Goal: Obtain resource: Download file/media

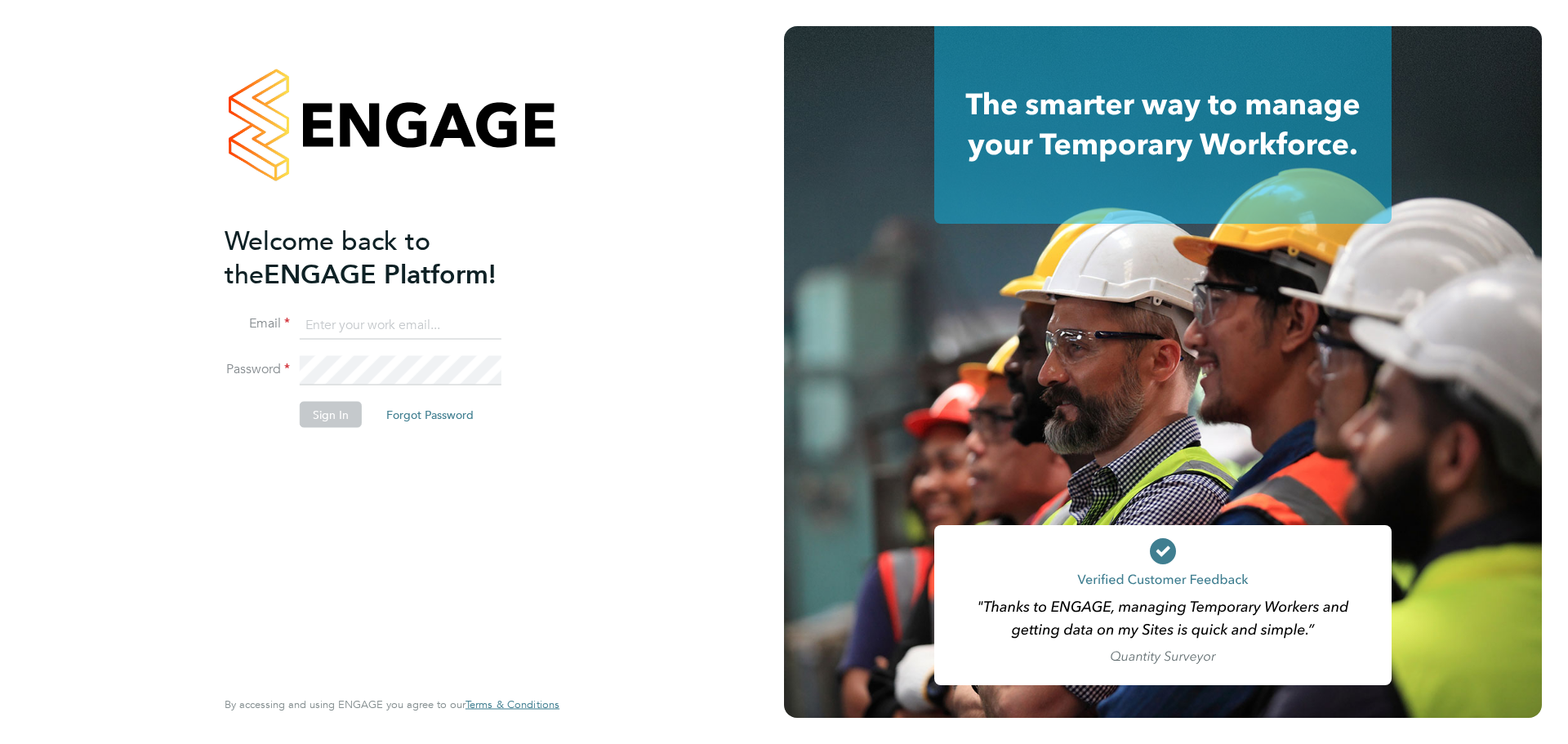
type input "Emily.Summerfield@wates.co.uk"
click at [323, 420] on button "Sign In" at bounding box center [331, 414] width 62 height 26
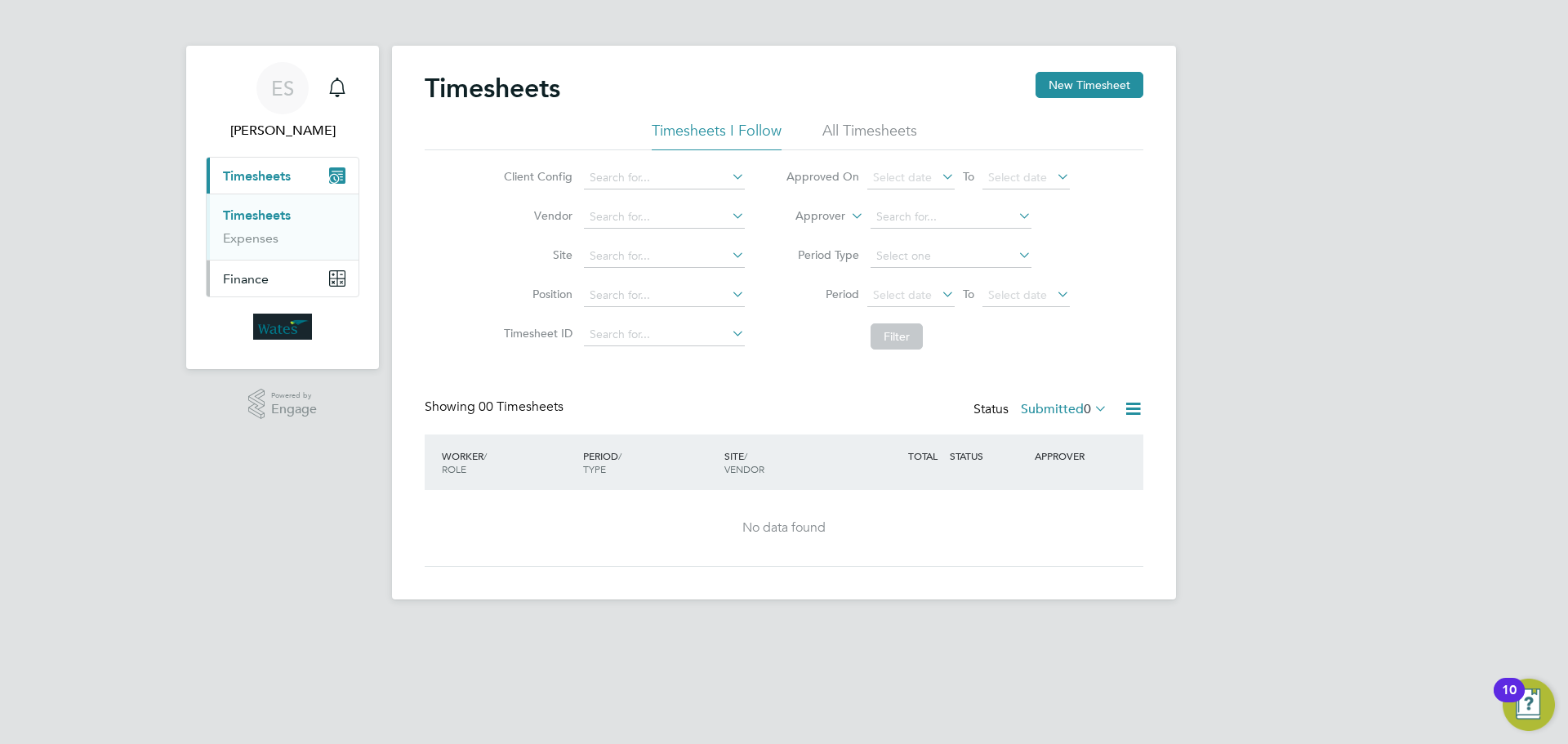
click at [261, 267] on button "Finance" at bounding box center [282, 278] width 152 height 36
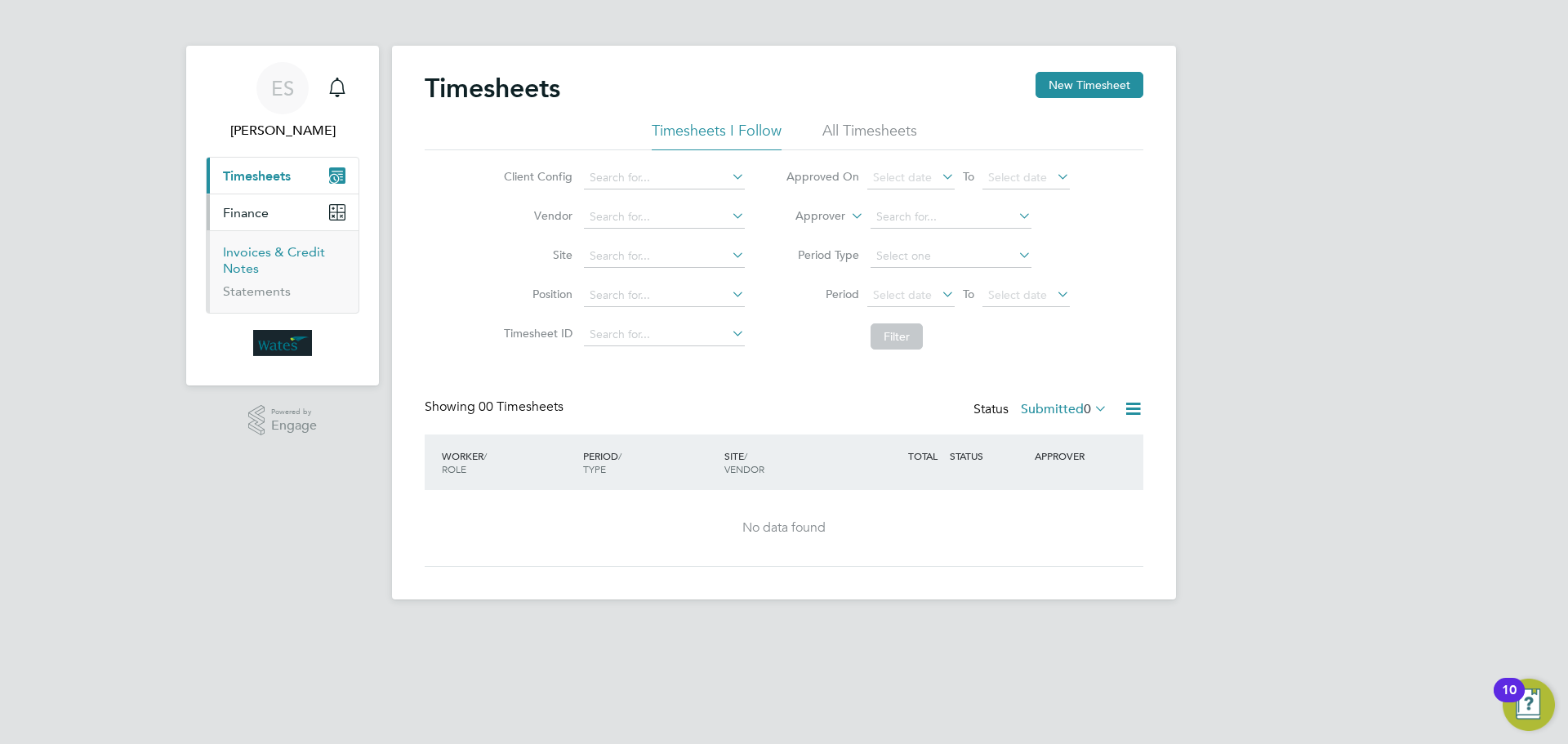
click at [241, 262] on link "Invoices & Credit Notes" at bounding box center [274, 260] width 102 height 32
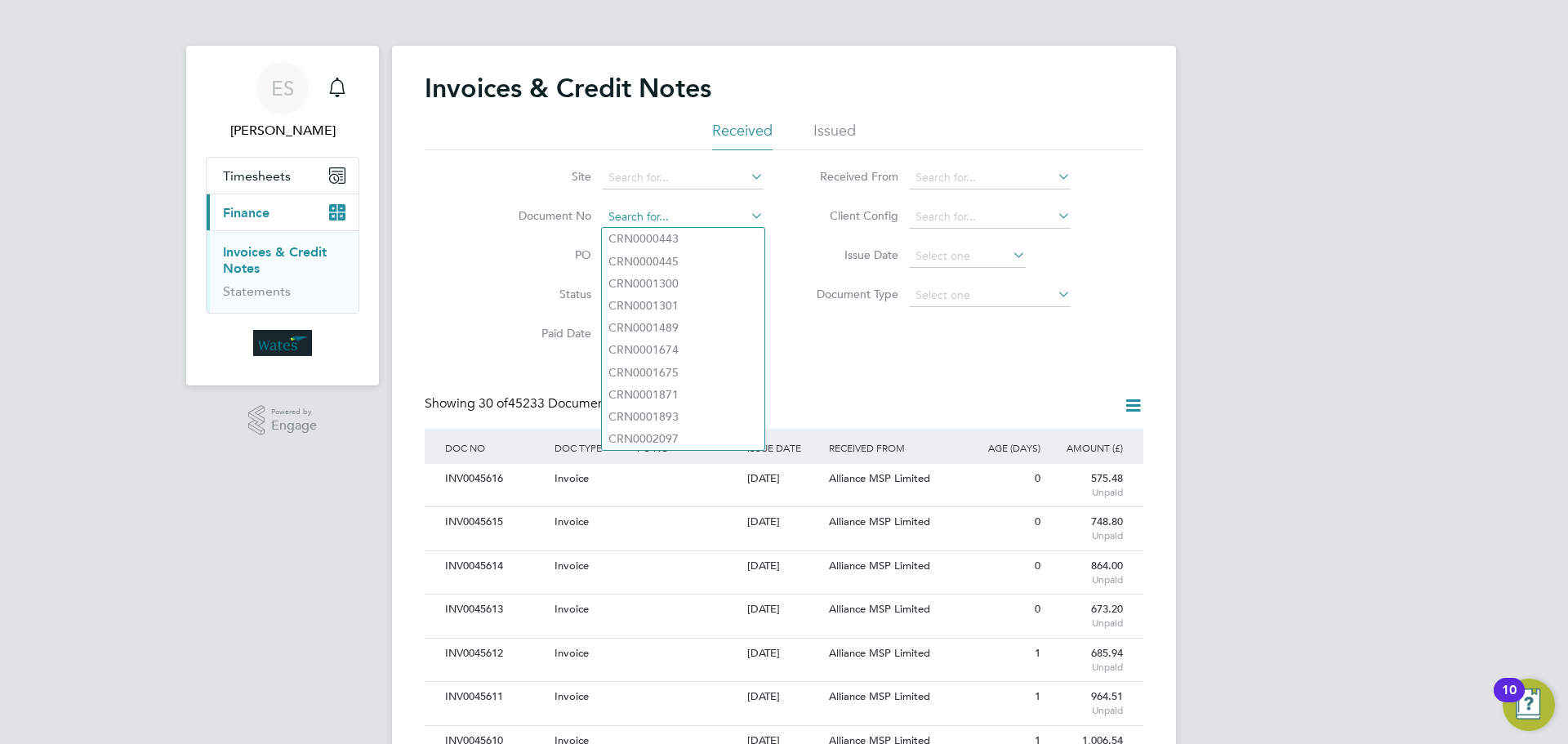
paste input "INV0045567"
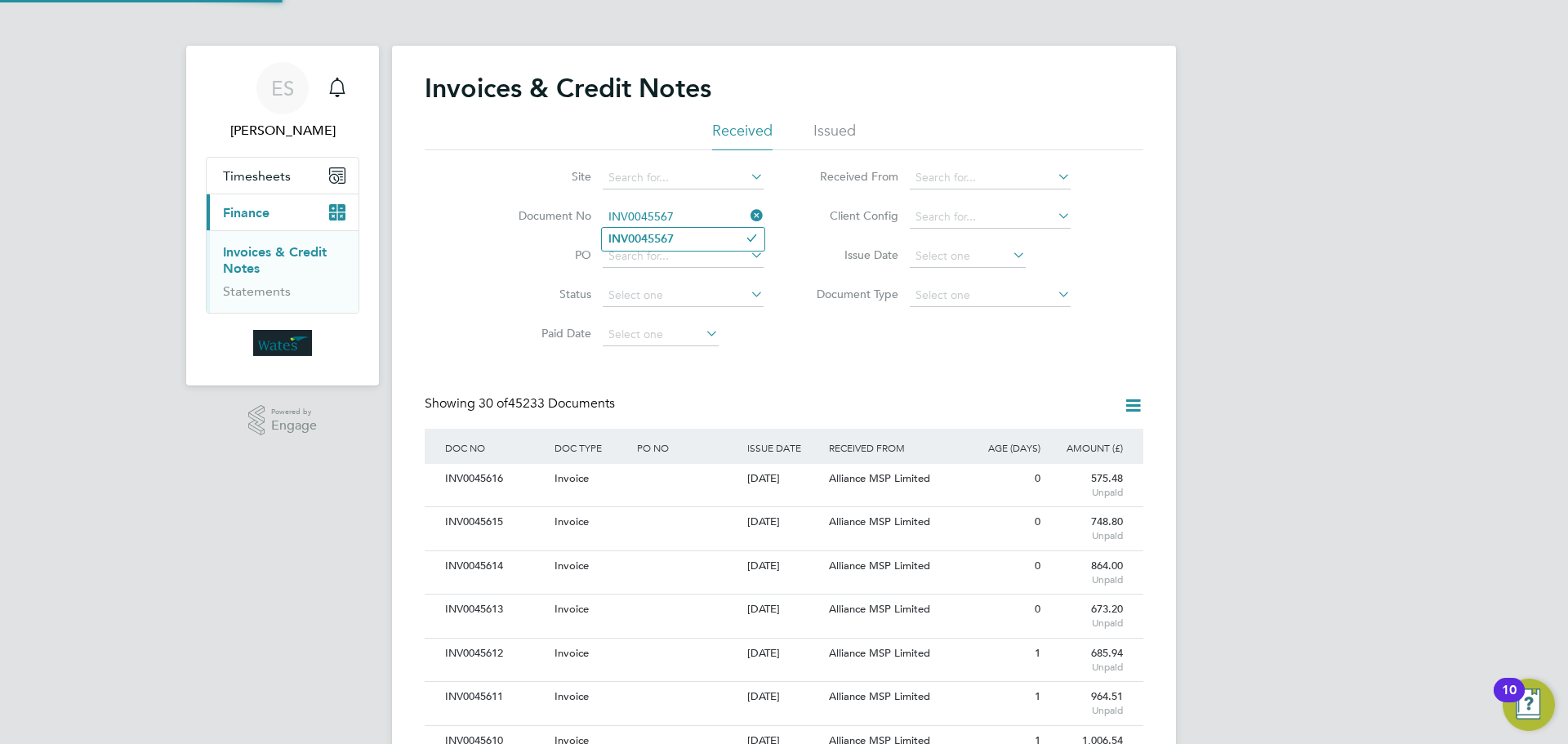
type input "INV0045567"
click at [690, 245] on li "INV0045567" at bounding box center [683, 239] width 162 height 22
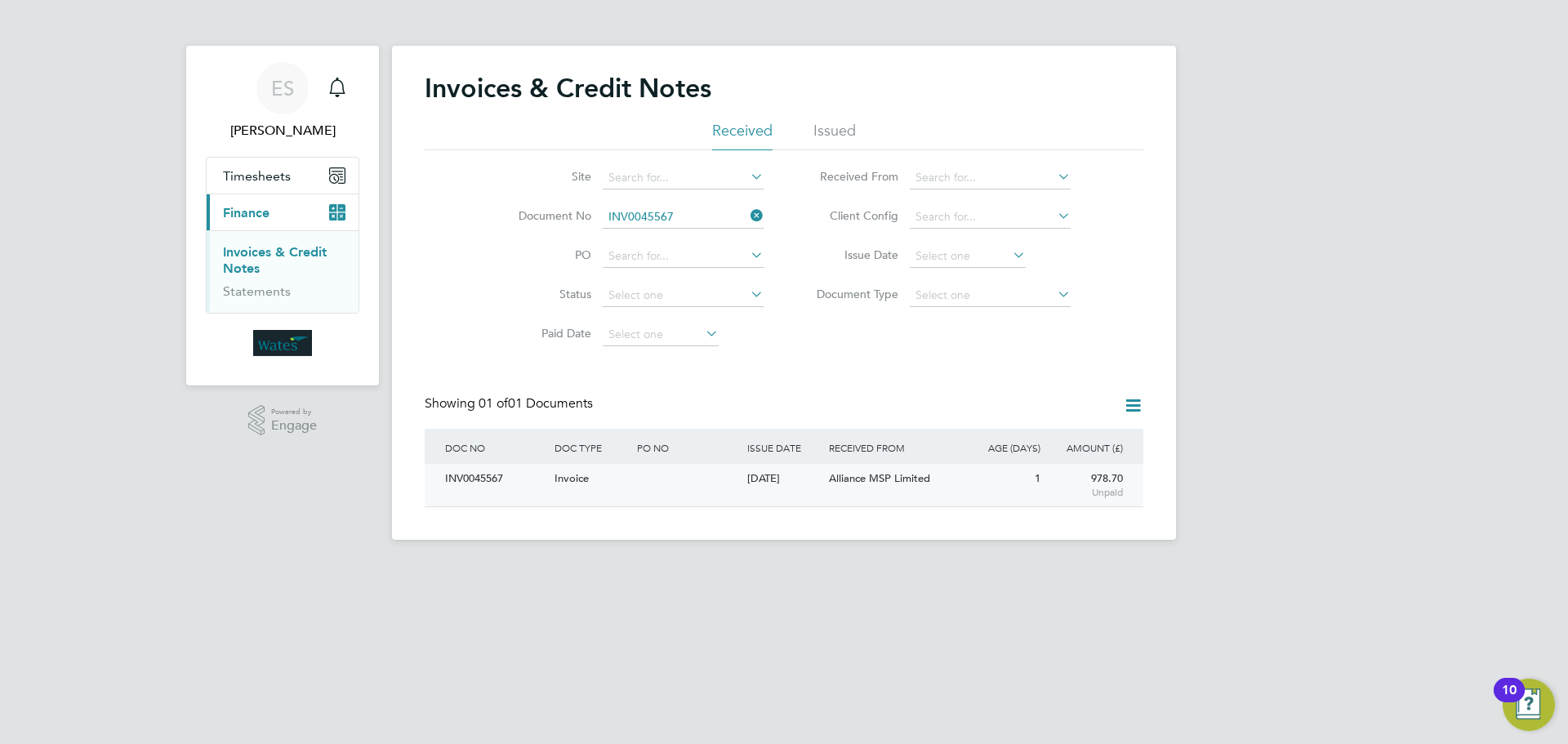
scroll to position [31, 138]
click at [478, 478] on div "INV0045567" at bounding box center [495, 479] width 110 height 30
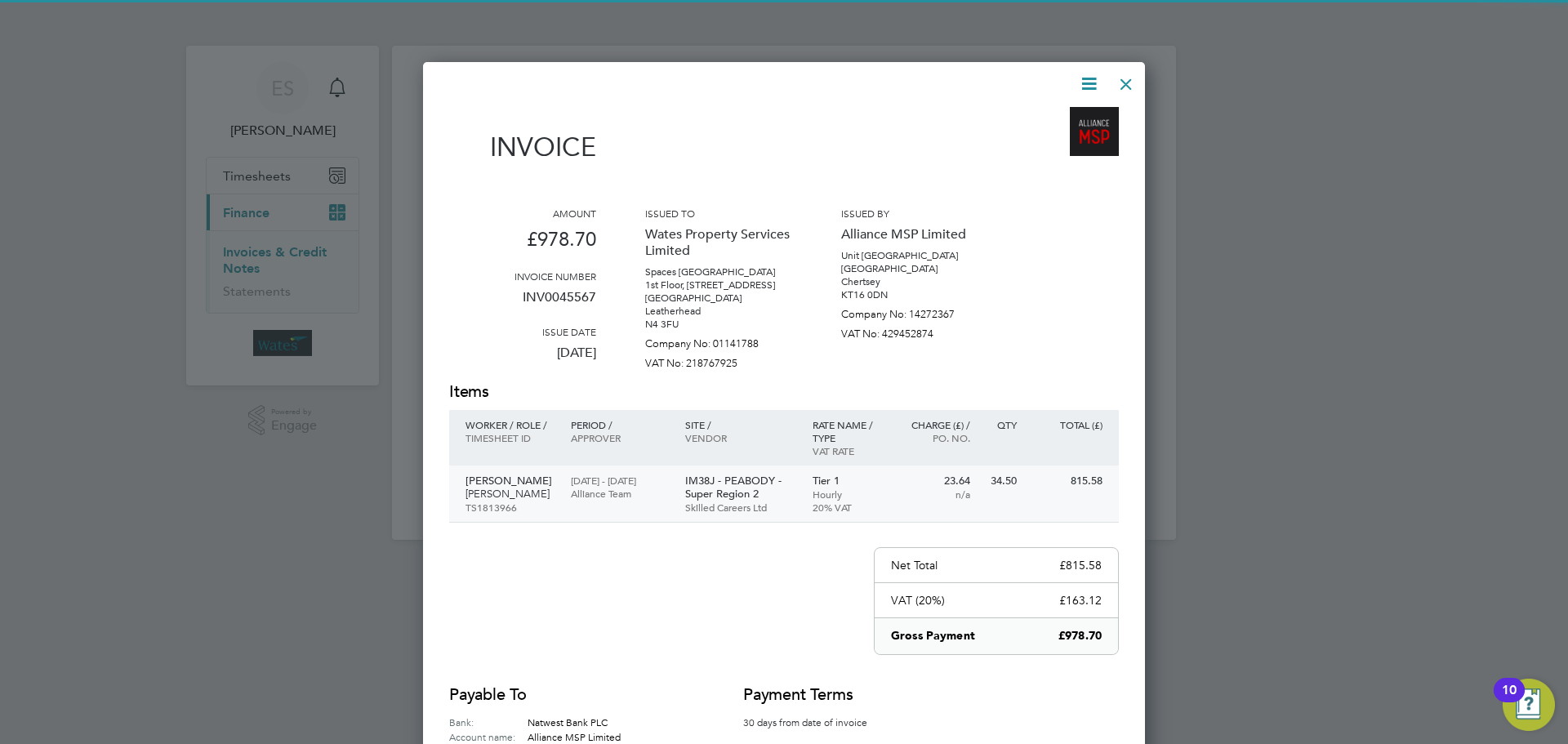
scroll to position [800, 723]
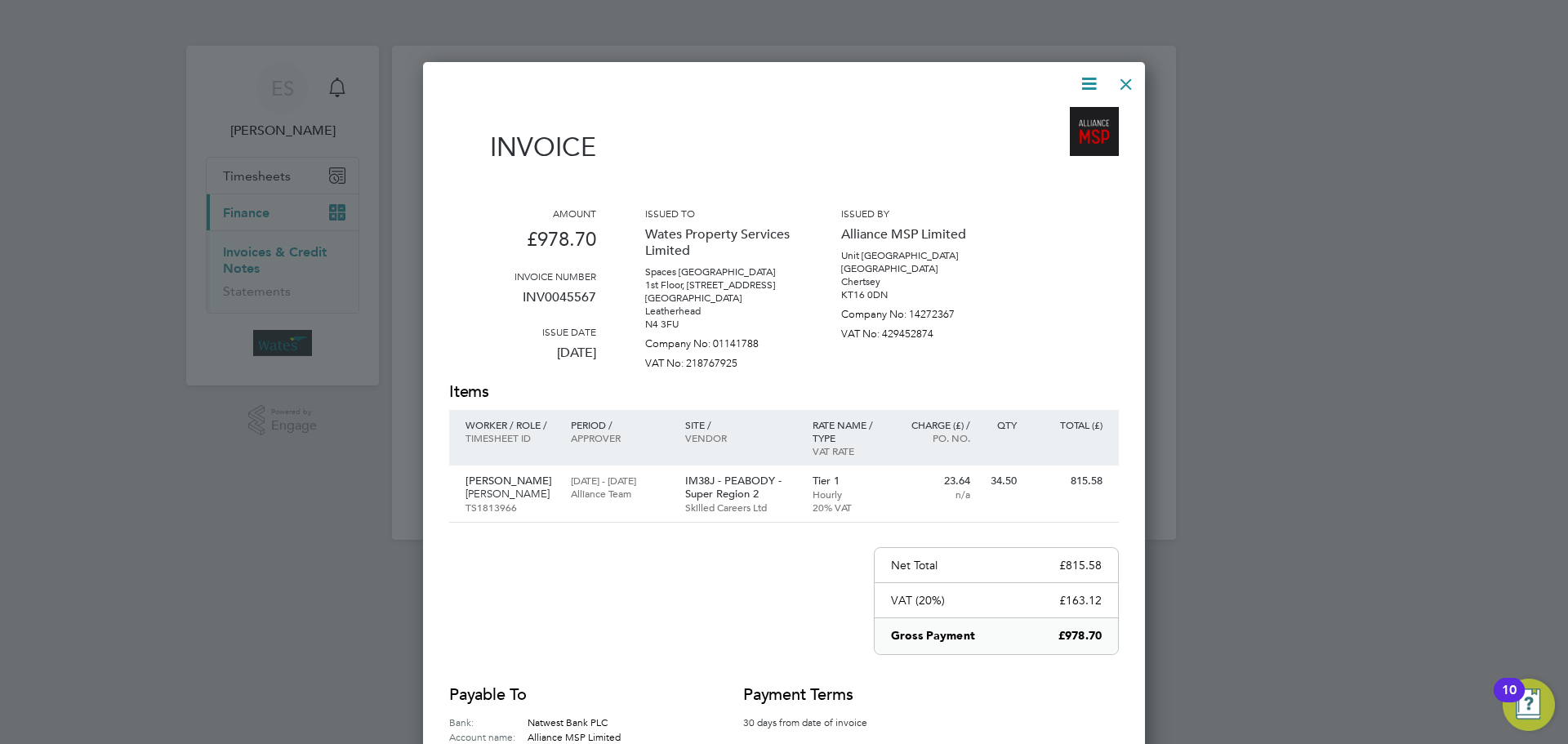
click at [1084, 76] on icon at bounding box center [1089, 84] width 20 height 20
click at [1051, 117] on li "Download Invoice" at bounding box center [1040, 123] width 113 height 23
click at [1082, 84] on icon at bounding box center [1089, 84] width 20 height 20
click at [1045, 136] on li "View timesheet" at bounding box center [1040, 145] width 113 height 23
click at [1133, 85] on div at bounding box center [1126, 79] width 29 height 29
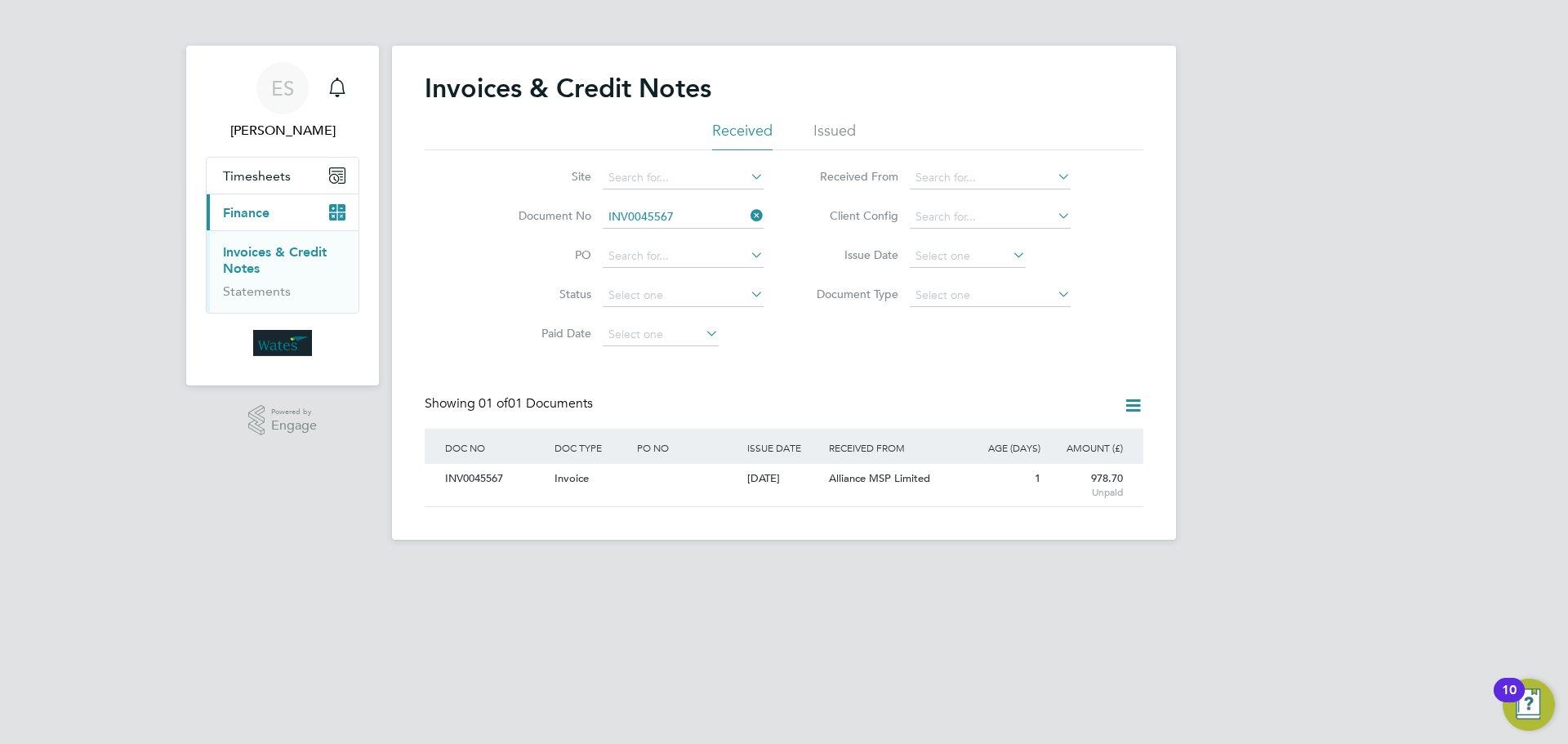
click at [747, 210] on icon at bounding box center [747, 216] width 0 height 23
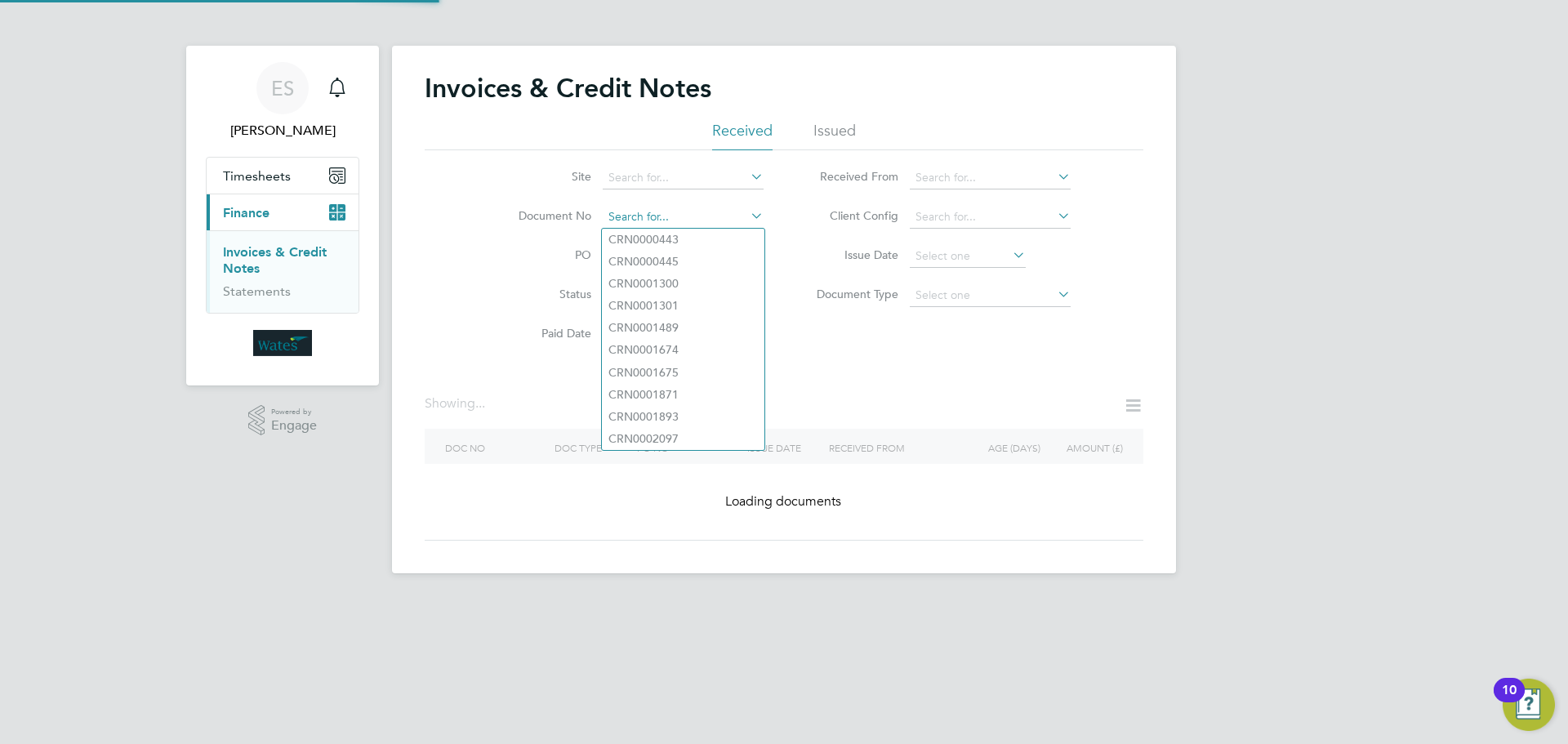
paste input "INV0045568"
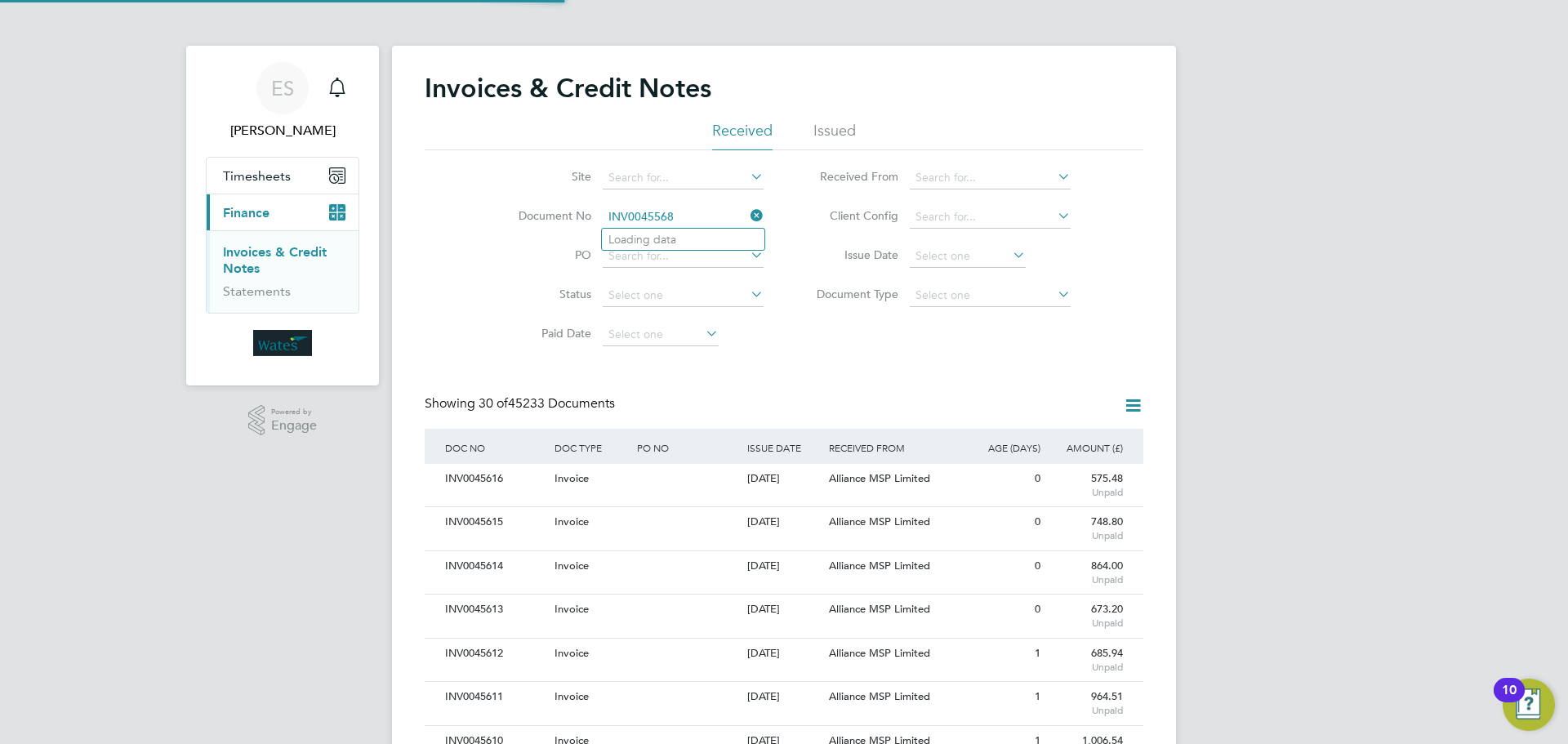
scroll to position [31, 111]
type input "INV0045568"
click at [698, 239] on li "INV0045568" at bounding box center [683, 240] width 162 height 22
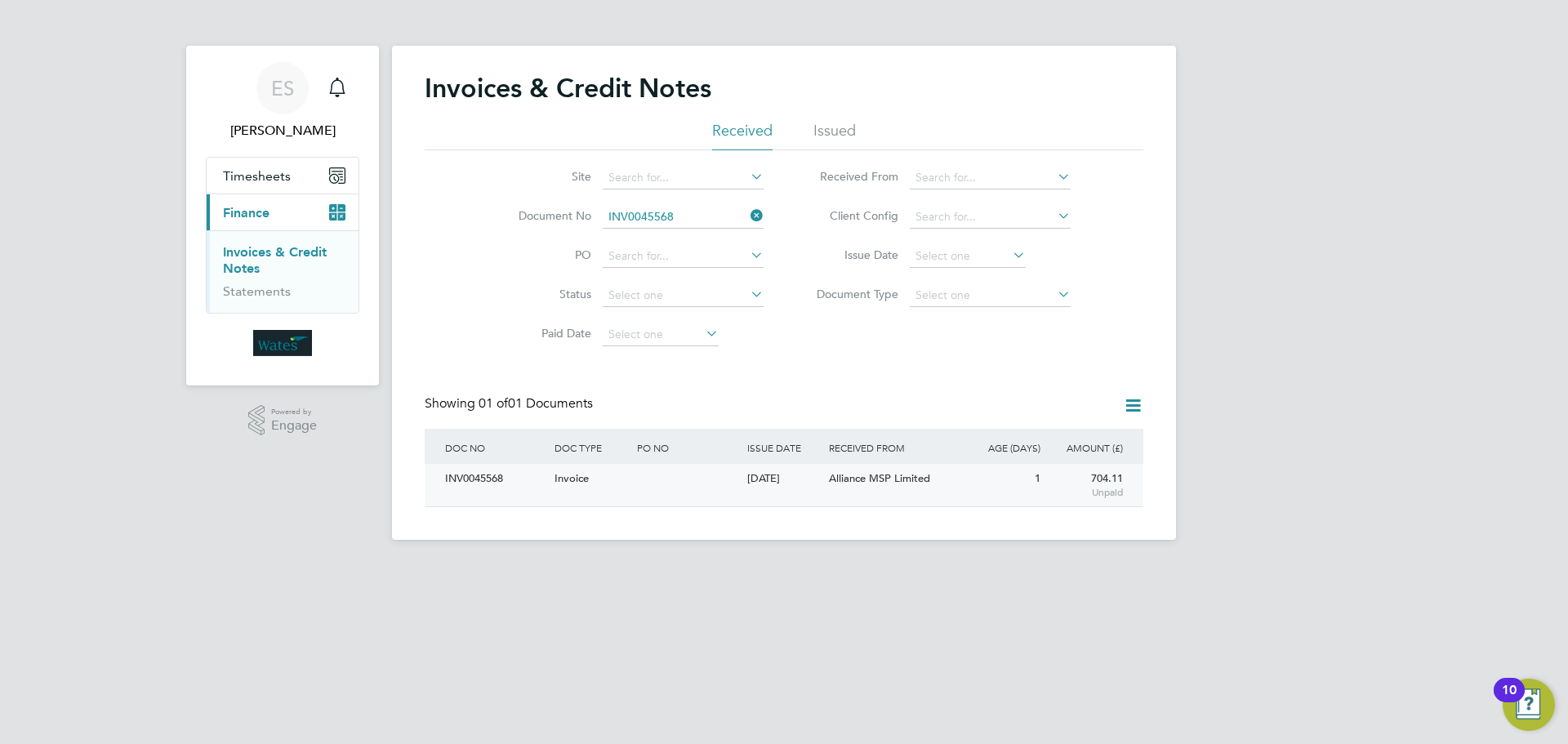
click at [491, 474] on div "INV0045568" at bounding box center [495, 479] width 110 height 30
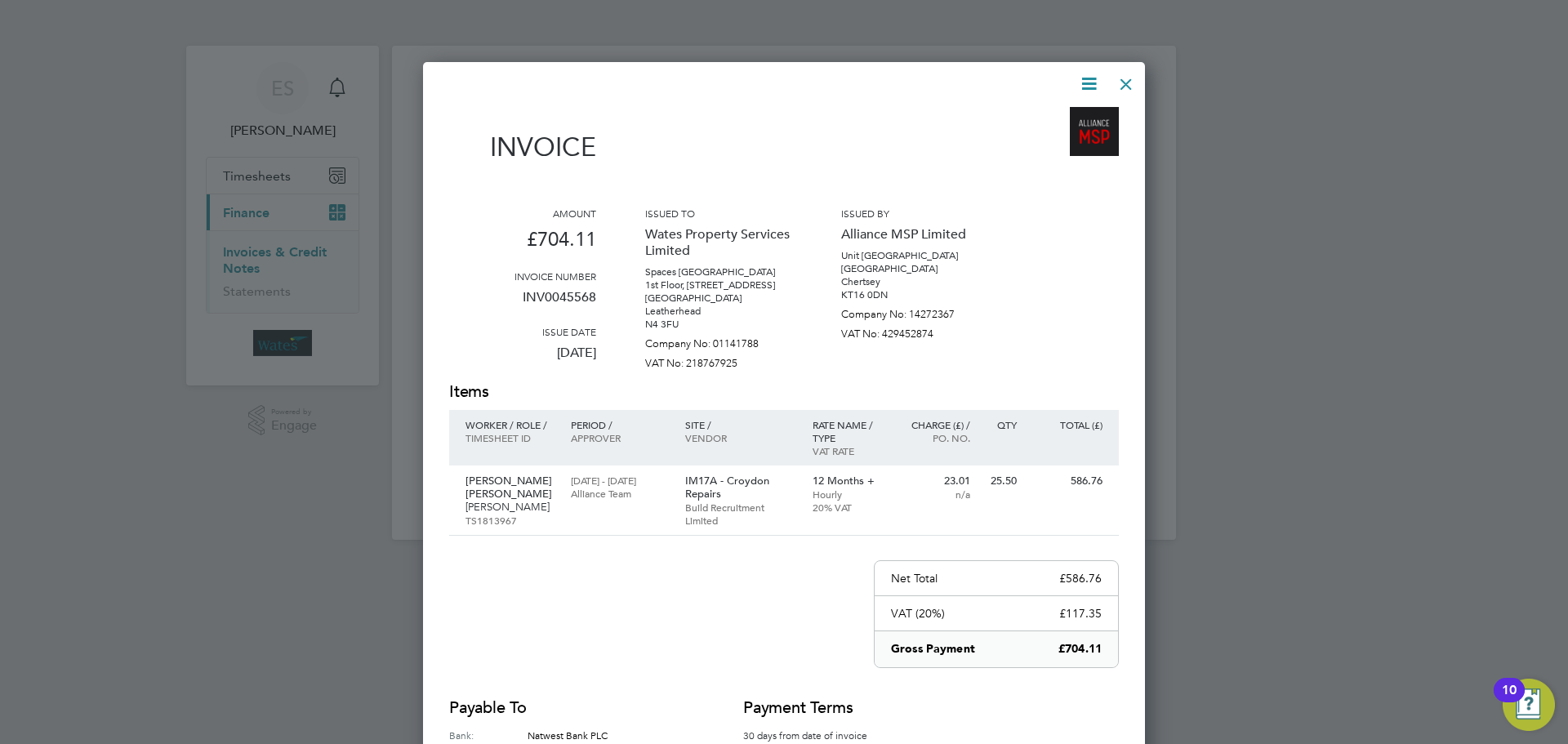
click at [1083, 74] on icon at bounding box center [1089, 84] width 20 height 20
click at [1069, 118] on li "Download Invoice" at bounding box center [1040, 123] width 113 height 23
click at [1086, 82] on icon at bounding box center [1089, 84] width 20 height 20
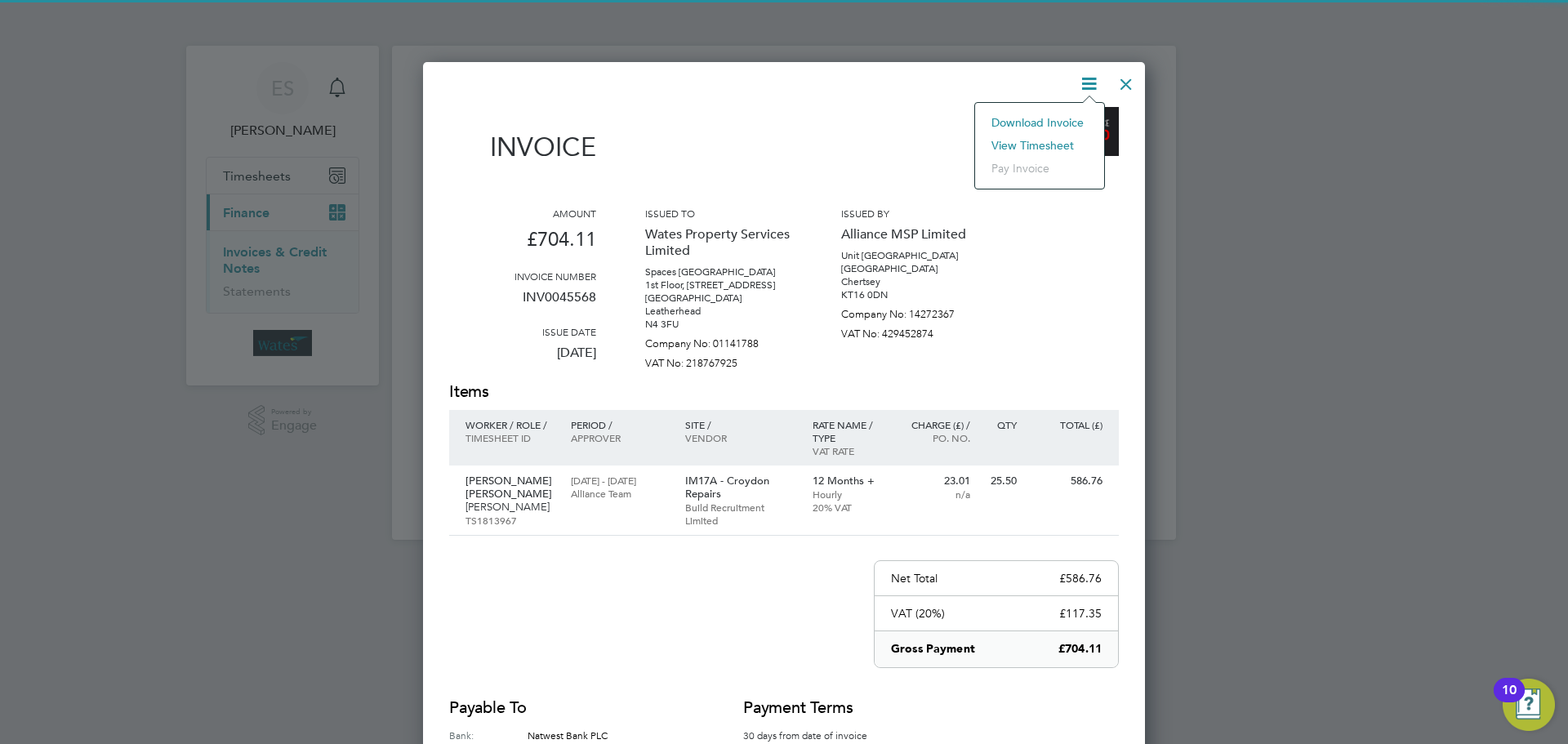
click at [1051, 138] on li "View timesheet" at bounding box center [1040, 145] width 113 height 23
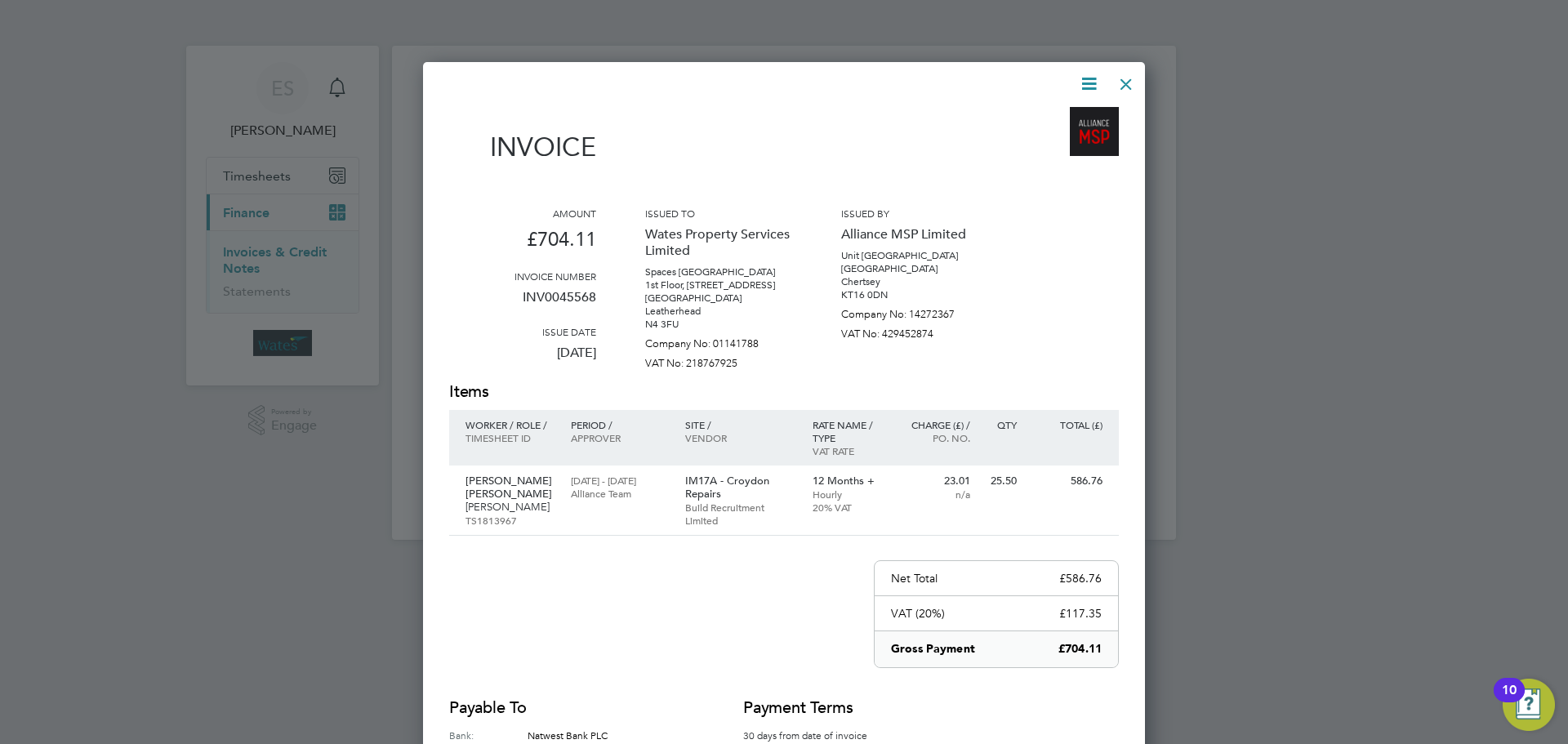
click at [1125, 86] on div at bounding box center [1126, 79] width 29 height 29
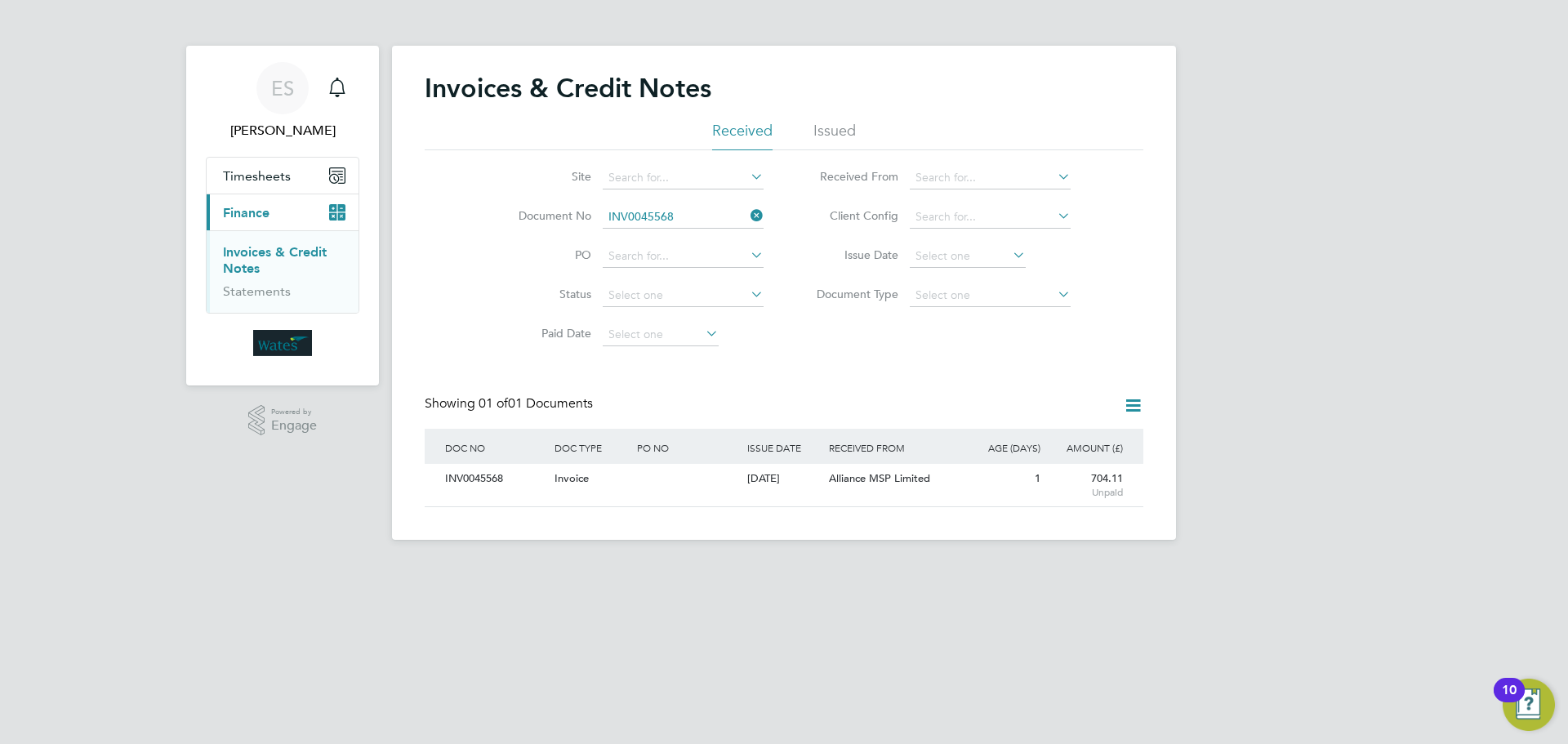
click at [747, 213] on icon at bounding box center [747, 216] width 0 height 23
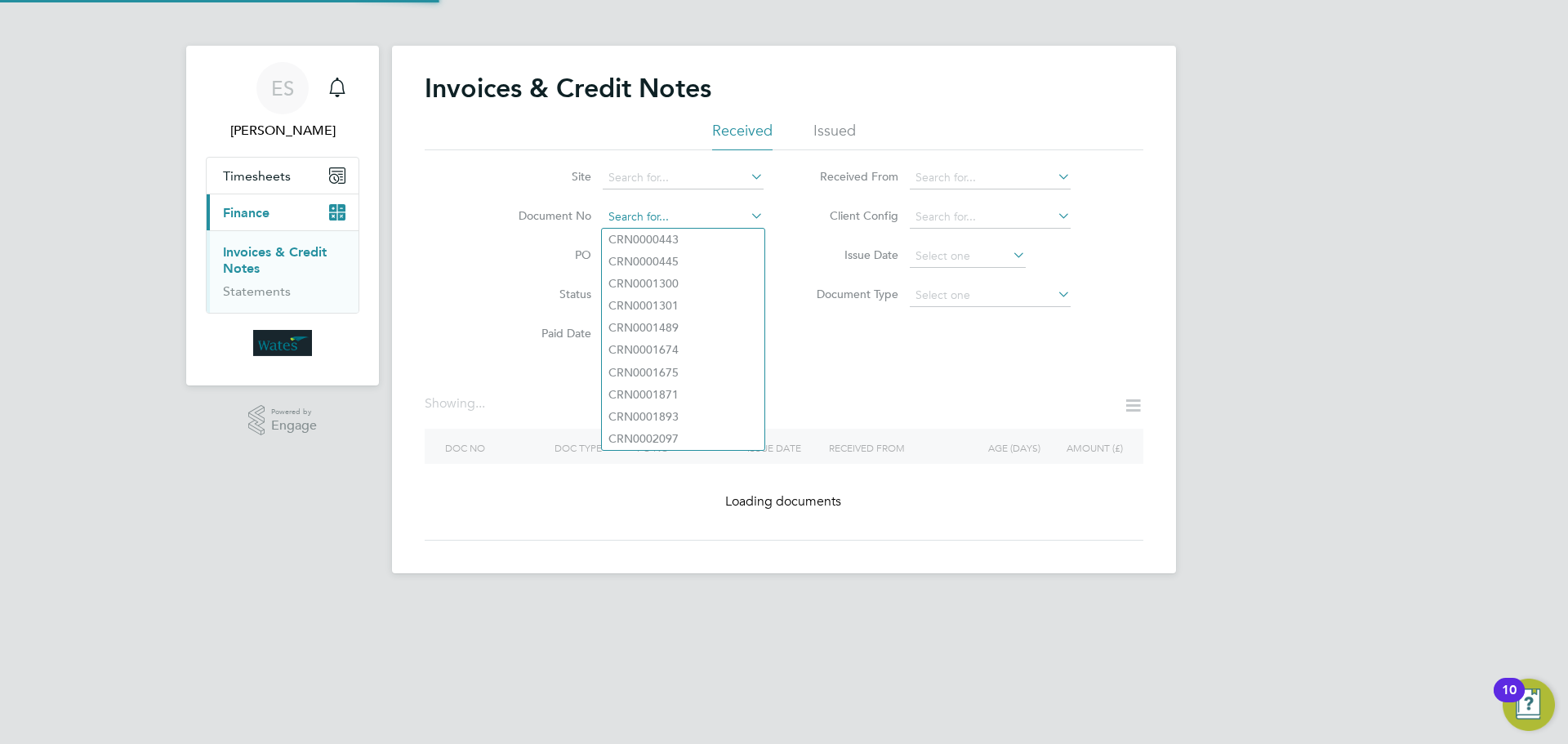
paste input "INV0045569"
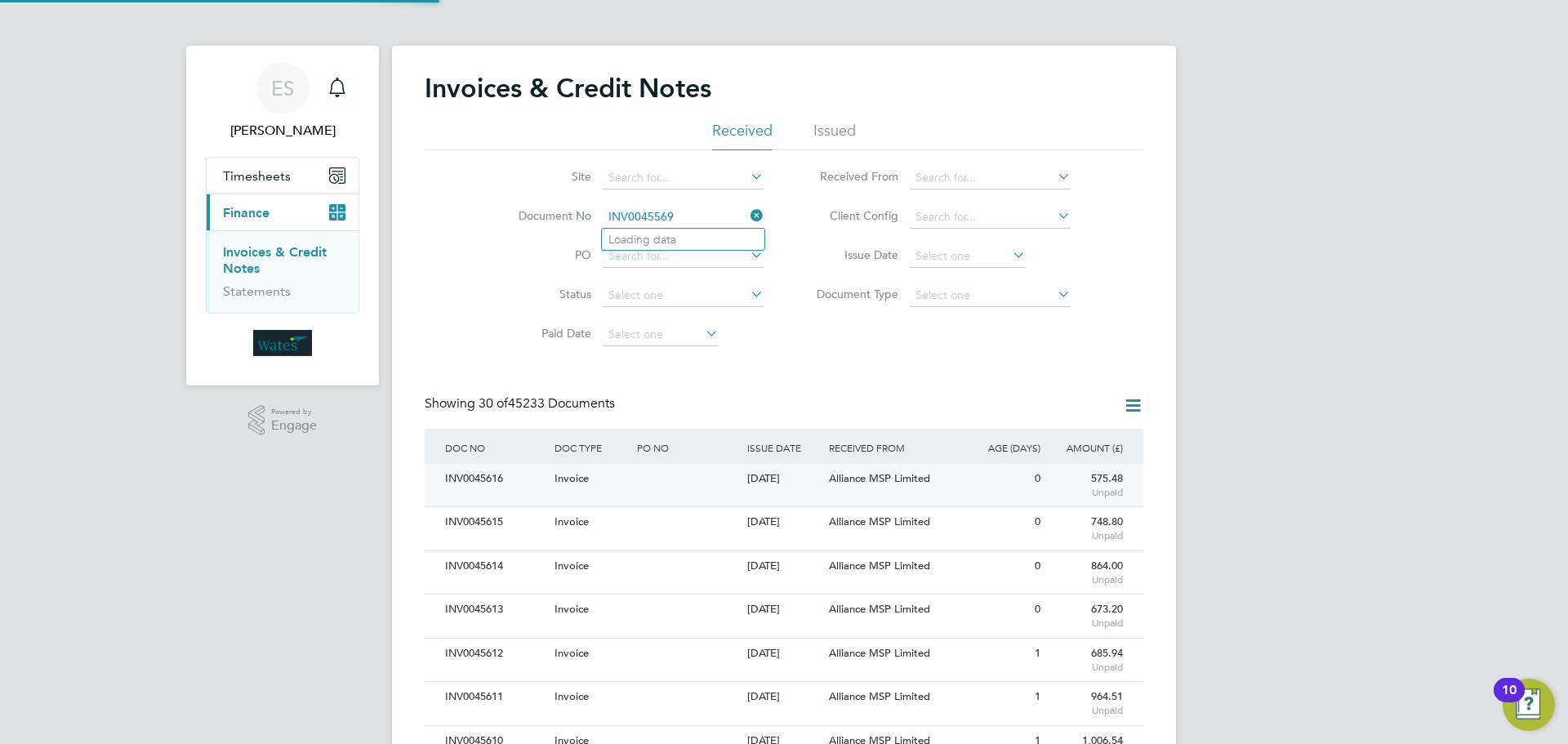
scroll to position [31, 138]
type input "INV0045569"
click at [695, 239] on li "INV0045569" at bounding box center [683, 240] width 162 height 22
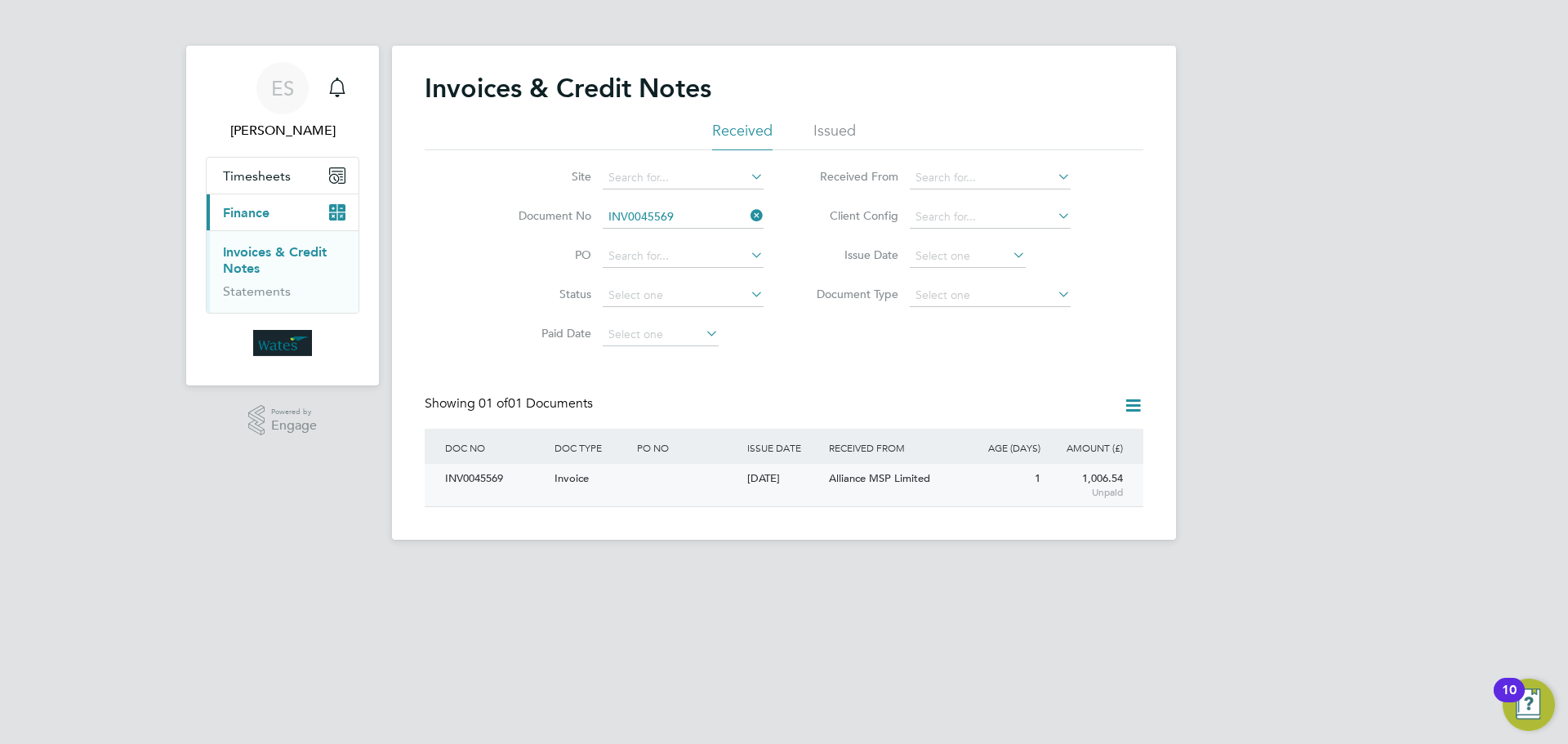
click at [489, 486] on div "INV0045569" at bounding box center [495, 479] width 110 height 30
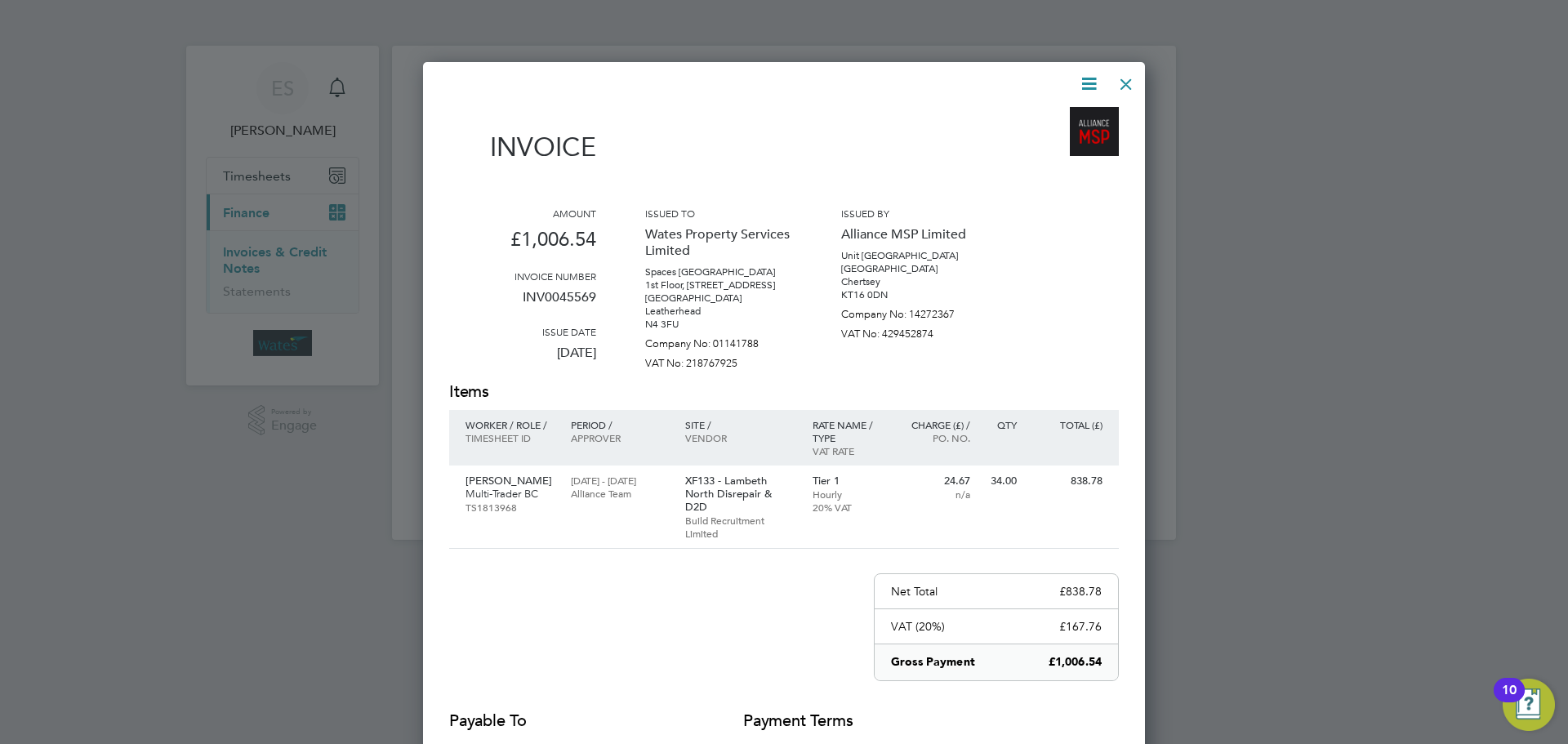
click at [1085, 80] on icon at bounding box center [1089, 84] width 20 height 20
click at [1063, 115] on li "Download Invoice" at bounding box center [1040, 123] width 113 height 23
drag, startPoint x: 1090, startPoint y: 83, endPoint x: 1084, endPoint y: 91, distance: 10.0
click at [1090, 85] on icon at bounding box center [1089, 84] width 20 height 20
click at [1047, 140] on li "View timesheet" at bounding box center [1040, 145] width 113 height 23
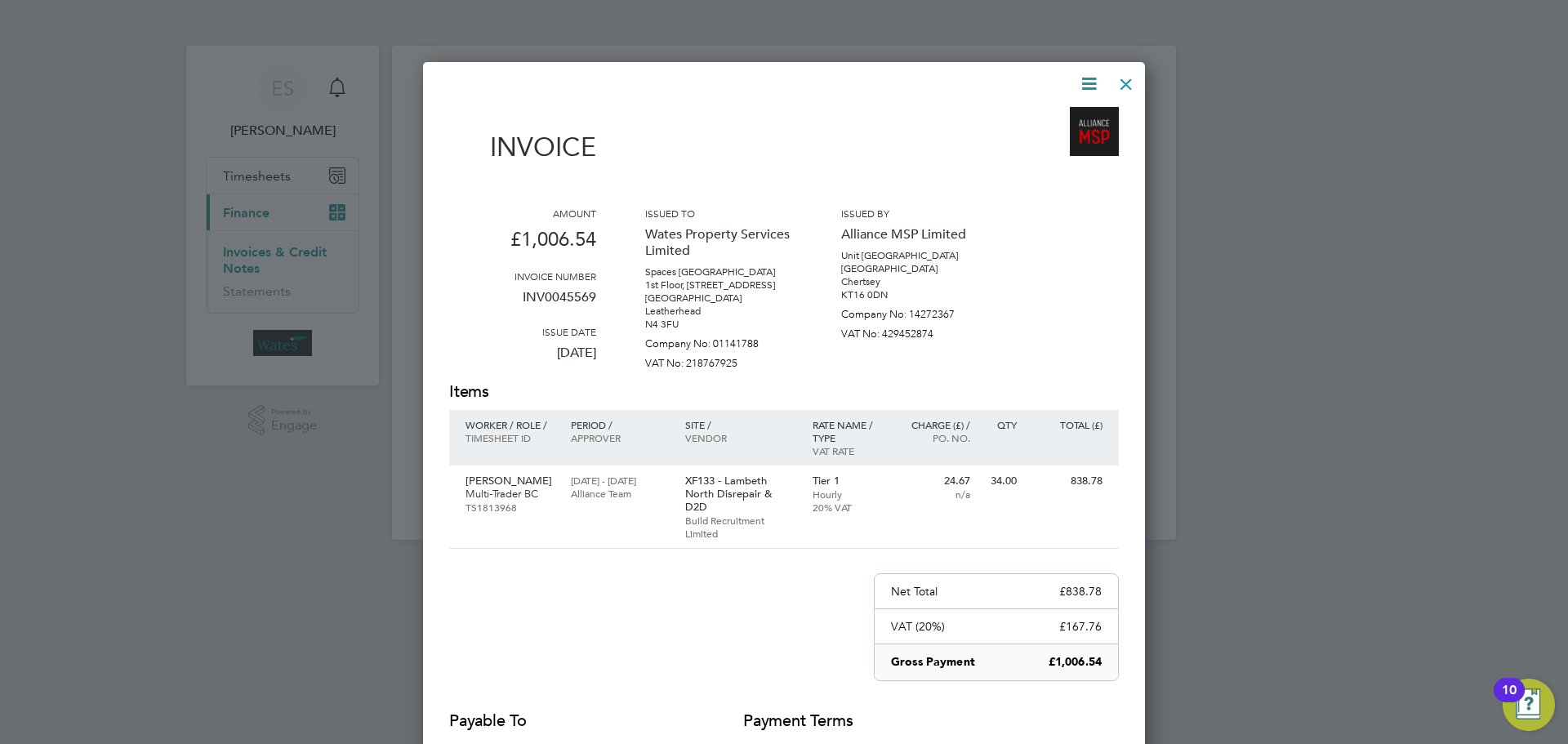
click at [1124, 82] on div at bounding box center [1126, 79] width 29 height 29
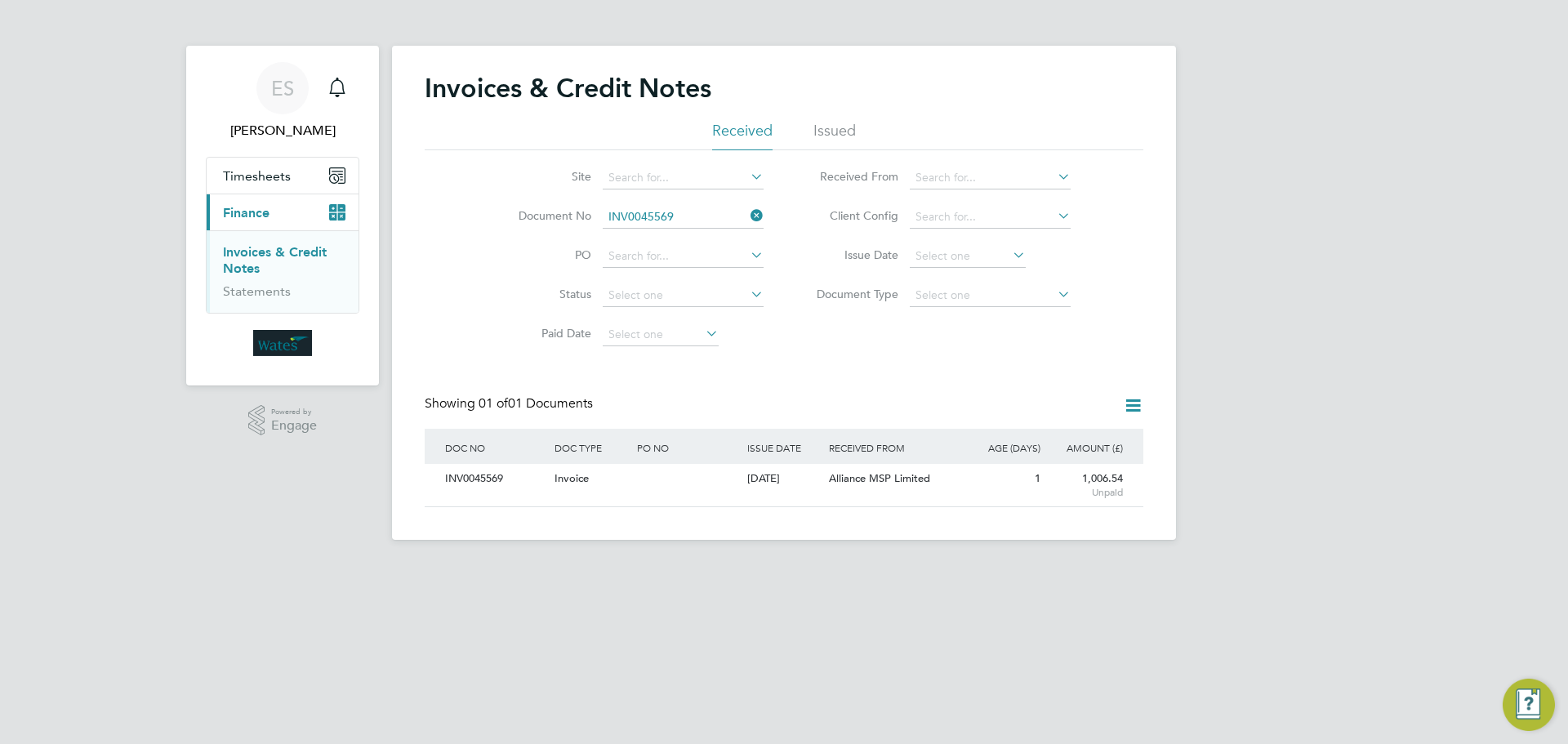
click at [747, 208] on icon at bounding box center [747, 216] width 0 height 23
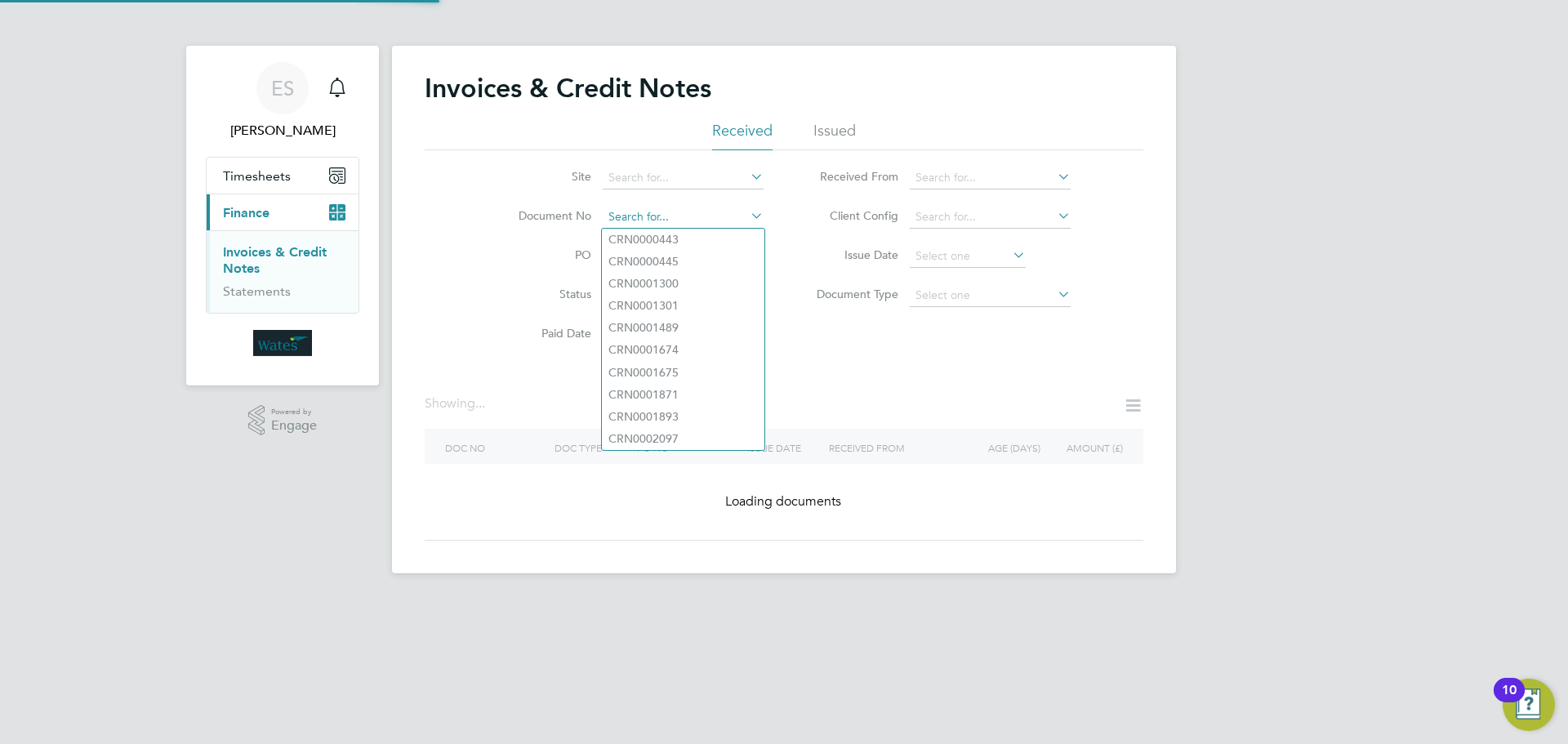
paste input "INV0045570"
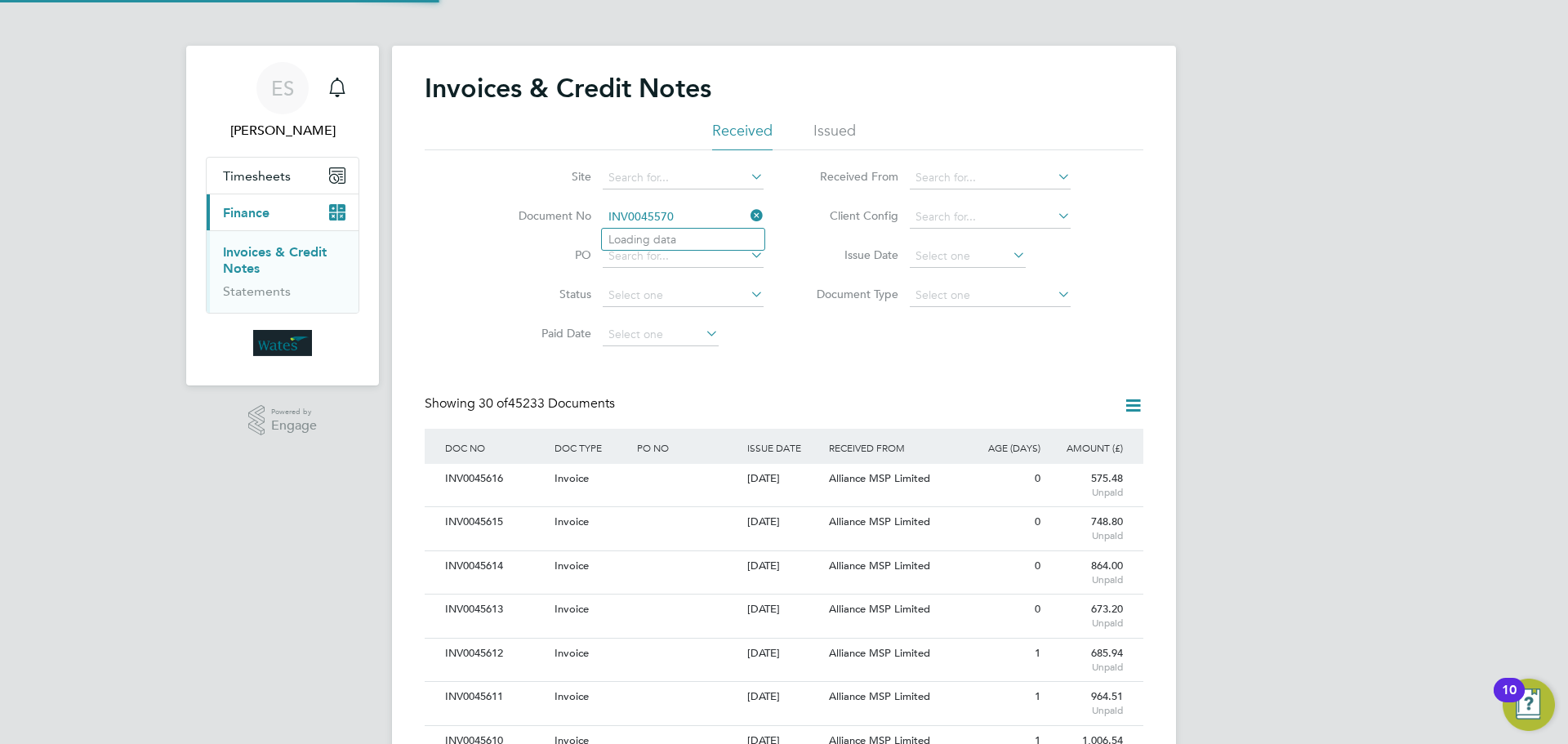
scroll to position [31, 111]
type input "INV0045570"
click at [687, 240] on li "INV0045570" at bounding box center [683, 240] width 162 height 22
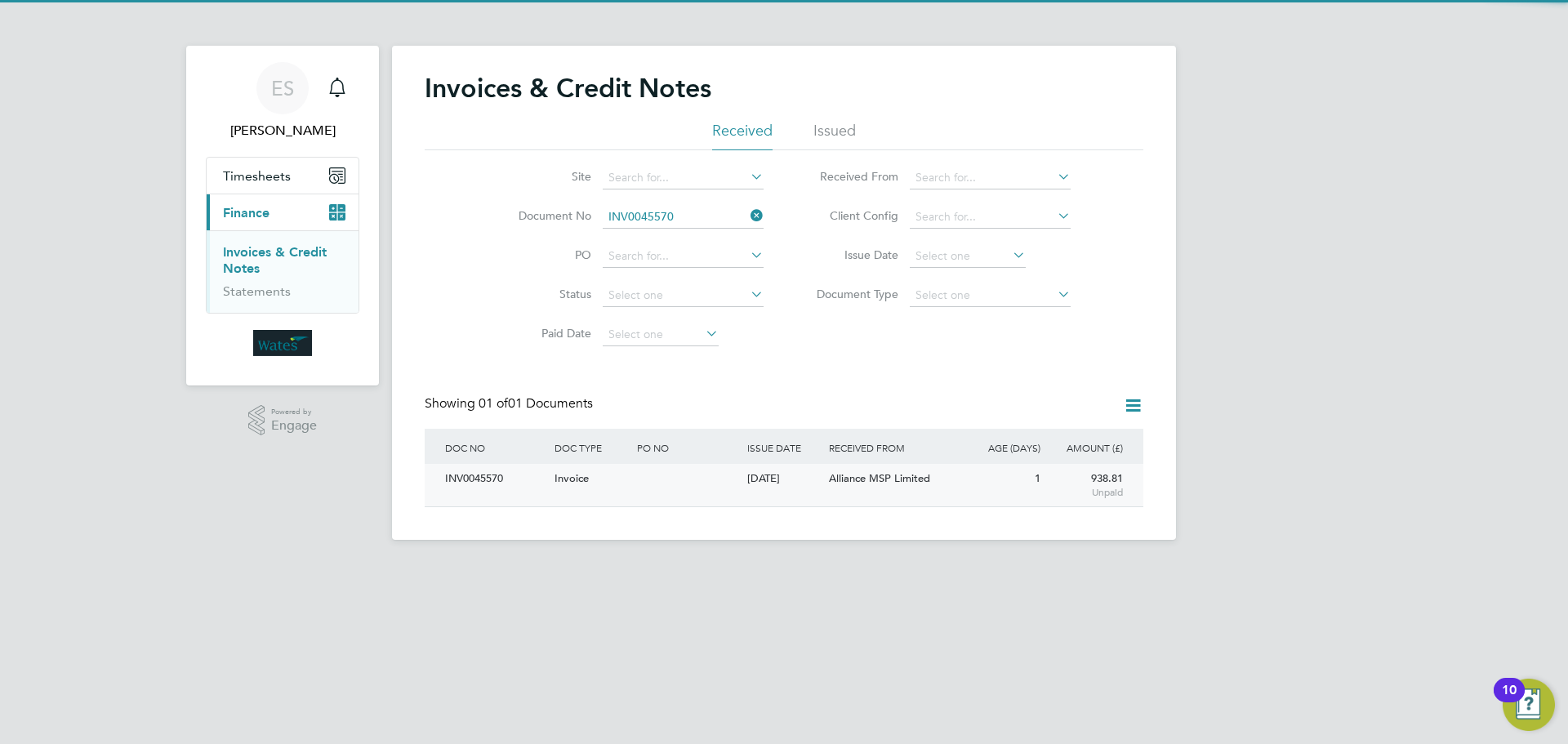
click at [476, 481] on div "INV0045570" at bounding box center [495, 479] width 110 height 30
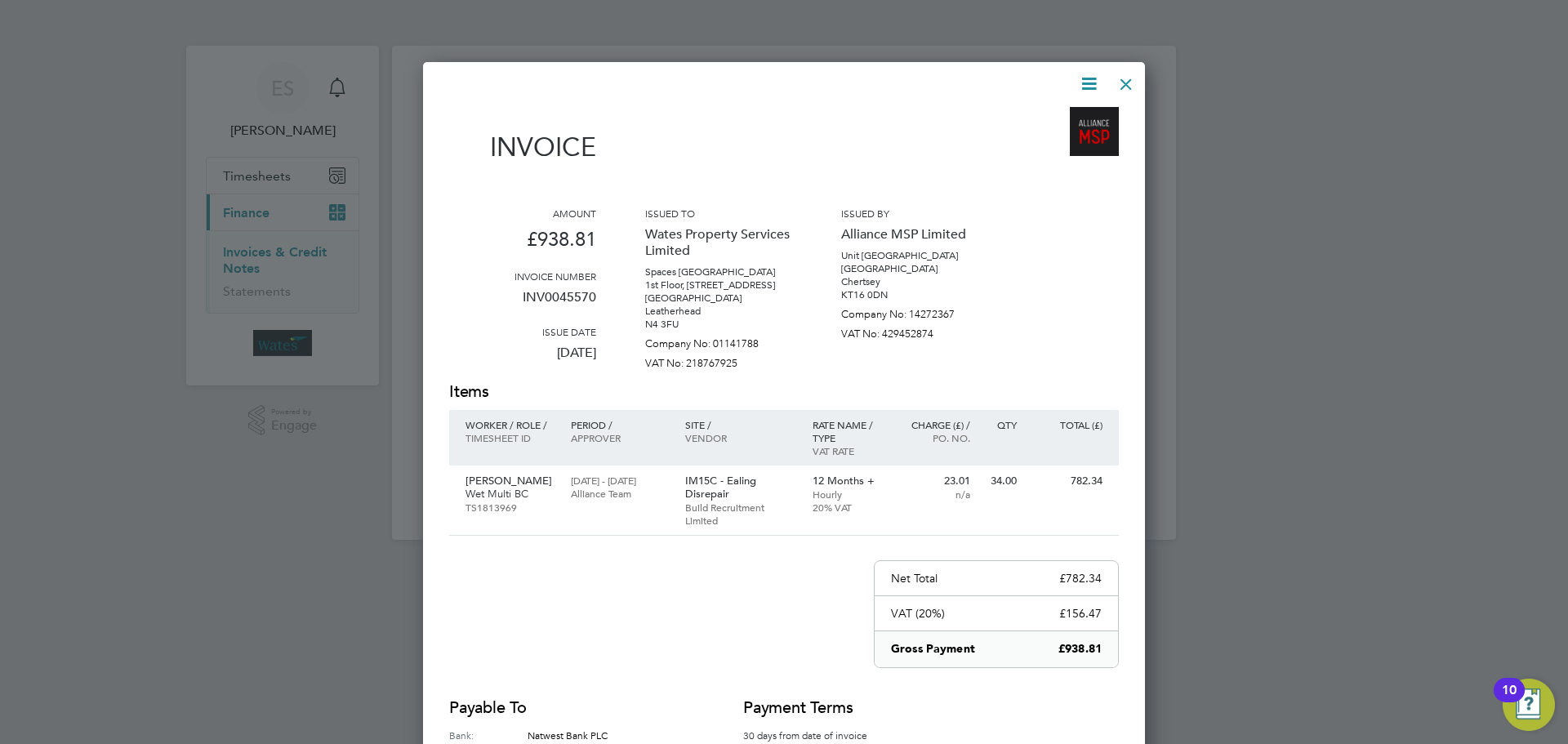
click at [1085, 74] on icon at bounding box center [1089, 84] width 20 height 20
click at [1051, 117] on li "Download Invoice" at bounding box center [1040, 123] width 113 height 23
click at [1087, 78] on icon at bounding box center [1089, 84] width 20 height 20
click at [1051, 135] on li "View timesheet" at bounding box center [1040, 145] width 113 height 23
click at [1126, 78] on div at bounding box center [1126, 79] width 29 height 29
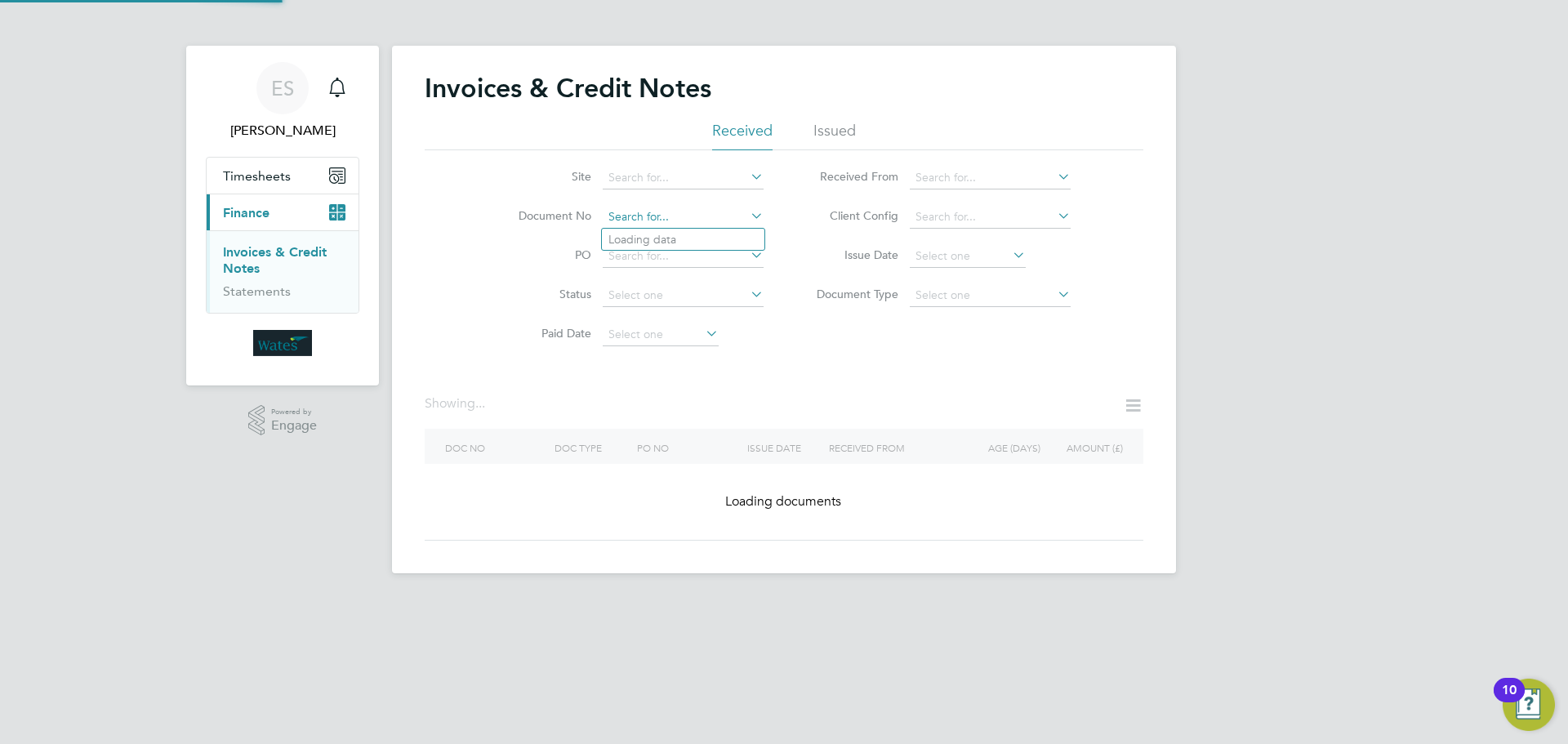
click at [704, 210] on input at bounding box center [683, 217] width 161 height 23
paste input "INV0045571"
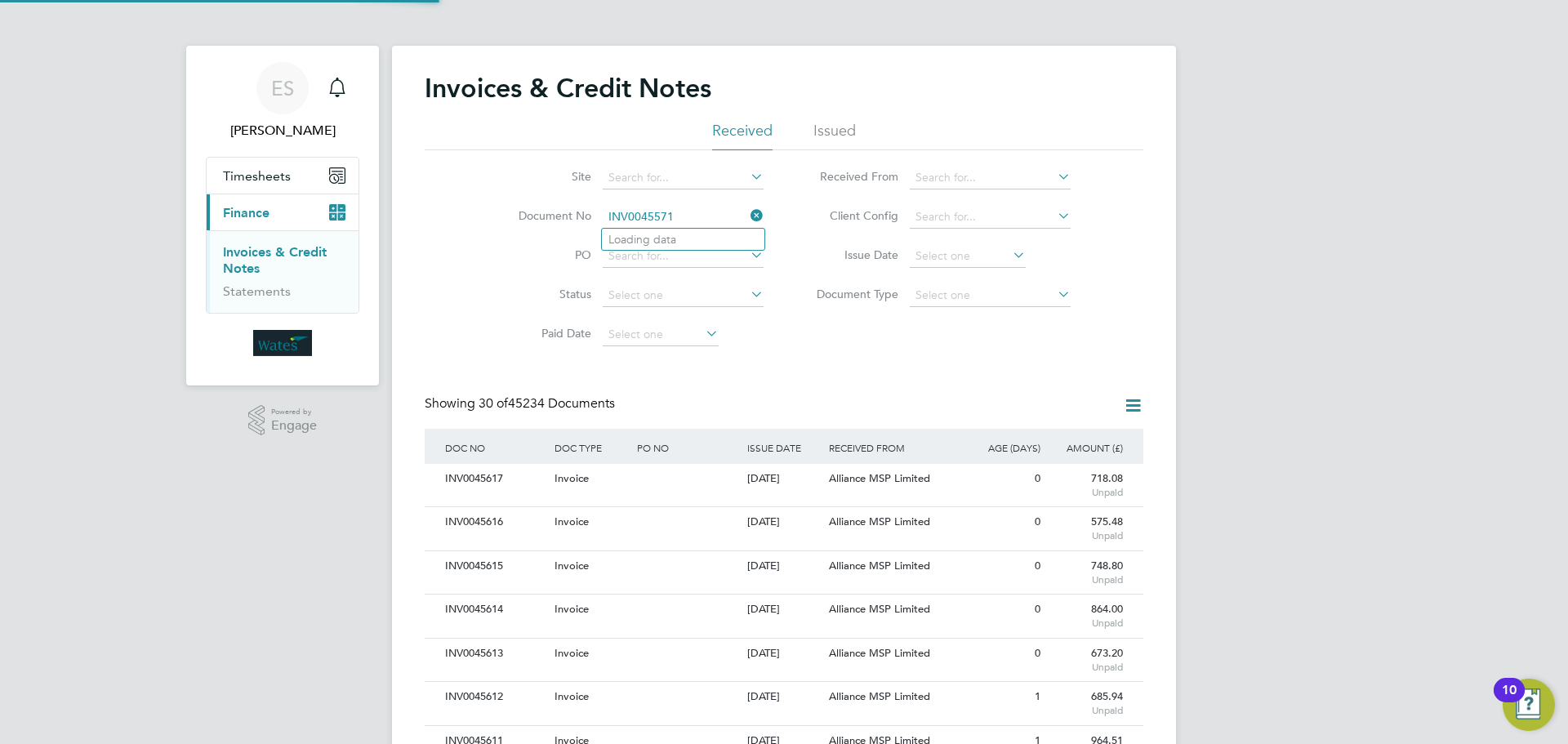
scroll to position [31, 138]
type input "INV0045571"
click at [641, 237] on b "INV0045571" at bounding box center [641, 240] width 65 height 14
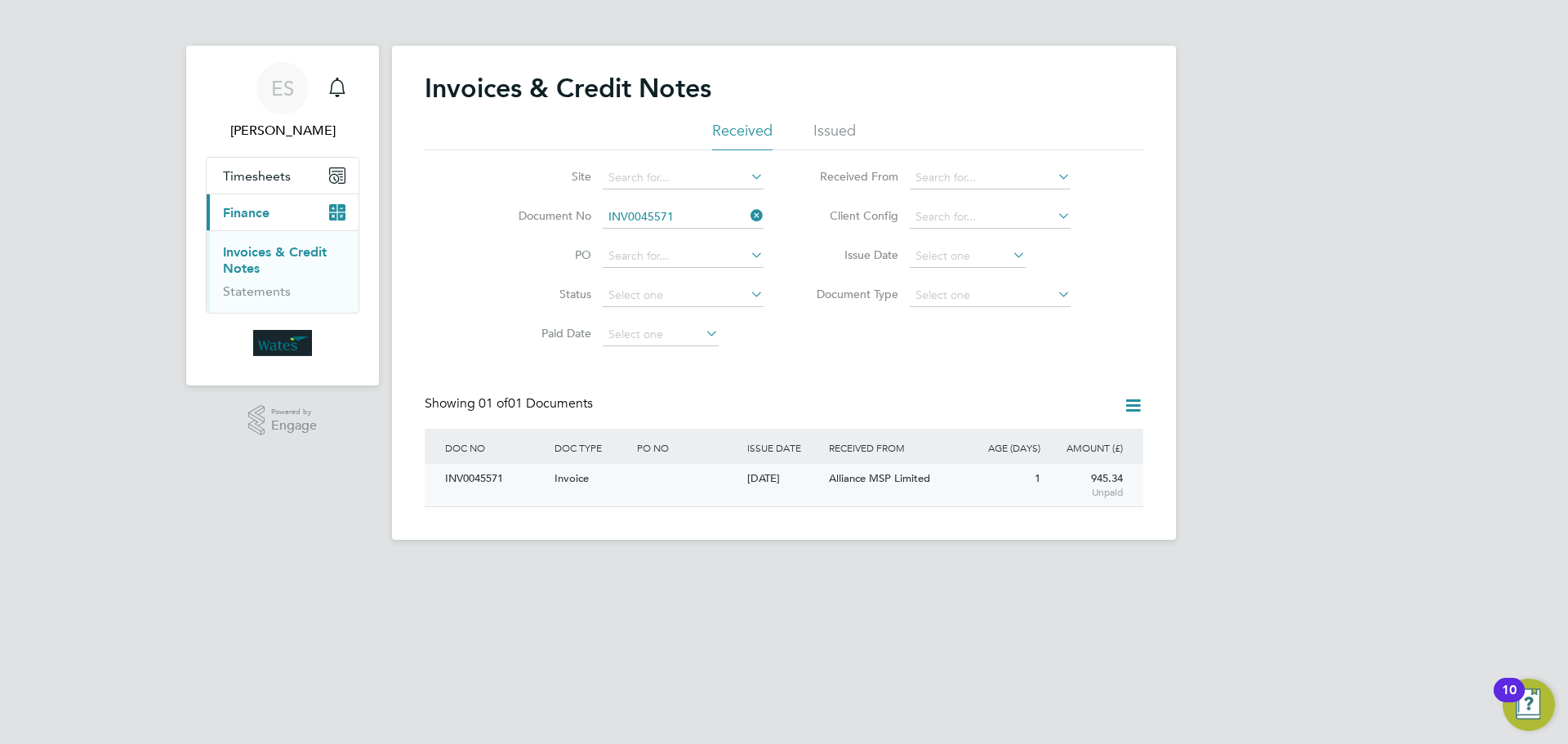
click at [465, 472] on div "INV0045571" at bounding box center [495, 479] width 110 height 30
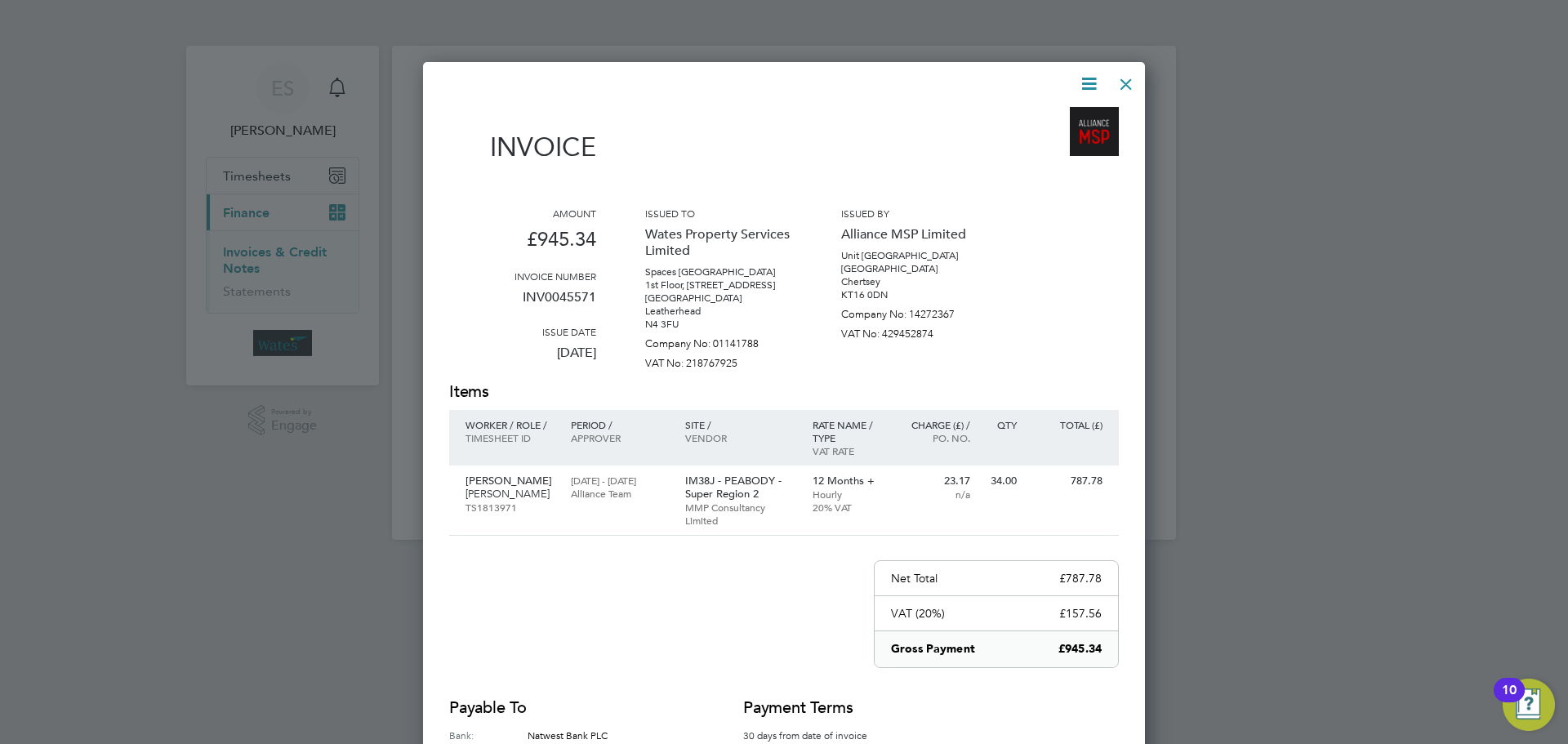
click at [1085, 83] on icon at bounding box center [1089, 84] width 20 height 20
click at [1054, 115] on li "Download Invoice" at bounding box center [1040, 123] width 113 height 23
click at [1088, 74] on icon at bounding box center [1089, 84] width 20 height 20
click at [1030, 139] on li "View timesheet" at bounding box center [1040, 145] width 113 height 23
click at [1113, 87] on div at bounding box center [1126, 79] width 29 height 29
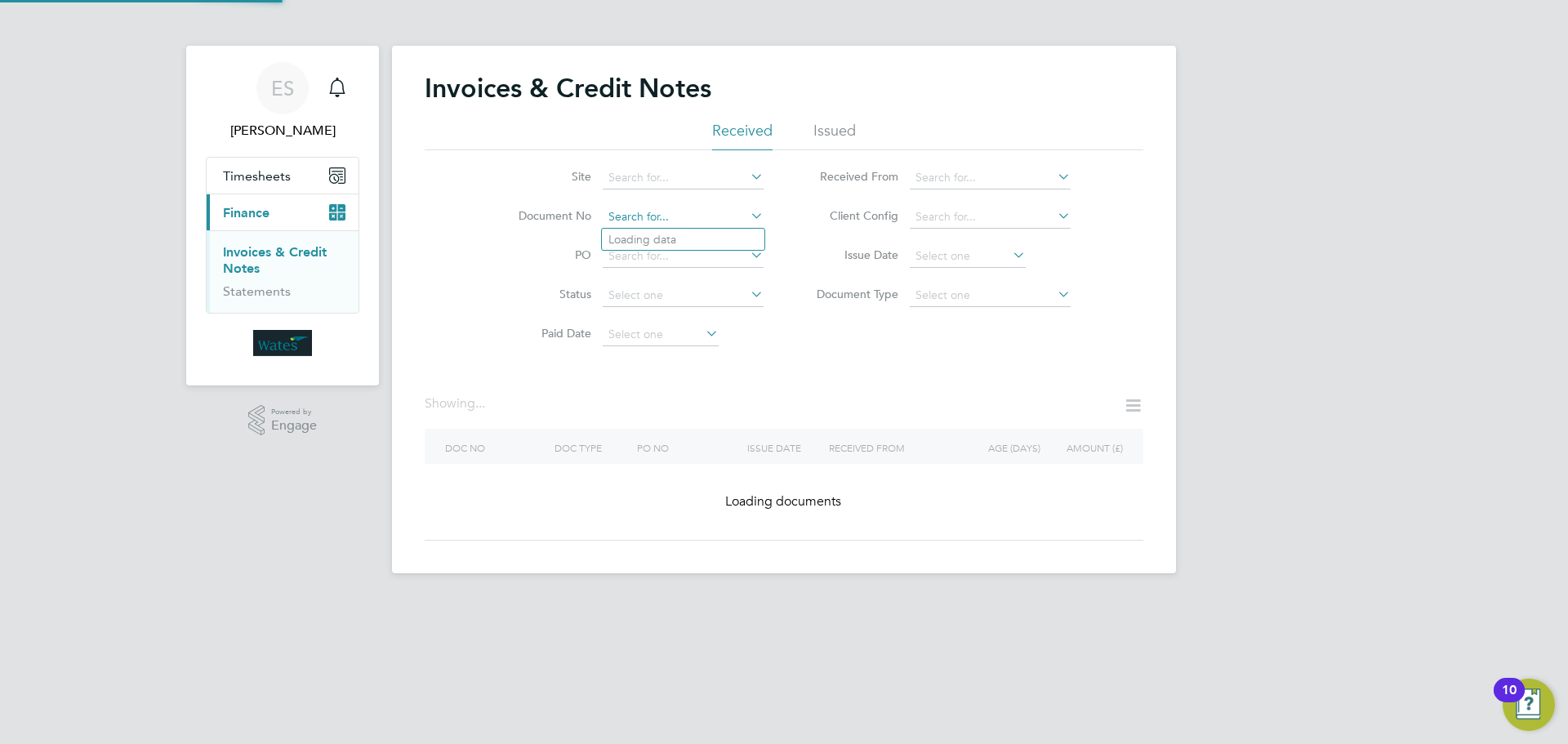
click at [742, 213] on input at bounding box center [683, 217] width 161 height 23
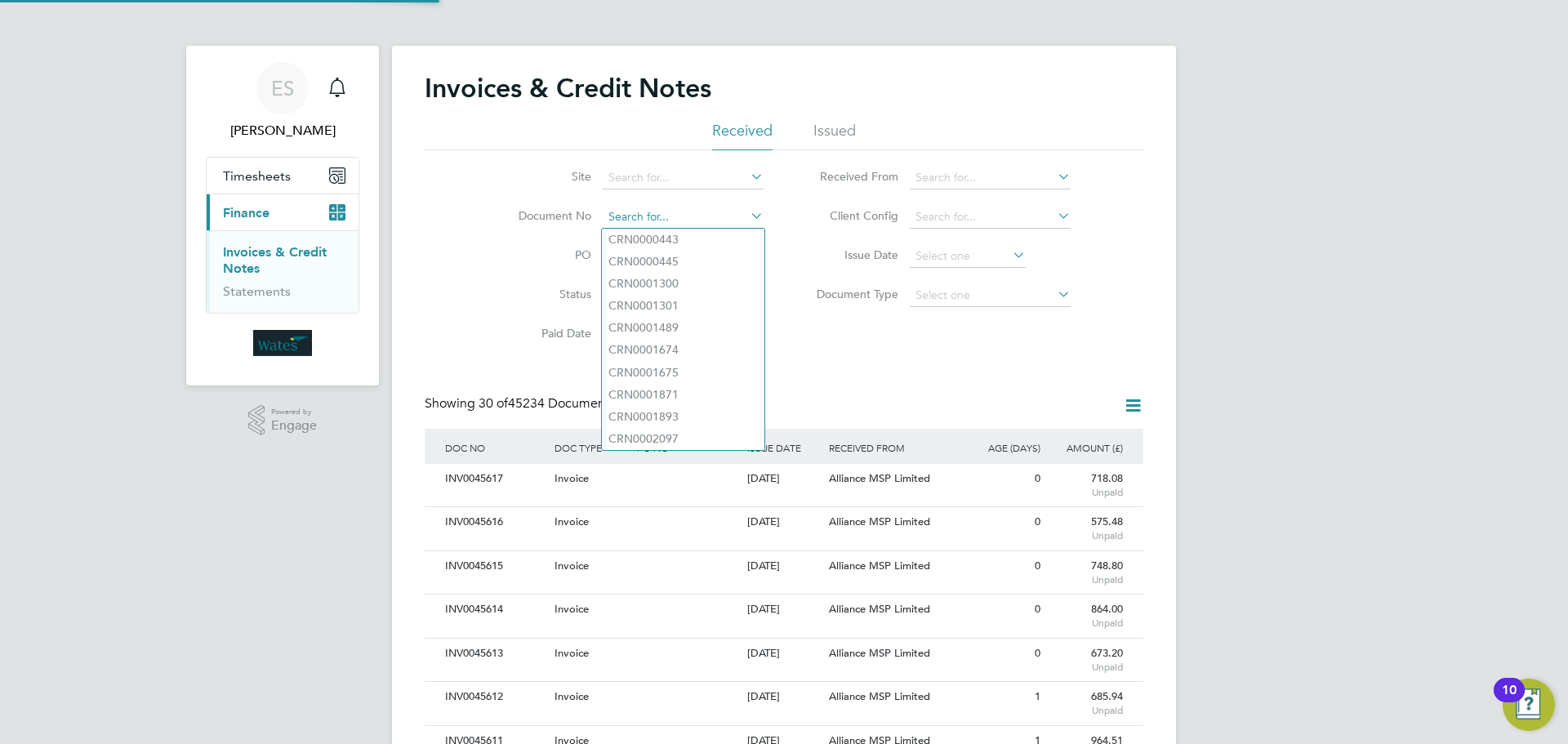
scroll to position [31, 111]
paste input "INV0045572"
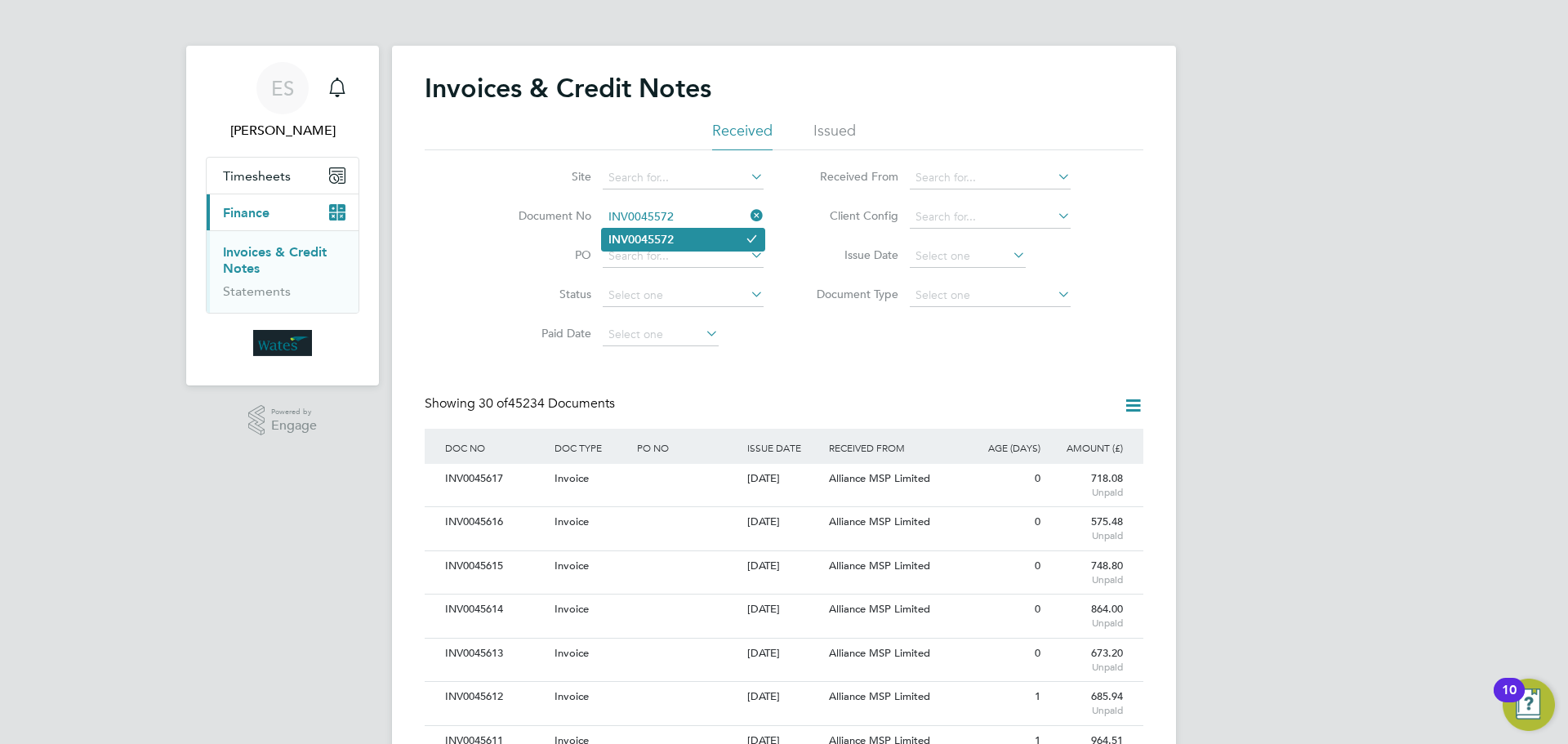
type input "INV0045572"
click at [676, 229] on li "INV0045572" at bounding box center [683, 240] width 162 height 22
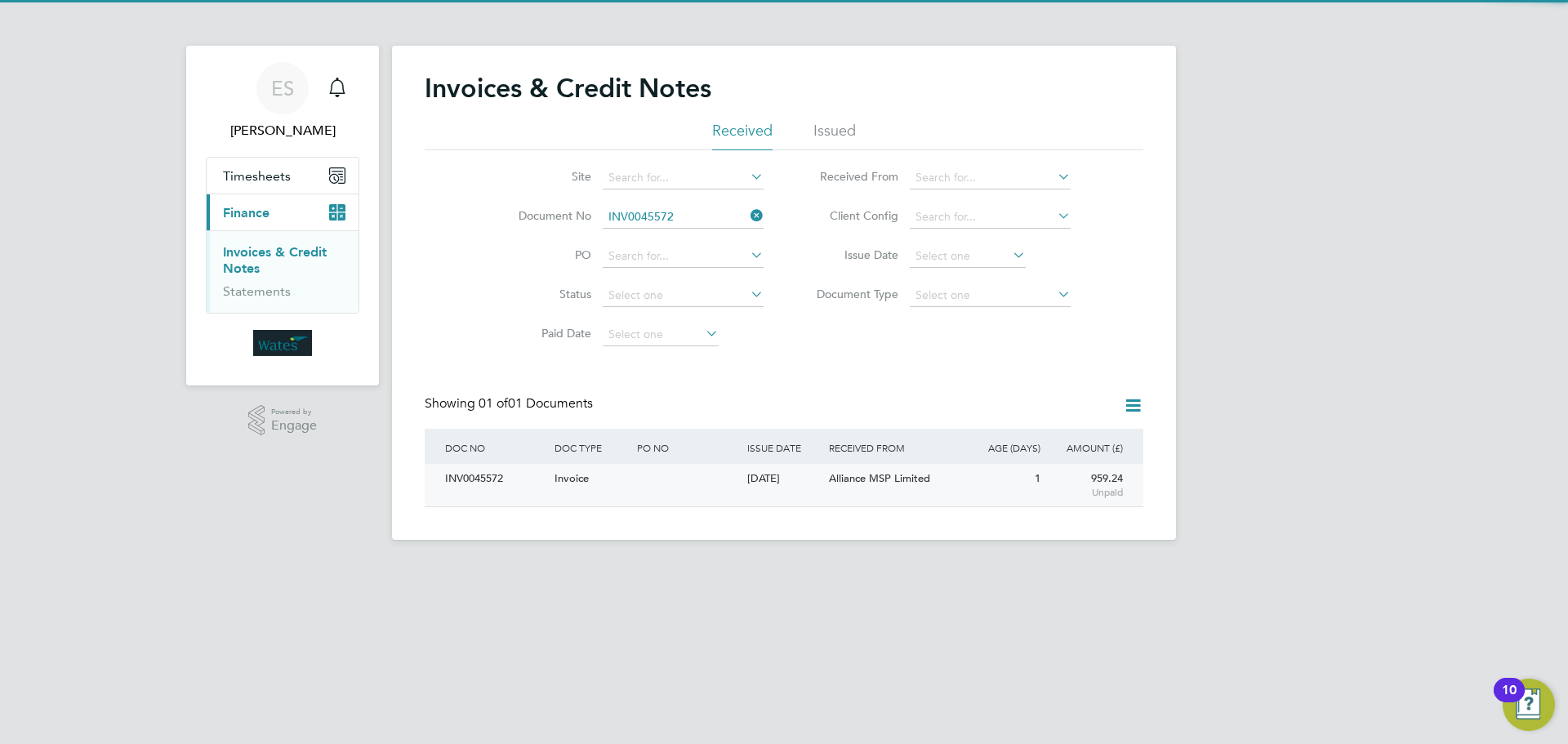
click at [495, 476] on div "INV0045572" at bounding box center [495, 479] width 110 height 30
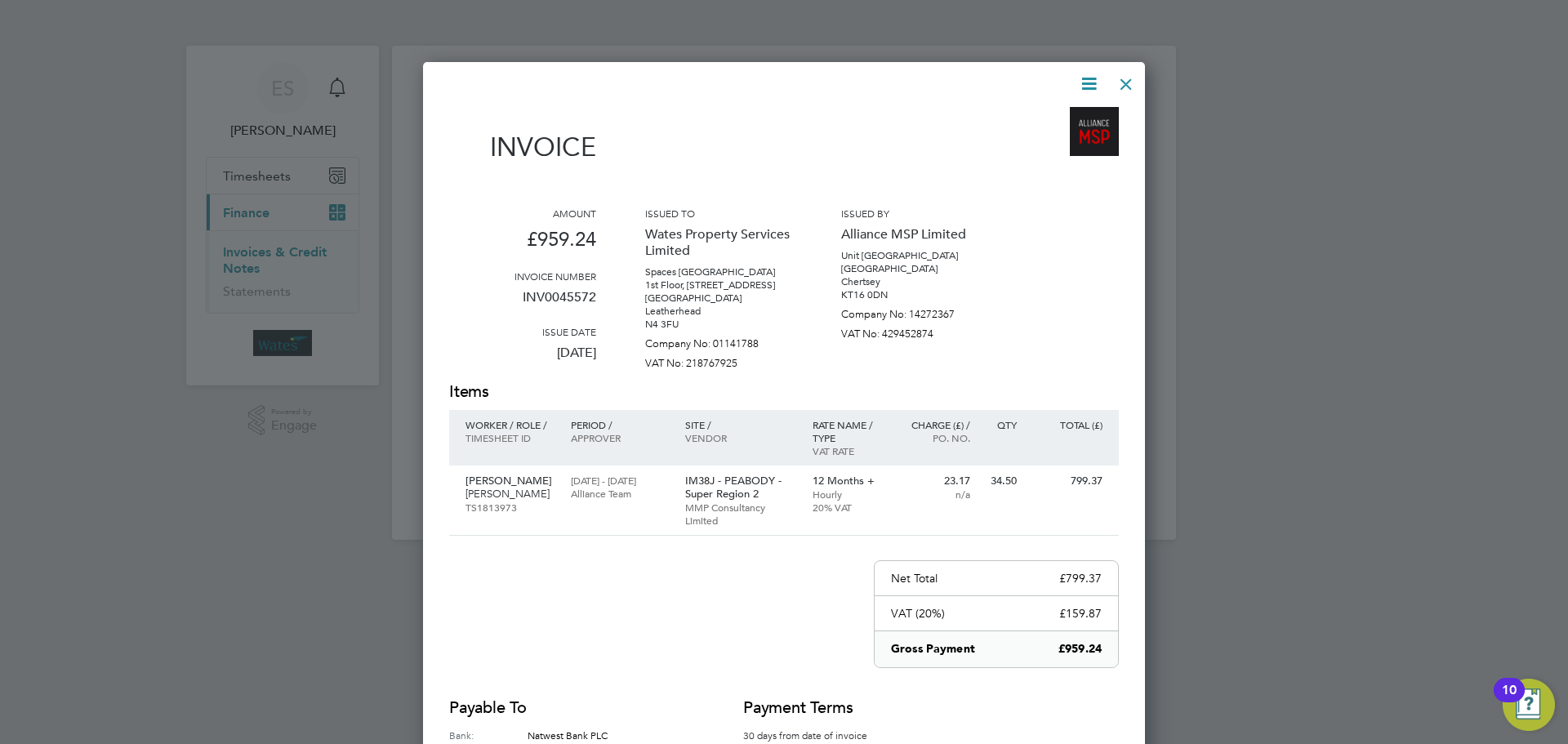
click at [1086, 79] on icon at bounding box center [1089, 84] width 20 height 20
click at [1033, 113] on li "Download Invoice" at bounding box center [1040, 123] width 113 height 23
click at [1088, 78] on icon at bounding box center [1089, 84] width 20 height 20
click at [1036, 143] on li "View timesheet" at bounding box center [1040, 145] width 113 height 23
click at [1127, 79] on div at bounding box center [1126, 79] width 29 height 29
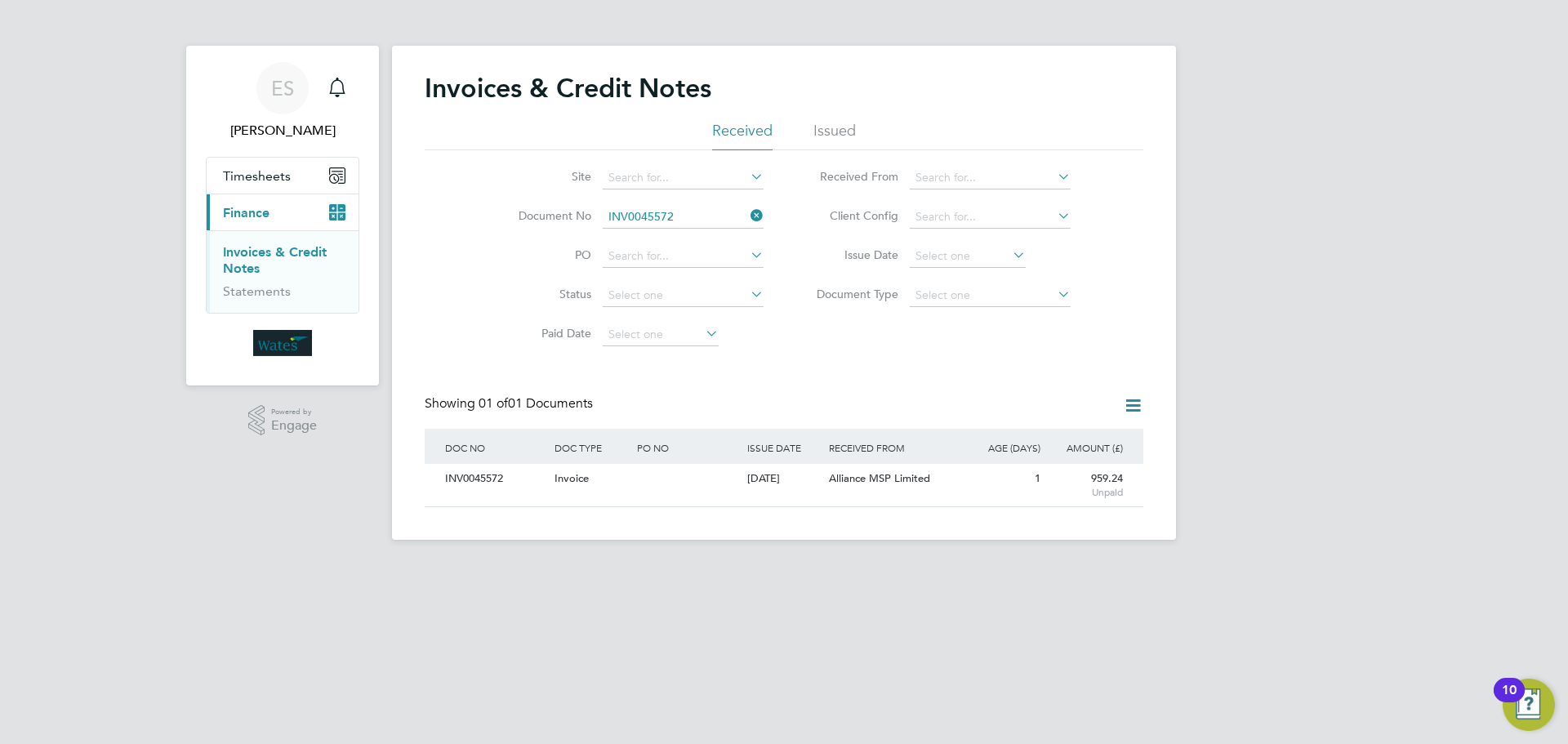
click at [747, 217] on icon at bounding box center [747, 216] width 0 height 23
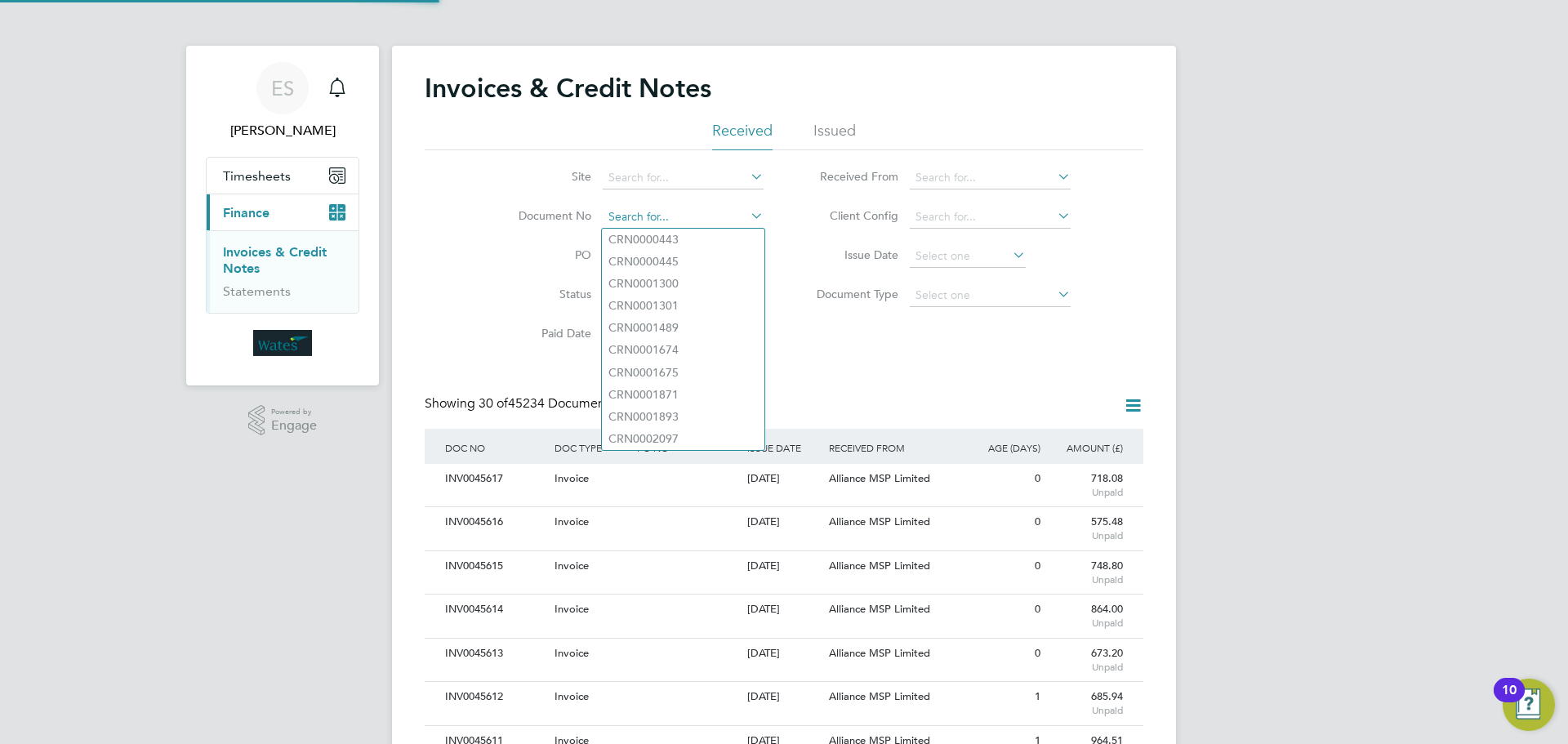
scroll to position [31, 138]
paste input "INV0045573"
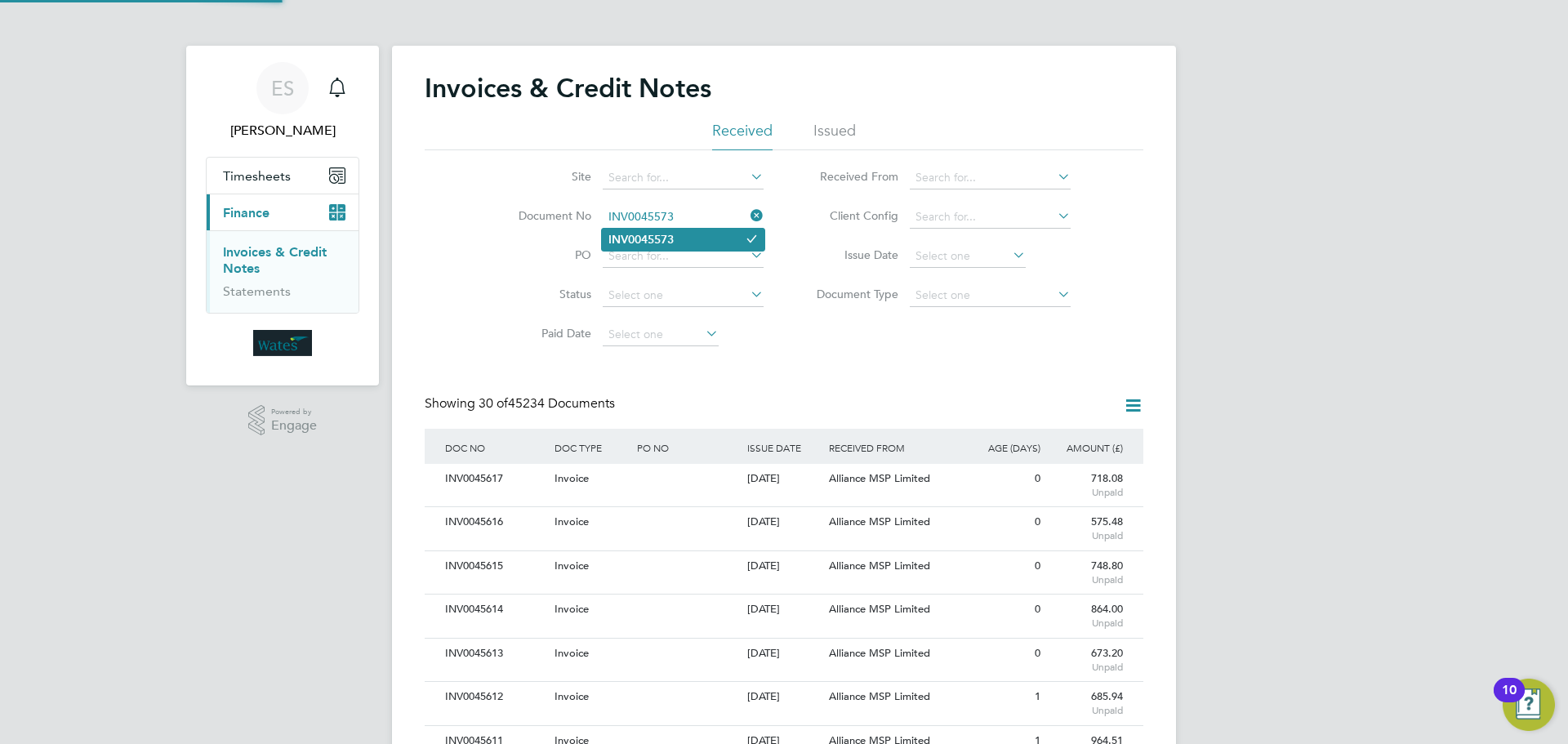
type input "INV0045573"
click at [673, 239] on b "INV0045573" at bounding box center [641, 240] width 65 height 14
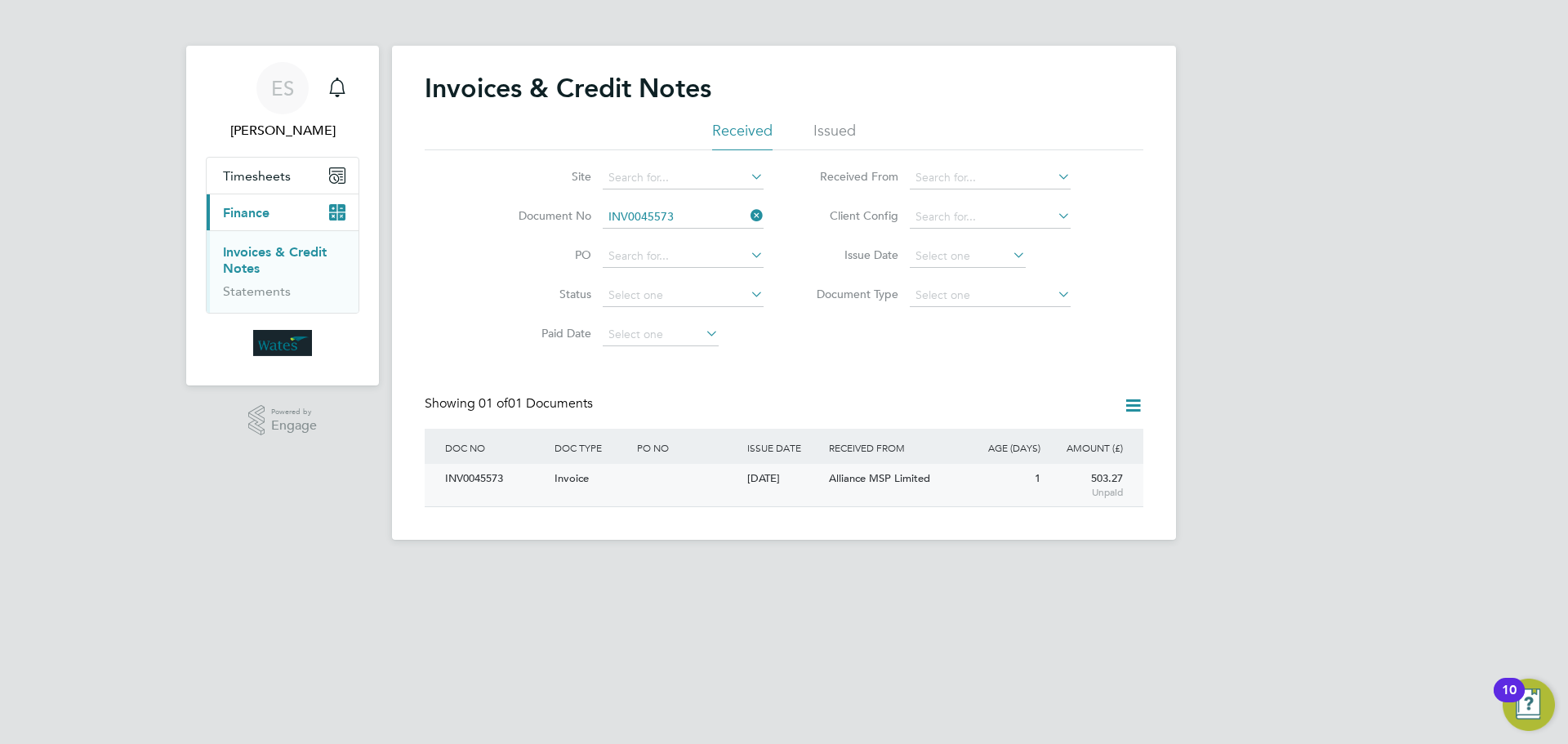
click at [503, 486] on div "INV0045573" at bounding box center [495, 479] width 110 height 30
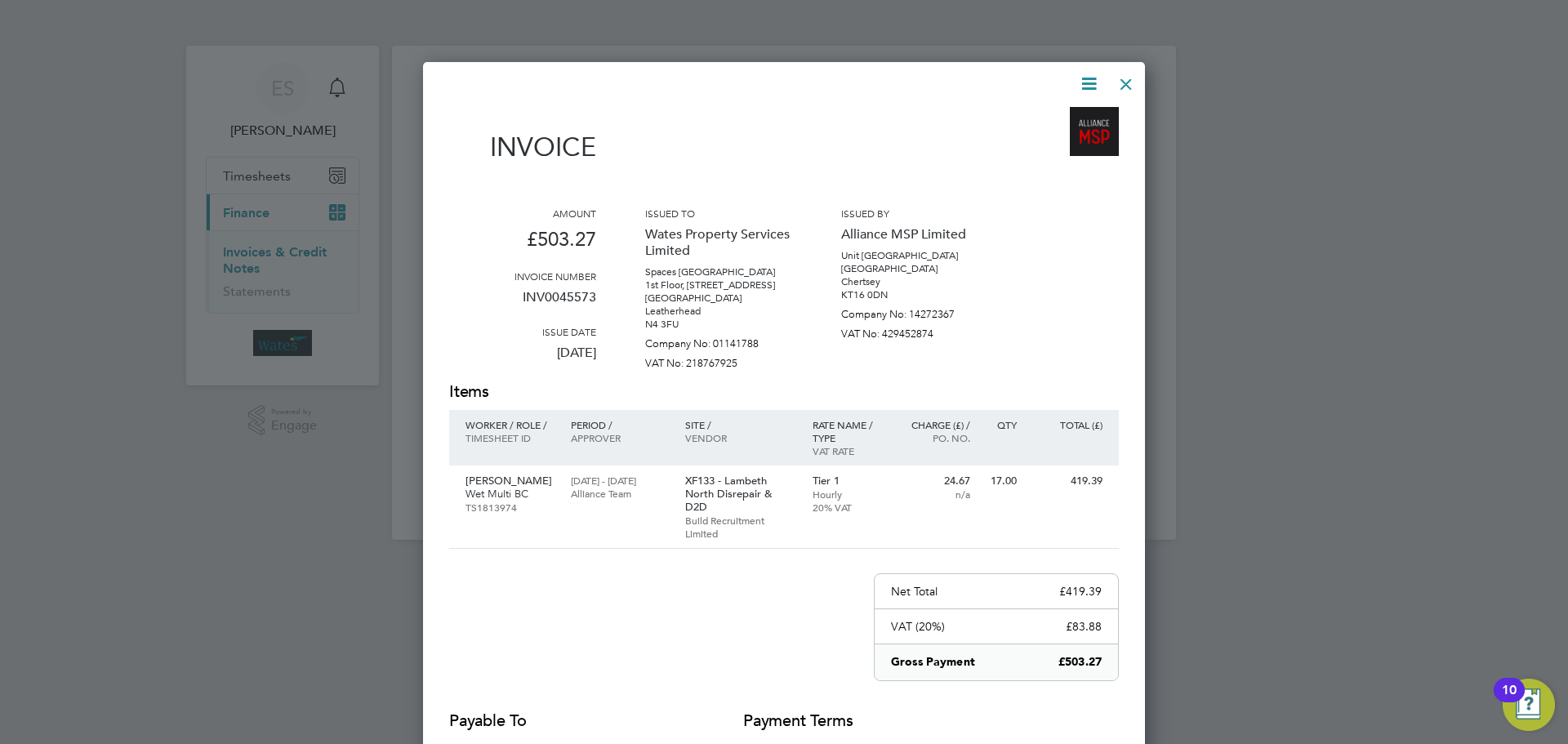
click at [1091, 75] on icon at bounding box center [1089, 84] width 20 height 20
click at [1072, 113] on li "Download Invoice" at bounding box center [1040, 123] width 113 height 23
drag, startPoint x: 1084, startPoint y: 79, endPoint x: 1073, endPoint y: 97, distance: 21.1
click at [1084, 79] on icon at bounding box center [1089, 84] width 20 height 20
click at [1046, 136] on li "View timesheet" at bounding box center [1040, 145] width 113 height 23
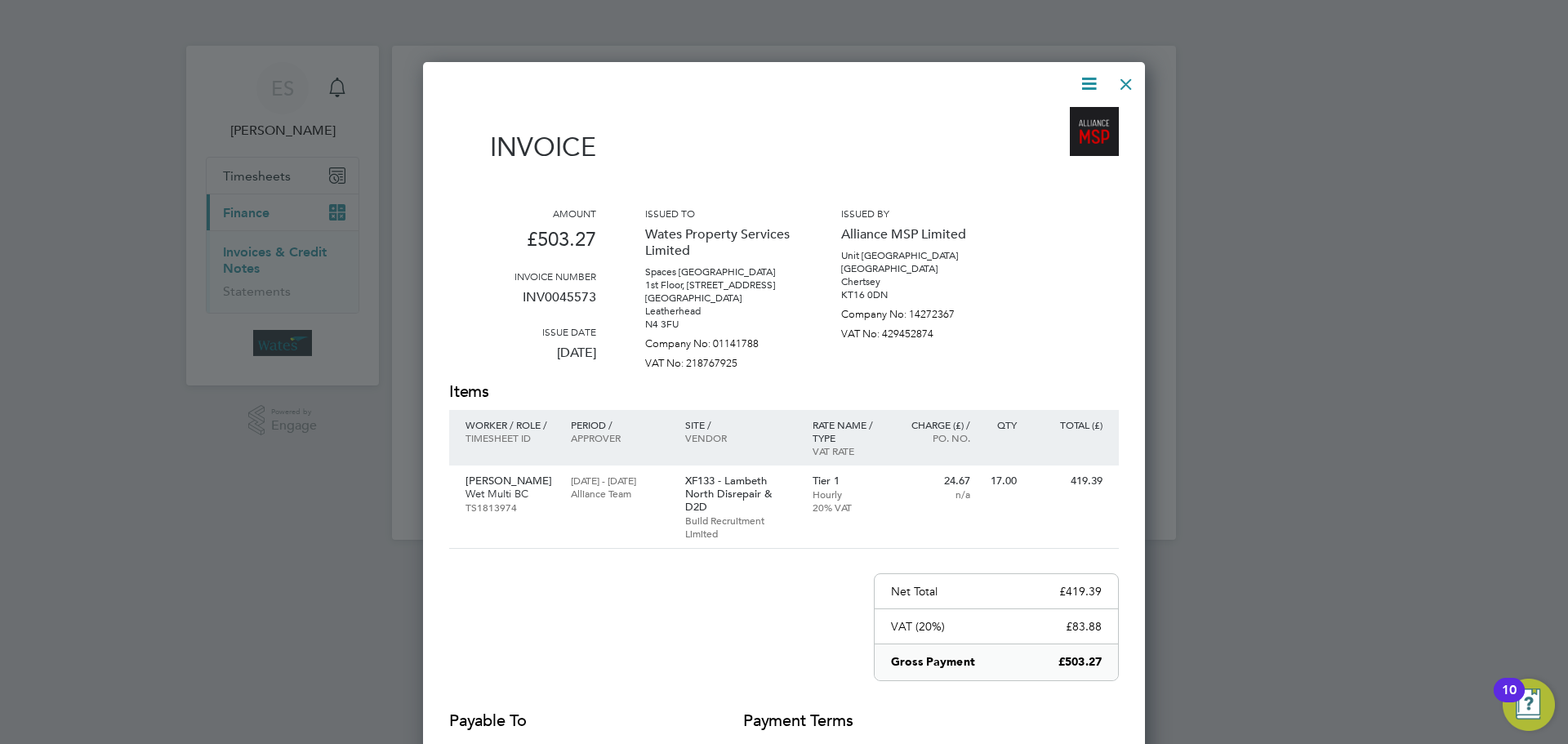
click at [1129, 85] on div at bounding box center [1126, 79] width 29 height 29
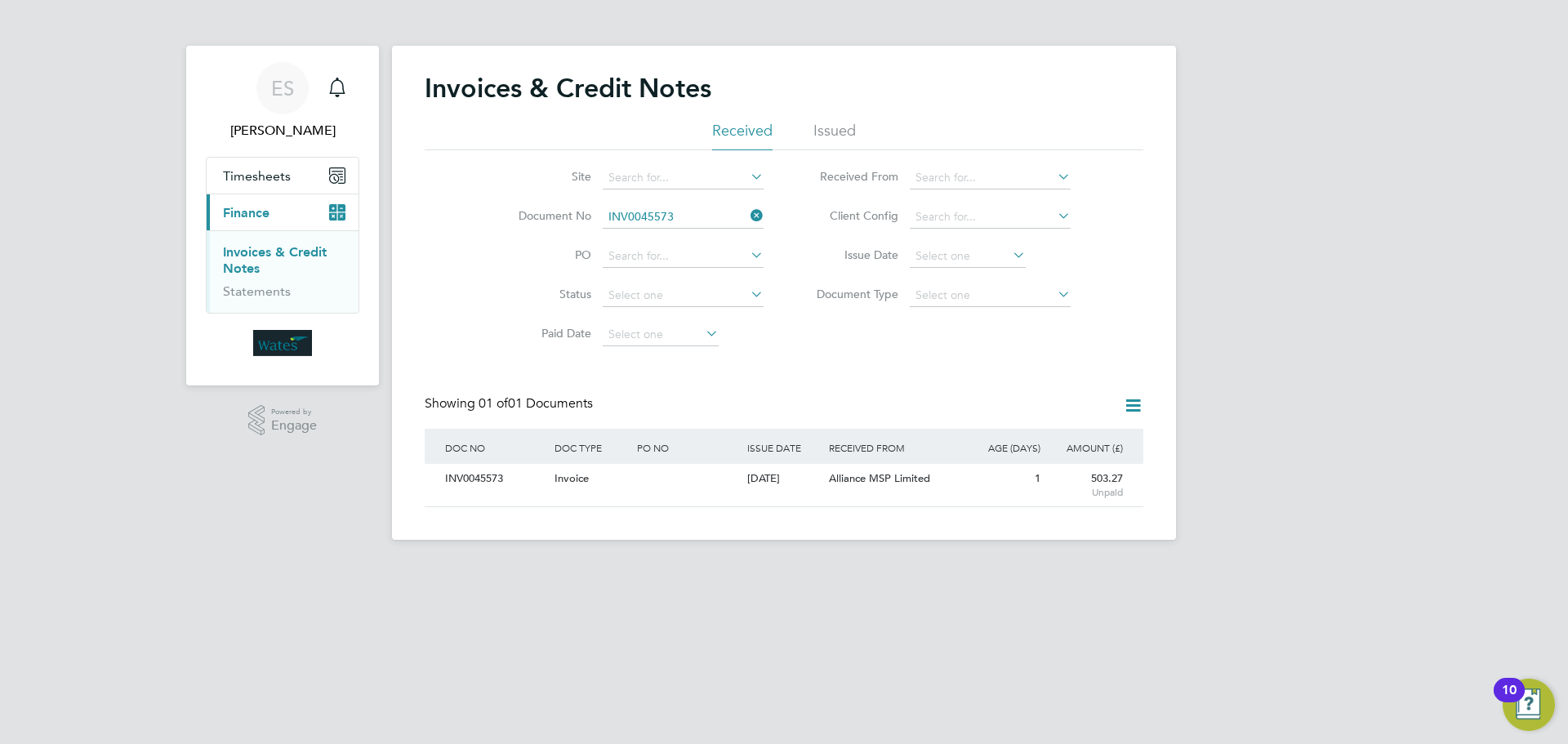
drag, startPoint x: 751, startPoint y: 210, endPoint x: 740, endPoint y: 216, distance: 12.5
click at [747, 212] on icon at bounding box center [747, 216] width 0 height 23
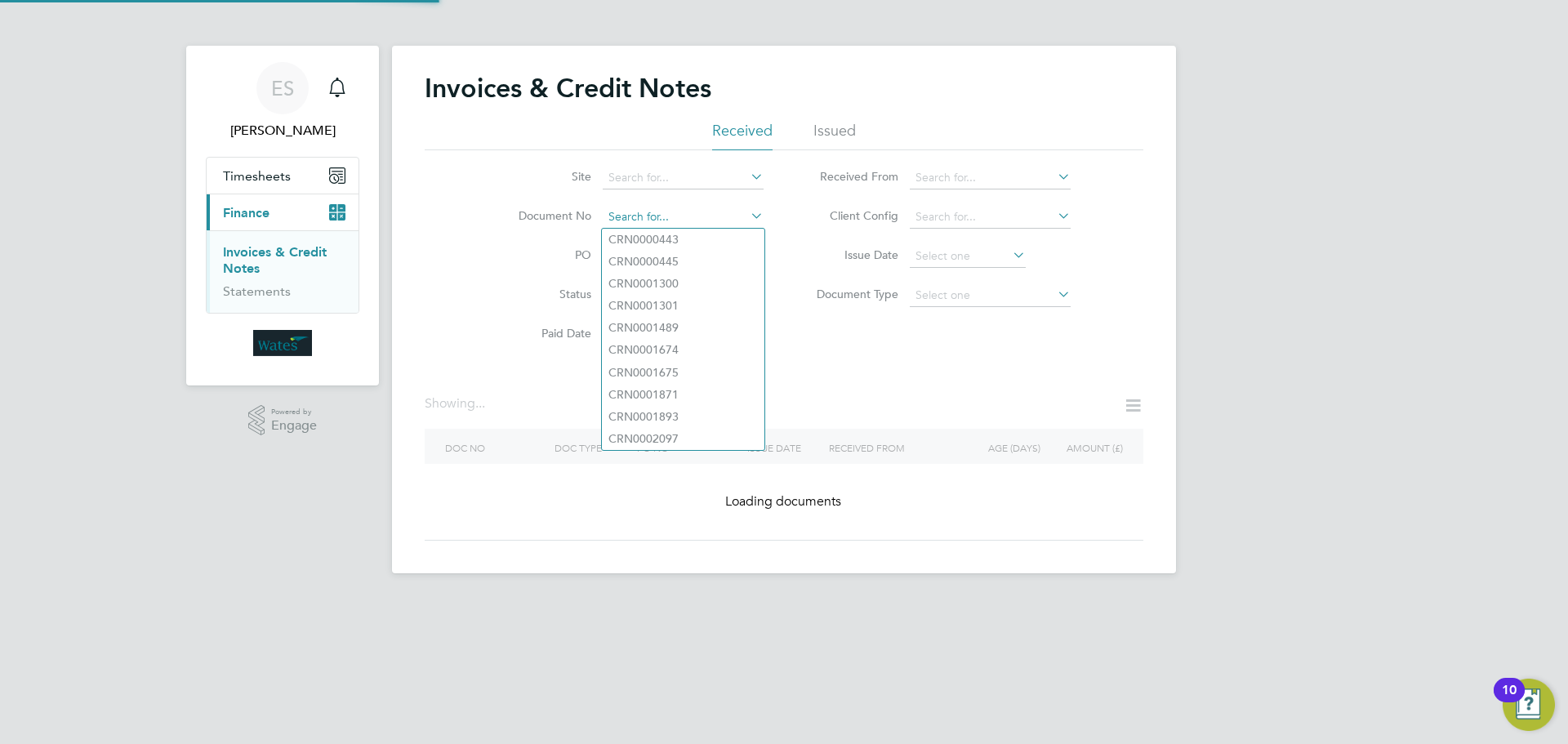
paste input "INV0045574"
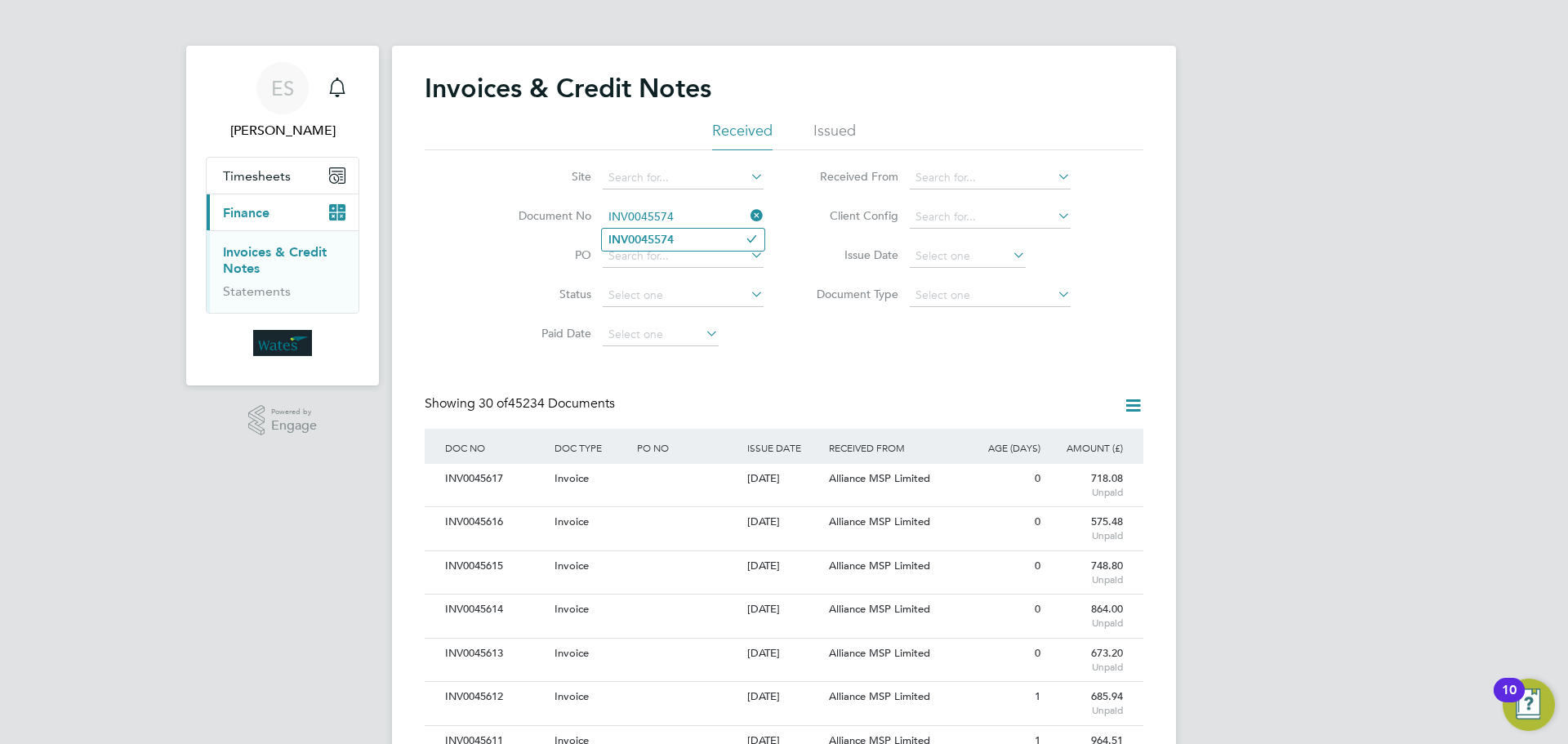
type input "INV0045574"
click at [666, 241] on b "INV0045574" at bounding box center [641, 240] width 65 height 14
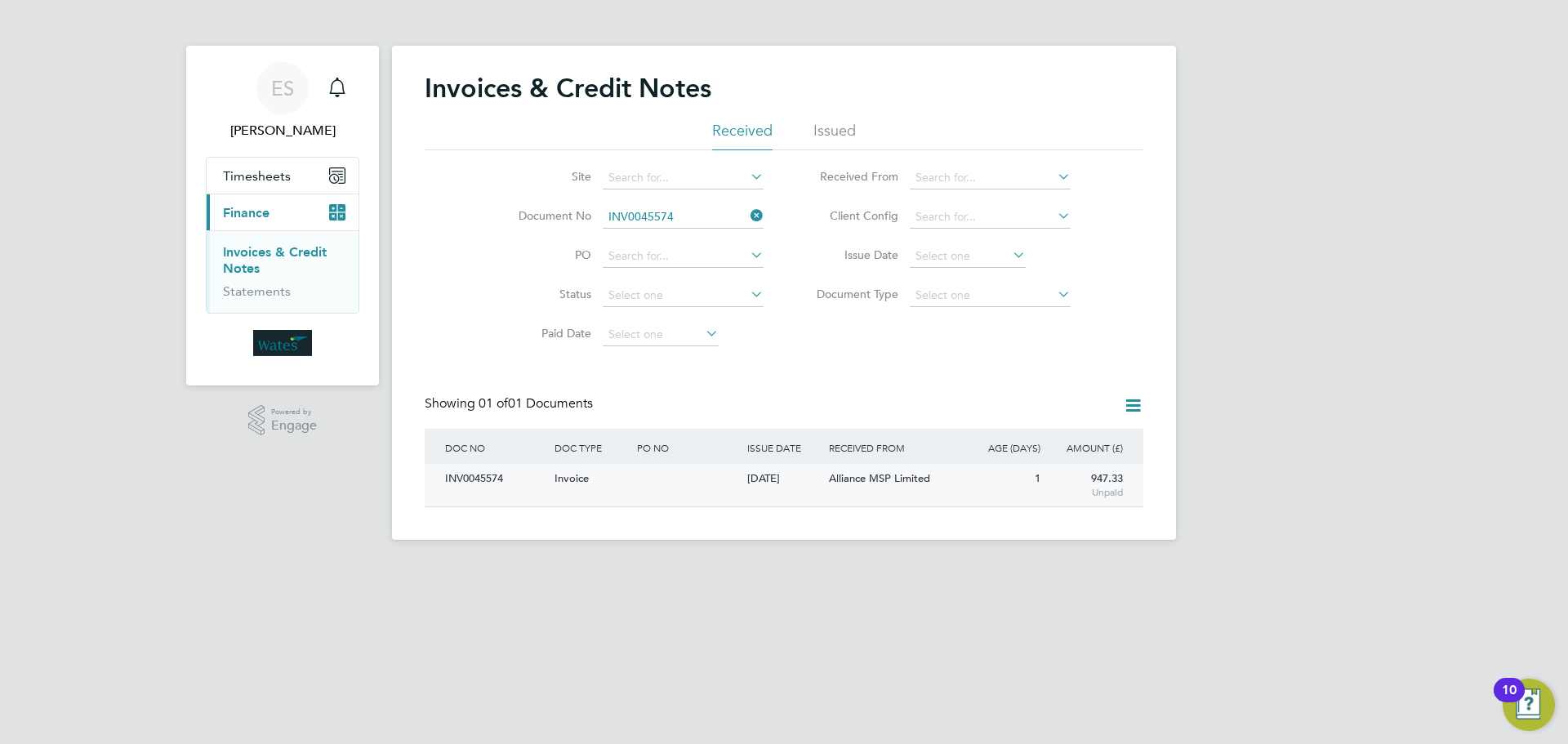
click at [492, 482] on div "INV0045574" at bounding box center [495, 479] width 110 height 30
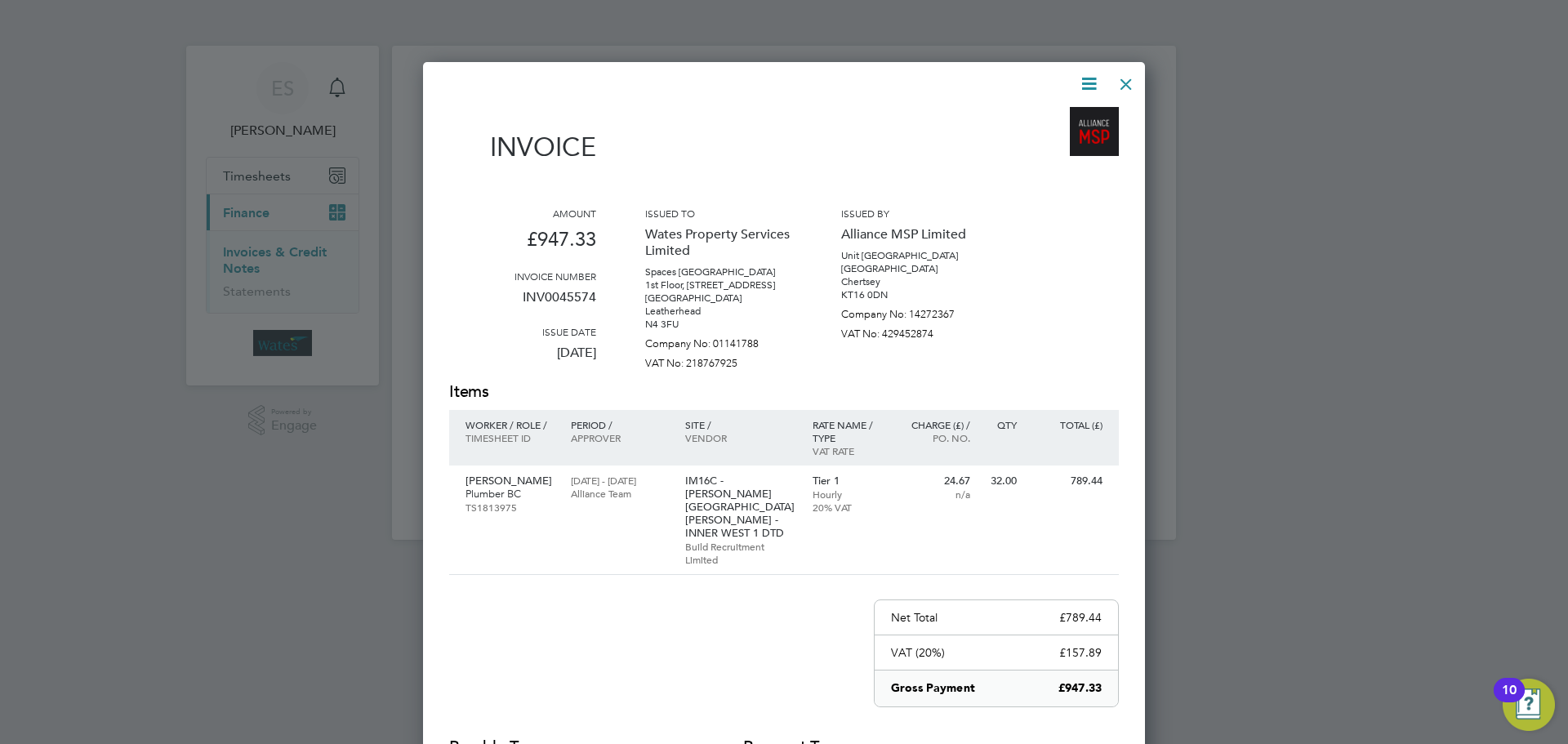
click at [1083, 76] on icon at bounding box center [1089, 84] width 20 height 20
click at [1058, 118] on li "Download Invoice" at bounding box center [1040, 123] width 113 height 23
click at [1086, 77] on icon at bounding box center [1089, 84] width 20 height 20
click at [1046, 143] on li "View timesheet" at bounding box center [1040, 145] width 113 height 23
click at [1124, 79] on div at bounding box center [1126, 79] width 29 height 29
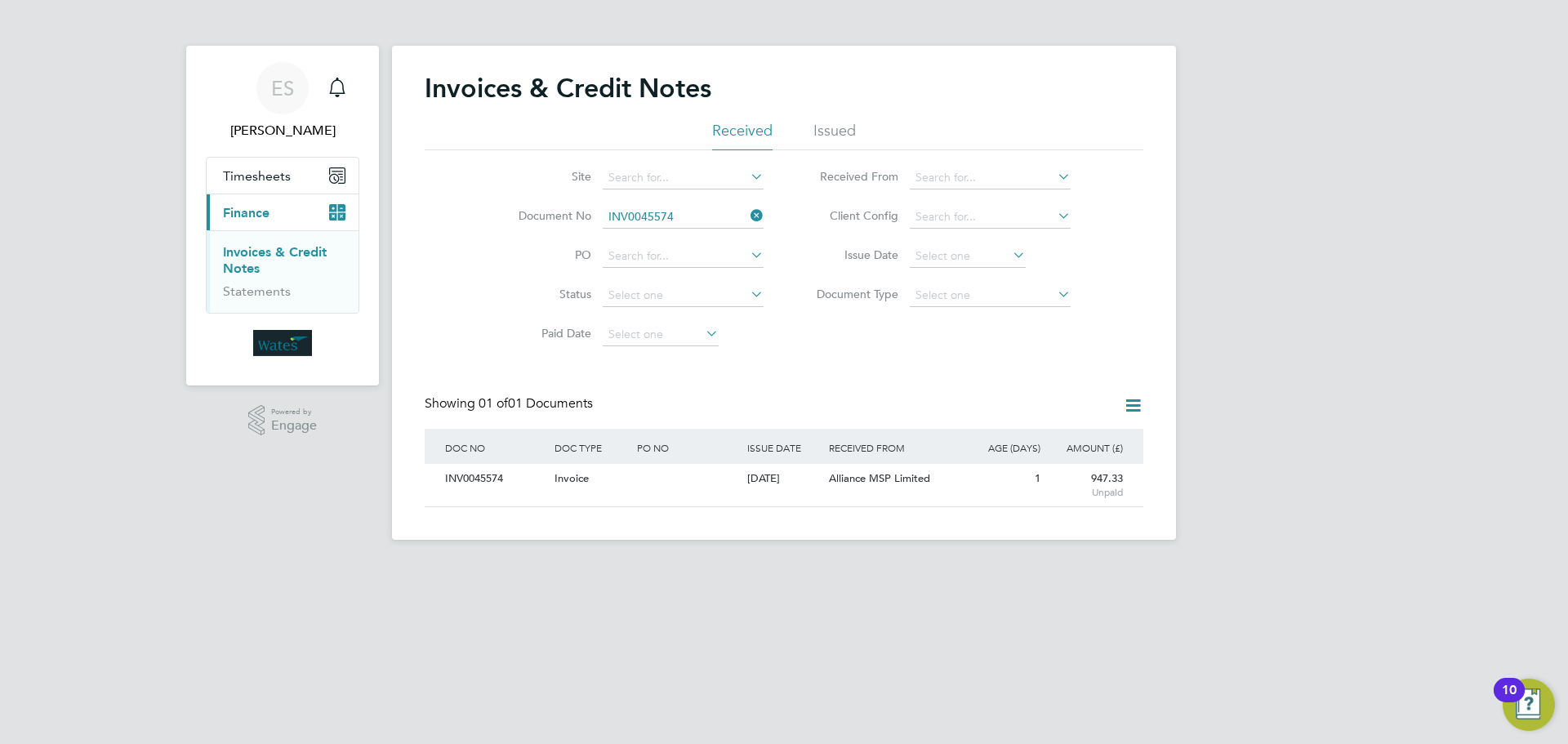
click at [747, 214] on icon at bounding box center [747, 216] width 0 height 23
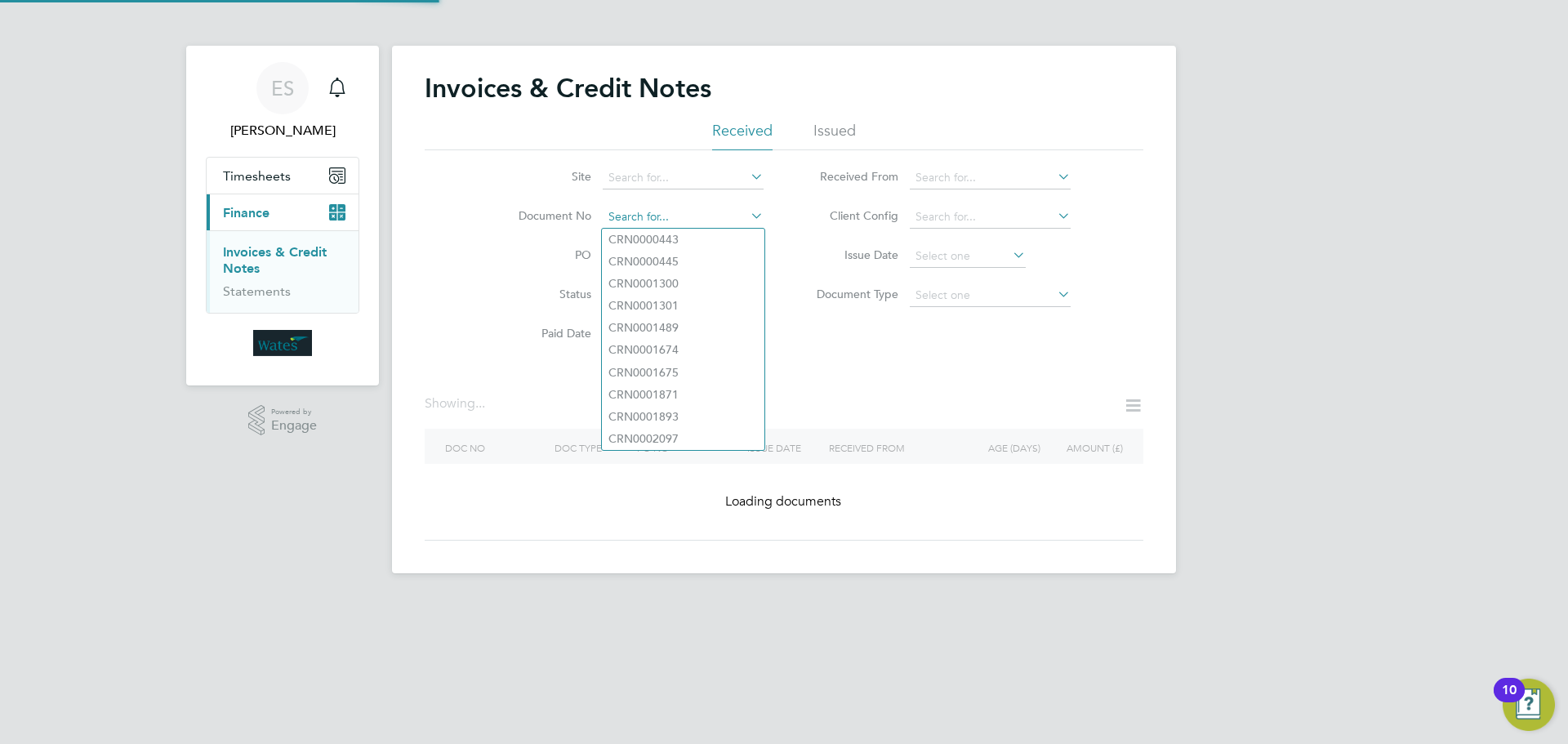
paste input "INV0045575"
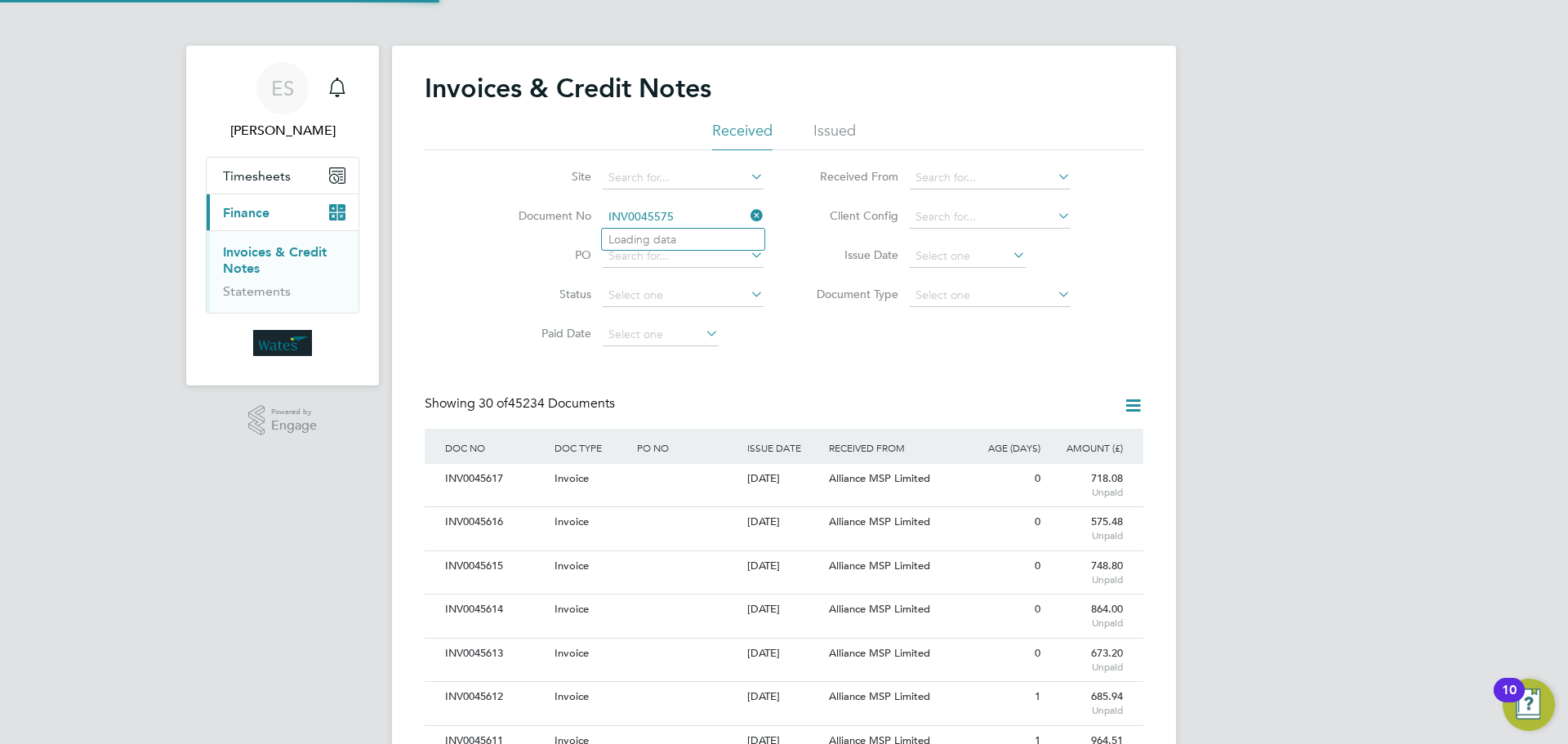
scroll to position [31, 111]
type input "INV0045575"
click at [682, 233] on li "INV0045575" at bounding box center [683, 240] width 162 height 22
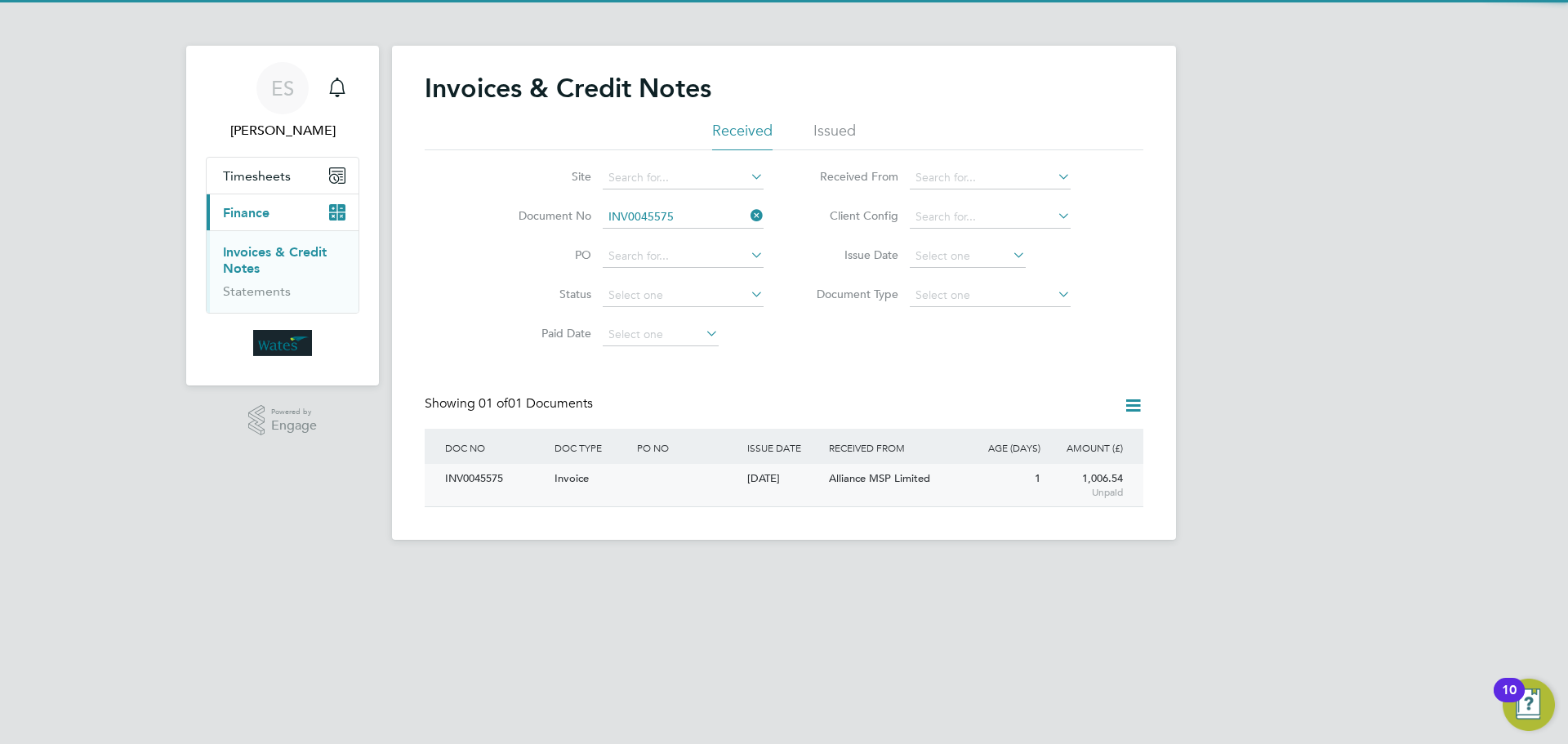
drag, startPoint x: 475, startPoint y: 477, endPoint x: 441, endPoint y: 466, distance: 35.7
click at [476, 476] on div "INV0045575" at bounding box center [495, 479] width 110 height 30
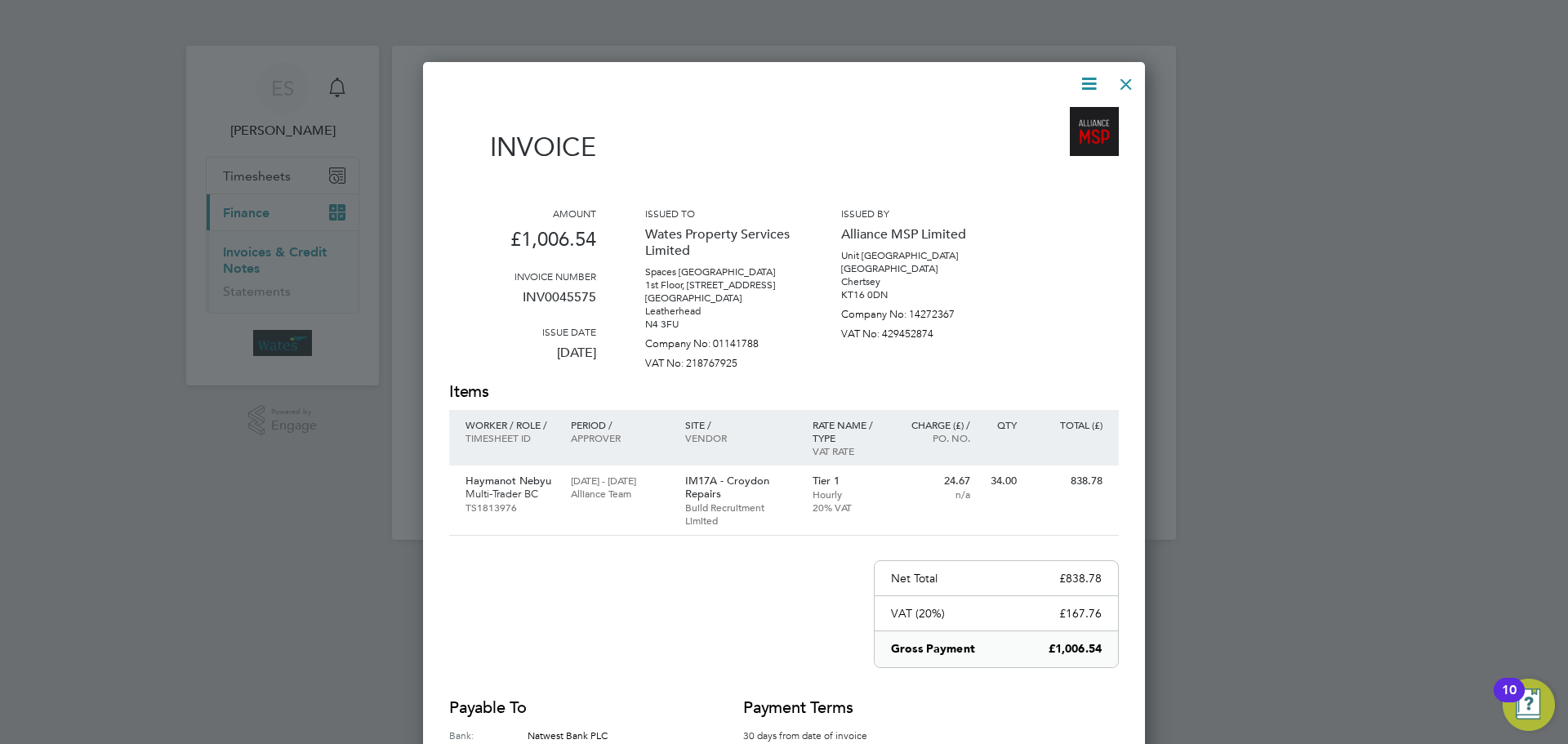
click at [1085, 78] on icon at bounding box center [1089, 84] width 20 height 20
click at [1038, 118] on li "Download Invoice" at bounding box center [1040, 123] width 113 height 23
click at [1091, 74] on icon at bounding box center [1089, 84] width 20 height 20
click at [1046, 136] on li "View timesheet" at bounding box center [1040, 145] width 113 height 23
click at [1128, 76] on div at bounding box center [1126, 79] width 29 height 29
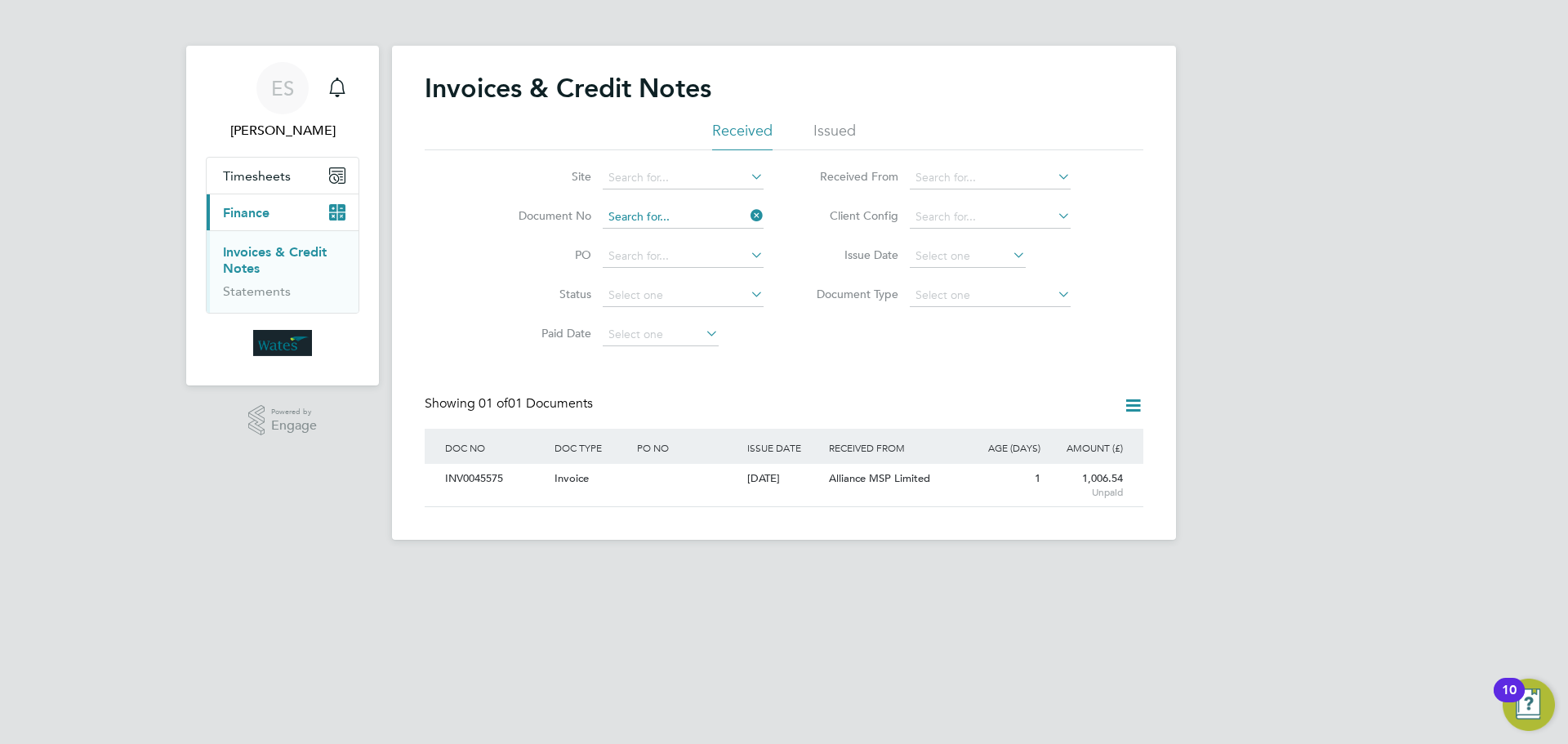
click at [747, 215] on input at bounding box center [683, 217] width 161 height 23
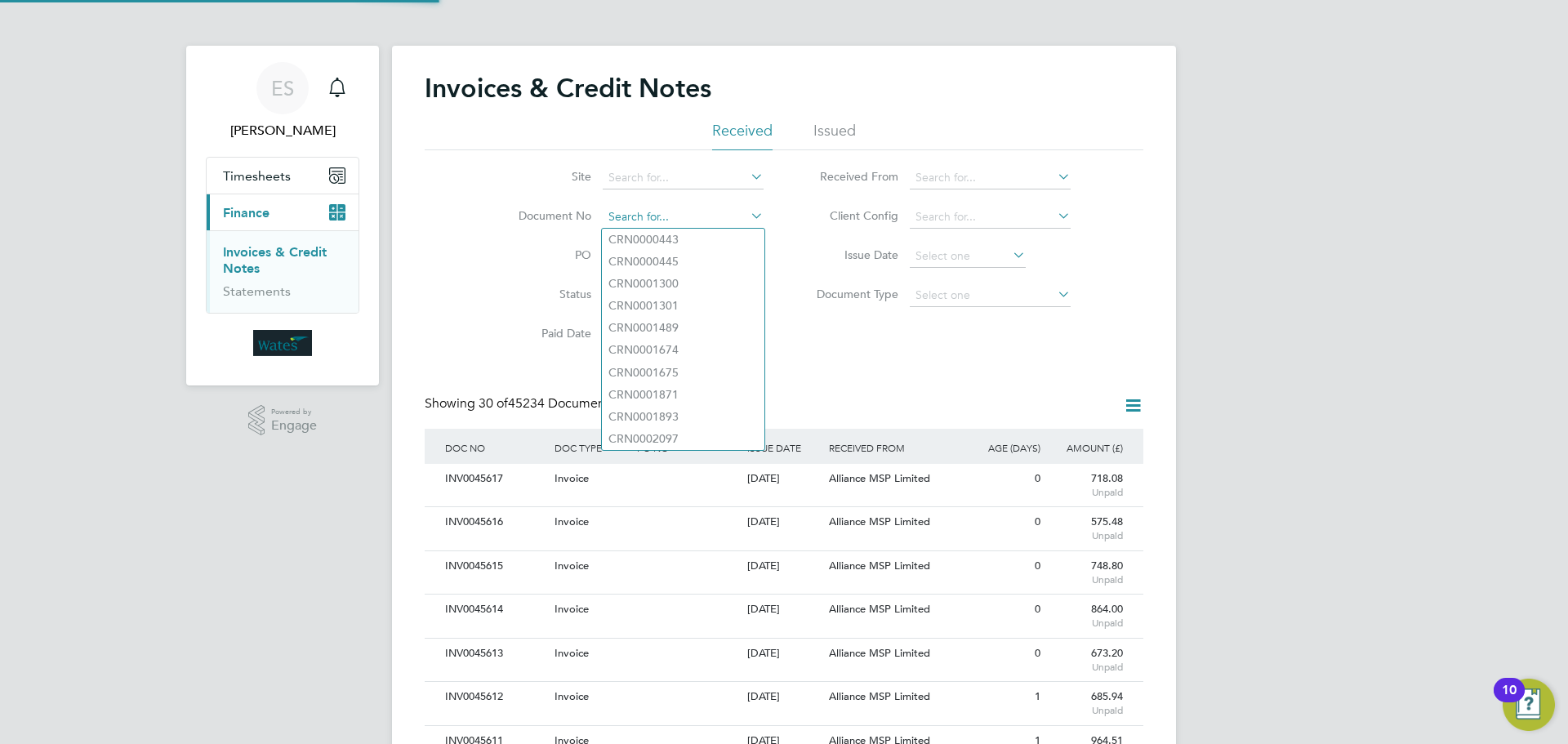
scroll to position [31, 111]
paste input "INV0045576"
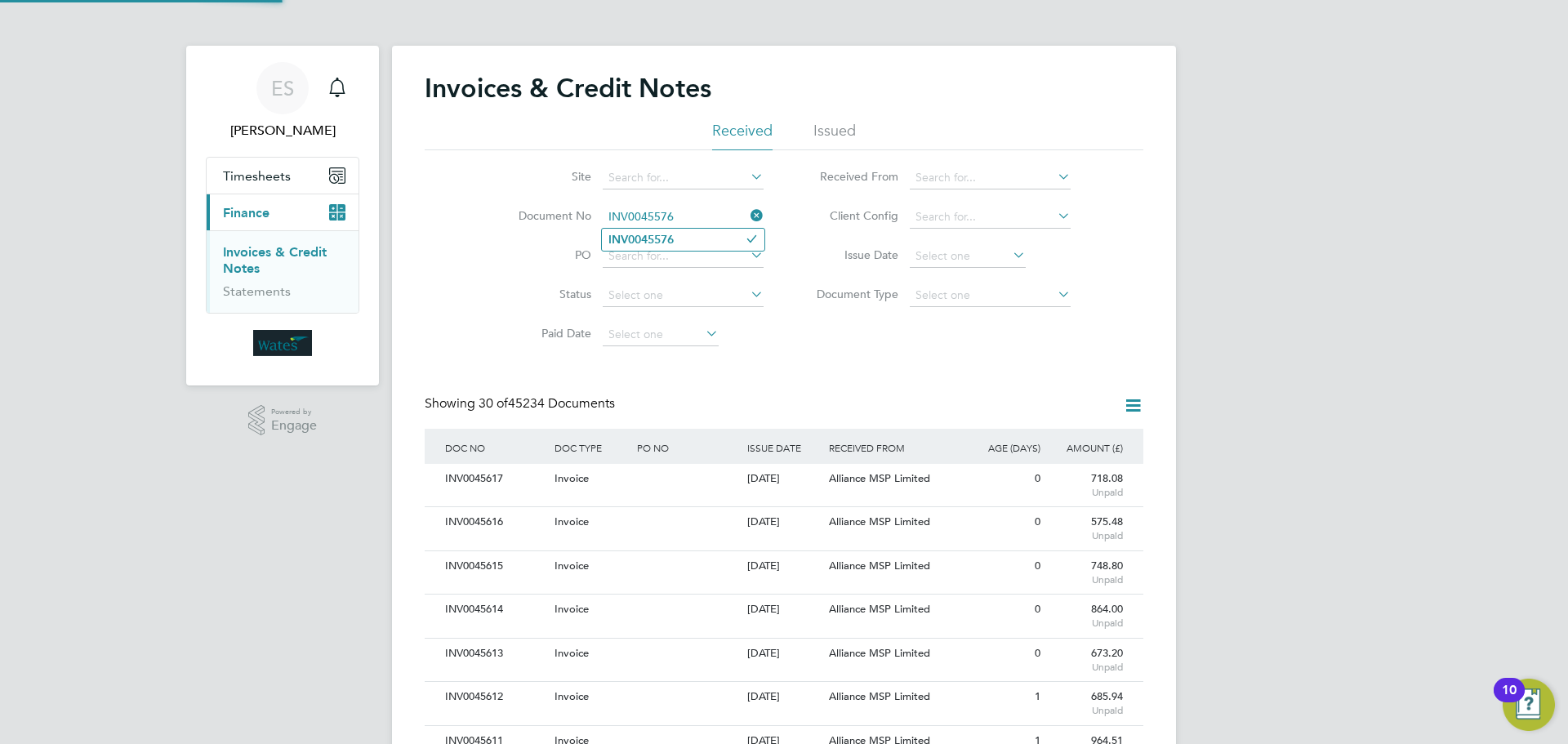
type input "INV0045576"
click at [682, 241] on li "INV0045576" at bounding box center [683, 240] width 162 height 22
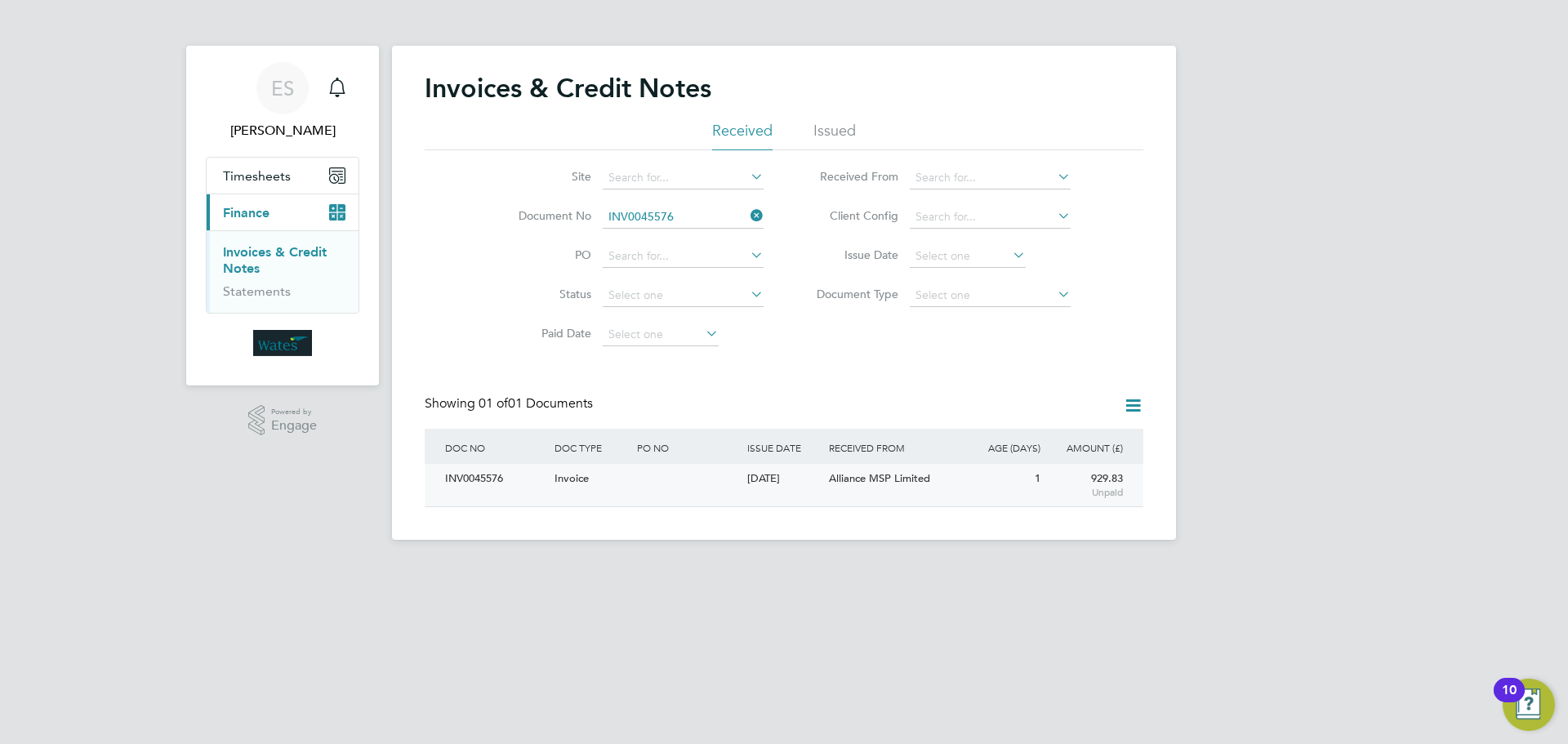
click at [478, 476] on div "INV0045576" at bounding box center [495, 479] width 110 height 30
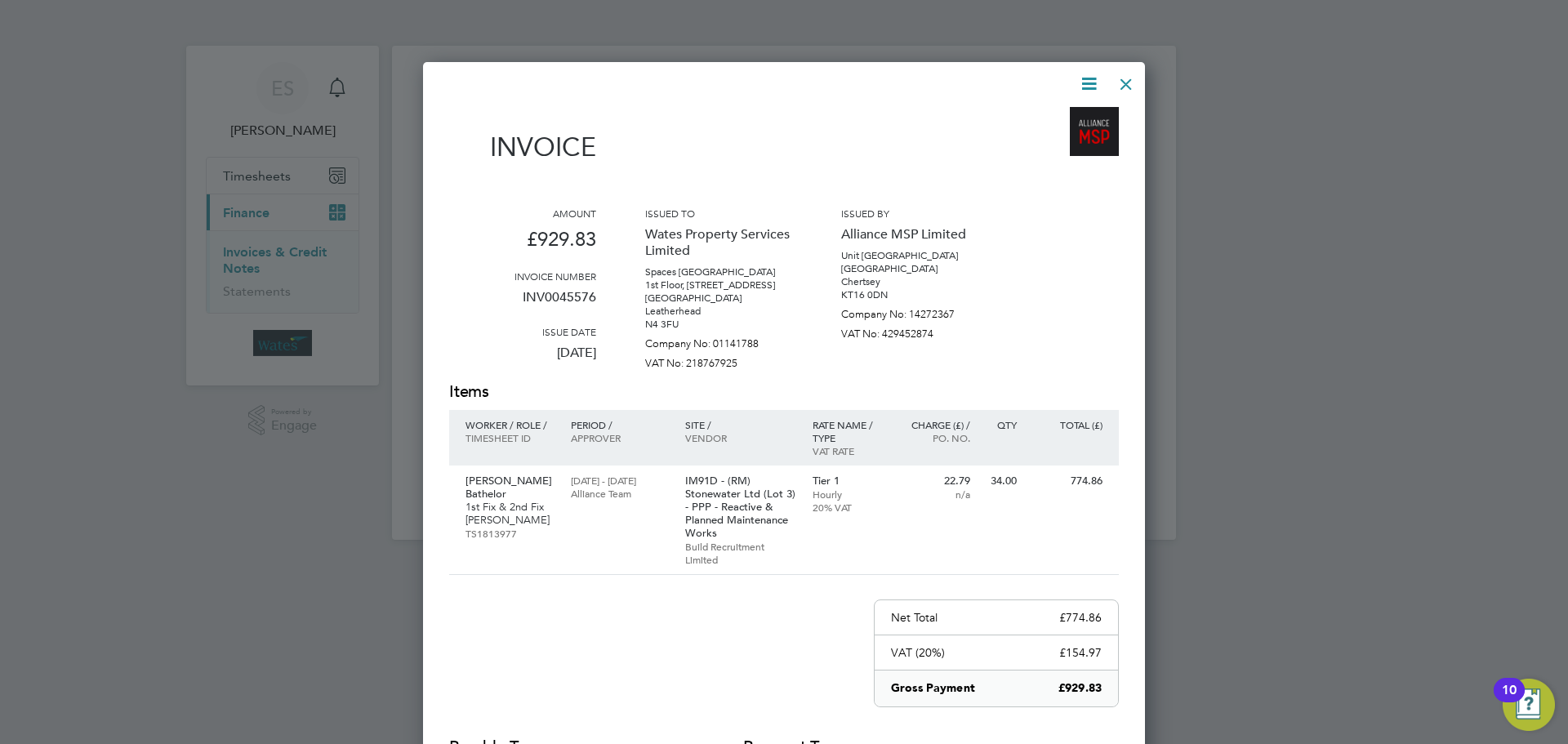
click at [1087, 78] on icon at bounding box center [1089, 84] width 20 height 20
click at [1064, 119] on li "Download Invoice" at bounding box center [1040, 123] width 113 height 23
click at [1086, 78] on icon at bounding box center [1089, 84] width 20 height 20
click at [1058, 138] on li "View timesheet" at bounding box center [1040, 145] width 113 height 23
click at [1124, 83] on div at bounding box center [1126, 79] width 29 height 29
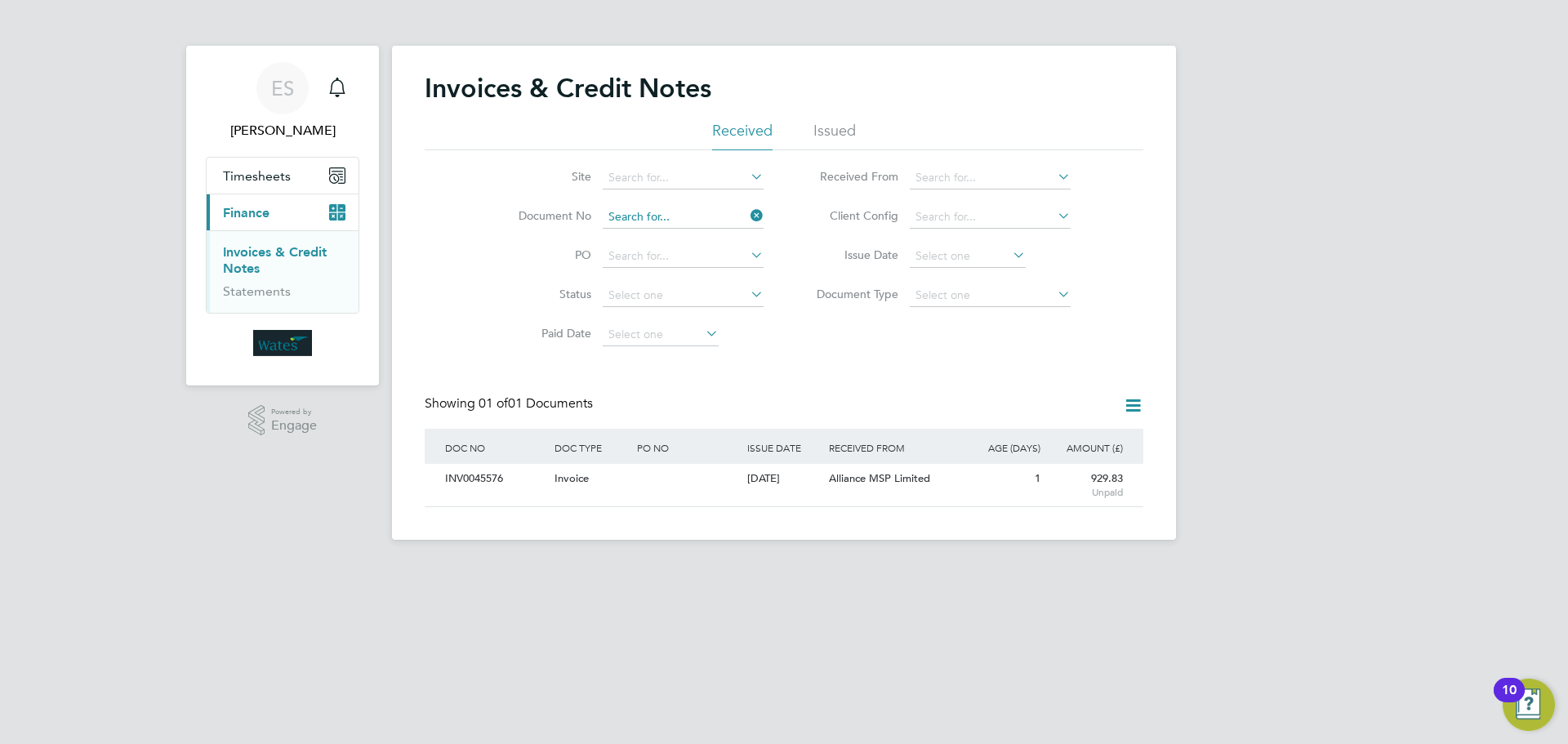
click at [715, 206] on input at bounding box center [683, 217] width 161 height 23
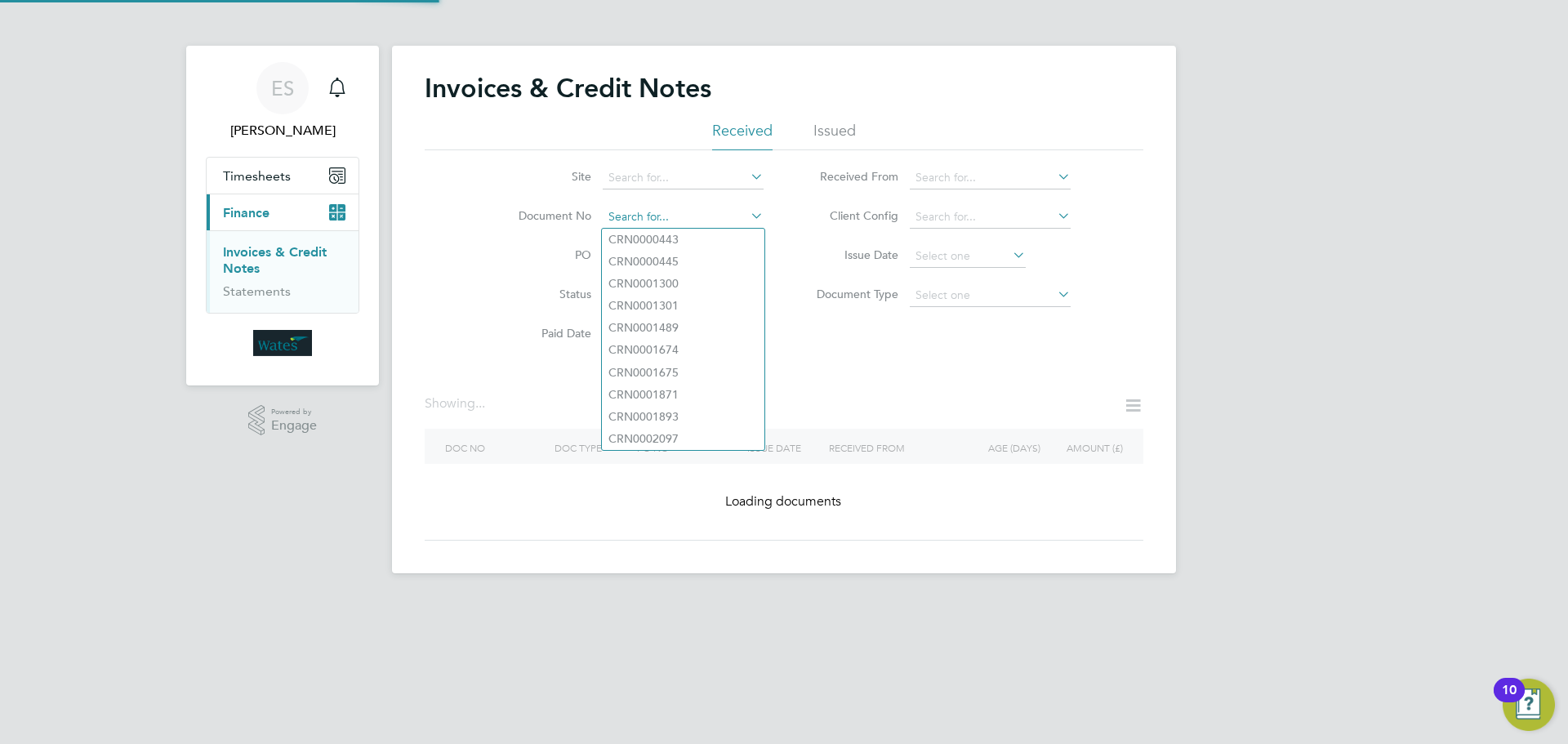
paste input "INV0045577"
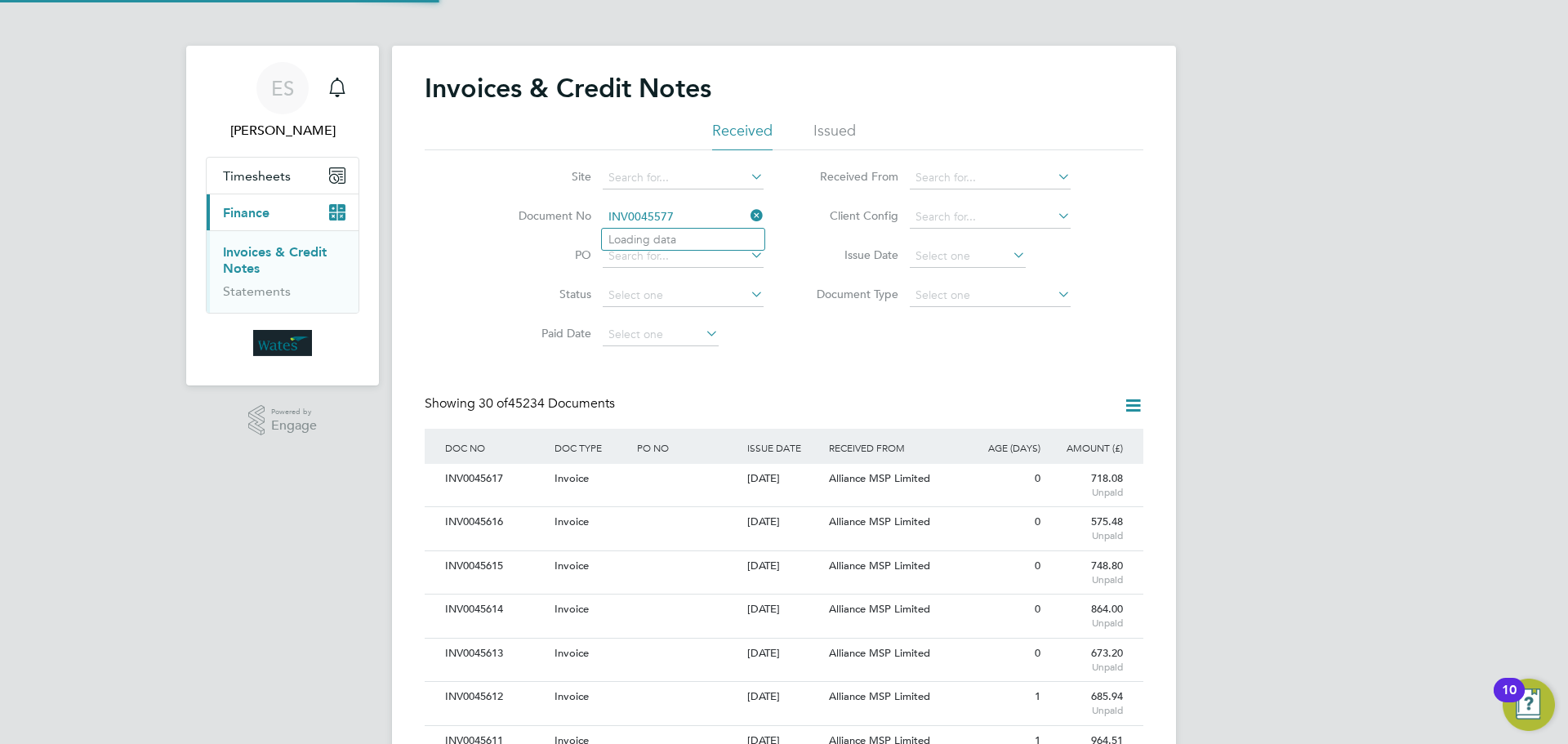
scroll to position [31, 111]
type input "INV0045577"
click at [694, 231] on li "INV0045577" at bounding box center [683, 240] width 162 height 22
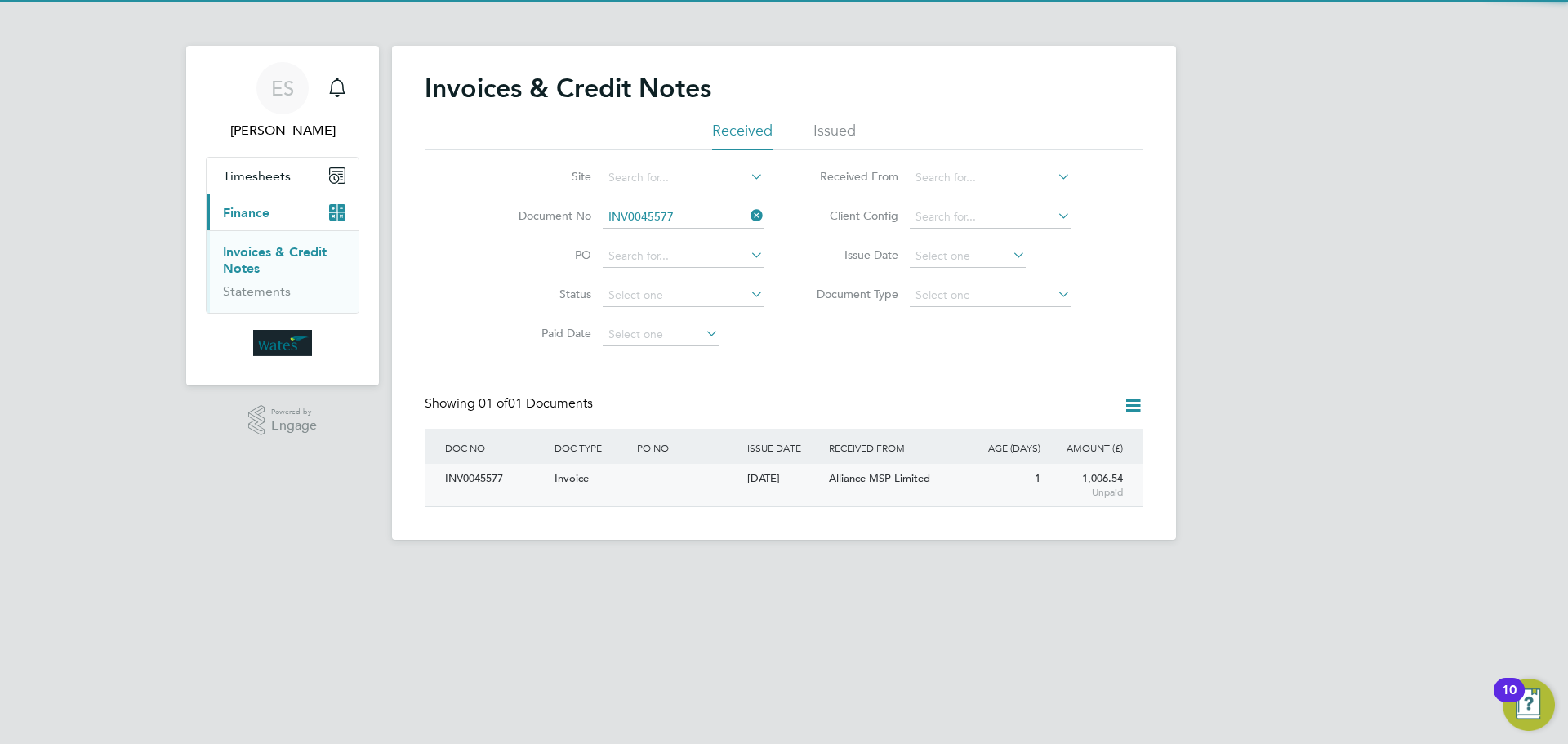
click at [469, 478] on div "INV0045577" at bounding box center [495, 479] width 110 height 30
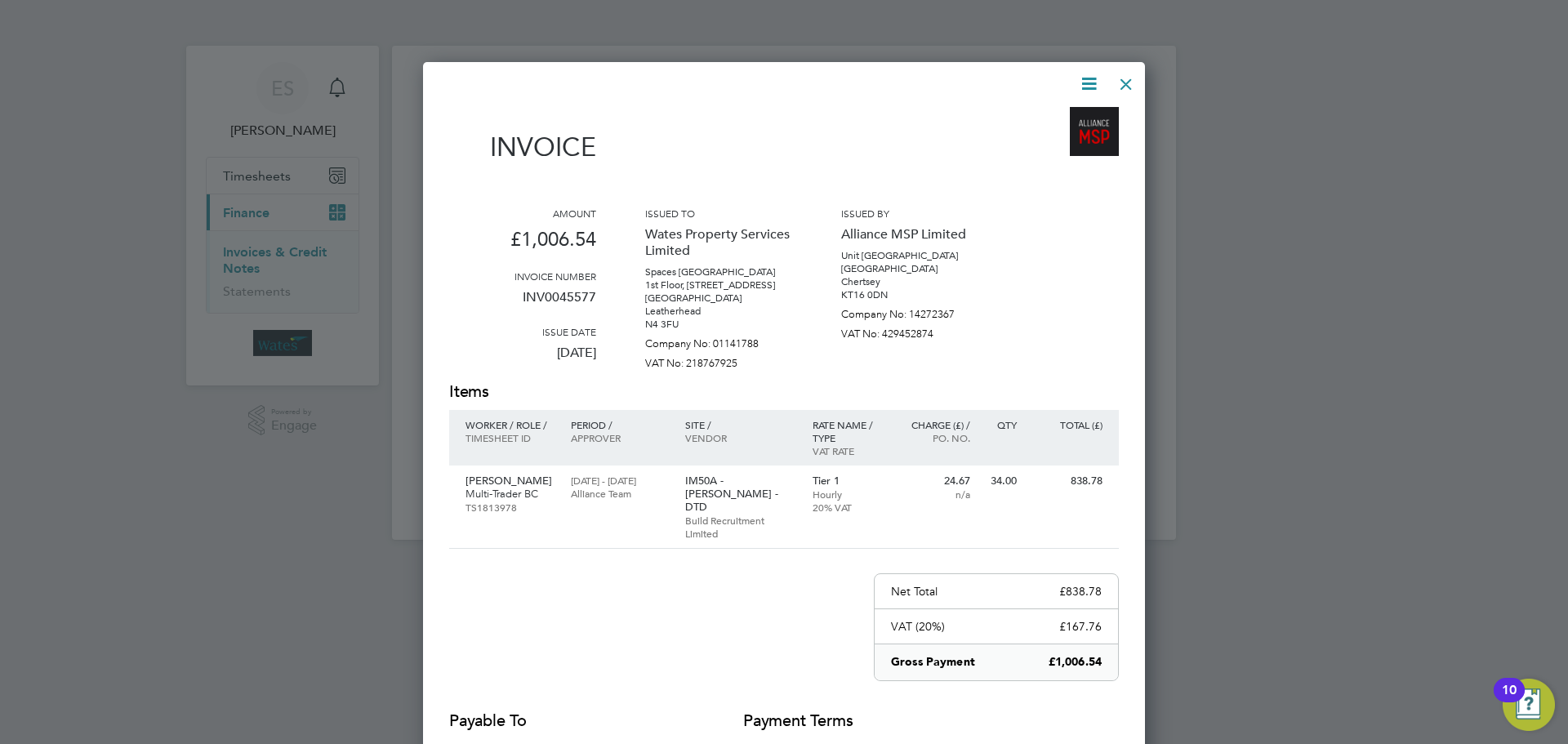
click at [1084, 80] on icon at bounding box center [1089, 84] width 20 height 20
click at [1060, 114] on li "Download Invoice" at bounding box center [1040, 123] width 113 height 23
click at [1084, 74] on icon at bounding box center [1089, 84] width 20 height 20
click at [1019, 143] on li "View timesheet" at bounding box center [1040, 145] width 113 height 23
click at [1128, 72] on div at bounding box center [1126, 79] width 29 height 29
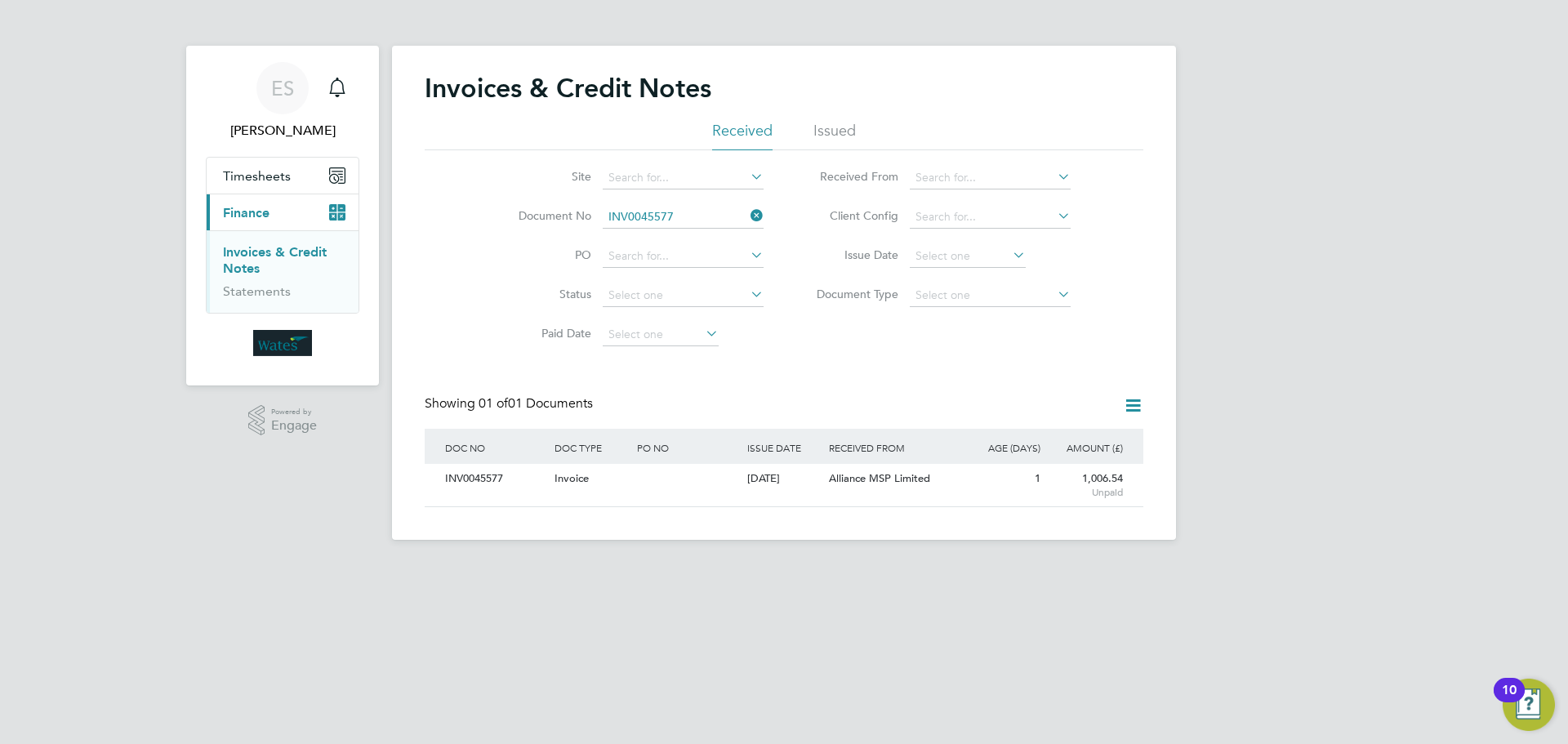
drag, startPoint x: 747, startPoint y: 214, endPoint x: 732, endPoint y: 223, distance: 17.5
click at [747, 215] on icon at bounding box center [747, 216] width 0 height 23
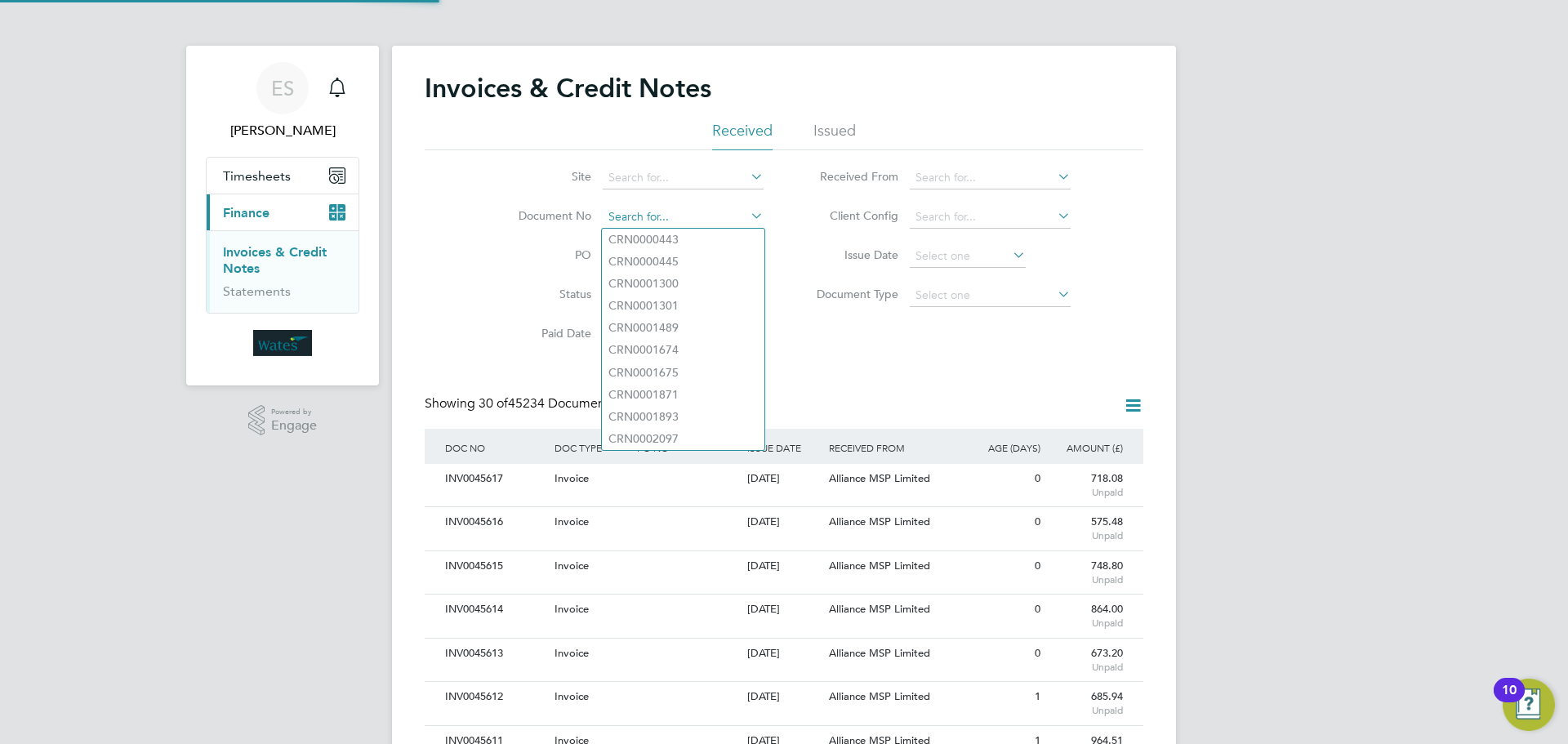
paste input "INV0045578"
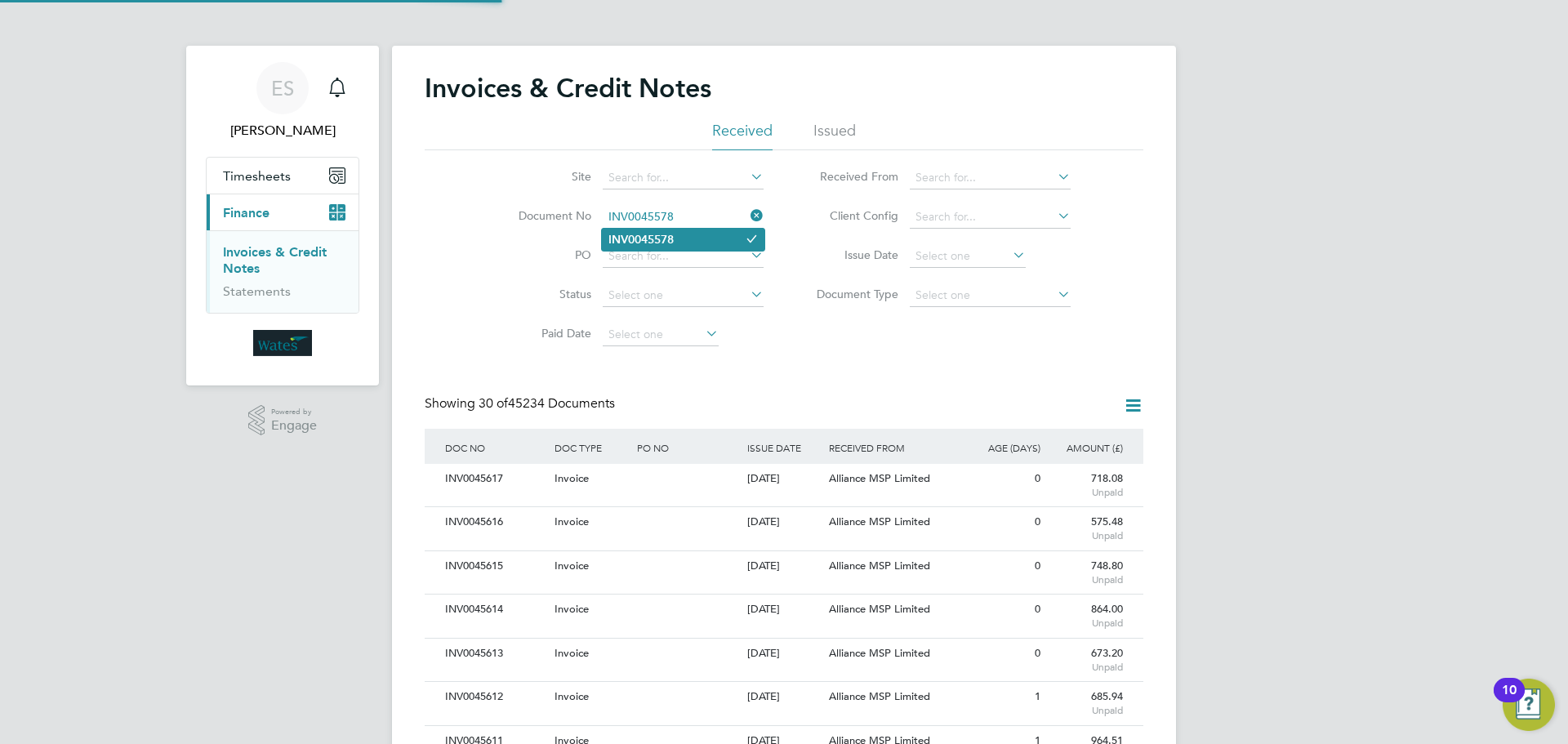
type input "INV0045578"
click at [708, 238] on li "INV0045578" at bounding box center [683, 240] width 162 height 22
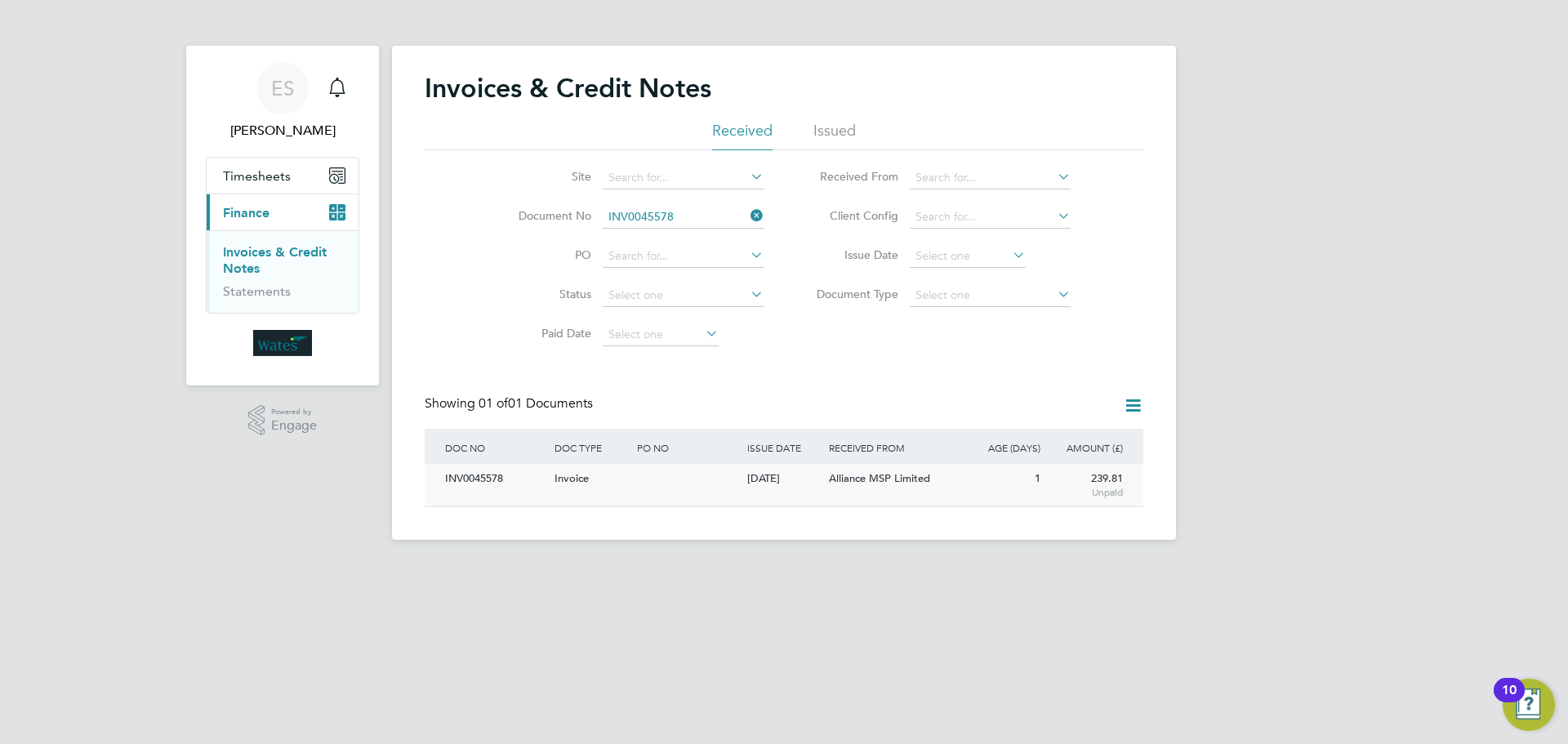
click at [477, 478] on div "INV0045578" at bounding box center [495, 479] width 110 height 30
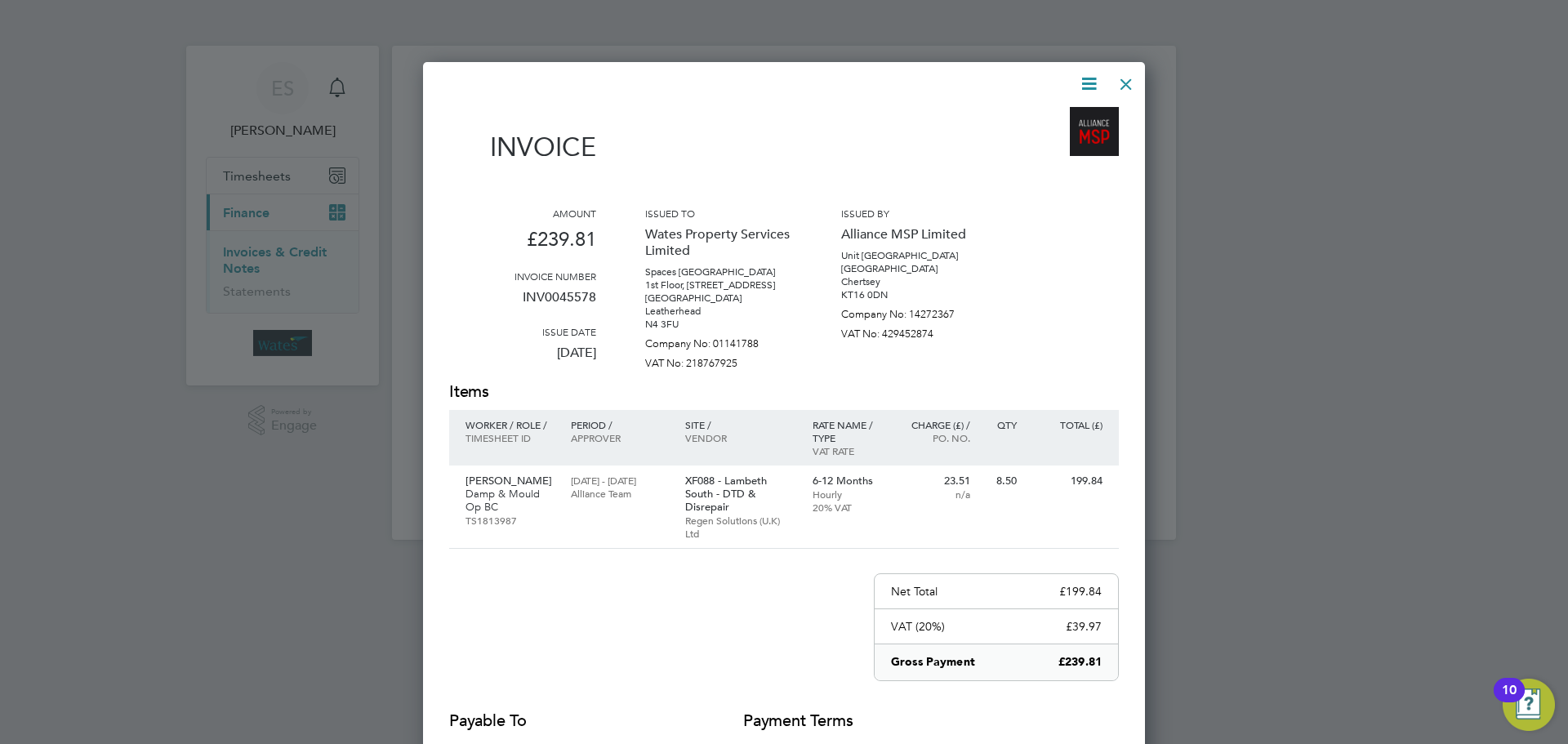
click at [1089, 79] on icon at bounding box center [1089, 84] width 20 height 20
click at [1033, 116] on li "Download Invoice" at bounding box center [1040, 123] width 113 height 23
click at [1089, 81] on icon at bounding box center [1089, 84] width 20 height 20
click at [1042, 136] on li "View timesheet" at bounding box center [1040, 145] width 113 height 23
click at [1122, 80] on div at bounding box center [1126, 79] width 29 height 29
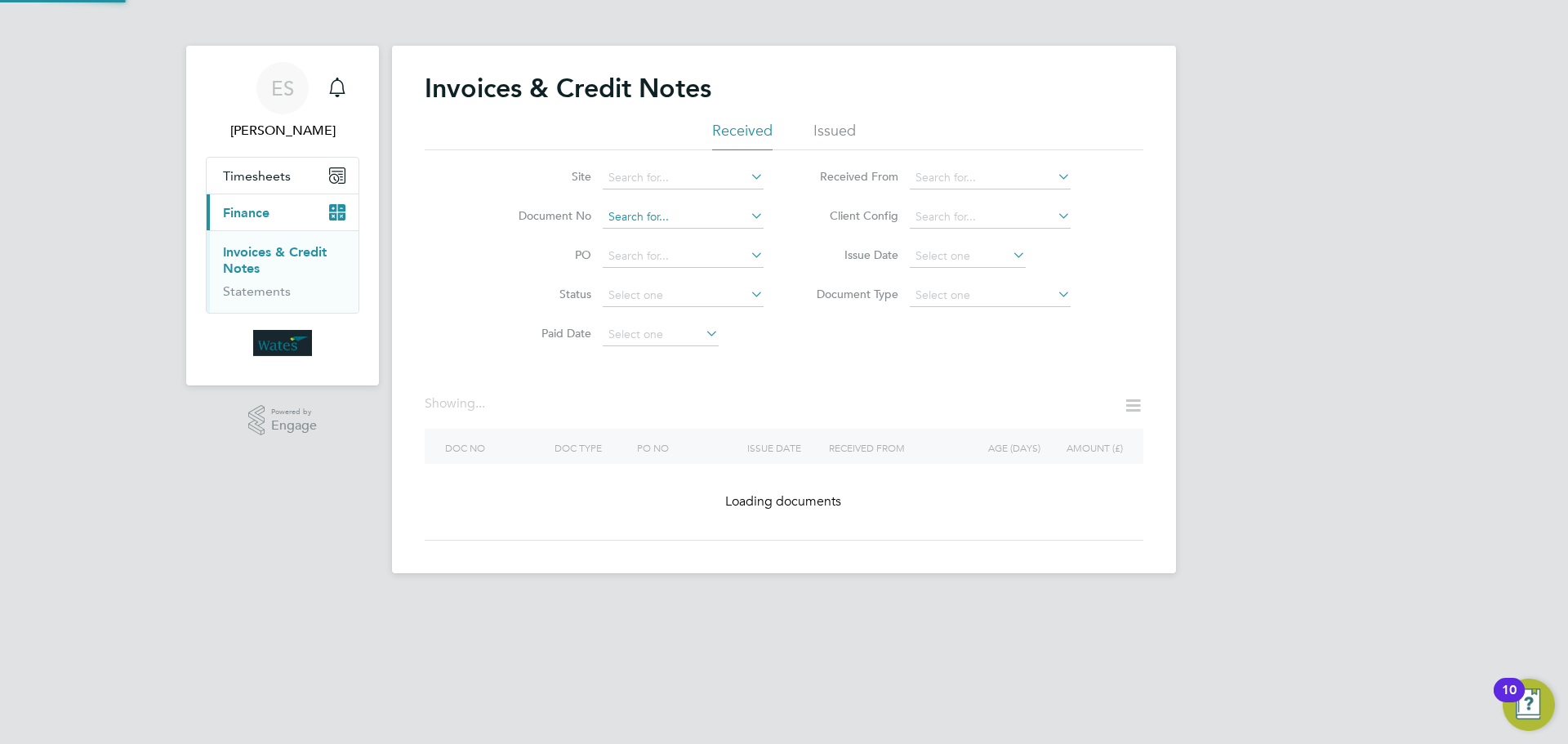
click at [745, 217] on input at bounding box center [683, 217] width 161 height 23
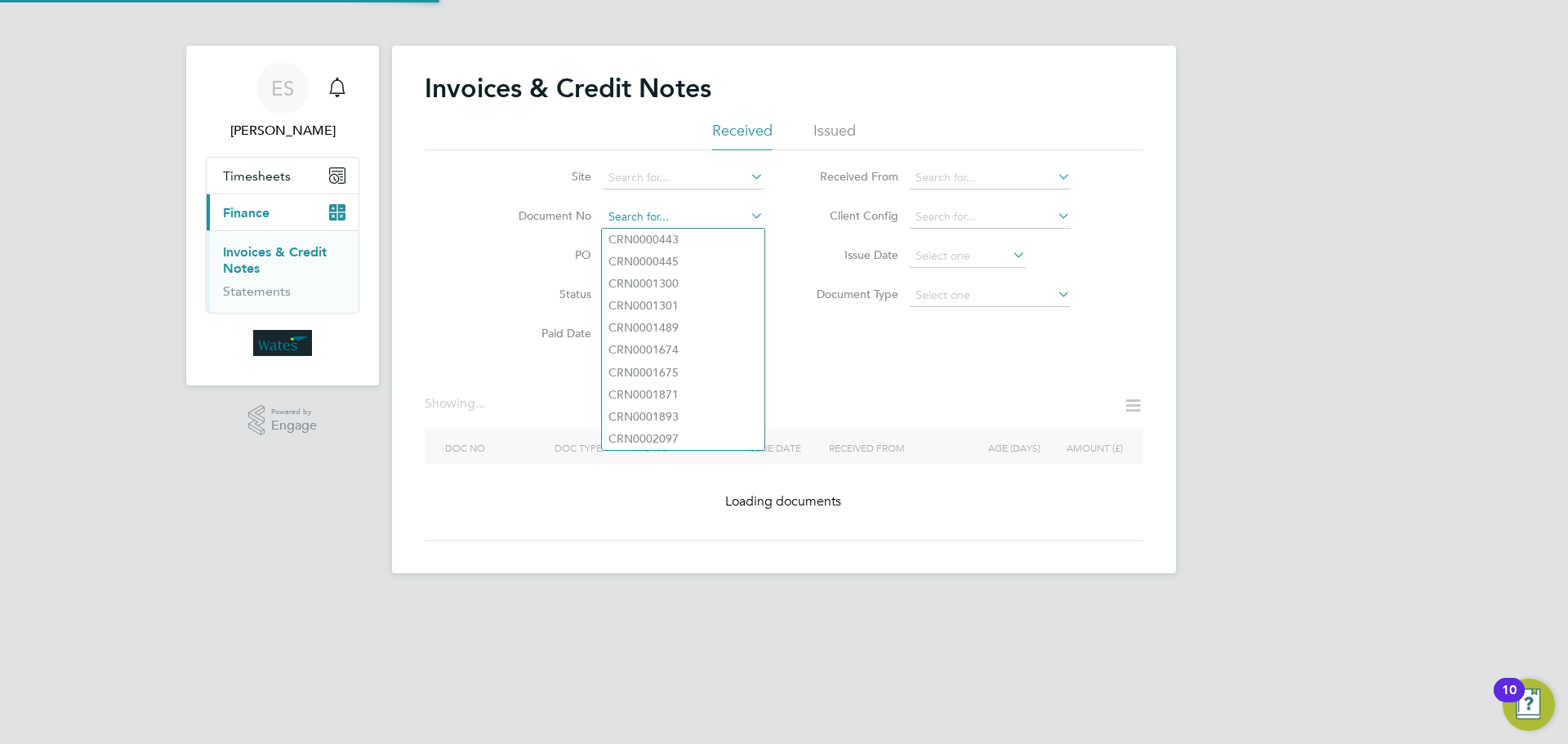
paste input "INV0045579"
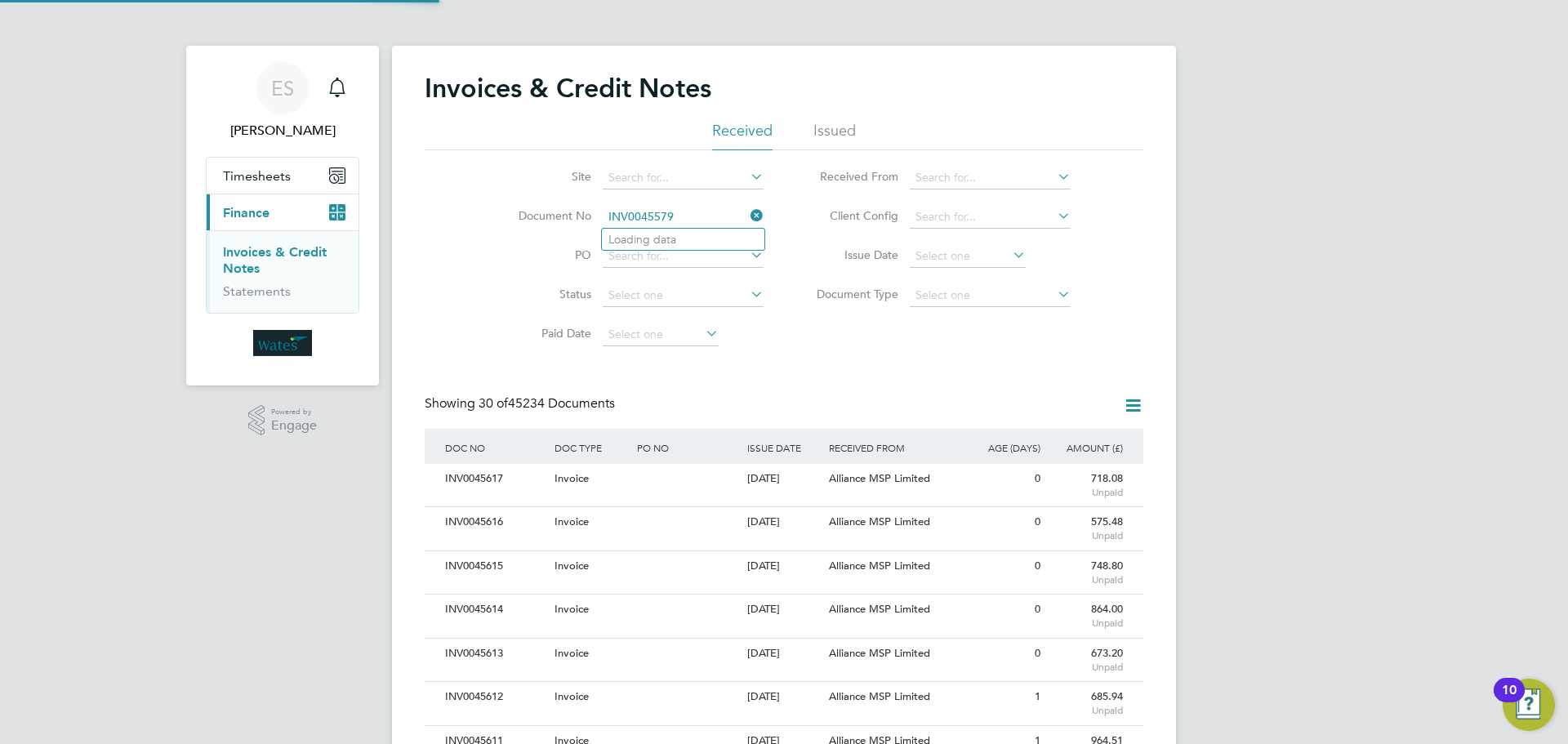
scroll to position [31, 111]
type input "INV0045579"
click at [666, 233] on b "INV0045579" at bounding box center [641, 240] width 65 height 14
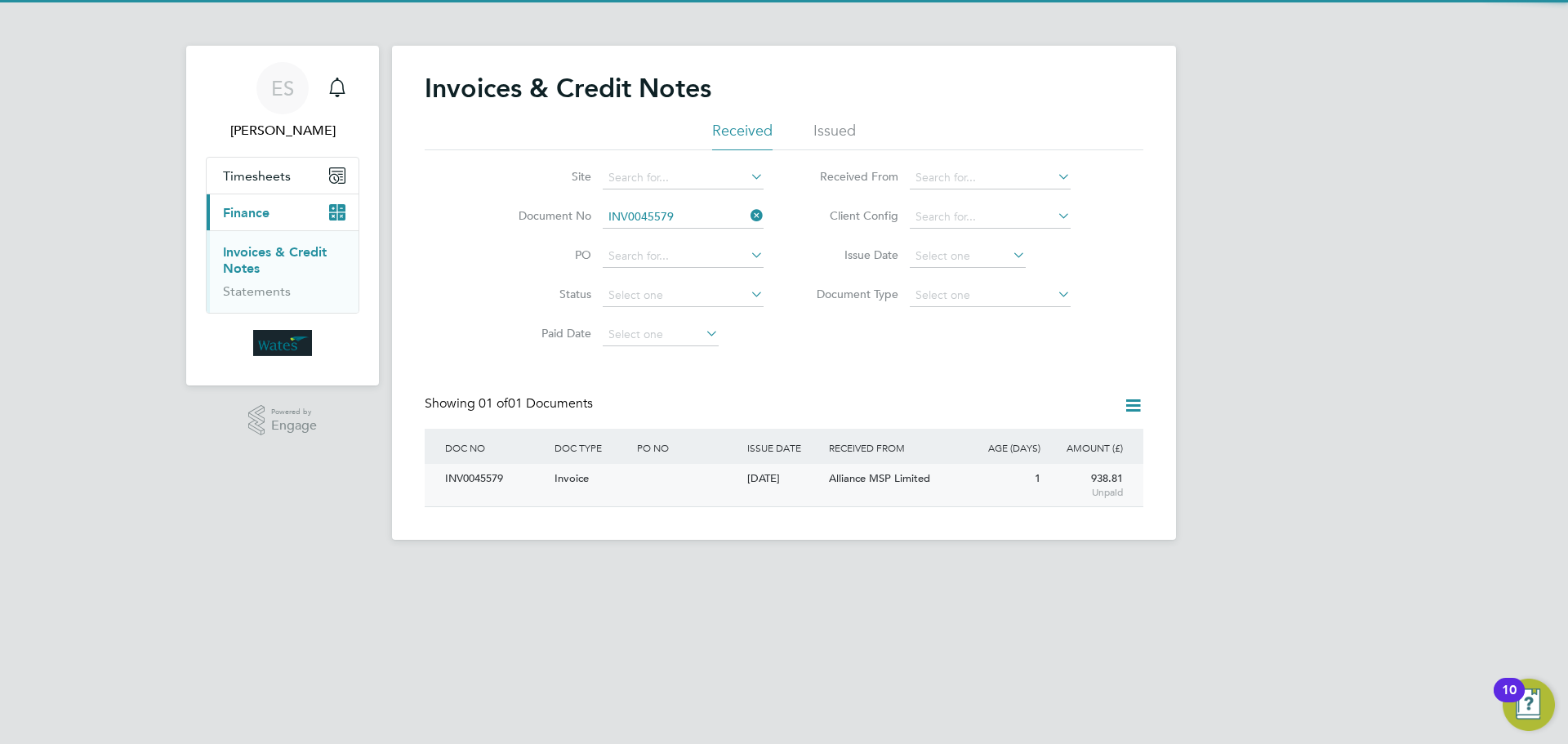
click at [481, 477] on div "INV0045579" at bounding box center [495, 479] width 110 height 30
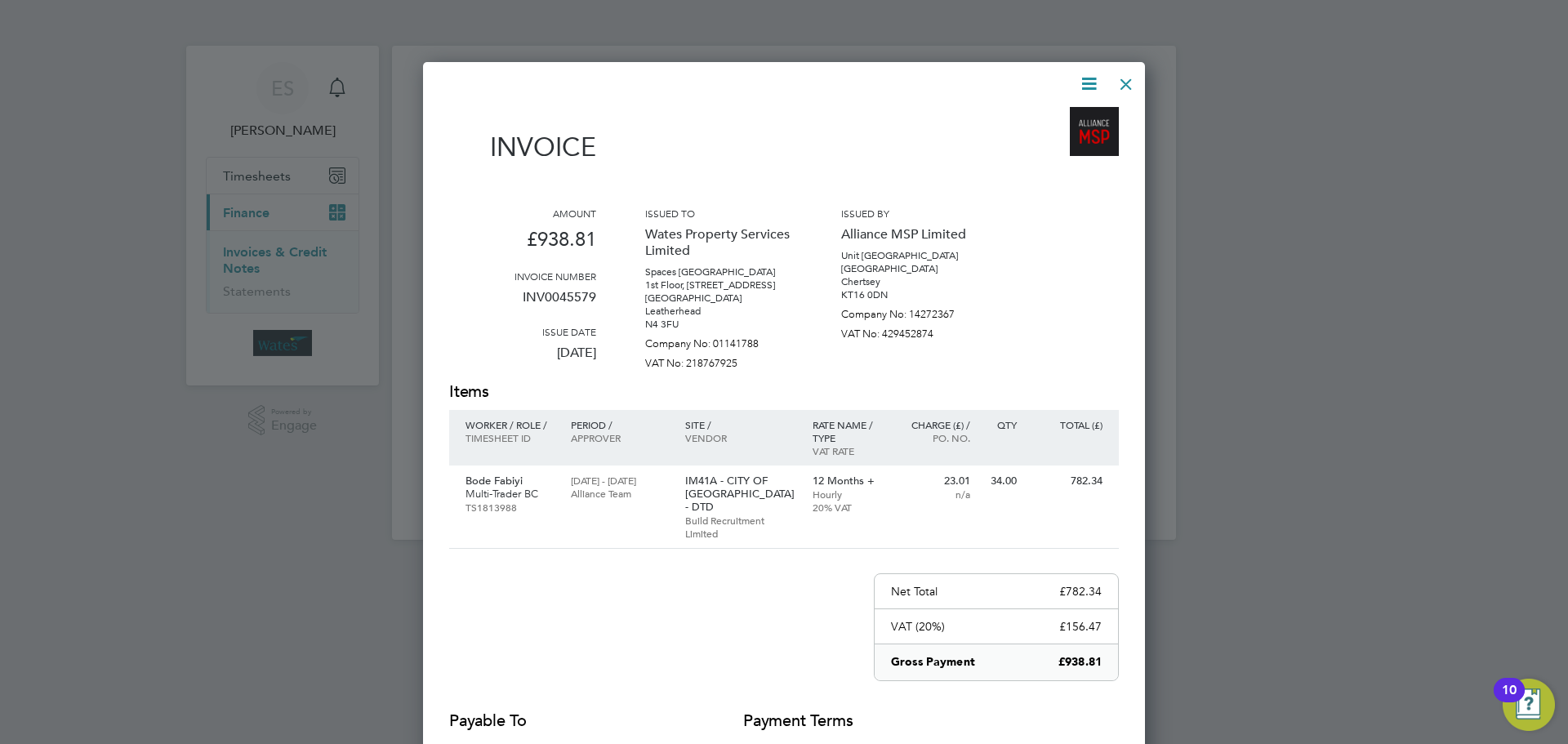
click at [1087, 79] on icon at bounding box center [1089, 84] width 20 height 20
click at [1055, 119] on li "Download Invoice" at bounding box center [1040, 123] width 113 height 23
click at [1080, 80] on icon at bounding box center [1089, 84] width 20 height 20
click at [1048, 140] on li "View timesheet" at bounding box center [1040, 145] width 113 height 23
click at [1117, 74] on div at bounding box center [1126, 79] width 29 height 29
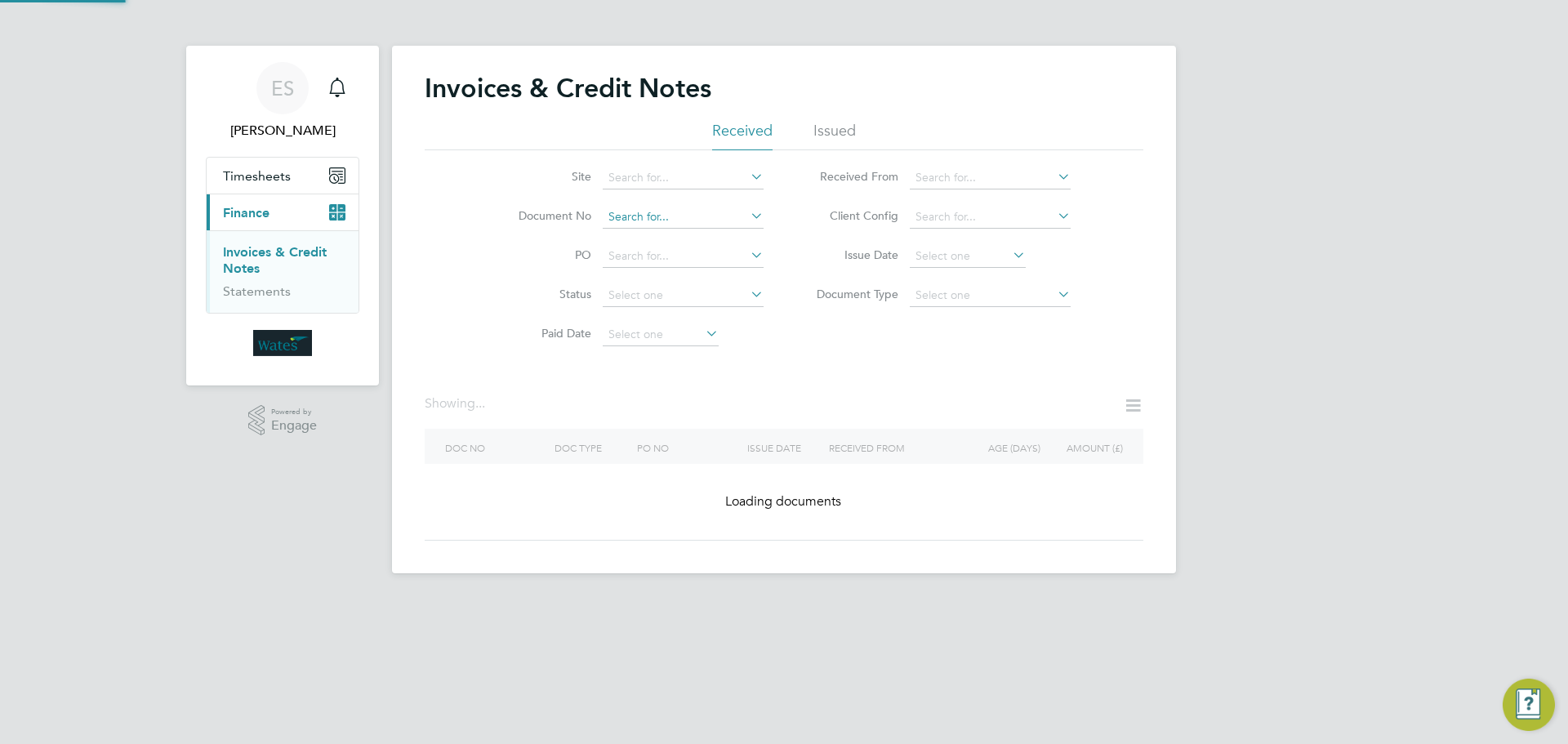
click at [741, 213] on input at bounding box center [683, 217] width 161 height 23
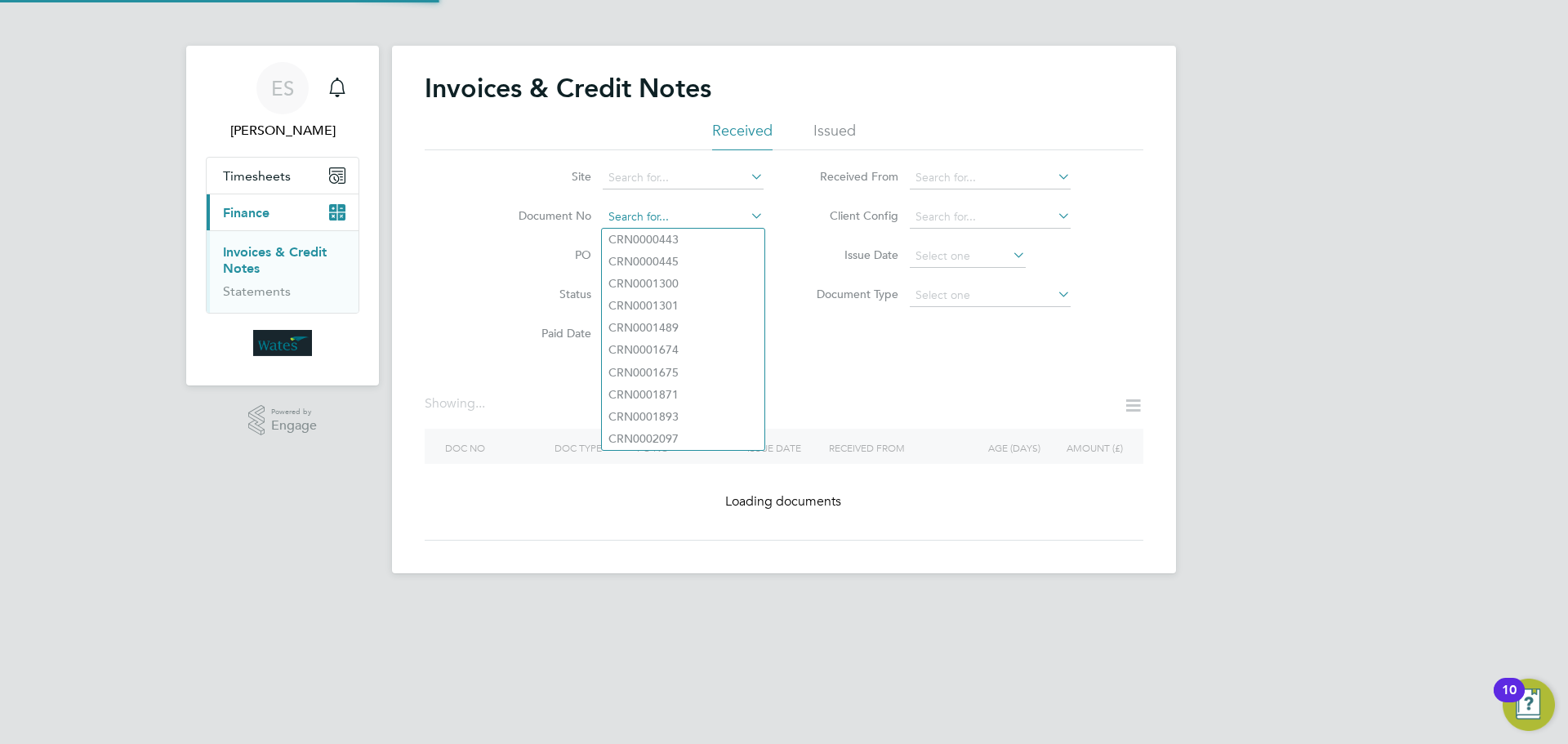
paste input "INV0045580"
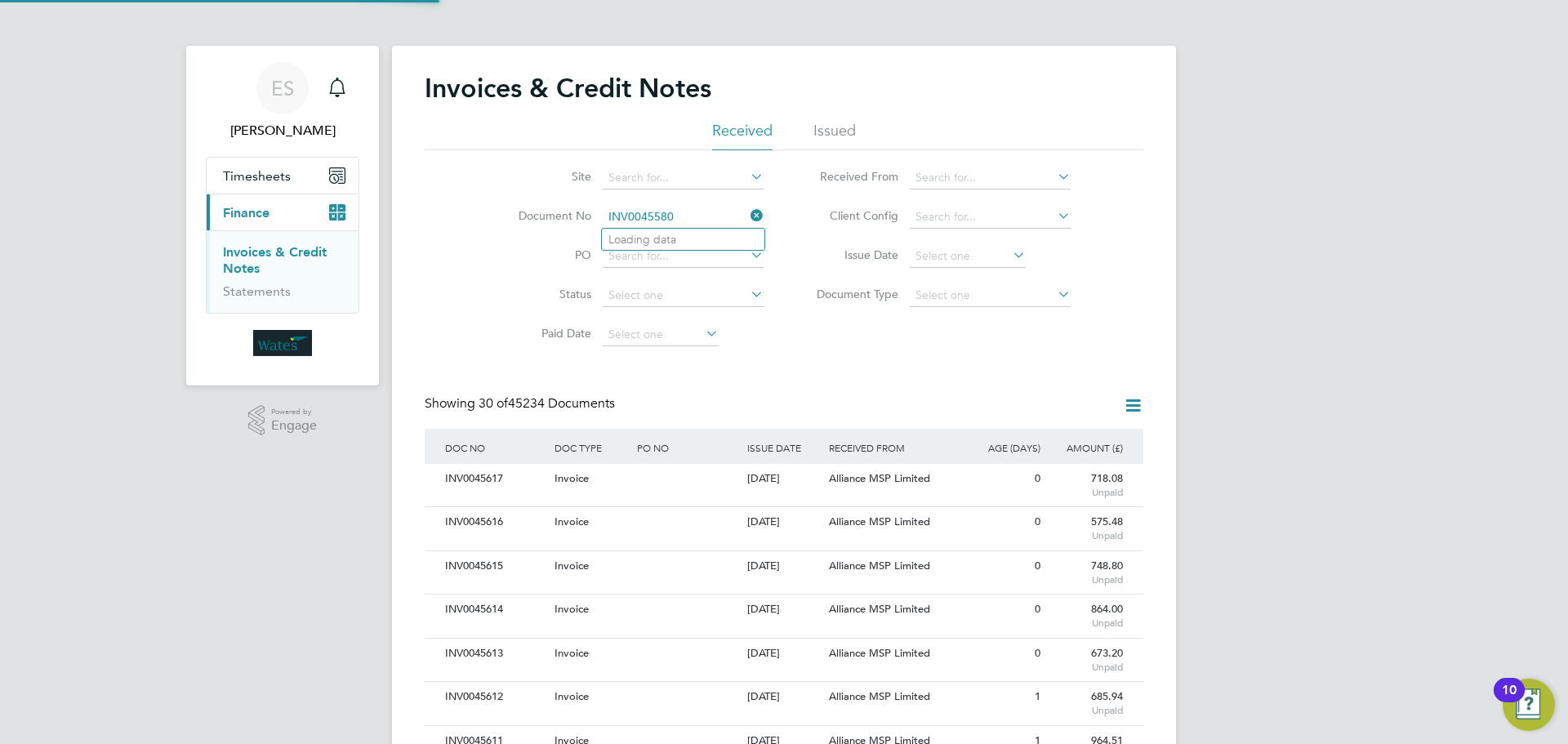
scroll to position [31, 138]
type input "INV0045580"
click at [651, 244] on b "INV0045580" at bounding box center [641, 240] width 65 height 14
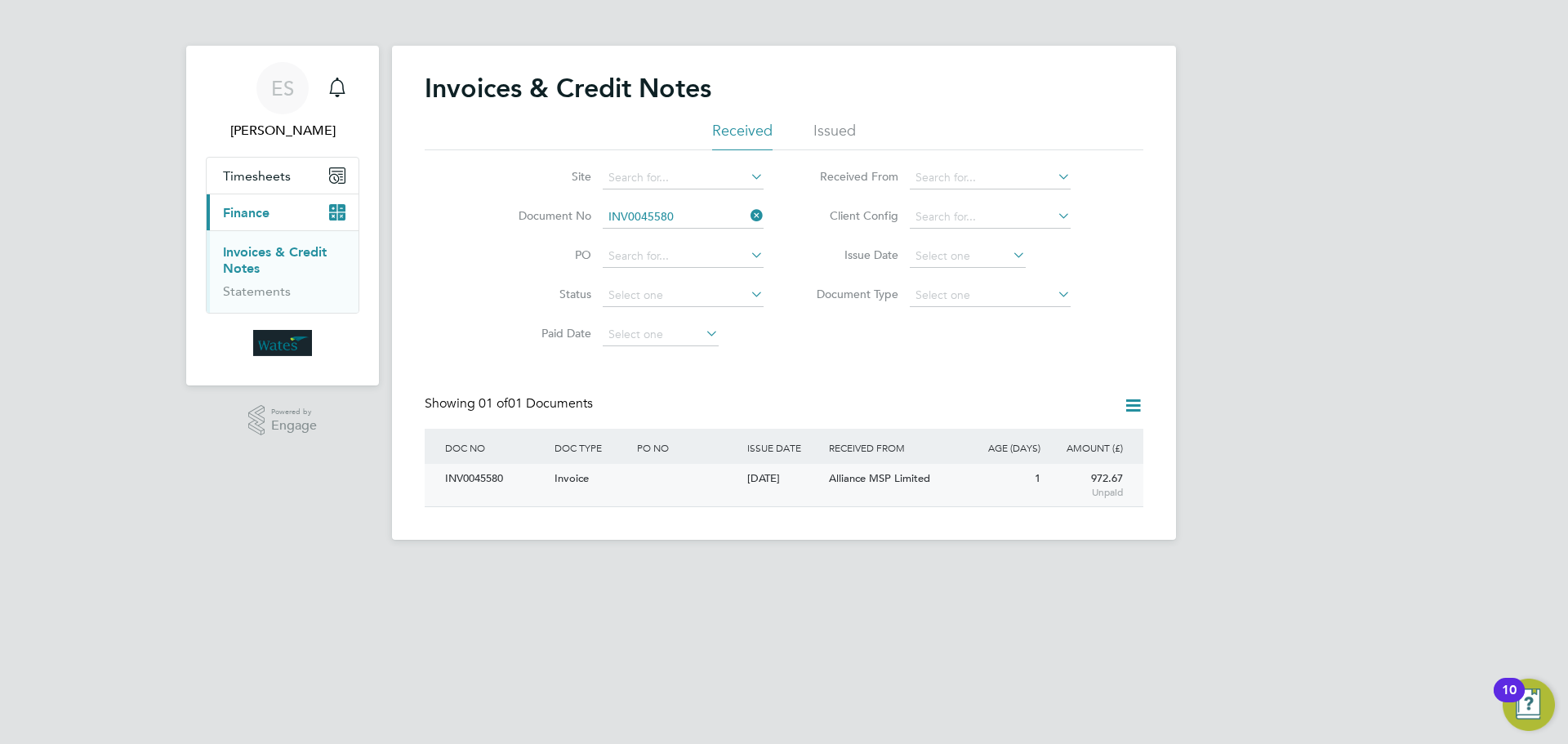
click at [477, 474] on div "INV0045580" at bounding box center [495, 479] width 110 height 30
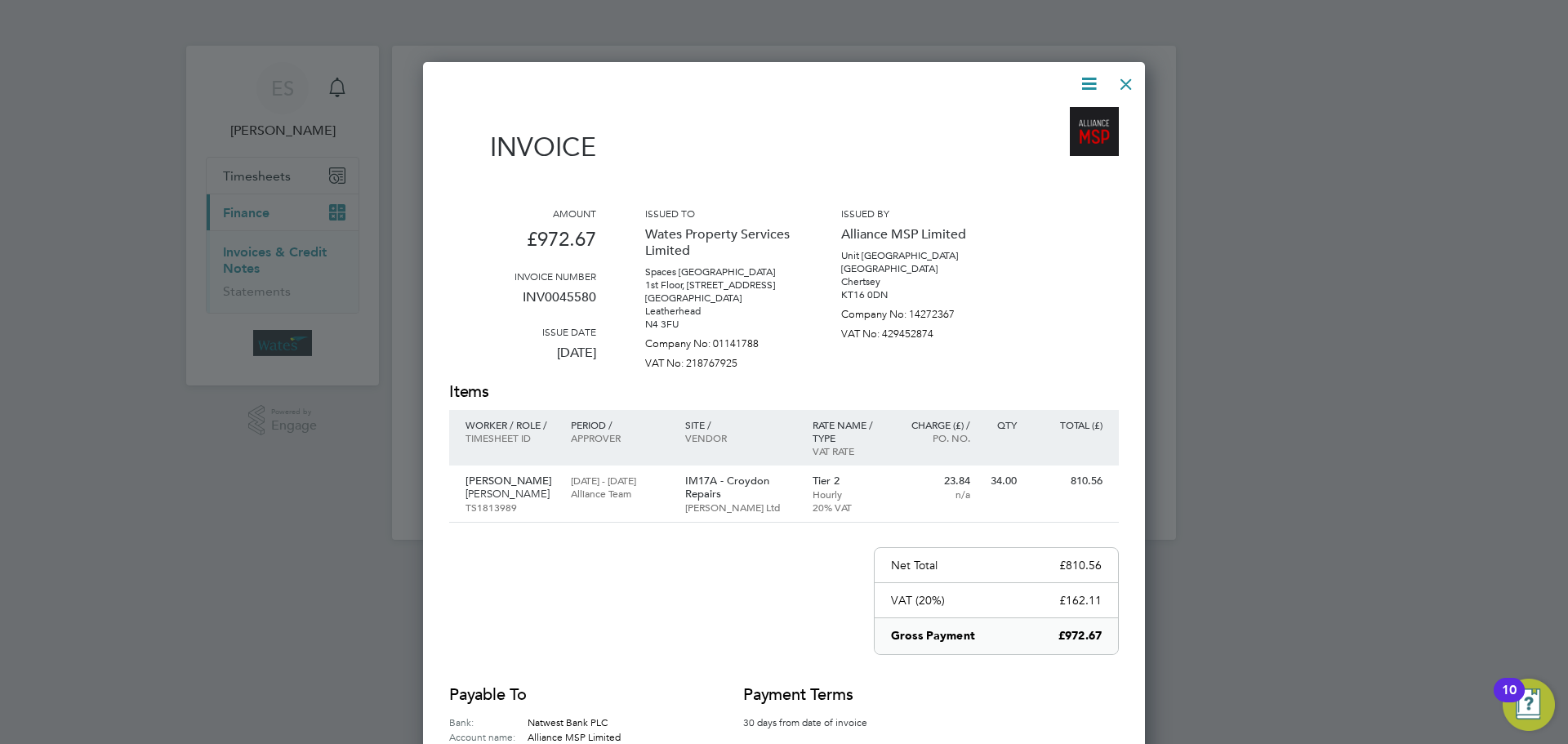
click at [1084, 74] on icon at bounding box center [1089, 84] width 20 height 20
click at [1065, 117] on li "Download Invoice" at bounding box center [1040, 123] width 113 height 23
click at [1086, 81] on icon at bounding box center [1089, 84] width 20 height 20
click at [1047, 136] on li "View timesheet" at bounding box center [1040, 145] width 113 height 23
click at [1115, 84] on div at bounding box center [1126, 79] width 29 height 29
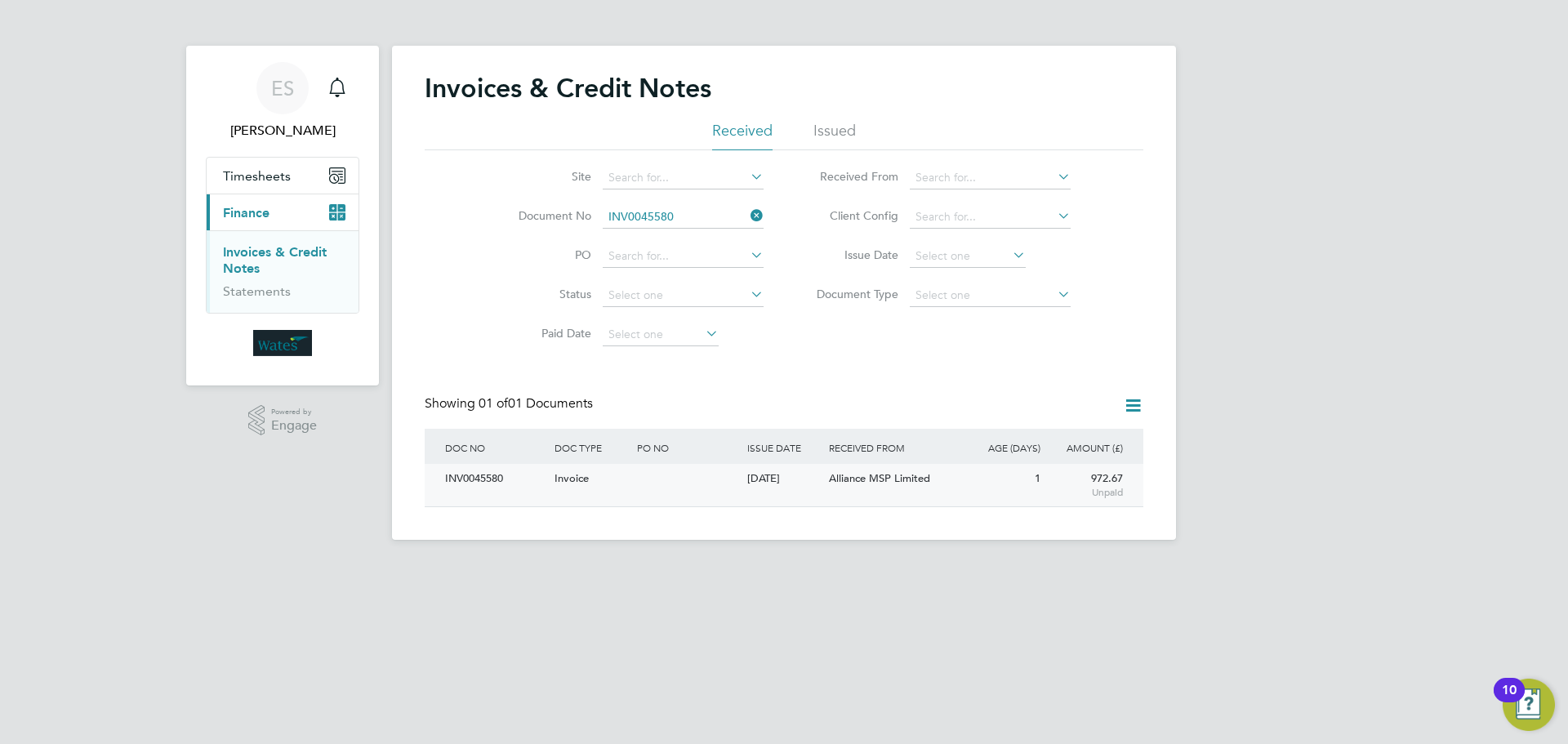
click at [478, 478] on div "INV0045580" at bounding box center [495, 479] width 110 height 30
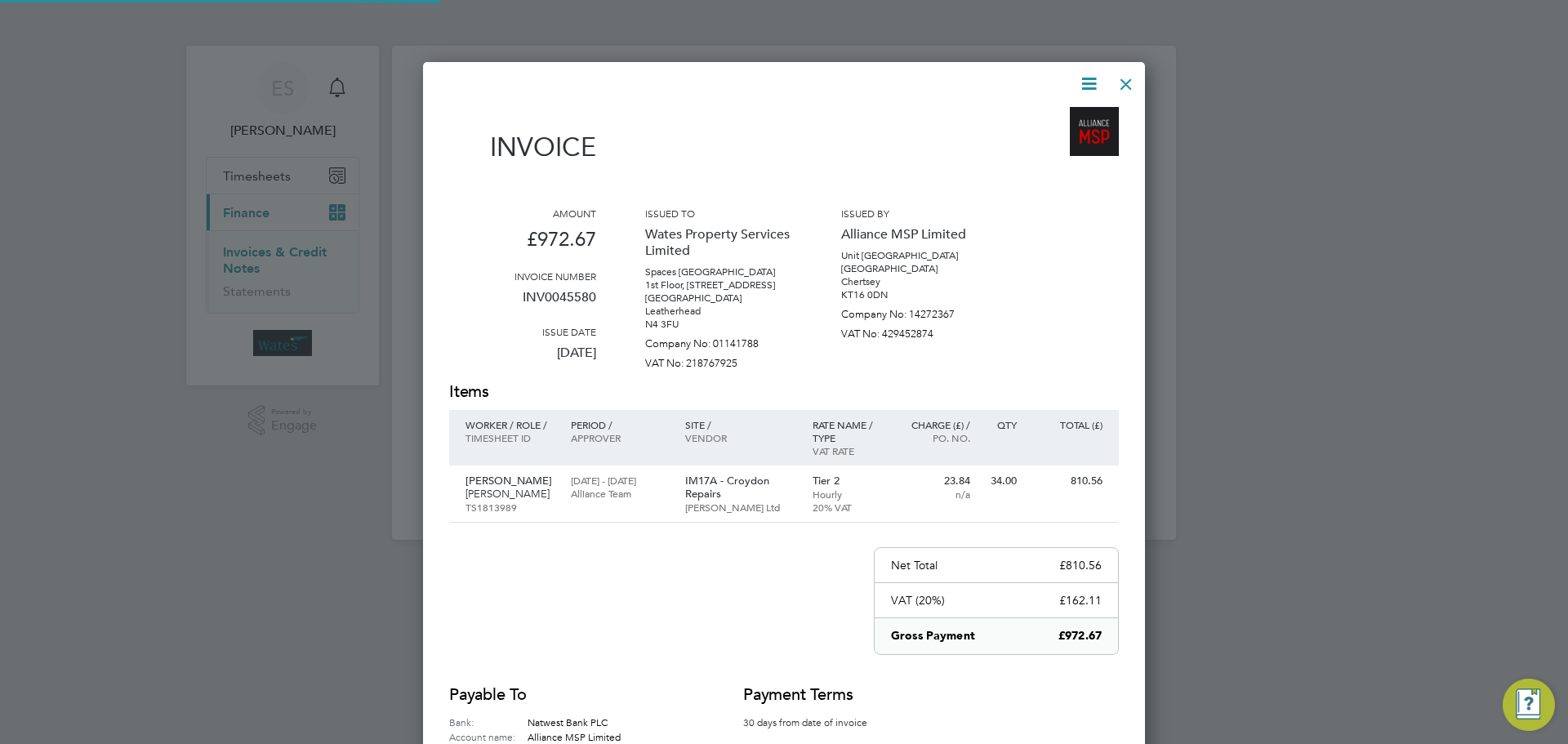
scroll to position [800, 723]
click at [1122, 78] on div at bounding box center [1126, 79] width 29 height 29
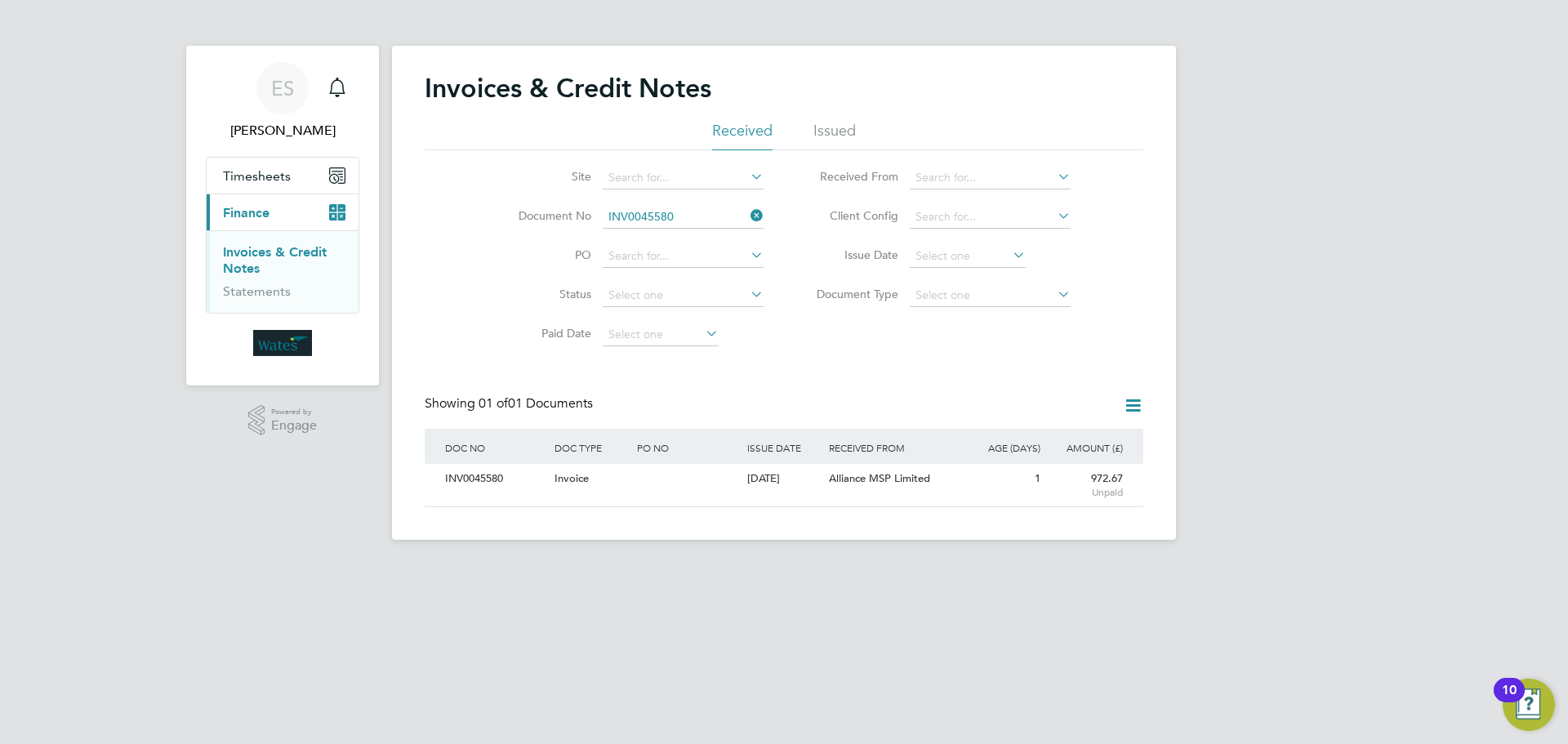
click at [747, 211] on icon at bounding box center [747, 216] width 0 height 23
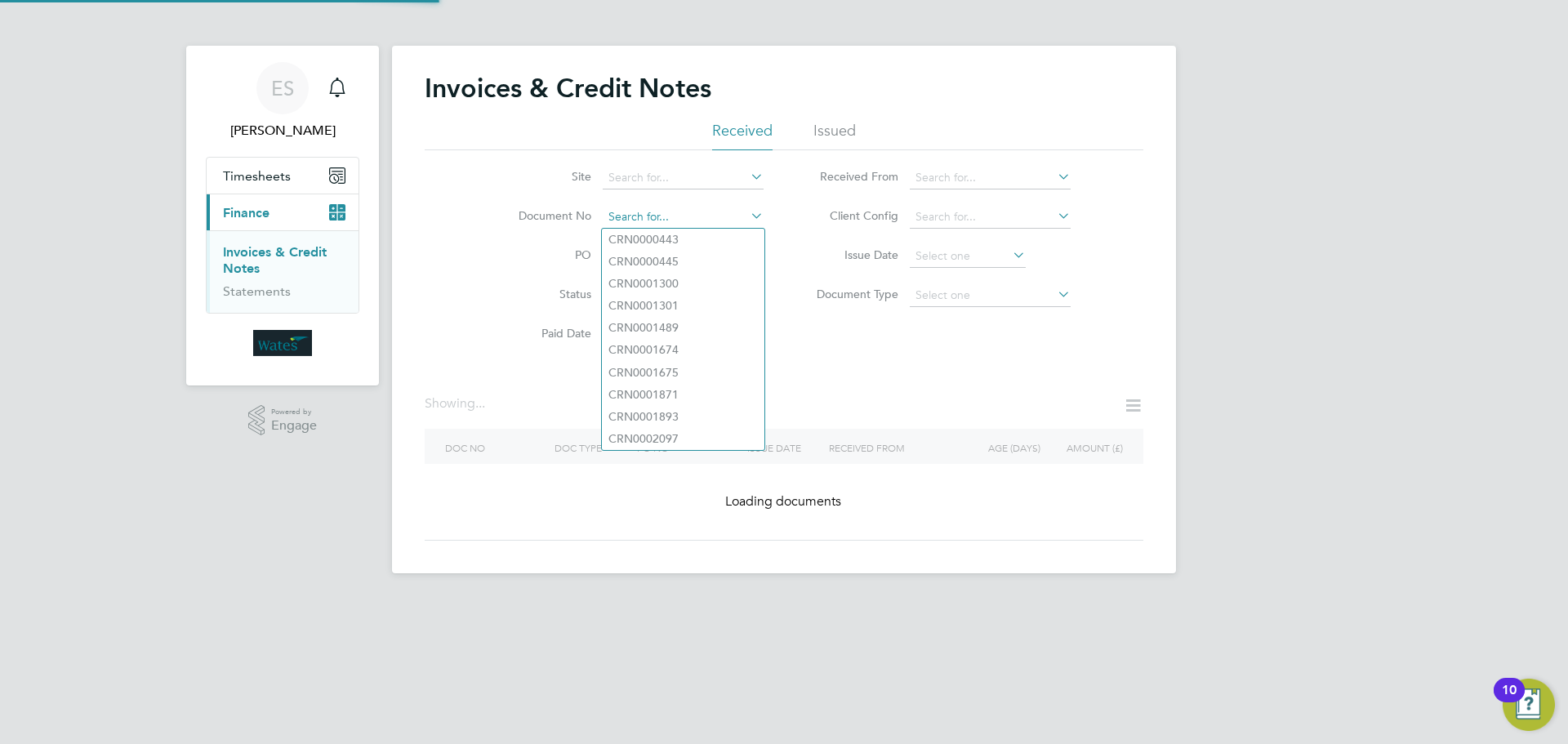
paste input "INV0045581"
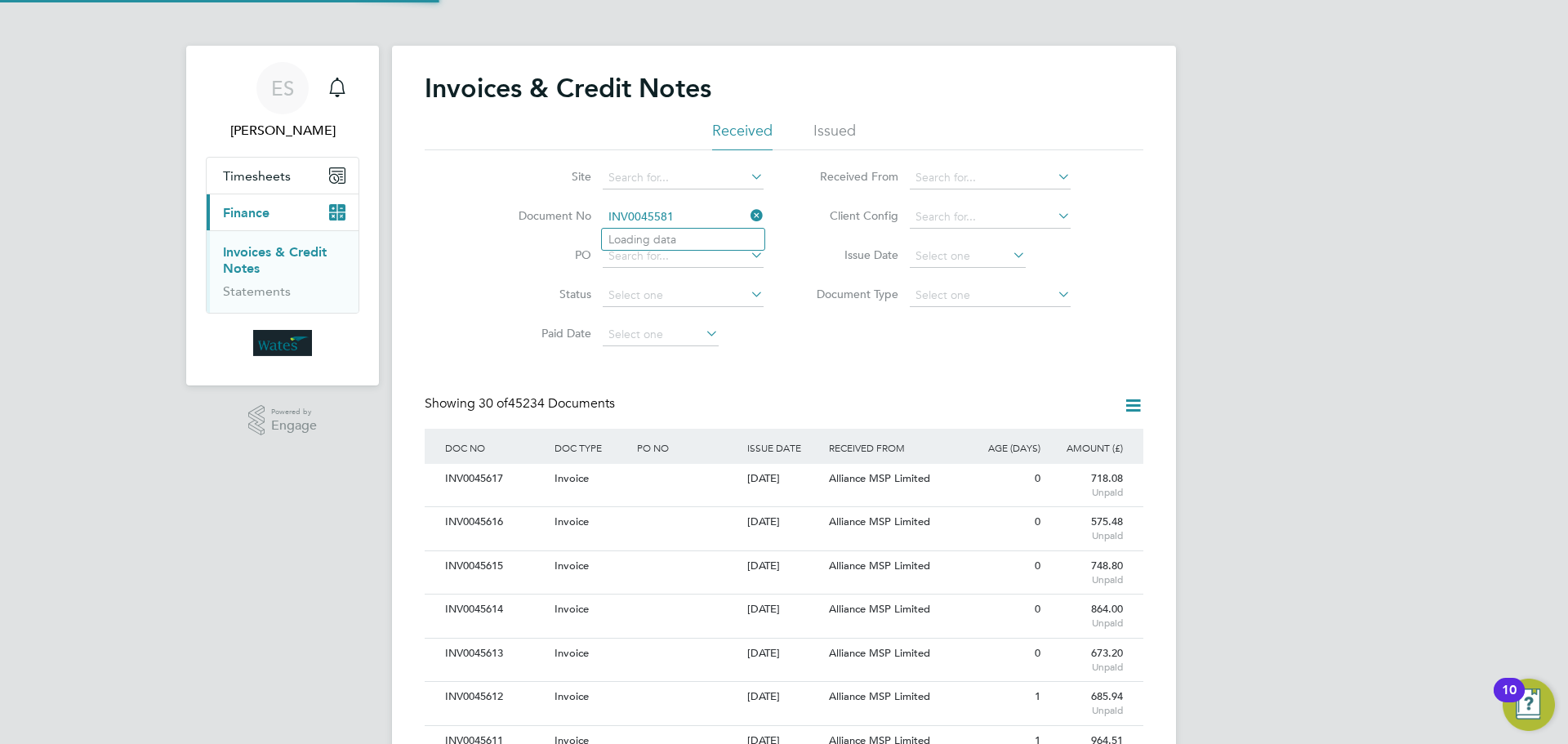
scroll to position [31, 111]
type input "INV0045581"
click at [663, 236] on b "INV0045581" at bounding box center [641, 240] width 65 height 14
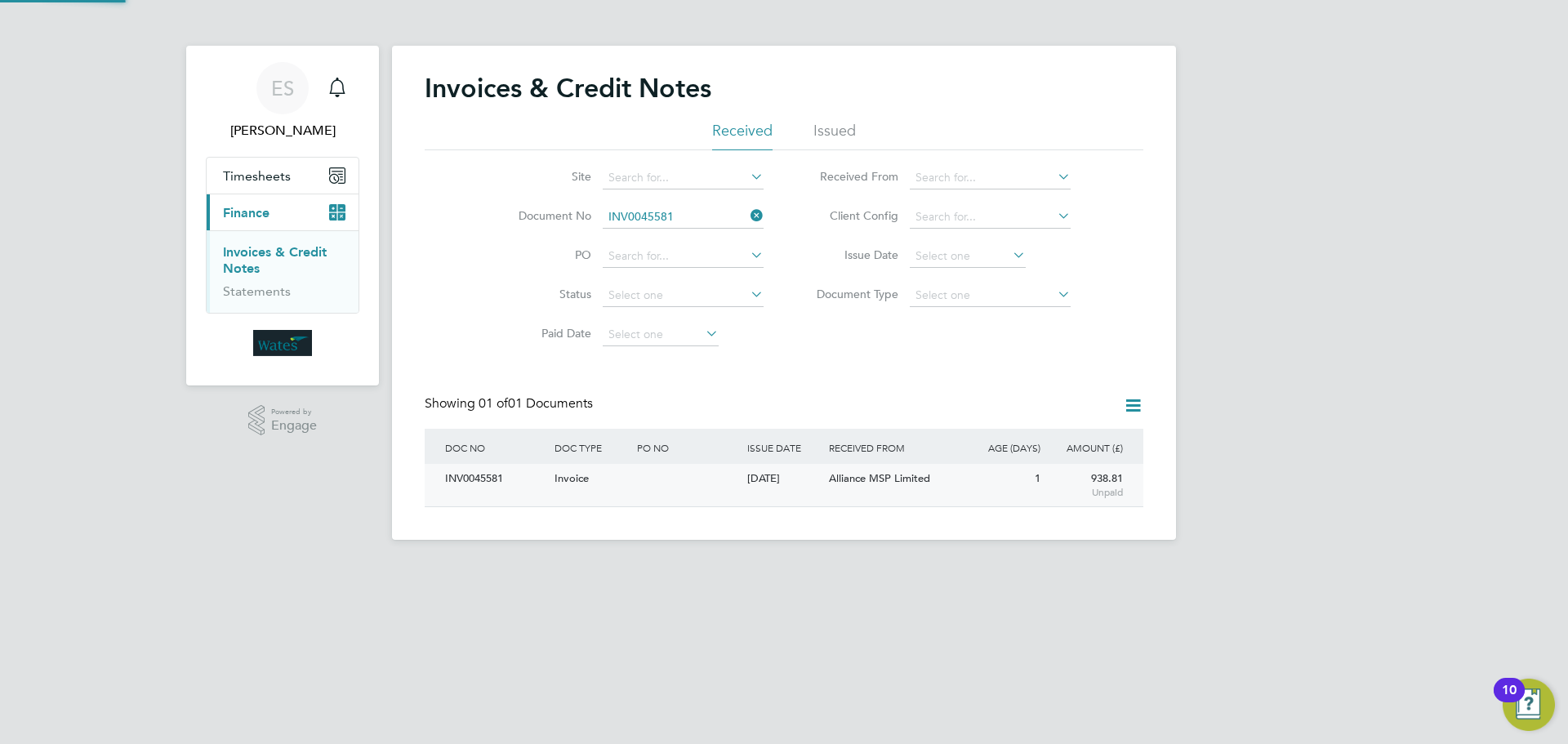
click at [467, 473] on div "INV0045581" at bounding box center [495, 479] width 110 height 30
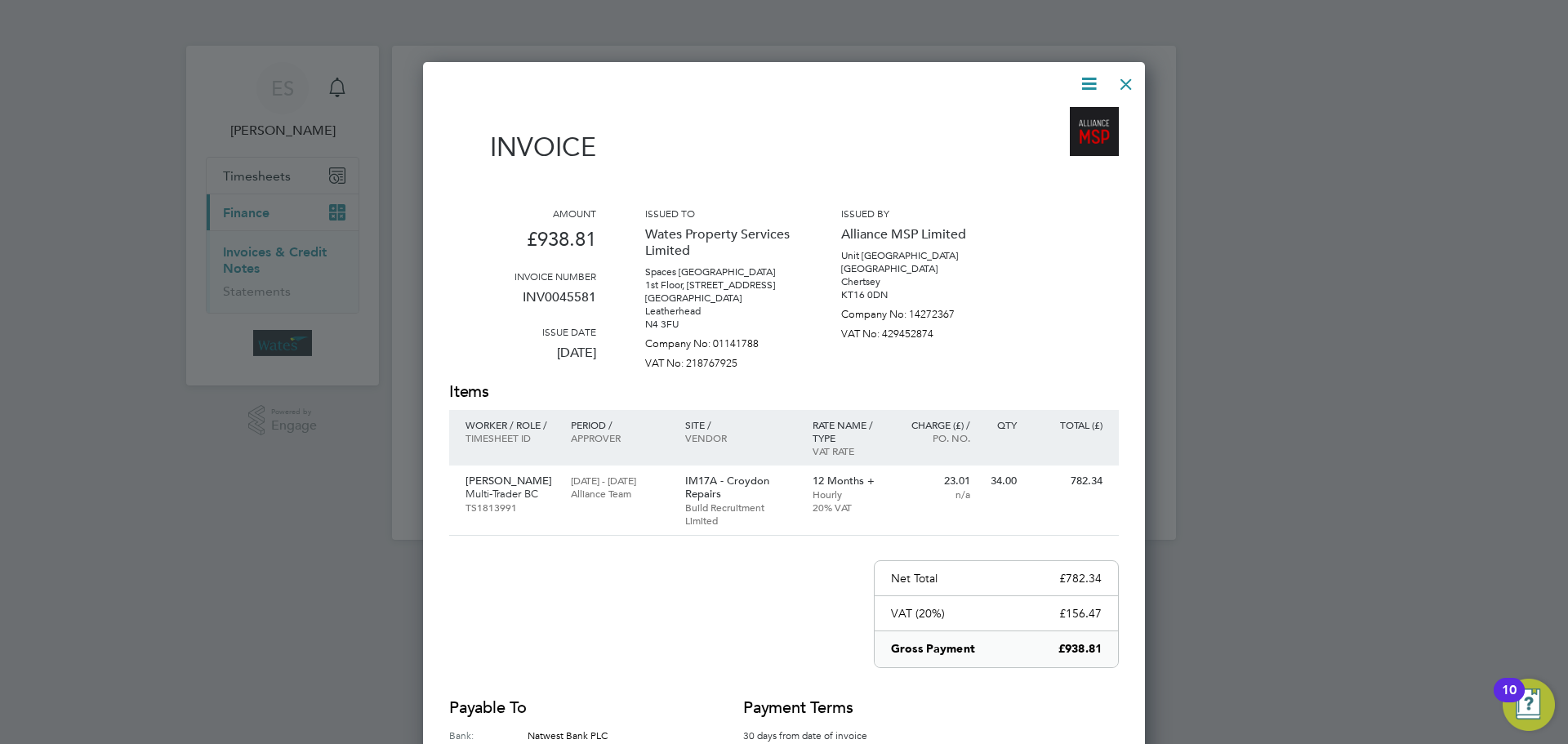
click at [1084, 78] on icon at bounding box center [1089, 84] width 20 height 20
click at [1055, 112] on li "Download Invoice" at bounding box center [1040, 123] width 113 height 23
click at [1085, 80] on icon at bounding box center [1089, 84] width 20 height 20
click at [1029, 138] on li "View timesheet" at bounding box center [1040, 145] width 113 height 23
click at [1123, 87] on div at bounding box center [1126, 79] width 29 height 29
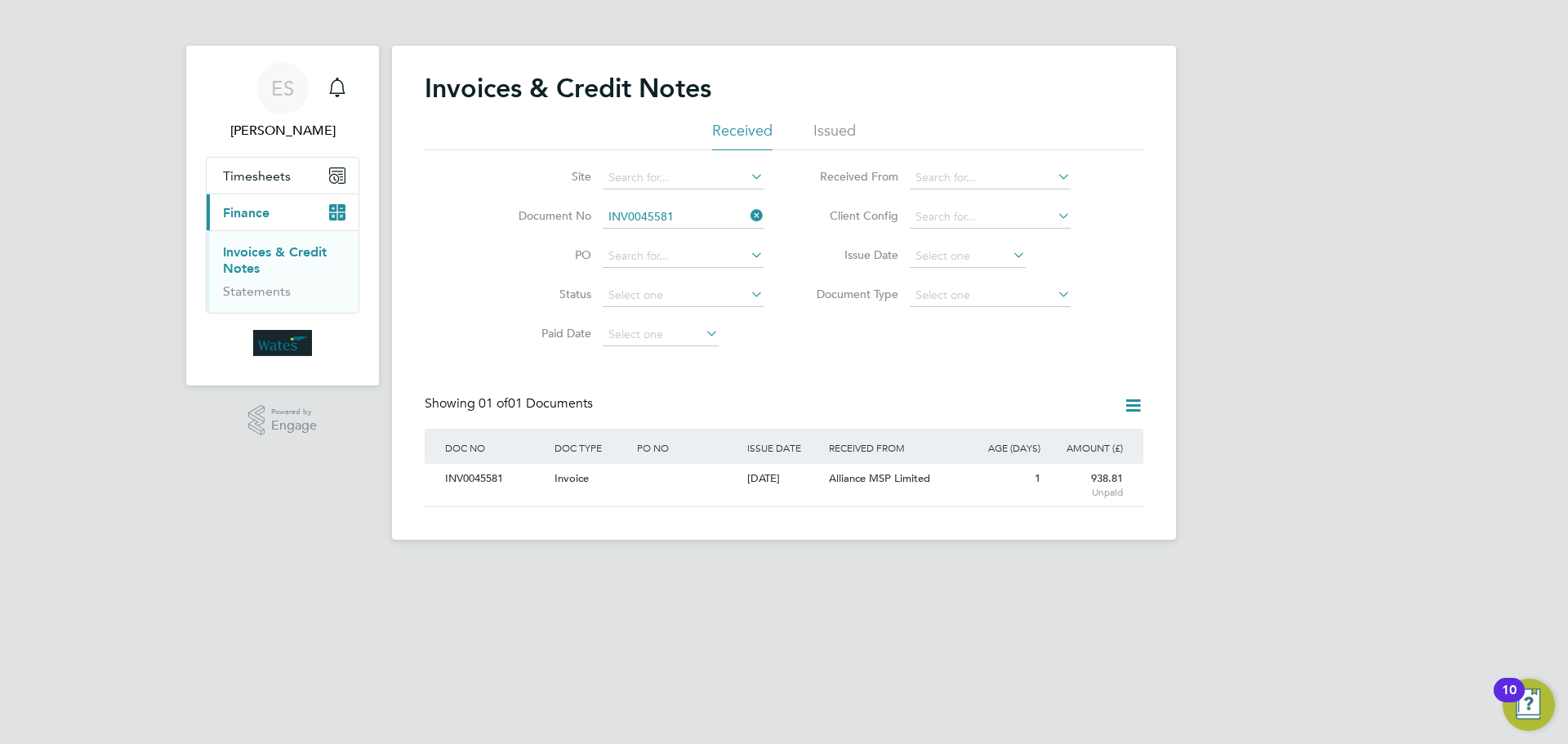
click at [747, 215] on icon at bounding box center [747, 216] width 0 height 23
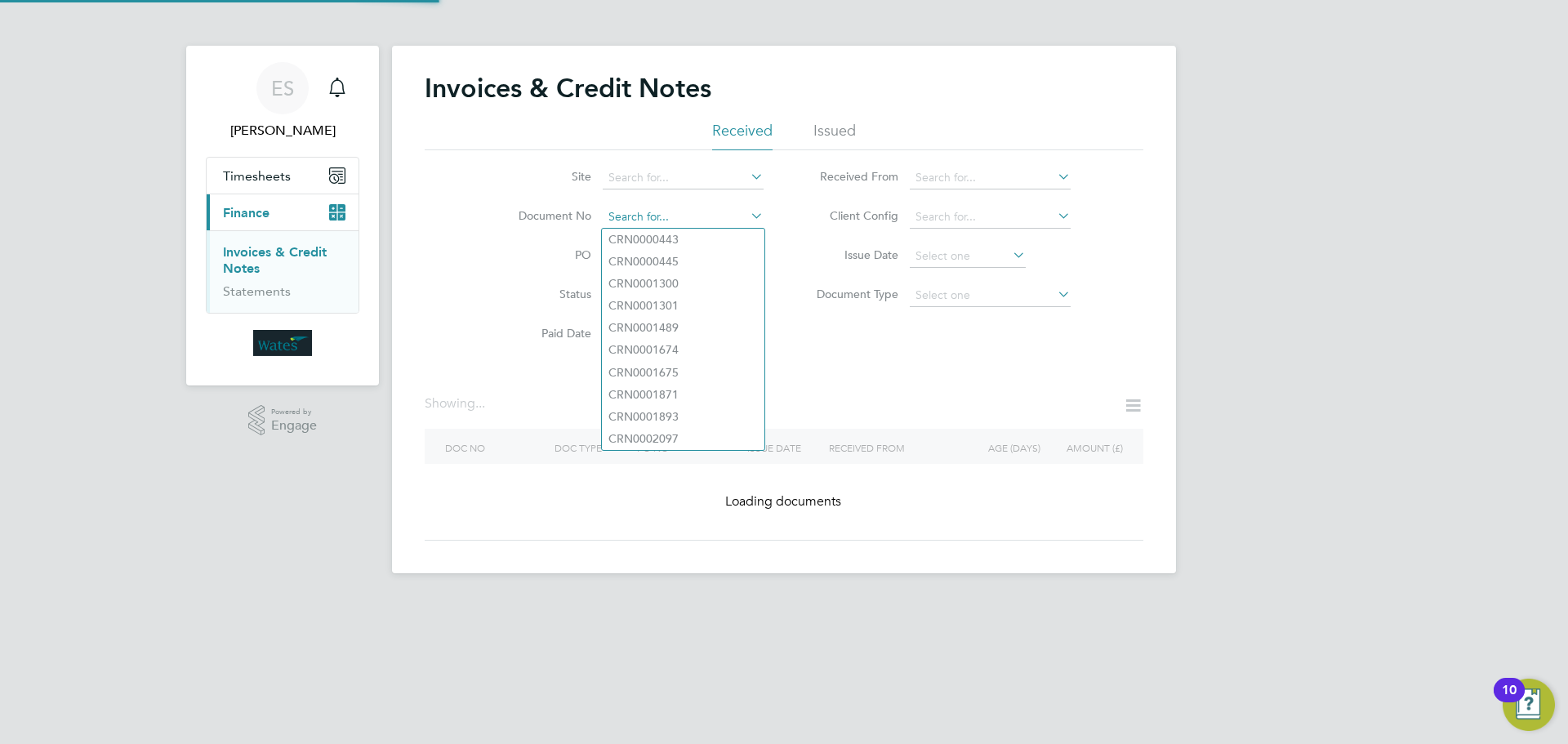
paste input "INV0045582"
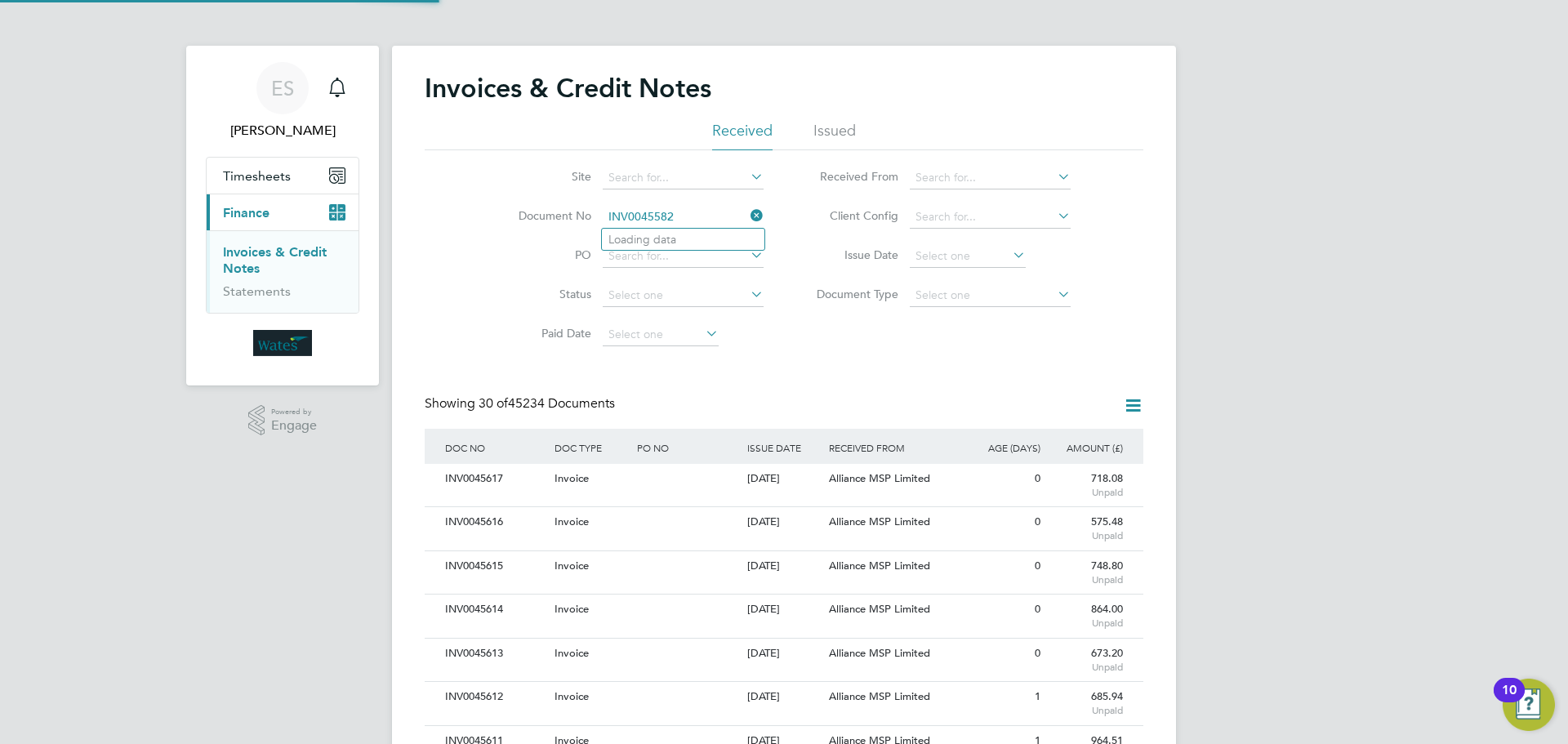
scroll to position [31, 111]
type input "INV0045582"
click at [682, 239] on li "INV0045582" at bounding box center [683, 240] width 162 height 22
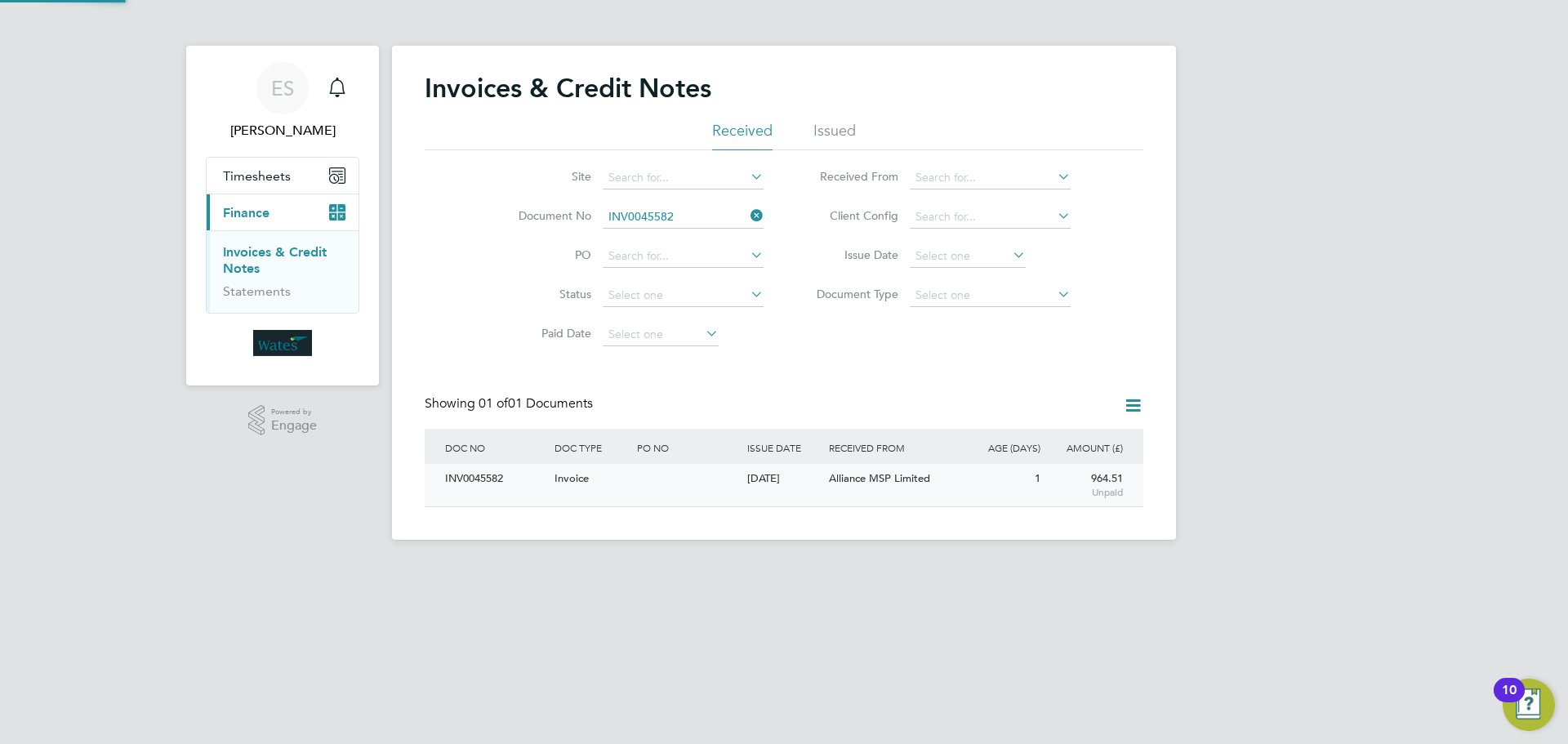
click at [470, 485] on div "INV0045582" at bounding box center [495, 479] width 110 height 30
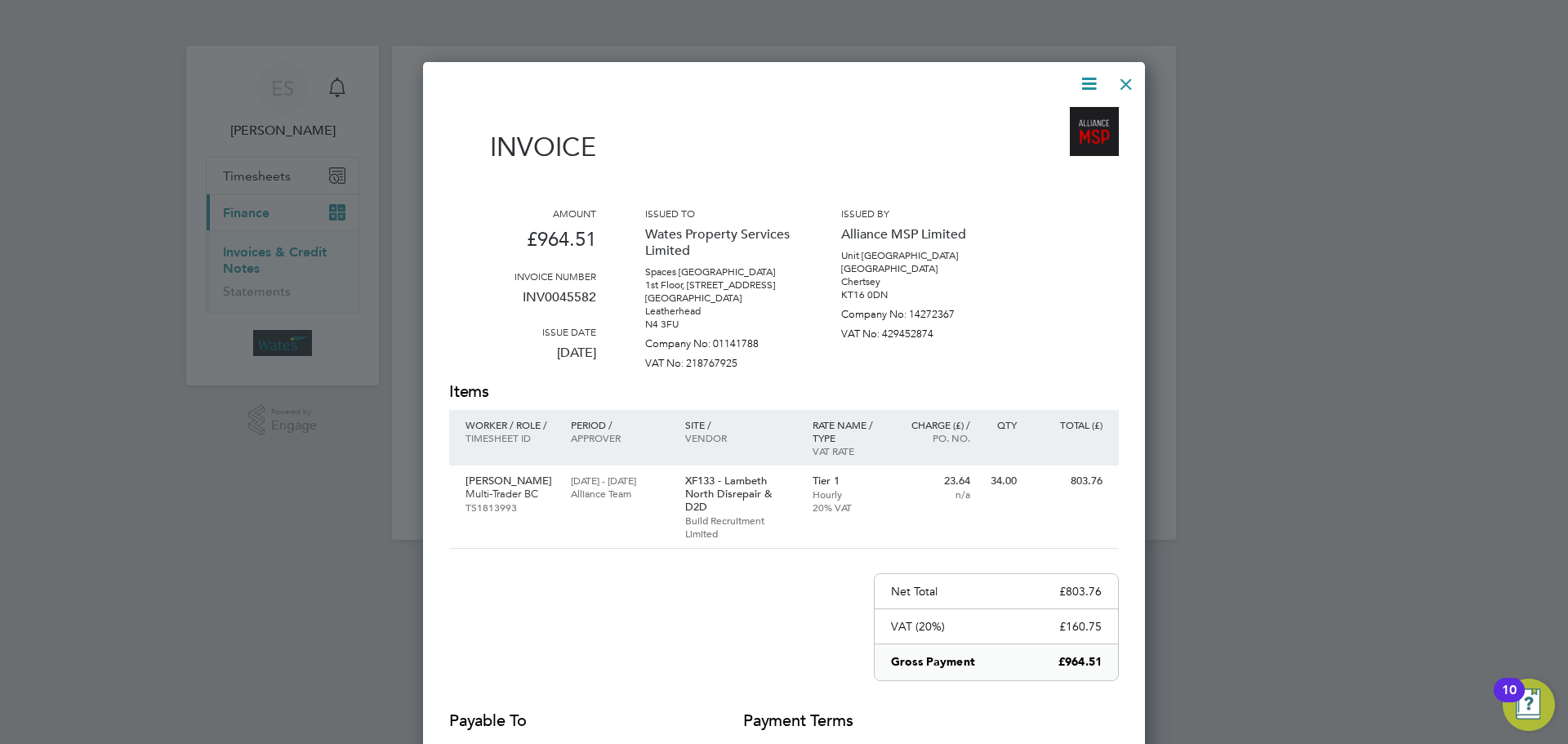
click at [1087, 84] on icon at bounding box center [1089, 84] width 20 height 20
click at [1074, 119] on li "Download Invoice" at bounding box center [1040, 123] width 113 height 23
drag, startPoint x: 1086, startPoint y: 80, endPoint x: 1084, endPoint y: 91, distance: 11.2
click at [1084, 91] on icon at bounding box center [1089, 84] width 20 height 20
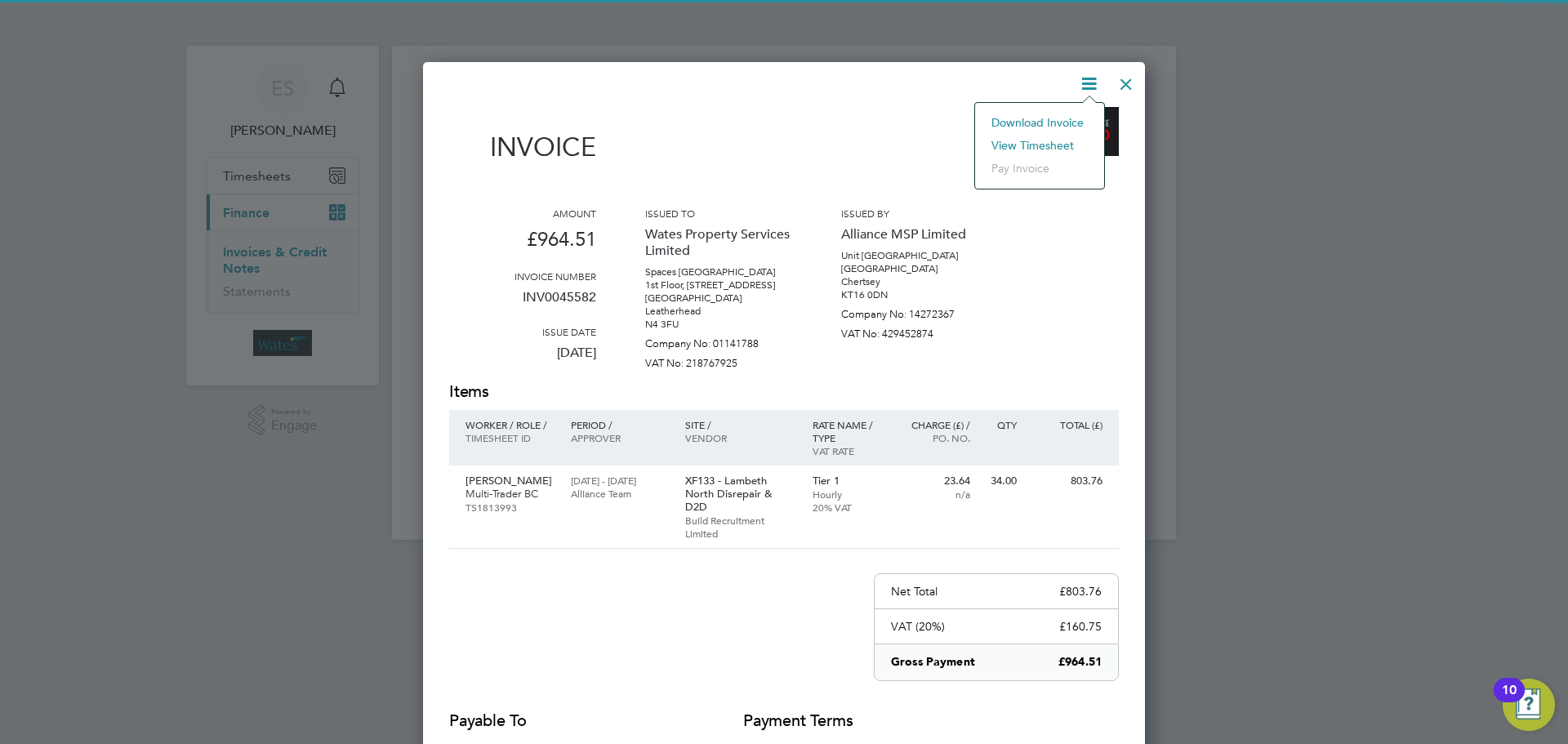
click at [1066, 142] on li "View timesheet" at bounding box center [1040, 145] width 113 height 23
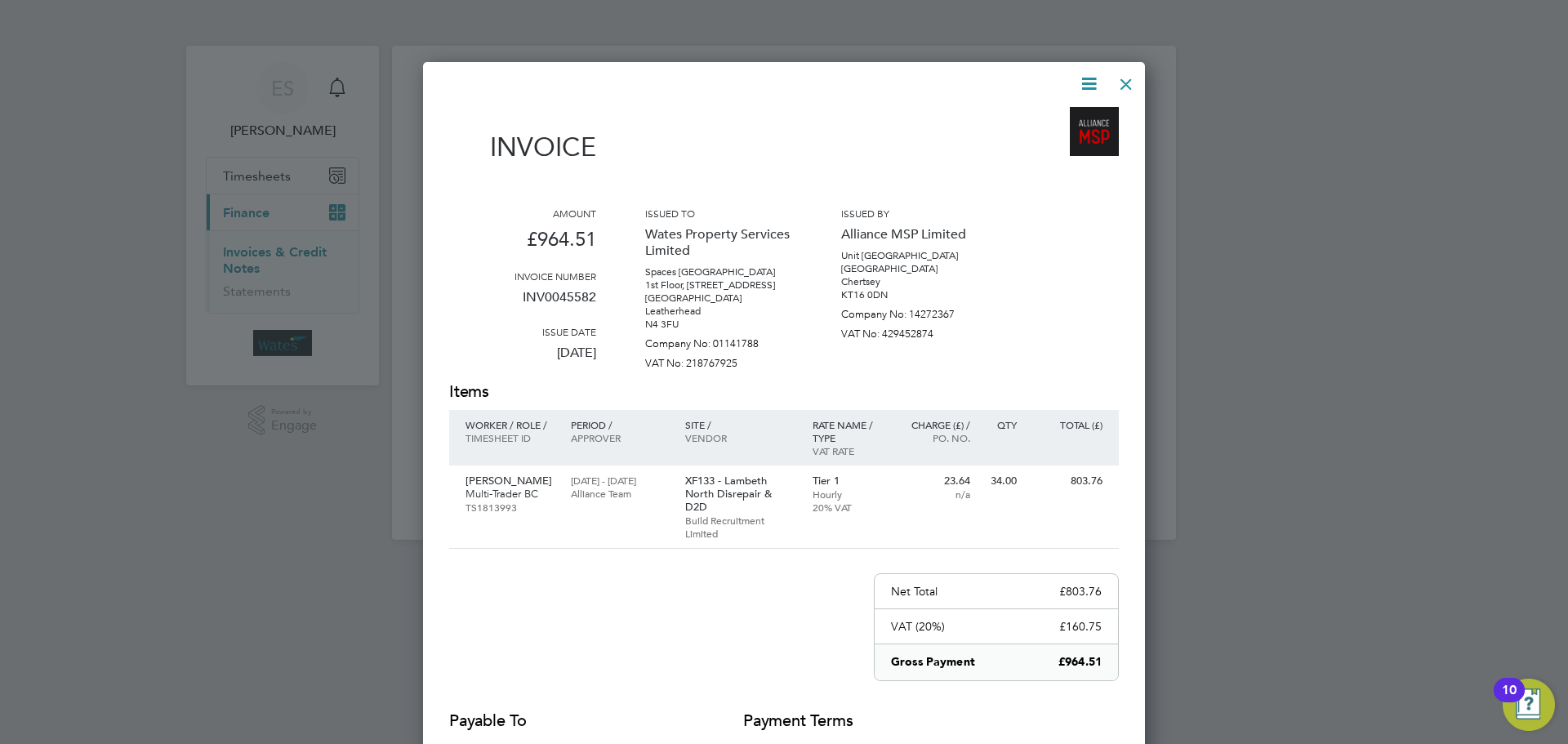
click at [1125, 79] on div at bounding box center [1126, 79] width 29 height 29
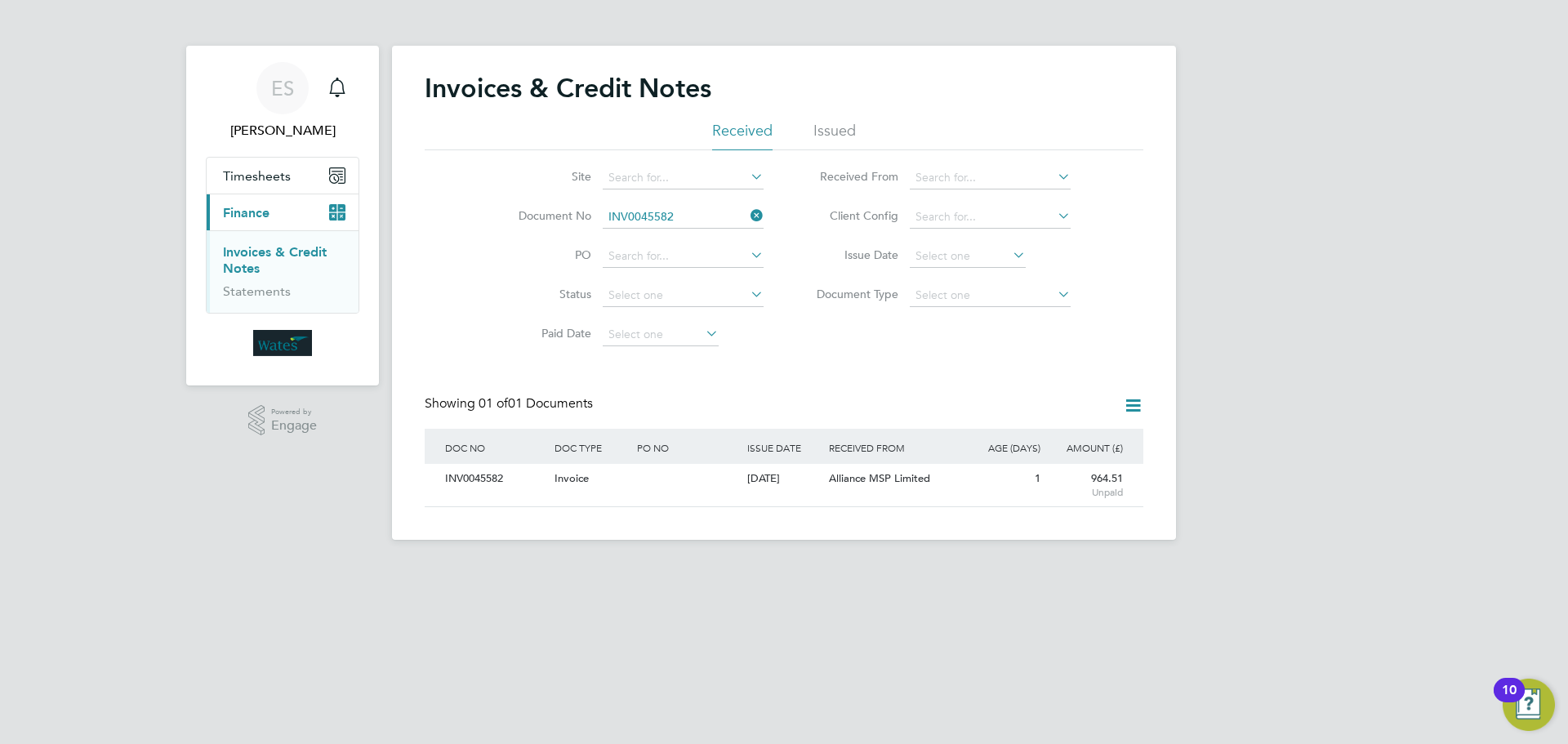
click at [747, 214] on icon at bounding box center [747, 216] width 0 height 23
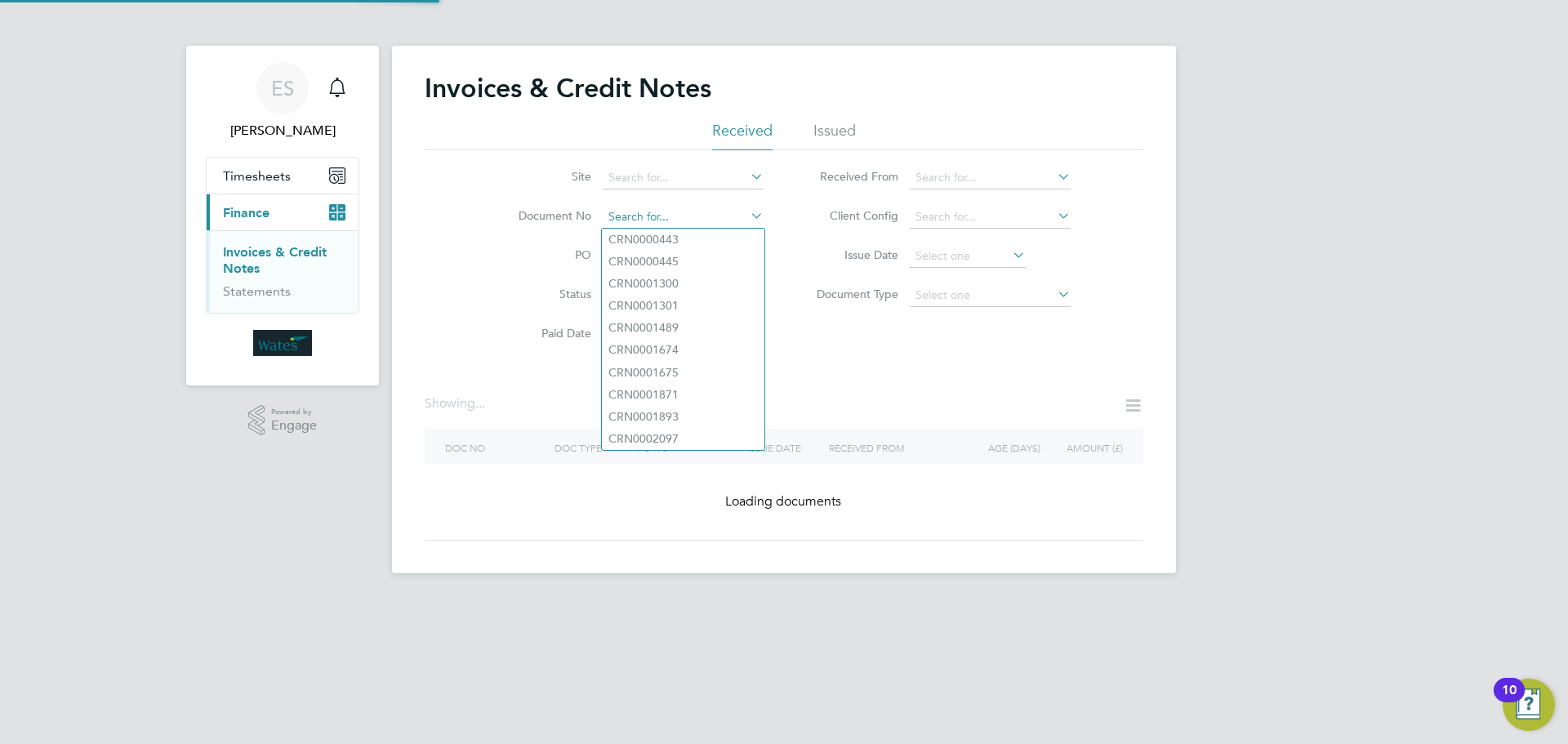
drag, startPoint x: 668, startPoint y: 232, endPoint x: 619, endPoint y: 211, distance: 53.3
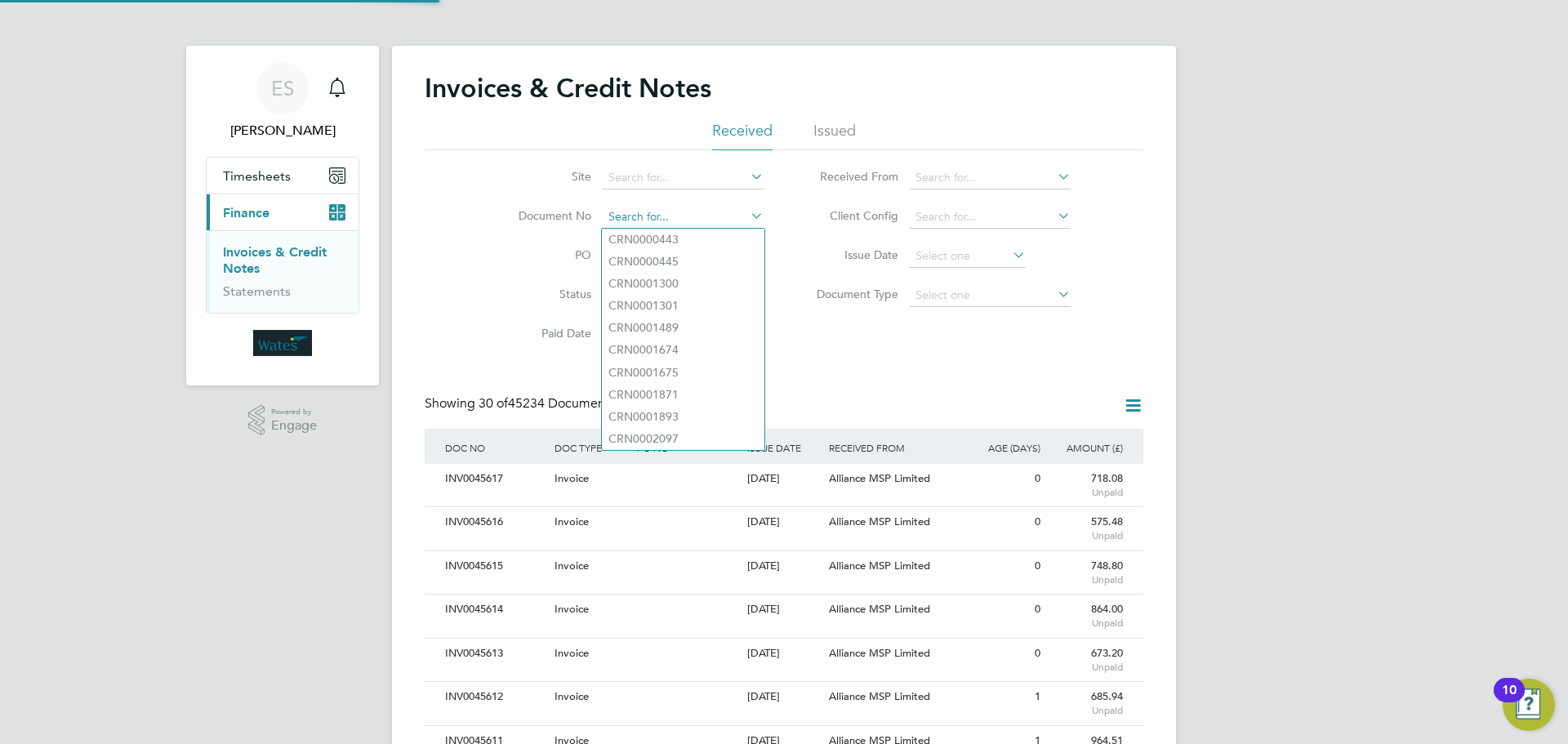
scroll to position [31, 111]
paste input "INV0045583"
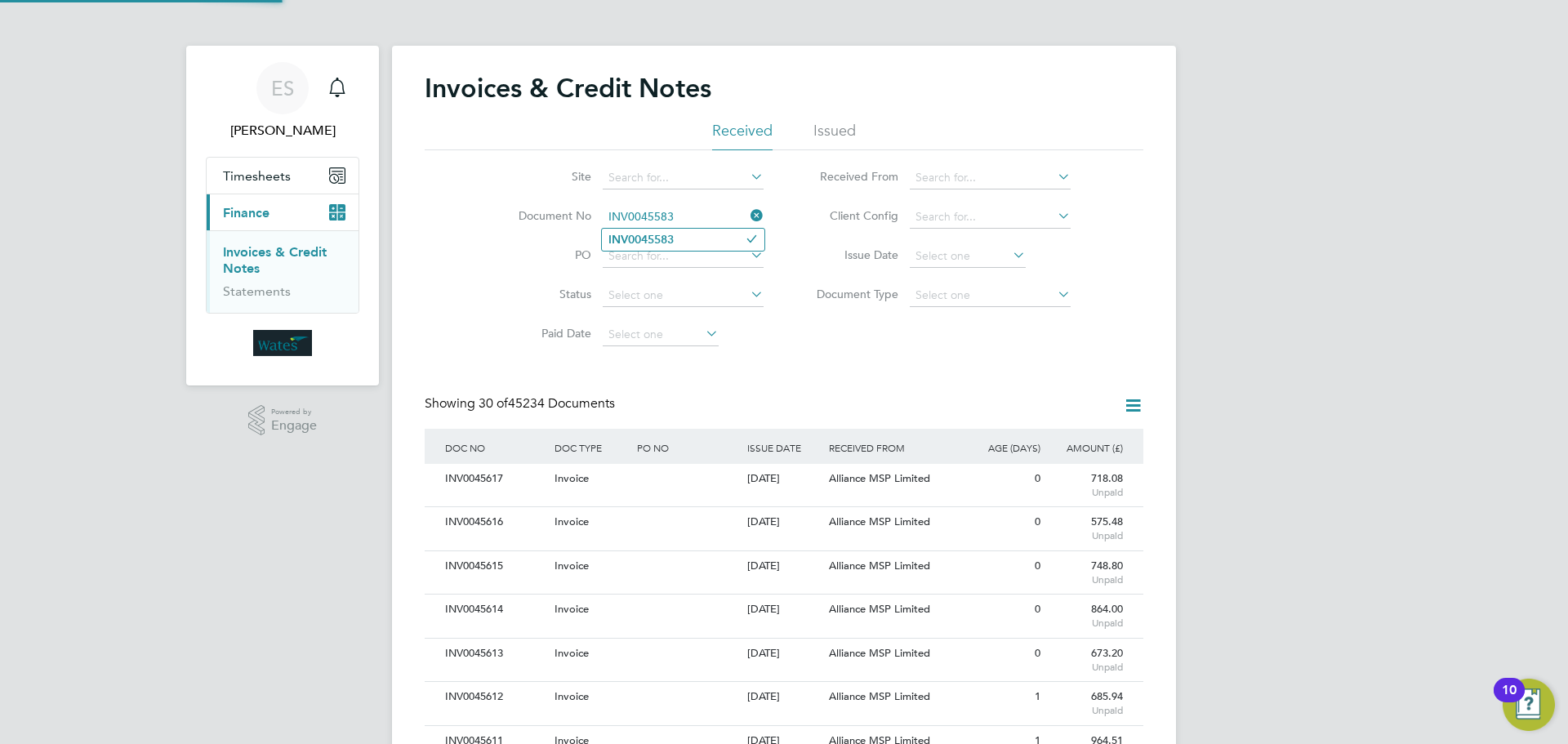
type input "INV0045583"
click at [712, 233] on li "INV0045583" at bounding box center [683, 240] width 162 height 22
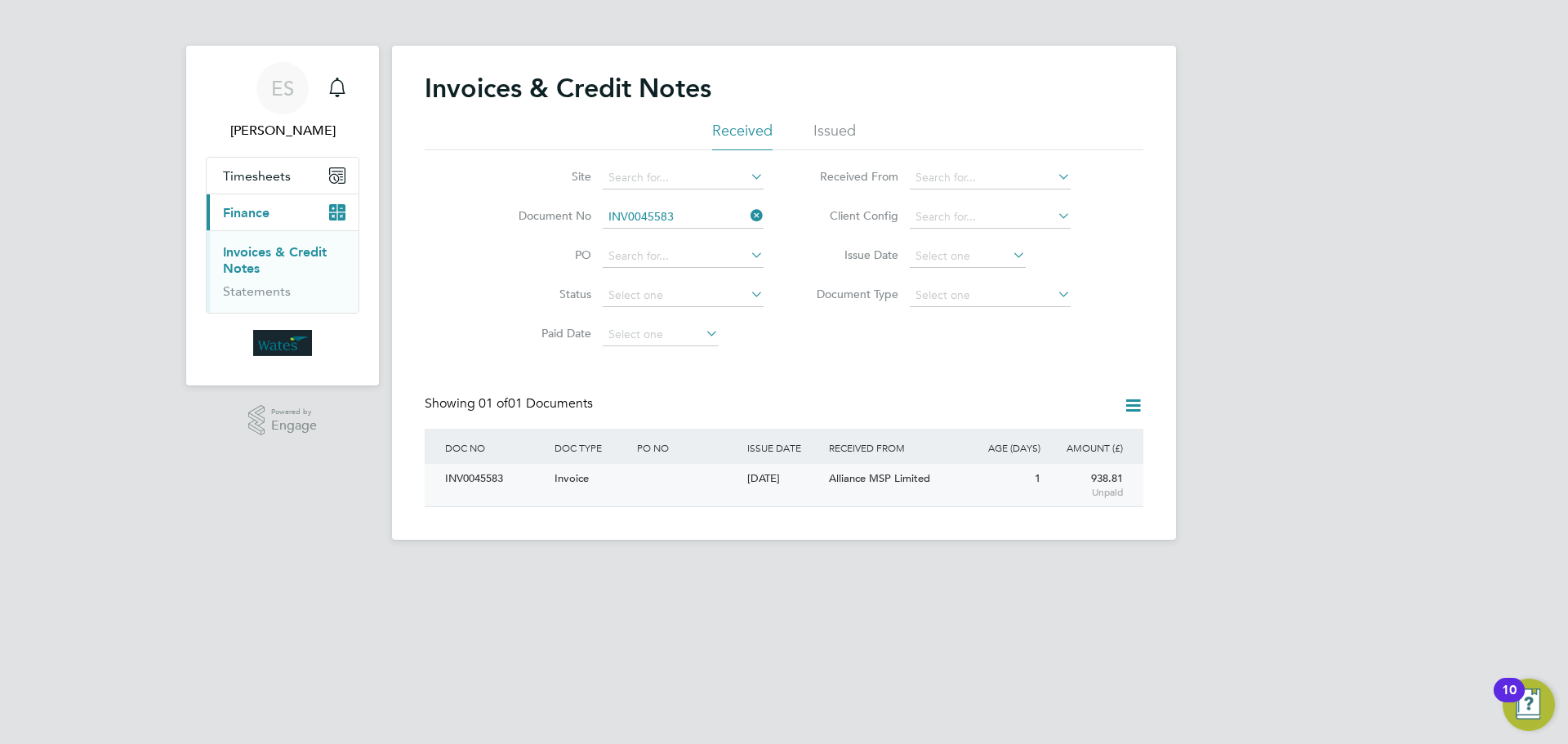
click at [475, 485] on div "INV0045583" at bounding box center [495, 479] width 110 height 30
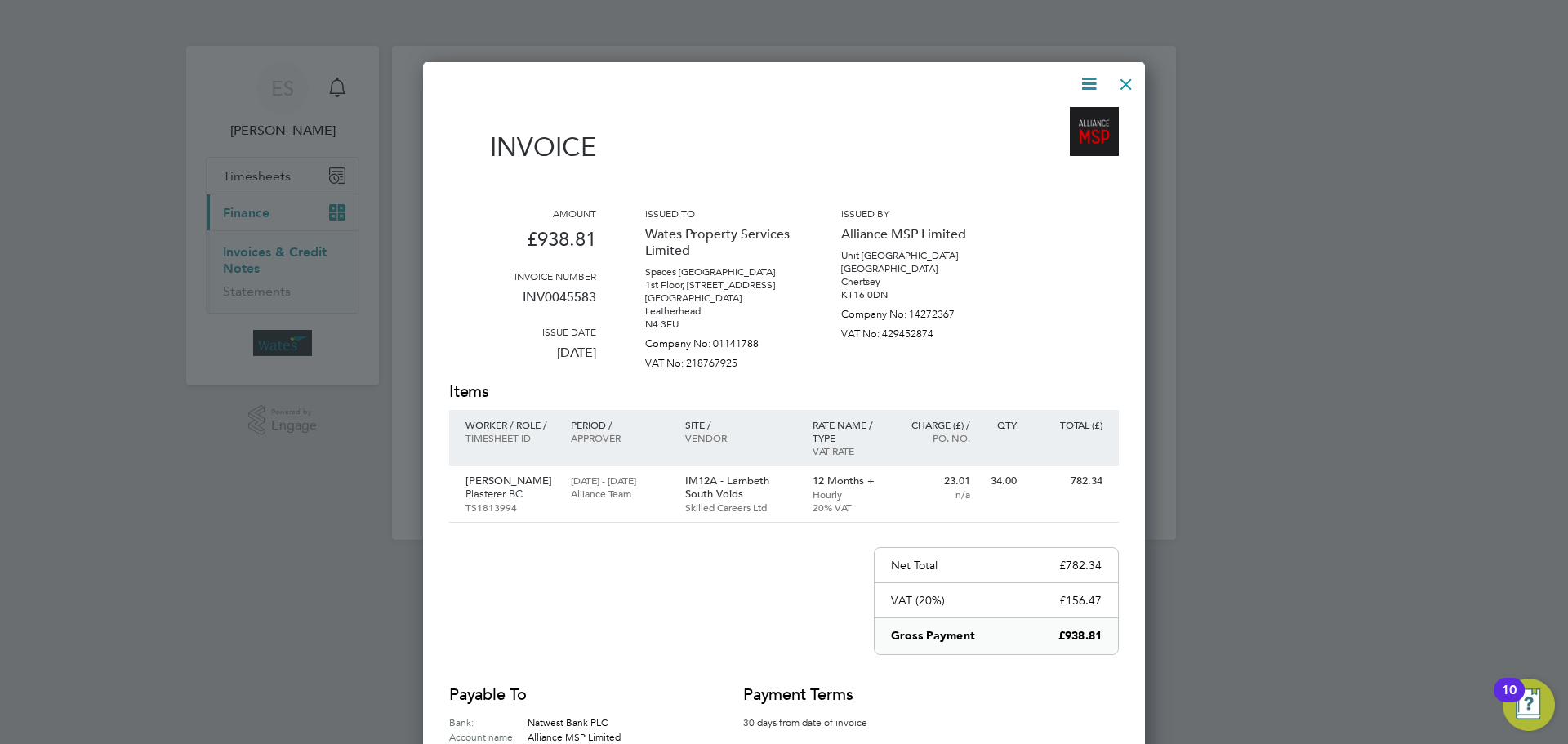
click at [1082, 77] on icon at bounding box center [1089, 84] width 20 height 20
click at [1058, 114] on li "Download Invoice" at bounding box center [1040, 123] width 113 height 23
click at [1094, 76] on icon at bounding box center [1089, 84] width 20 height 20
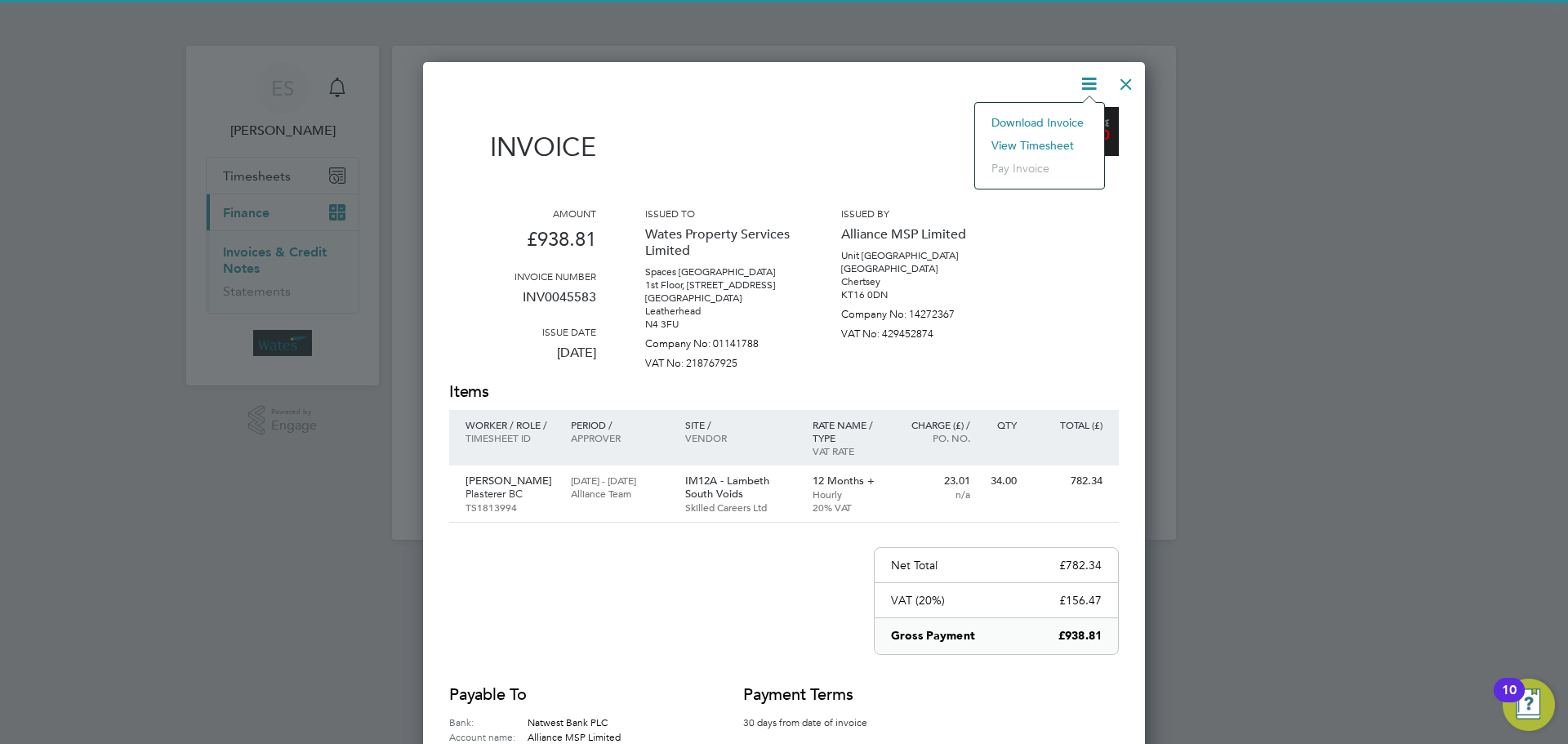
click at [1035, 138] on li "View timesheet" at bounding box center [1040, 145] width 113 height 23
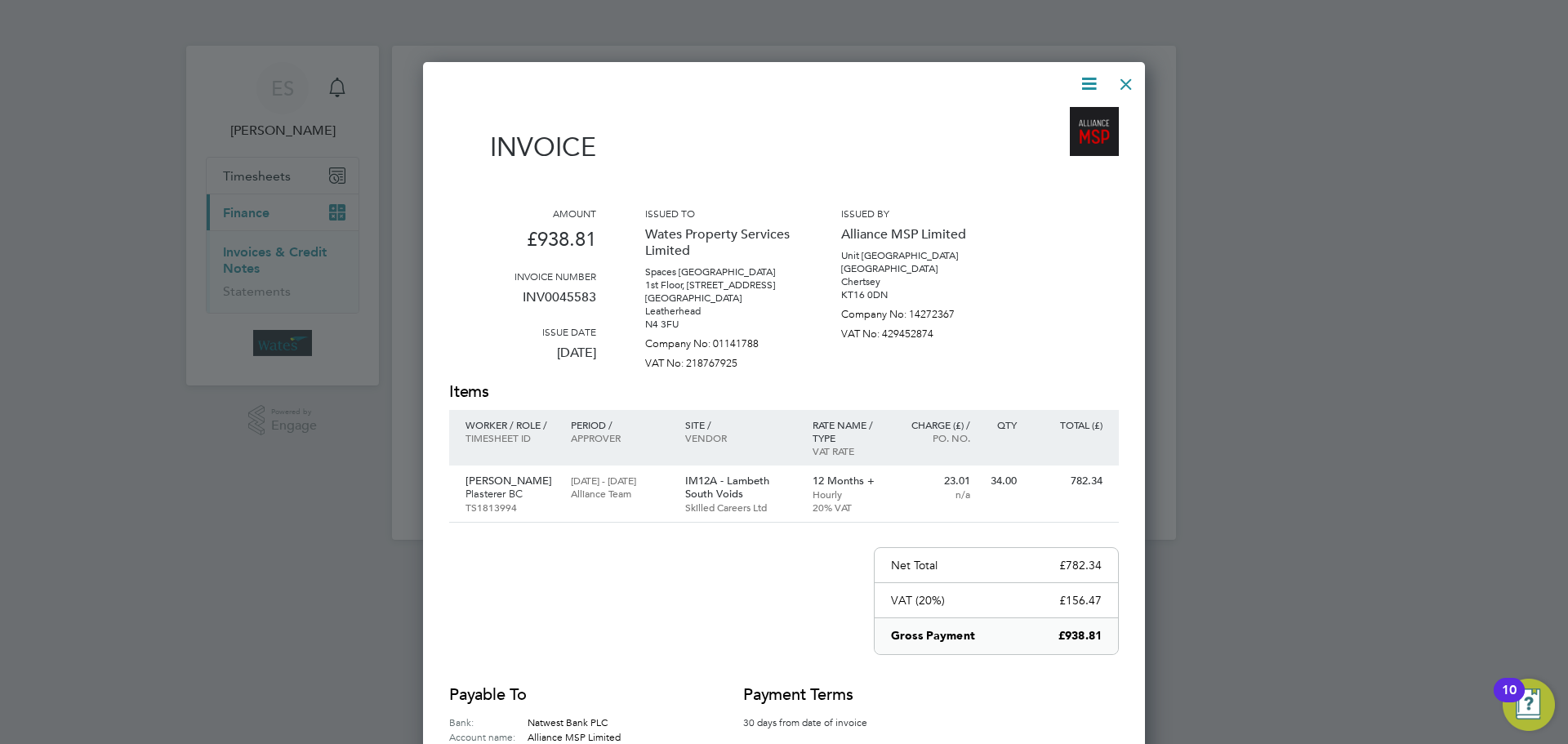
click at [1129, 69] on div at bounding box center [1126, 79] width 29 height 29
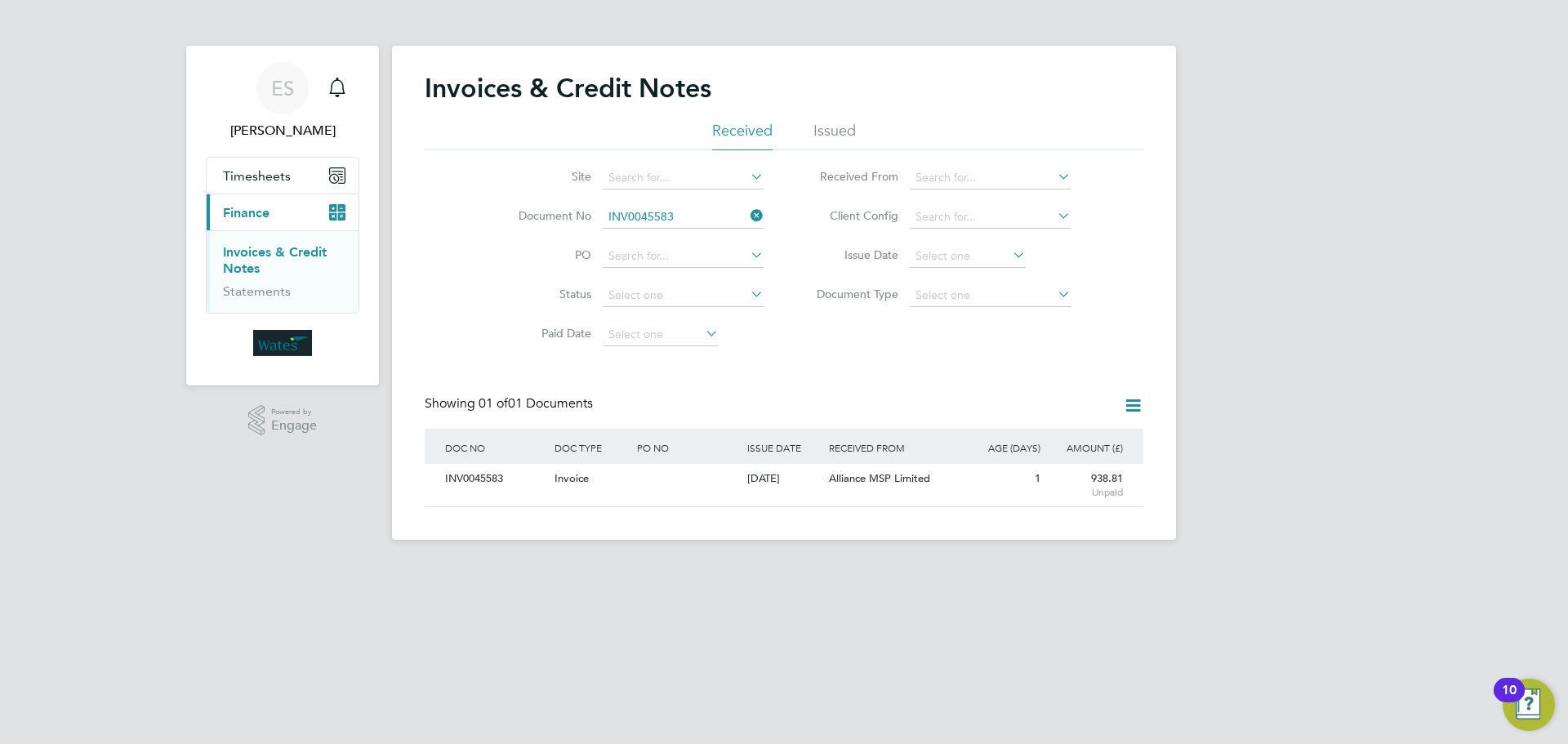
click at [747, 214] on icon at bounding box center [747, 216] width 0 height 23
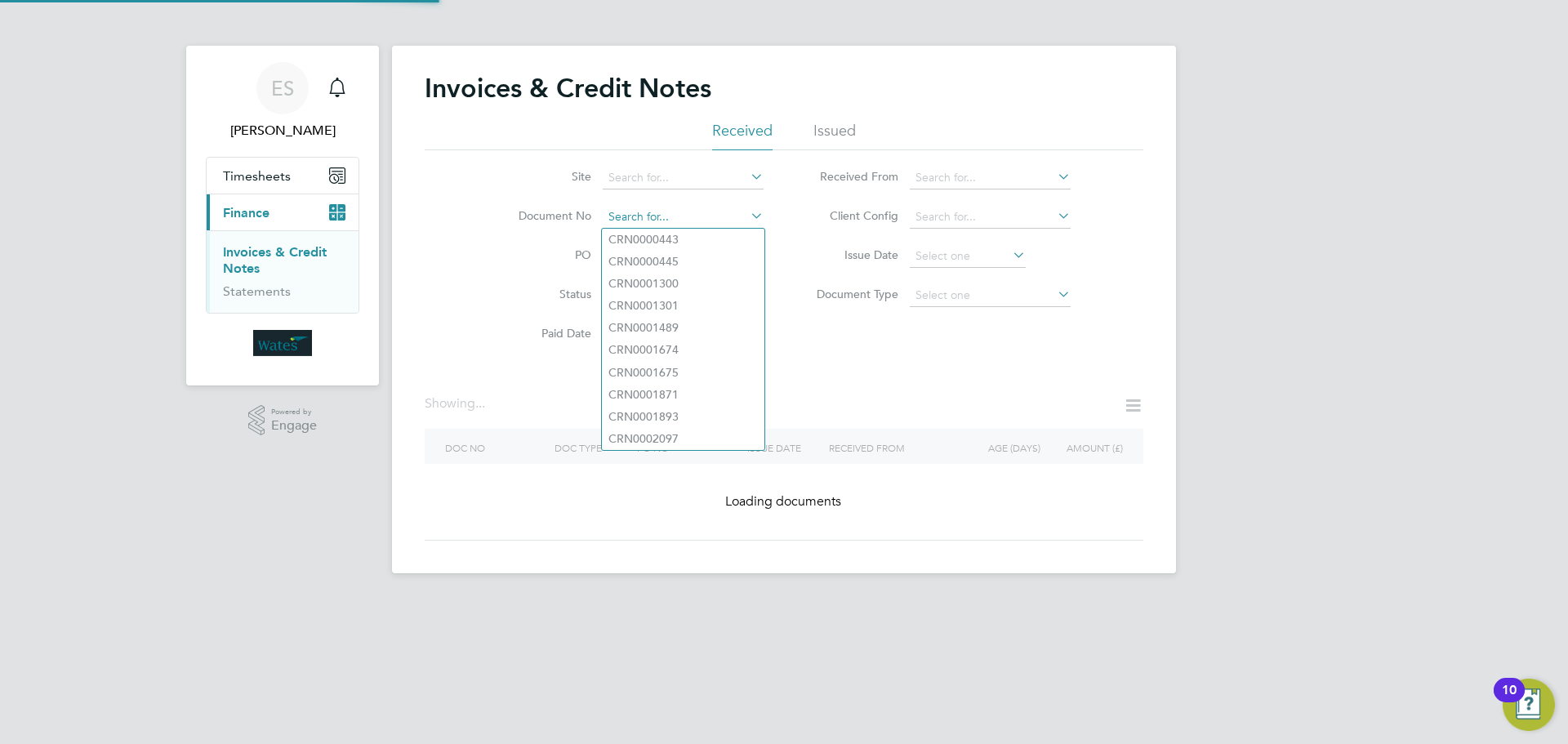
paste input "INV0045584"
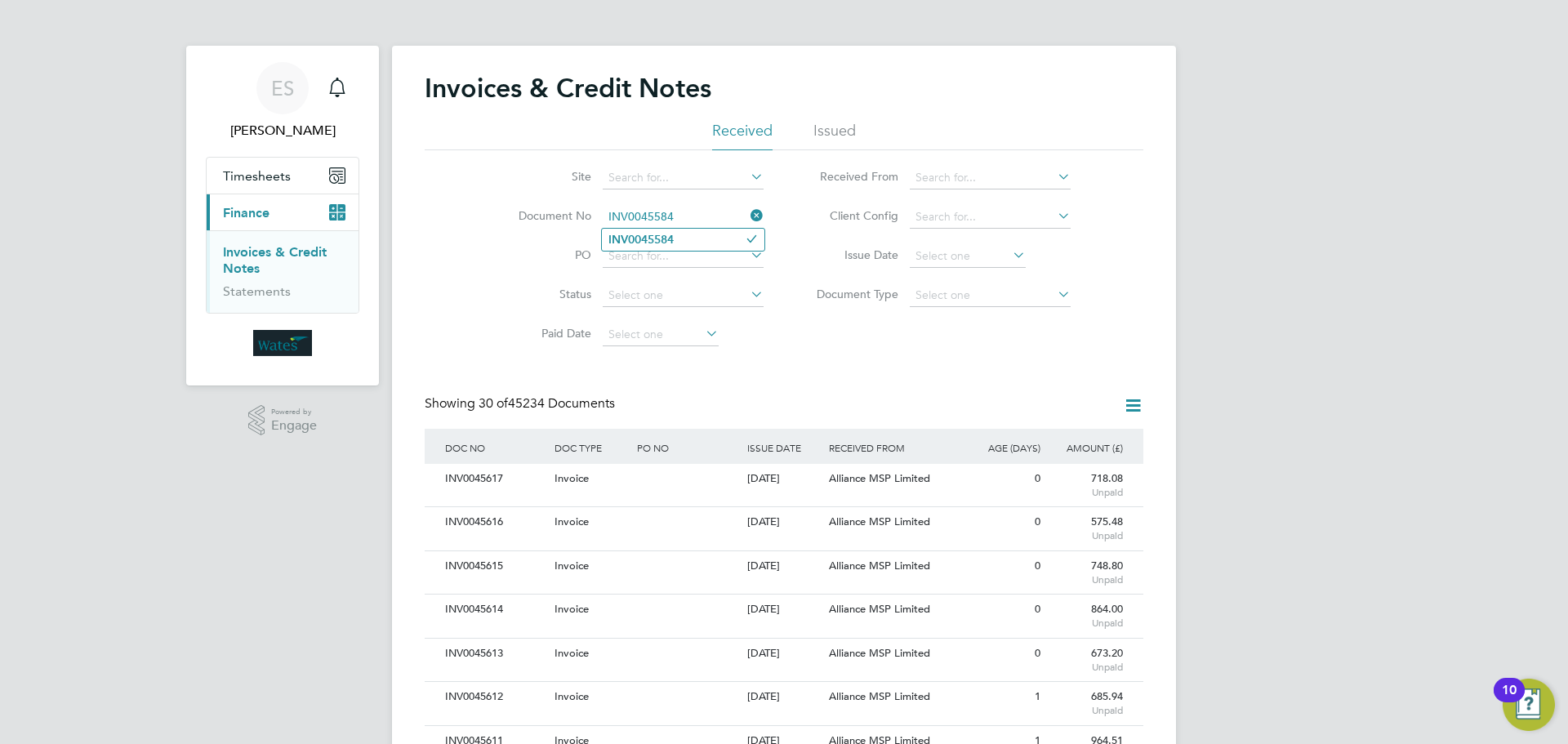
type input "INV0045584"
click at [677, 241] on li "INV0045584" at bounding box center [683, 240] width 162 height 22
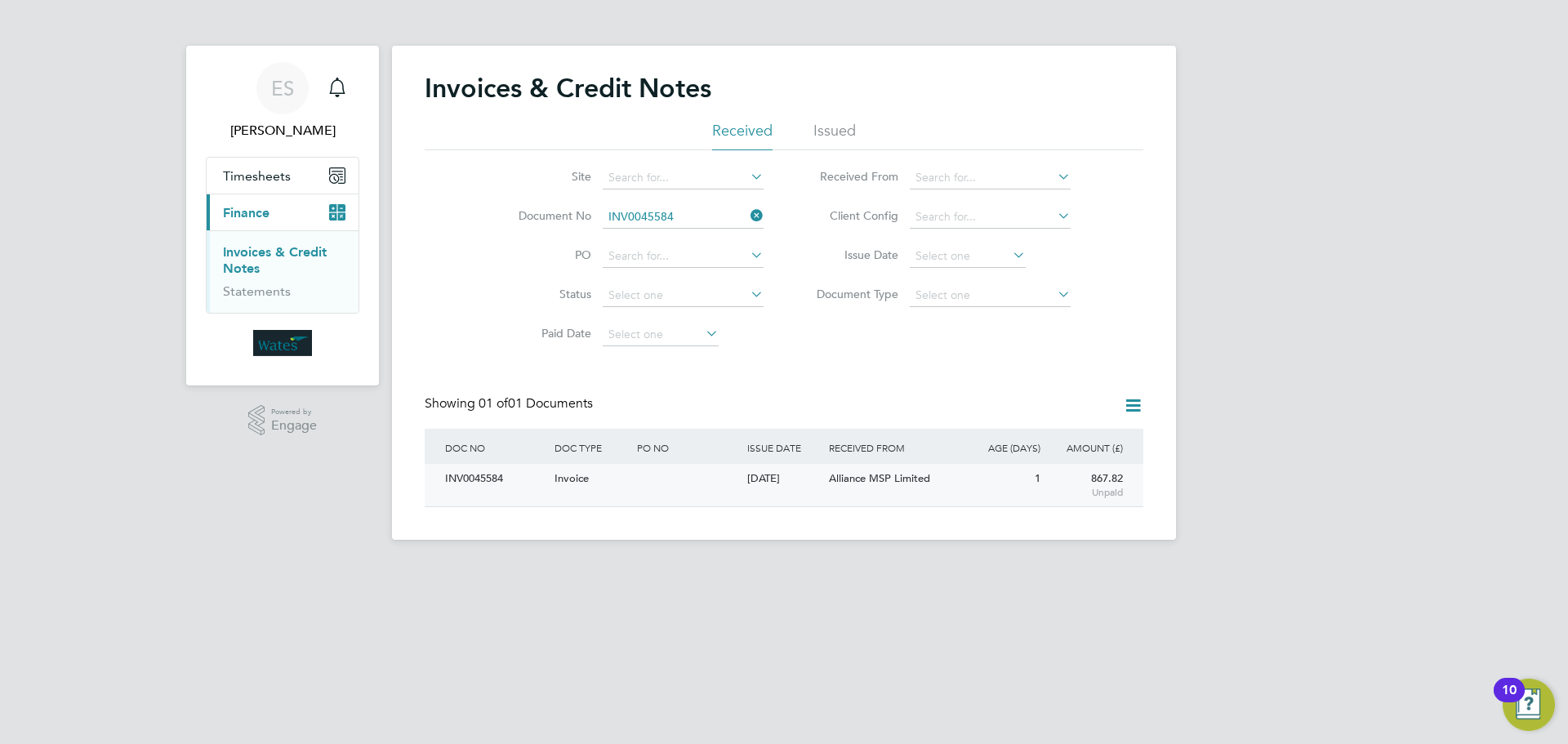
click at [450, 482] on div "INV0045584" at bounding box center [495, 479] width 110 height 30
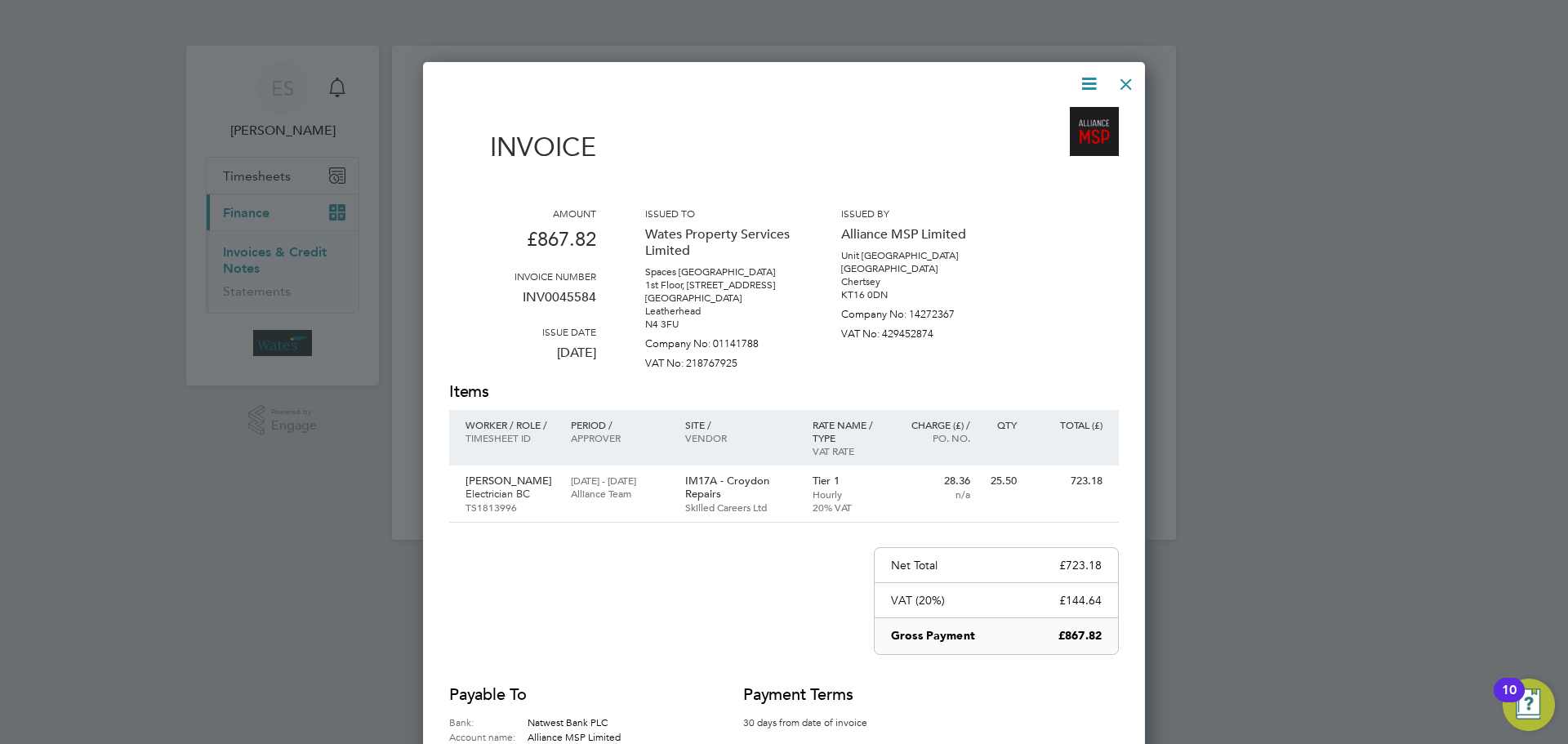
click at [1090, 82] on icon at bounding box center [1089, 84] width 20 height 20
click at [1036, 115] on li "Download Invoice" at bounding box center [1040, 123] width 113 height 23
click at [1084, 80] on icon at bounding box center [1089, 84] width 20 height 20
click at [1046, 143] on li "View timesheet" at bounding box center [1040, 145] width 113 height 23
click at [1121, 70] on div at bounding box center [1126, 79] width 29 height 29
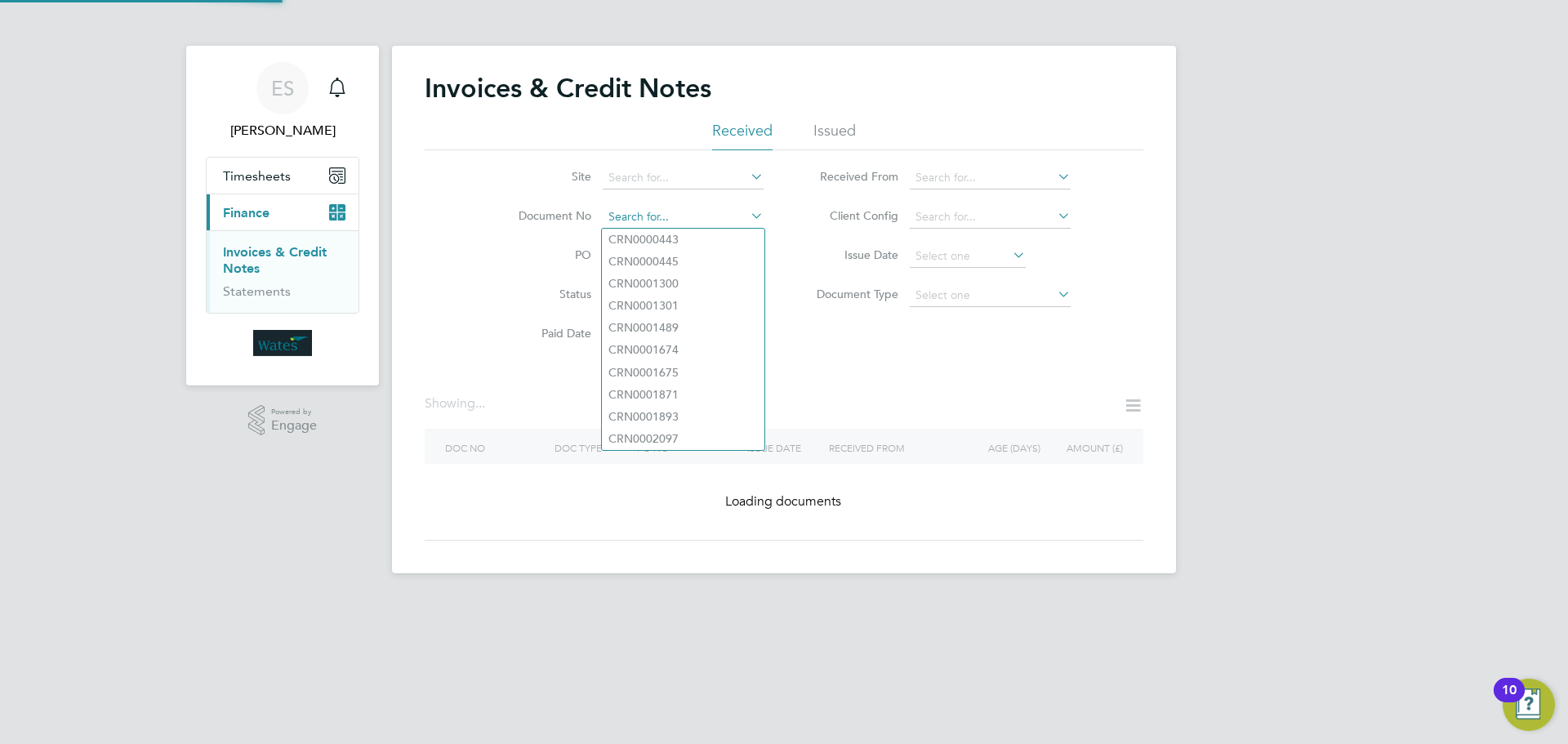
click at [744, 210] on input at bounding box center [683, 217] width 161 height 23
paste input "INV0045585"
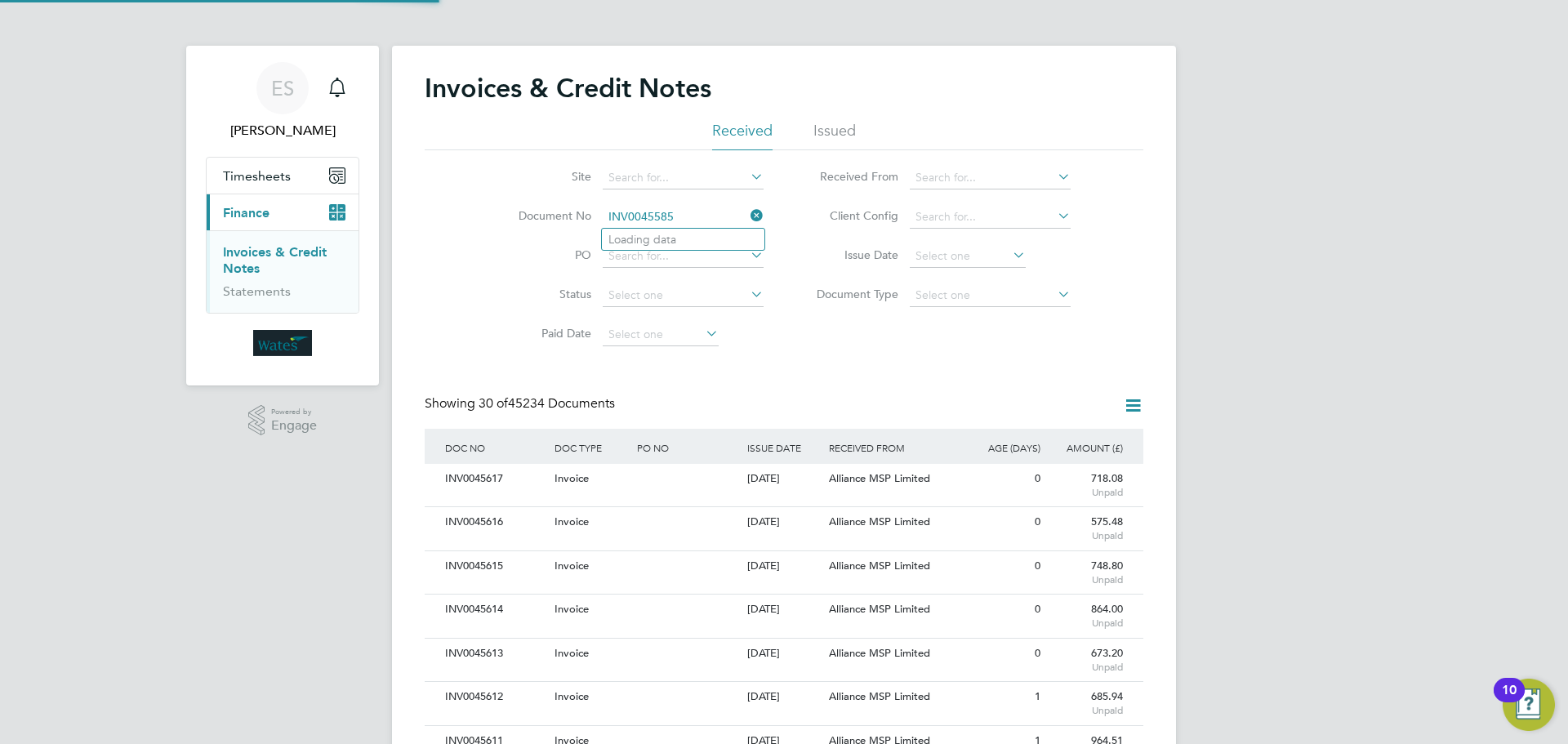
scroll to position [31, 111]
type input "INV0045585"
click at [691, 238] on li "INV0045585" at bounding box center [683, 240] width 162 height 22
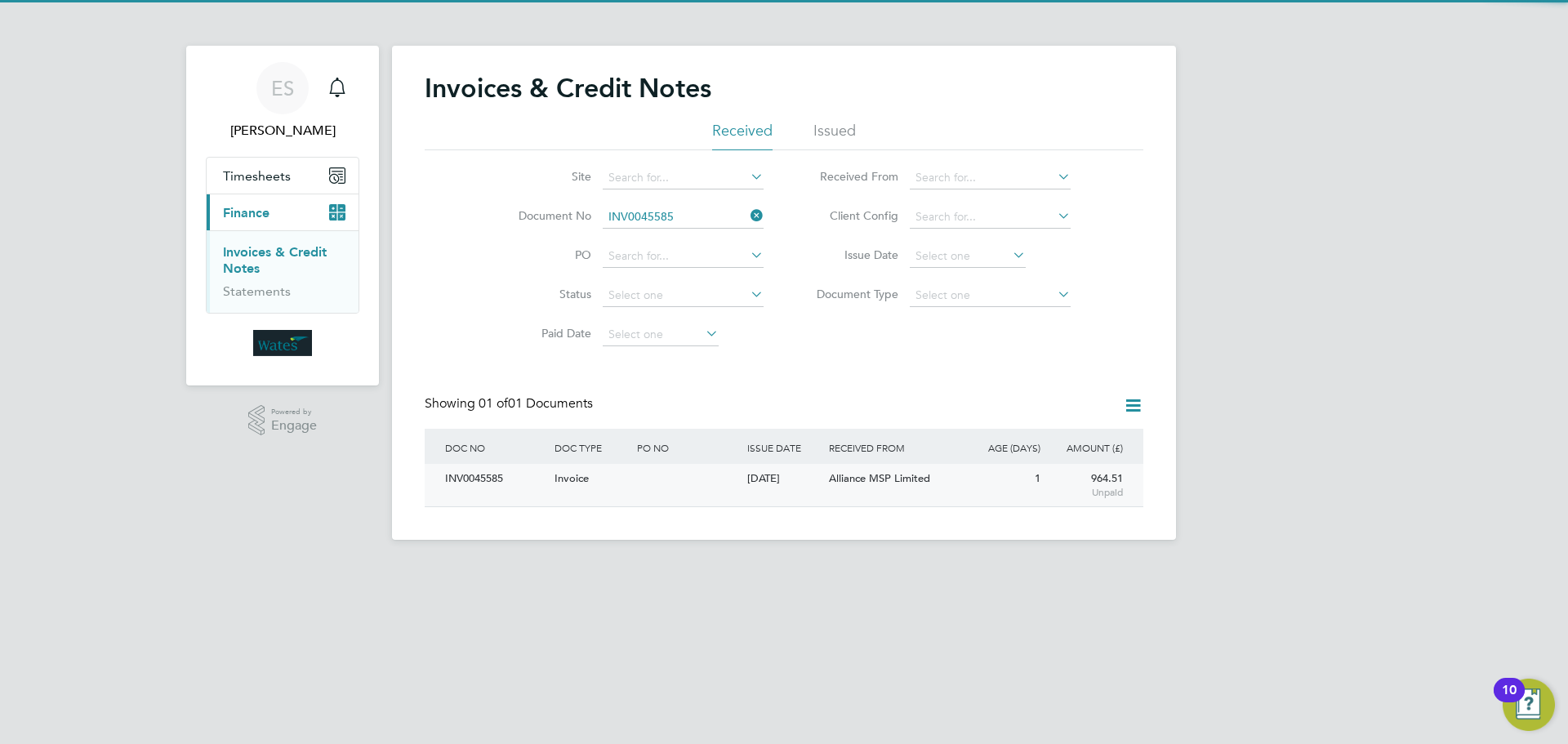
click at [492, 472] on div "INV0045585" at bounding box center [495, 479] width 110 height 30
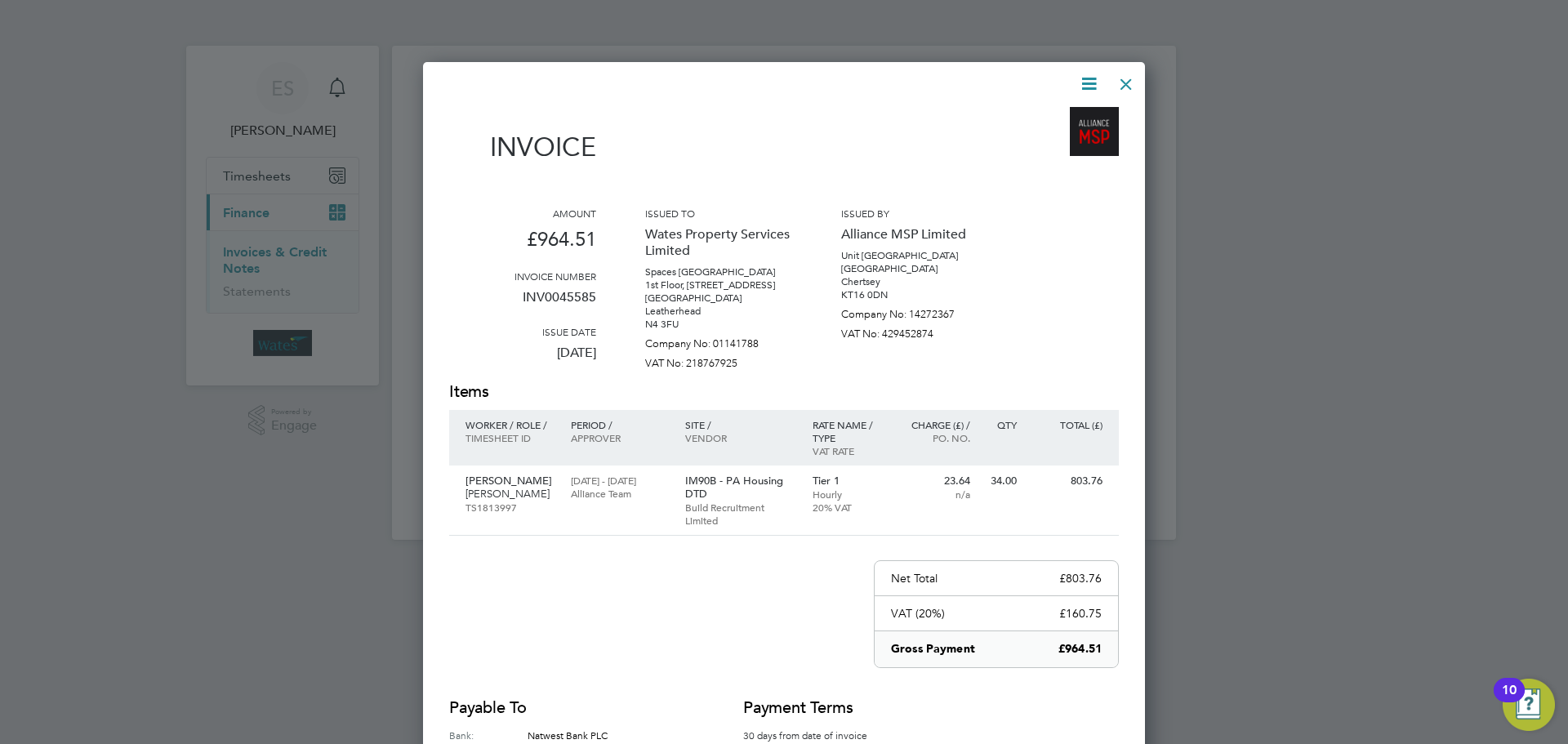
click at [1085, 74] on icon at bounding box center [1089, 84] width 20 height 20
click at [1061, 113] on li "Download Invoice" at bounding box center [1040, 123] width 113 height 23
click at [1084, 79] on icon at bounding box center [1089, 84] width 20 height 20
click at [1055, 139] on li "View timesheet" at bounding box center [1040, 145] width 113 height 23
click at [1129, 79] on div at bounding box center [1126, 79] width 29 height 29
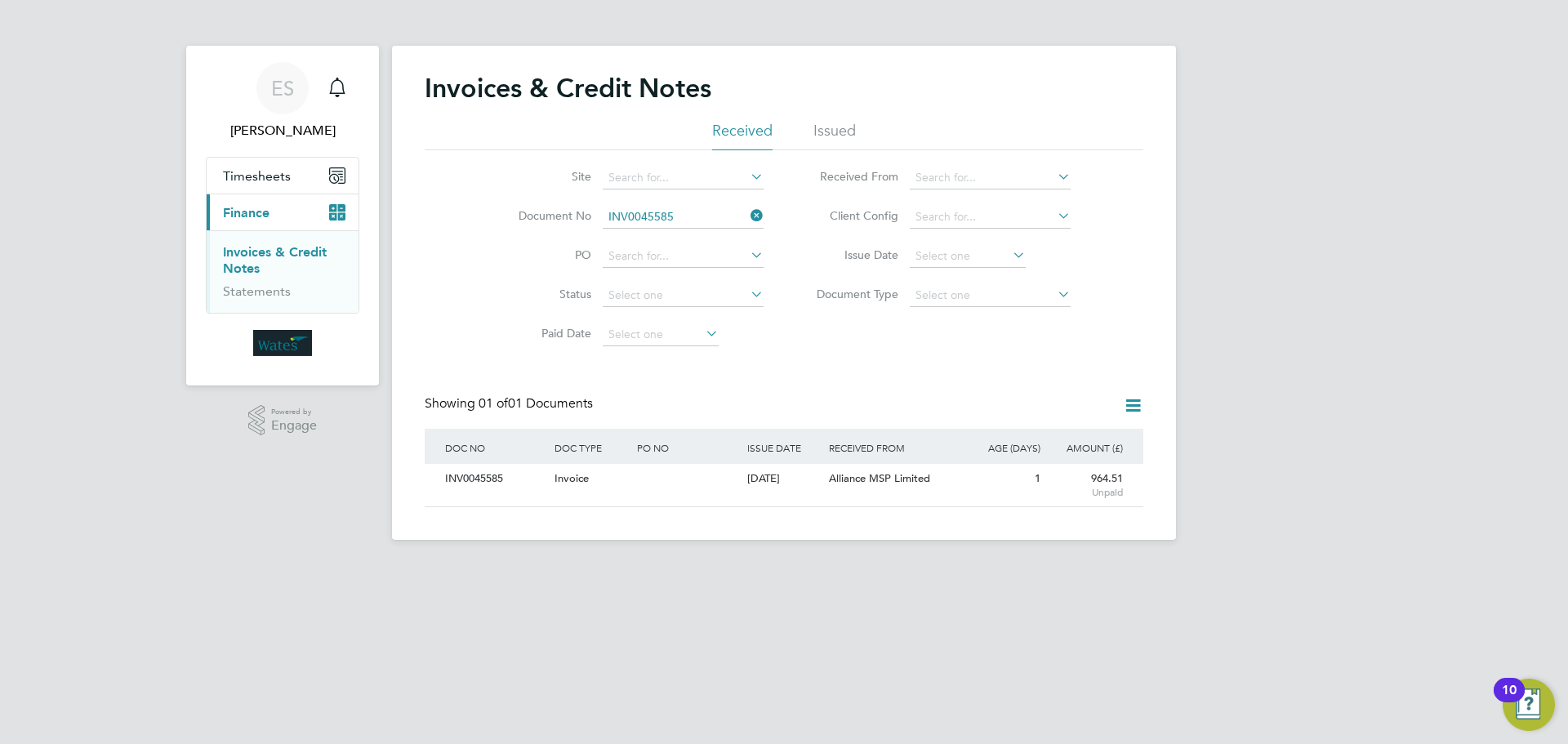
click at [747, 219] on icon at bounding box center [747, 216] width 0 height 23
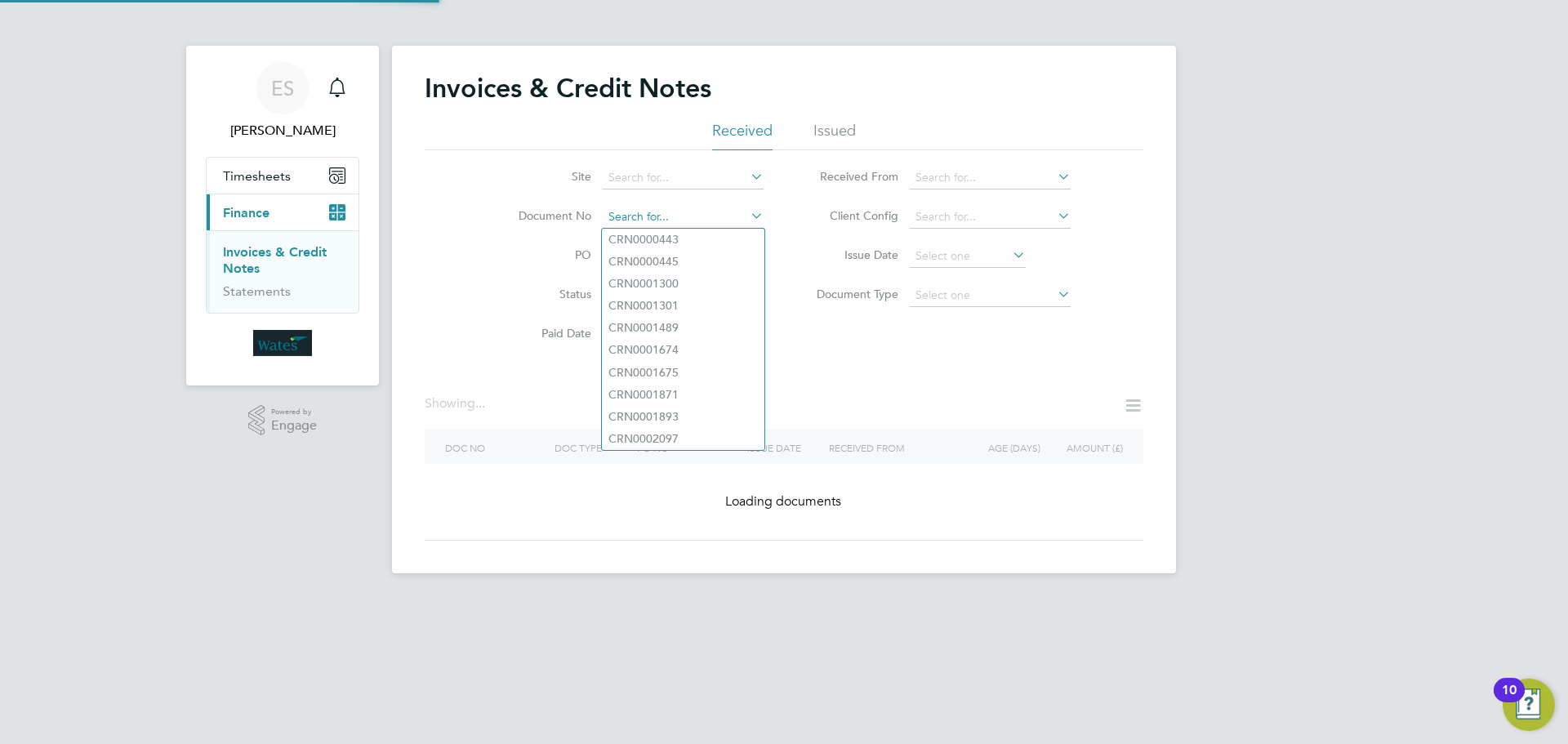
paste input "INV0045586"
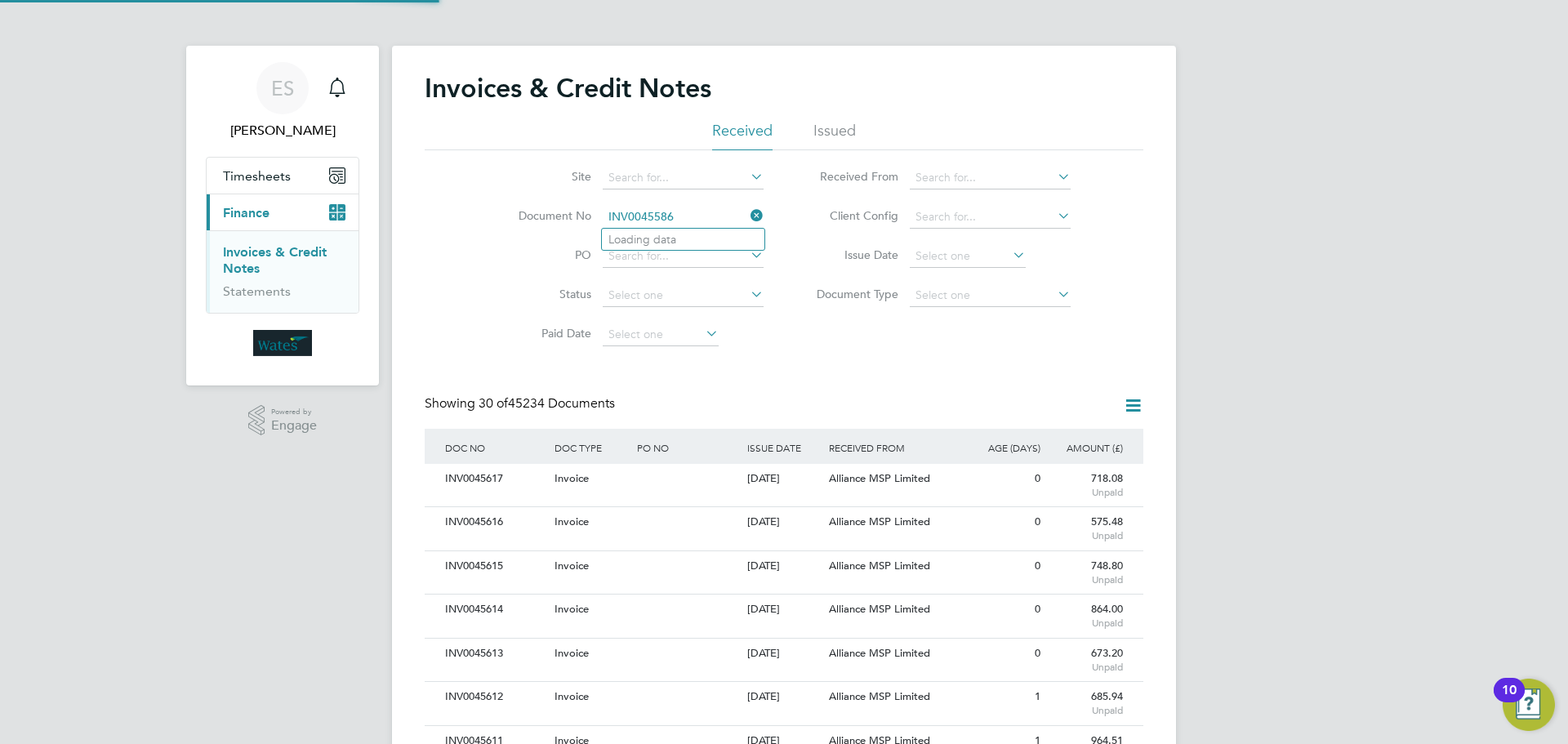
scroll to position [31, 138]
type input "INV0045586"
click at [680, 237] on li "INV0045586" at bounding box center [683, 240] width 162 height 22
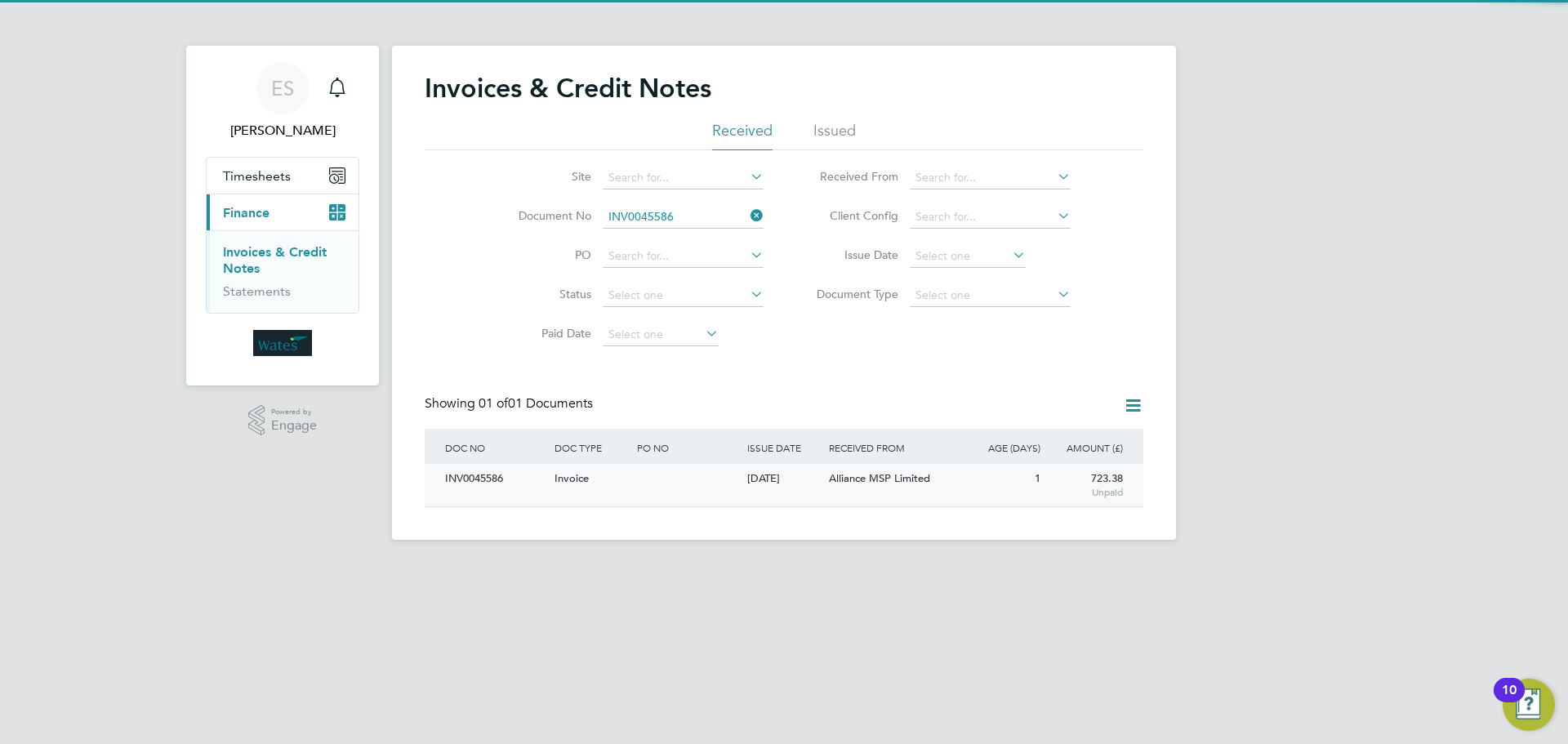
click at [487, 479] on div "INV0045586" at bounding box center [495, 479] width 110 height 30
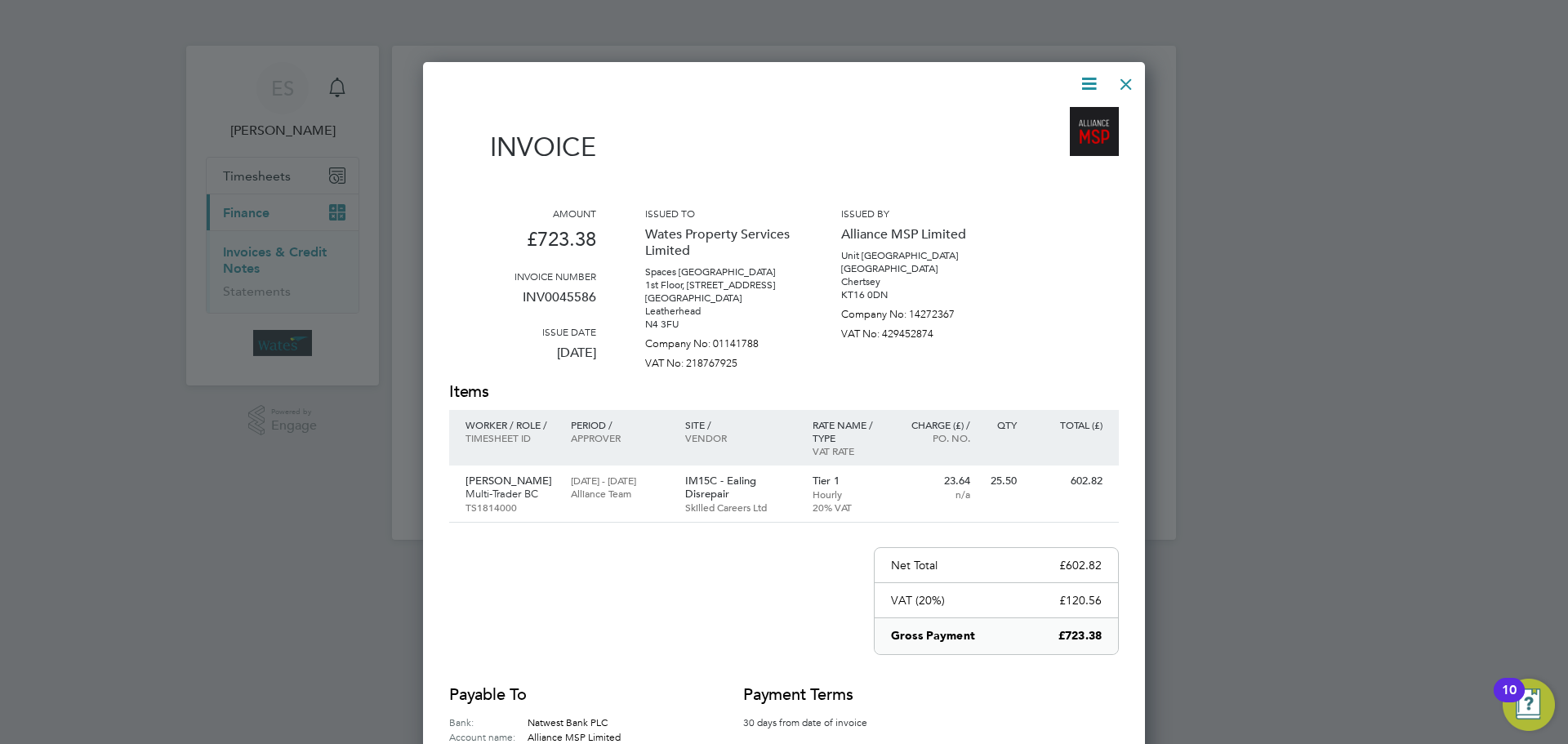
click at [1084, 82] on icon at bounding box center [1089, 84] width 20 height 20
click at [1049, 117] on li "Download Invoice" at bounding box center [1040, 123] width 113 height 23
drag, startPoint x: 1090, startPoint y: 75, endPoint x: 1071, endPoint y: 88, distance: 23.0
click at [1084, 82] on icon at bounding box center [1089, 84] width 20 height 20
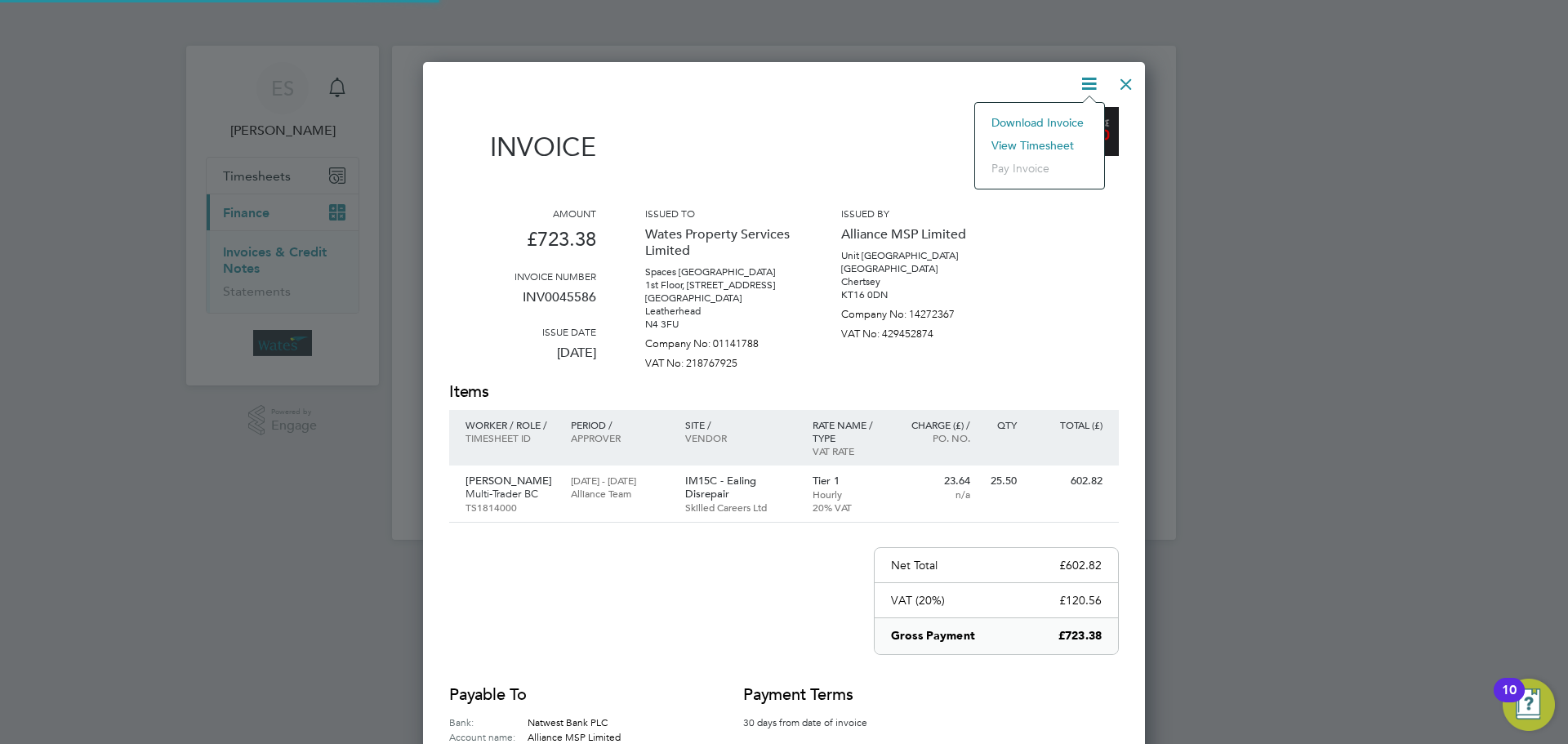
drag, startPoint x: 1032, startPoint y: 140, endPoint x: 1026, endPoint y: 148, distance: 10.0
click at [1028, 144] on li "View timesheet" at bounding box center [1040, 145] width 113 height 23
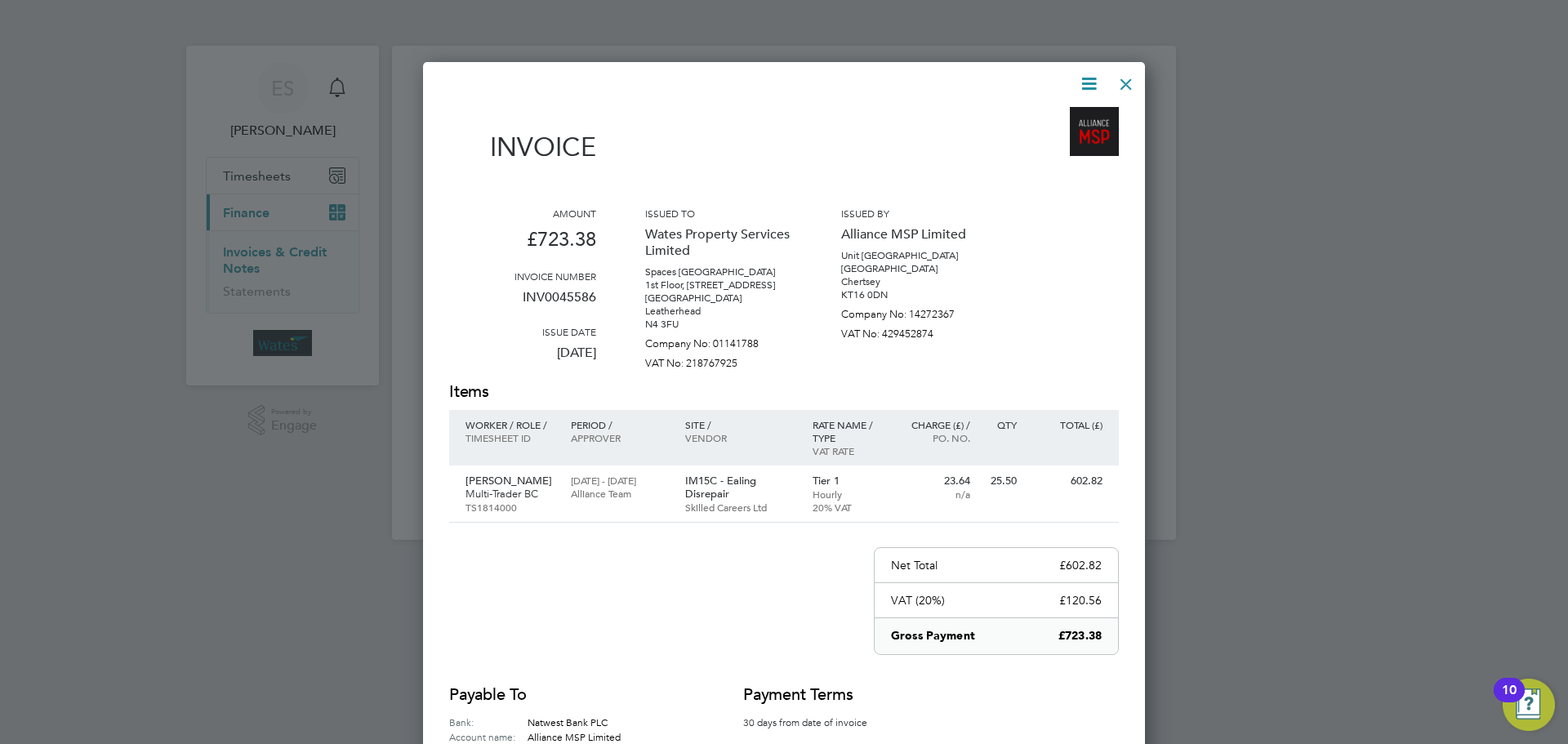
drag, startPoint x: 1126, startPoint y: 75, endPoint x: 1119, endPoint y: 84, distance: 11.4
click at [1121, 82] on div at bounding box center [1126, 79] width 29 height 29
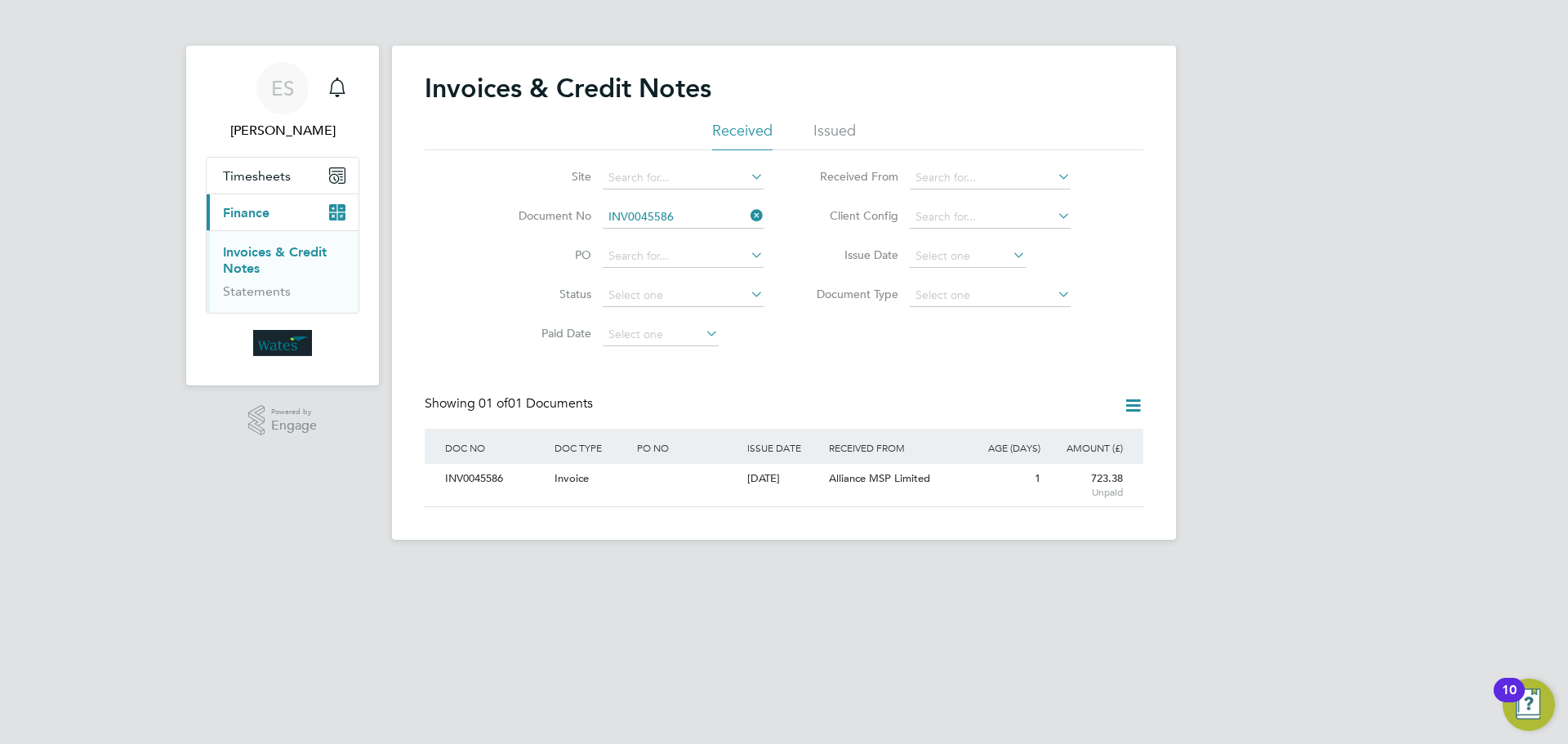
click at [747, 210] on icon at bounding box center [747, 216] width 0 height 23
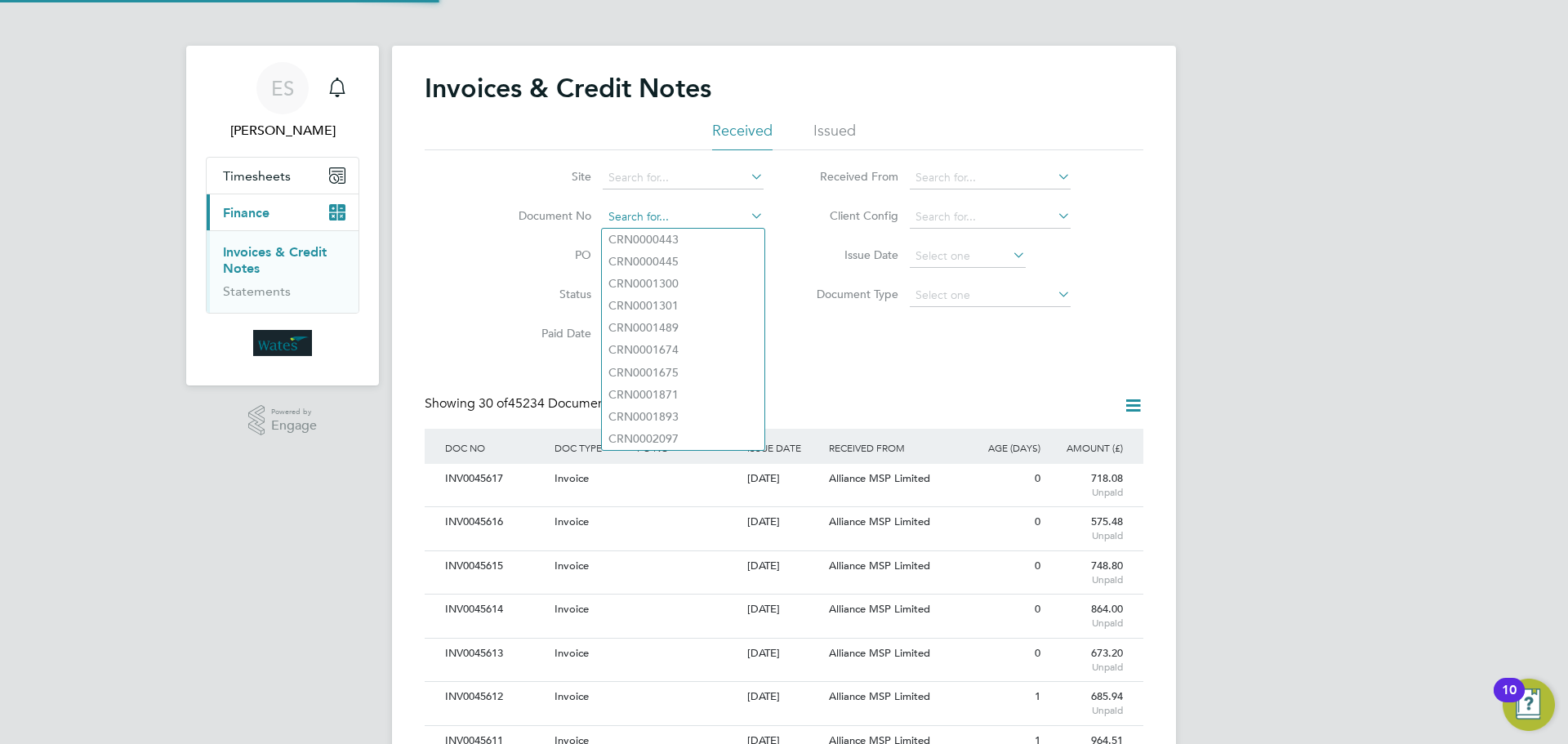
paste input "INV0045587"
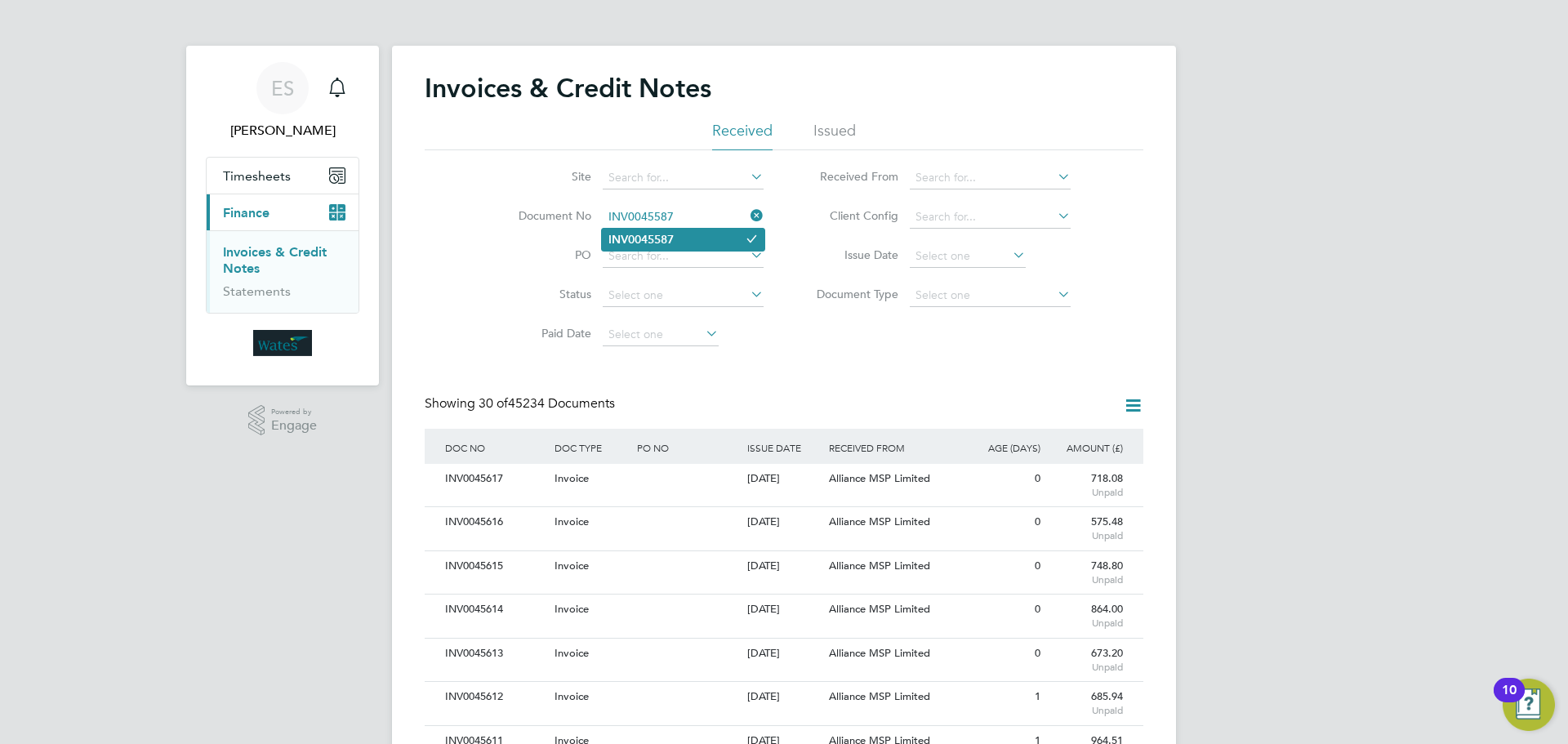
type input "INV0045587"
click at [692, 241] on li "INV0045587" at bounding box center [683, 240] width 162 height 22
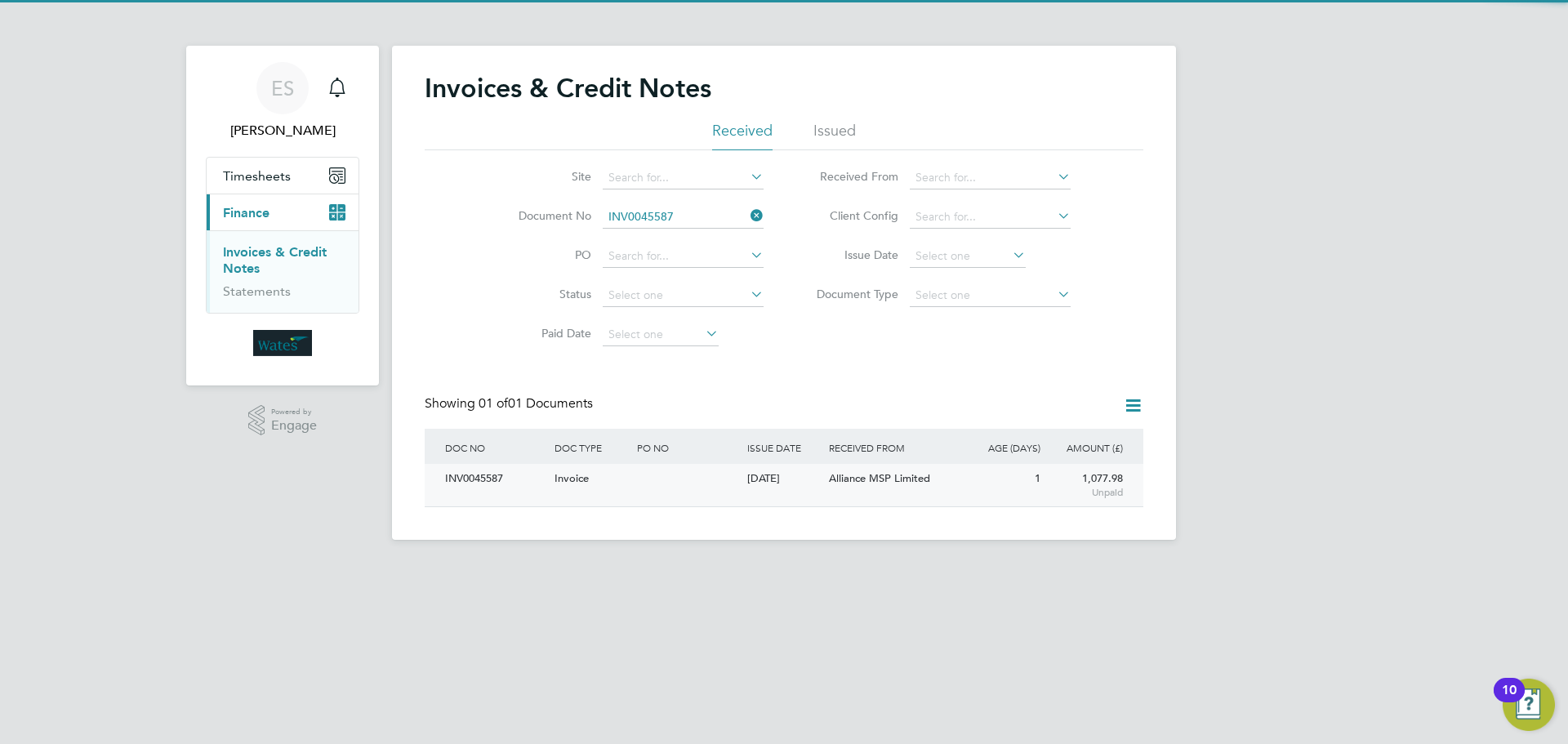
click at [485, 480] on div "INV0045587" at bounding box center [495, 479] width 110 height 30
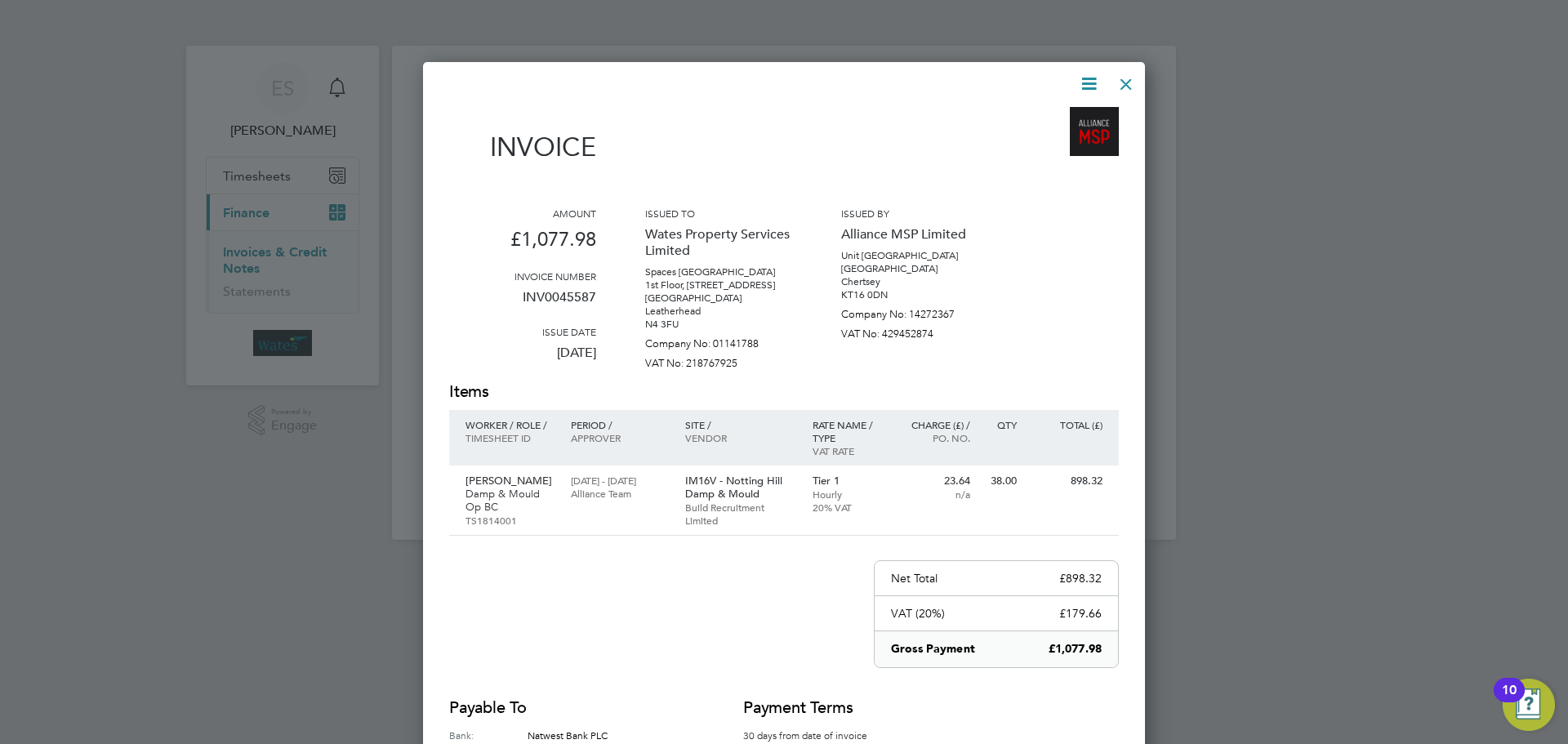
click at [1081, 84] on icon at bounding box center [1089, 84] width 20 height 20
click at [1066, 119] on li "Download Invoice" at bounding box center [1040, 123] width 113 height 23
click at [1082, 85] on icon at bounding box center [1089, 84] width 20 height 20
click at [1048, 139] on li "View timesheet" at bounding box center [1040, 145] width 113 height 23
click at [1120, 70] on div at bounding box center [1126, 79] width 29 height 29
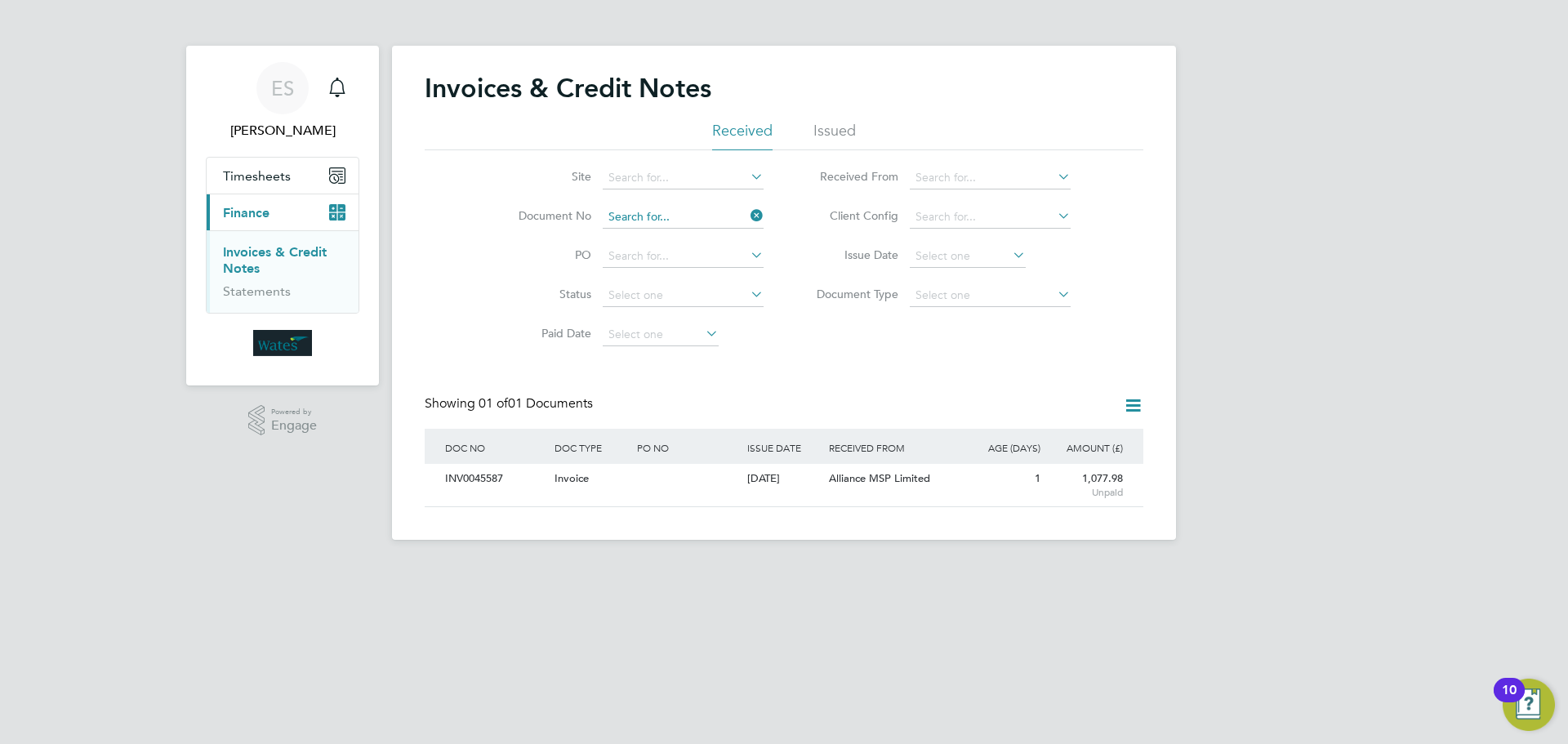
click at [687, 217] on input at bounding box center [683, 217] width 161 height 23
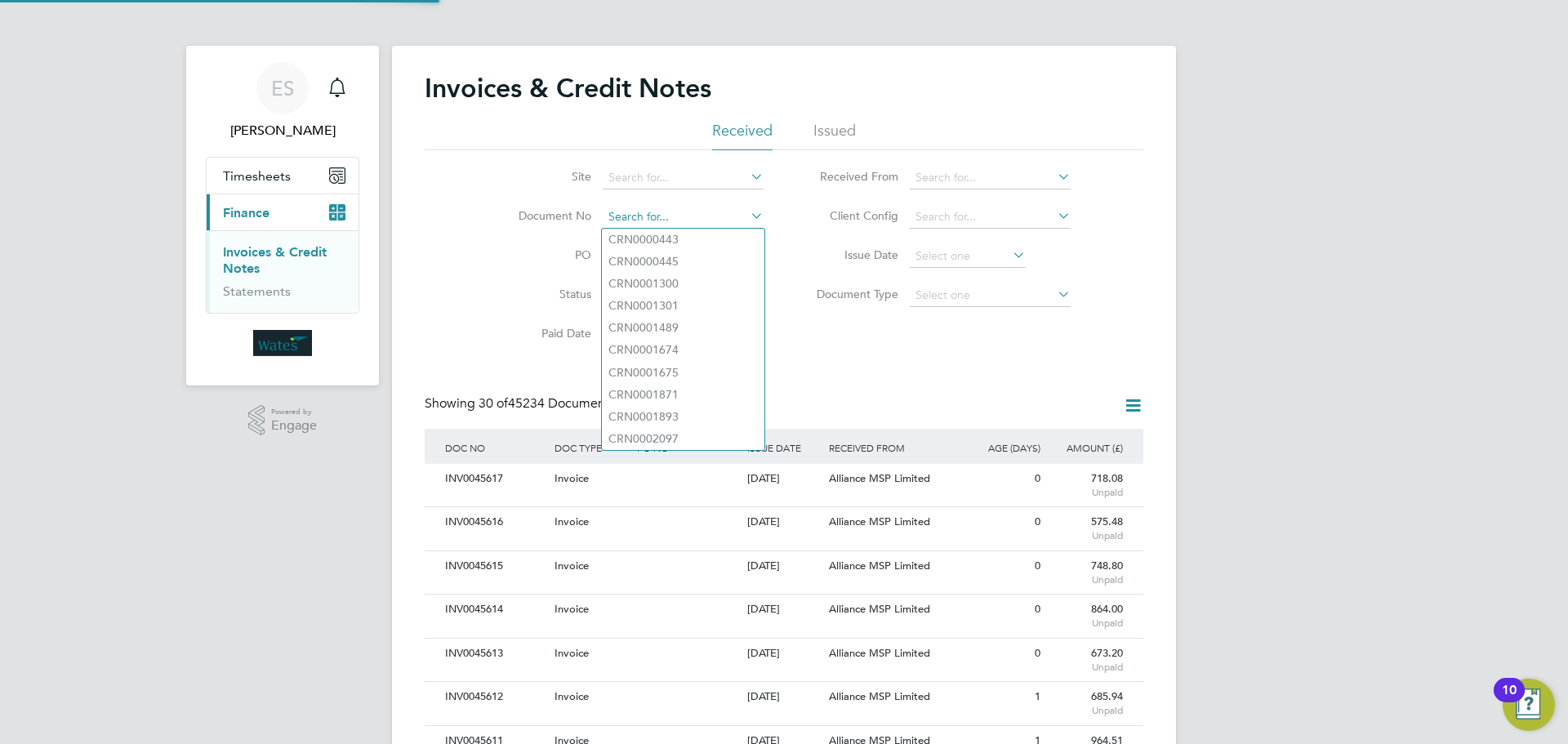
scroll to position [31, 138]
paste input "INV0045588"
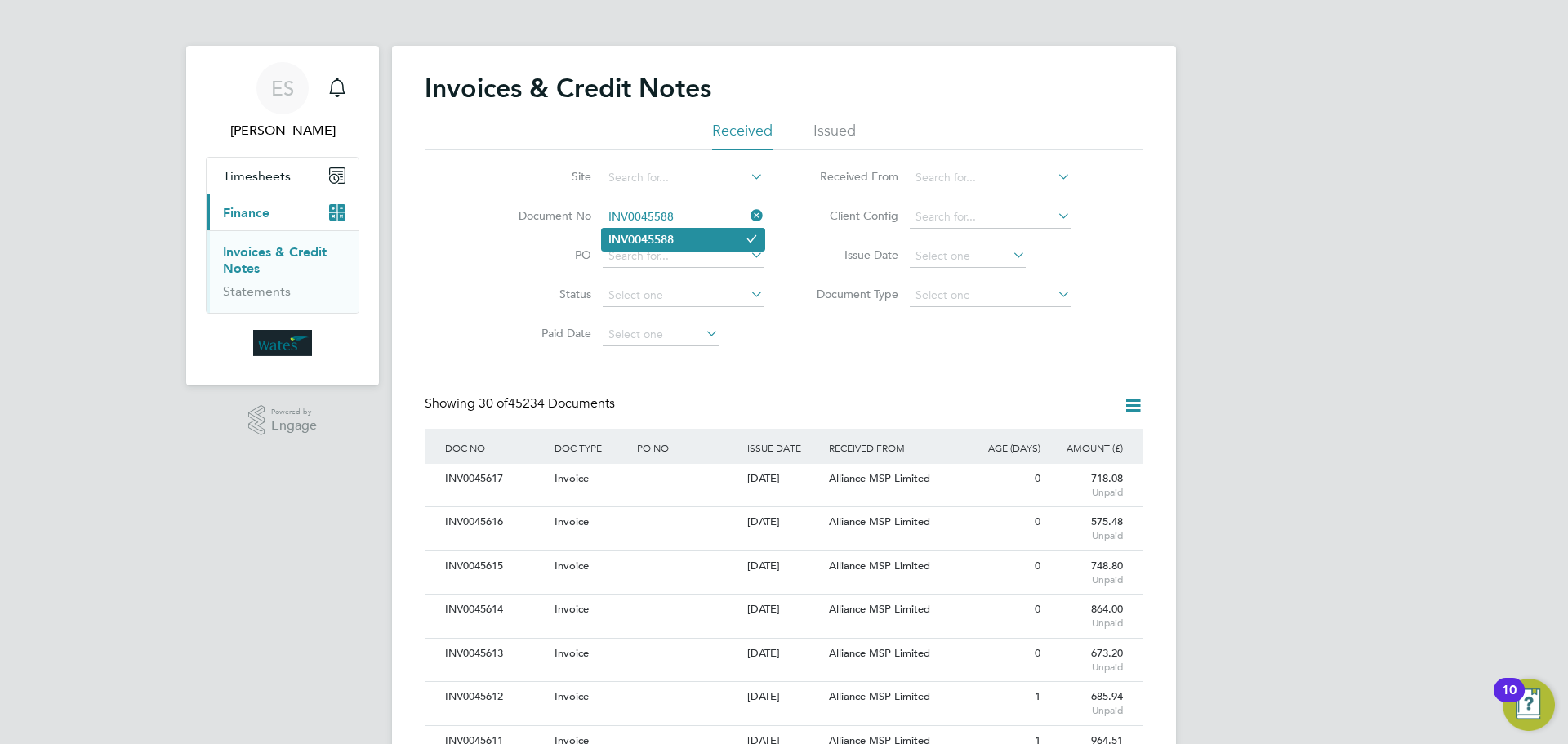
type input "INV0045588"
click at [663, 240] on b "INV0045588" at bounding box center [641, 240] width 65 height 14
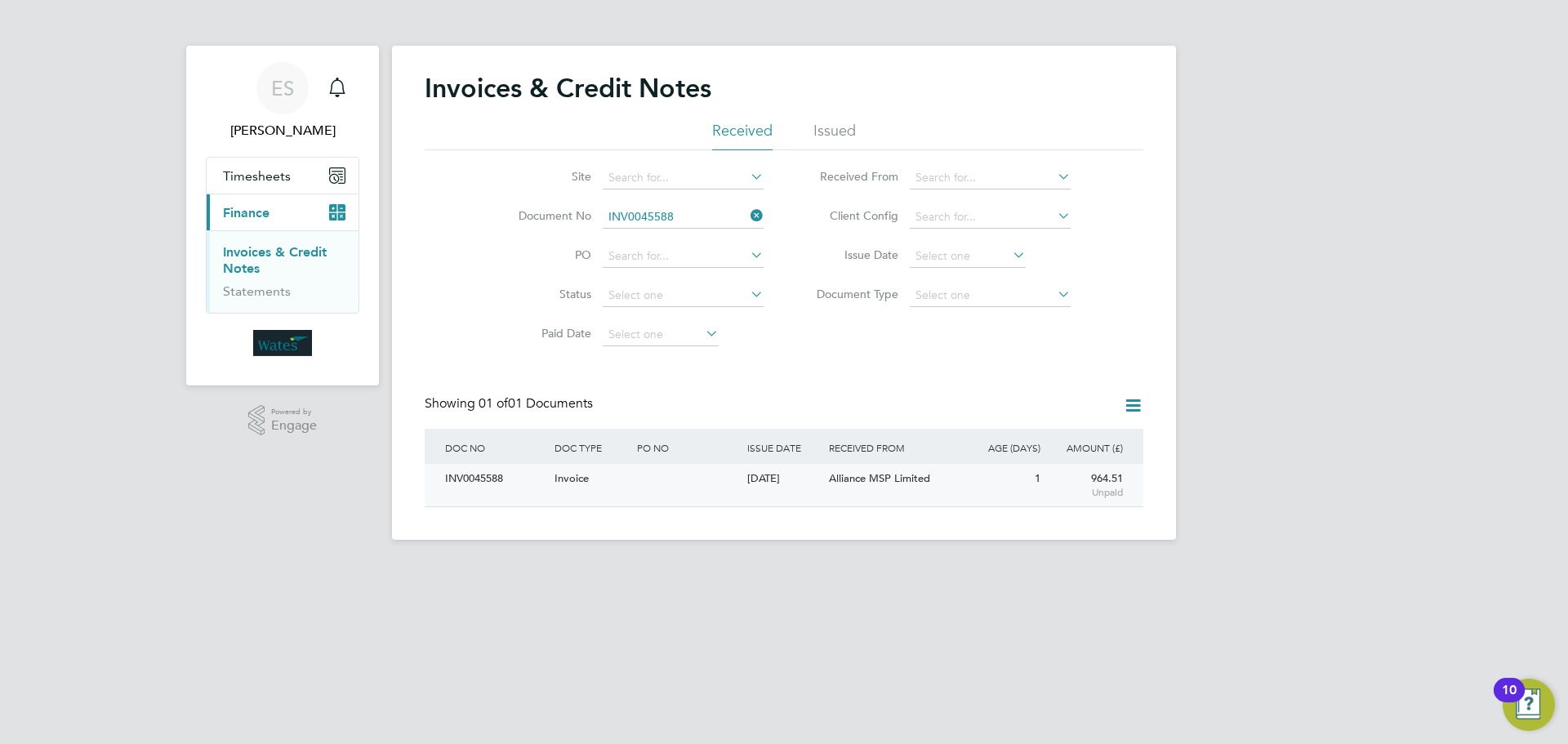
click at [466, 476] on div "INV0045588" at bounding box center [495, 479] width 110 height 30
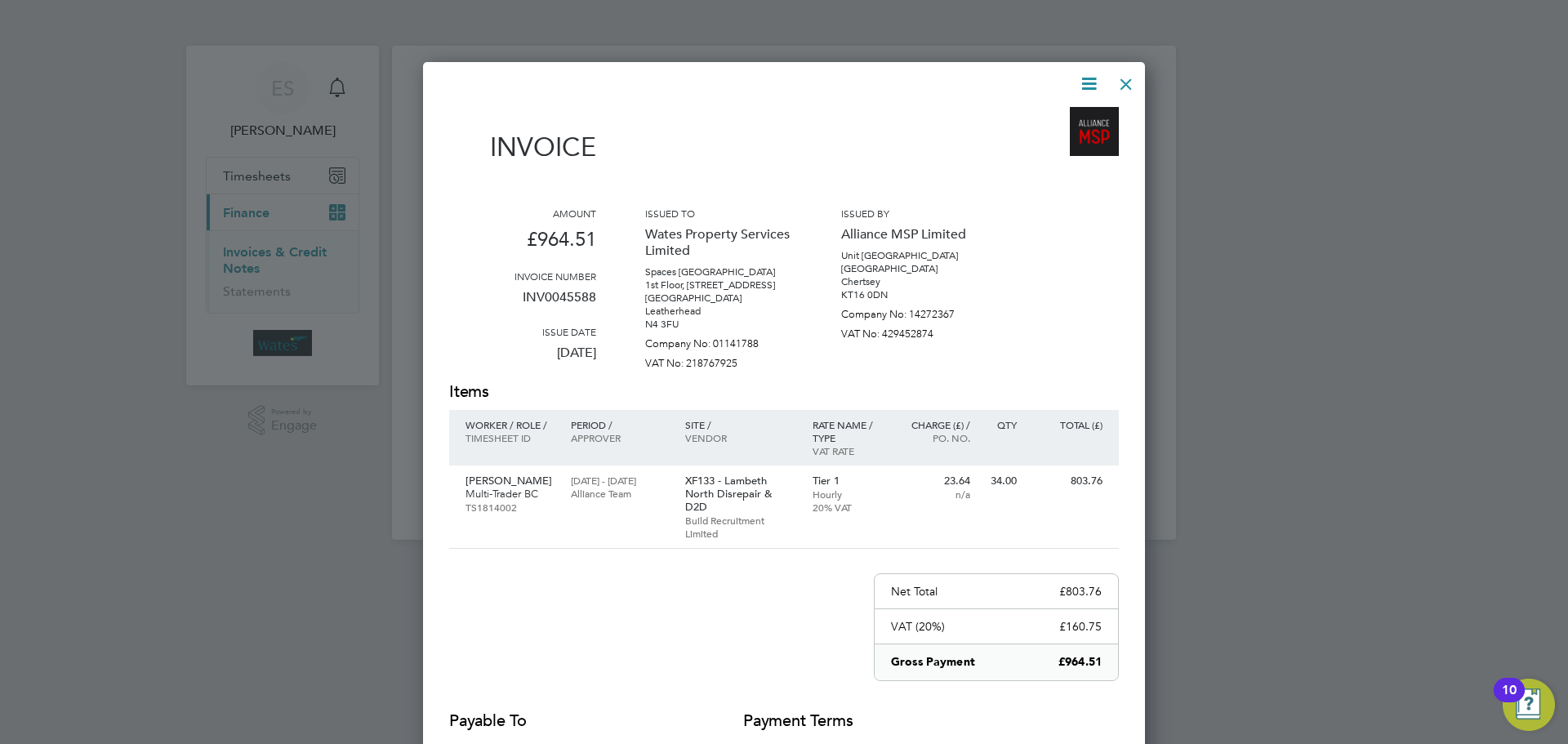
click at [1085, 77] on icon at bounding box center [1089, 84] width 20 height 20
click at [1057, 118] on li "Download Invoice" at bounding box center [1040, 123] width 113 height 23
drag, startPoint x: 1088, startPoint y: 83, endPoint x: 1073, endPoint y: 104, distance: 25.8
click at [1088, 83] on icon at bounding box center [1089, 84] width 20 height 20
click at [1054, 135] on li "View timesheet" at bounding box center [1040, 145] width 113 height 23
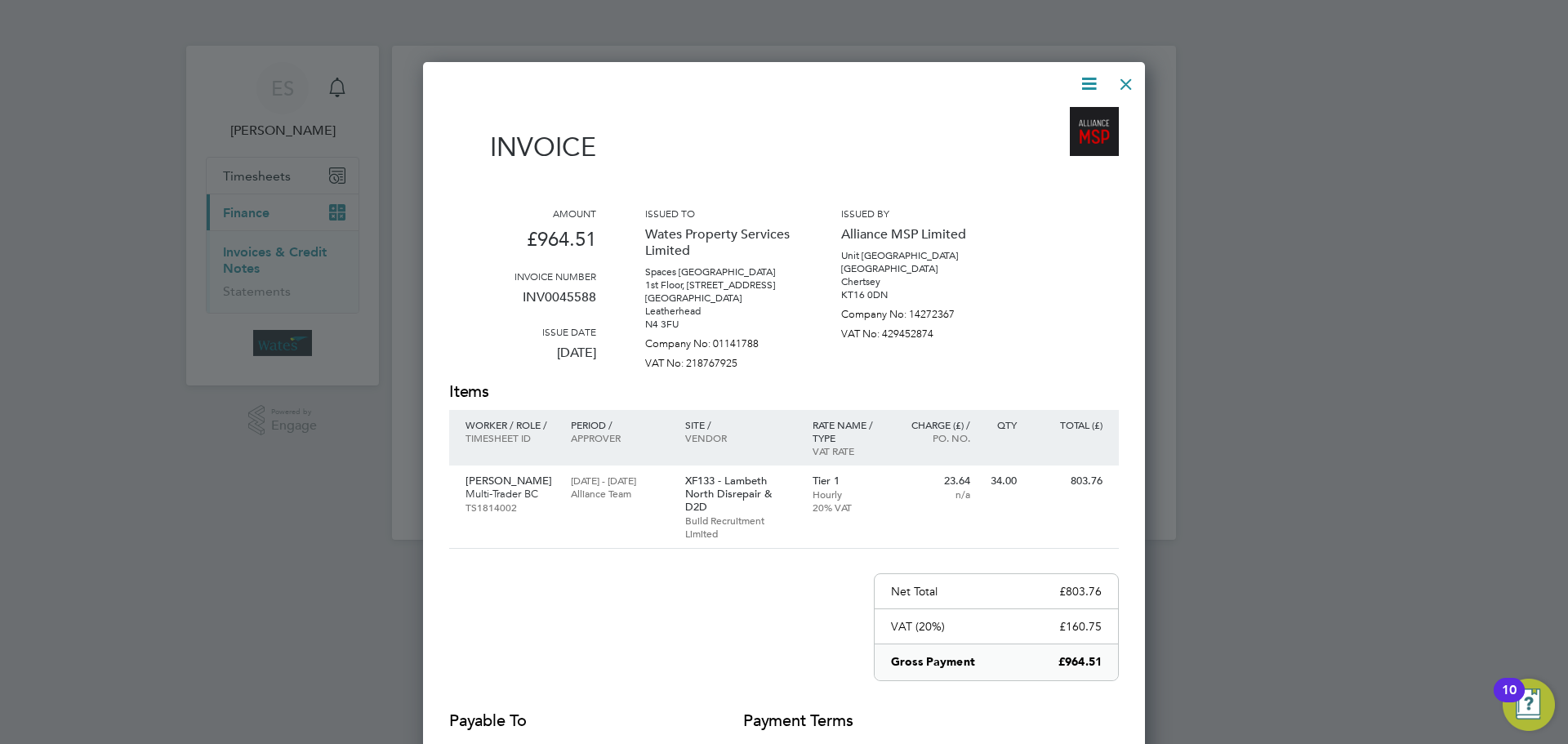
click at [1125, 70] on div at bounding box center [1126, 79] width 29 height 29
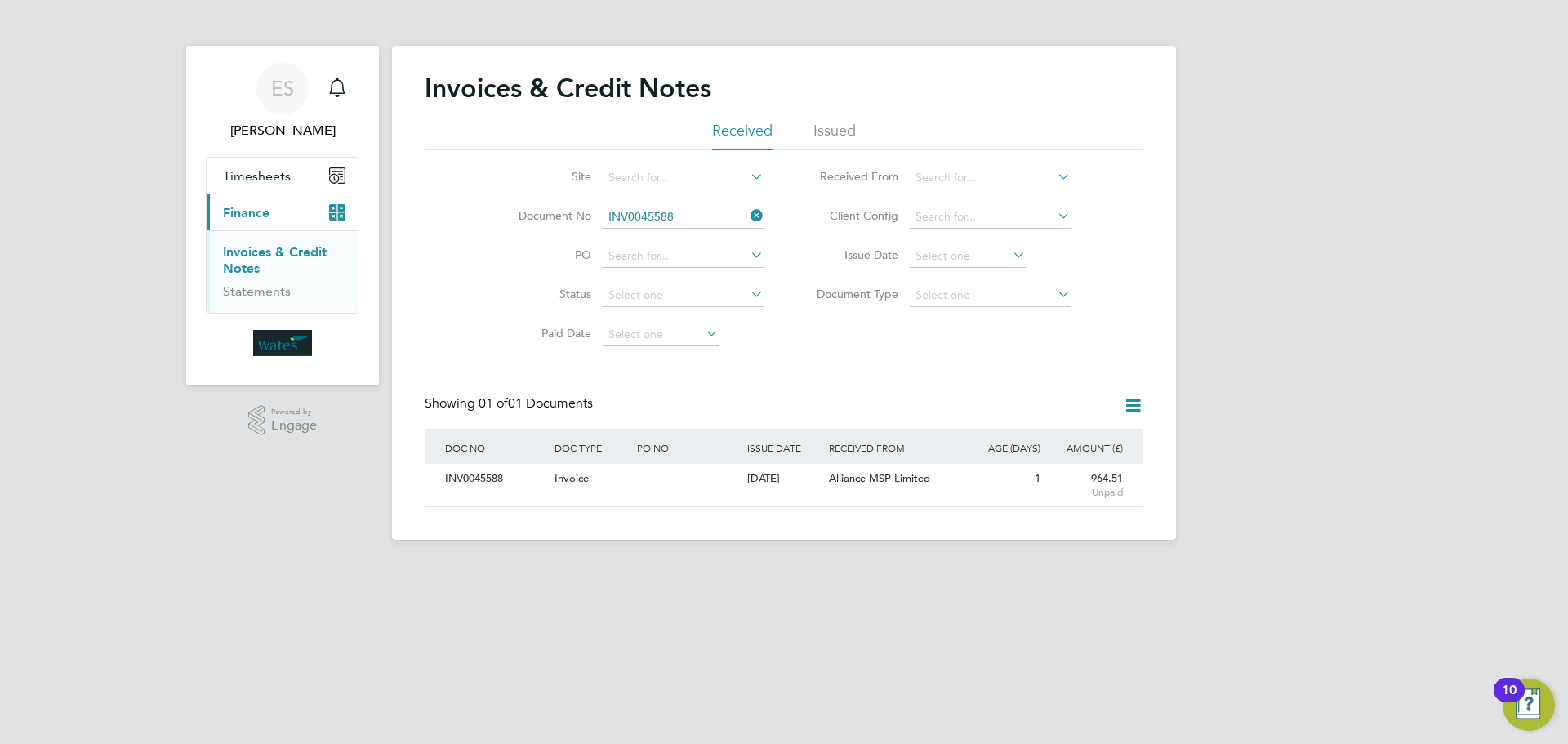
click at [747, 209] on icon at bounding box center [747, 216] width 0 height 23
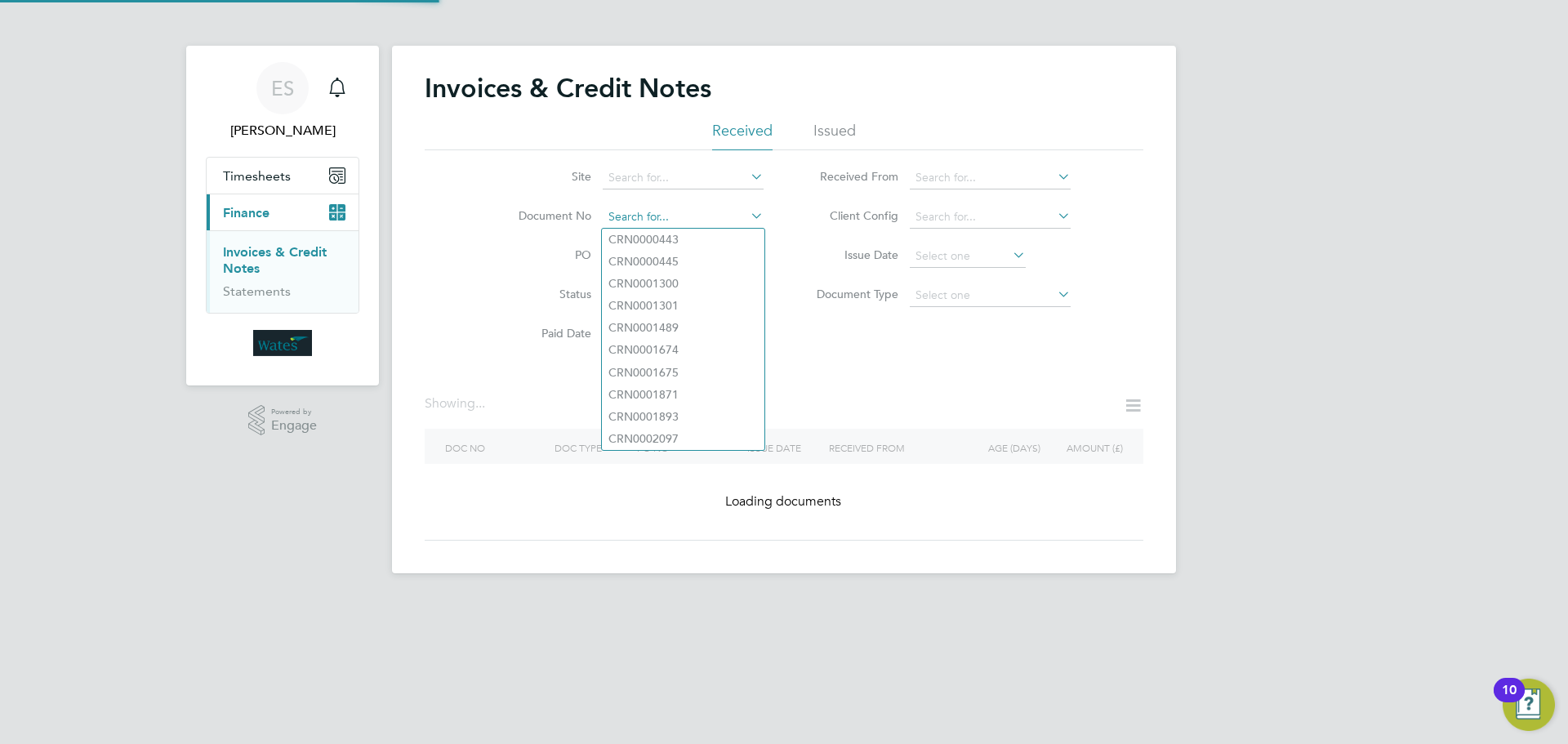
paste input "INV0045589"
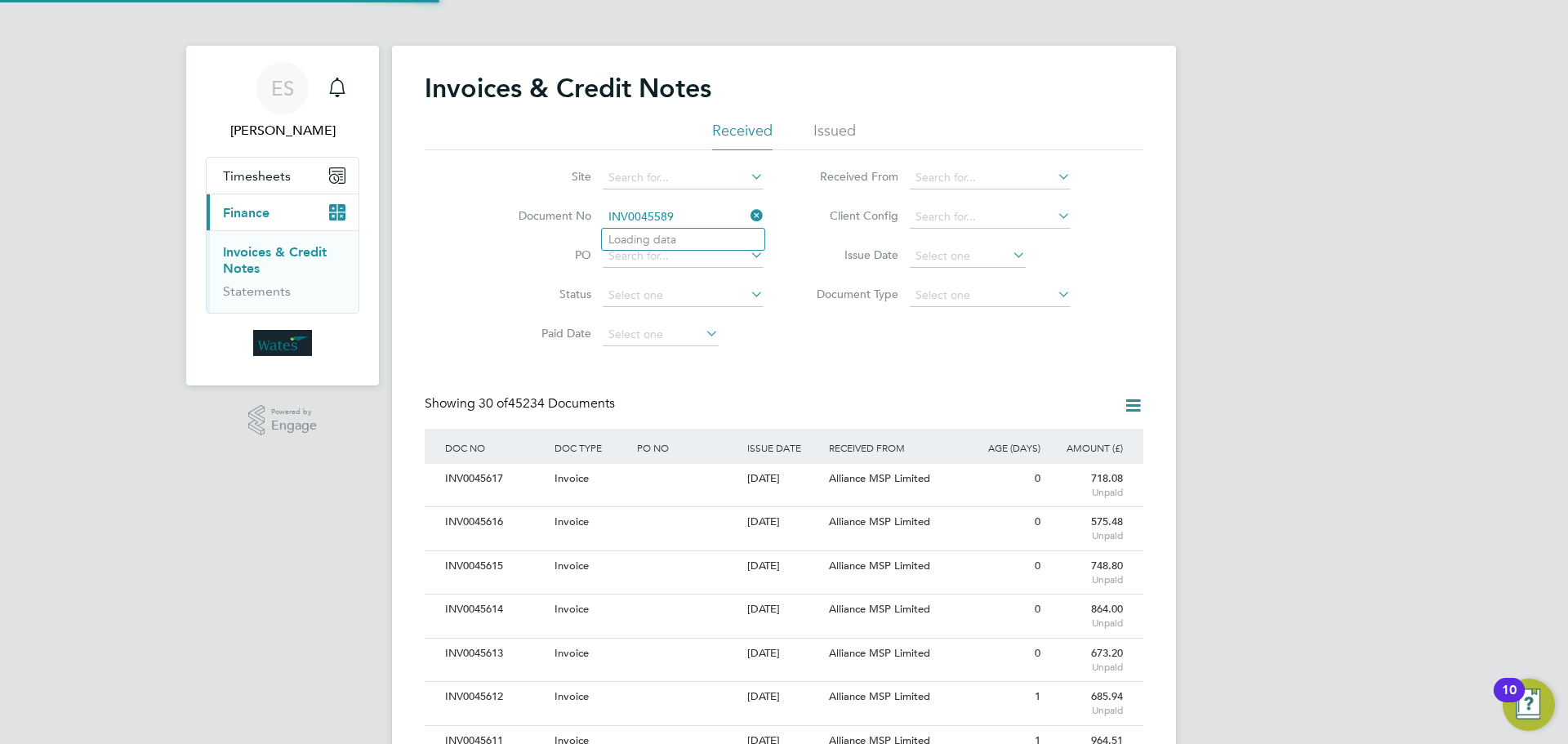
scroll to position [31, 111]
type input "INV0045589"
click at [698, 237] on li "INV0045589" at bounding box center [683, 240] width 162 height 22
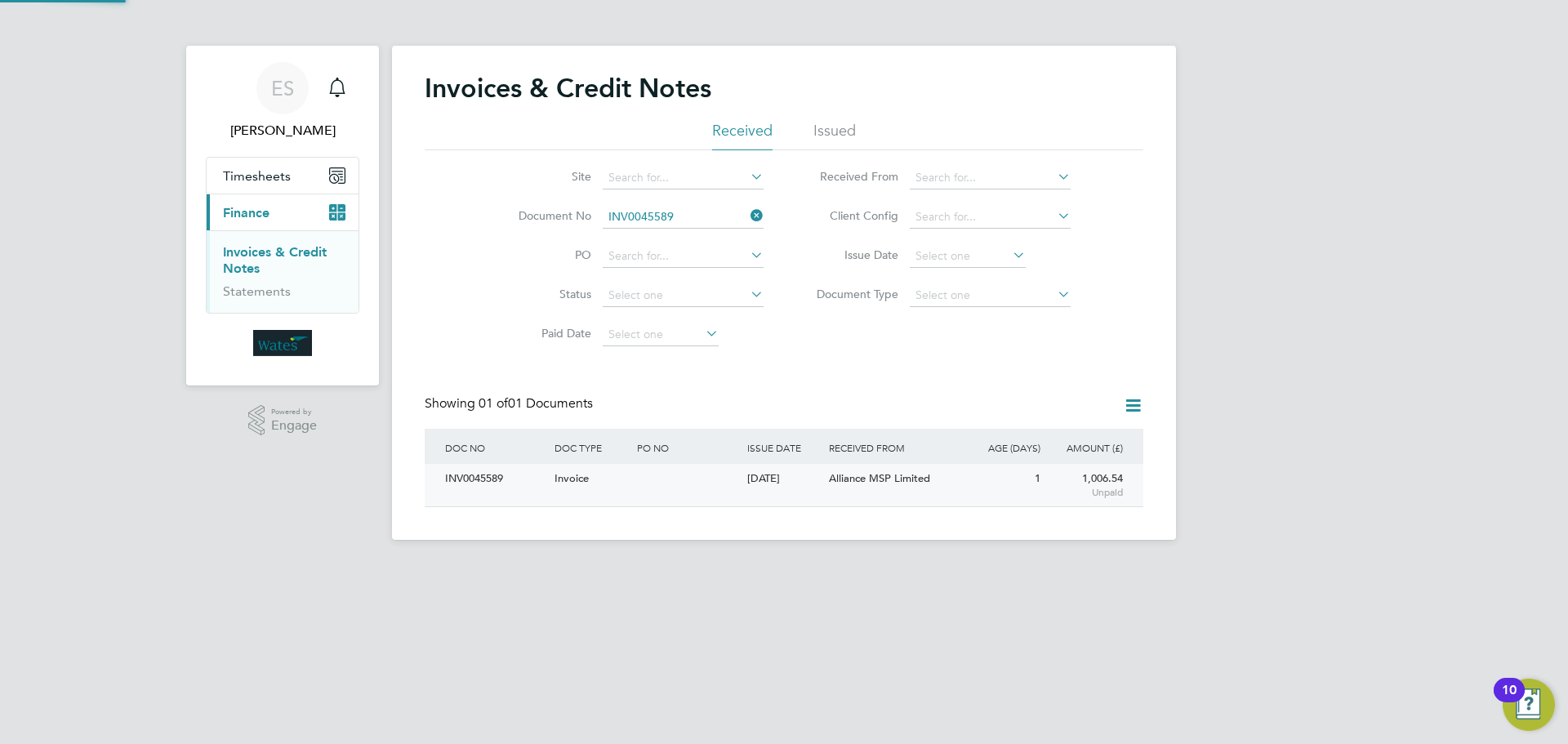
click at [494, 480] on div "INV0045589" at bounding box center [495, 479] width 110 height 30
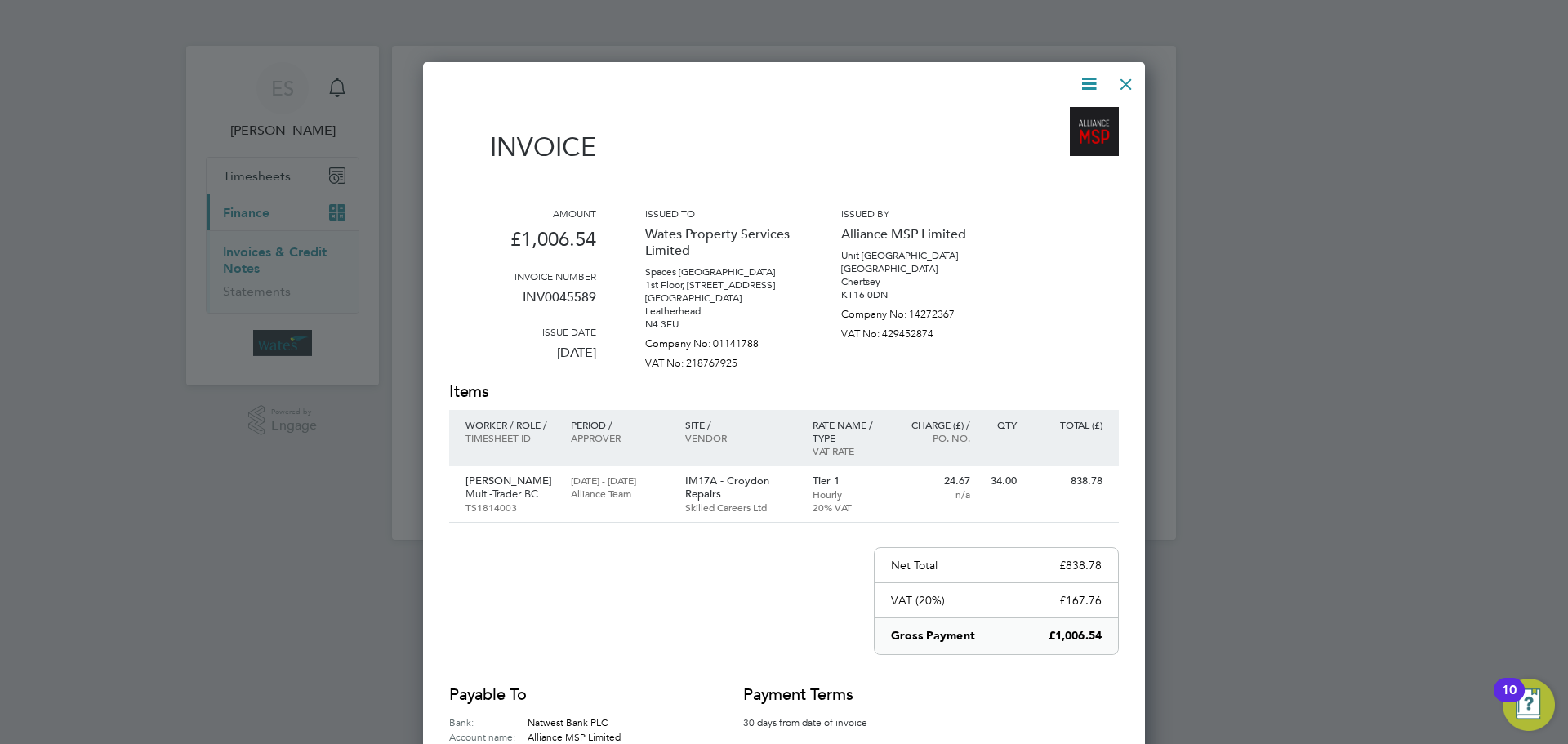
click at [1090, 78] on icon at bounding box center [1089, 84] width 20 height 20
click at [1060, 116] on li "Download Invoice" at bounding box center [1040, 123] width 113 height 23
drag, startPoint x: 1082, startPoint y: 77, endPoint x: 1063, endPoint y: 116, distance: 43.4
click at [1082, 77] on icon at bounding box center [1089, 84] width 20 height 20
click at [1049, 140] on li "View timesheet" at bounding box center [1040, 145] width 113 height 23
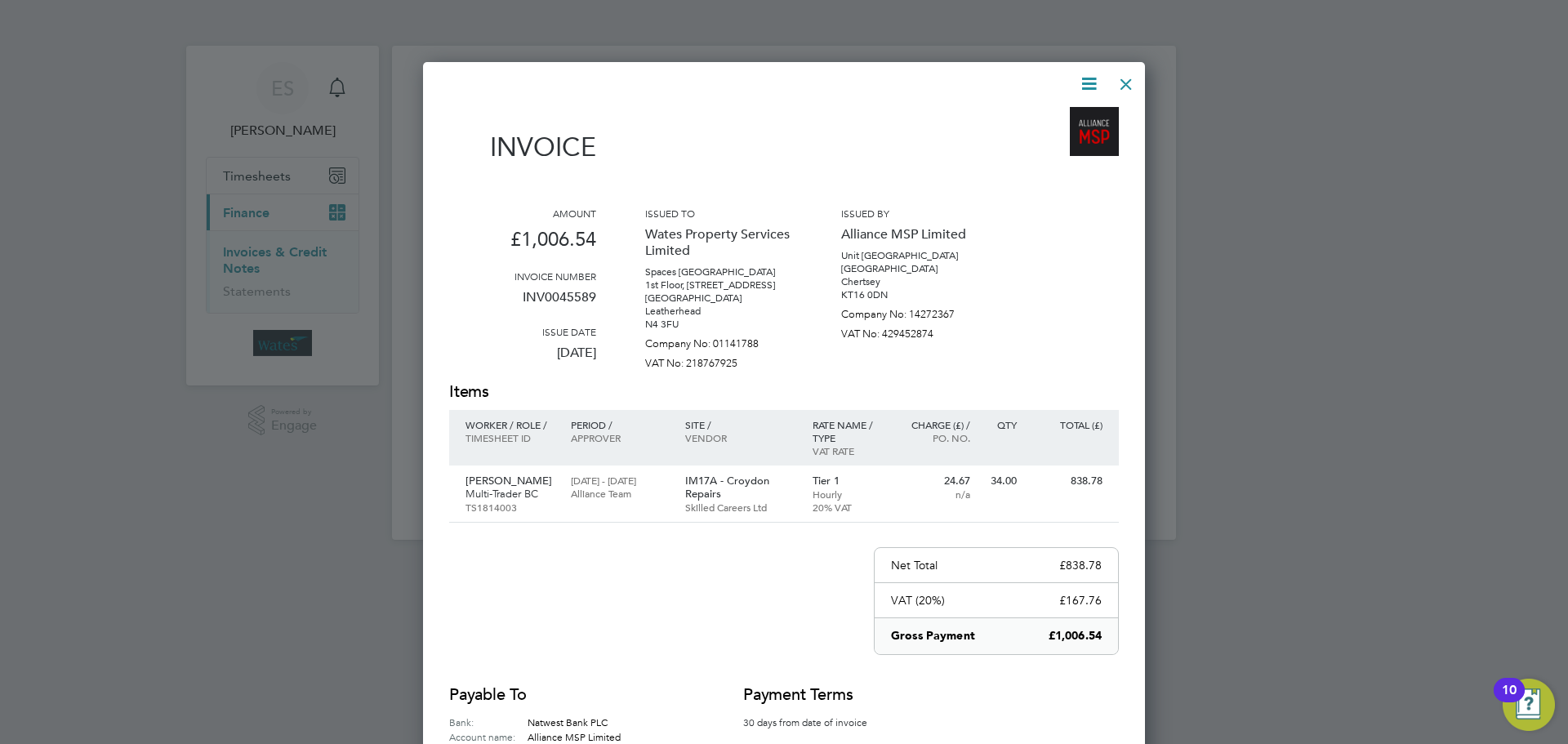
click at [1123, 82] on div at bounding box center [1126, 79] width 29 height 29
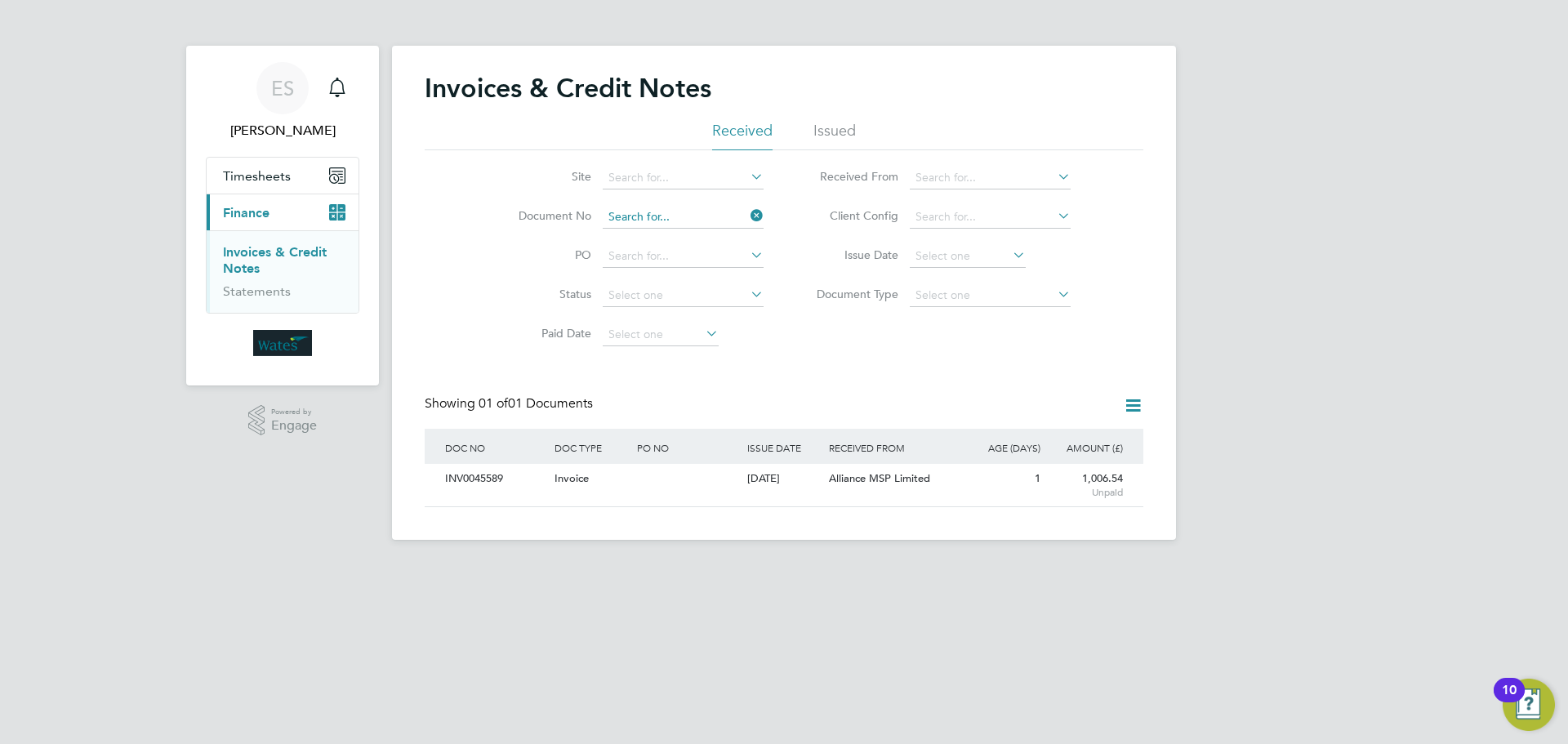
click at [693, 220] on input at bounding box center [683, 217] width 161 height 23
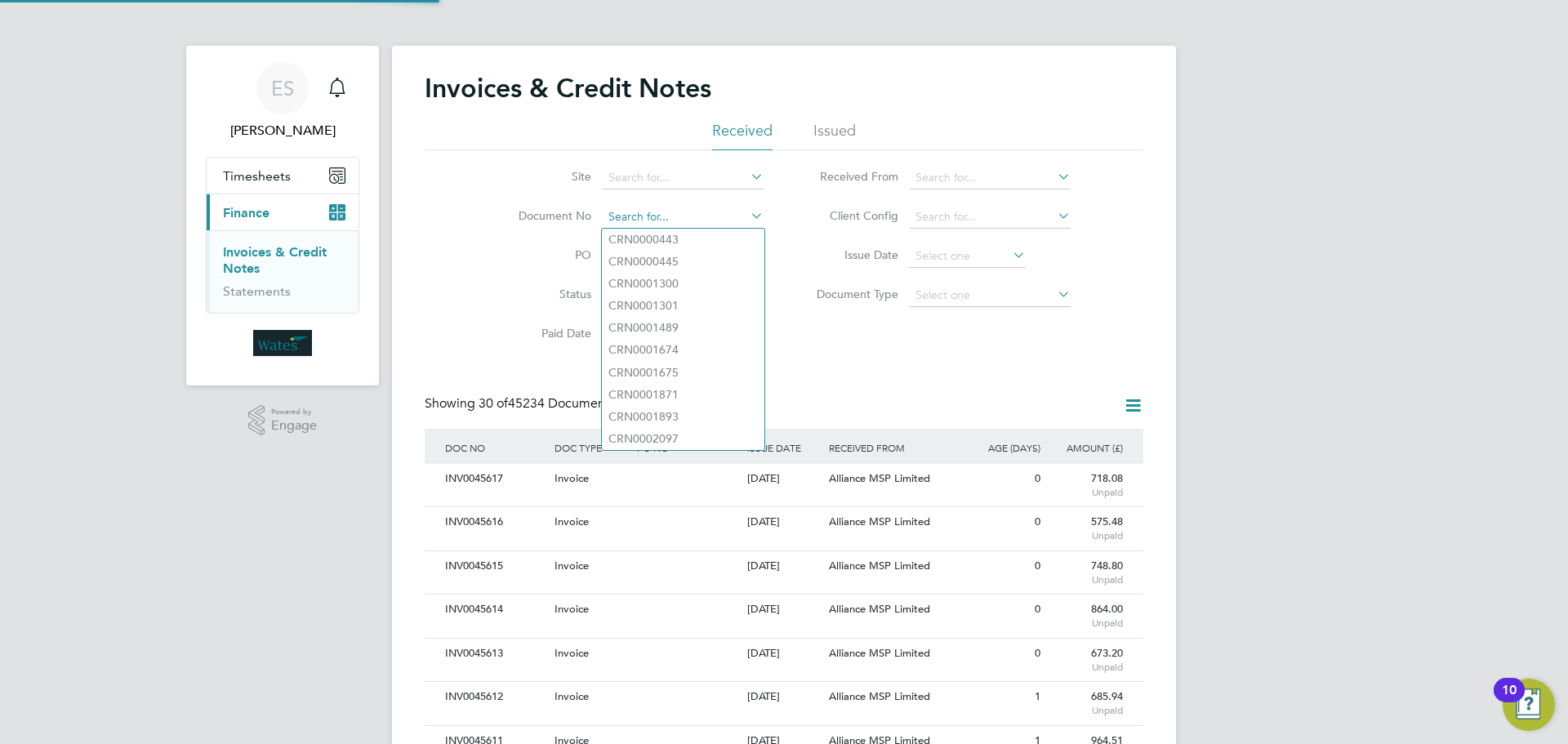
paste input "INV0045590"
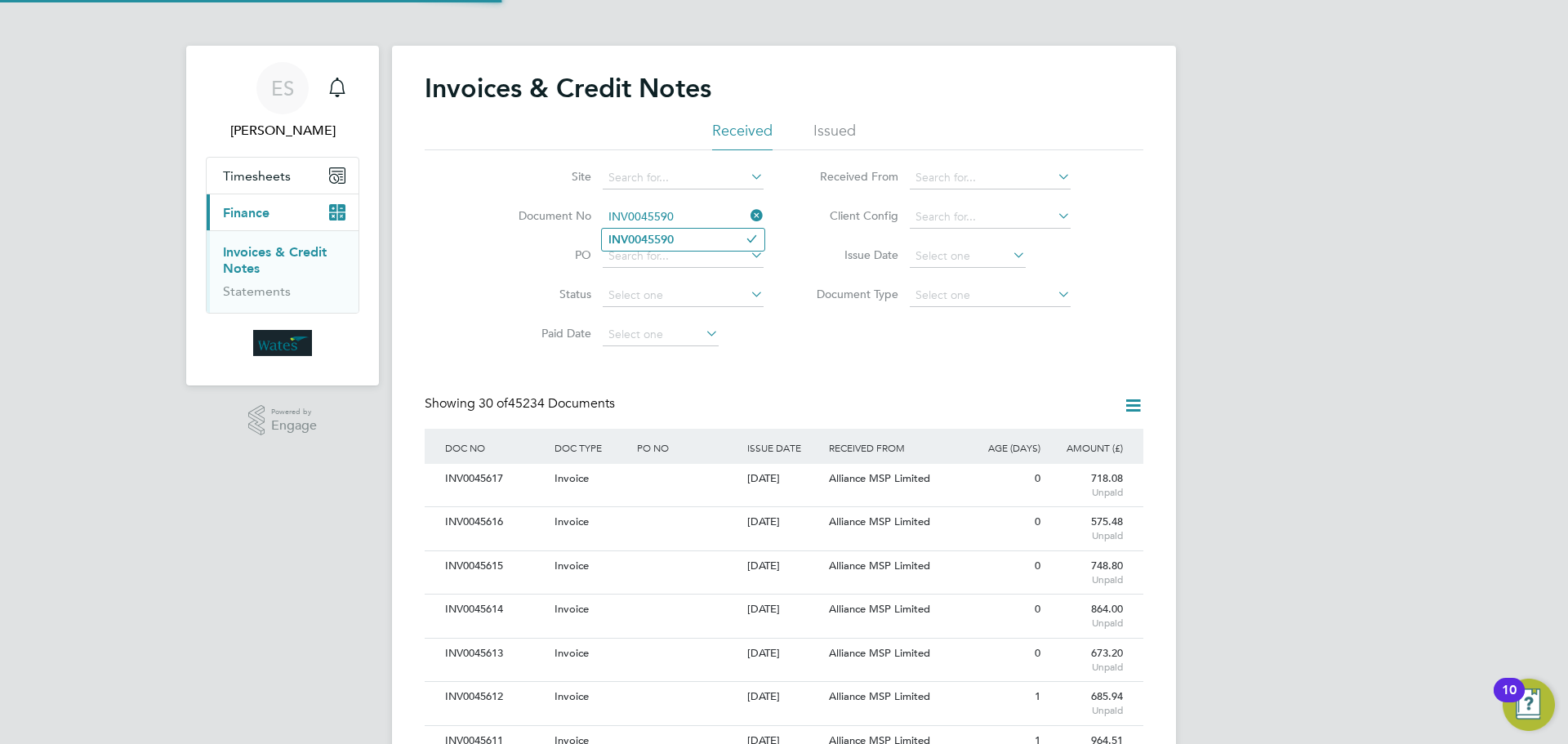
type input "INV0045590"
click at [685, 238] on li "INV0045590" at bounding box center [683, 240] width 162 height 22
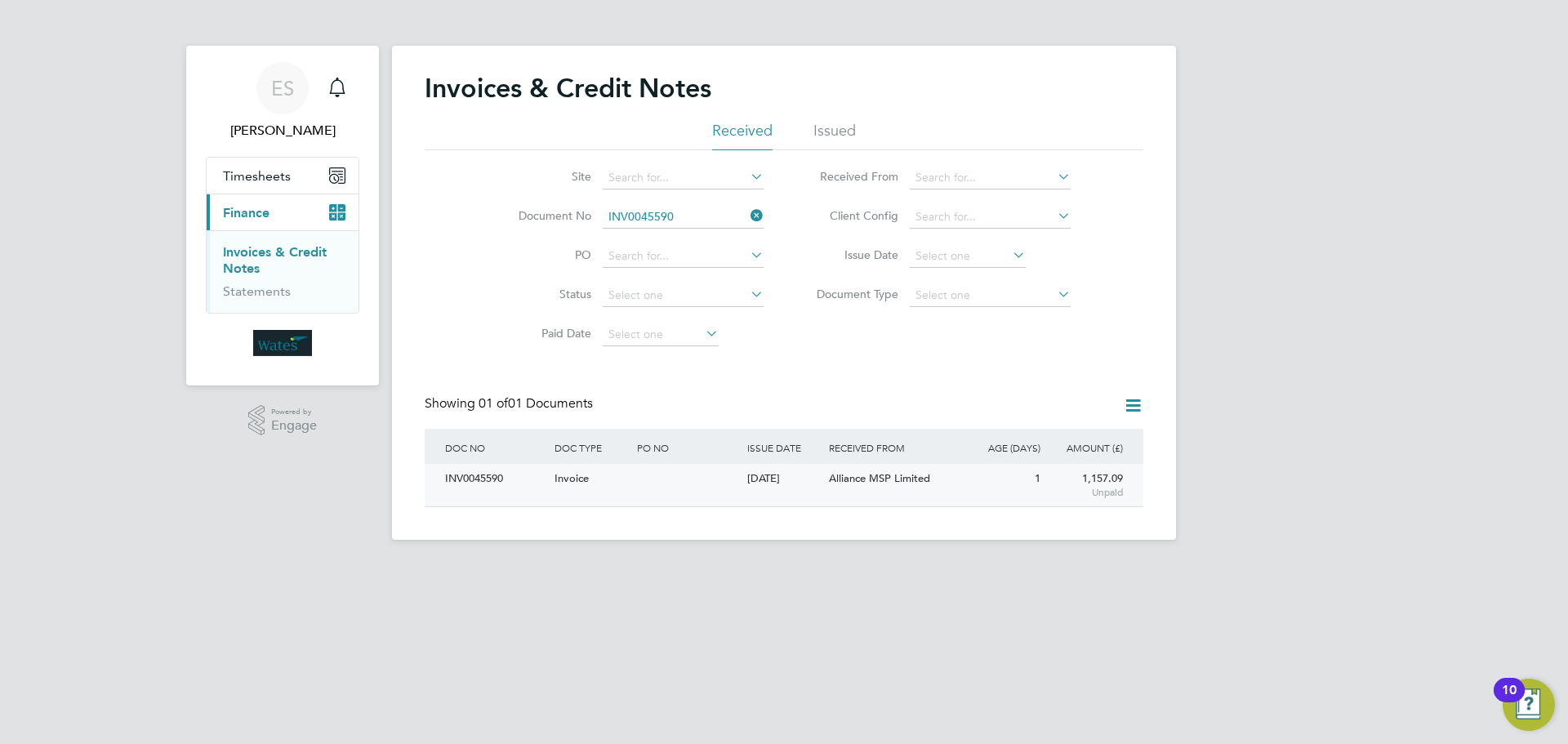
click at [471, 479] on div "INV0045590" at bounding box center [495, 479] width 110 height 30
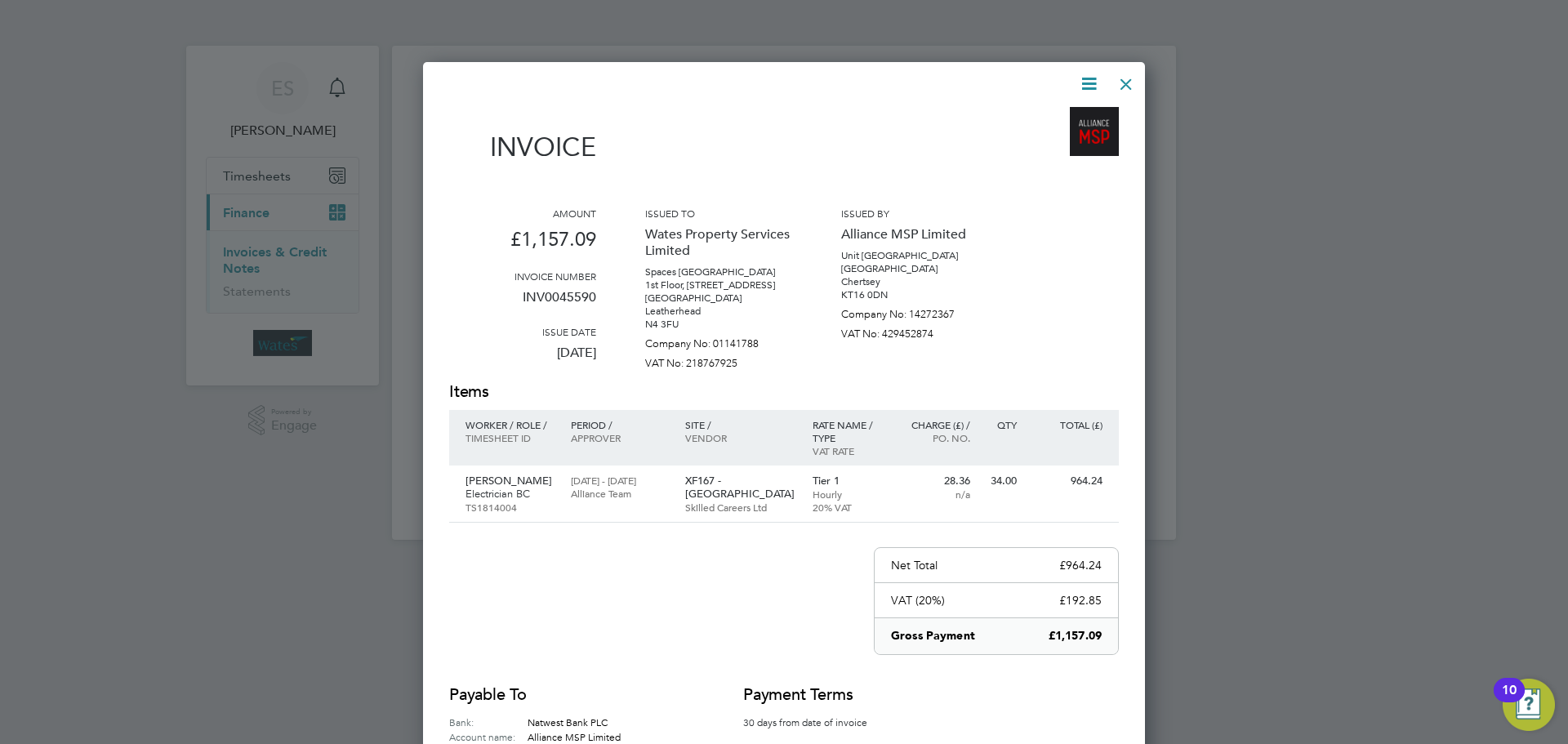
click at [1082, 77] on icon at bounding box center [1089, 84] width 20 height 20
click at [1043, 116] on li "Download Invoice" at bounding box center [1040, 123] width 113 height 23
drag, startPoint x: 1090, startPoint y: 75, endPoint x: 1077, endPoint y: 114, distance: 41.1
click at [1090, 75] on icon at bounding box center [1089, 84] width 20 height 20
click at [1052, 135] on li "View timesheet" at bounding box center [1040, 145] width 113 height 23
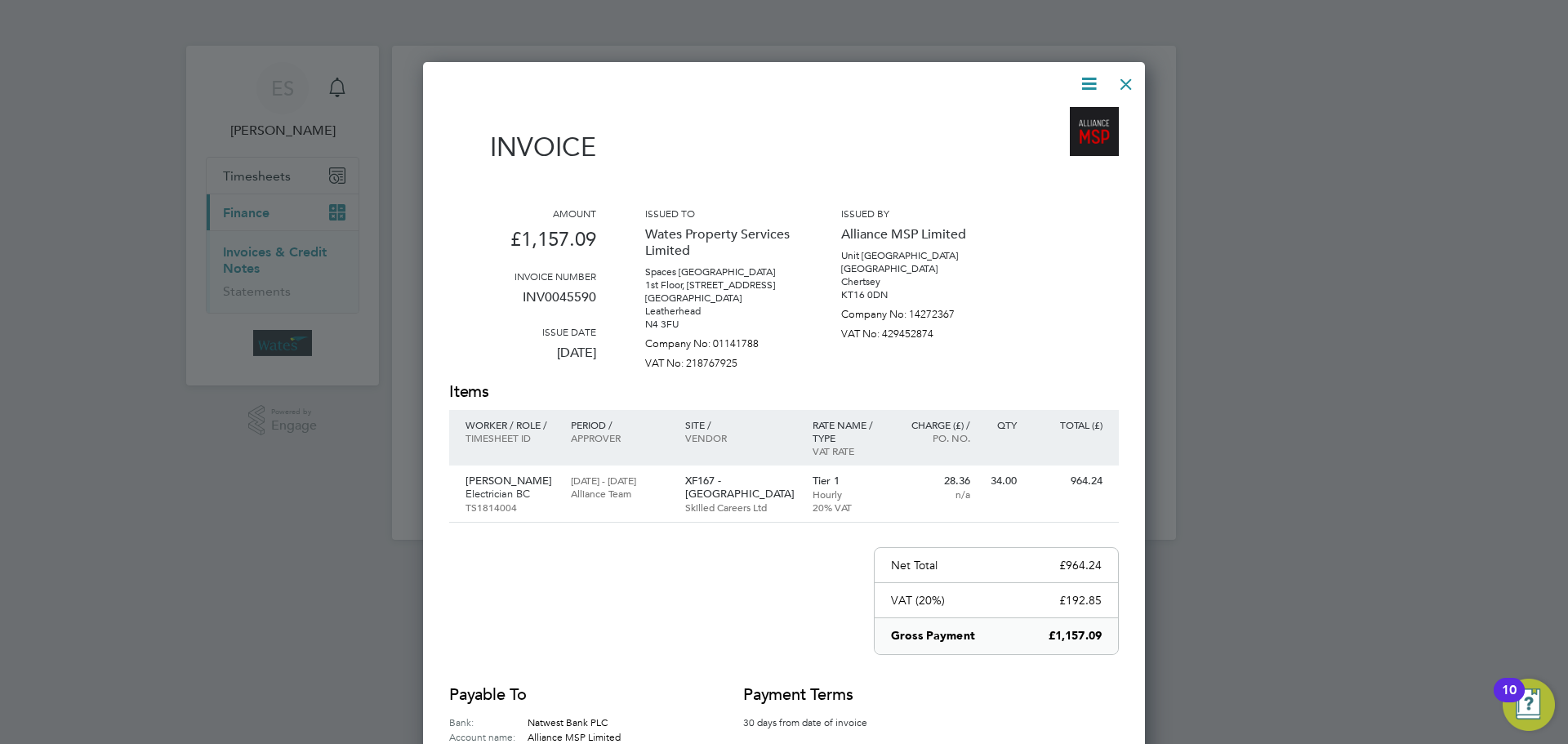
click at [1138, 81] on div at bounding box center [1126, 79] width 29 height 29
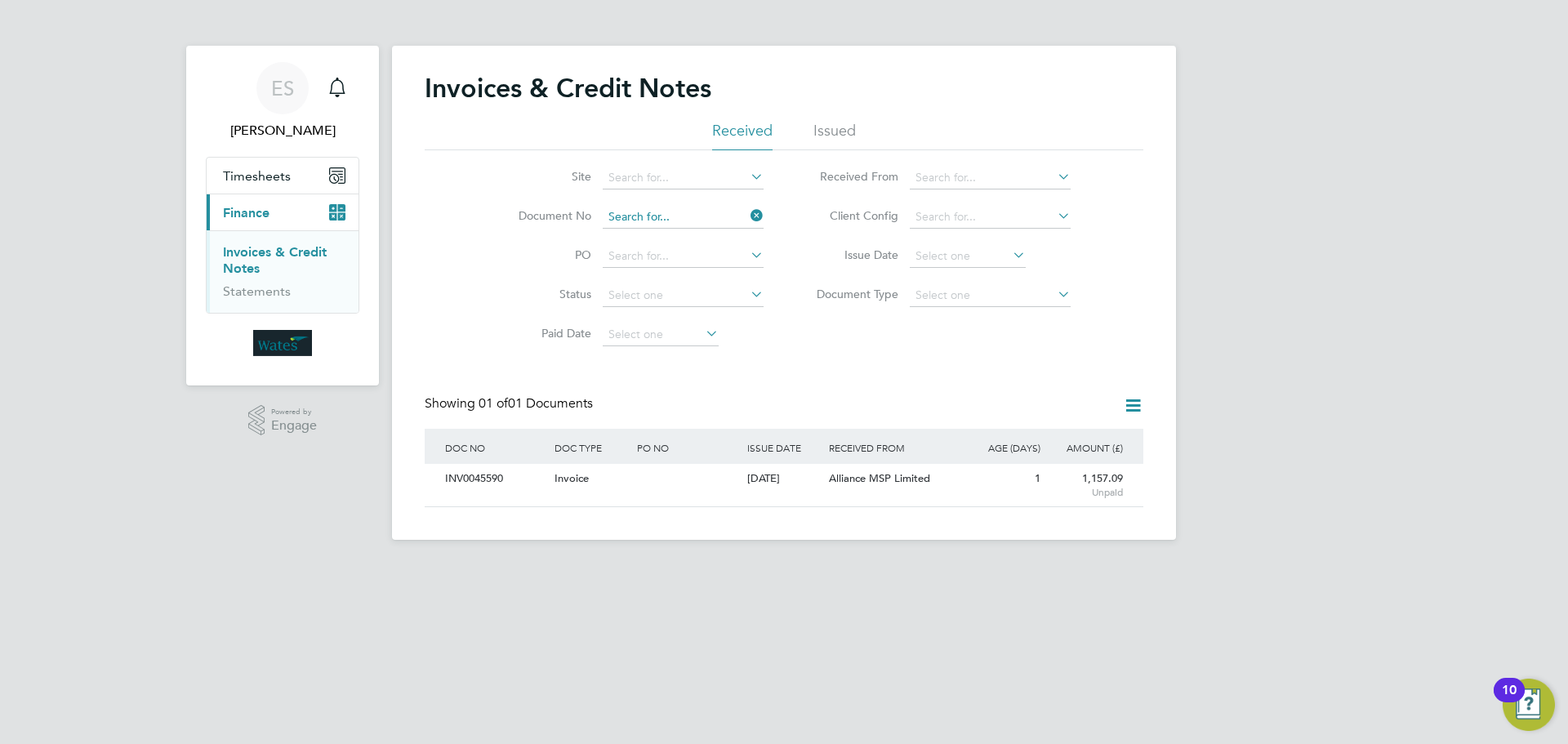
click at [746, 211] on input at bounding box center [683, 217] width 161 height 23
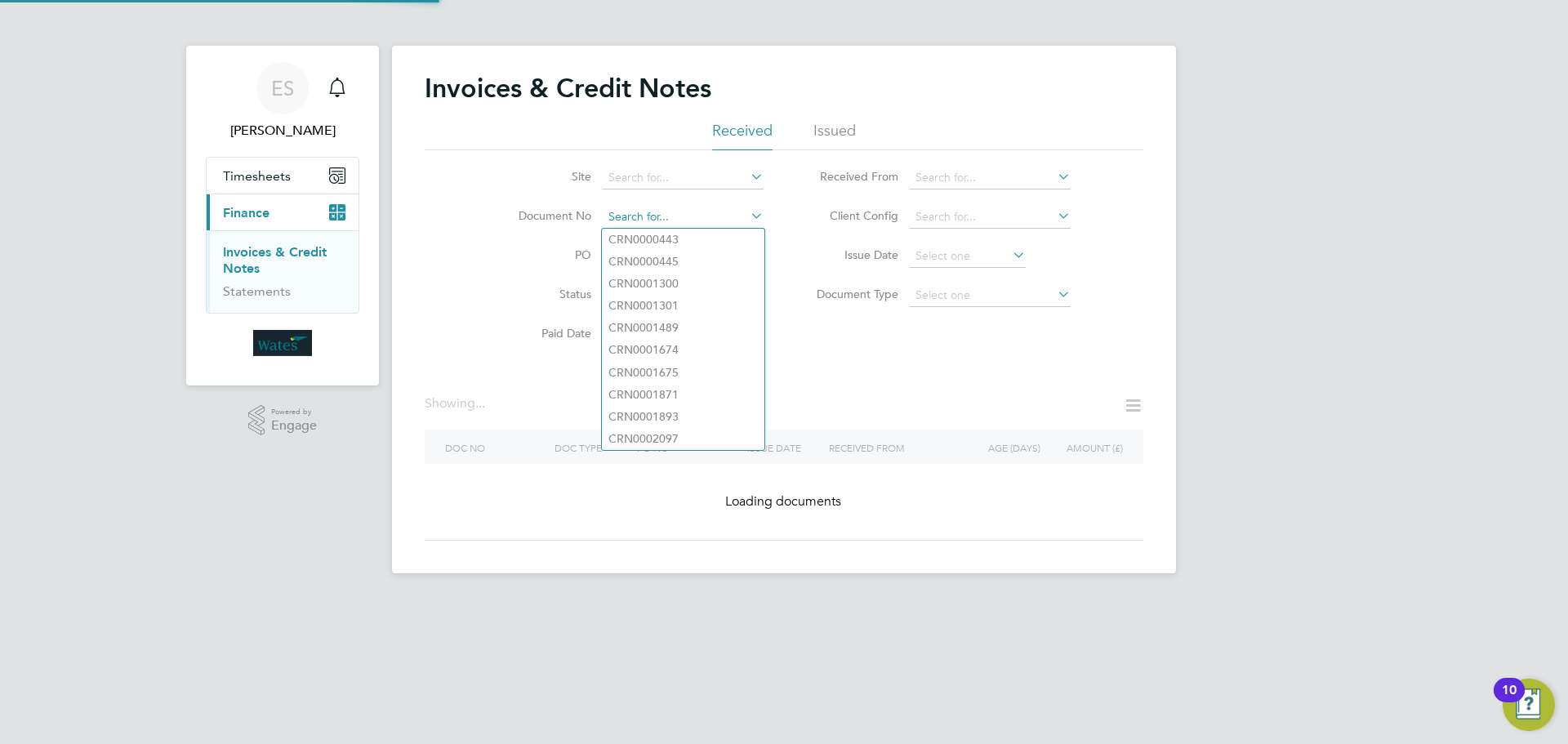
paste input "INV0045591"
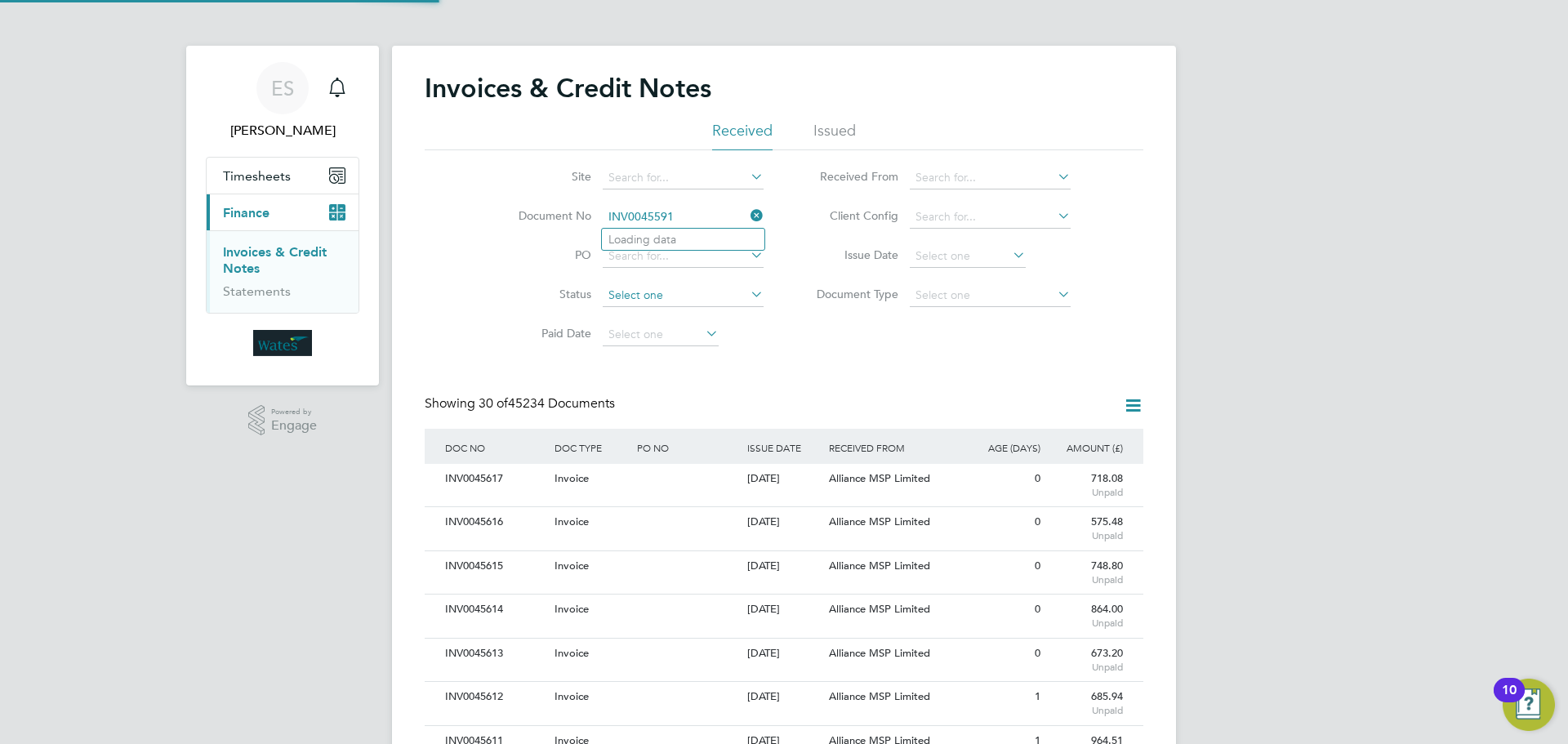
scroll to position [31, 111]
type input "INV0045591"
click at [691, 240] on li "INV0045591" at bounding box center [683, 240] width 162 height 22
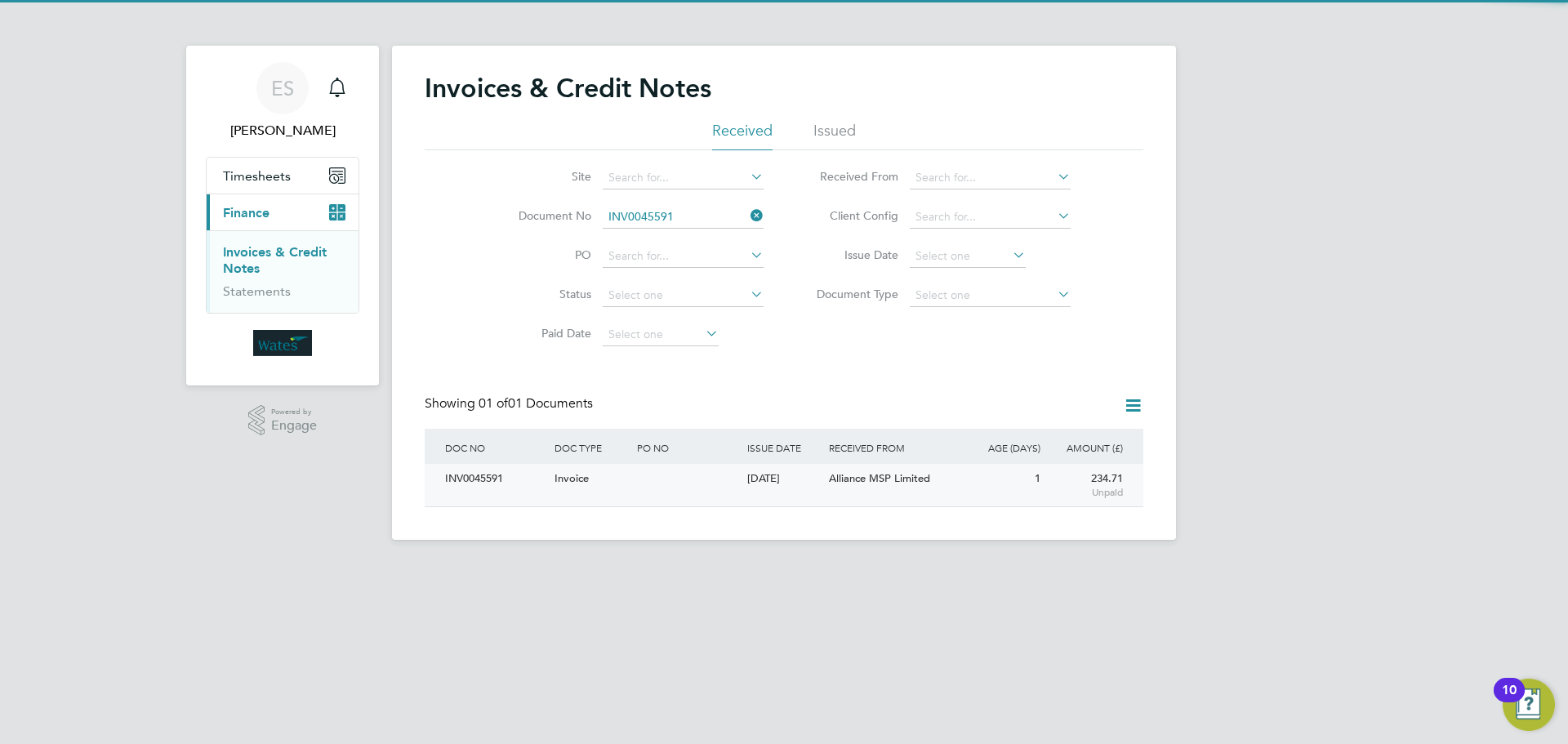
click at [494, 480] on div "INV0045591" at bounding box center [495, 479] width 110 height 30
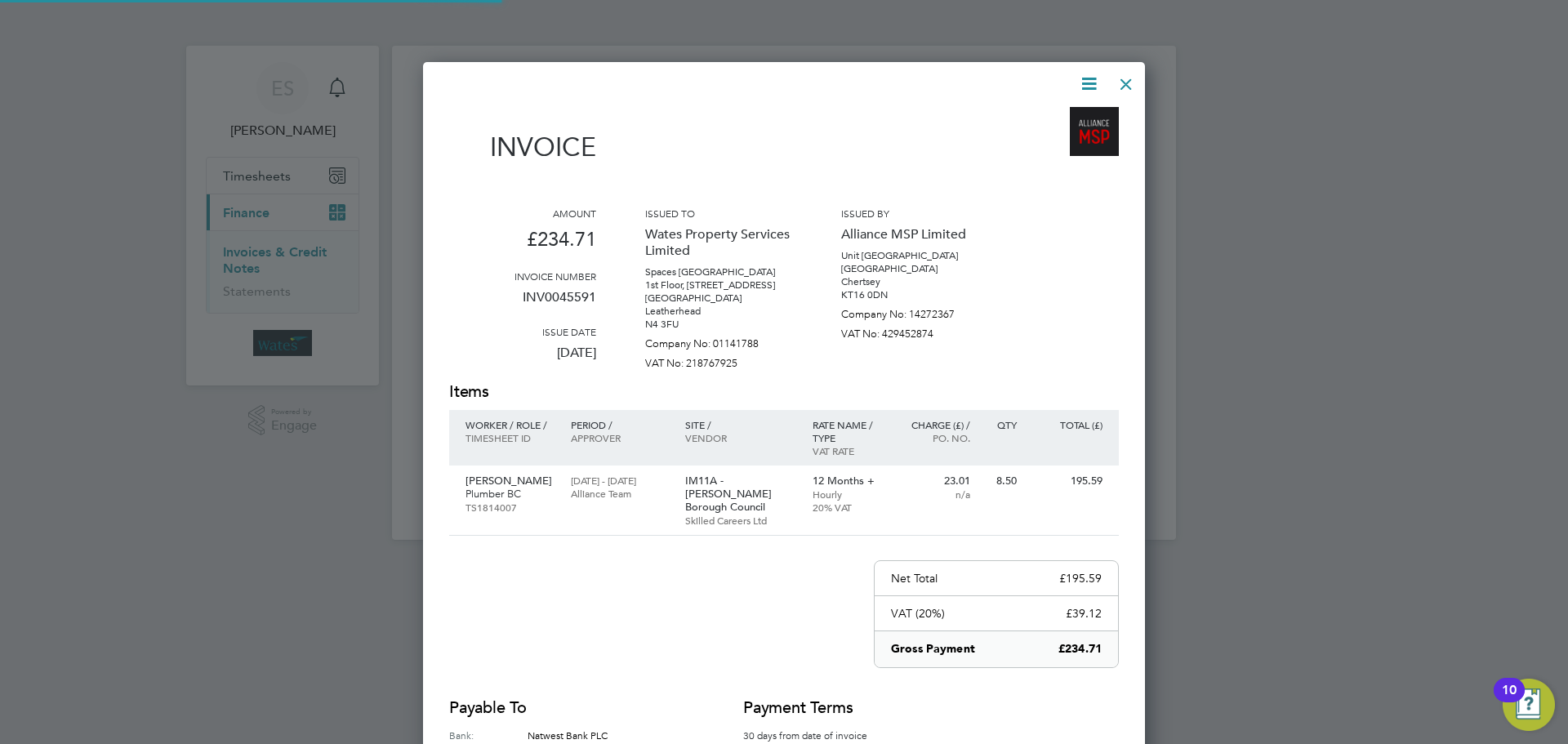
click at [1090, 87] on icon at bounding box center [1089, 84] width 20 height 20
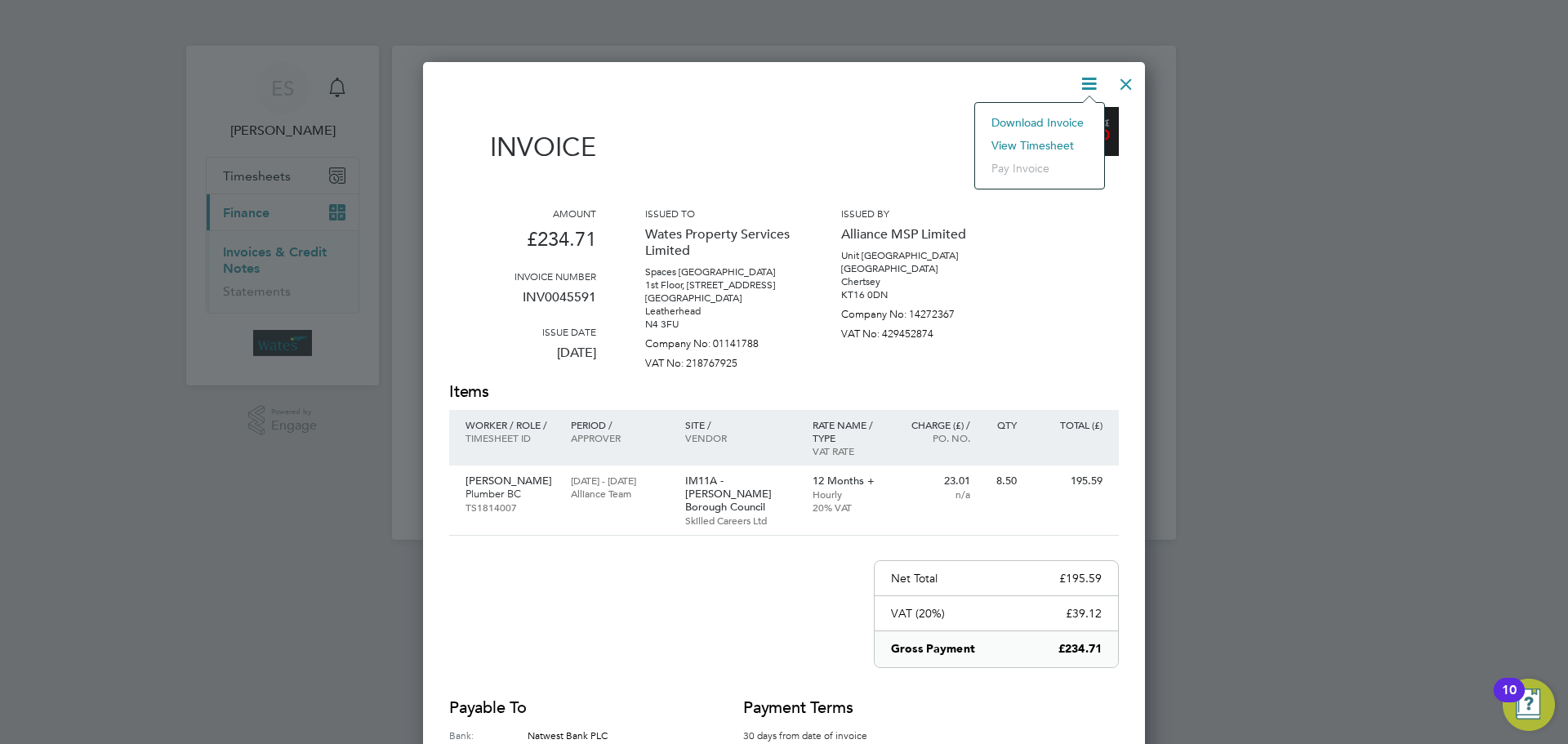
click at [1069, 113] on li "Download Invoice" at bounding box center [1040, 123] width 113 height 23
click at [1082, 79] on icon at bounding box center [1089, 84] width 20 height 20
click at [1055, 140] on li "View timesheet" at bounding box center [1040, 145] width 113 height 23
click at [1130, 83] on div at bounding box center [1126, 79] width 29 height 29
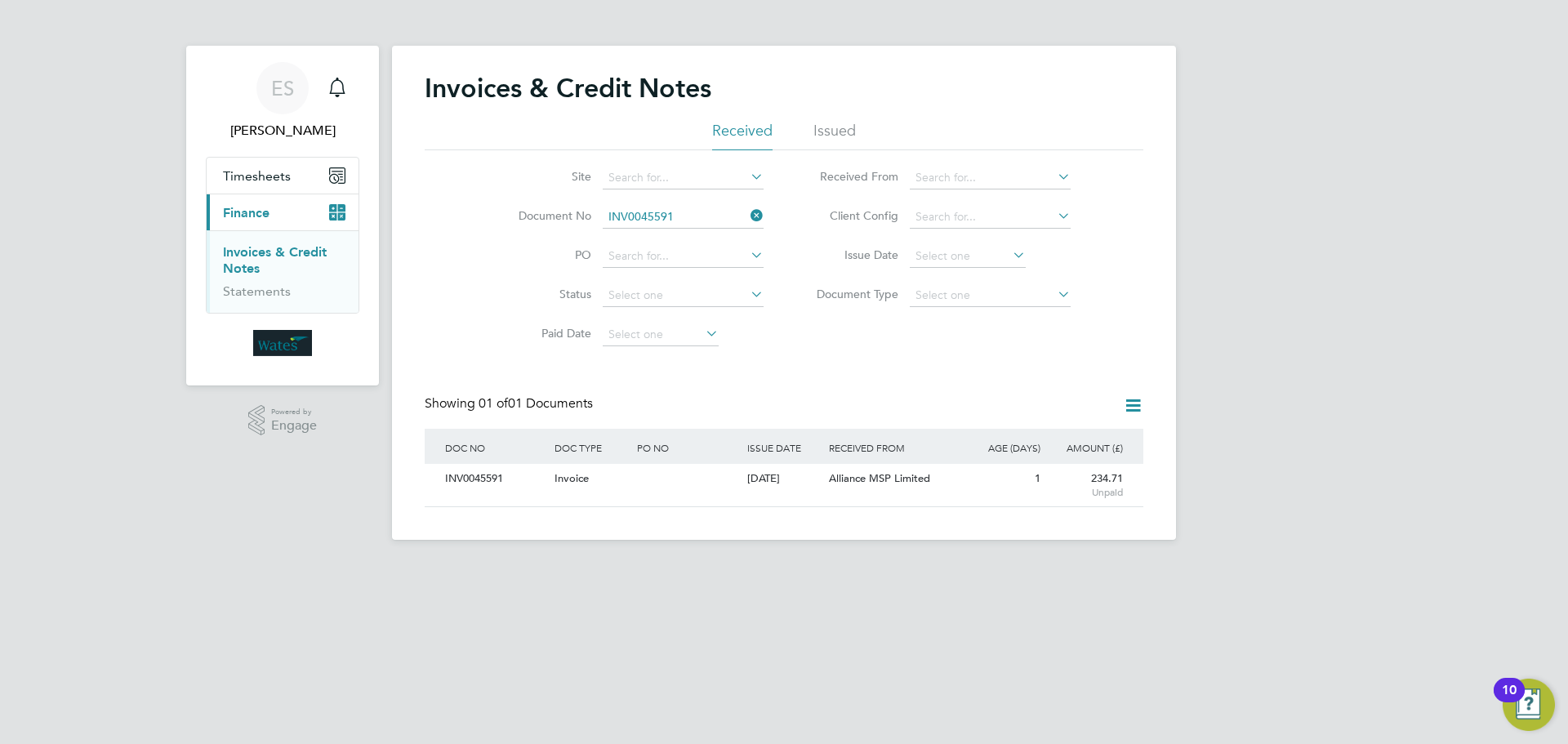
click at [747, 212] on icon at bounding box center [747, 216] width 0 height 23
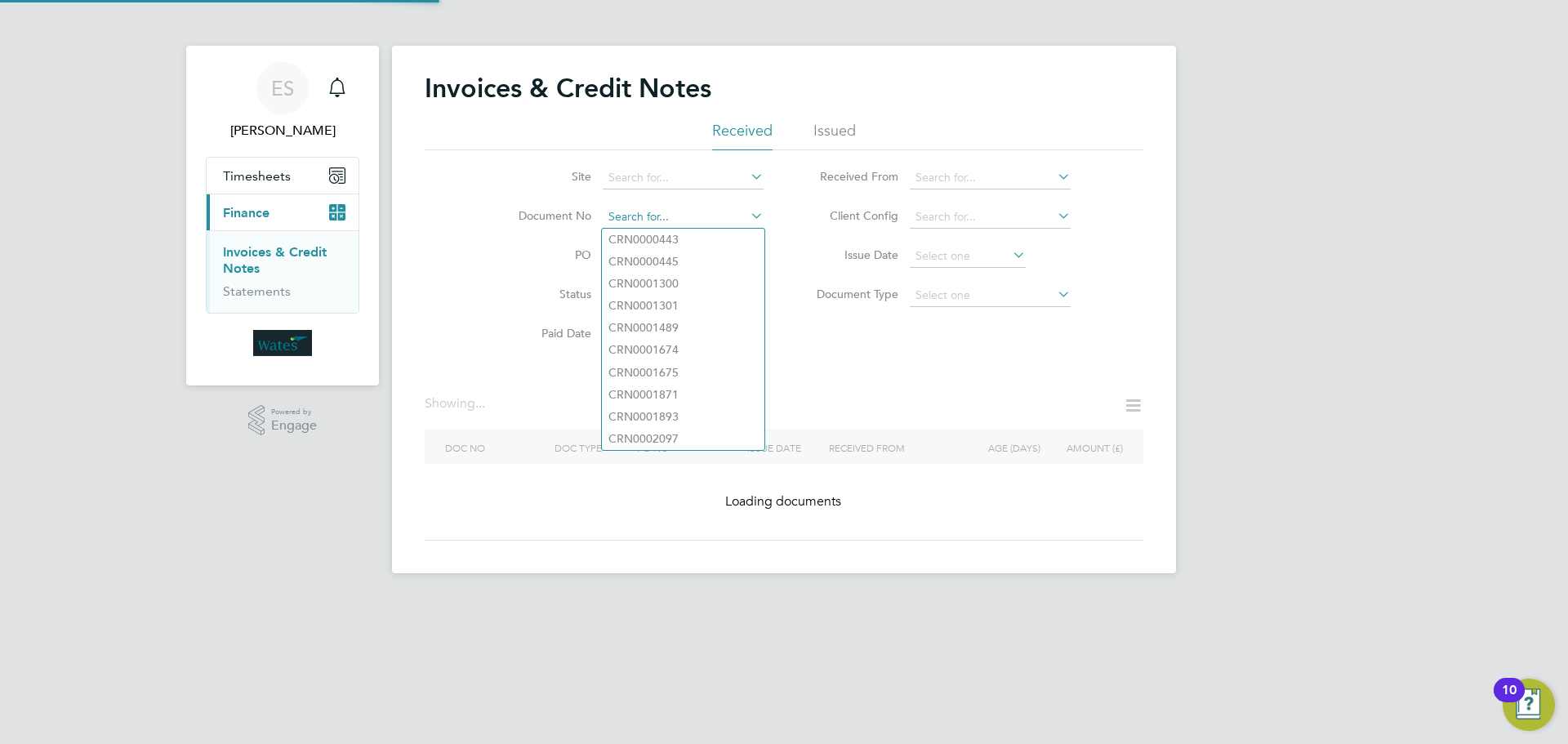
paste input "INV0045592"
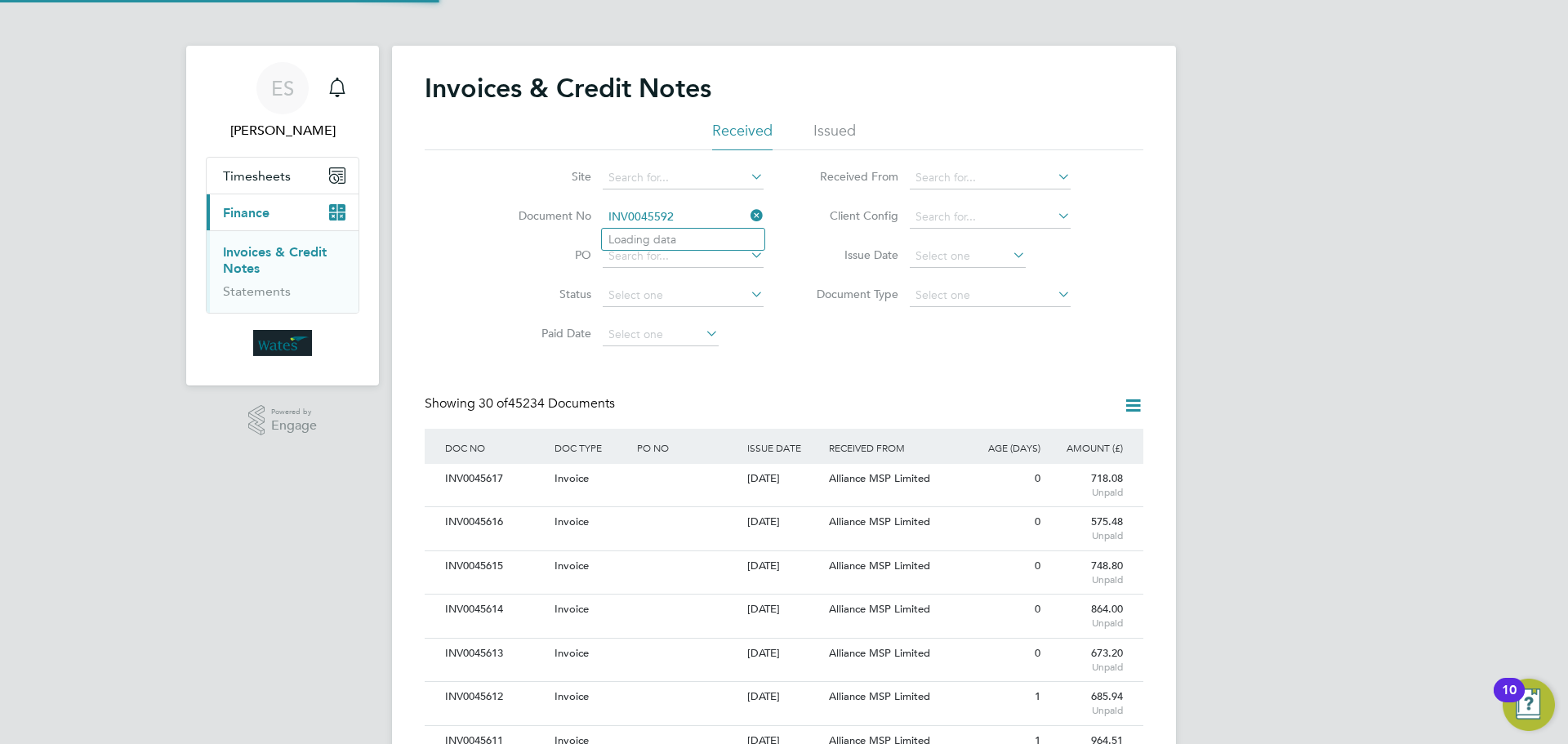
scroll to position [31, 138]
type input "INV0045592"
click at [664, 237] on b "INV0045592" at bounding box center [641, 240] width 65 height 14
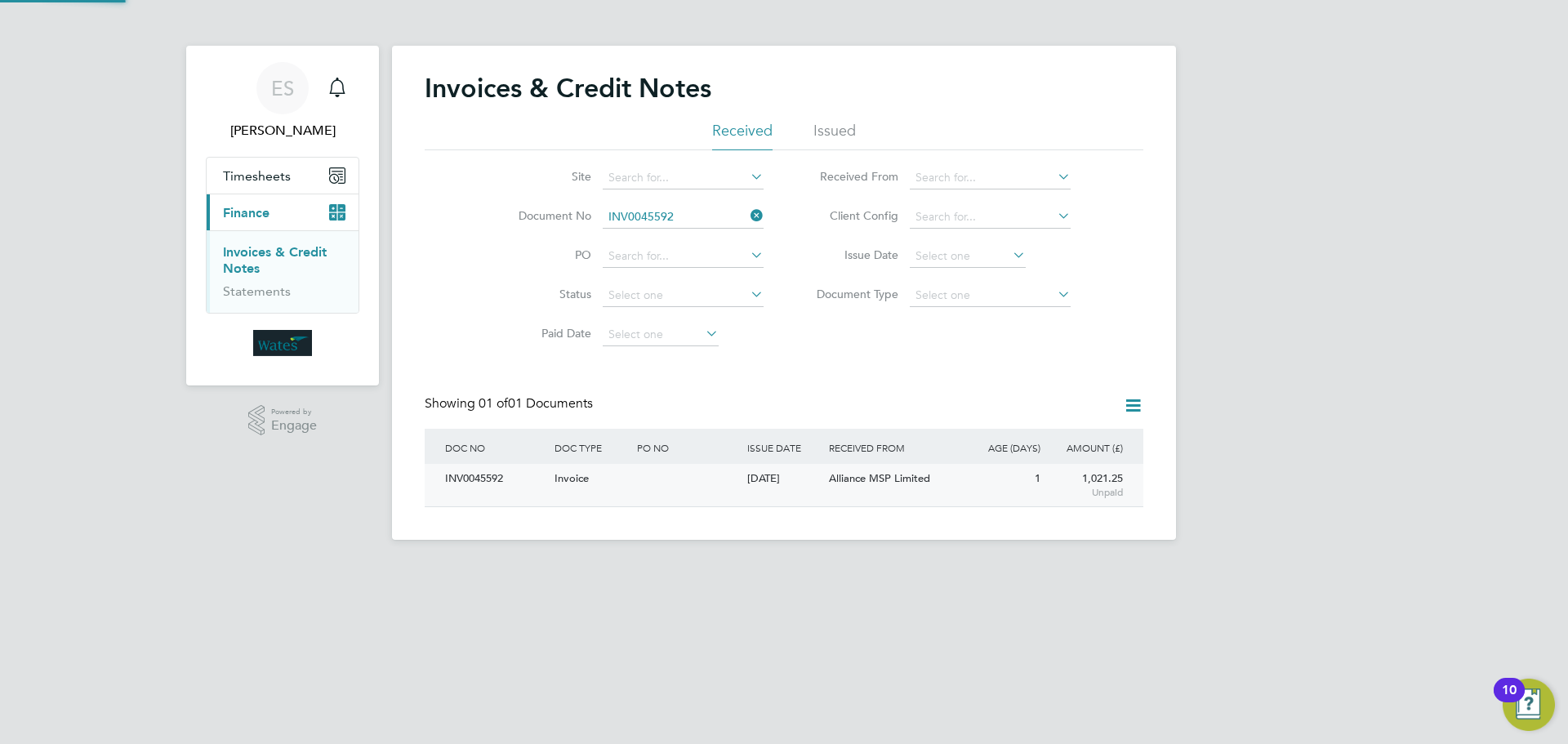
click at [476, 472] on div "INV0045592" at bounding box center [495, 479] width 110 height 30
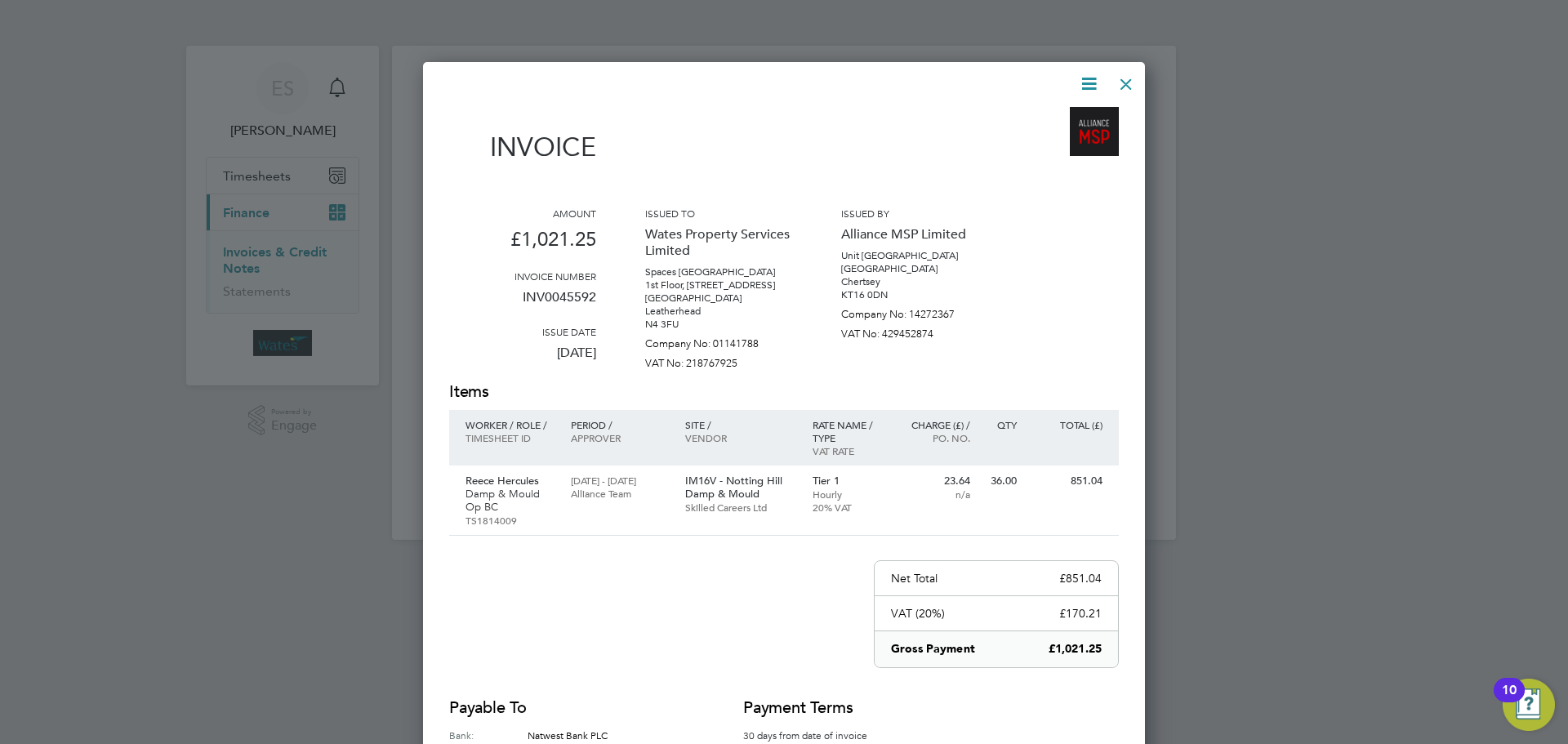
click at [1094, 78] on icon at bounding box center [1089, 84] width 20 height 20
click at [1060, 118] on li "Download Invoice" at bounding box center [1040, 123] width 113 height 23
click at [1086, 80] on icon at bounding box center [1089, 84] width 20 height 20
click at [1040, 143] on li "View timesheet" at bounding box center [1040, 145] width 113 height 23
click at [1126, 77] on div at bounding box center [1126, 79] width 29 height 29
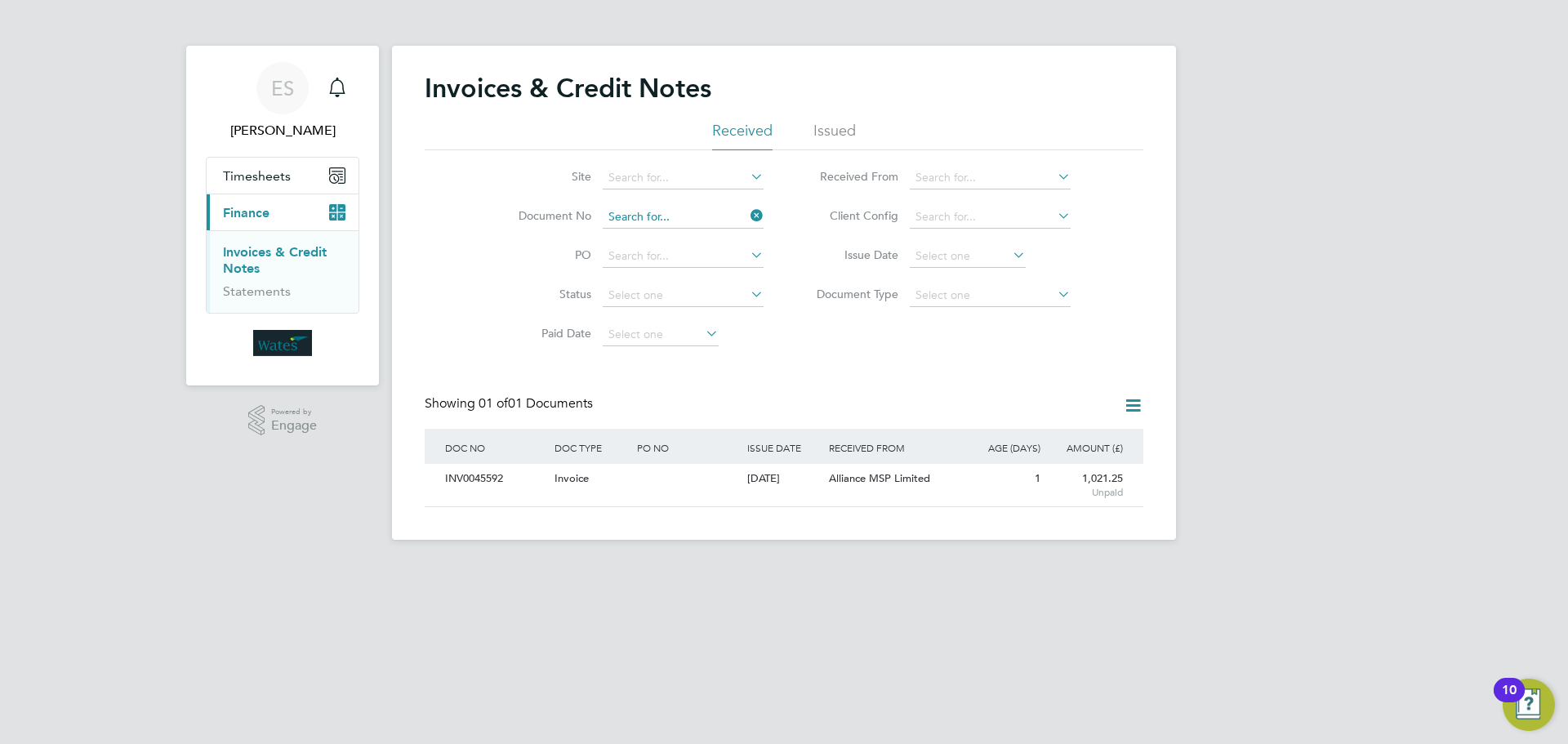
click at [743, 214] on input at bounding box center [683, 217] width 161 height 23
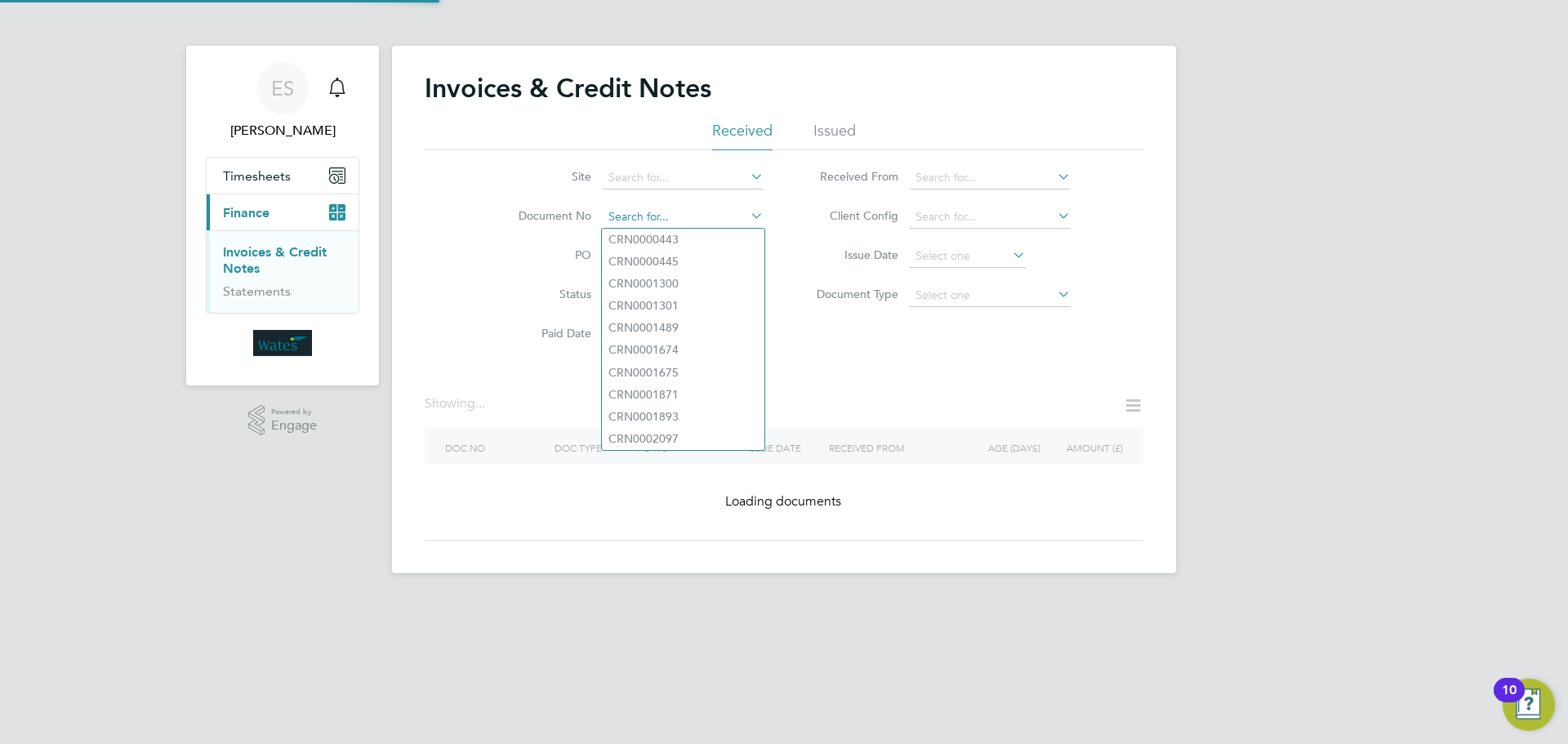
paste input "INV0045593"
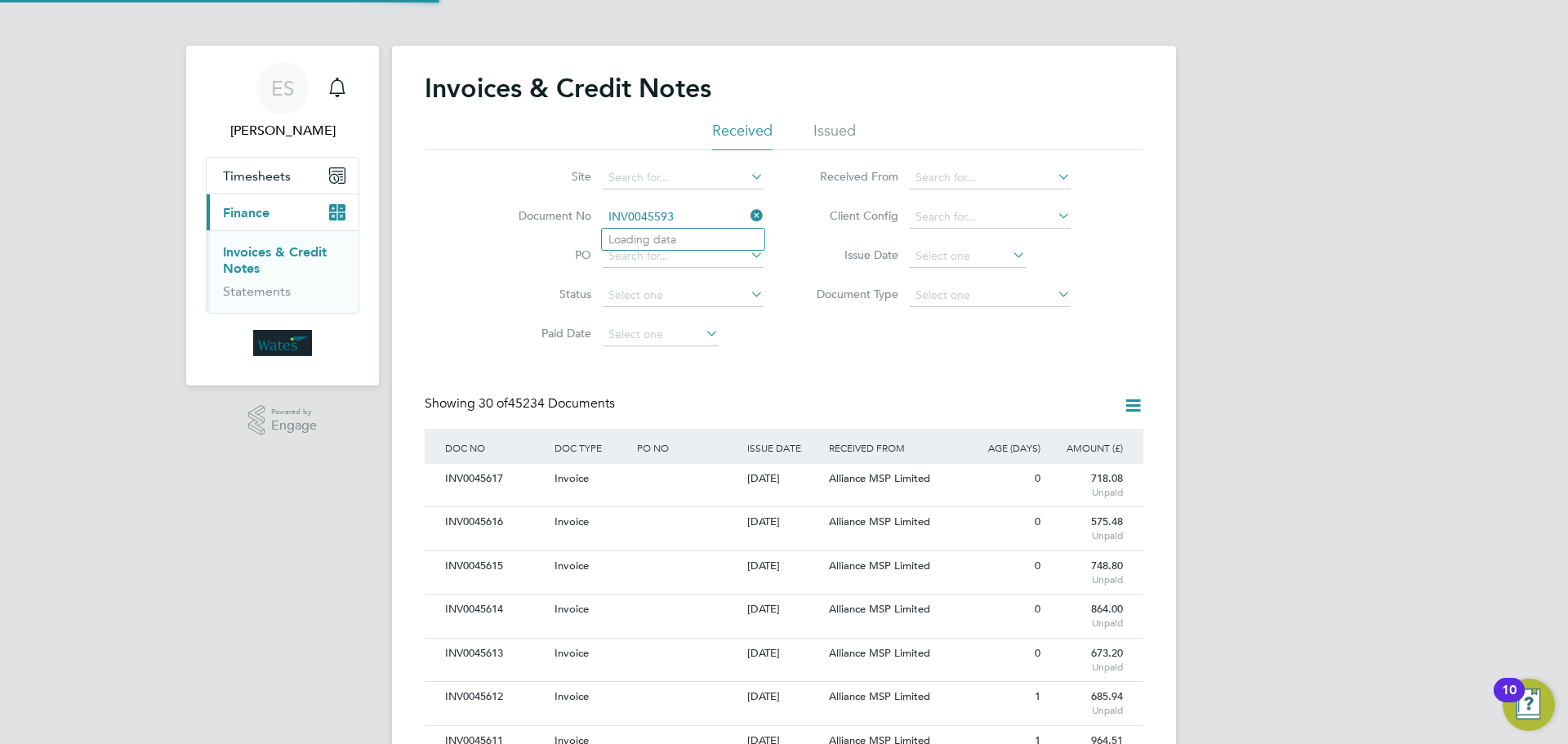
scroll to position [31, 138]
type input "INV0045593"
click at [698, 234] on li "INV0045593" at bounding box center [683, 240] width 162 height 22
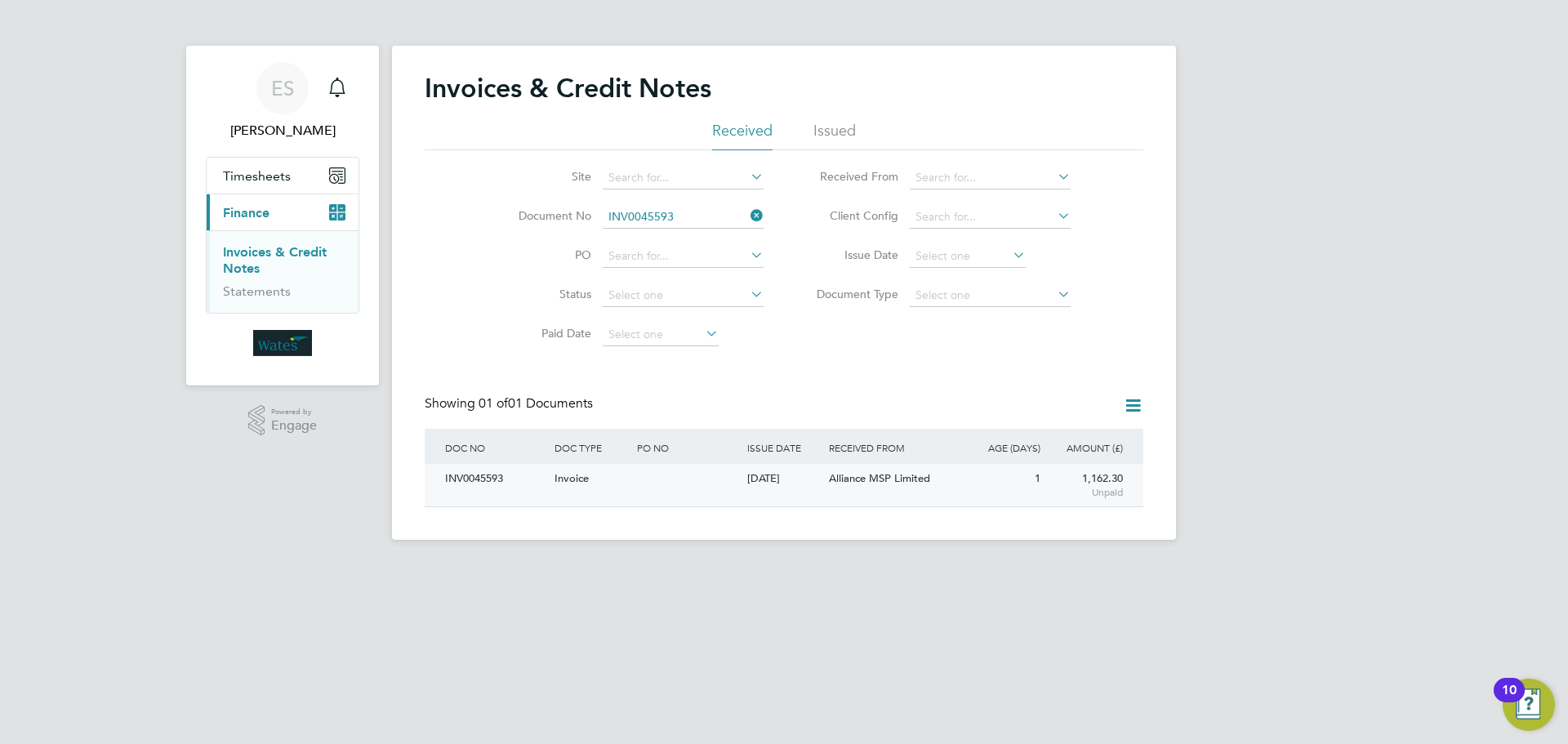
click at [505, 493] on div "INV0045593" at bounding box center [495, 479] width 110 height 30
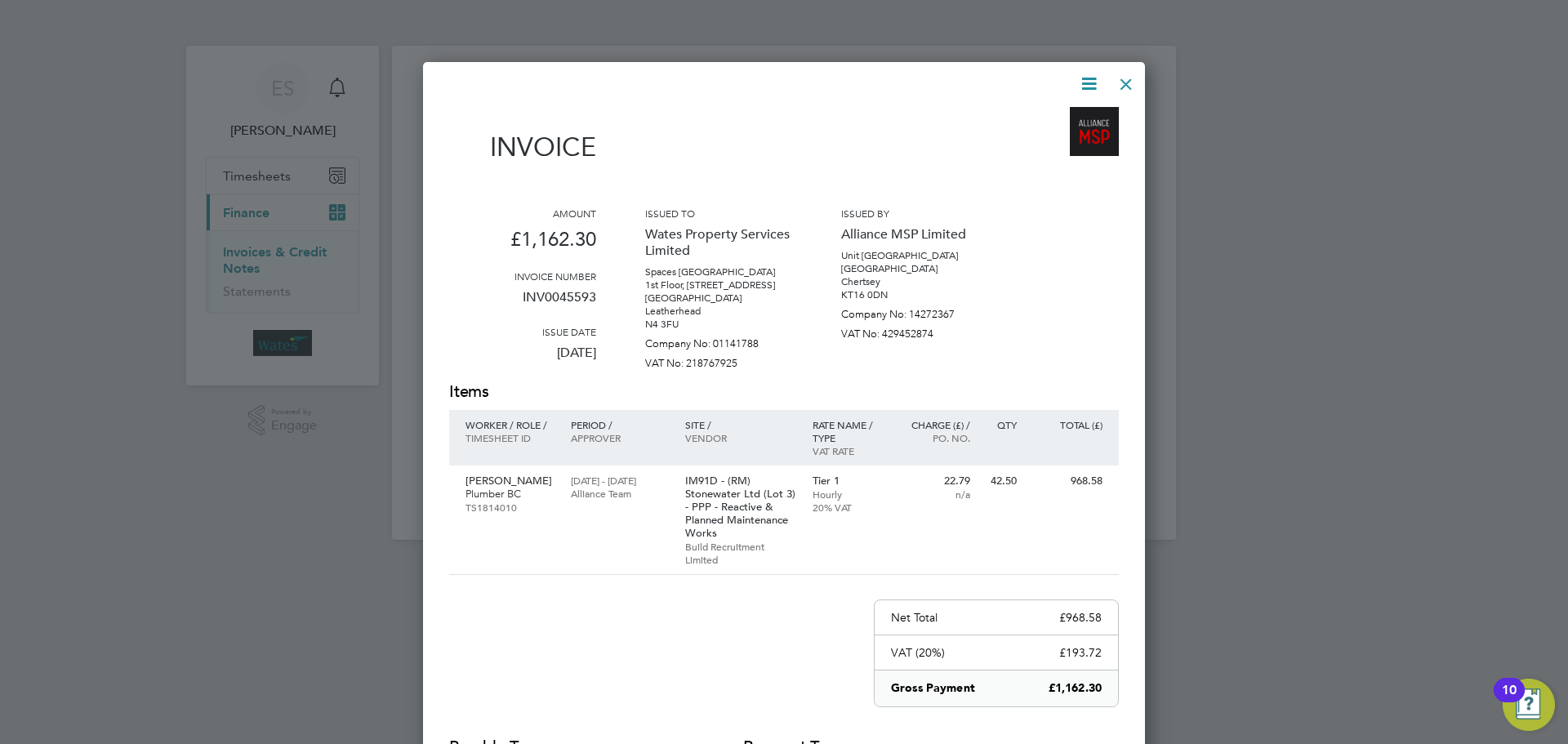
click at [1088, 75] on icon at bounding box center [1089, 84] width 20 height 20
click at [1055, 116] on li "Download Invoice" at bounding box center [1040, 123] width 113 height 23
click at [1087, 78] on icon at bounding box center [1089, 84] width 20 height 20
click at [1036, 138] on li "View timesheet" at bounding box center [1040, 145] width 113 height 23
drag, startPoint x: 1124, startPoint y: 91, endPoint x: 1105, endPoint y: 91, distance: 19.0
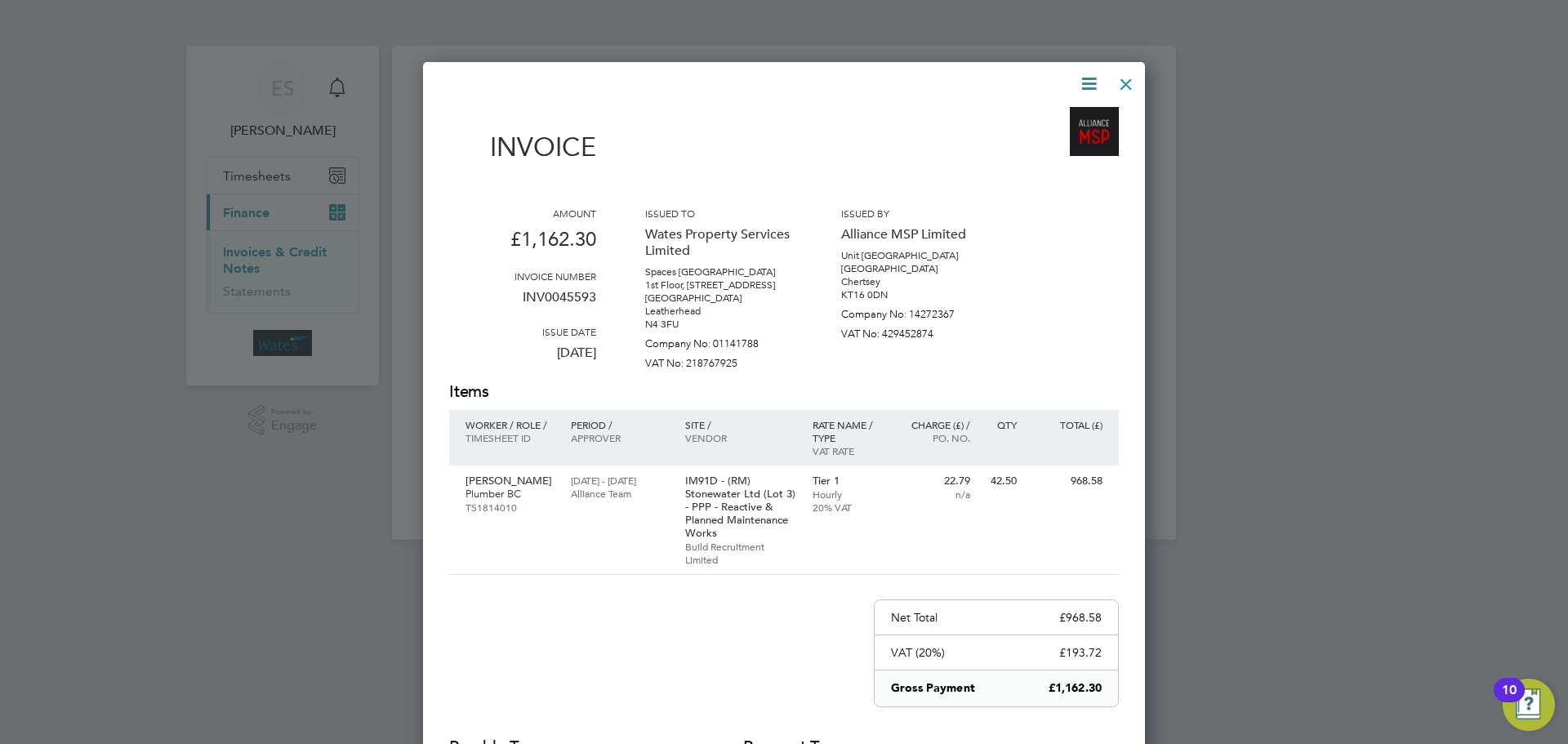
click at [1123, 91] on div at bounding box center [1126, 79] width 29 height 29
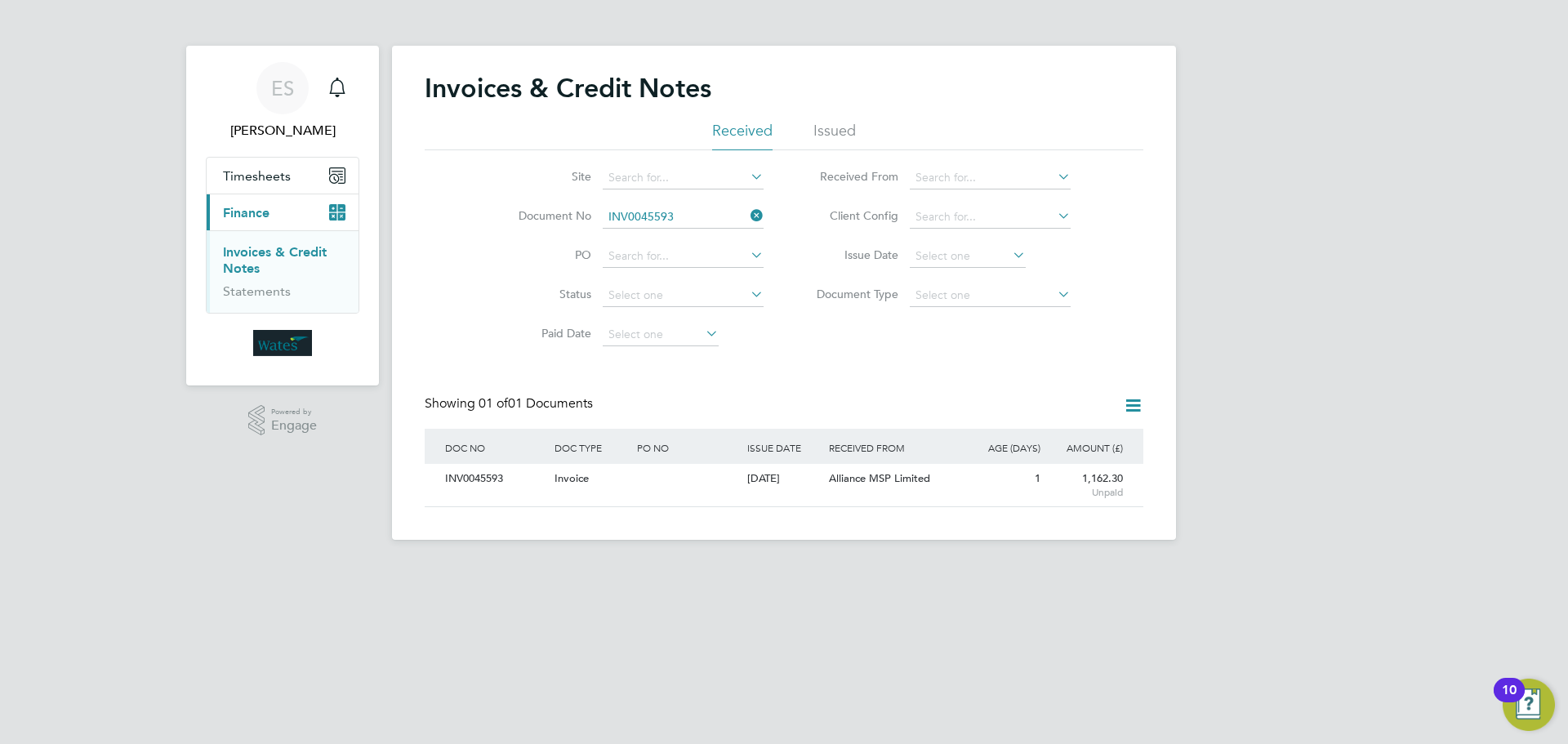
click at [747, 215] on icon at bounding box center [747, 216] width 0 height 23
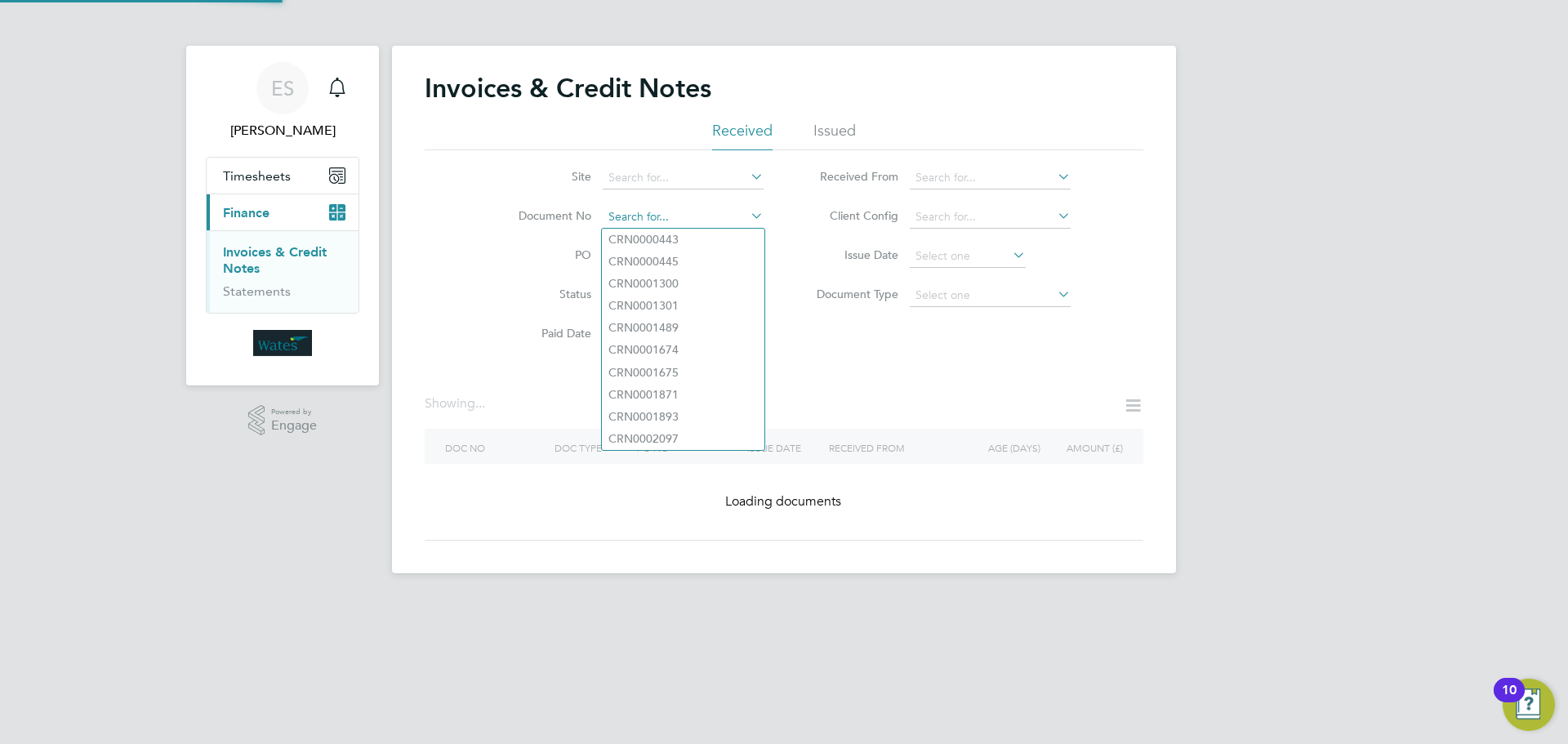
paste input "INV0045594"
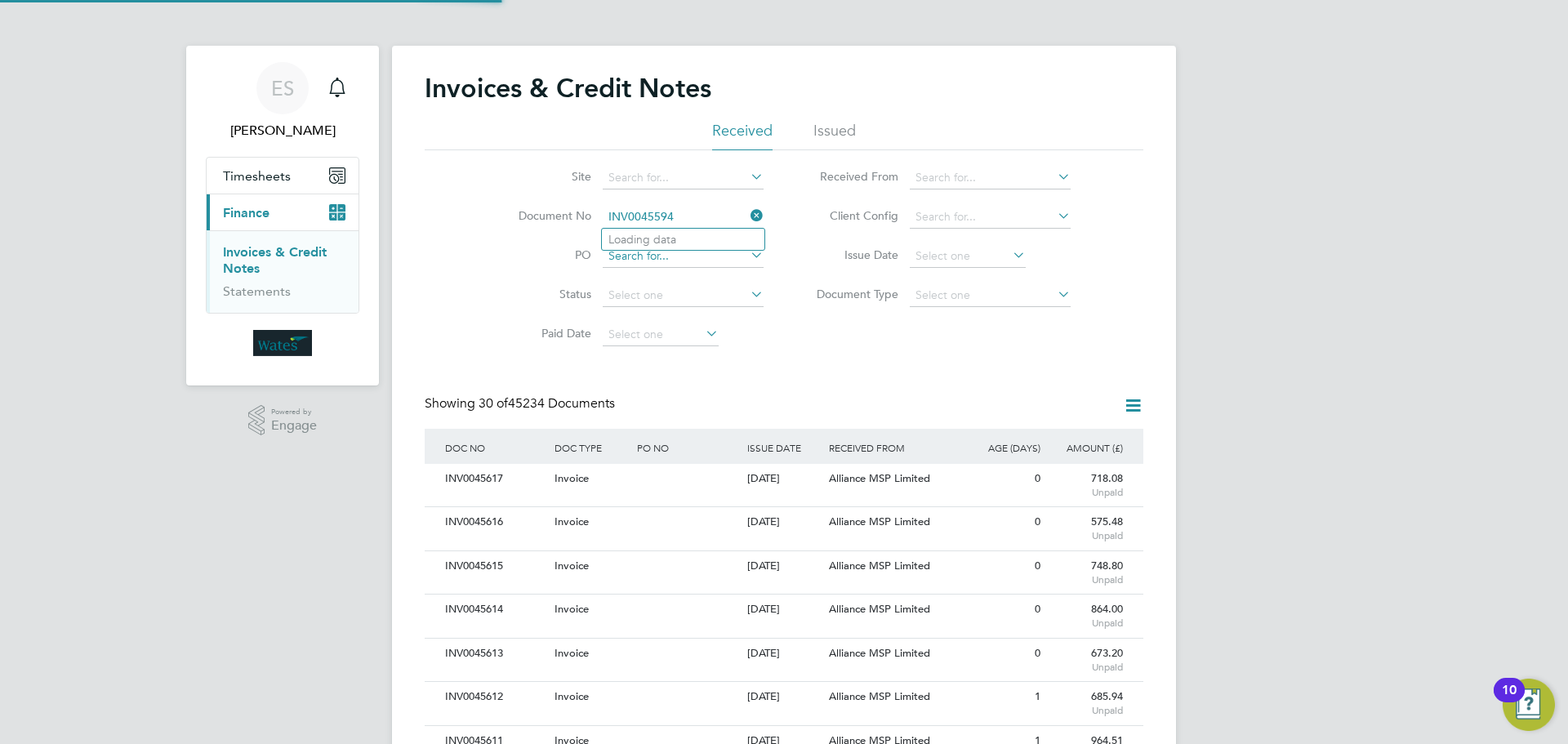
scroll to position [31, 111]
type input "INV0045594"
click at [663, 241] on b "INV0045594" at bounding box center [641, 240] width 65 height 14
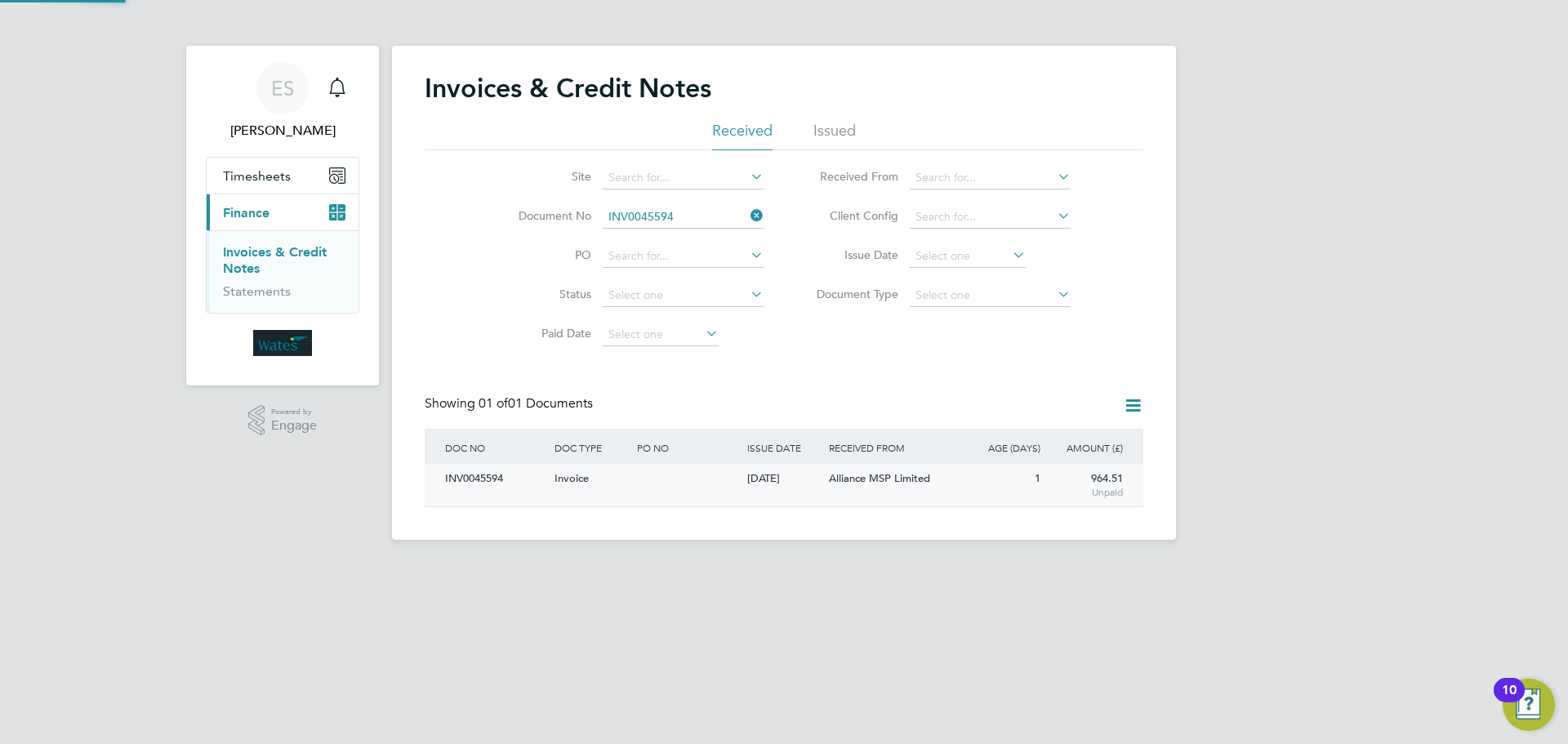
click at [473, 484] on div "INV0045594" at bounding box center [495, 479] width 110 height 30
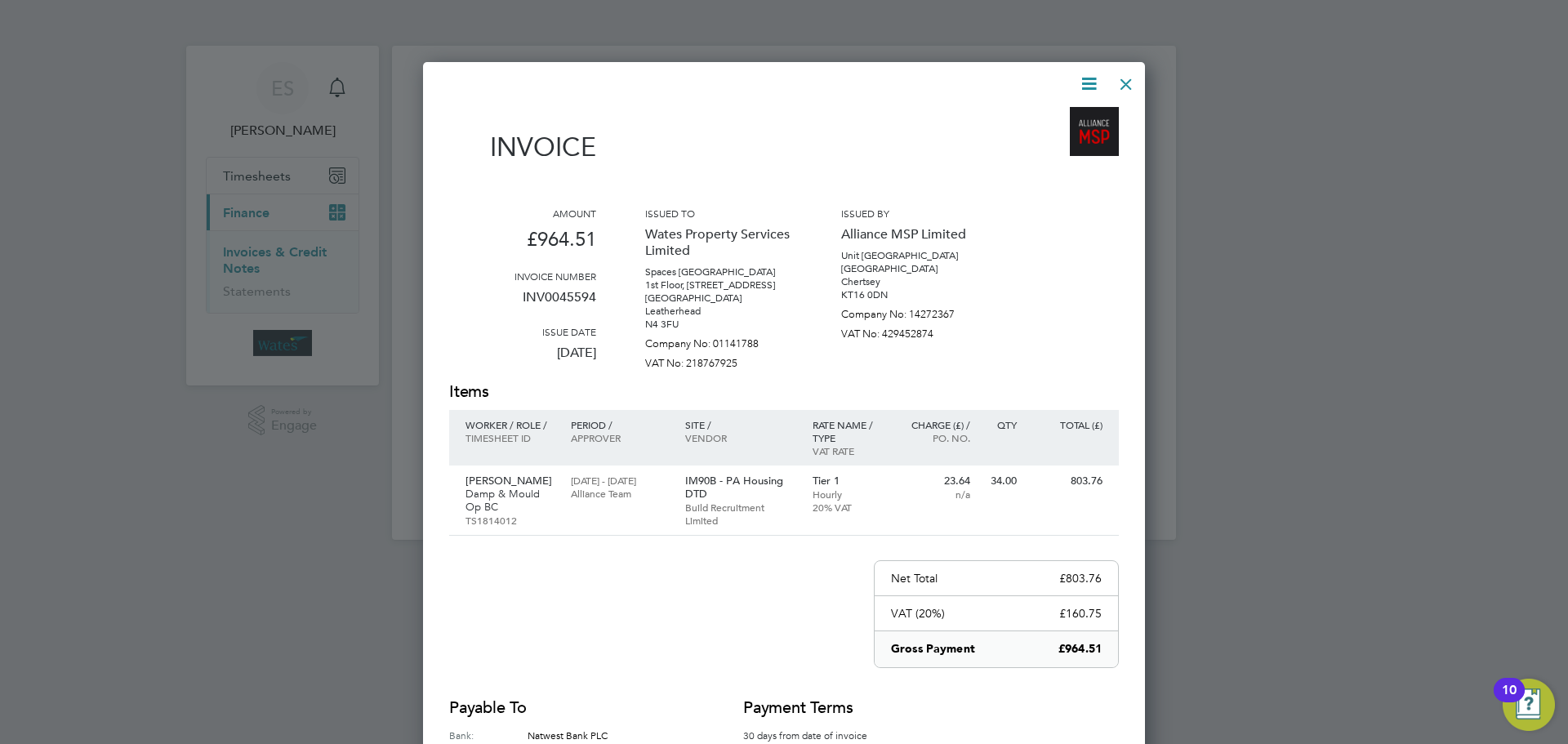
click at [1088, 79] on icon at bounding box center [1089, 84] width 20 height 20
click at [1046, 119] on li "Download Invoice" at bounding box center [1040, 123] width 113 height 23
drag, startPoint x: 1082, startPoint y: 85, endPoint x: 1066, endPoint y: 123, distance: 41.2
click at [1082, 85] on icon at bounding box center [1089, 84] width 20 height 20
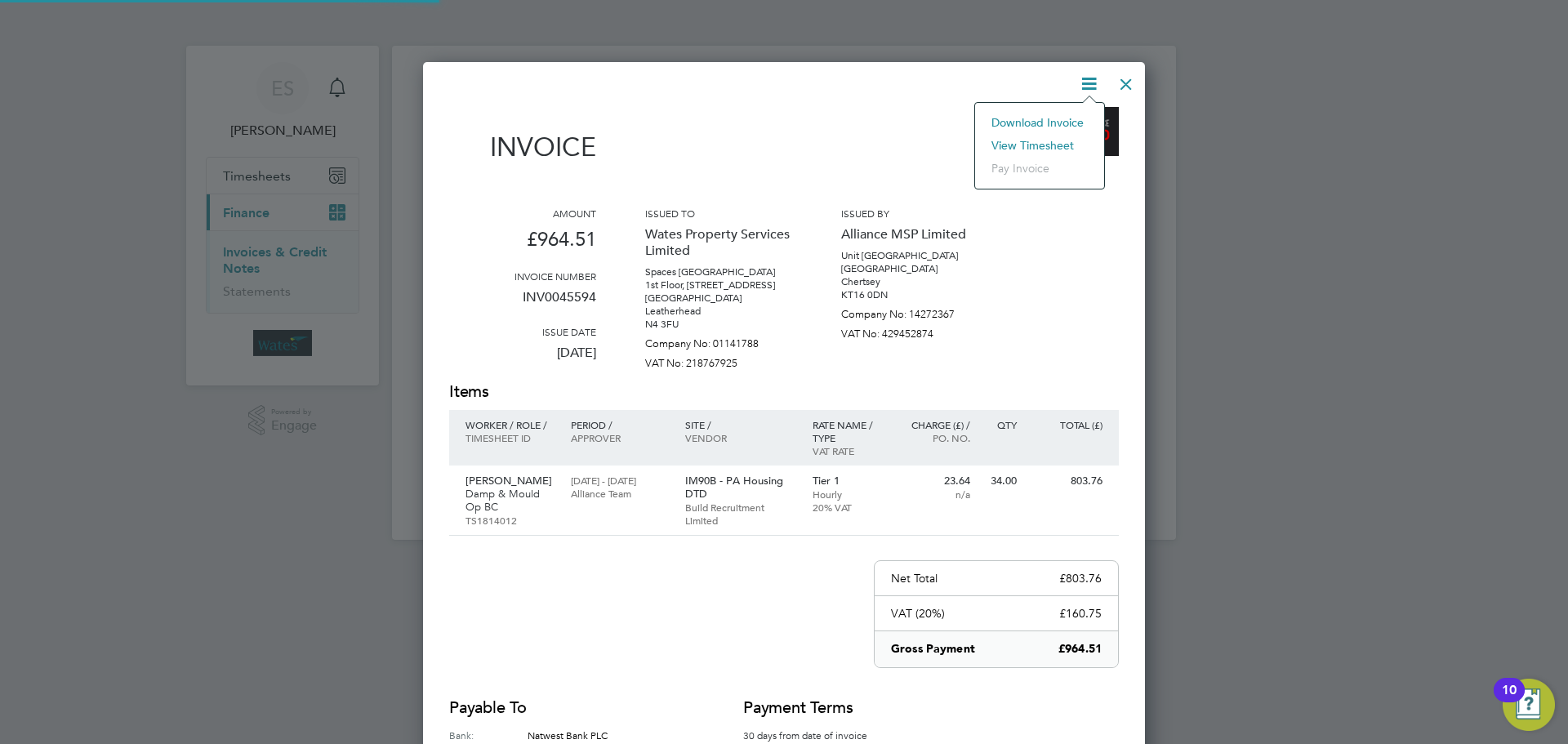
click at [1047, 135] on li "View timesheet" at bounding box center [1040, 145] width 113 height 23
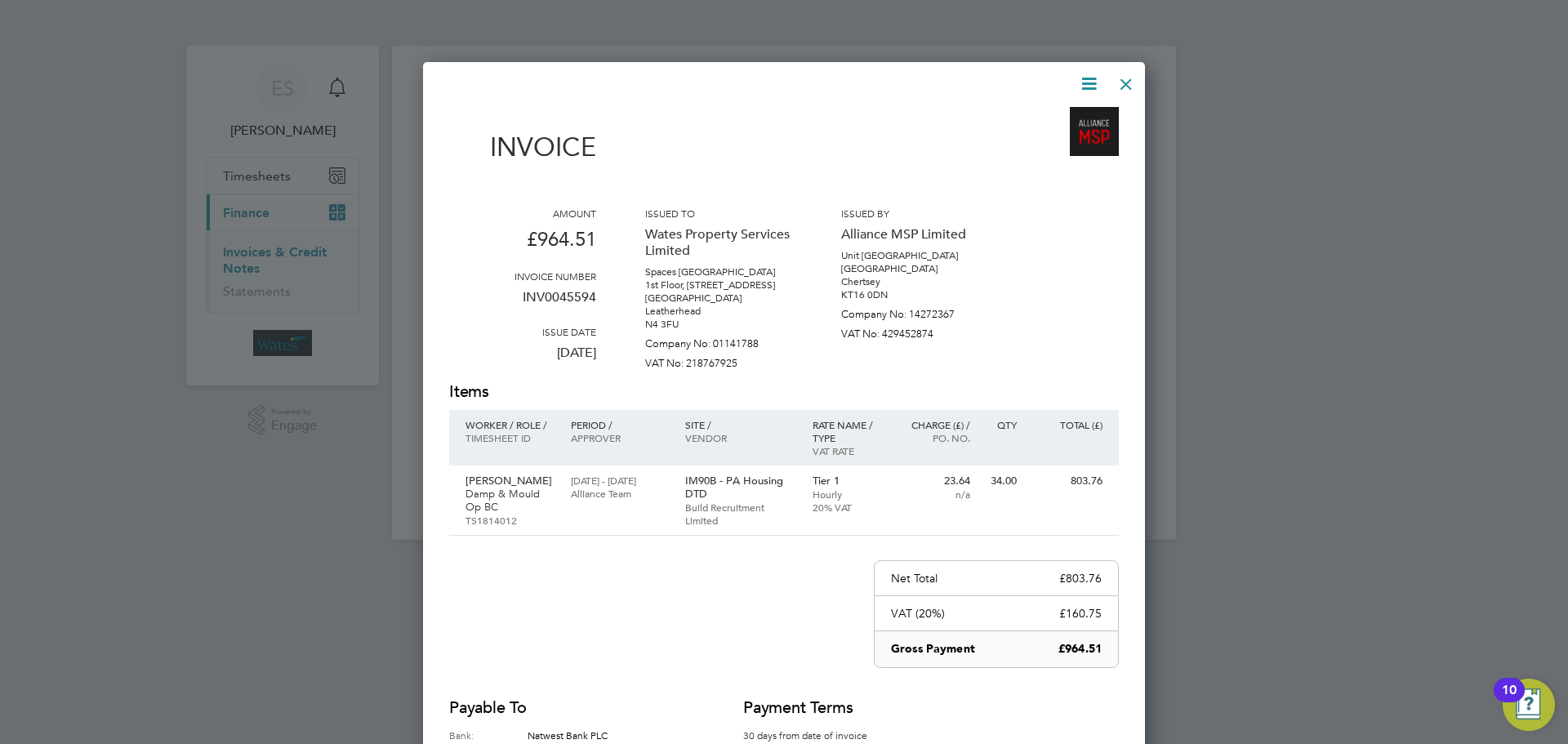
click at [1131, 86] on div at bounding box center [1126, 79] width 29 height 29
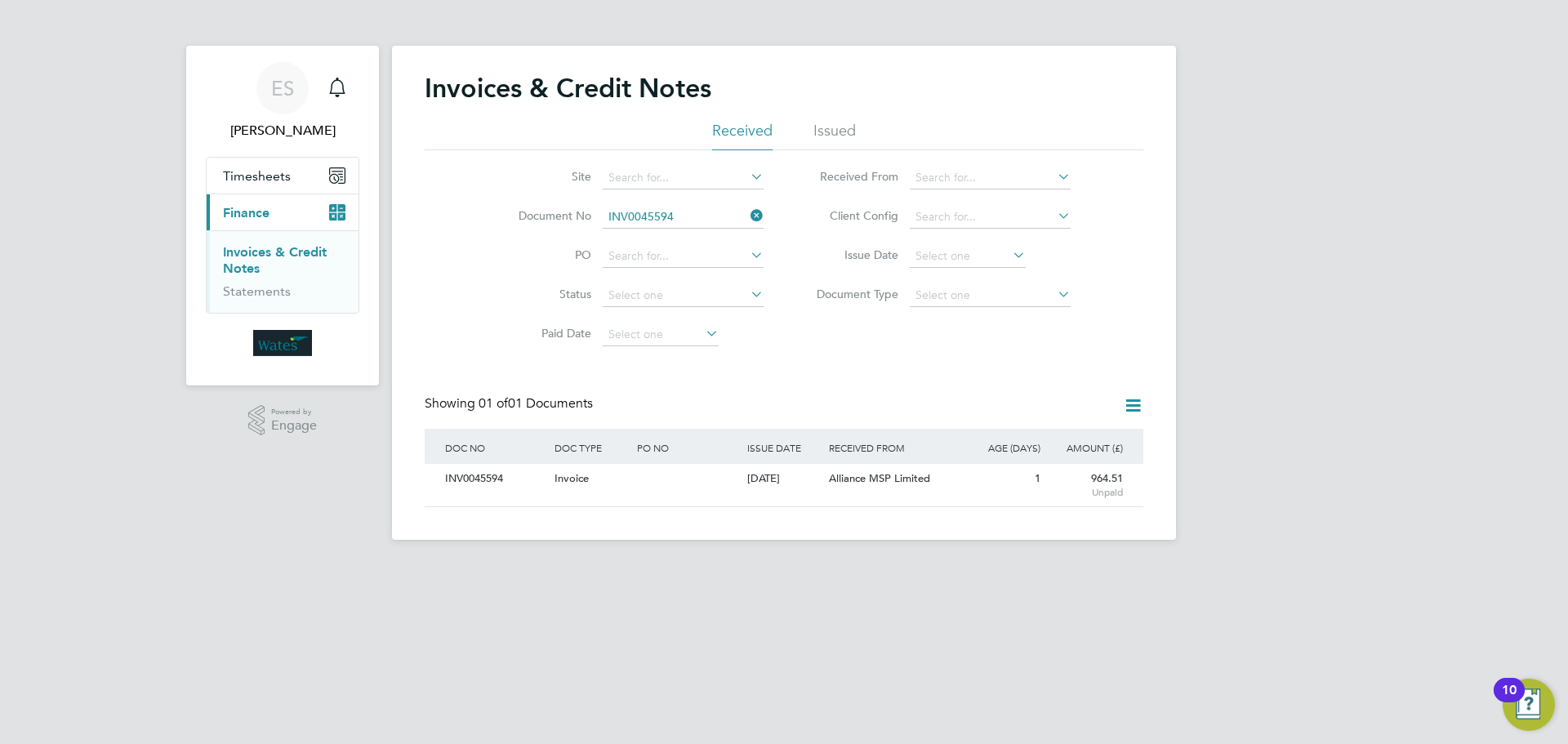
click at [747, 208] on icon at bounding box center [747, 216] width 0 height 23
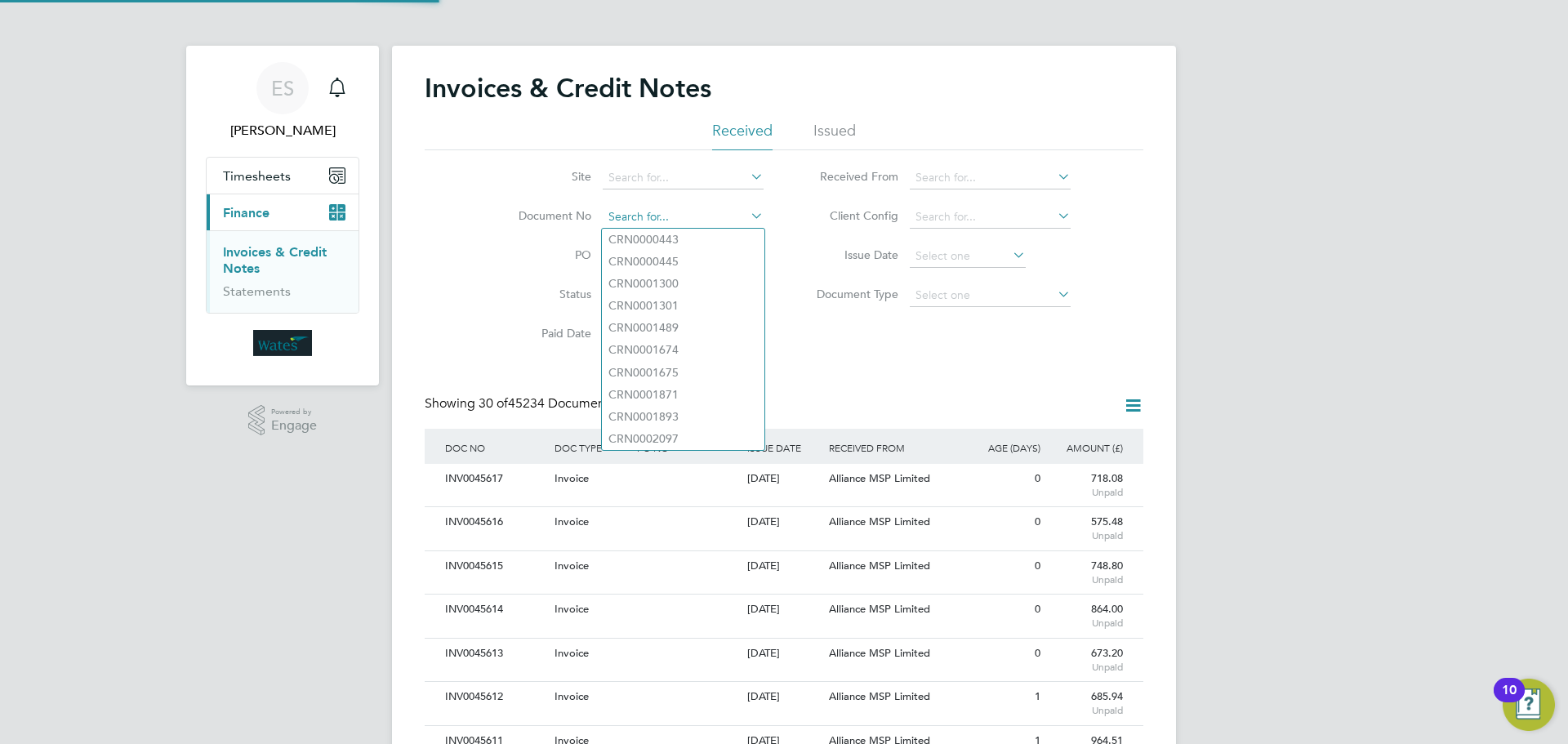
scroll to position [31, 111]
paste input "INV0045595"
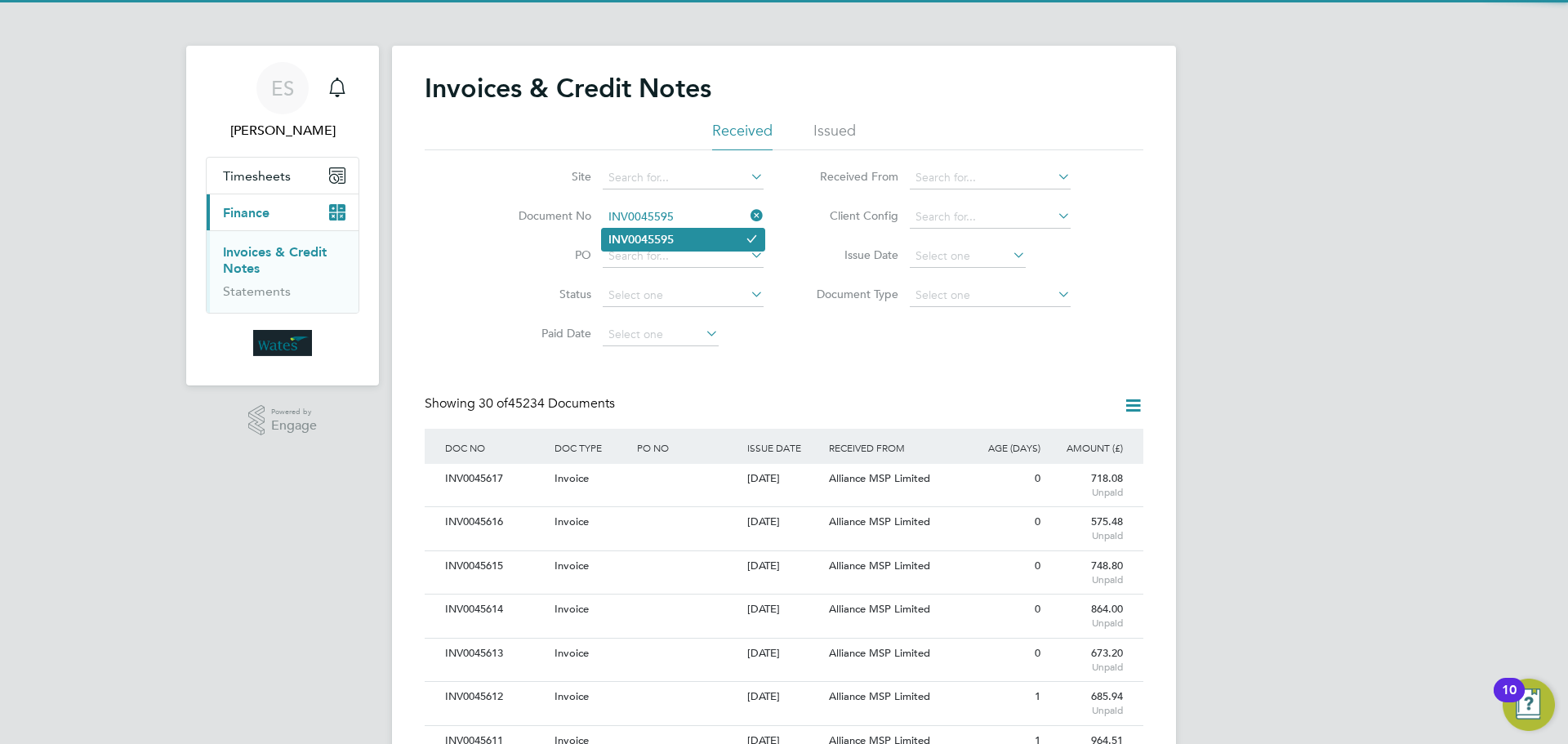
type input "INV0045595"
click at [698, 241] on li "INV0045595" at bounding box center [683, 240] width 162 height 22
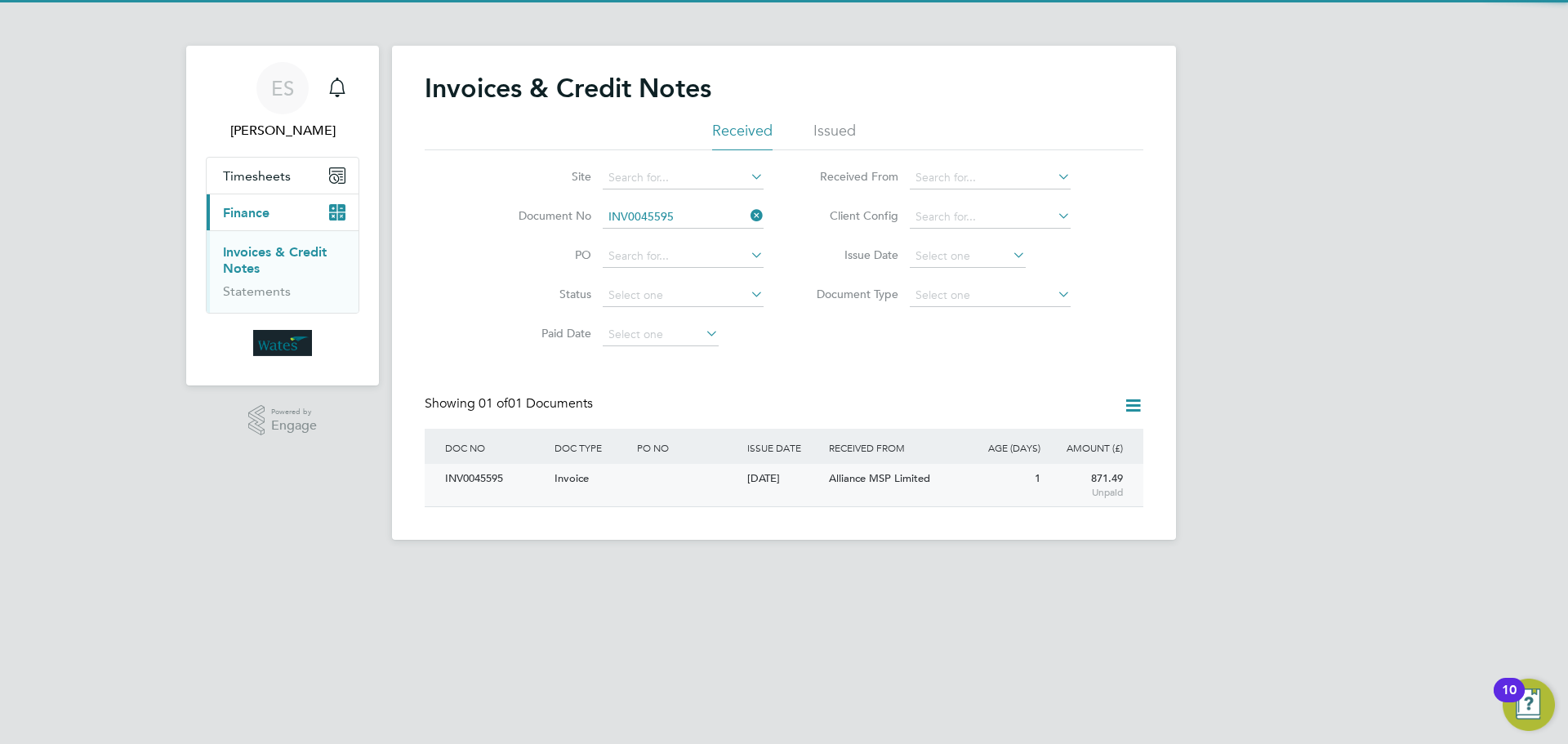
click at [492, 476] on div "INV0045595" at bounding box center [495, 479] width 110 height 30
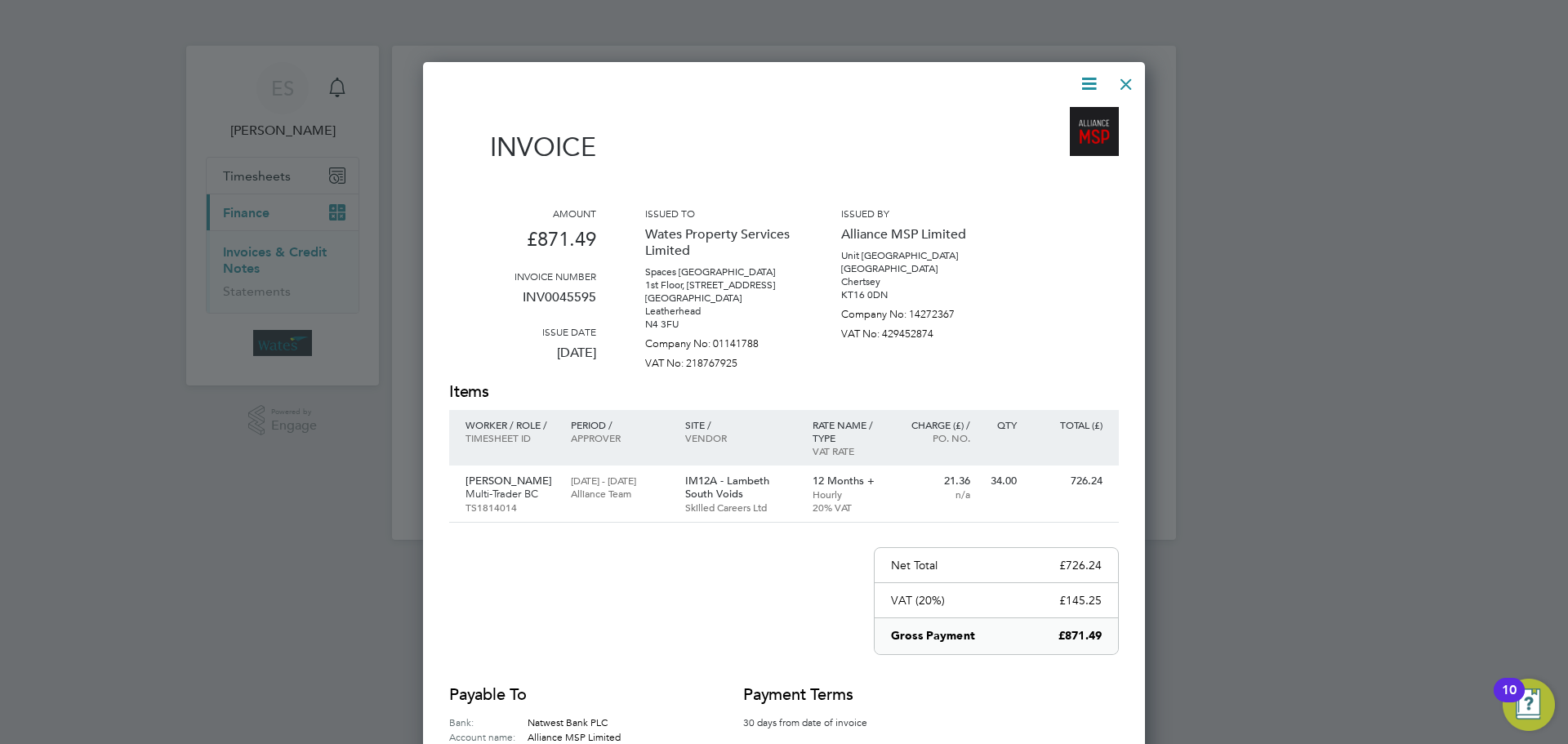
click at [1090, 78] on icon at bounding box center [1089, 84] width 20 height 20
click at [1071, 114] on li "Download Invoice" at bounding box center [1040, 123] width 113 height 23
click at [1082, 84] on icon at bounding box center [1089, 84] width 20 height 20
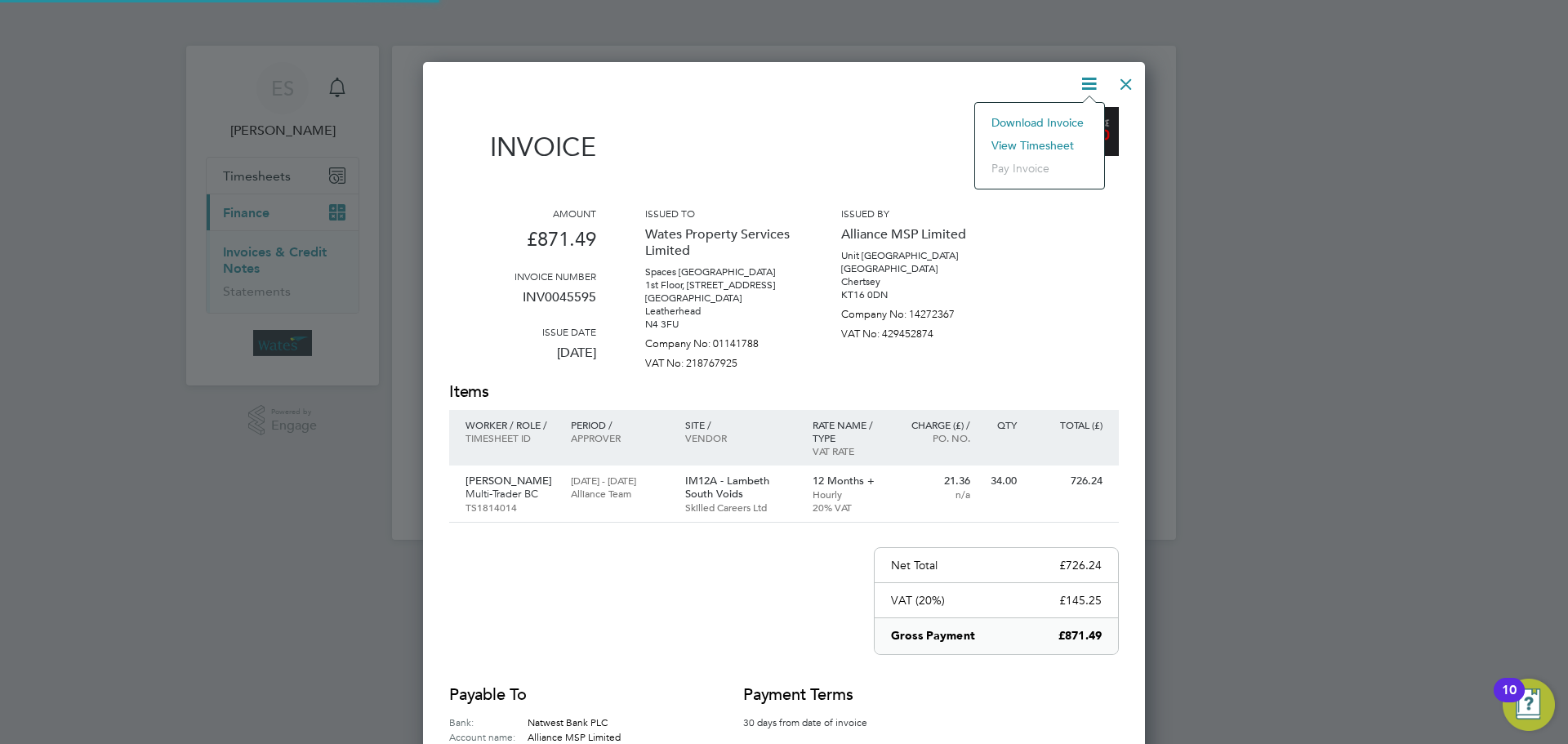
click at [1051, 137] on li "View timesheet" at bounding box center [1040, 145] width 113 height 23
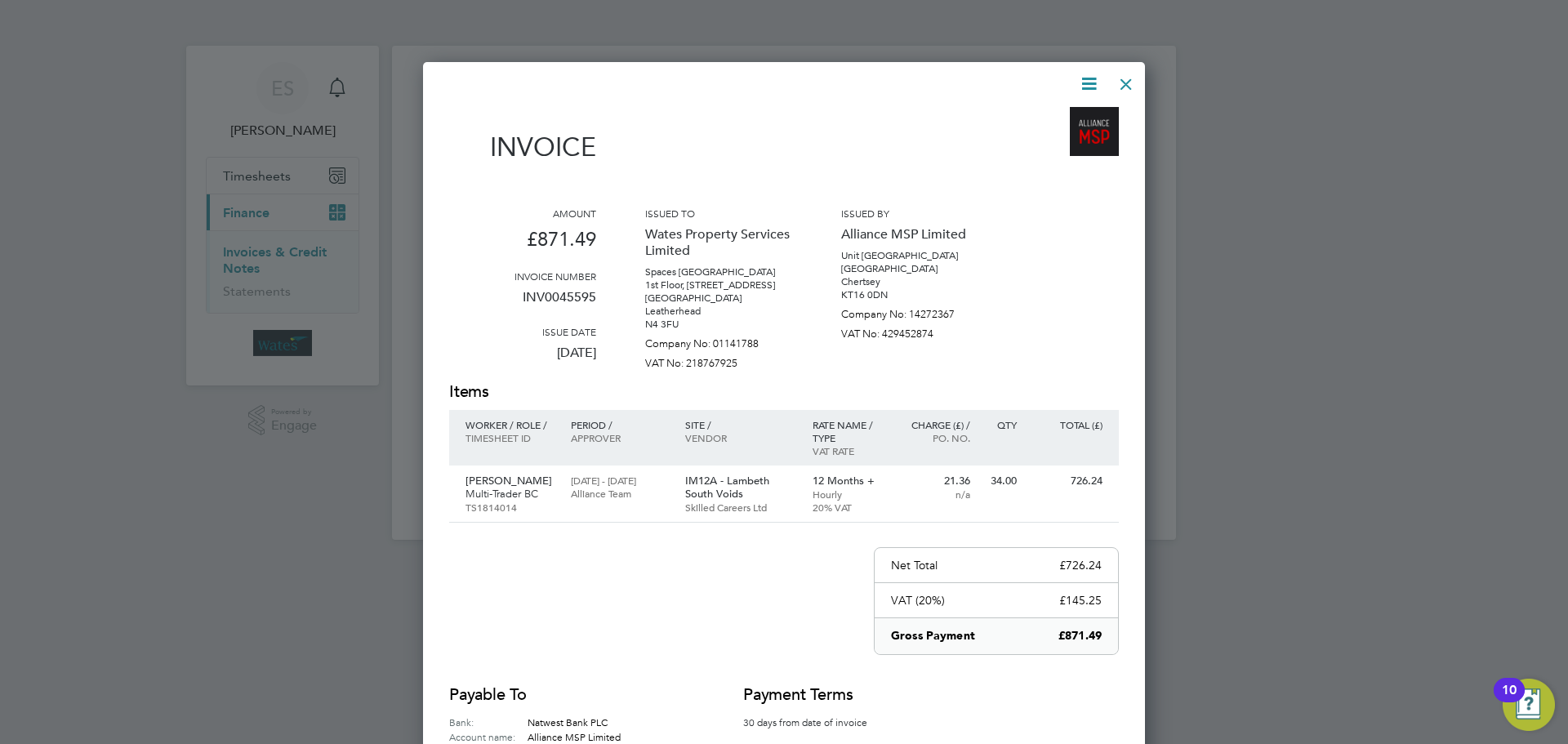
click at [1126, 78] on div at bounding box center [1126, 79] width 29 height 29
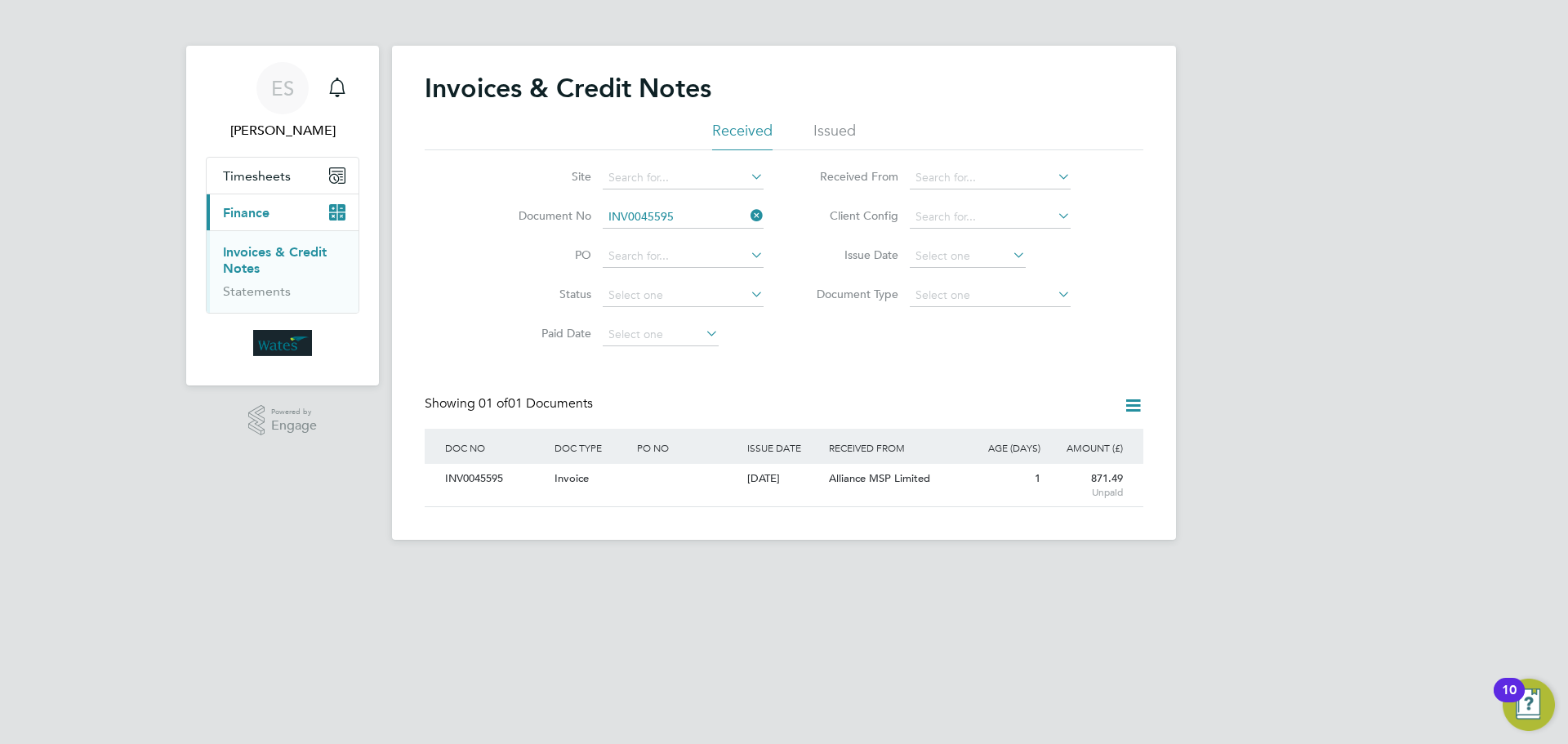
click at [747, 214] on icon at bounding box center [747, 216] width 0 height 23
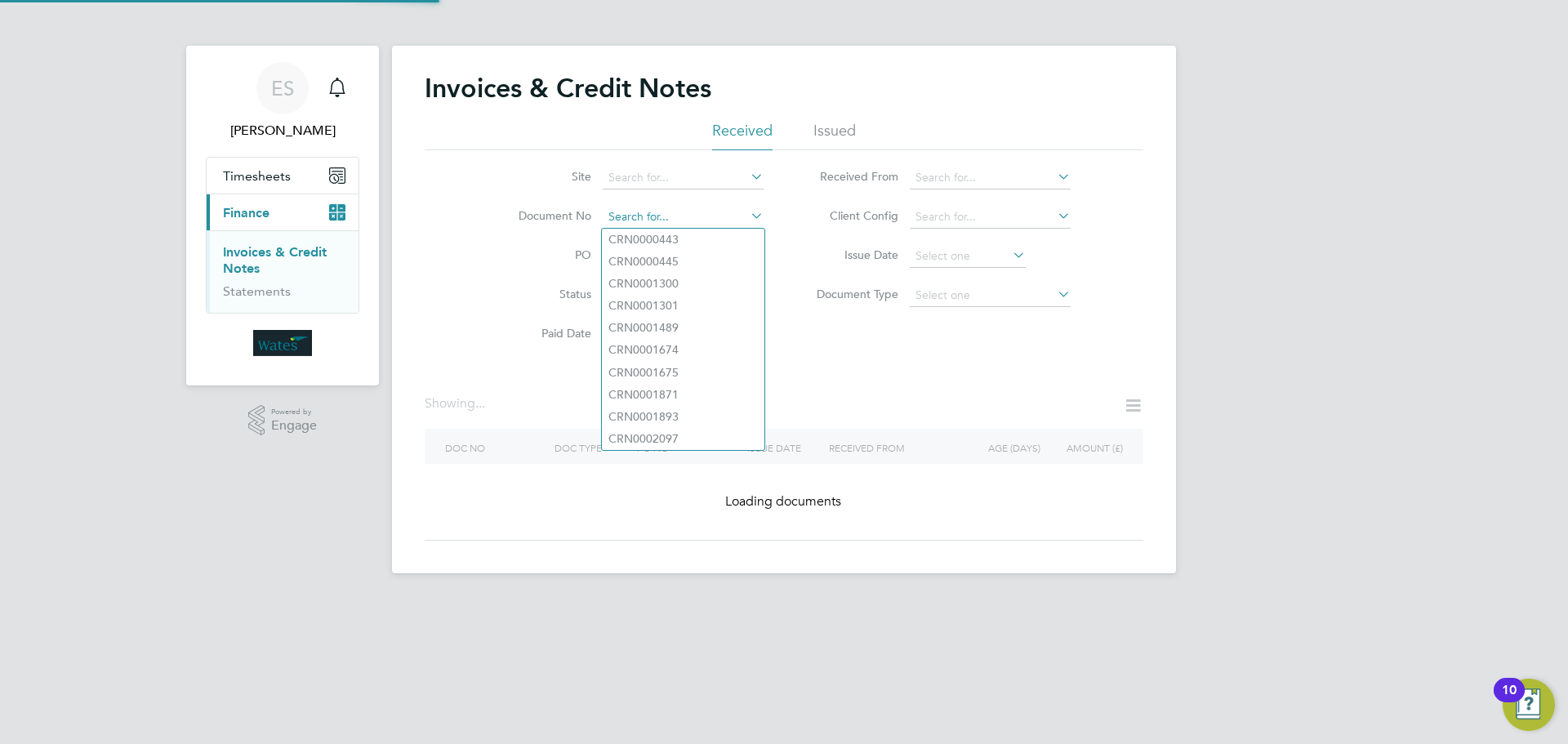
paste input "INV0045596"
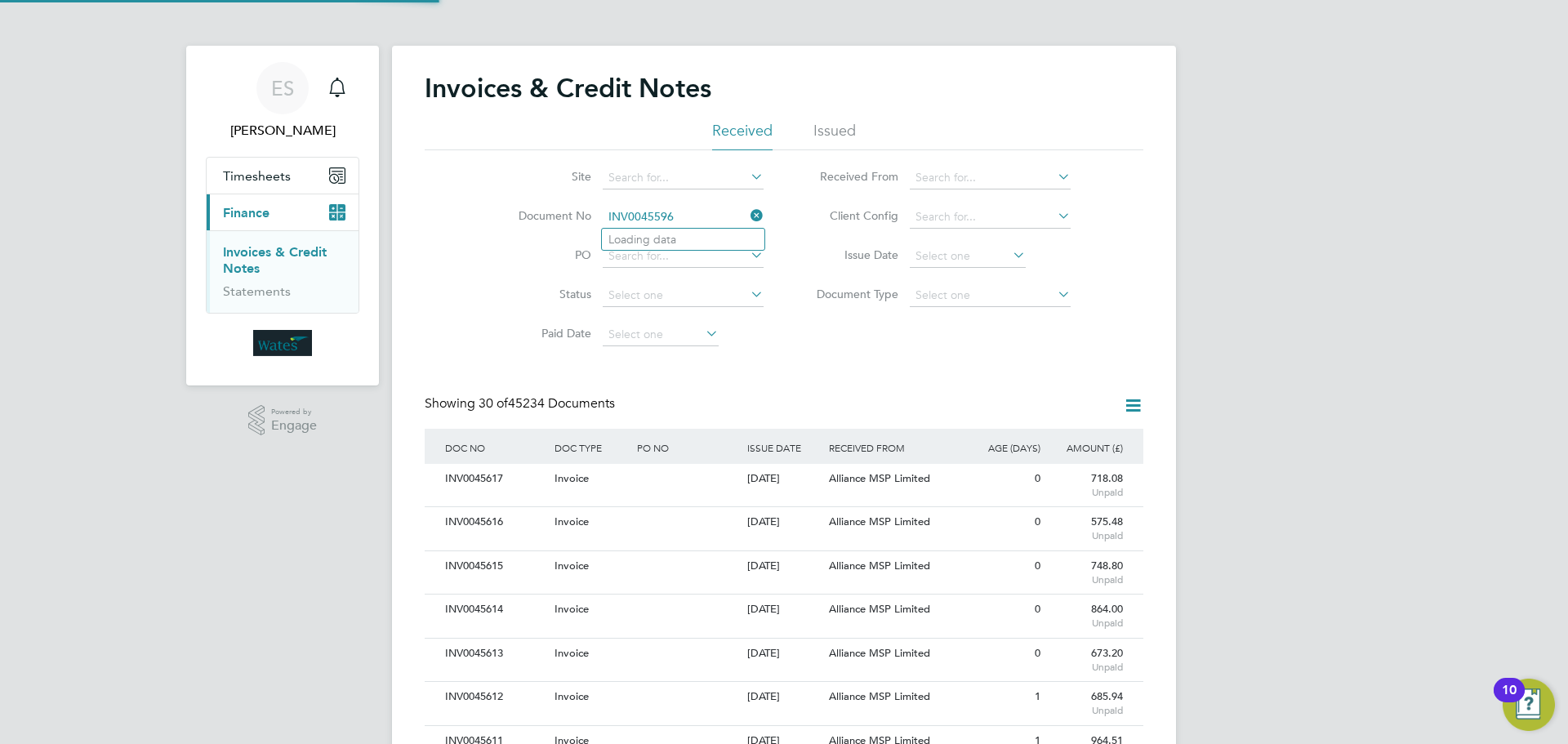
scroll to position [31, 111]
type input "INV0045596"
click at [669, 241] on b "INV0045596" at bounding box center [641, 240] width 65 height 14
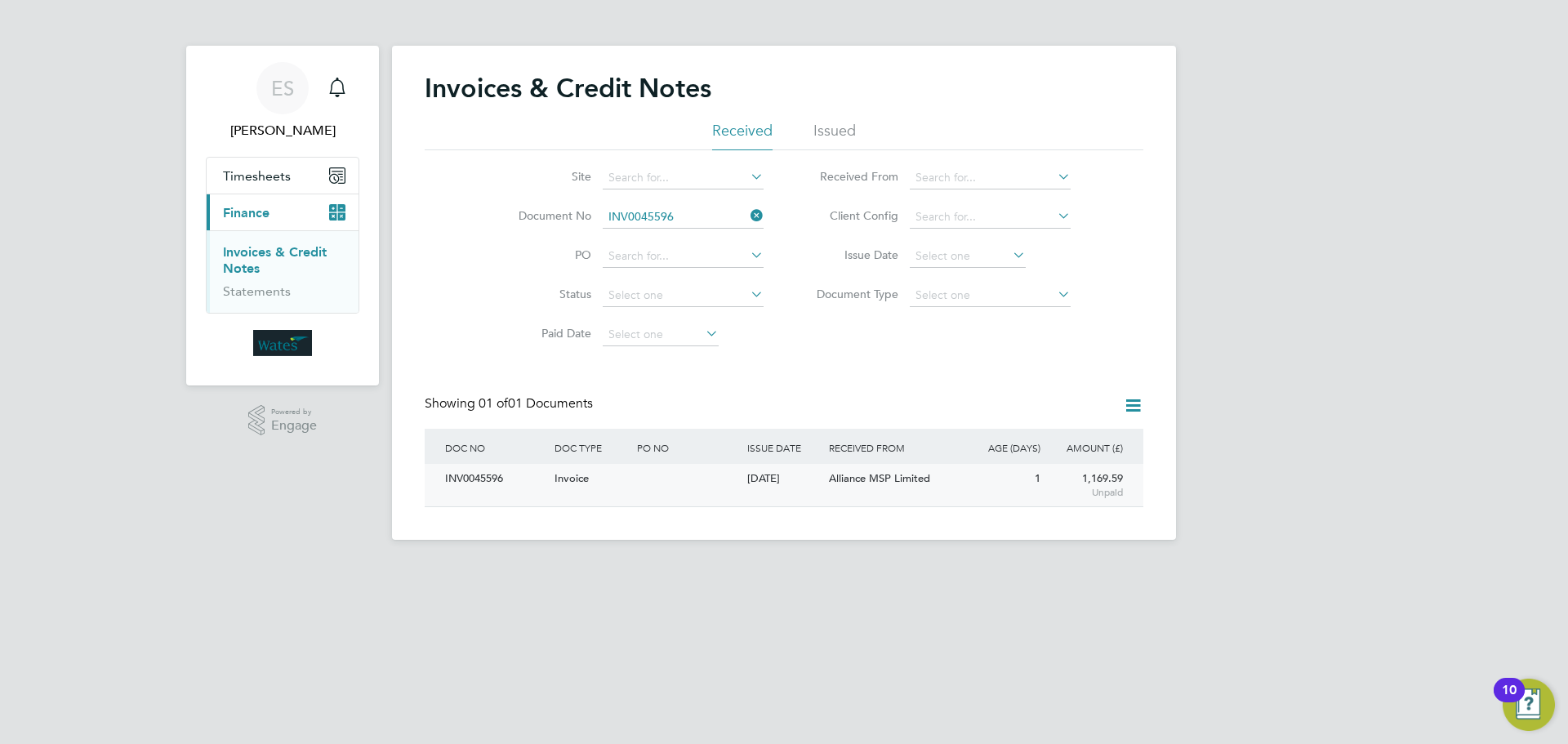
click at [469, 470] on div "INV0045596" at bounding box center [495, 479] width 110 height 30
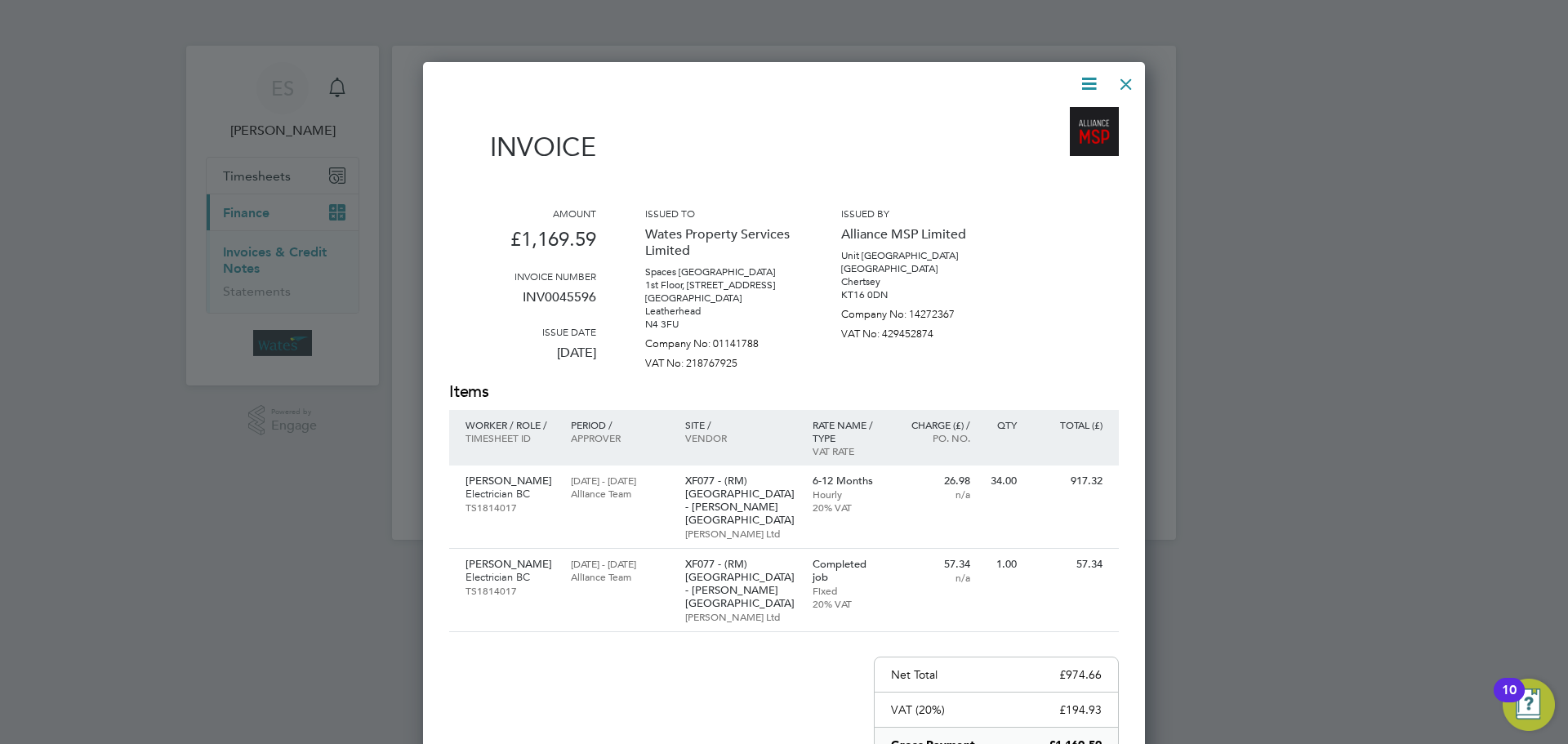
click at [1086, 80] on icon at bounding box center [1089, 84] width 20 height 20
click at [1065, 114] on li "Download Invoice" at bounding box center [1040, 123] width 113 height 23
click at [1089, 91] on icon at bounding box center [1089, 84] width 20 height 20
click at [1045, 135] on li "View timesheet" at bounding box center [1040, 145] width 113 height 23
click at [1122, 74] on div at bounding box center [1126, 79] width 29 height 29
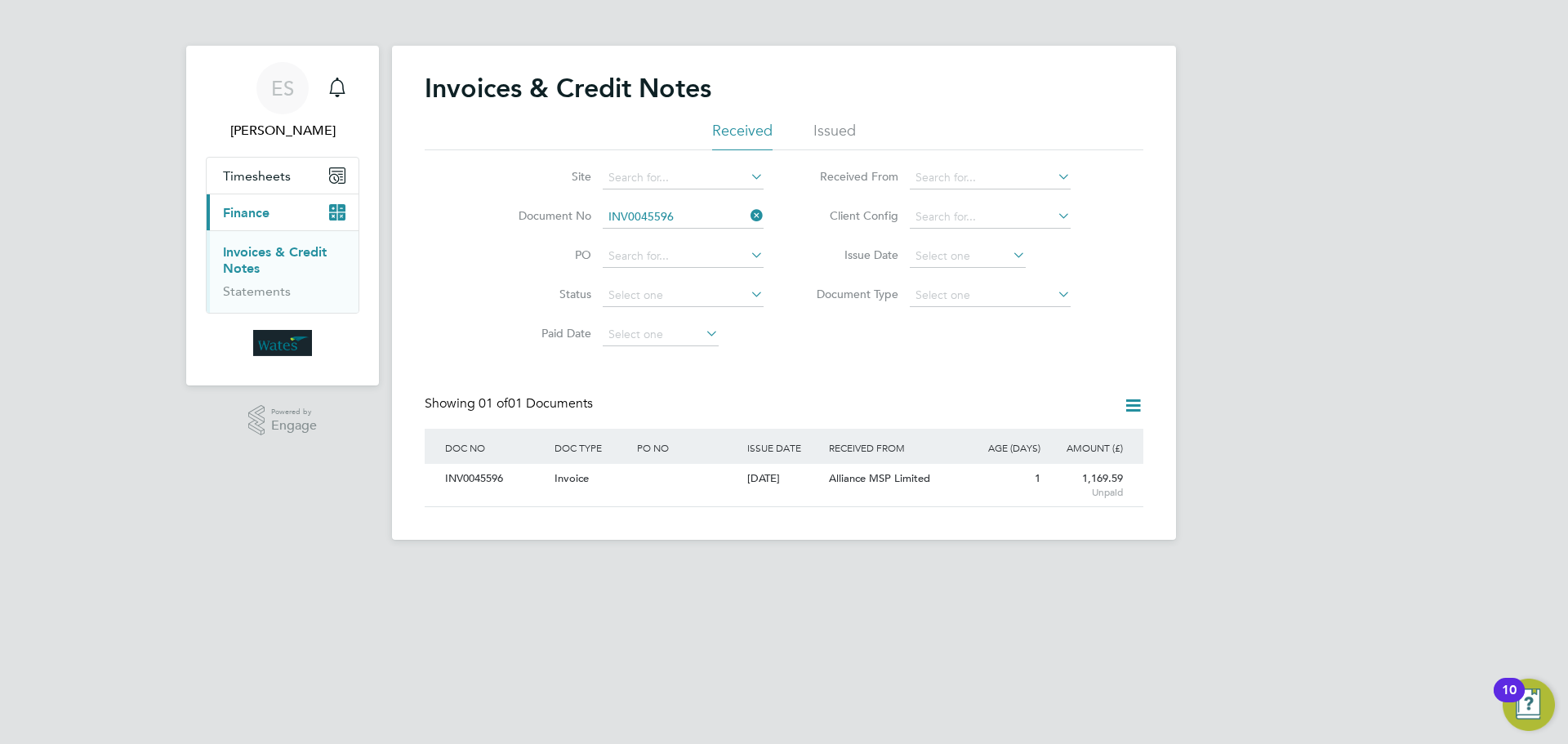
click at [747, 220] on icon at bounding box center [747, 216] width 0 height 23
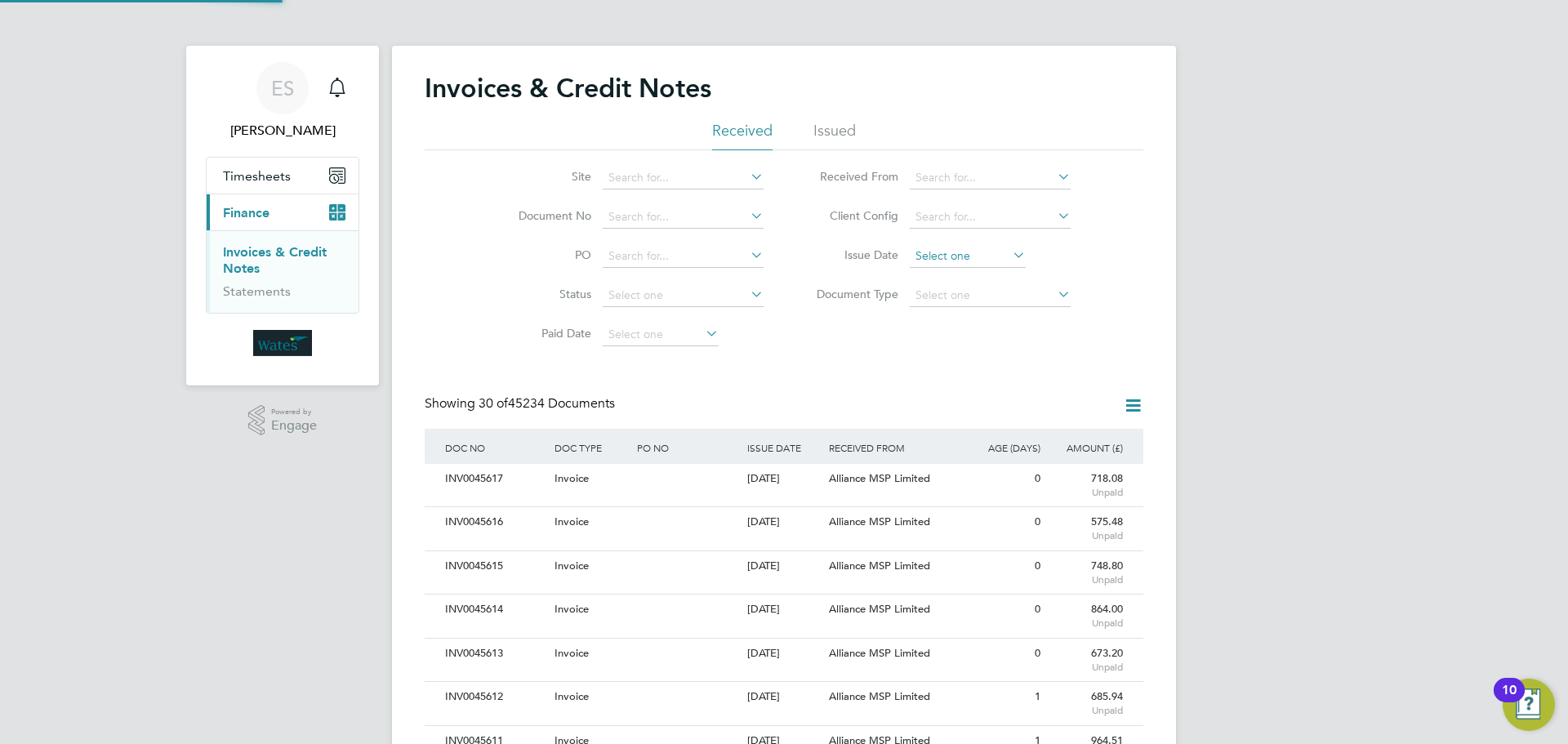
scroll to position [31, 138]
click at [964, 262] on input at bounding box center [968, 257] width 116 height 23
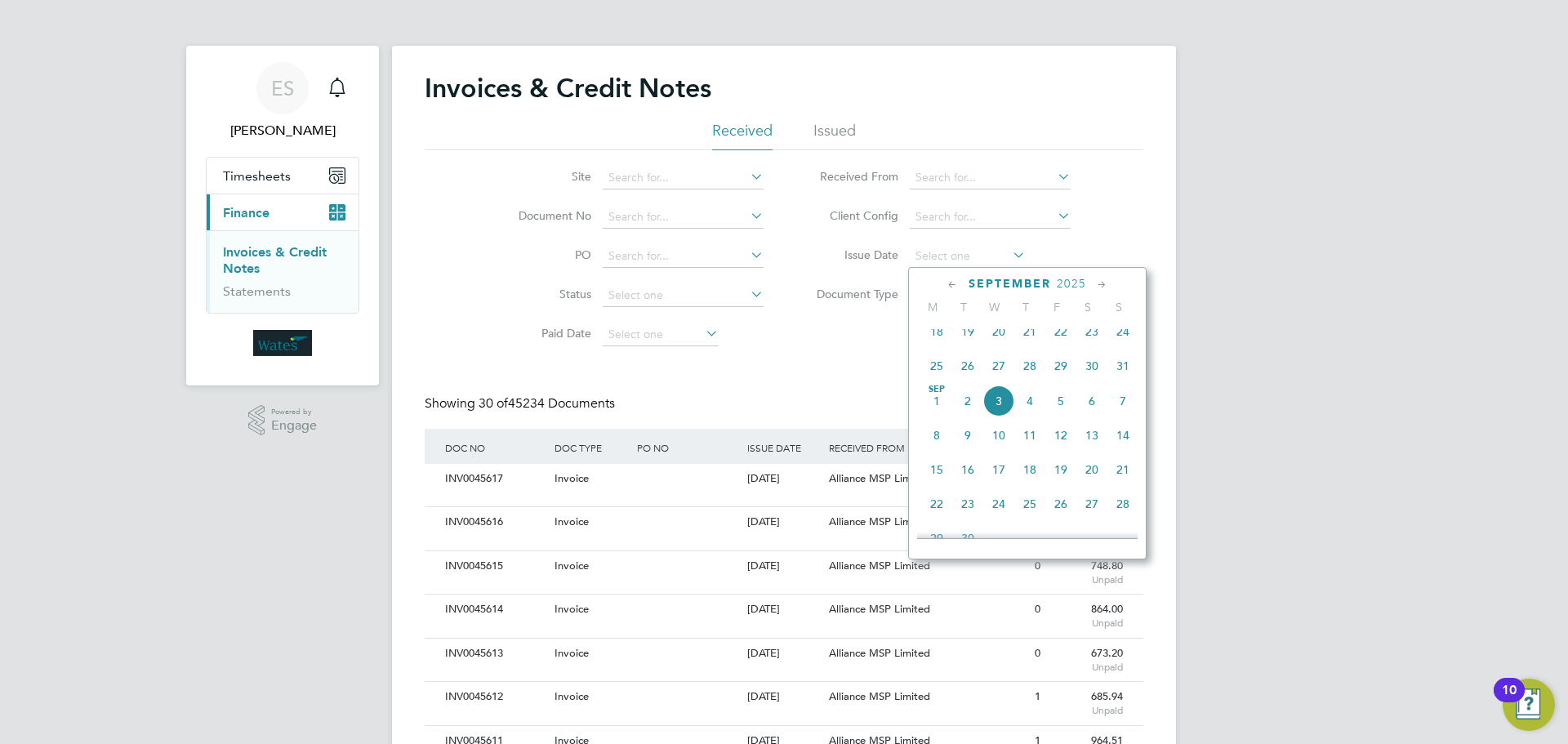
click at [967, 413] on span "2" at bounding box center [968, 401] width 31 height 31
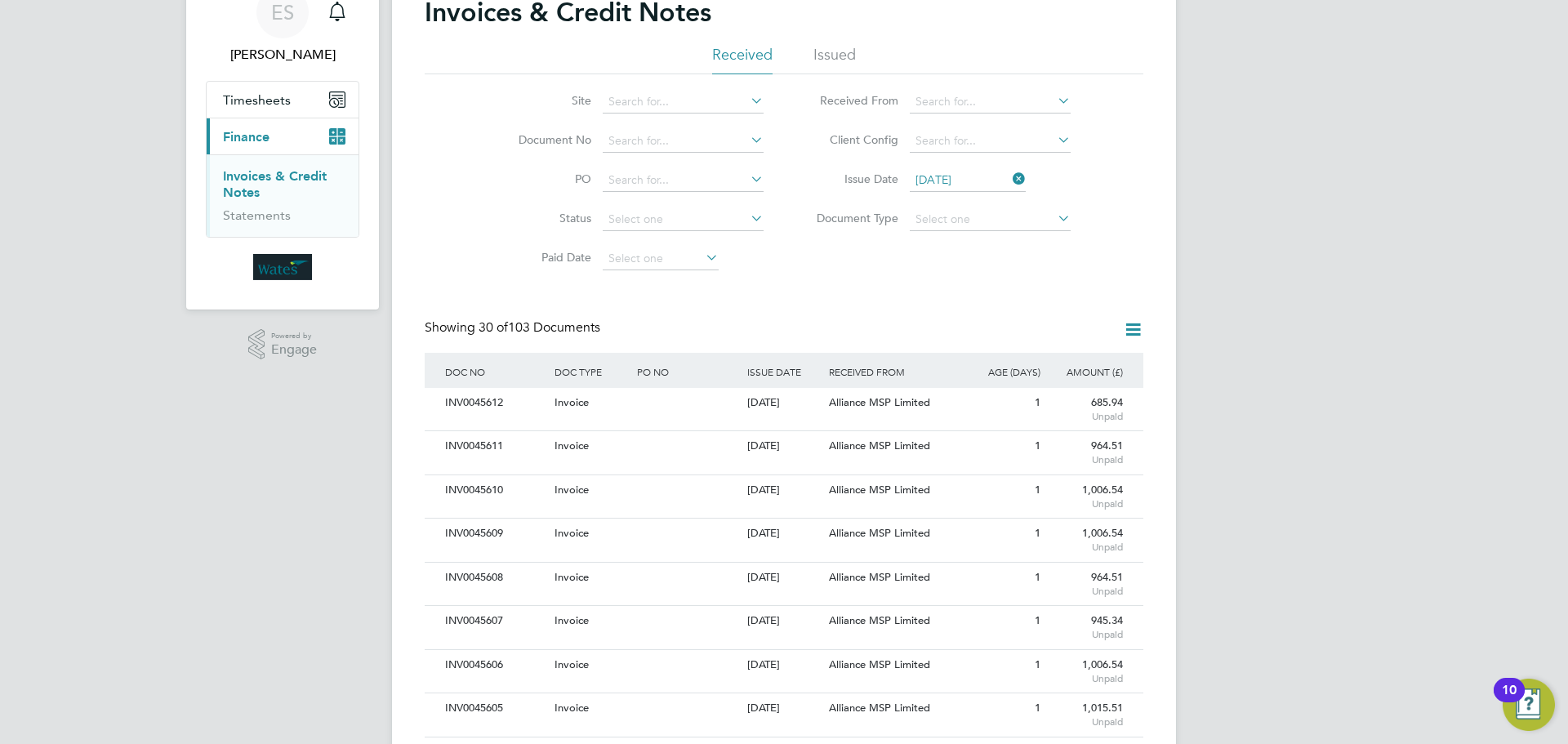
click at [1125, 329] on icon at bounding box center [1133, 329] width 20 height 20
click at [1062, 358] on li "Download invoices" at bounding box center [1065, 369] width 154 height 23
click at [1131, 329] on icon at bounding box center [1133, 329] width 20 height 20
click at [1076, 388] on li "Download credit notes" at bounding box center [1065, 391] width 154 height 23
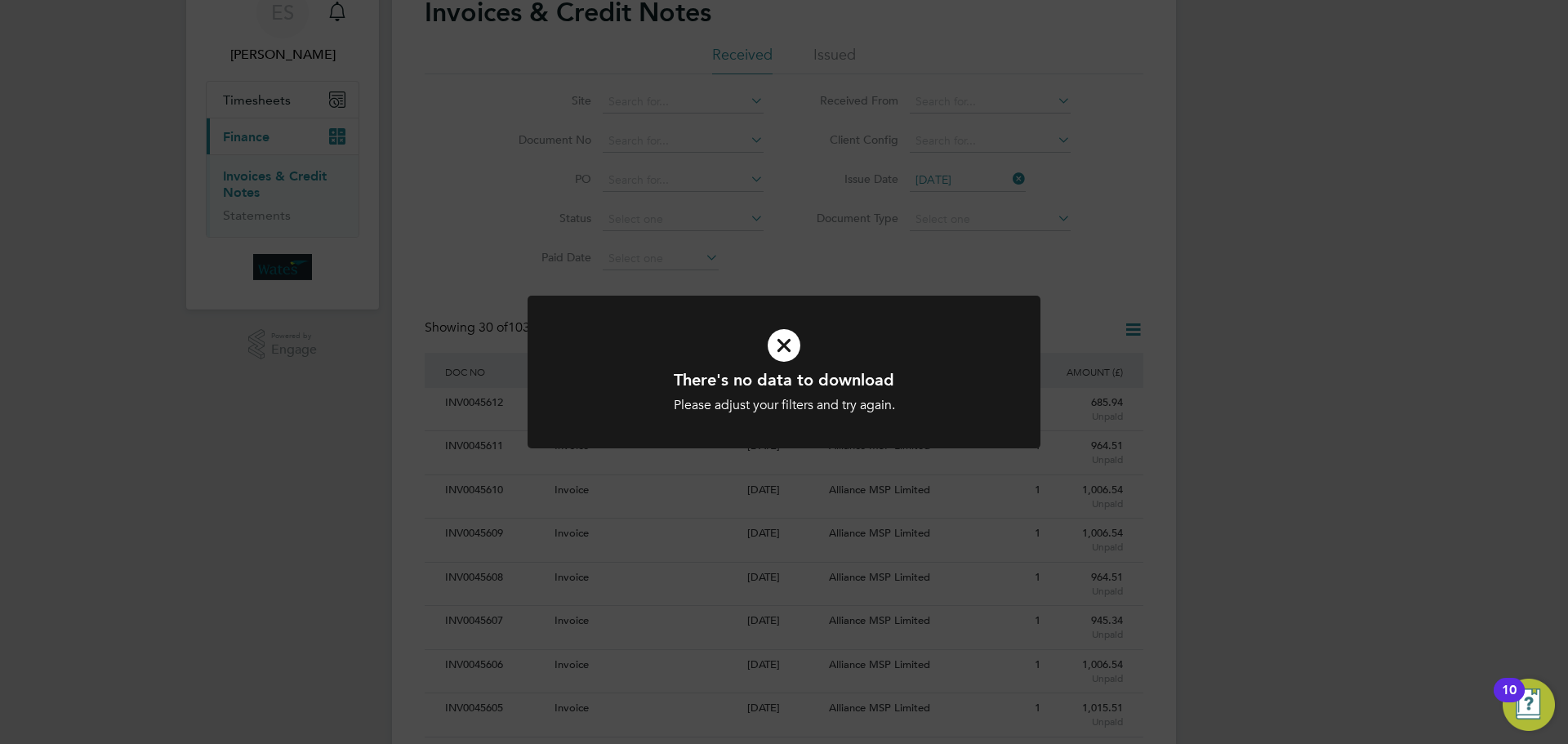
click at [870, 323] on icon at bounding box center [784, 346] width 425 height 64
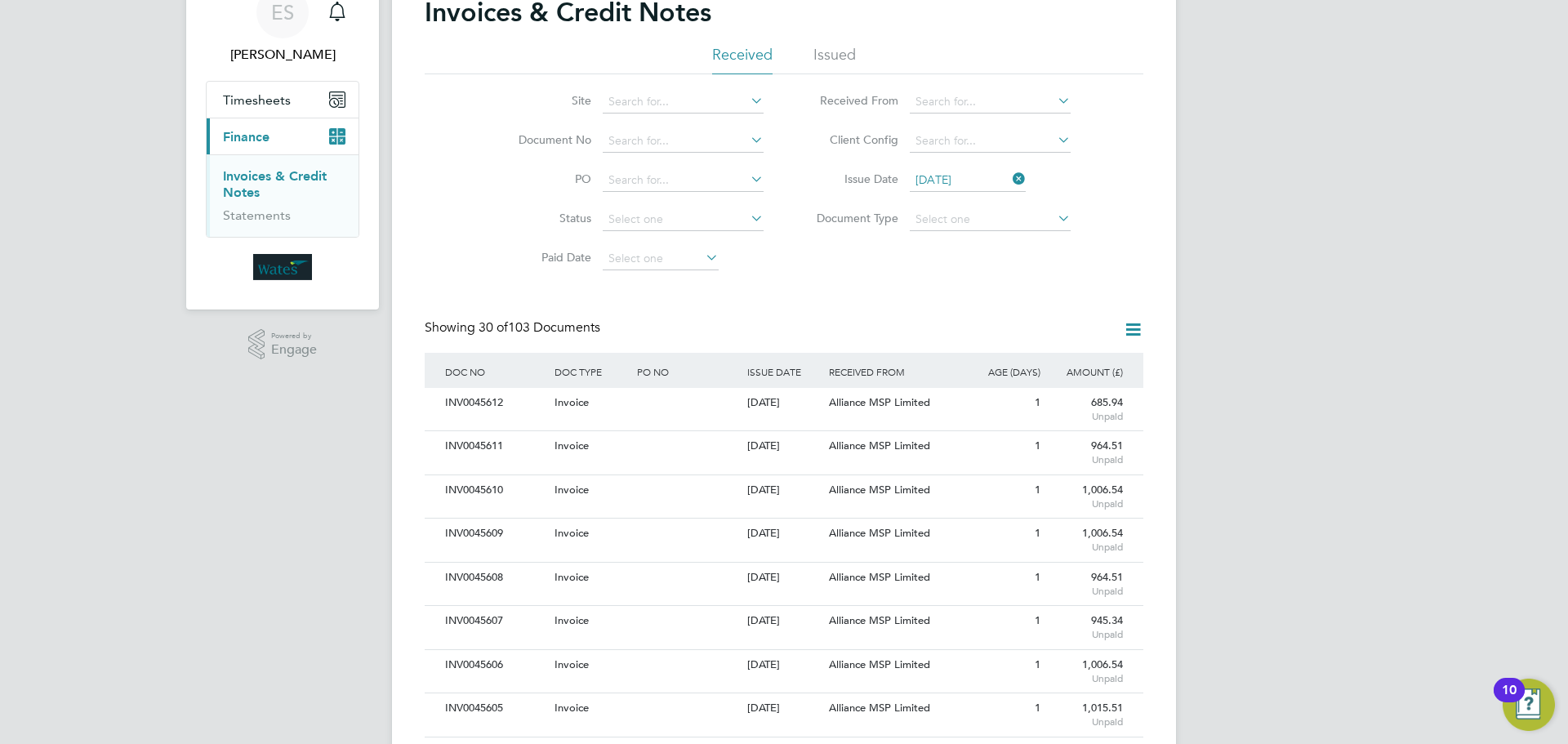
click at [974, 179] on input "02 Sep 2025" at bounding box center [968, 181] width 116 height 23
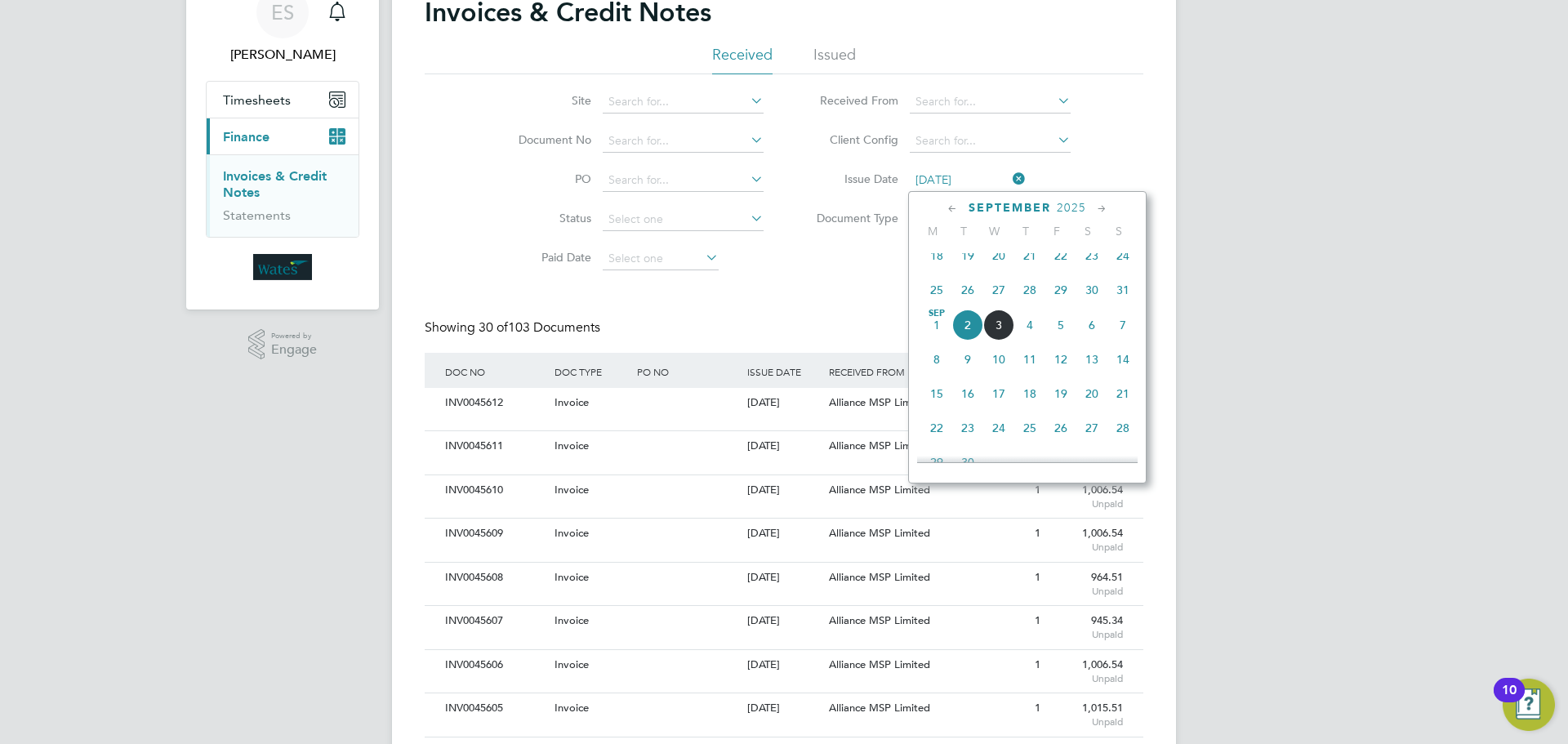
click at [935, 318] on span "Sep" at bounding box center [936, 313] width 31 height 8
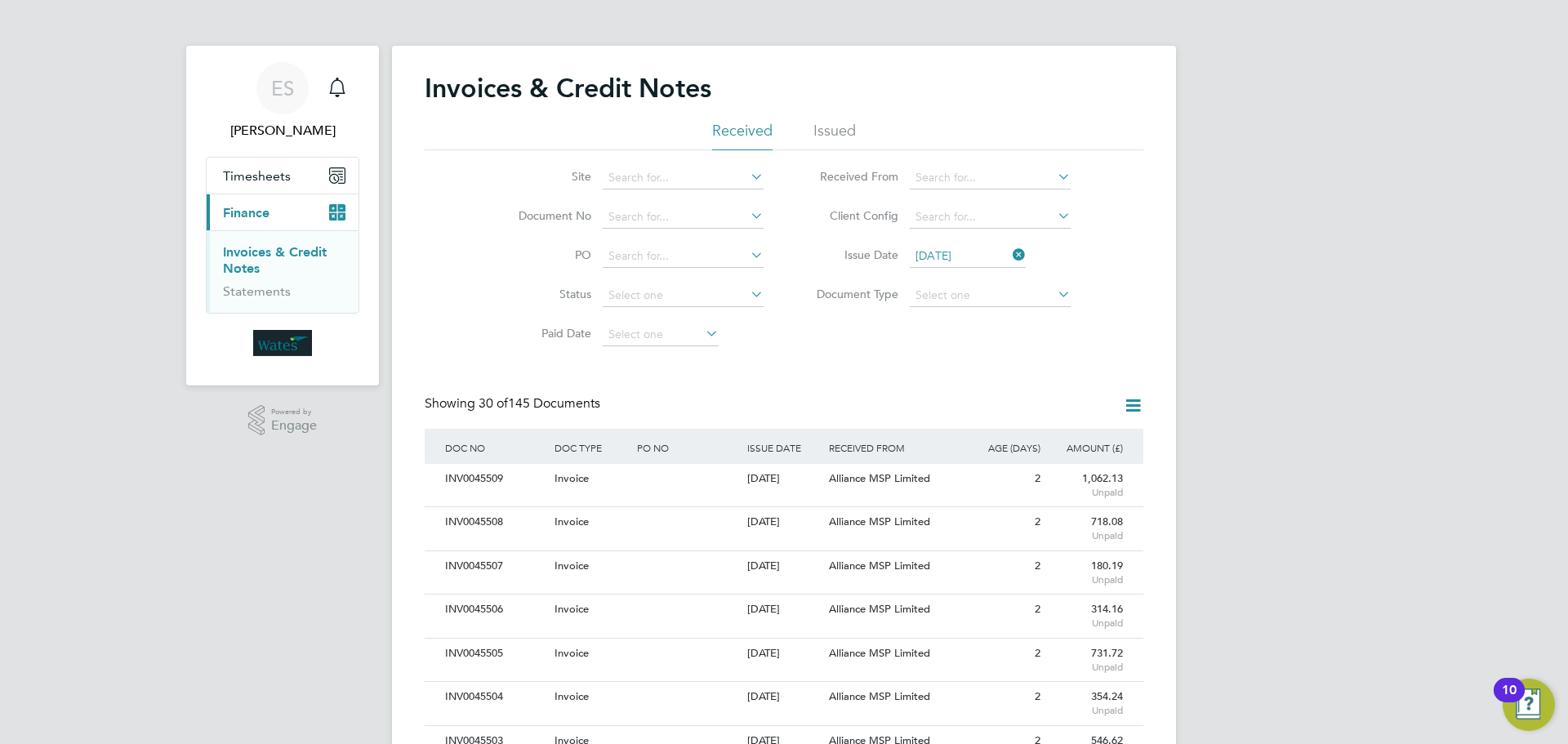
click at [1132, 407] on icon at bounding box center [1133, 405] width 20 height 20
click at [1033, 465] on li "Download credit notes" at bounding box center [1065, 468] width 154 height 23
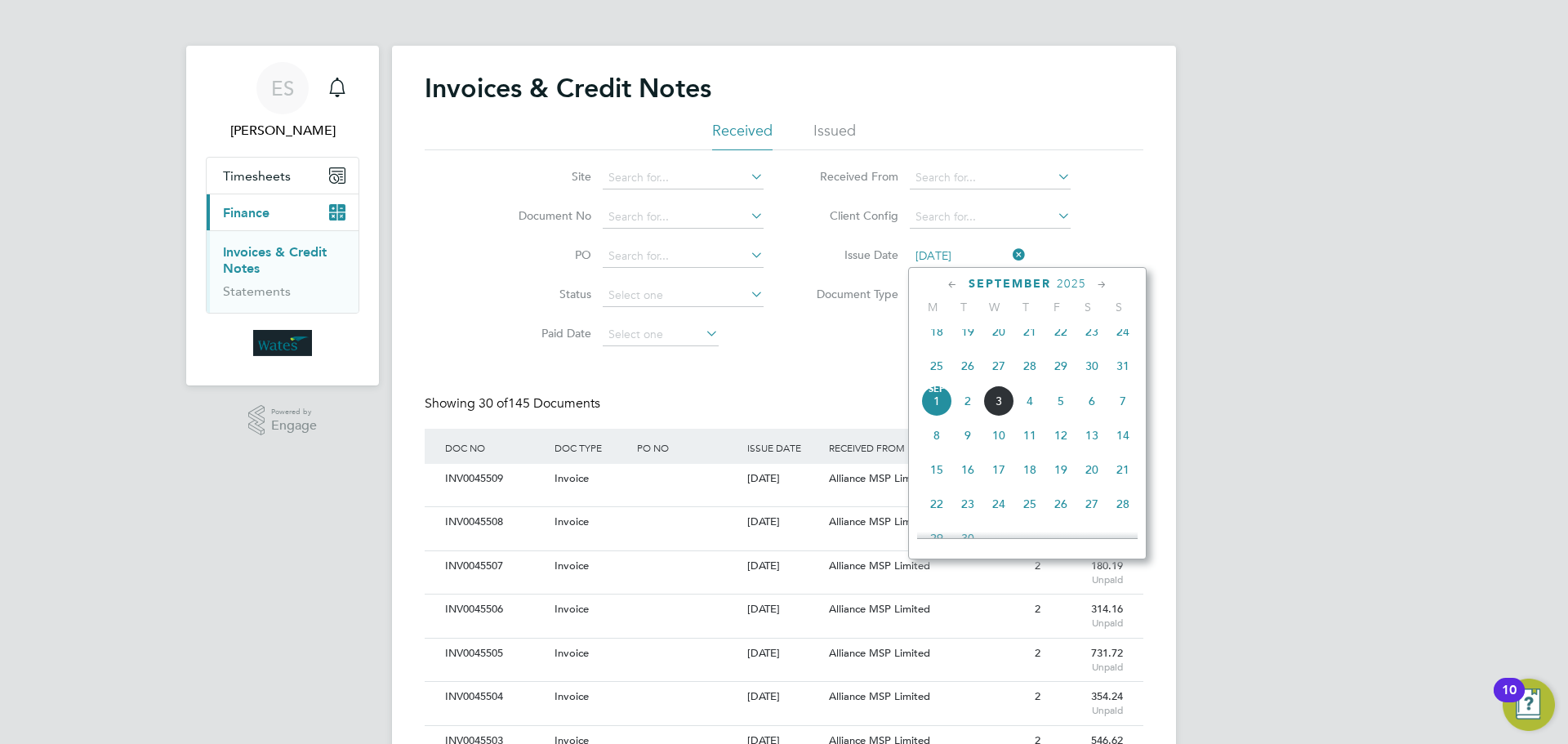
click at [1008, 247] on input "01 Sep 2025" at bounding box center [968, 257] width 116 height 23
click at [1059, 372] on span "29" at bounding box center [1060, 365] width 31 height 31
type input "29 Aug 2025"
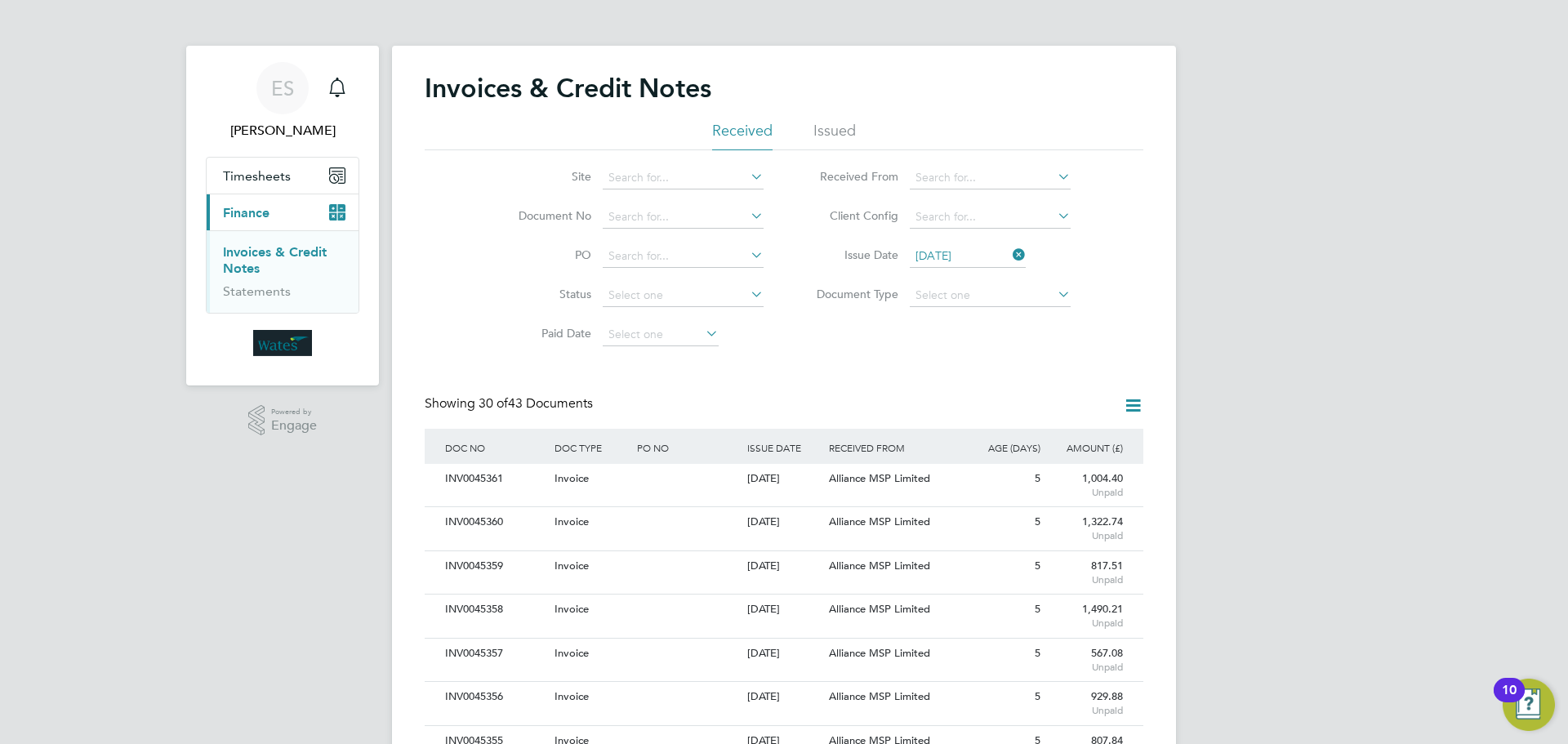
click at [1133, 398] on icon at bounding box center [1133, 405] width 20 height 20
click at [1065, 467] on li "Download credit notes" at bounding box center [1065, 468] width 154 height 23
click at [1009, 254] on icon at bounding box center [1009, 255] width 0 height 23
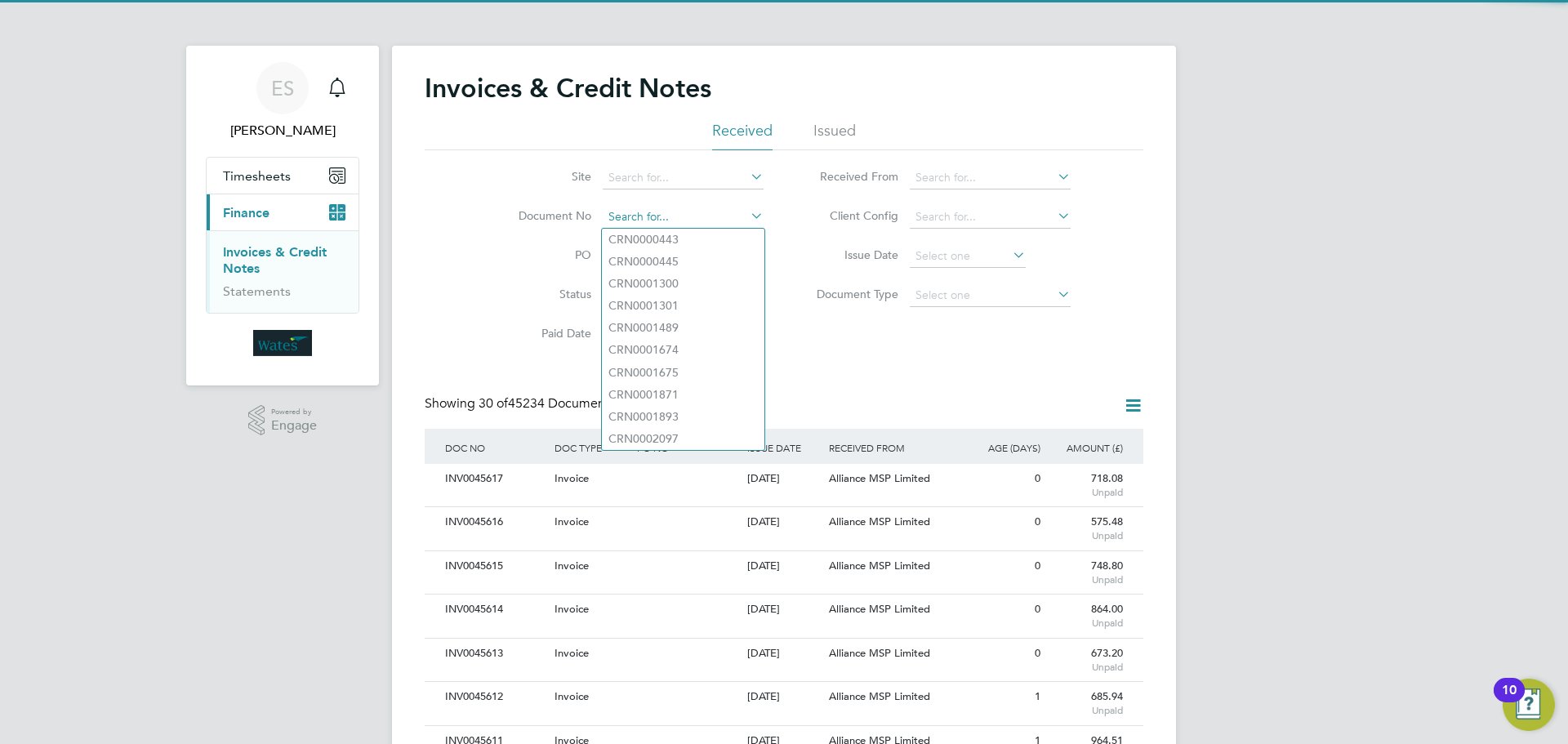
paste input "INV0045597"
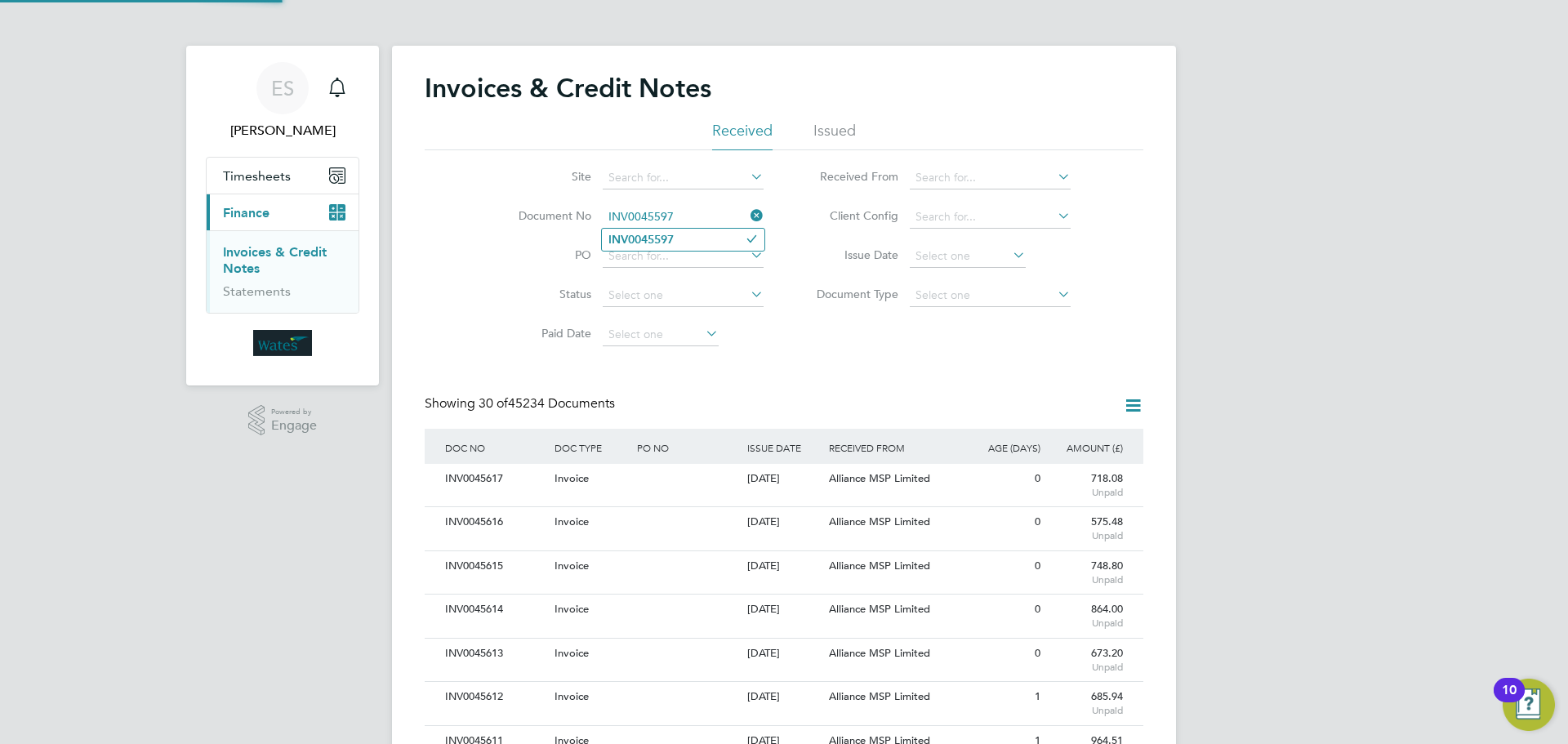
type input "INV0045597"
click at [651, 235] on b "INV0045597" at bounding box center [641, 240] width 65 height 14
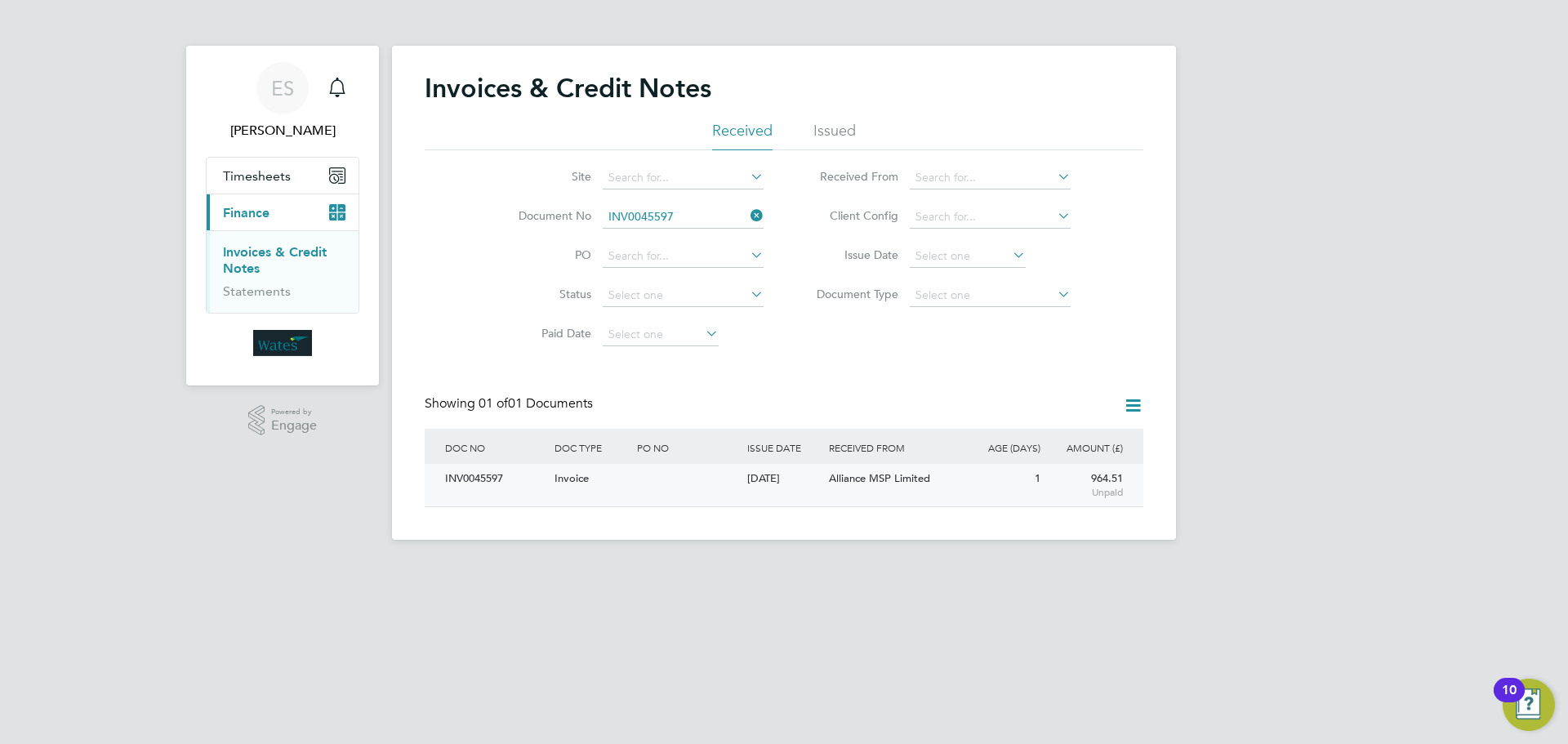
click at [504, 479] on div "INV0045597" at bounding box center [495, 479] width 110 height 30
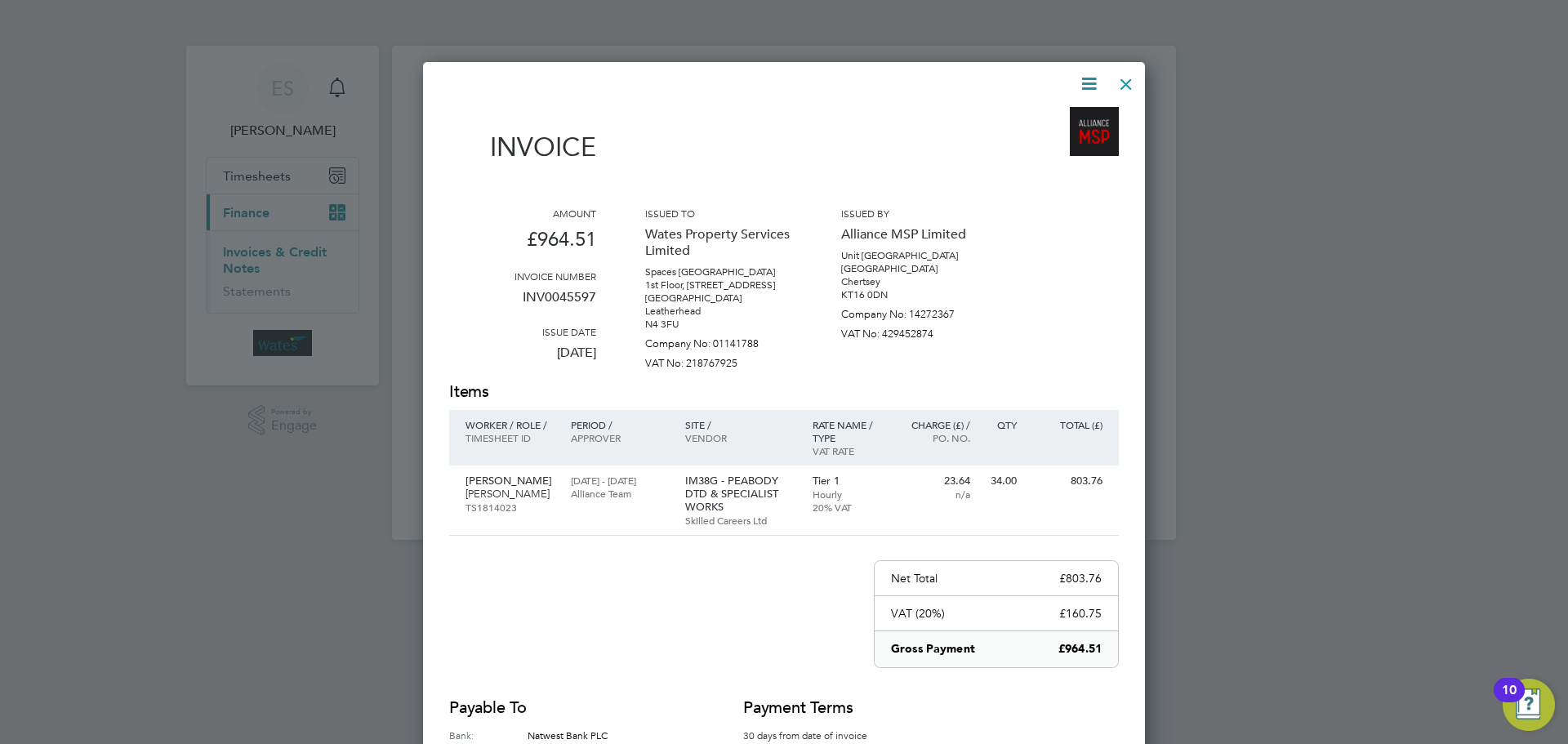
click at [1079, 82] on icon at bounding box center [1089, 84] width 20 height 20
click at [1055, 116] on li "Download Invoice" at bounding box center [1040, 123] width 113 height 23
click at [1086, 79] on icon at bounding box center [1089, 84] width 20 height 20
click at [1065, 139] on li "View timesheet" at bounding box center [1040, 145] width 113 height 23
click at [1128, 78] on div at bounding box center [1126, 79] width 29 height 29
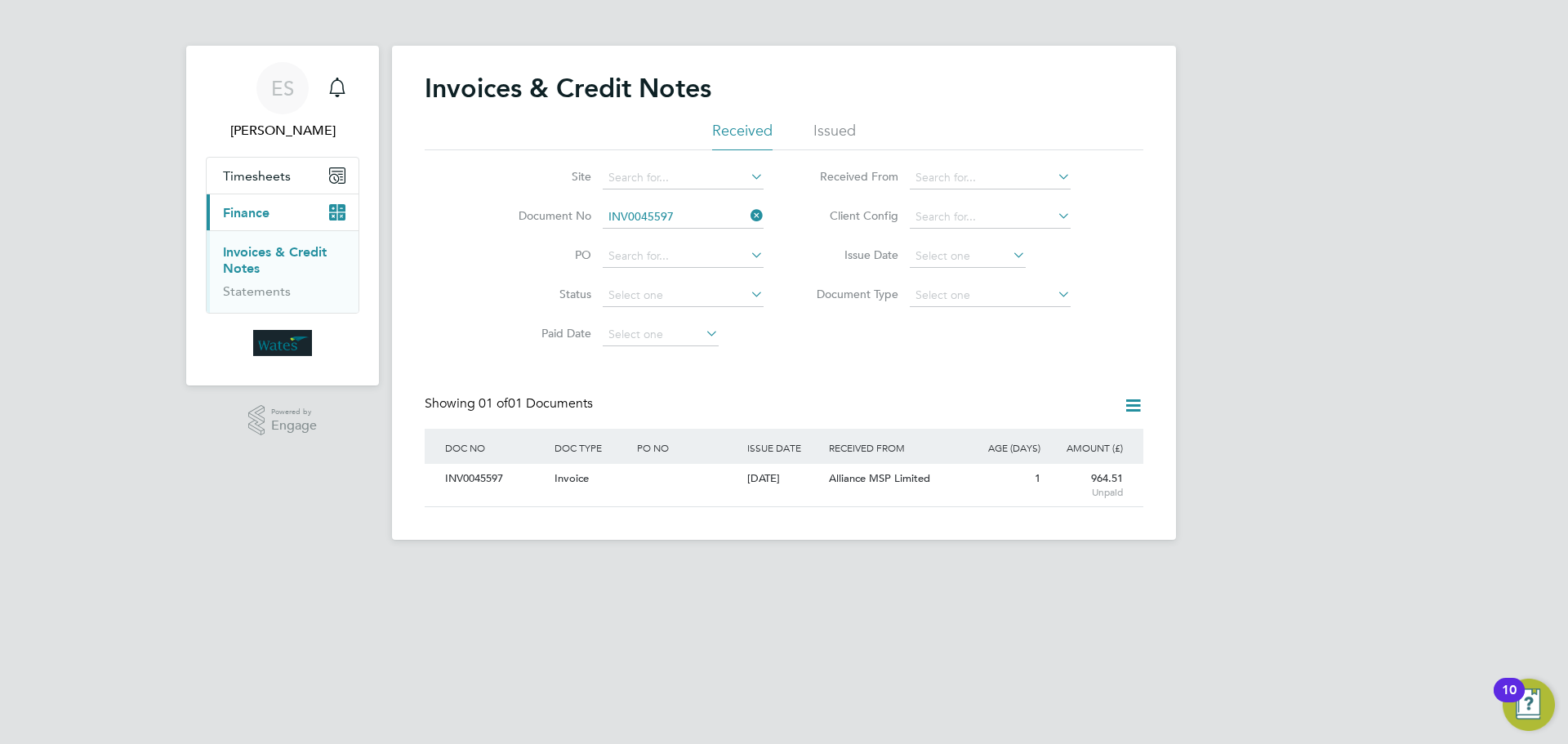
click at [747, 221] on icon at bounding box center [747, 216] width 0 height 23
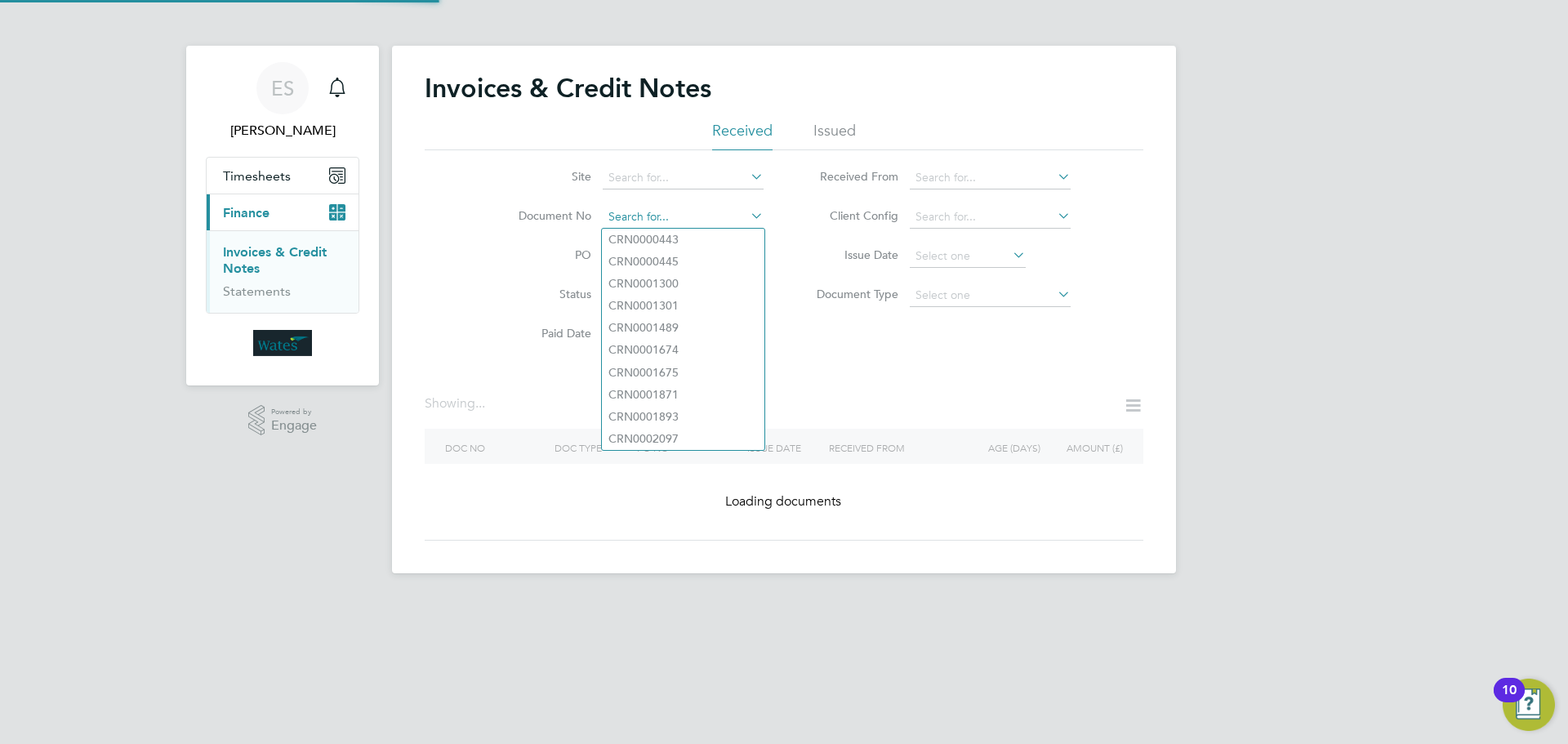
paste input "INV0045598"
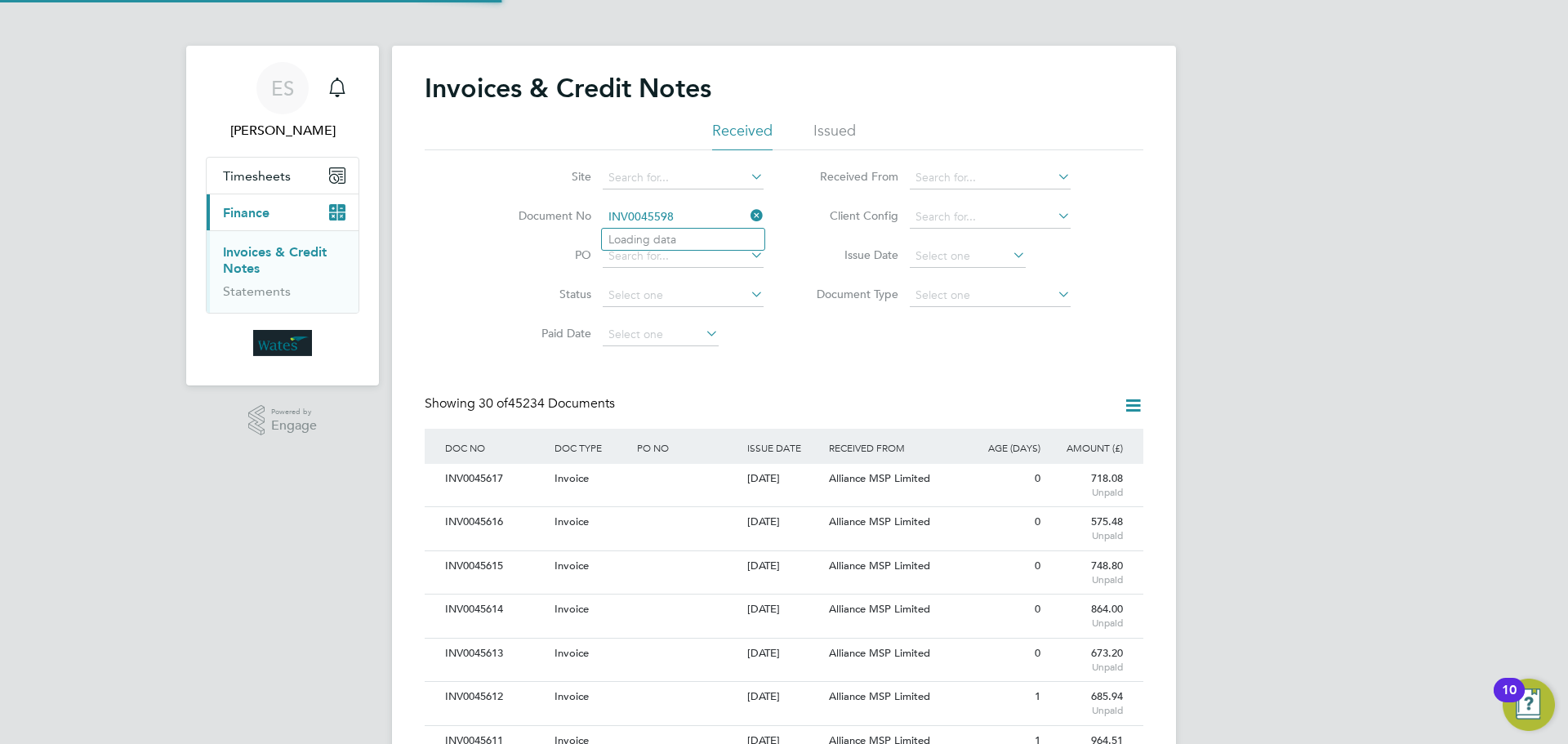
scroll to position [31, 111]
type input "INV0045598"
click at [667, 241] on b "INV0045598" at bounding box center [641, 240] width 65 height 14
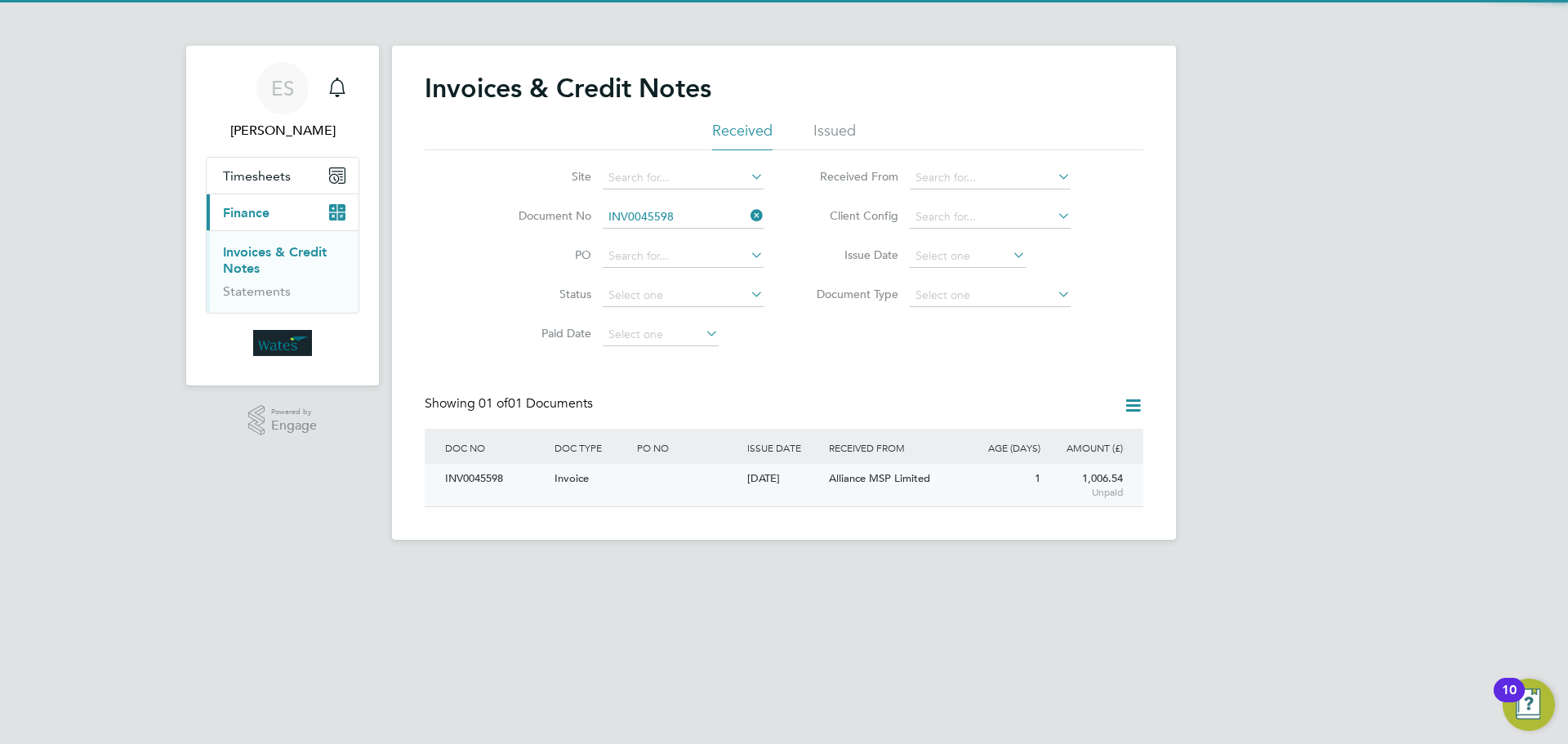
click at [462, 477] on div "INV0045598" at bounding box center [495, 479] width 110 height 30
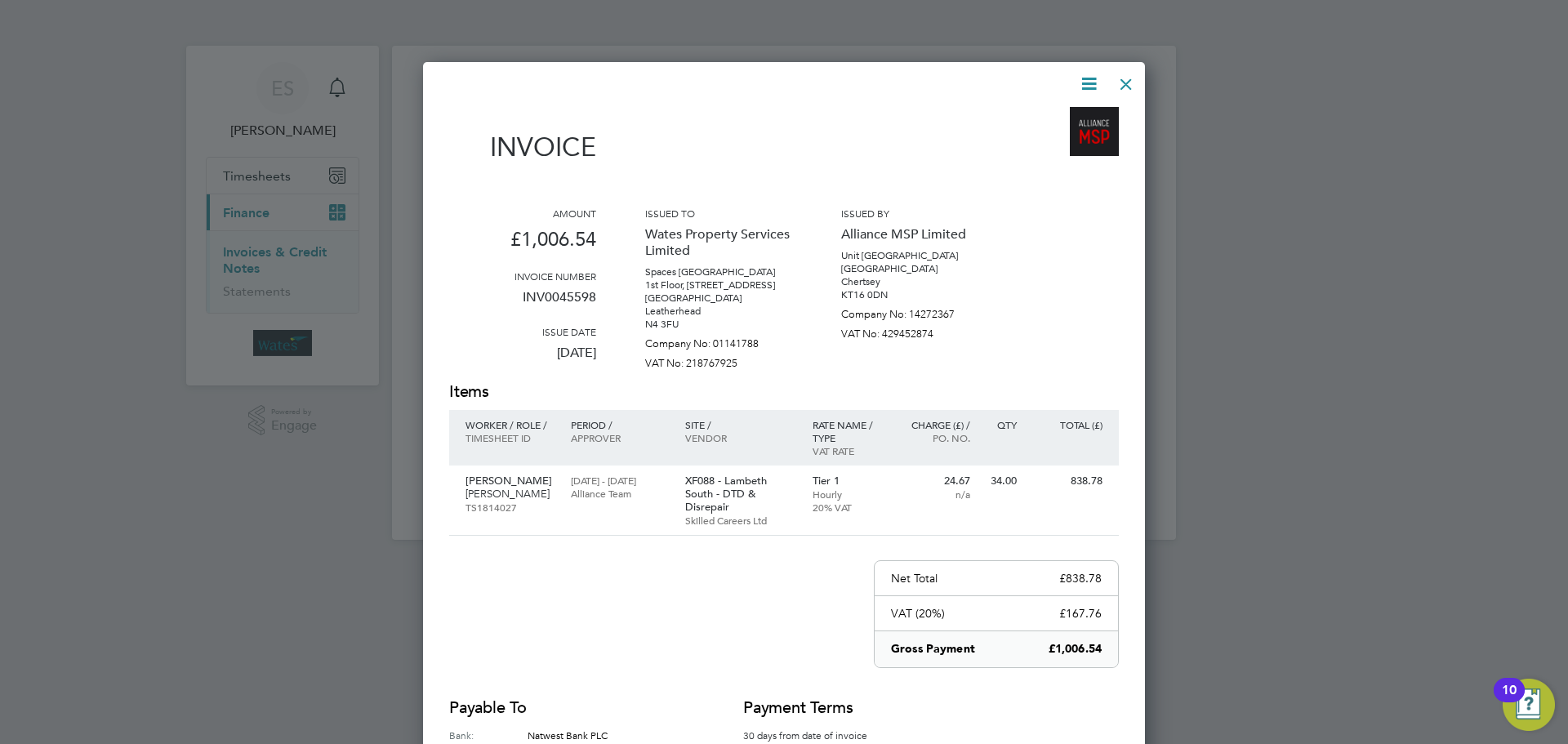
click at [1090, 78] on icon at bounding box center [1089, 84] width 20 height 20
click at [1055, 115] on li "Download Invoice" at bounding box center [1040, 123] width 113 height 23
click at [1079, 82] on icon at bounding box center [1089, 84] width 20 height 20
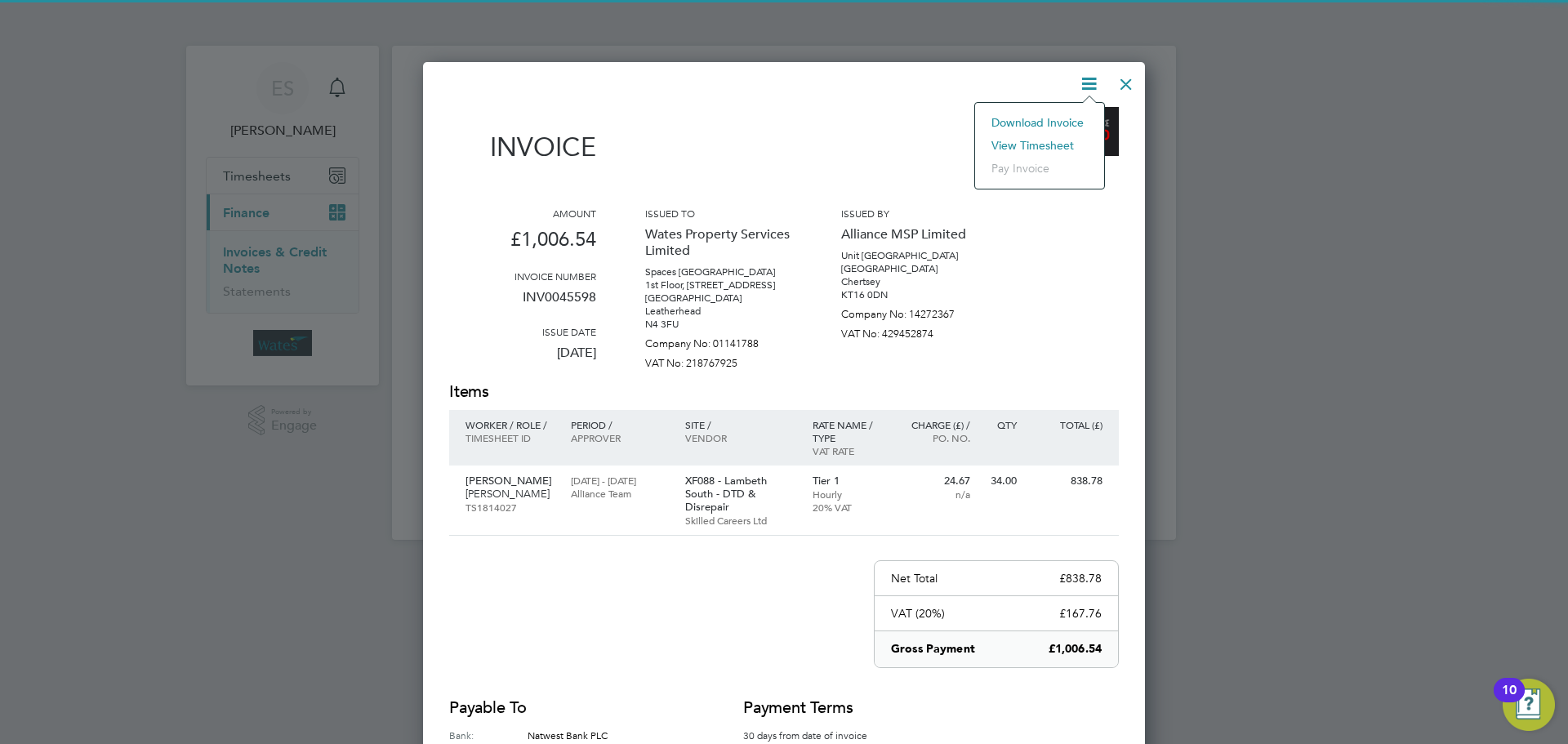
click at [1050, 143] on li "View timesheet" at bounding box center [1040, 145] width 113 height 23
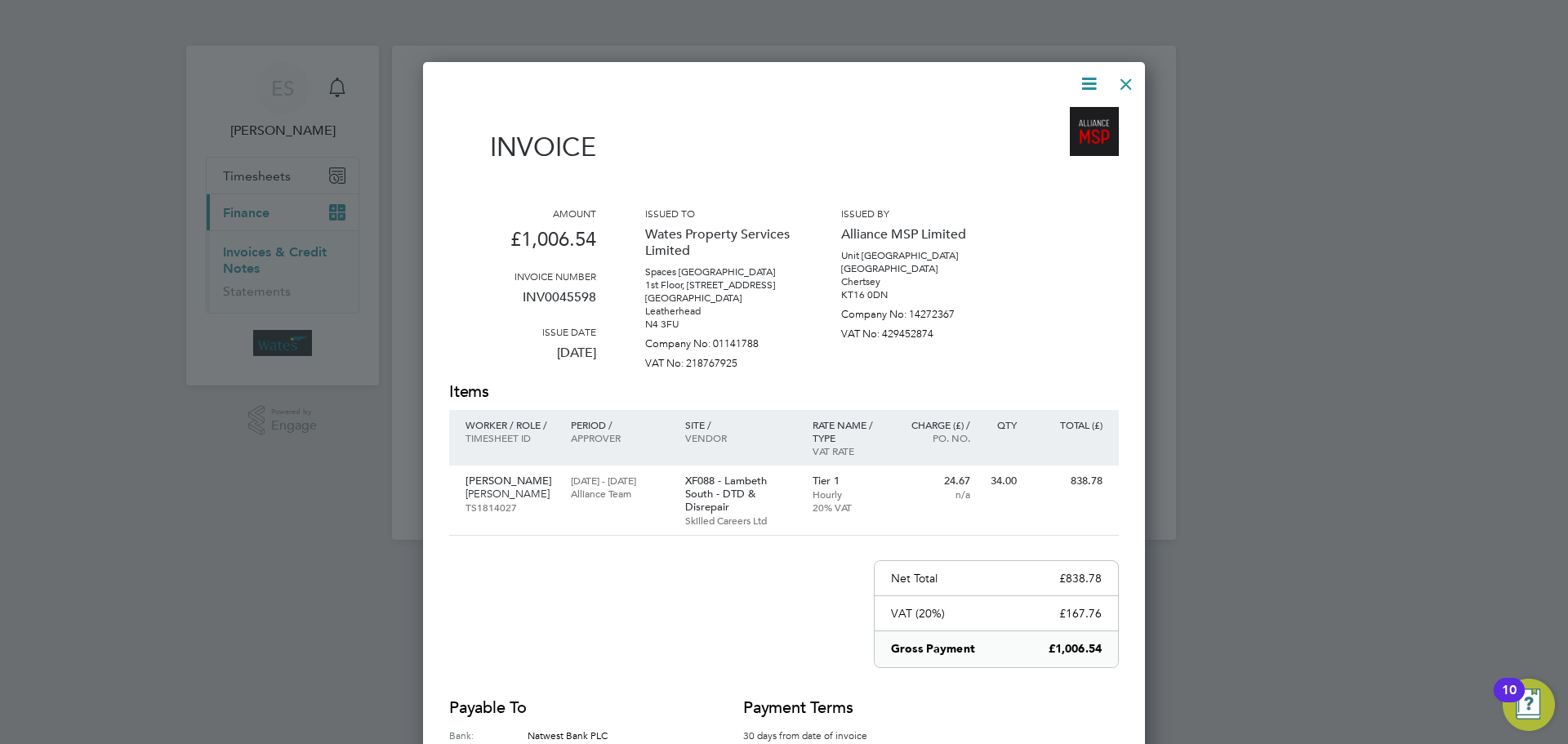
click at [1135, 78] on div at bounding box center [1126, 79] width 29 height 29
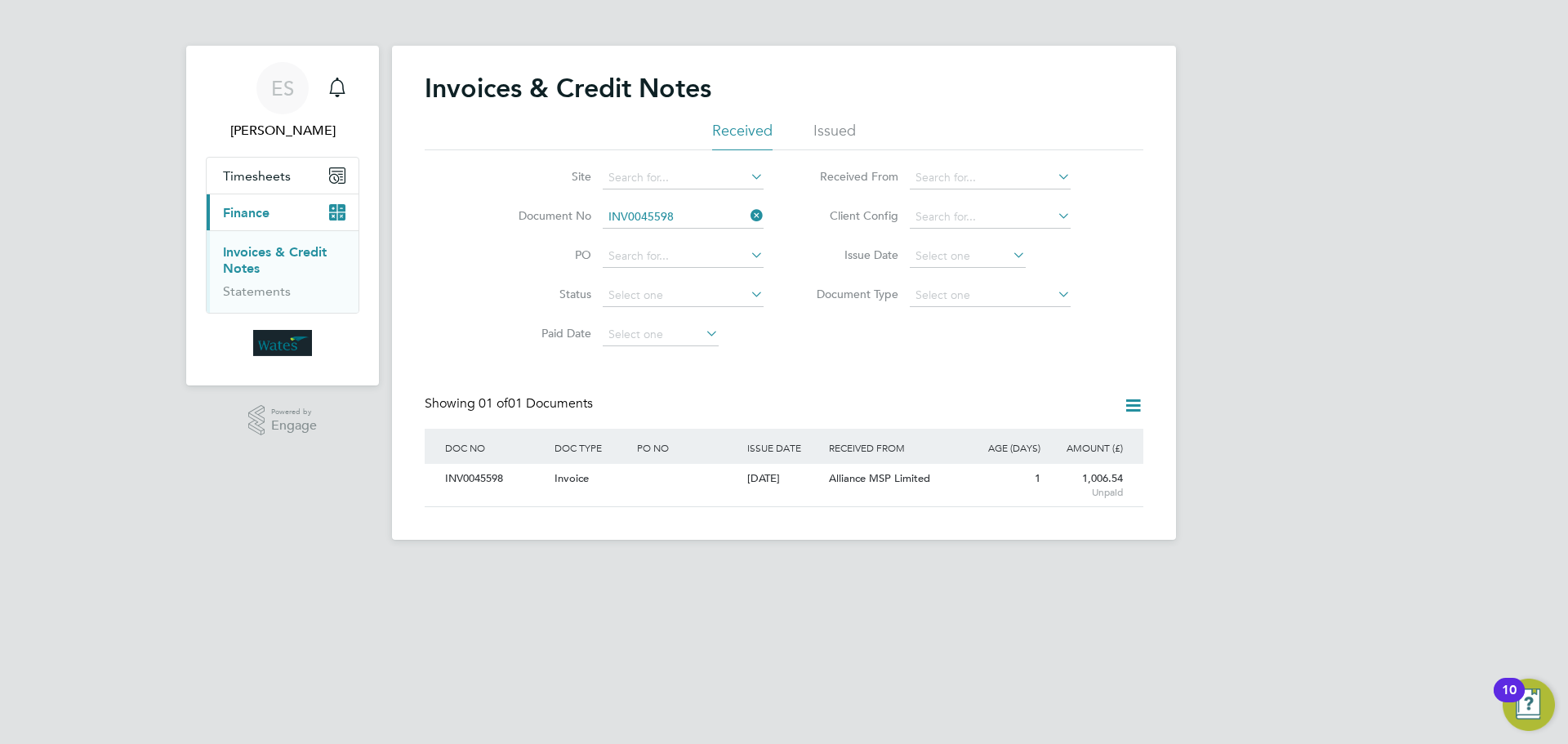
click at [747, 215] on icon at bounding box center [747, 216] width 0 height 23
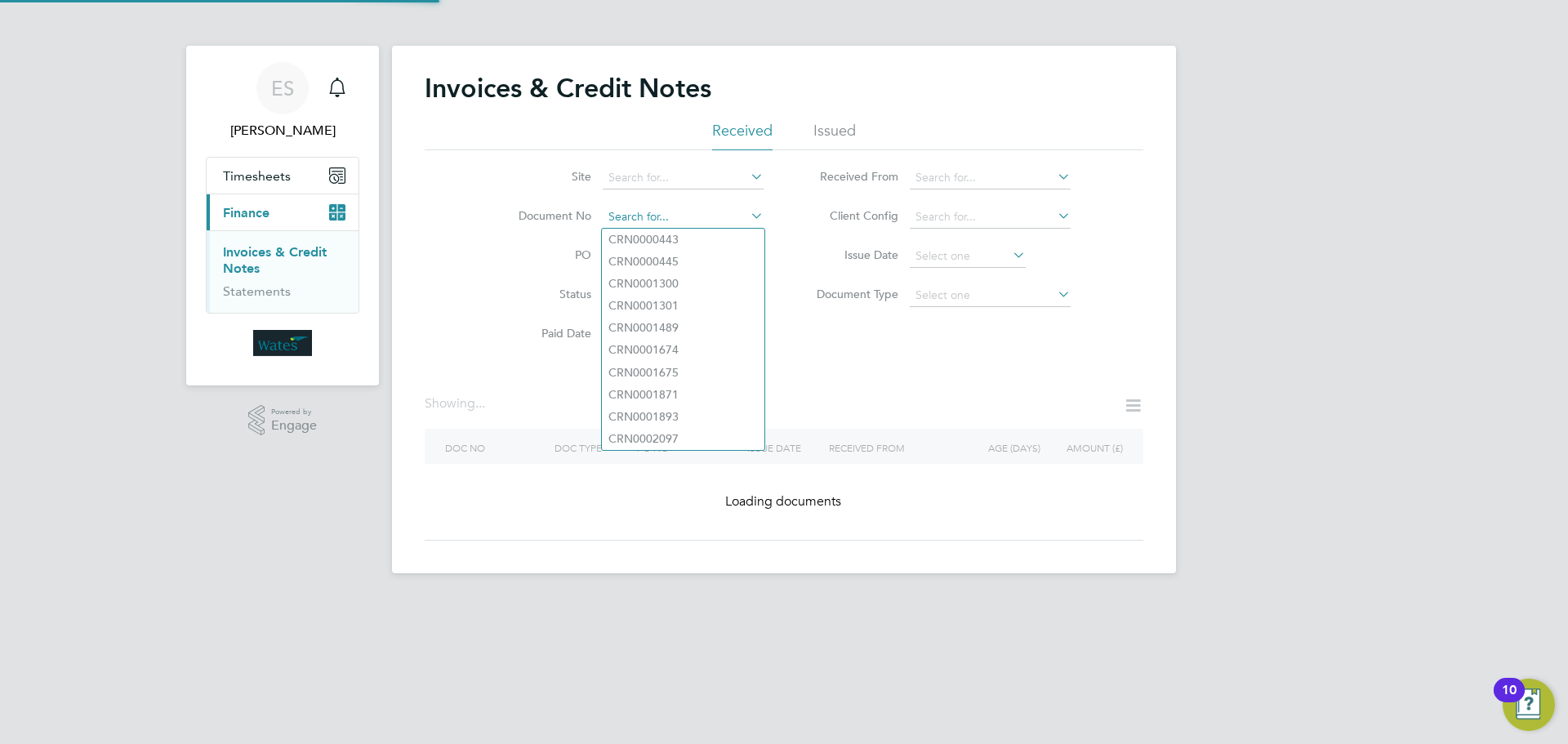
paste input "INV0045599"
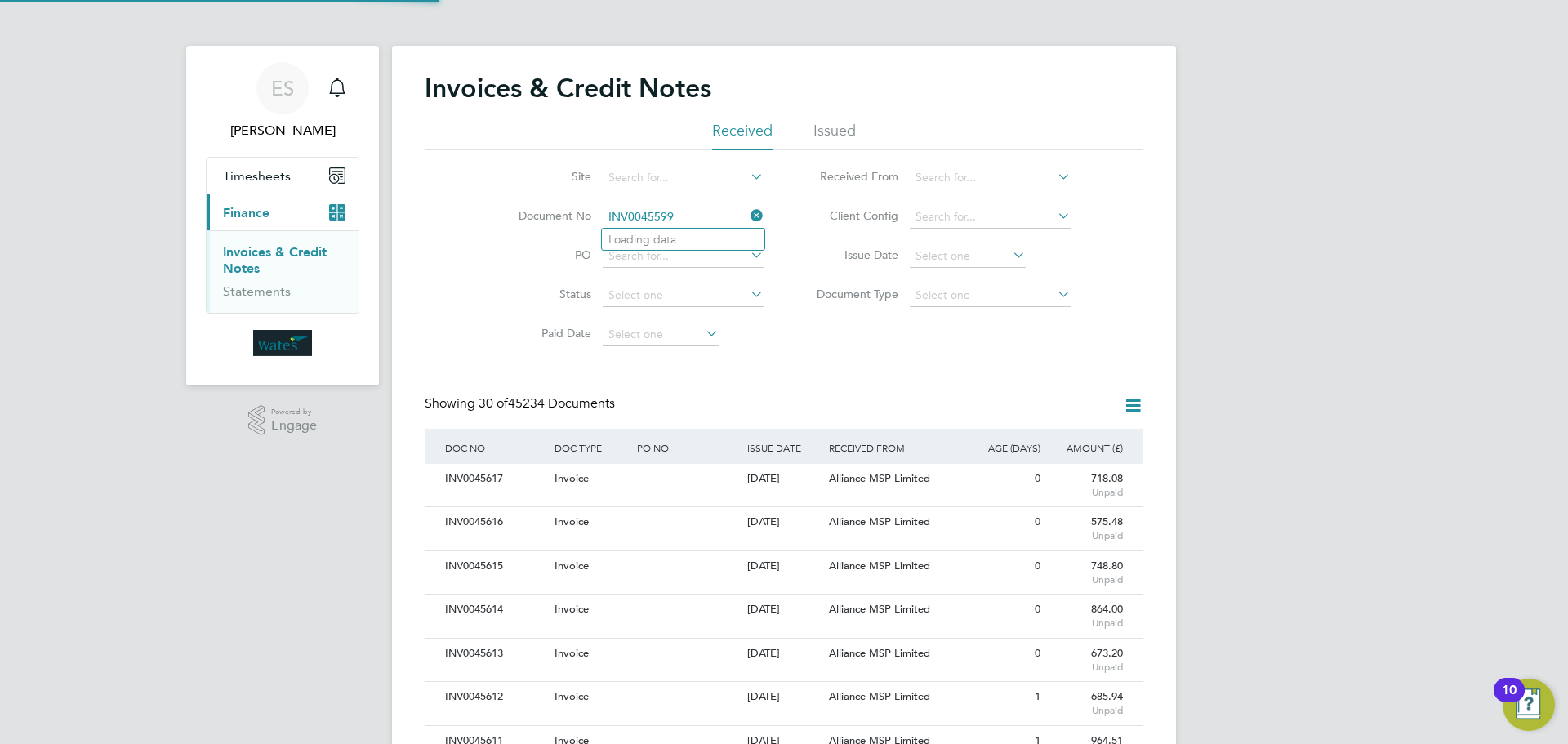
scroll to position [31, 111]
type input "INV0045599"
click at [698, 236] on li "INV0045599" at bounding box center [683, 240] width 162 height 22
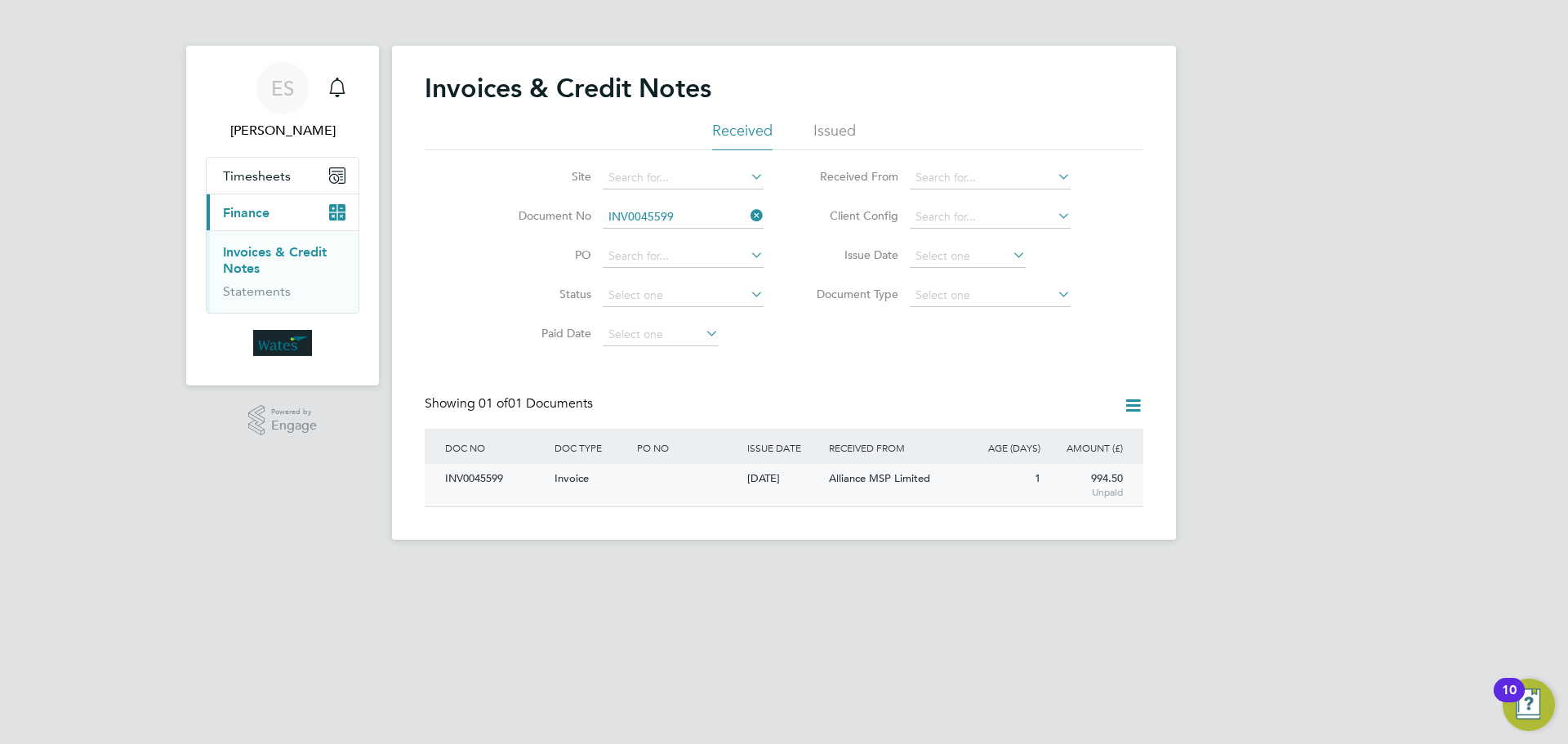
click at [492, 484] on div "INV0045599" at bounding box center [495, 479] width 110 height 30
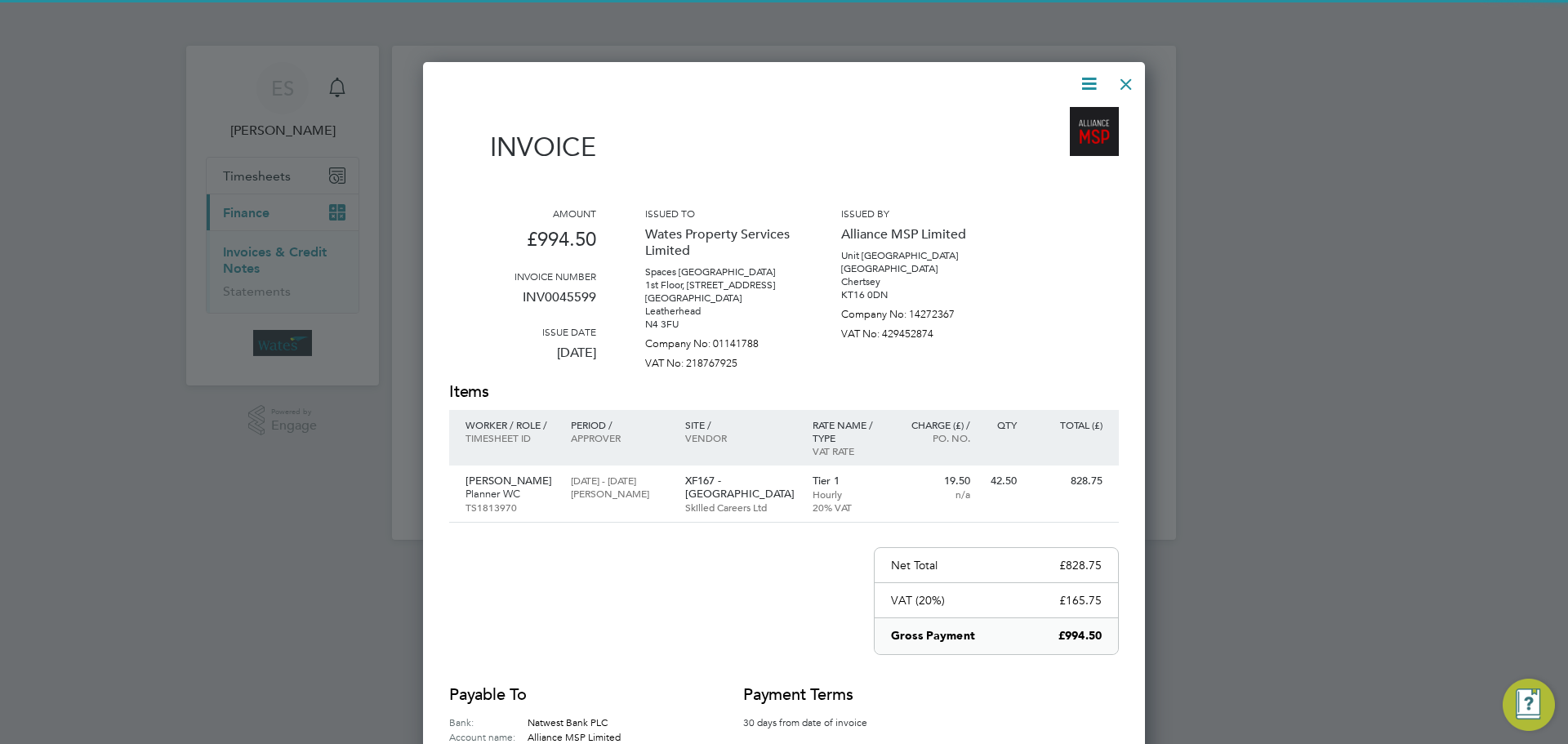
scroll to position [800, 723]
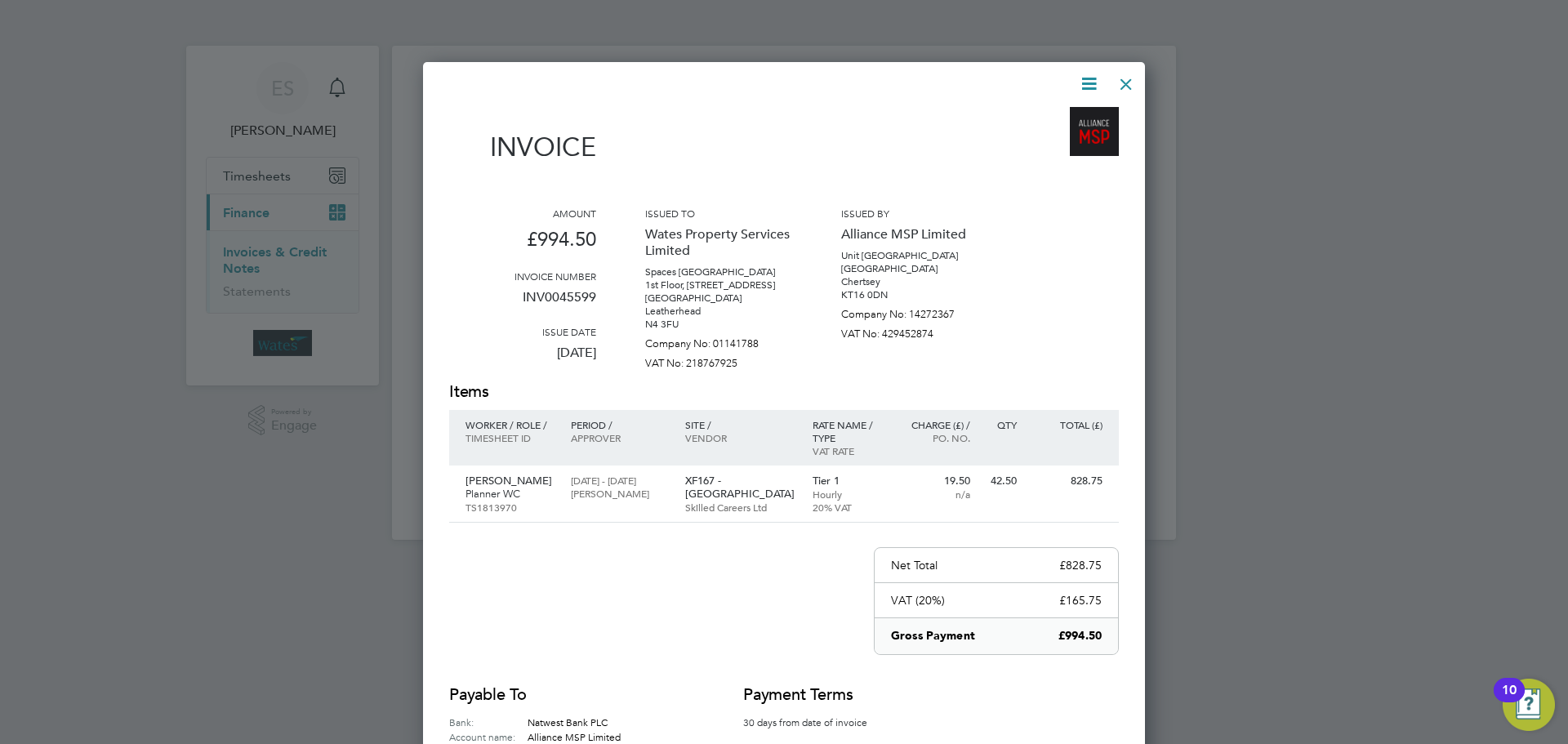
click at [1088, 80] on icon at bounding box center [1089, 84] width 20 height 20
click at [1051, 113] on li "Download Invoice" at bounding box center [1040, 123] width 113 height 23
click at [1088, 83] on icon at bounding box center [1089, 84] width 20 height 20
click at [1049, 140] on li "View timesheet" at bounding box center [1040, 145] width 113 height 23
click at [1123, 77] on div at bounding box center [1126, 79] width 29 height 29
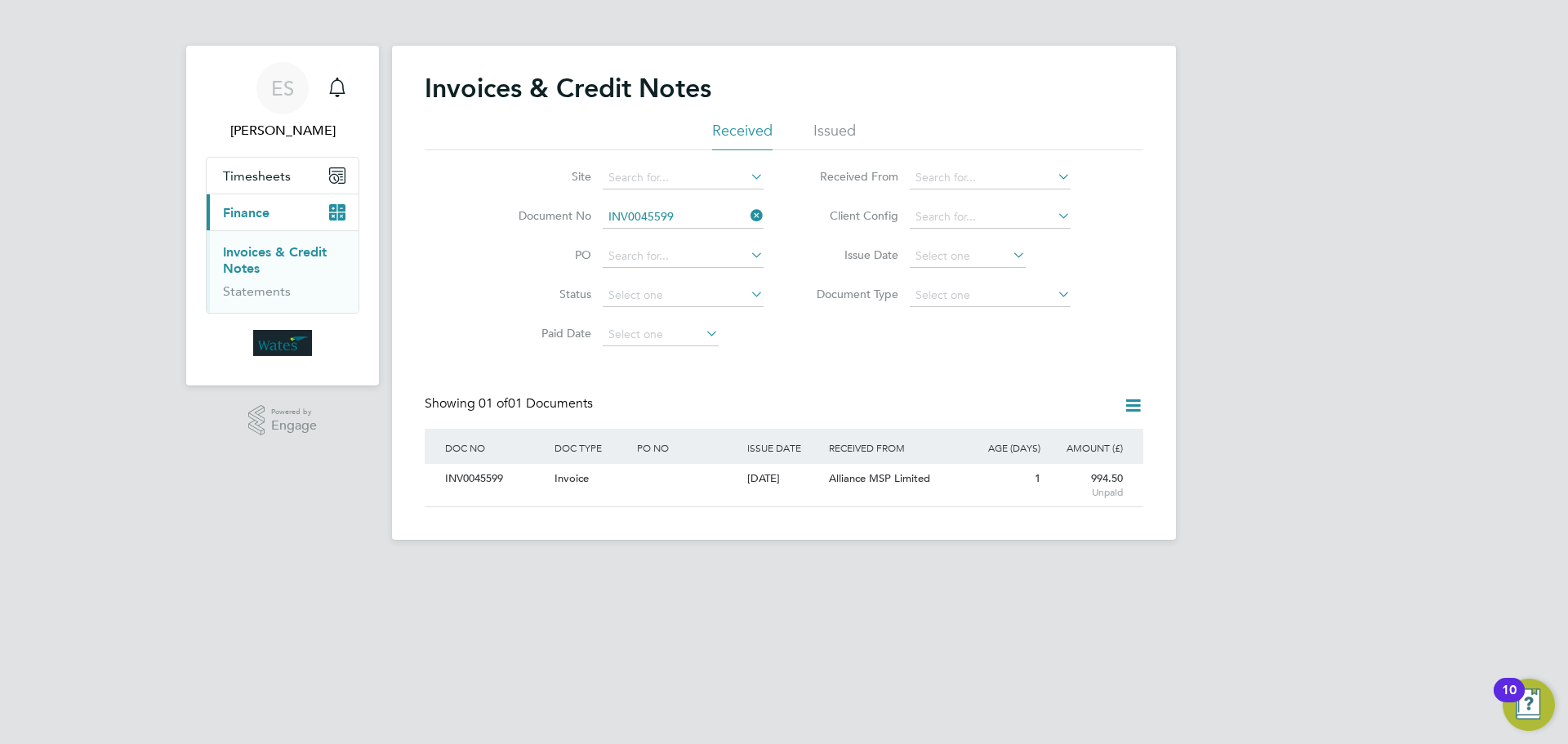
drag, startPoint x: 754, startPoint y: 217, endPoint x: 731, endPoint y: 216, distance: 23.0
click at [747, 217] on icon at bounding box center [747, 216] width 0 height 23
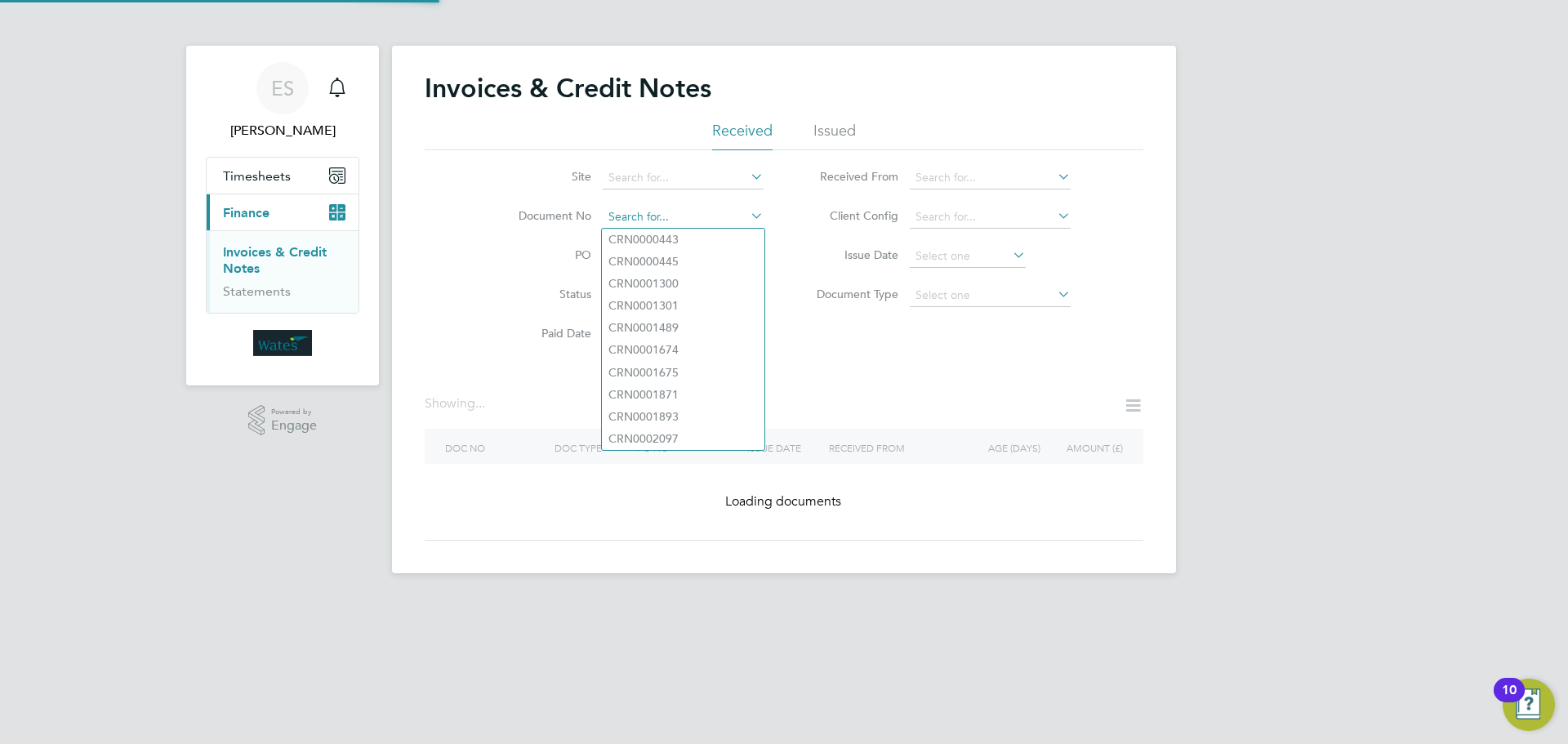
paste input "INV0045600"
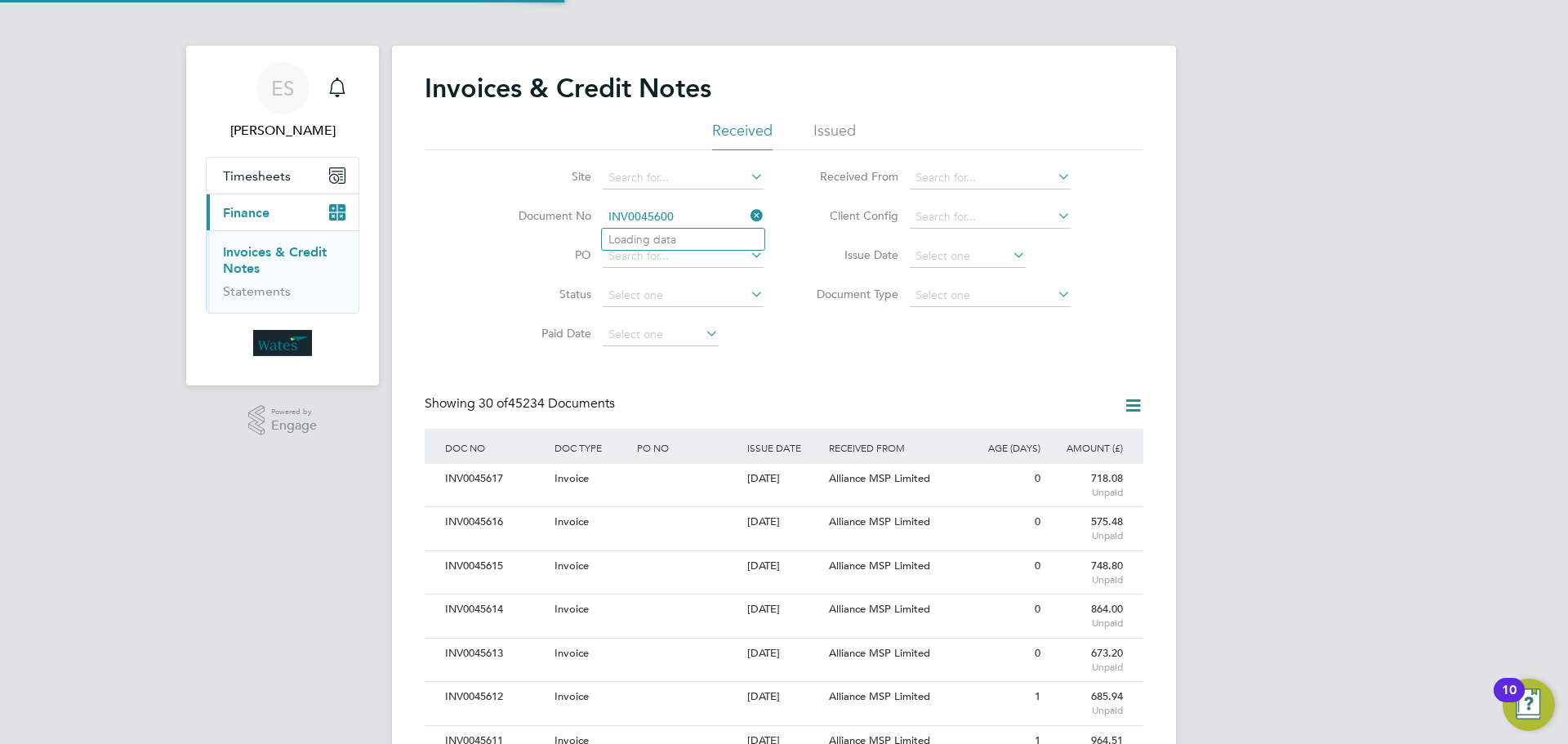
scroll to position [31, 111]
type input "INV0045600"
click at [666, 236] on b "INV0045600" at bounding box center [641, 240] width 65 height 14
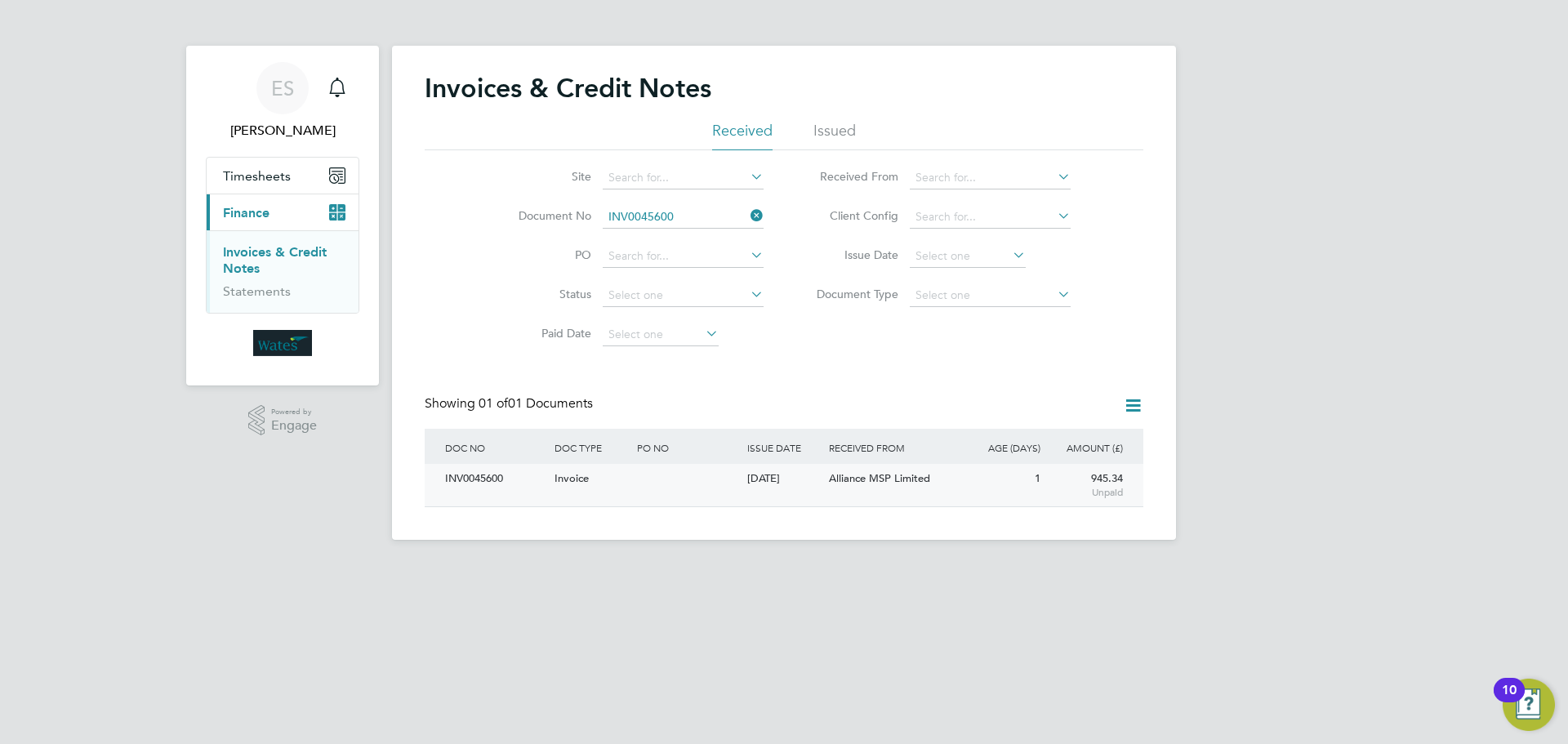
click at [483, 479] on div "INV0045600" at bounding box center [495, 479] width 110 height 30
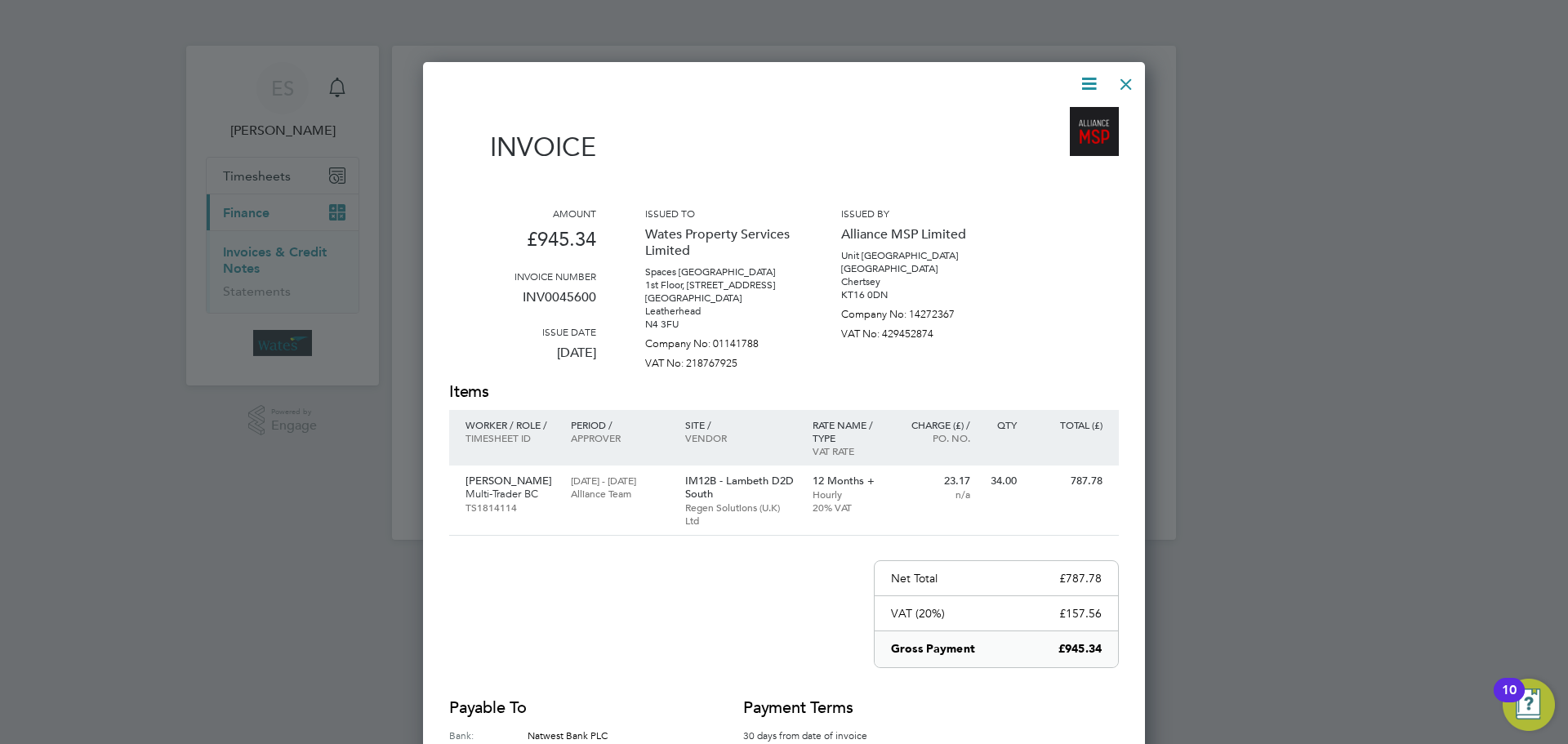
click at [1086, 74] on icon at bounding box center [1089, 84] width 20 height 20
click at [1067, 115] on li "Download Invoice" at bounding box center [1040, 123] width 113 height 23
click at [1088, 79] on icon at bounding box center [1089, 84] width 20 height 20
click at [1055, 135] on li "View timesheet" at bounding box center [1040, 145] width 113 height 23
click at [1124, 74] on div at bounding box center [1126, 79] width 29 height 29
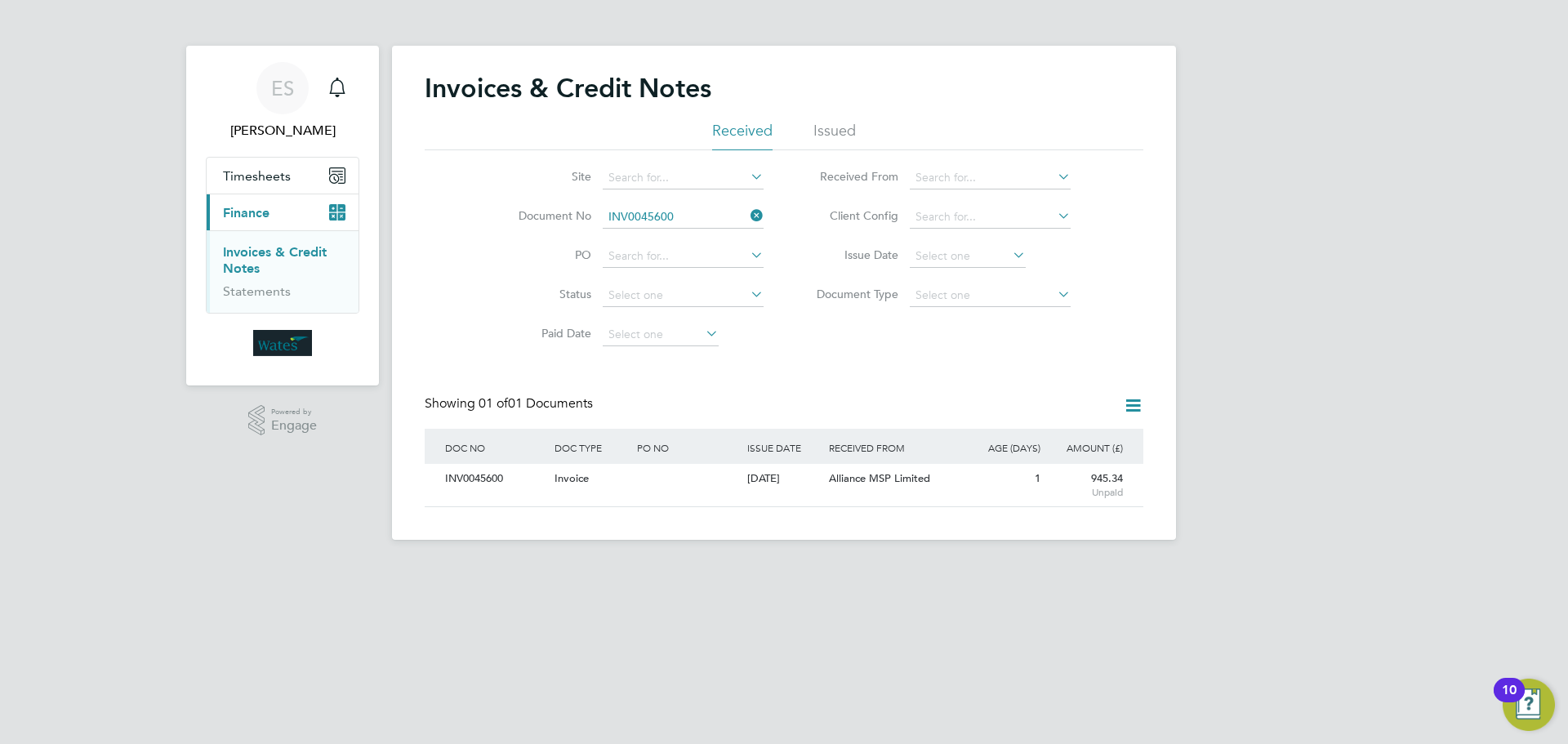
click at [747, 207] on icon at bounding box center [747, 216] width 0 height 23
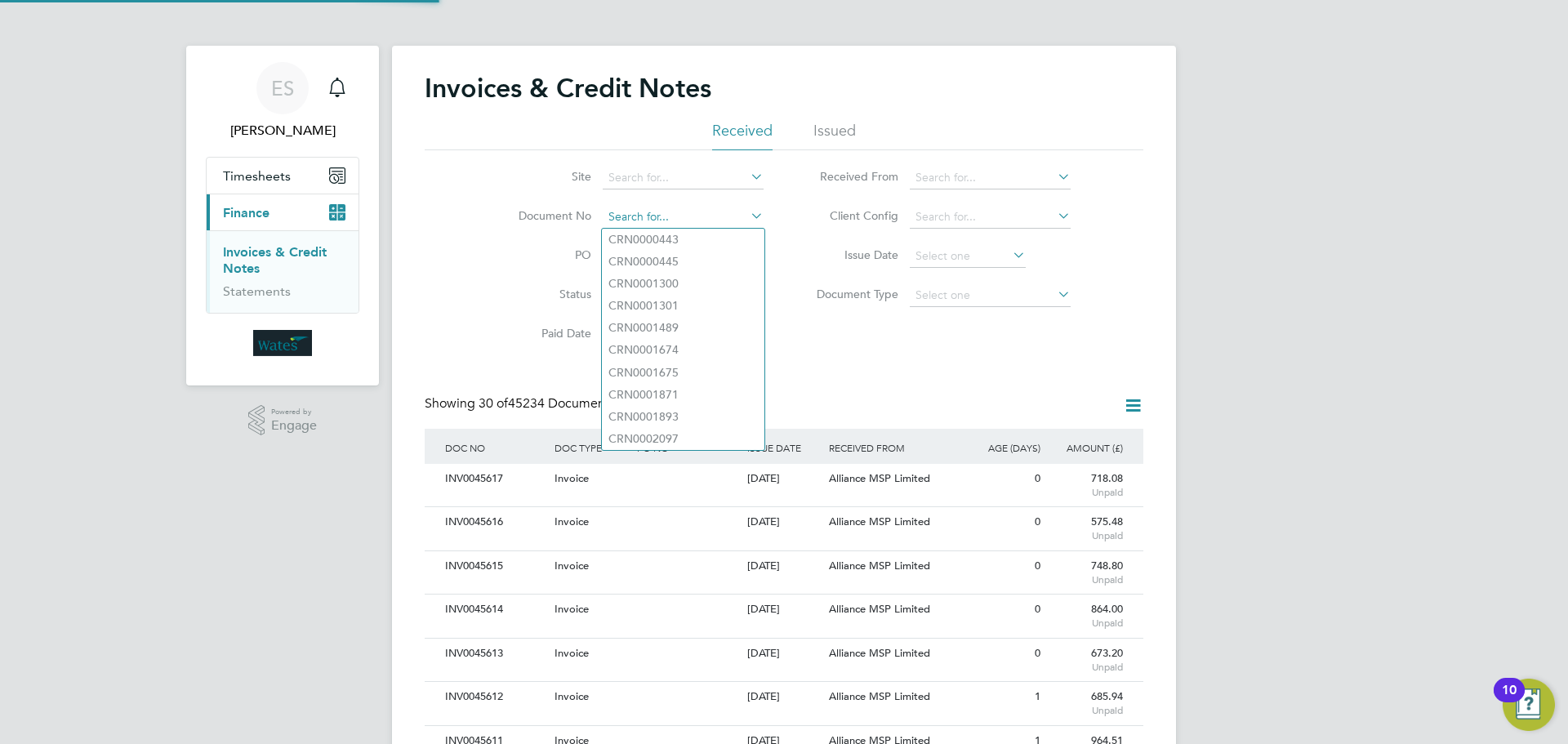
paste input "INV0045601"
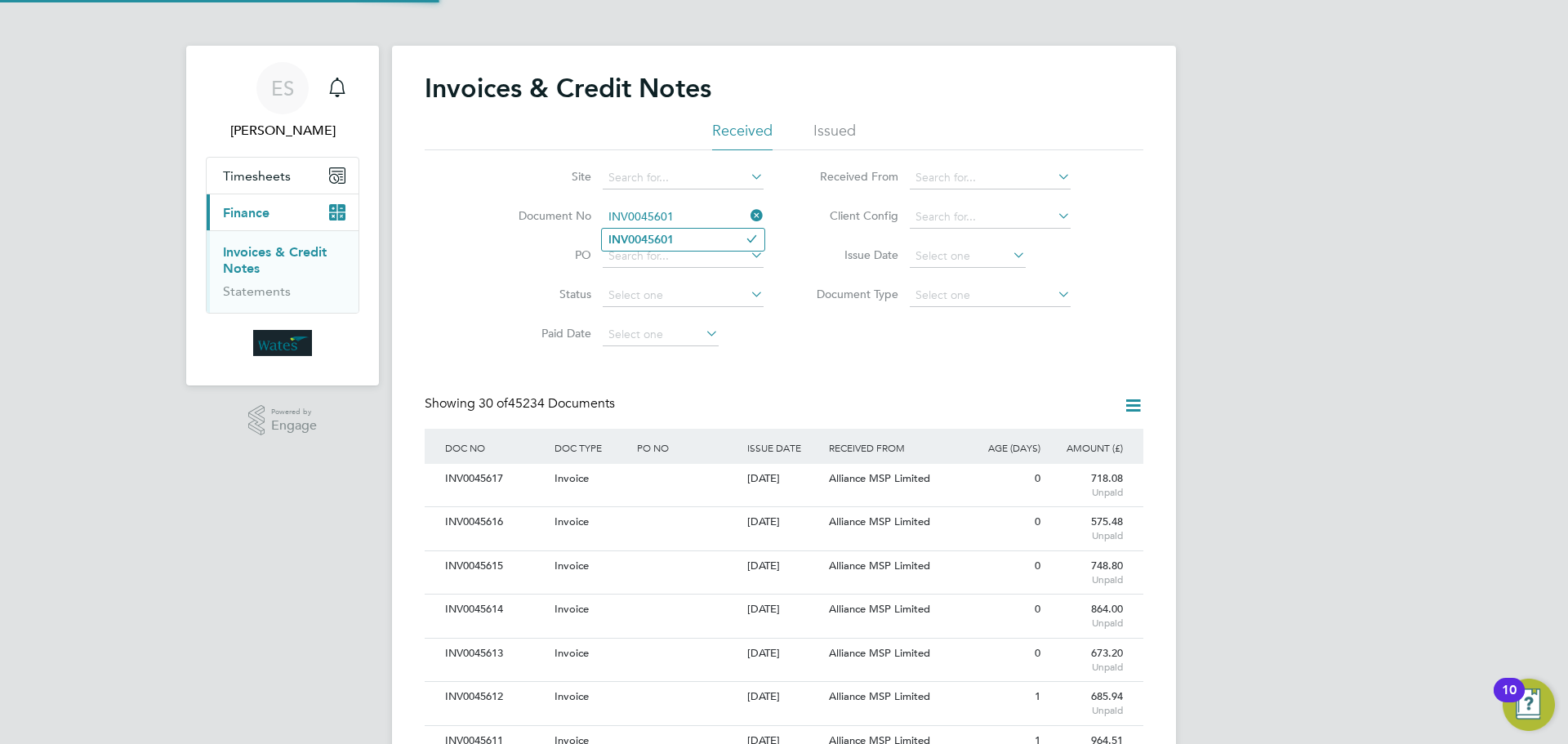
type input "INV0045601"
click at [699, 238] on li "INV0045601" at bounding box center [683, 240] width 162 height 22
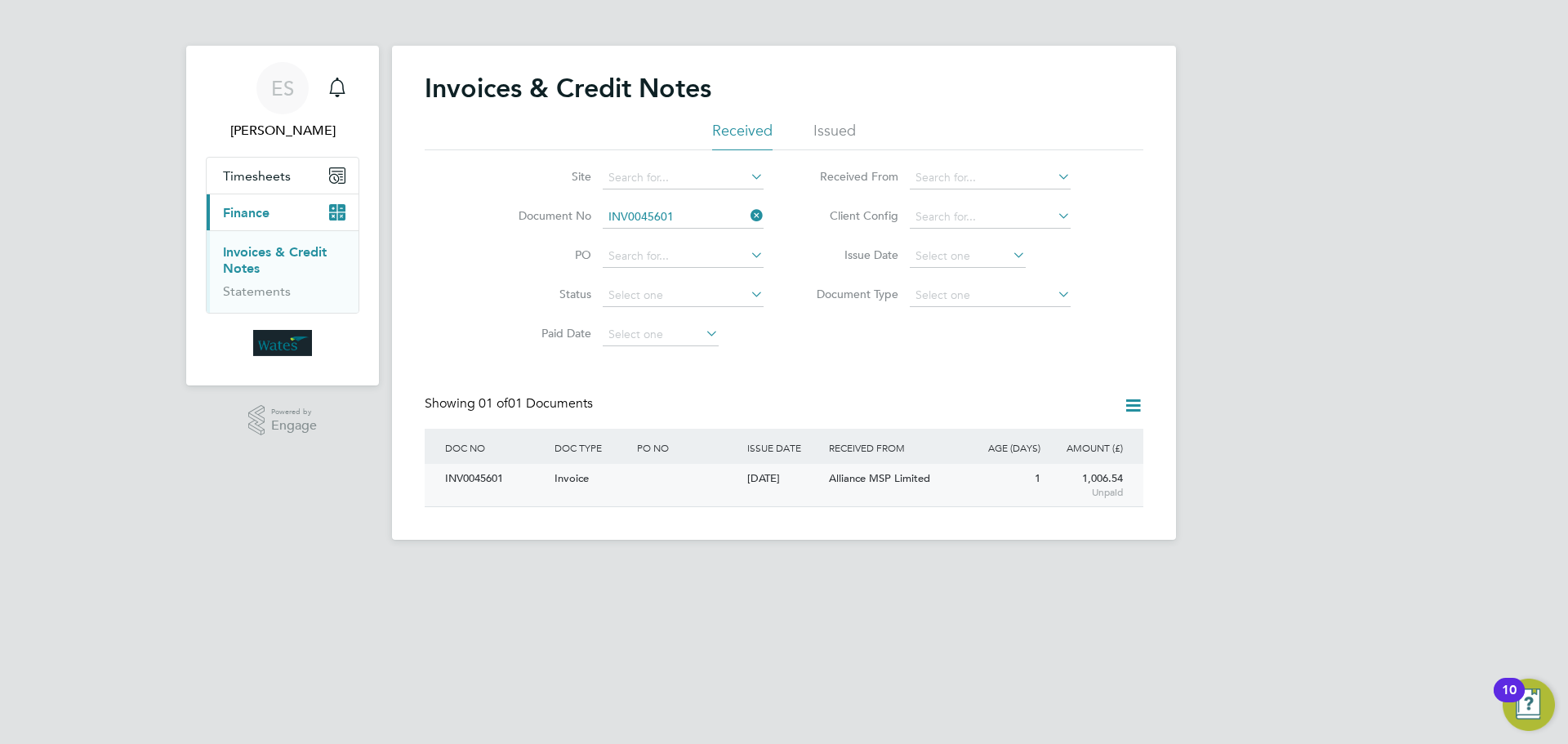
drag, startPoint x: 483, startPoint y: 478, endPoint x: 486, endPoint y: 502, distance: 24.2
click at [486, 502] on div "INV0045601 Invoice 02 Sep 2025 Wates Property Services Limited Alliance MSP Lim…" at bounding box center [784, 486] width 719 height 43
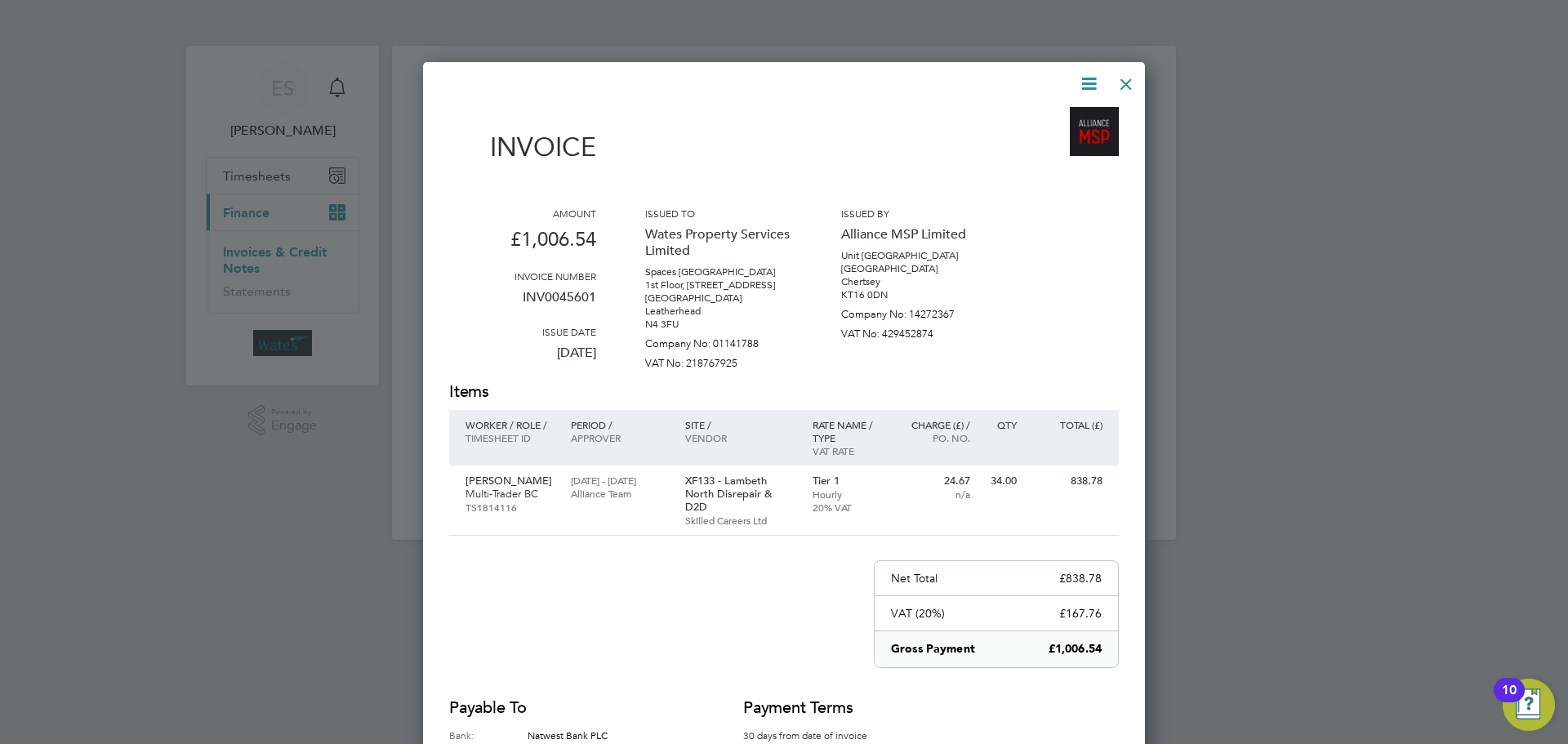
click at [1086, 78] on icon at bounding box center [1089, 84] width 20 height 20
click at [1049, 115] on li "Download Invoice" at bounding box center [1040, 123] width 113 height 23
drag, startPoint x: 1092, startPoint y: 77, endPoint x: 1076, endPoint y: 86, distance: 18.4
click at [1092, 77] on icon at bounding box center [1089, 84] width 20 height 20
click at [1045, 136] on li "View timesheet" at bounding box center [1040, 145] width 113 height 23
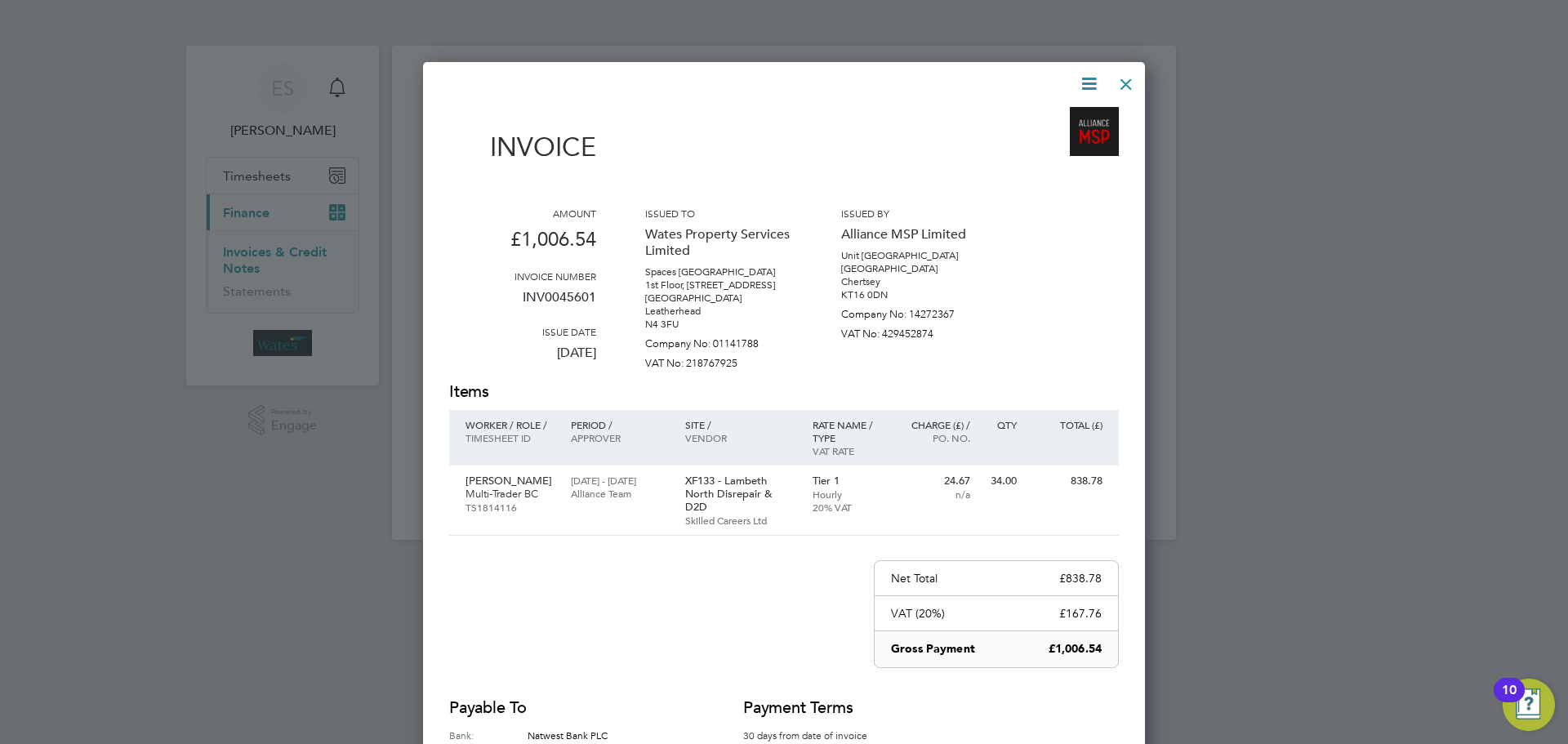
click at [1117, 84] on div at bounding box center [1126, 79] width 29 height 29
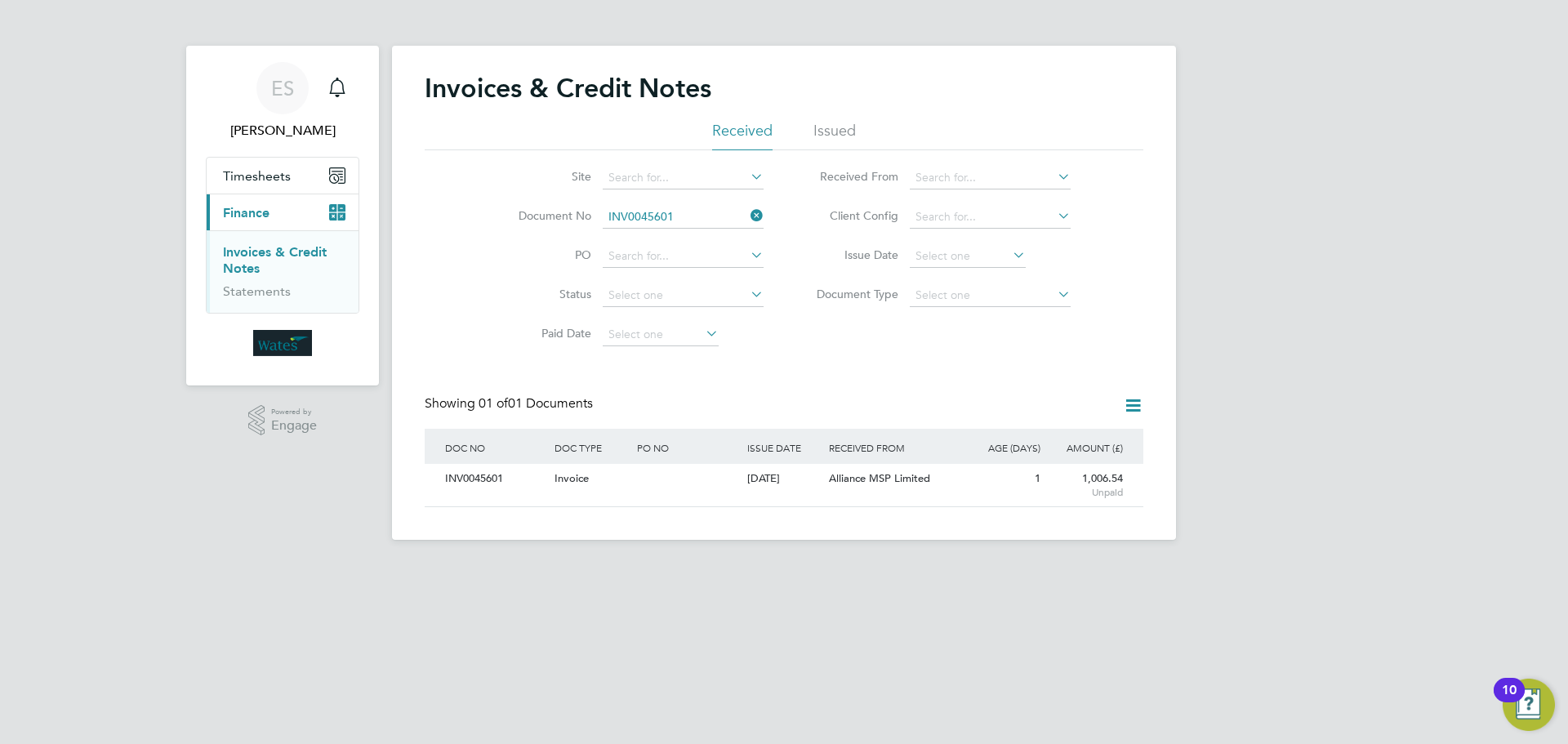
click at [747, 213] on icon at bounding box center [747, 216] width 0 height 23
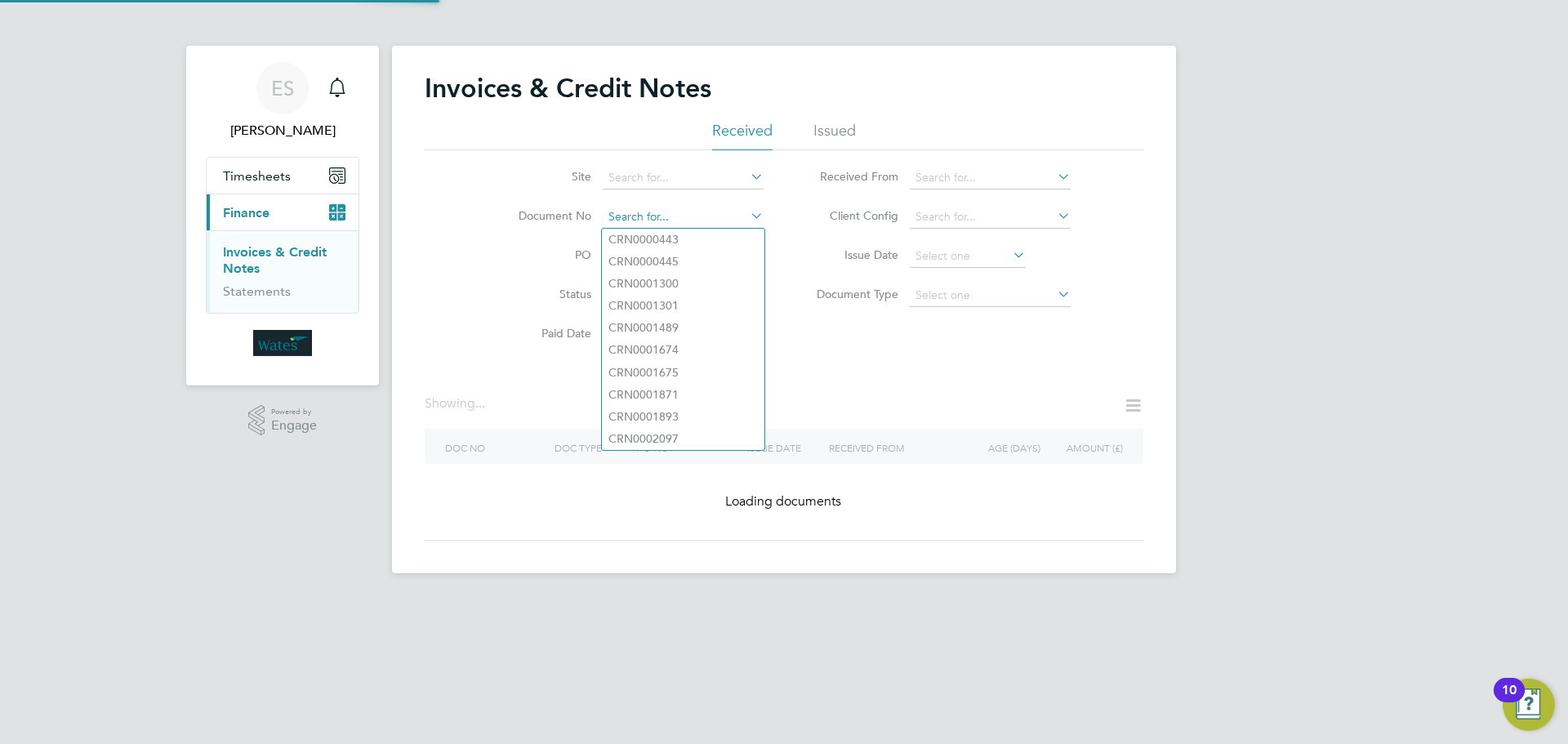
paste input "INV0045602"
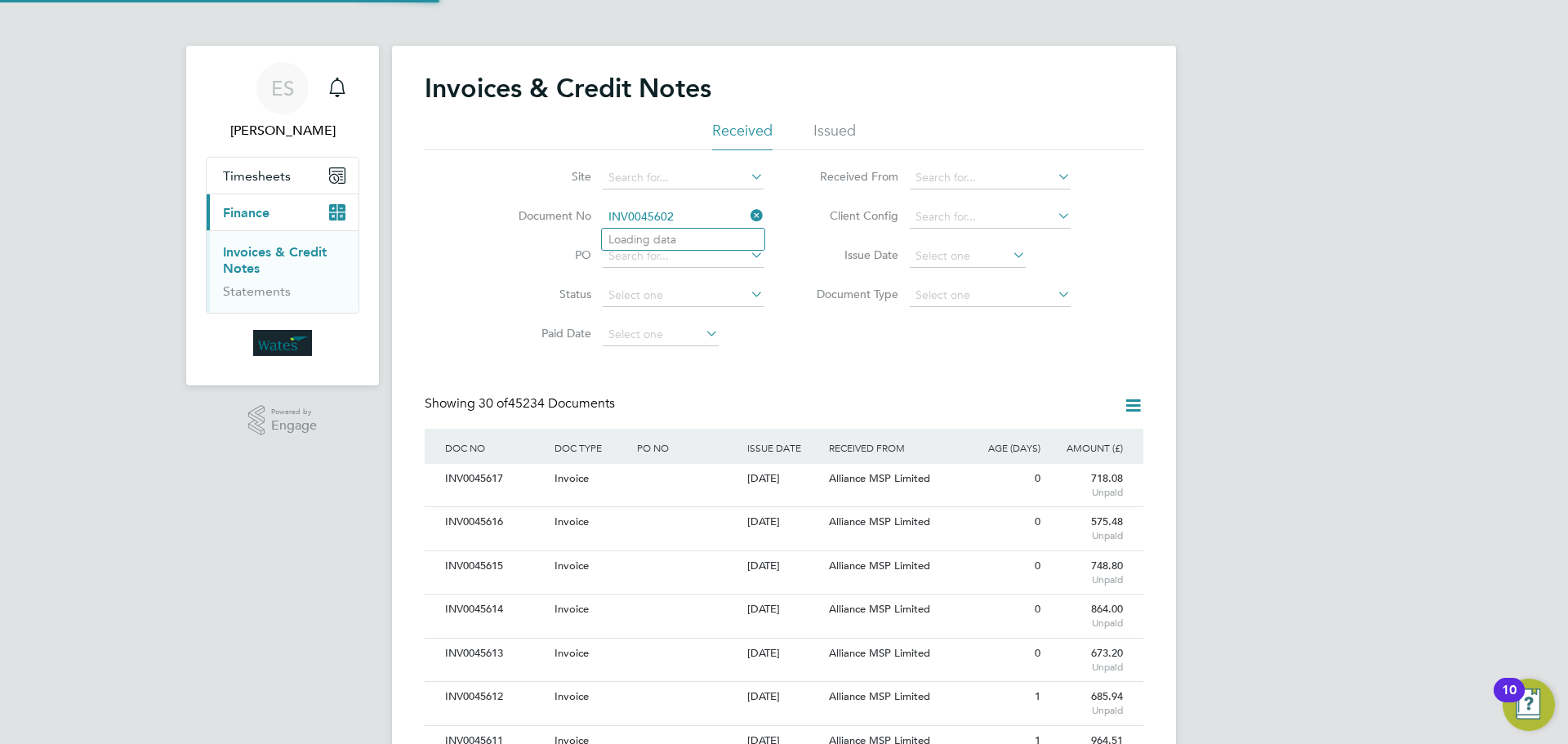
scroll to position [31, 111]
type input "INV0045602"
click at [661, 239] on b "INV0045602" at bounding box center [641, 240] width 65 height 14
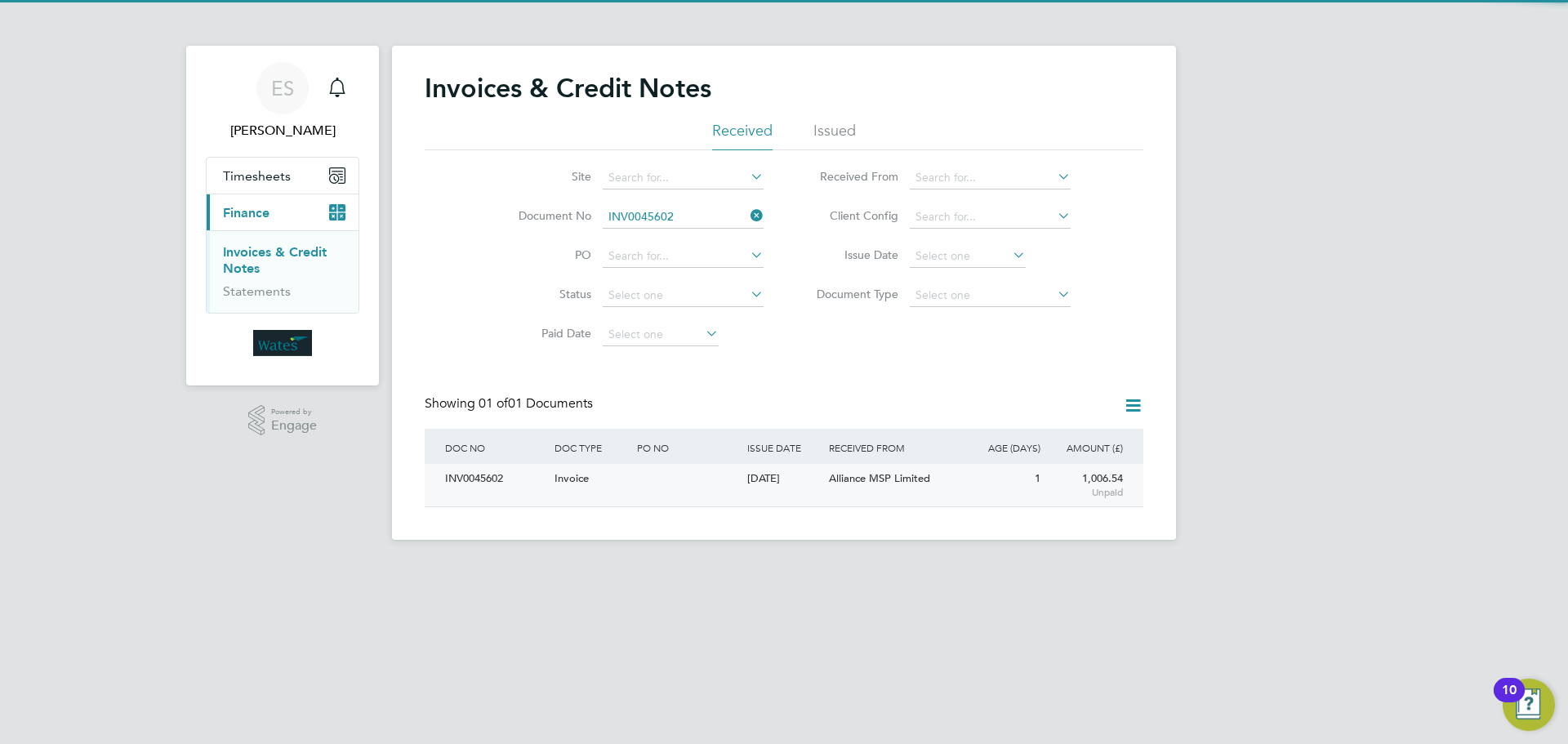
click at [494, 475] on div "INV0045602" at bounding box center [495, 479] width 110 height 30
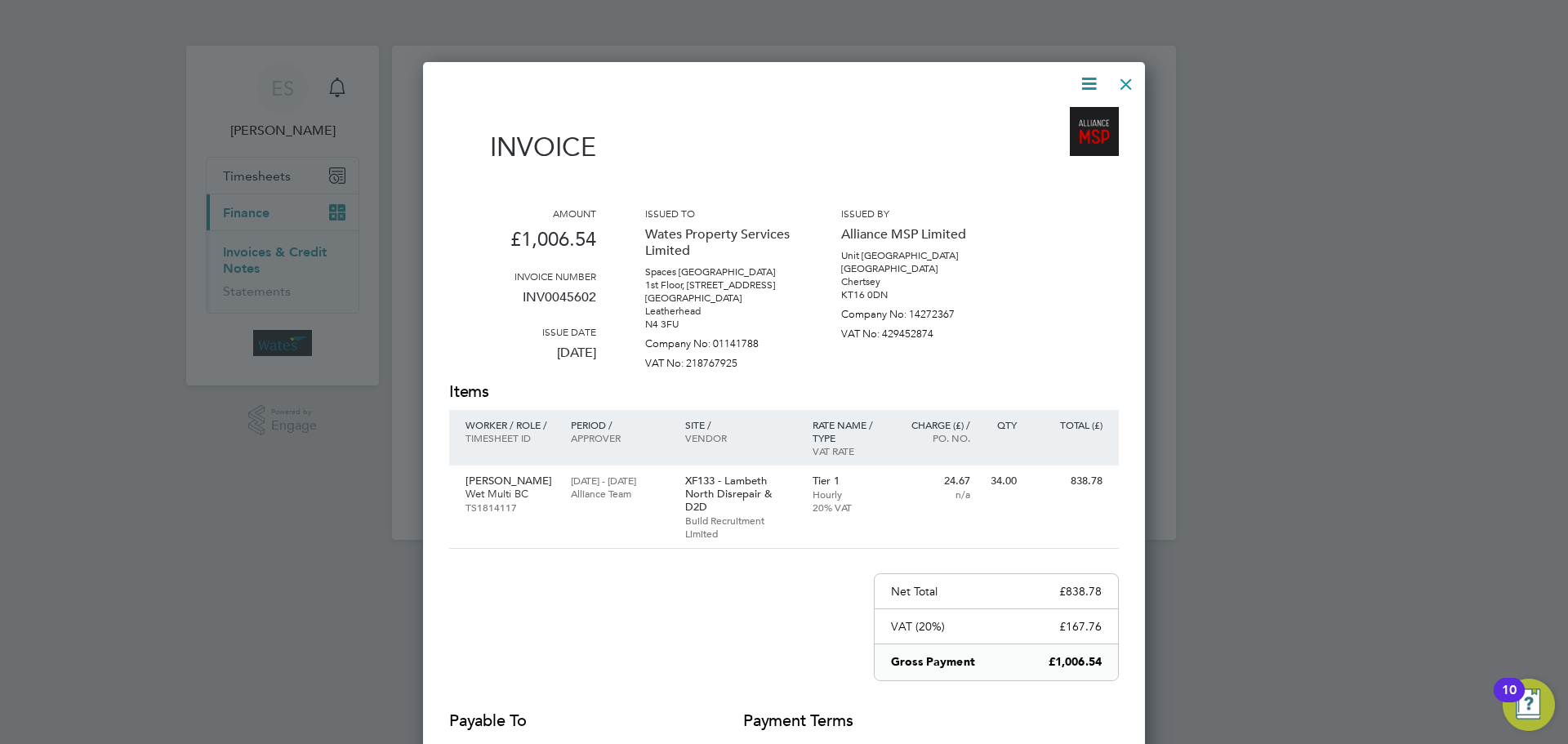
click at [1088, 80] on icon at bounding box center [1089, 84] width 20 height 20
click at [1051, 116] on li "Download Invoice" at bounding box center [1040, 123] width 113 height 23
click at [1092, 84] on icon at bounding box center [1089, 84] width 20 height 20
click at [1048, 142] on li "View timesheet" at bounding box center [1040, 145] width 113 height 23
click at [1124, 82] on div at bounding box center [1126, 79] width 29 height 29
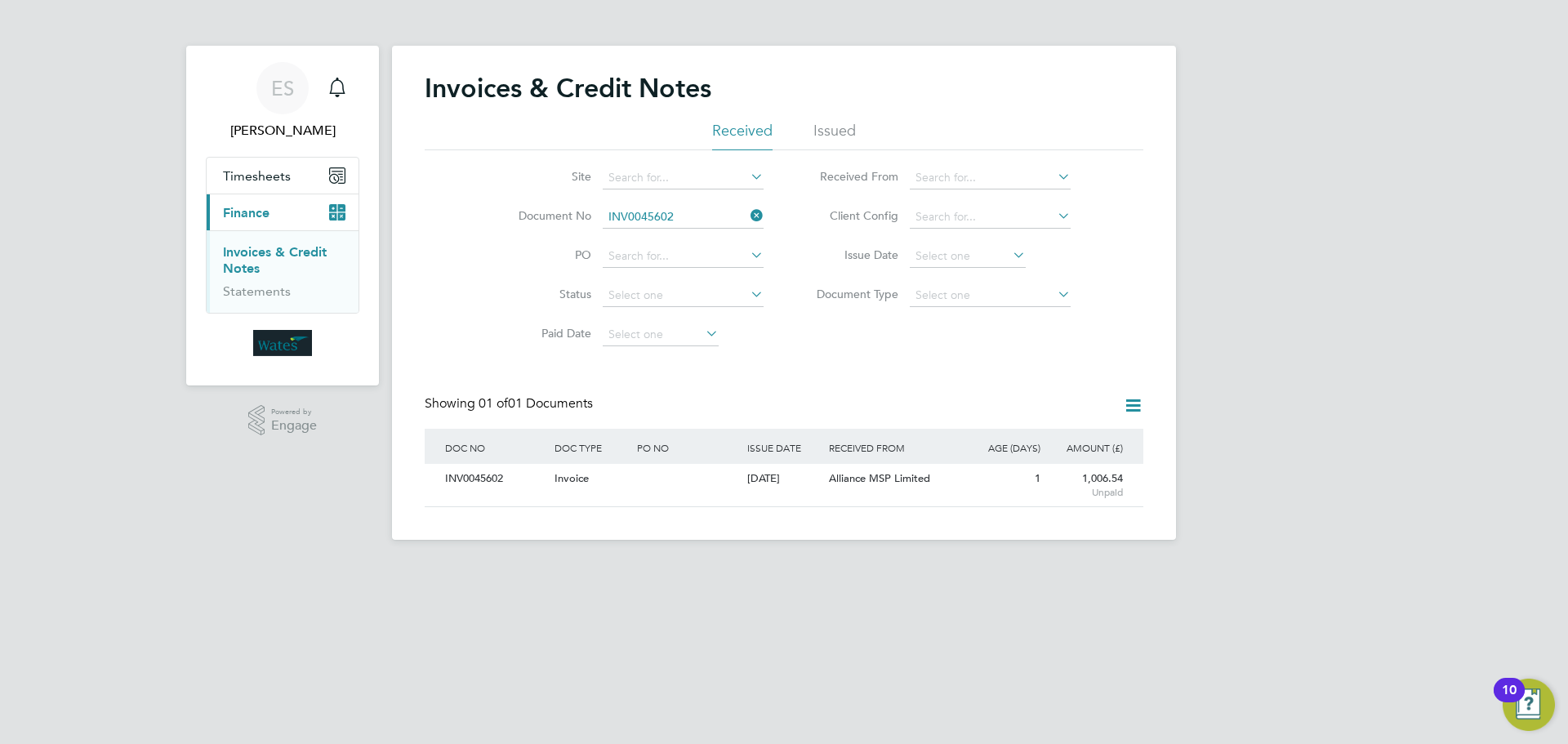
click at [747, 212] on icon at bounding box center [747, 216] width 0 height 23
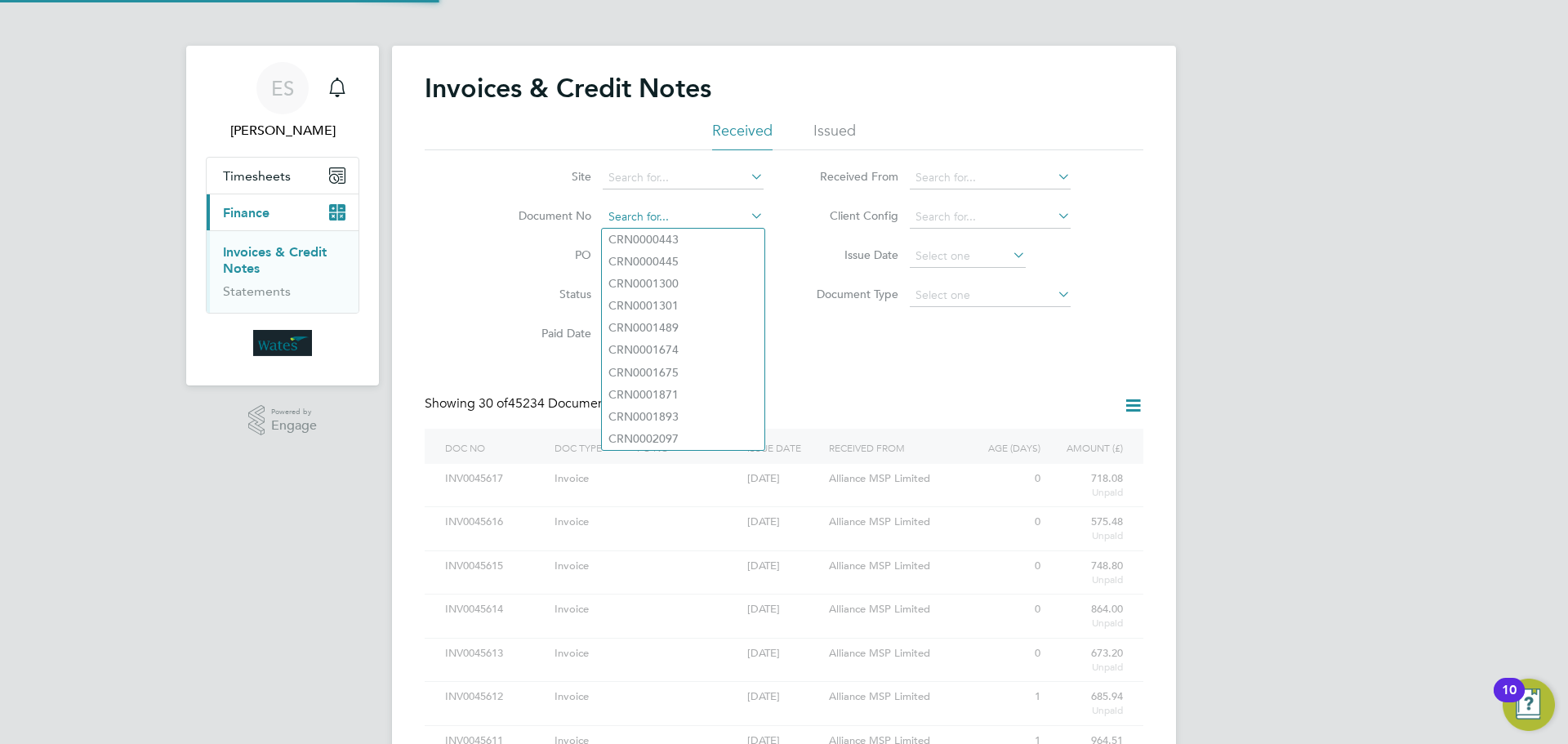
paste input "INV0045603"
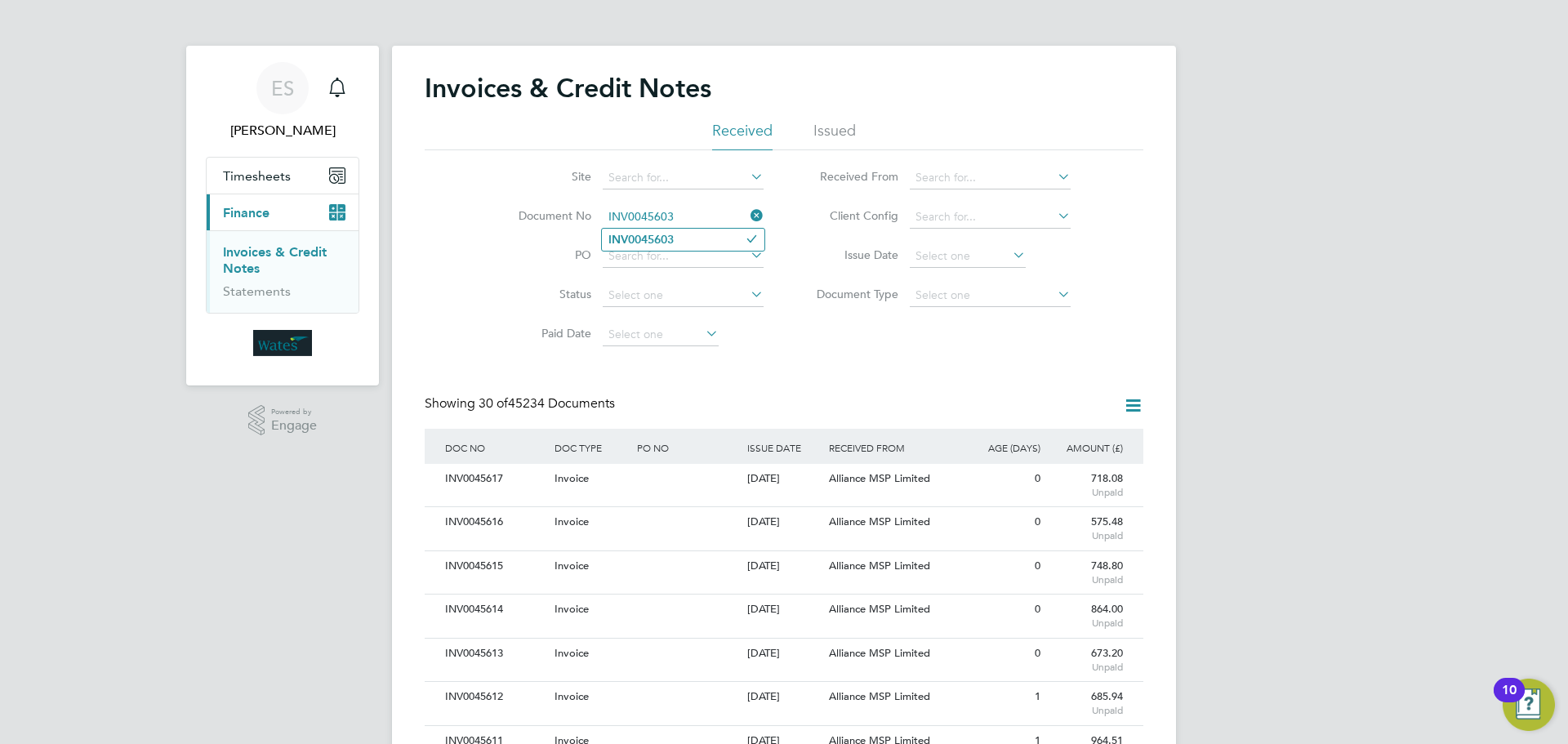
type input "INV0045603"
click at [685, 237] on li "INV0045603" at bounding box center [683, 240] width 162 height 22
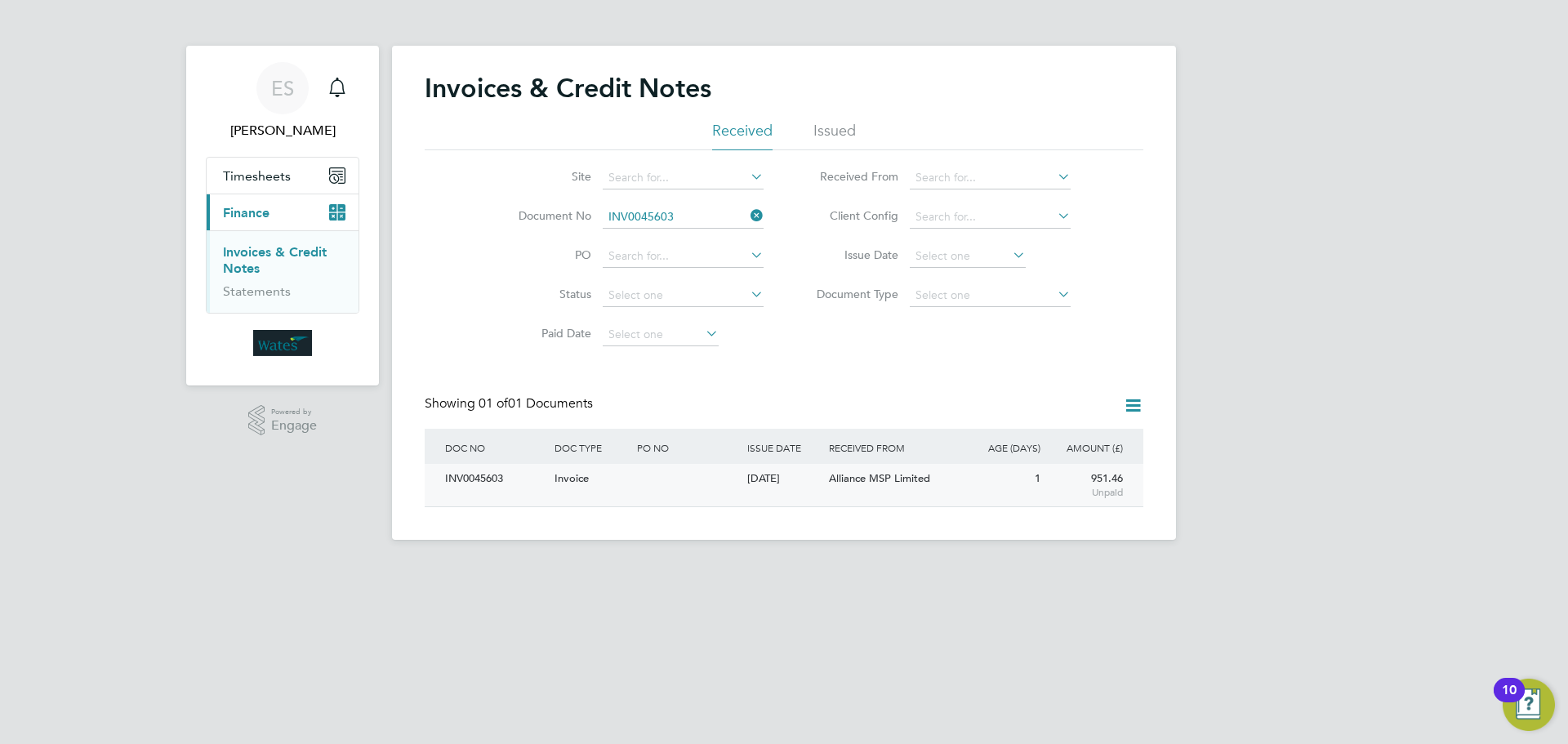
click at [489, 468] on div "INV0045603" at bounding box center [495, 479] width 110 height 30
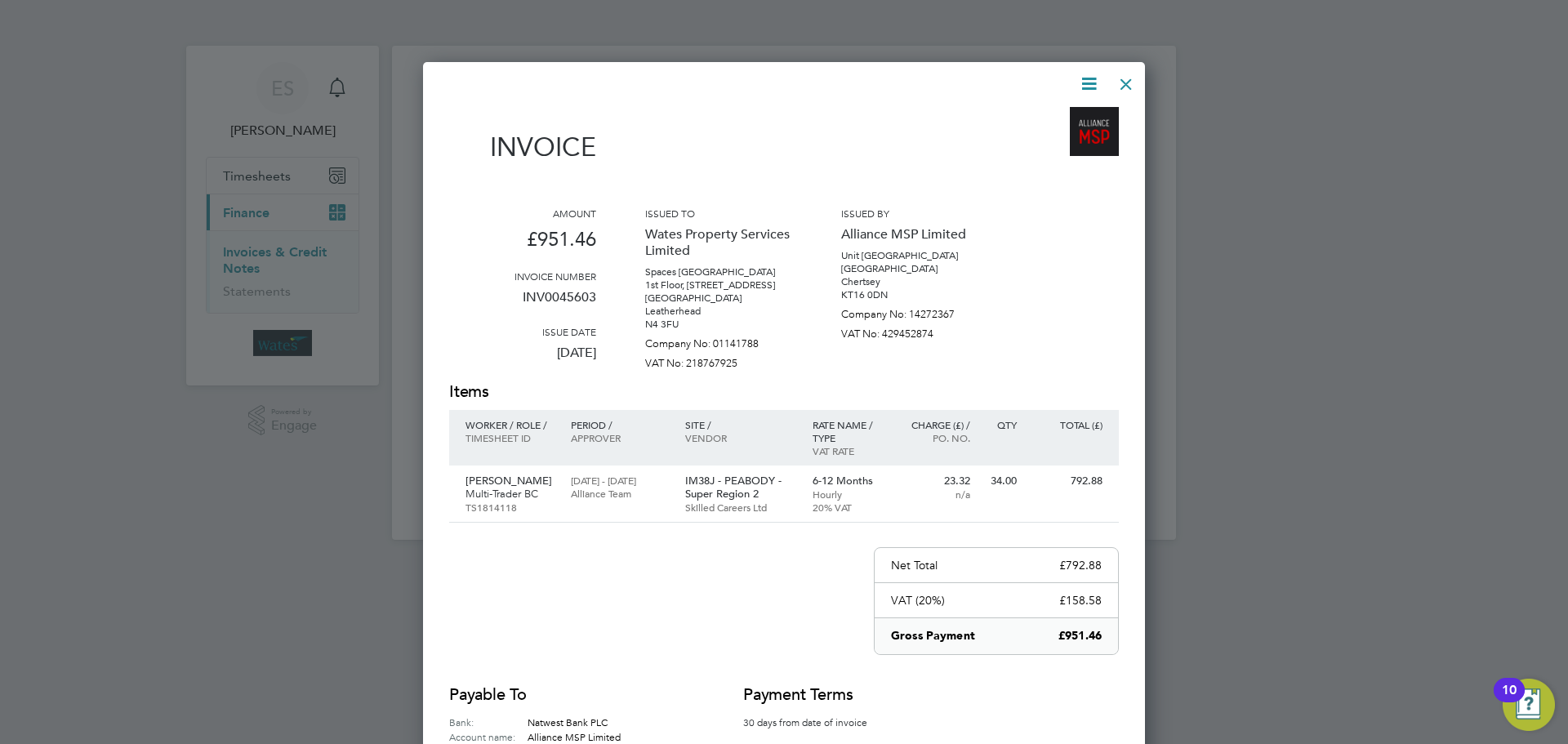
click at [1081, 76] on icon at bounding box center [1089, 84] width 20 height 20
click at [1049, 115] on li "Download Invoice" at bounding box center [1040, 123] width 113 height 23
click at [1088, 77] on icon at bounding box center [1089, 84] width 20 height 20
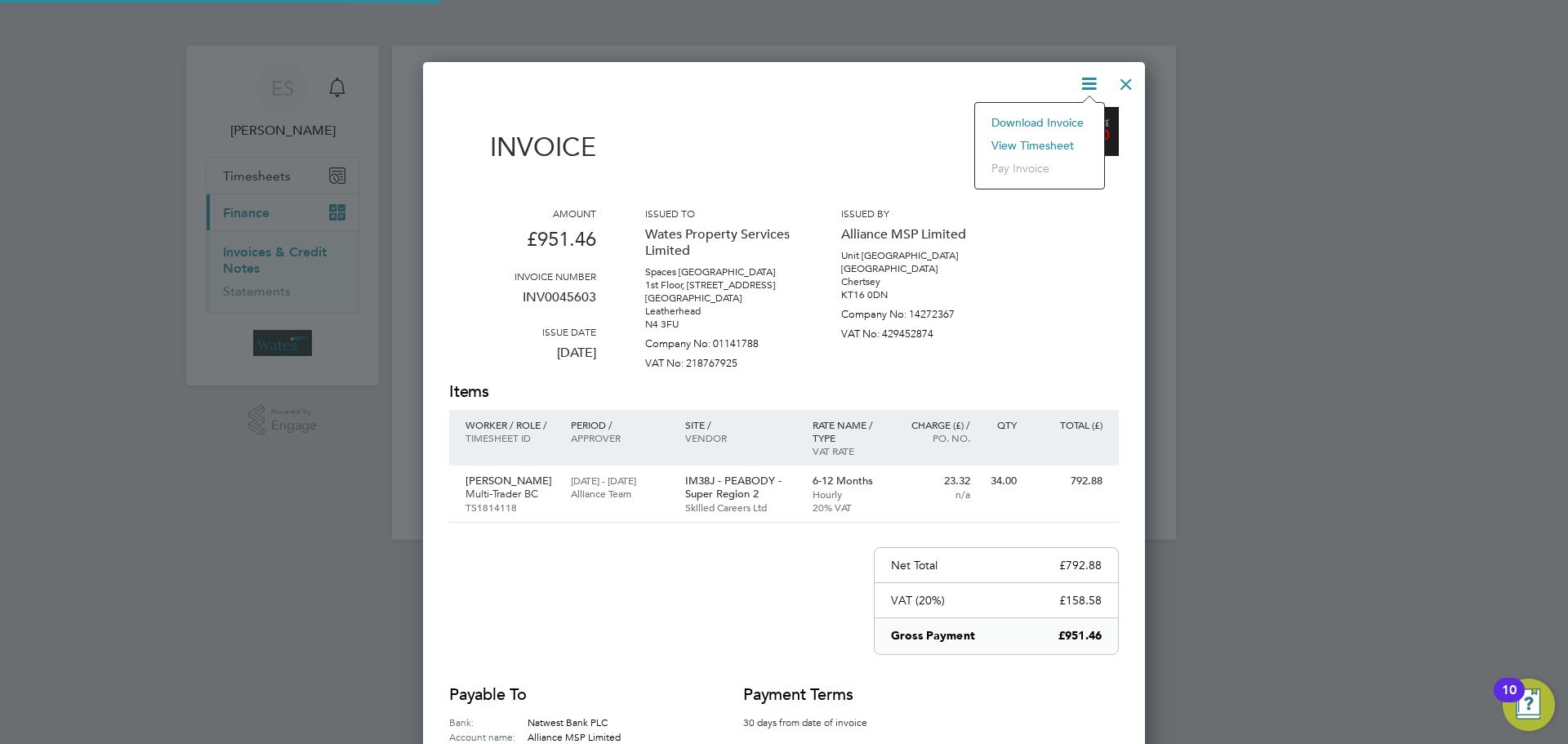
click at [1049, 139] on li "View timesheet" at bounding box center [1040, 145] width 113 height 23
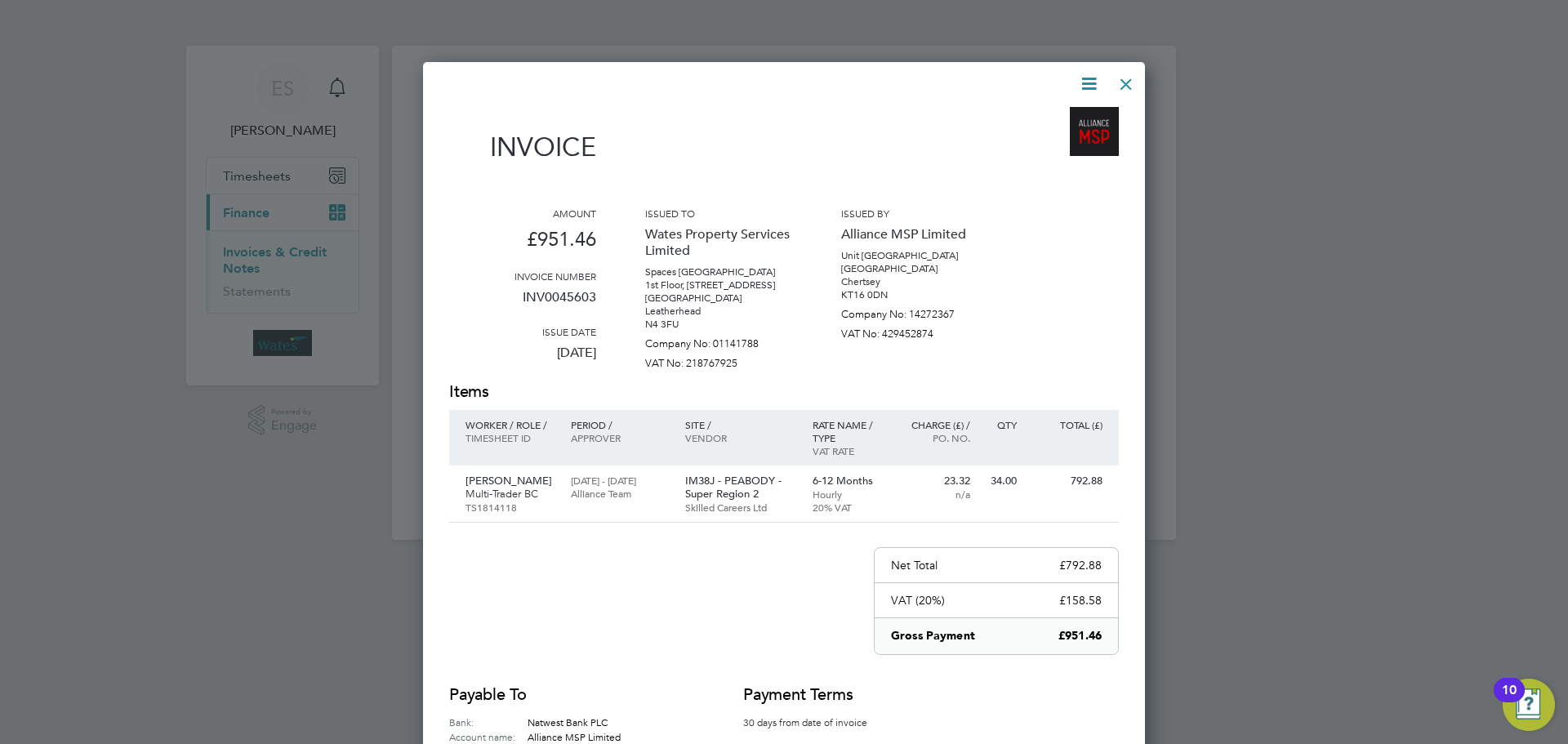
click at [1118, 81] on div at bounding box center [1126, 79] width 29 height 29
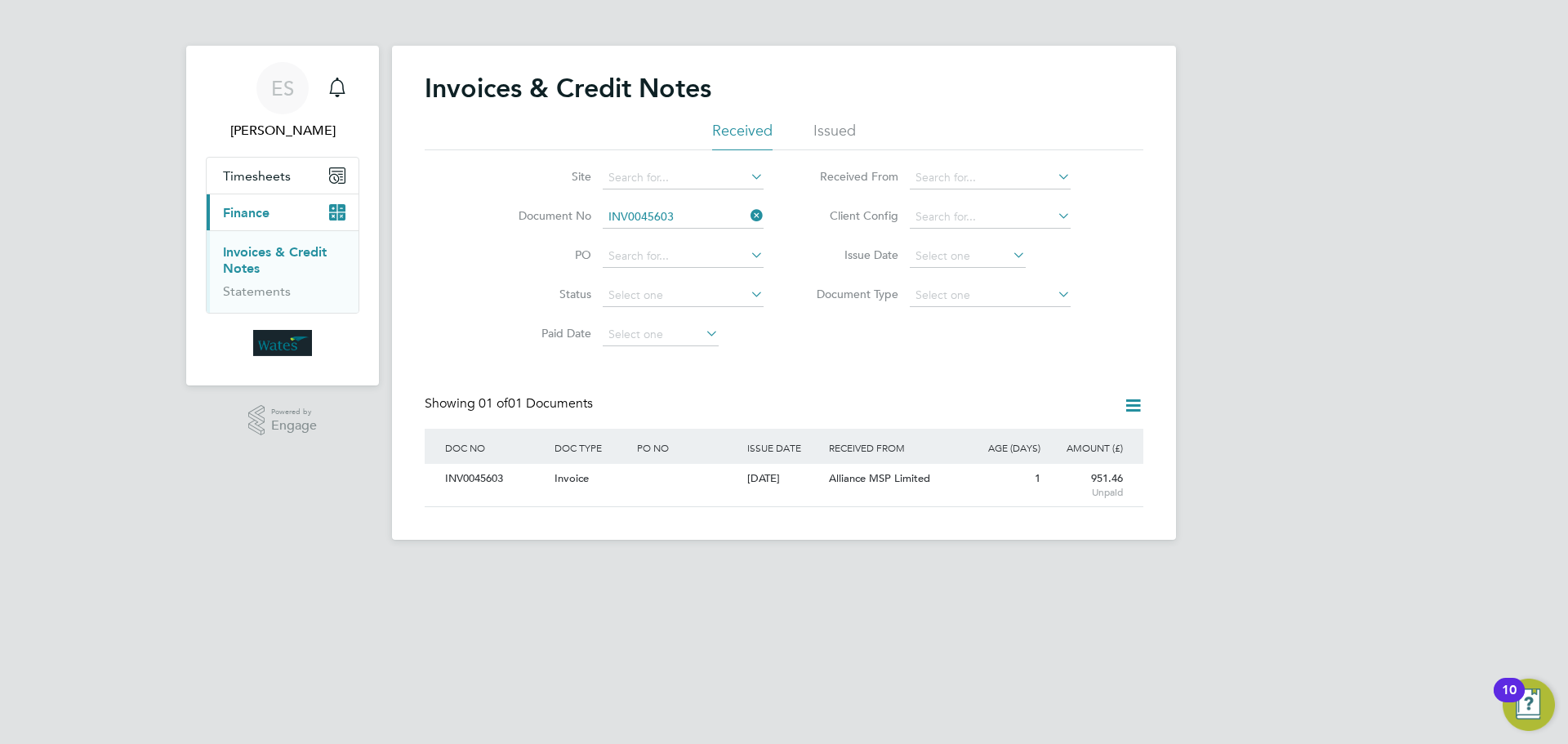
click at [747, 217] on icon at bounding box center [747, 216] width 0 height 23
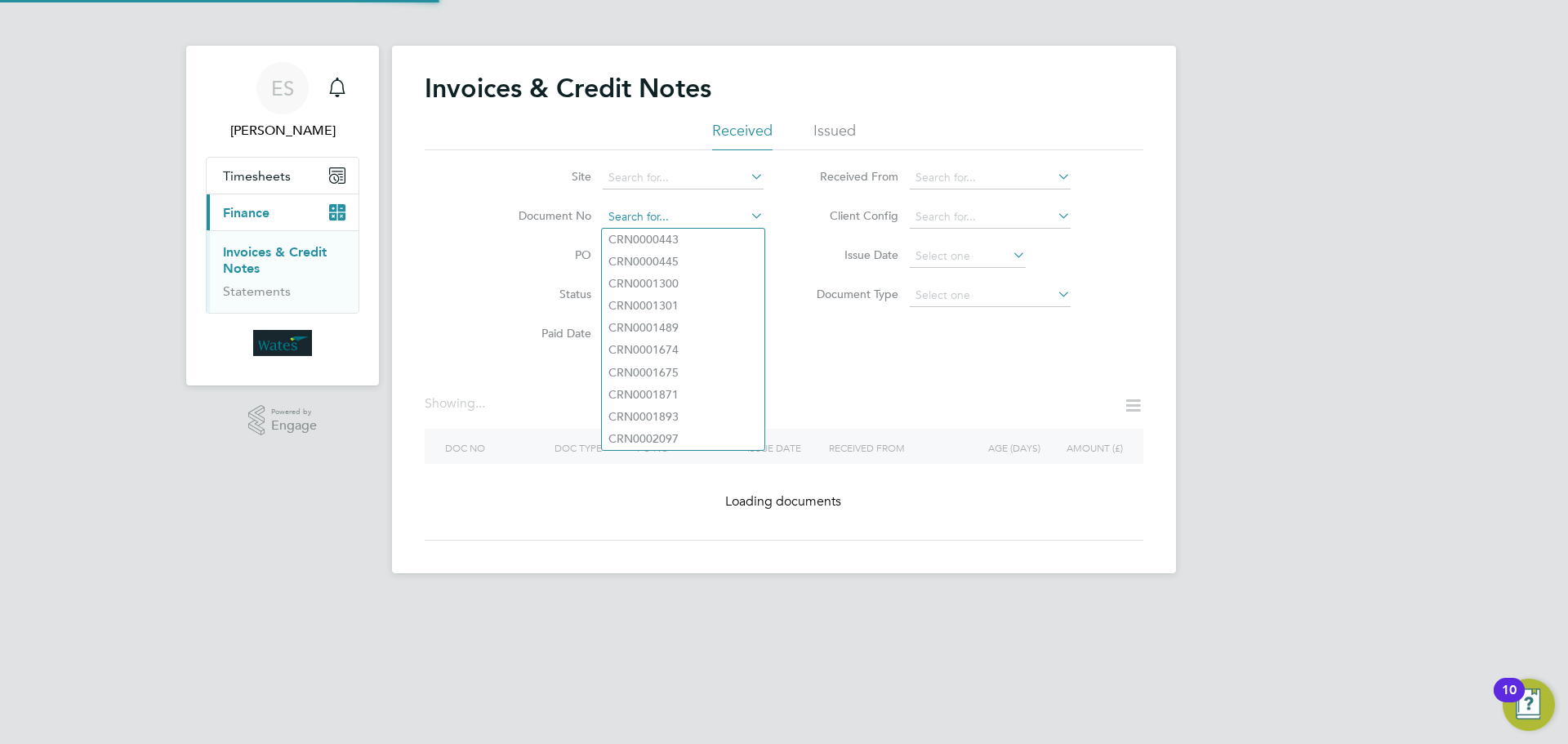
paste input "INV0045604"
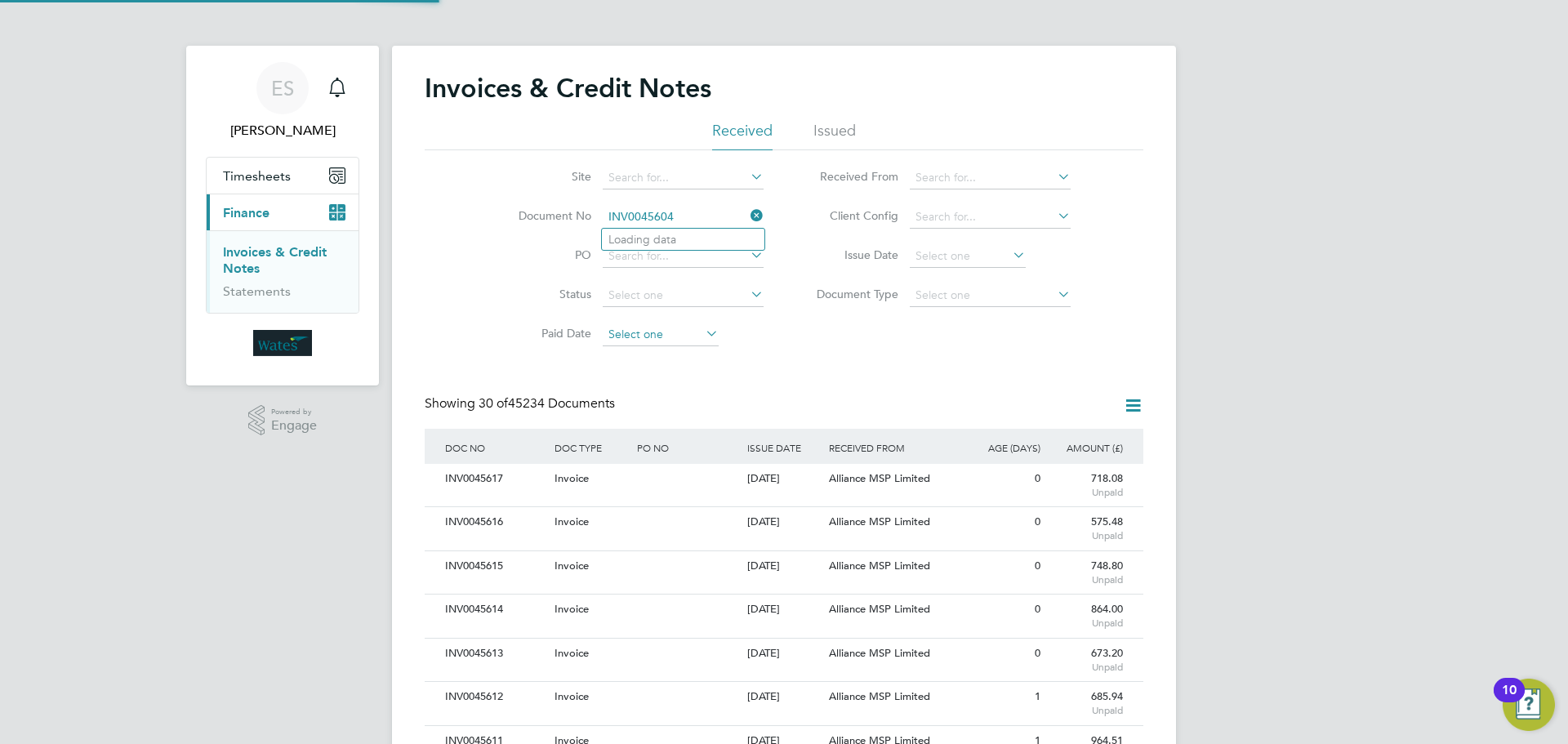
scroll to position [31, 138]
type input "INV0045604"
click at [674, 242] on b "INV0045604" at bounding box center [641, 240] width 65 height 14
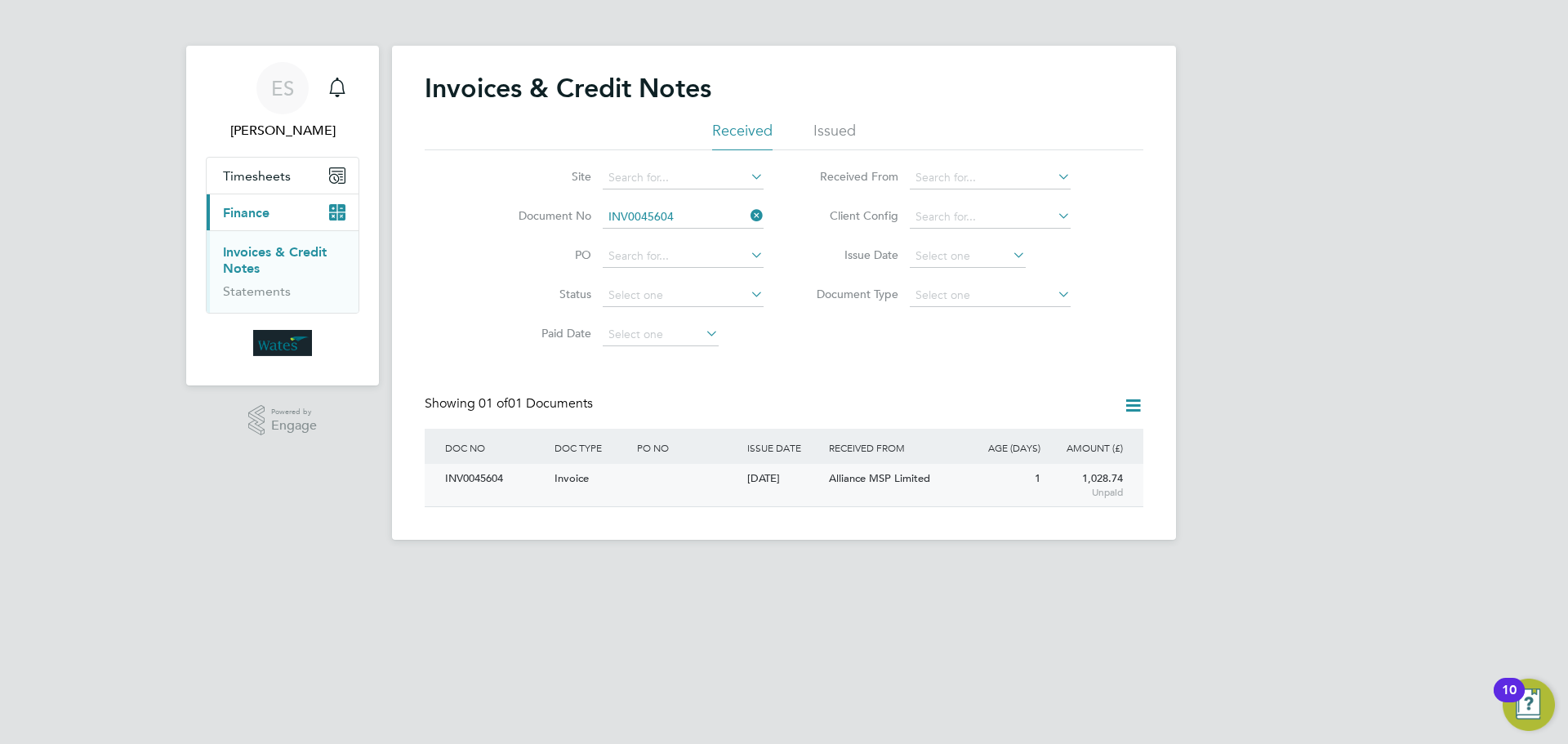
click at [501, 470] on div "INV0045604" at bounding box center [495, 479] width 110 height 30
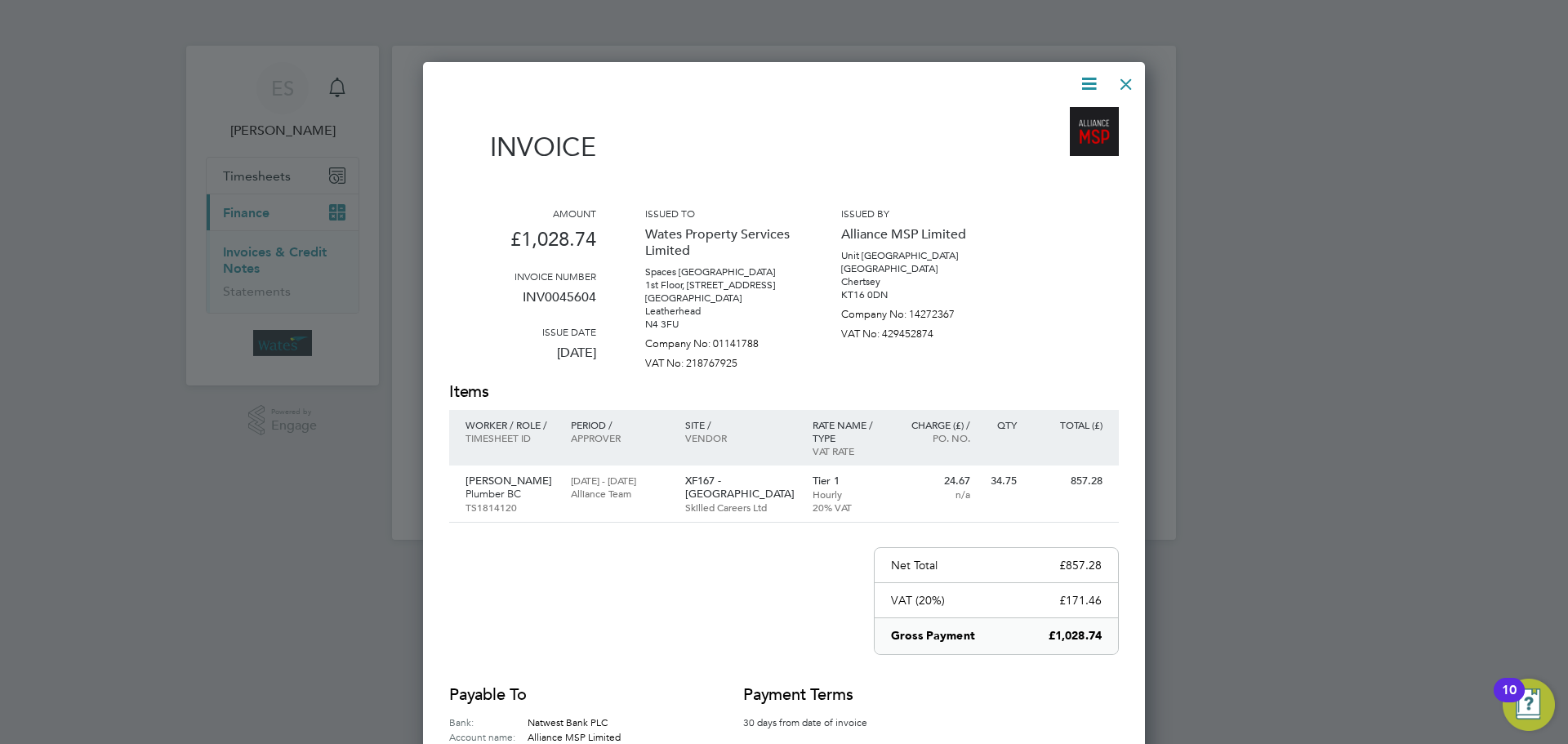
click at [1082, 85] on icon at bounding box center [1089, 84] width 20 height 20
click at [1046, 116] on li "Download Invoice" at bounding box center [1040, 123] width 113 height 23
click at [1092, 78] on icon at bounding box center [1089, 84] width 20 height 20
click at [1049, 138] on li "View timesheet" at bounding box center [1040, 145] width 113 height 23
click at [1120, 84] on div at bounding box center [1126, 79] width 29 height 29
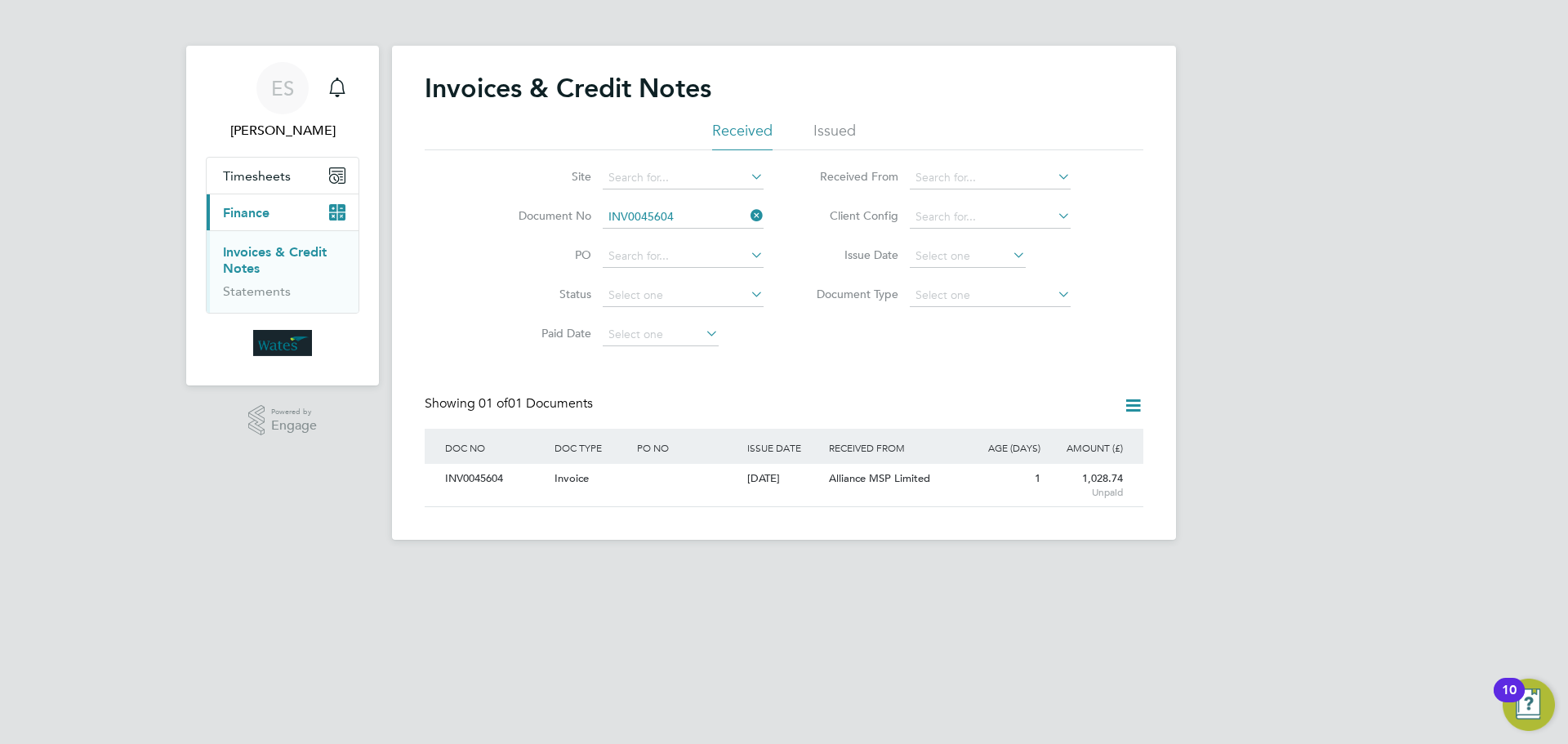
click at [747, 214] on icon at bounding box center [747, 216] width 0 height 23
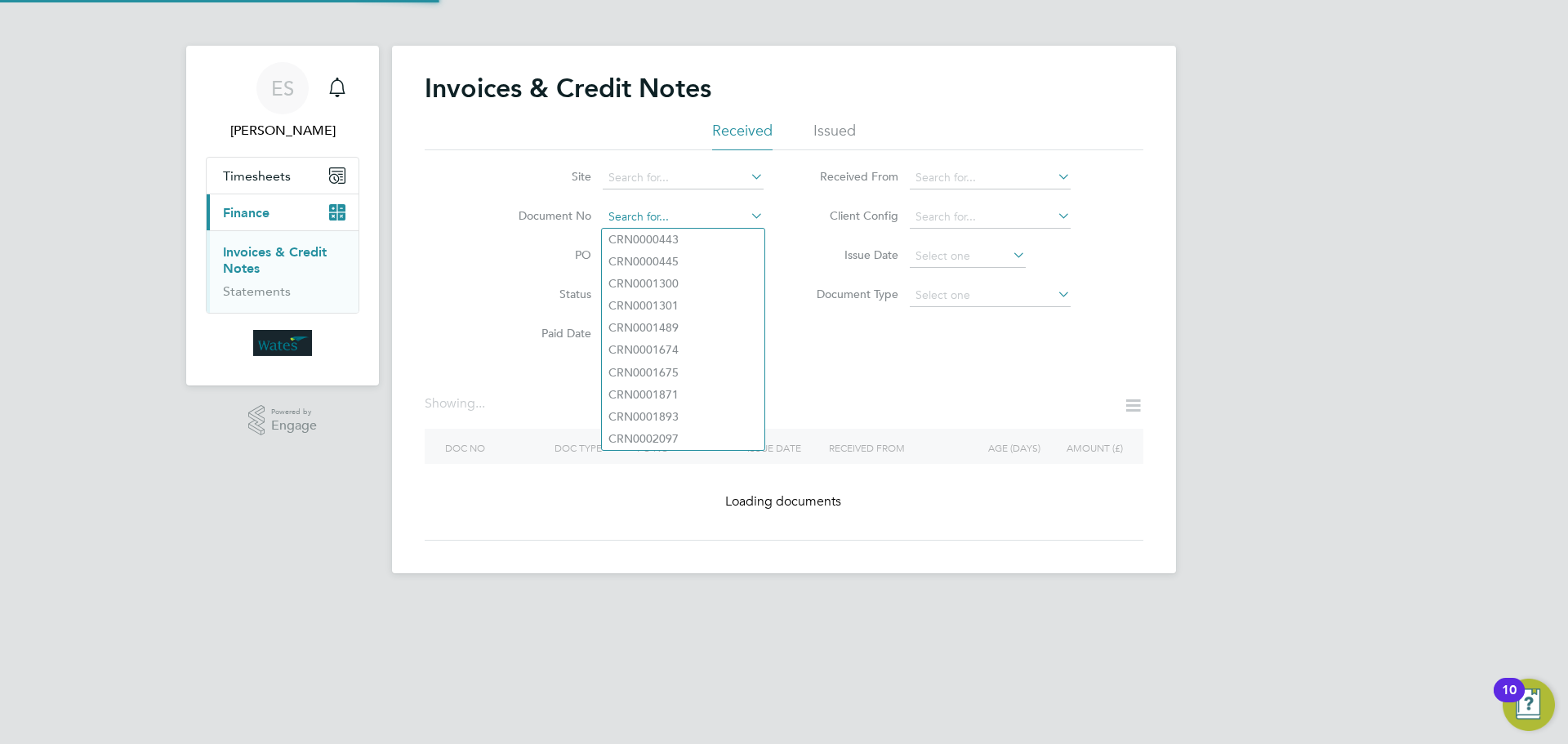
paste input "INV0045605"
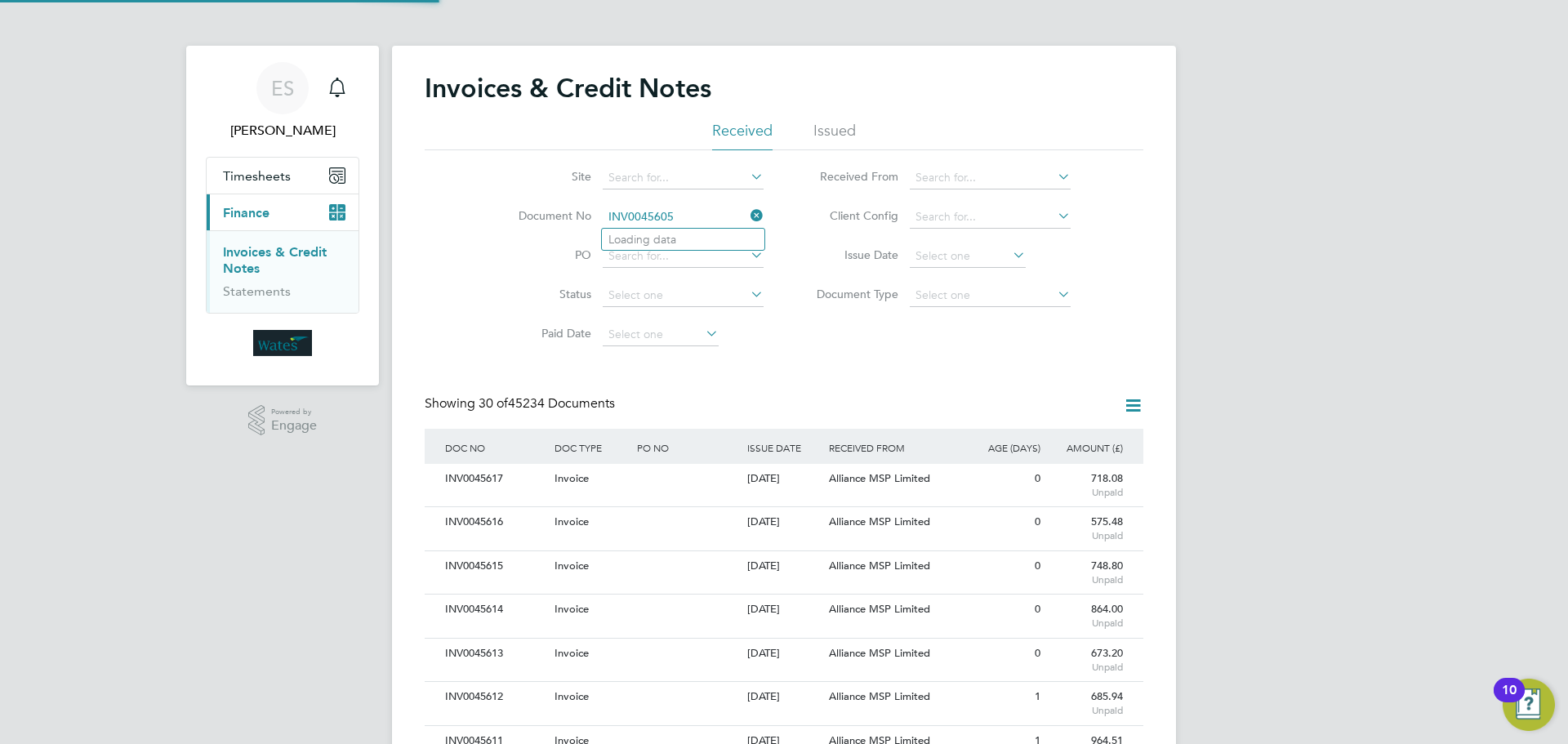
scroll to position [31, 111]
type input "INV0045605"
click at [697, 233] on li "INV0045605" at bounding box center [683, 240] width 162 height 22
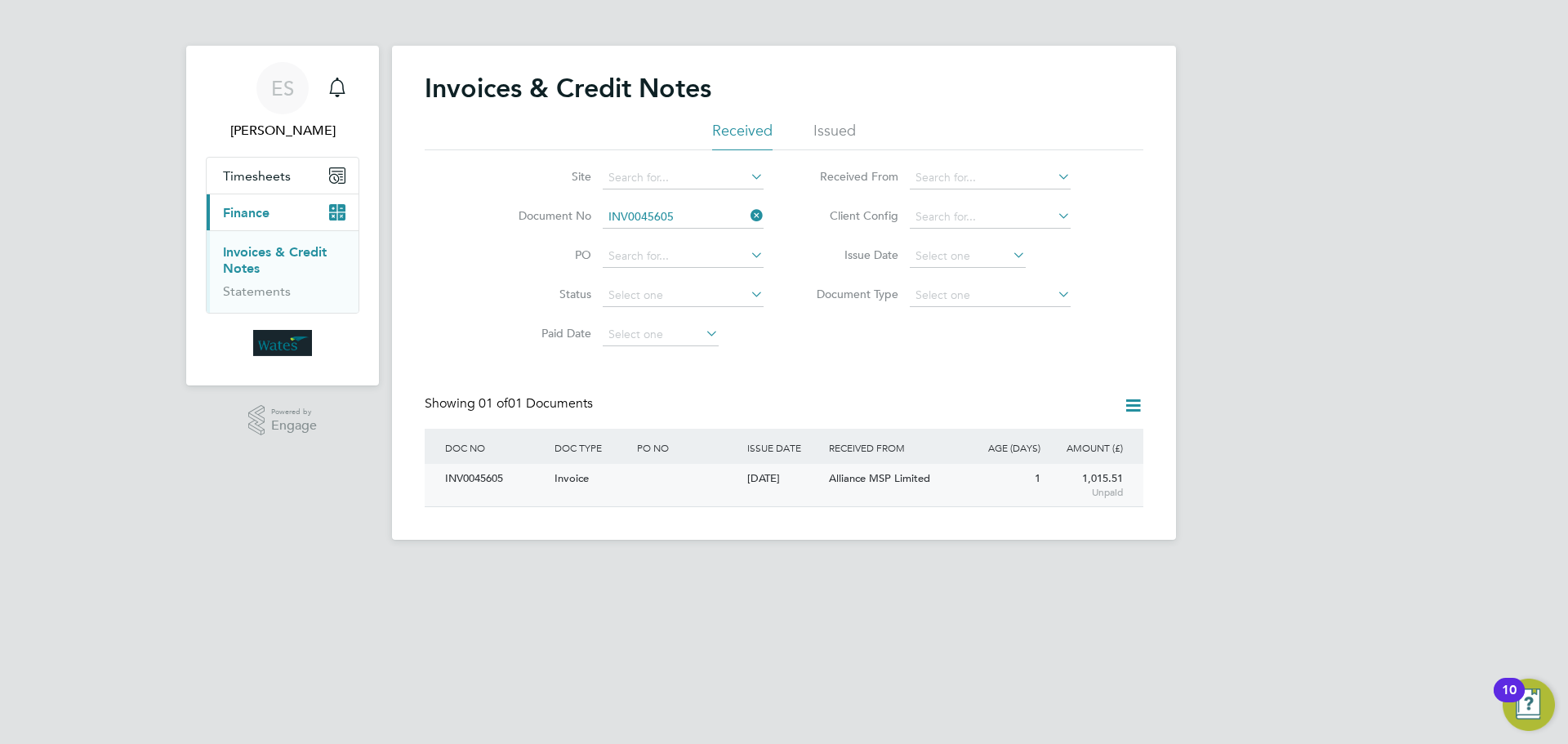
click at [486, 475] on div "INV0045605" at bounding box center [495, 479] width 110 height 30
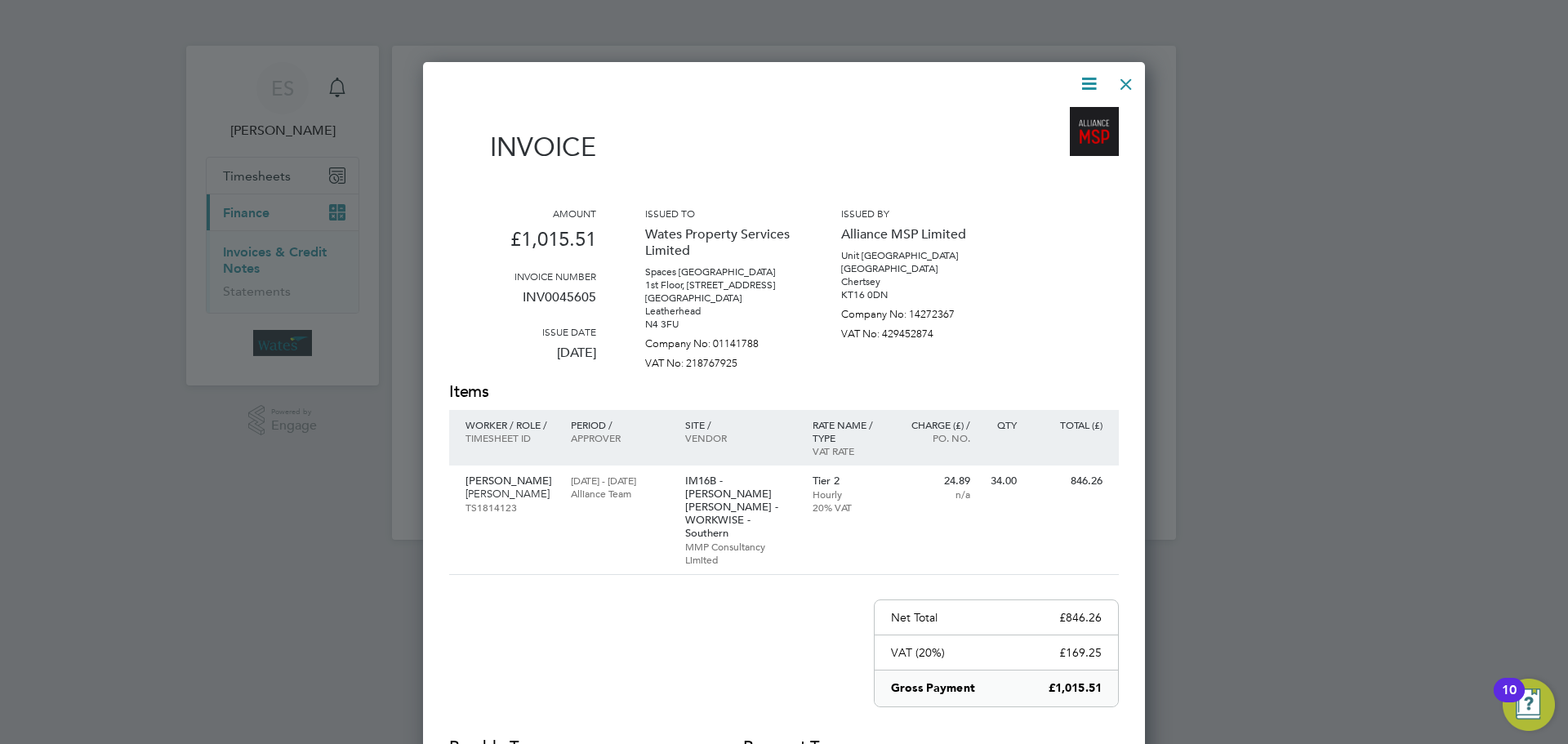
click at [1095, 78] on icon at bounding box center [1089, 84] width 20 height 20
click at [1061, 116] on li "Download Invoice" at bounding box center [1040, 123] width 113 height 23
click at [1088, 83] on icon at bounding box center [1089, 84] width 20 height 20
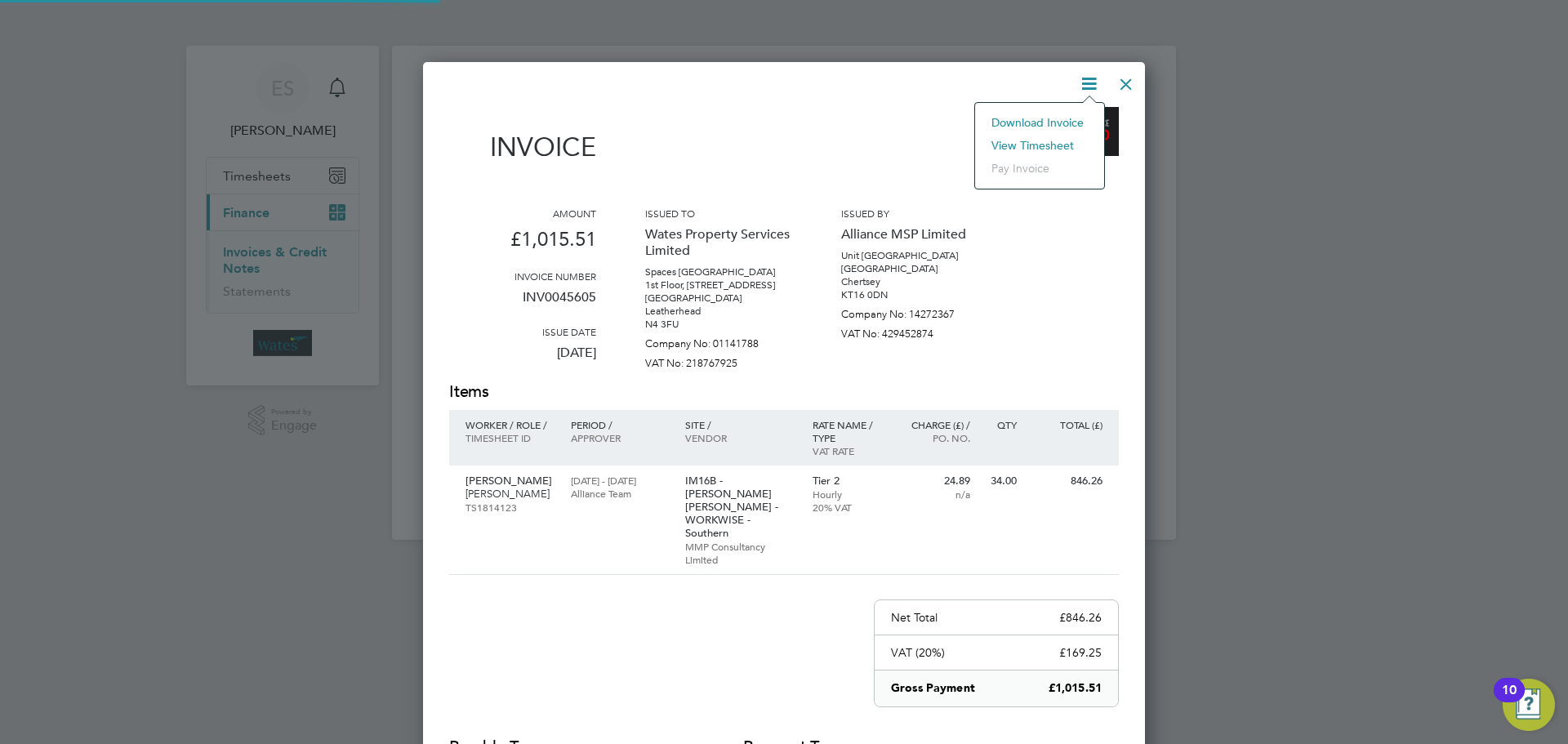
click at [1046, 142] on li "View timesheet" at bounding box center [1040, 145] width 113 height 23
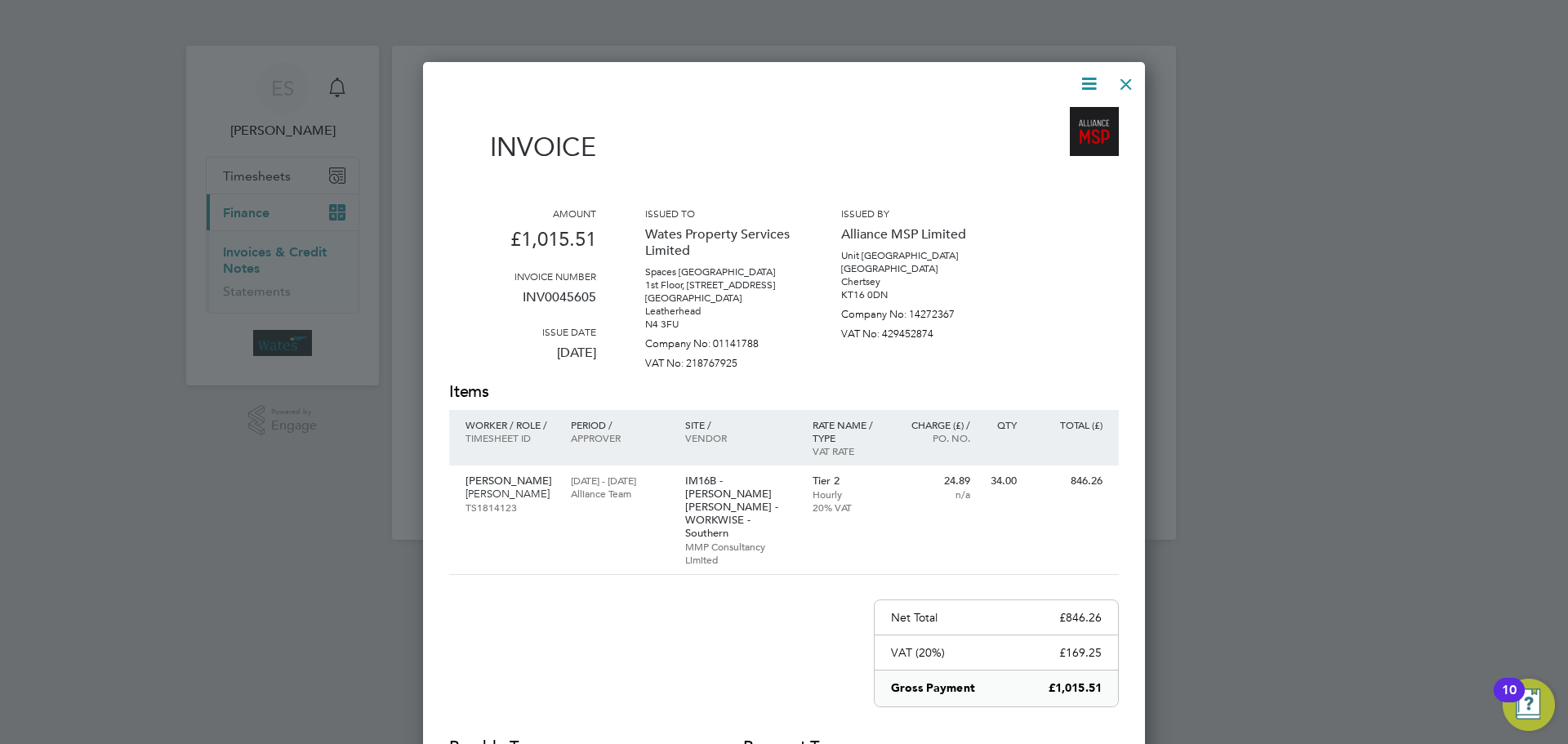
click at [1121, 76] on div at bounding box center [1126, 79] width 29 height 29
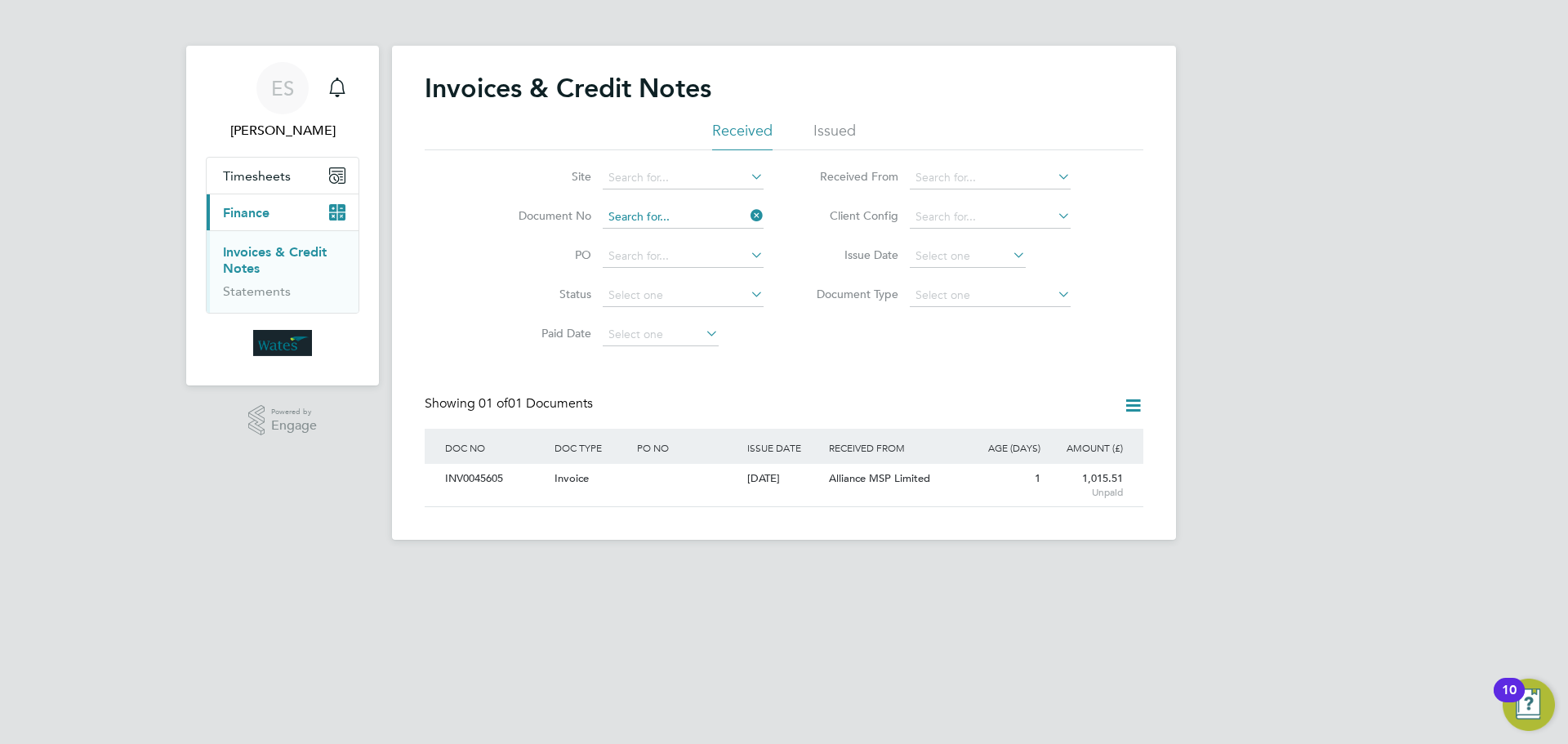
click at [747, 213] on input at bounding box center [683, 217] width 161 height 23
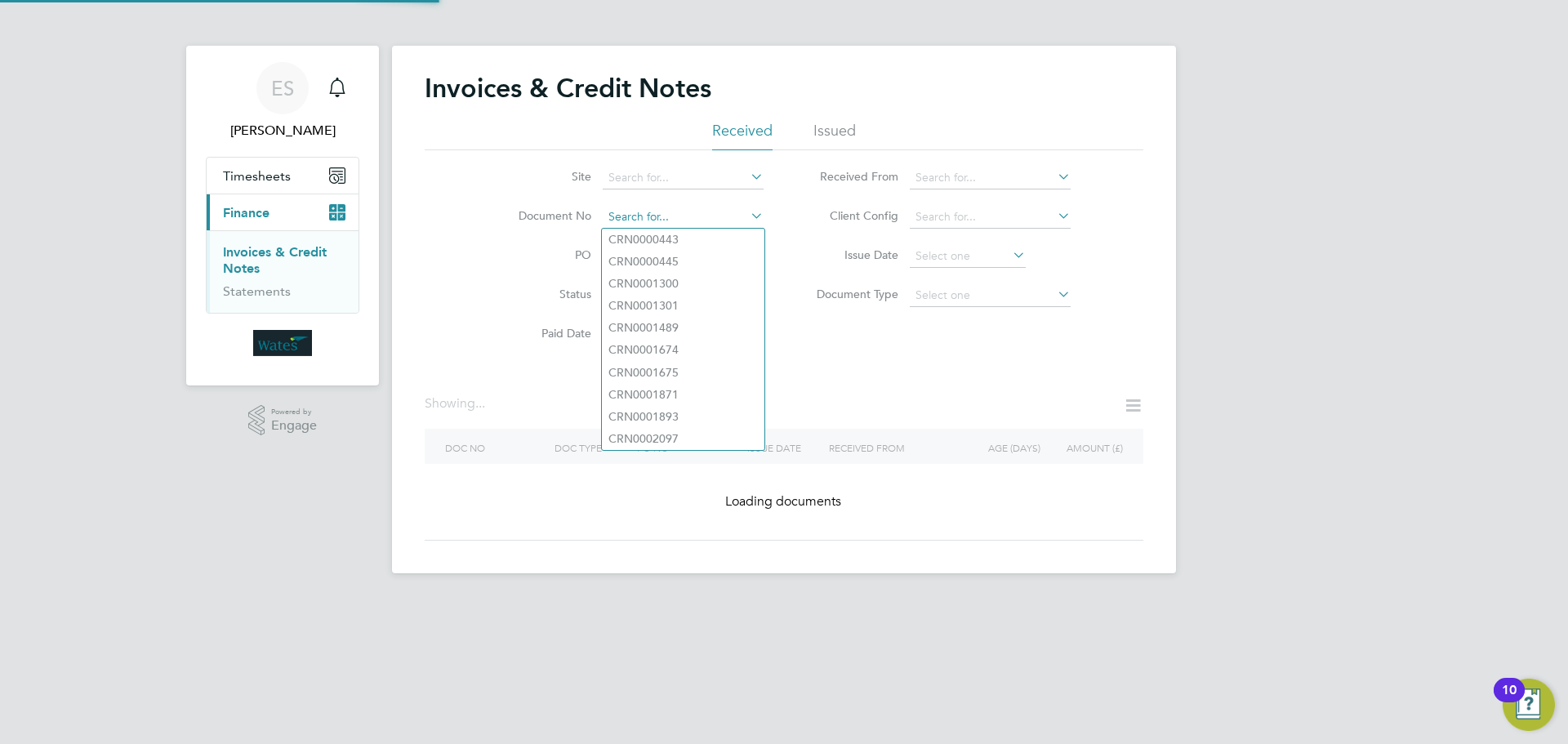
paste input "INV0045606"
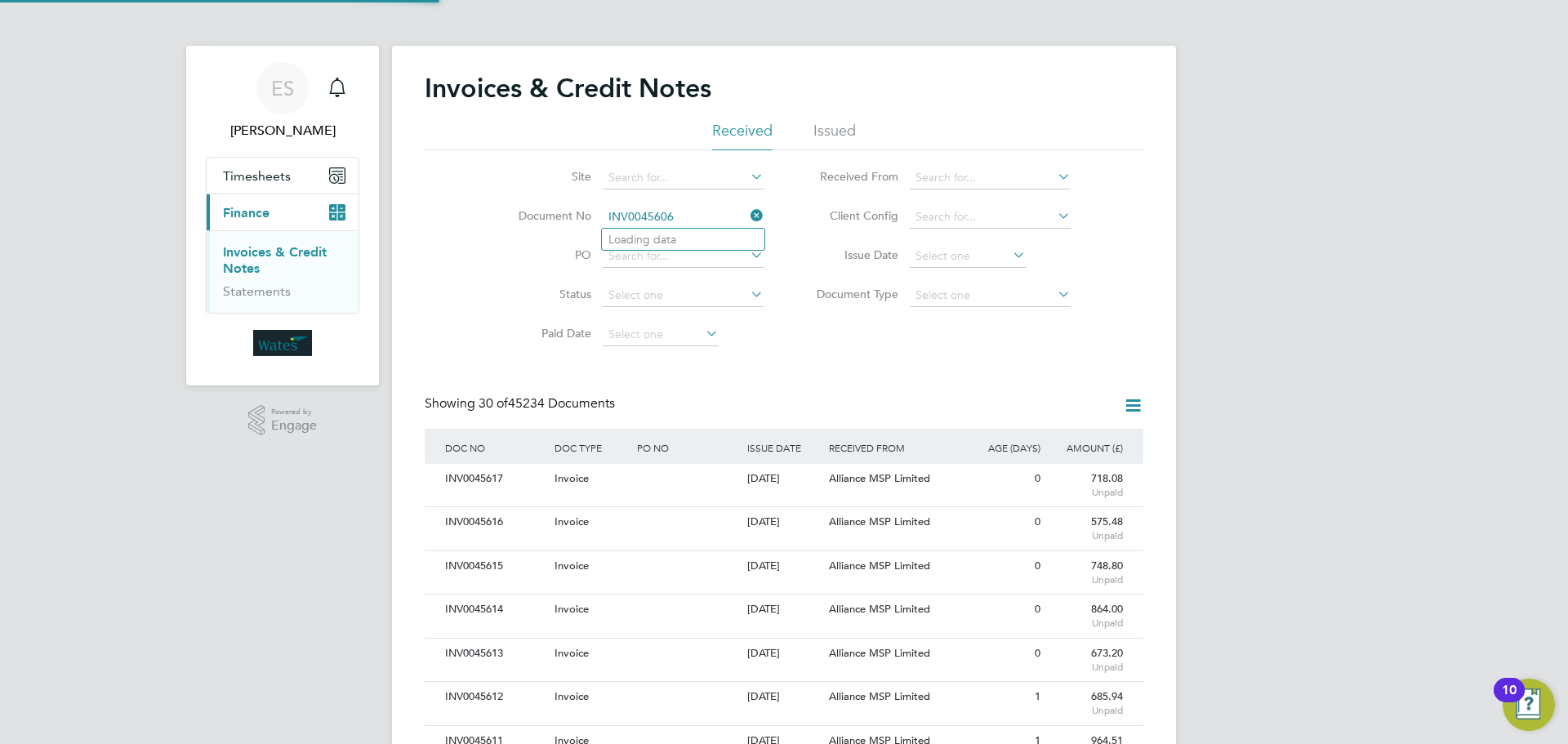
scroll to position [31, 111]
type input "INV0045606"
click at [662, 238] on b "INV0045606" at bounding box center [641, 240] width 65 height 14
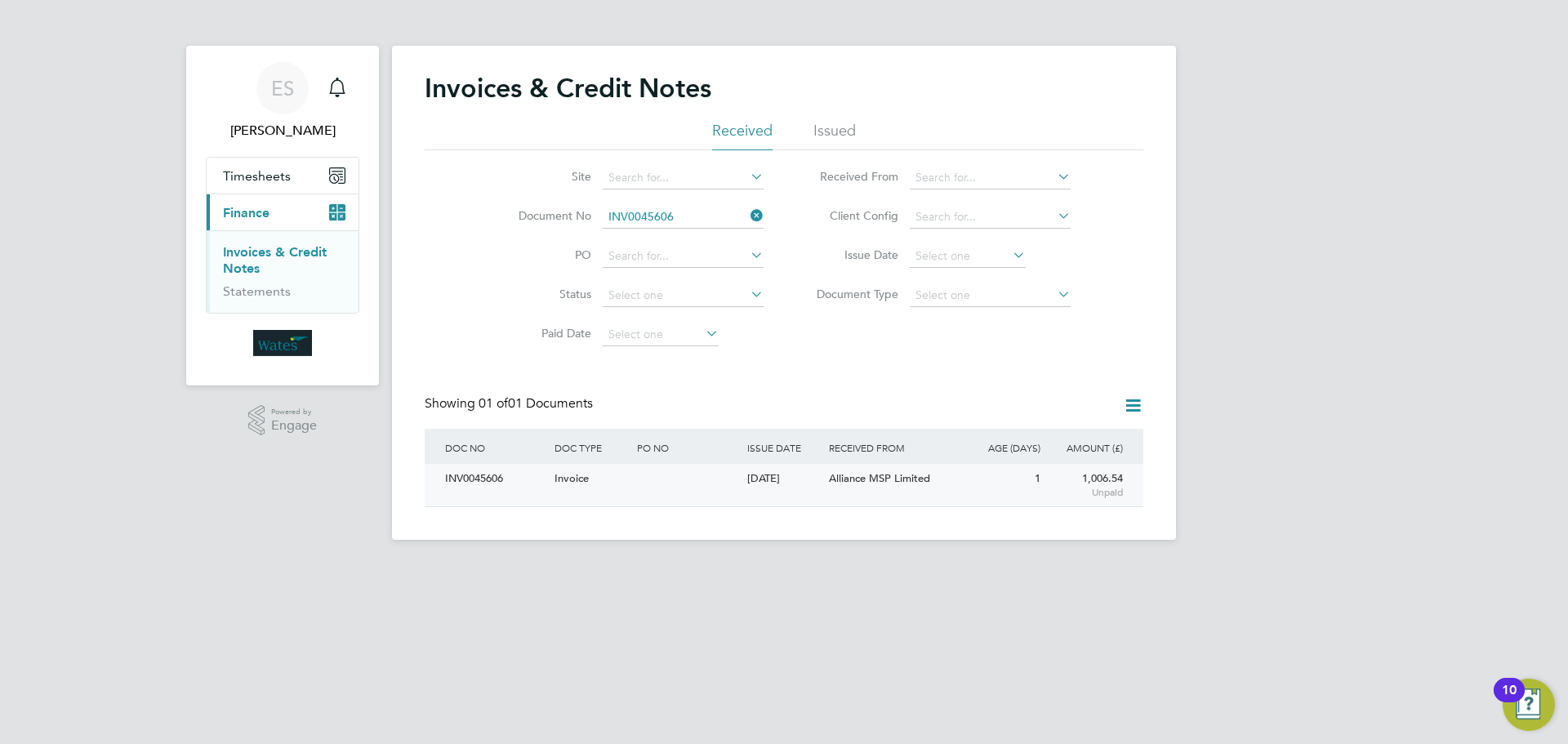
click at [498, 470] on div "INV0045606" at bounding box center [495, 479] width 110 height 30
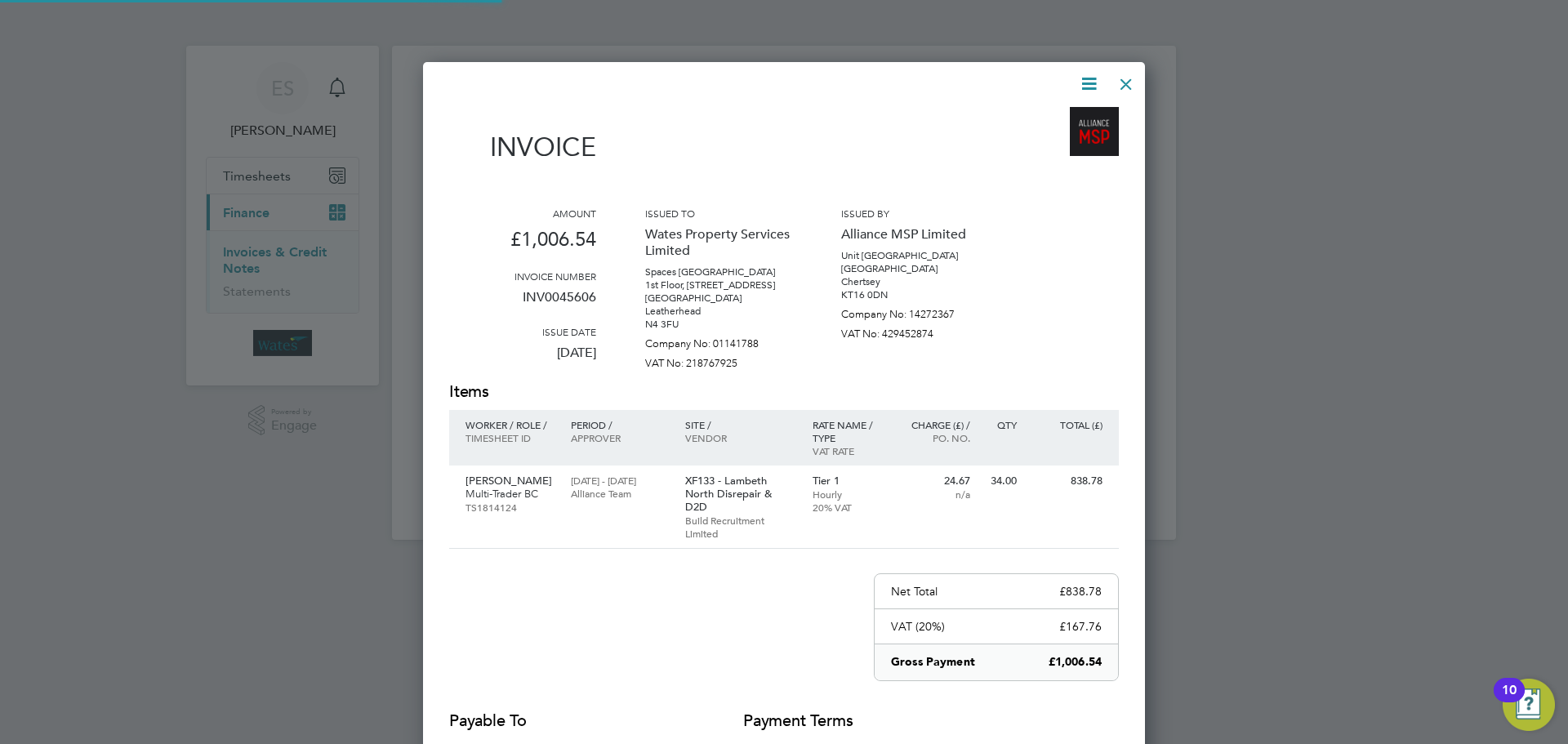
click at [1084, 83] on icon at bounding box center [1089, 84] width 20 height 20
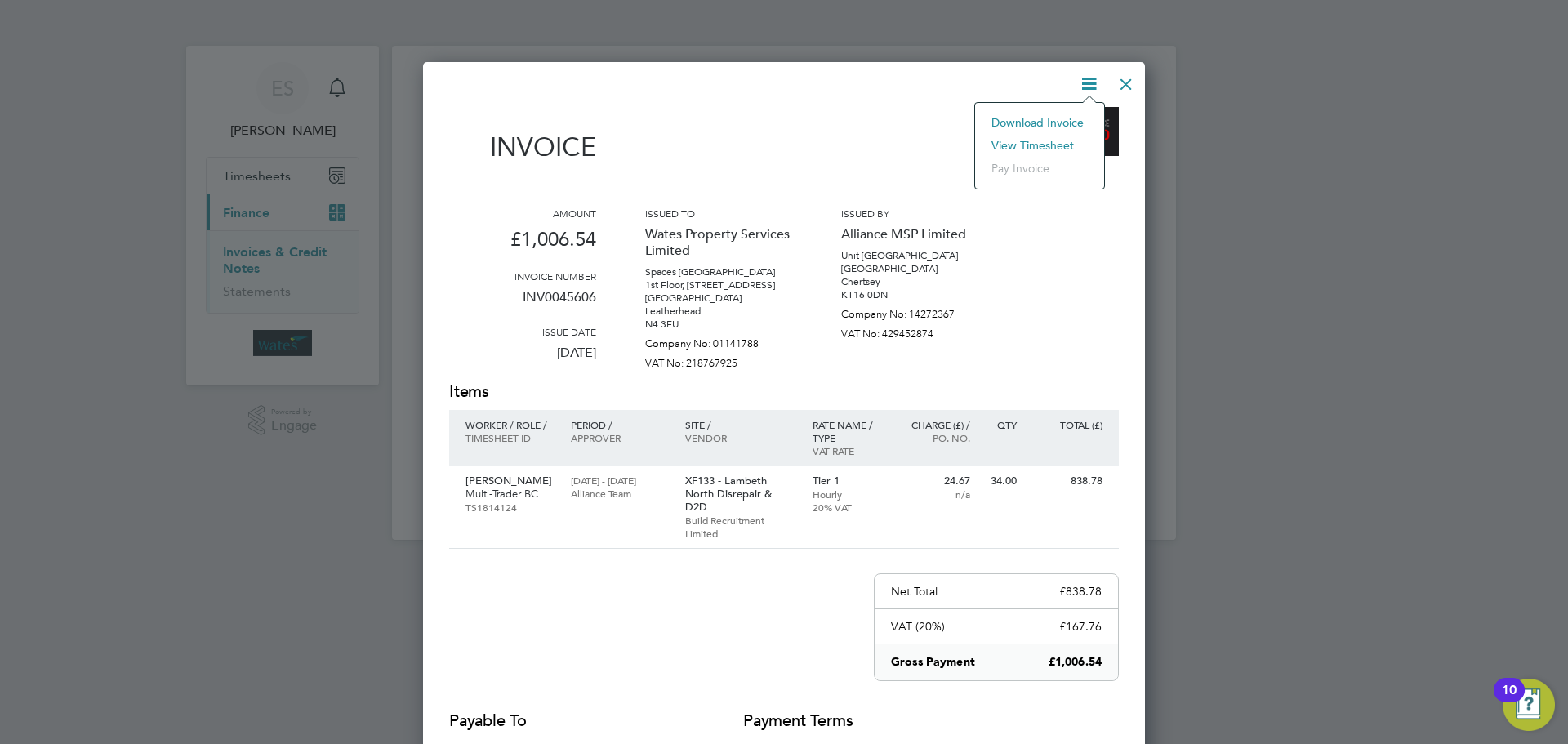
click at [1044, 115] on li "Download Invoice" at bounding box center [1040, 123] width 113 height 23
click at [1088, 81] on icon at bounding box center [1089, 84] width 20 height 20
click at [1045, 138] on li "View timesheet" at bounding box center [1040, 145] width 113 height 23
drag, startPoint x: 1126, startPoint y: 84, endPoint x: 990, endPoint y: 159, distance: 155.3
click at [1124, 84] on div at bounding box center [1126, 79] width 29 height 29
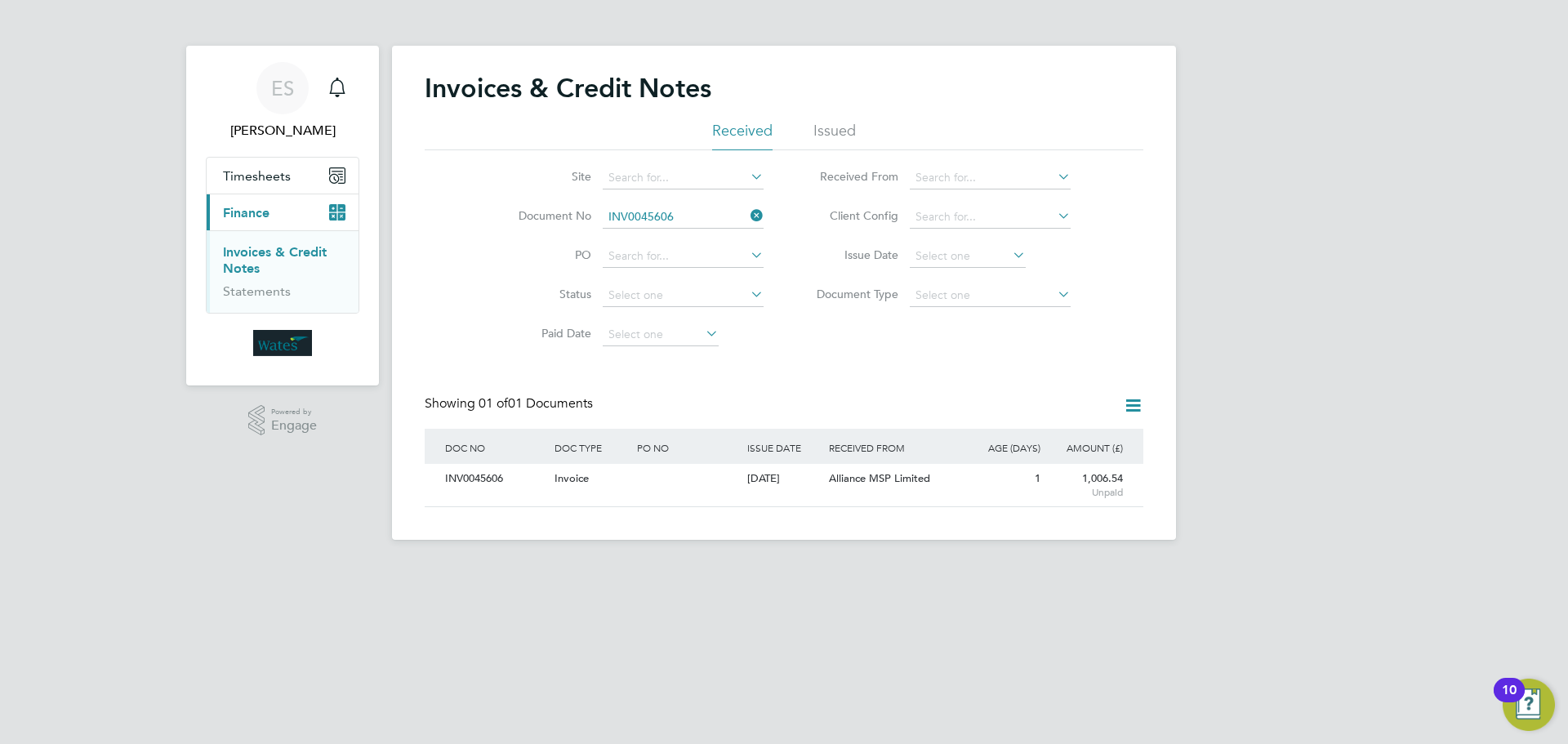
click at [747, 216] on icon at bounding box center [747, 216] width 0 height 23
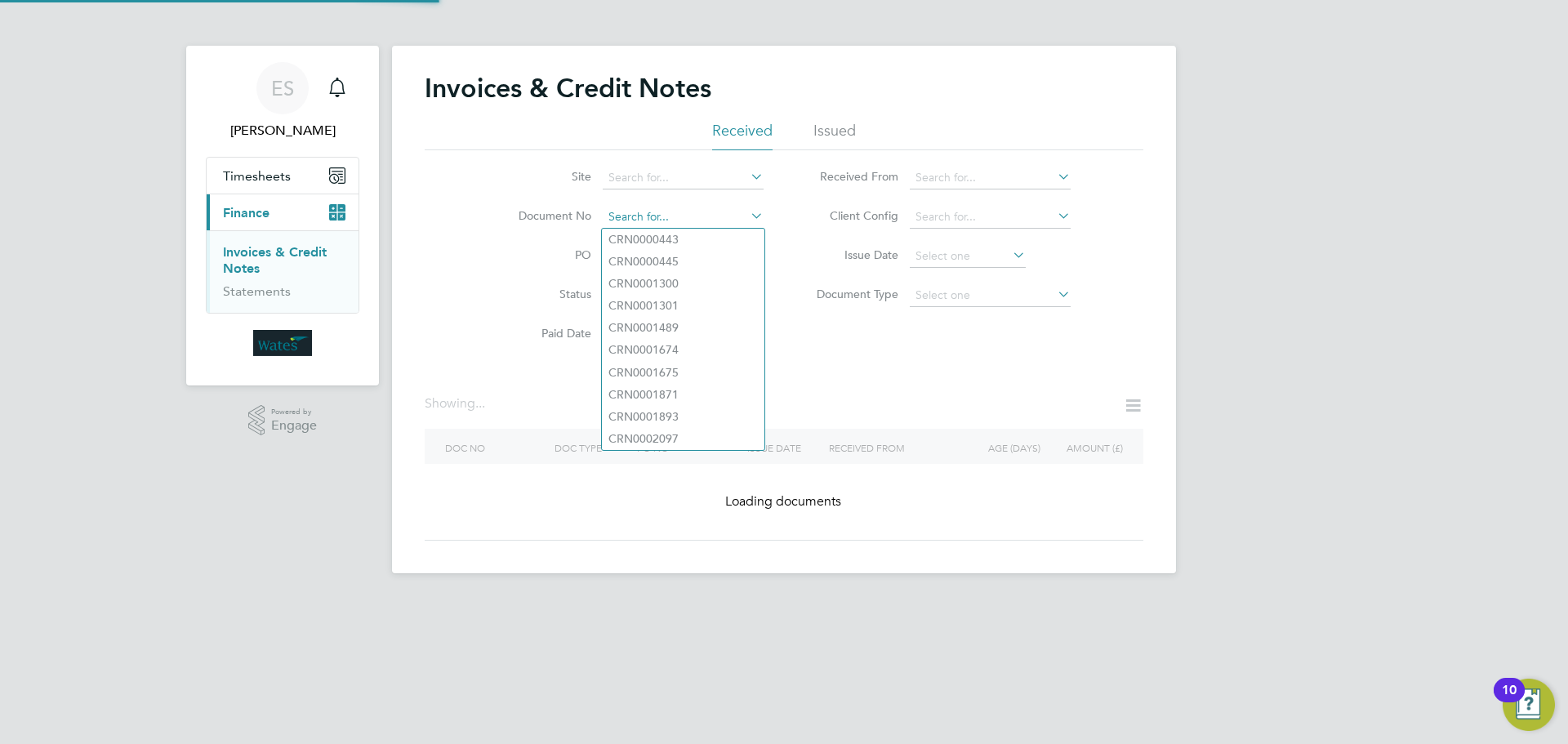
paste input "INV0045607"
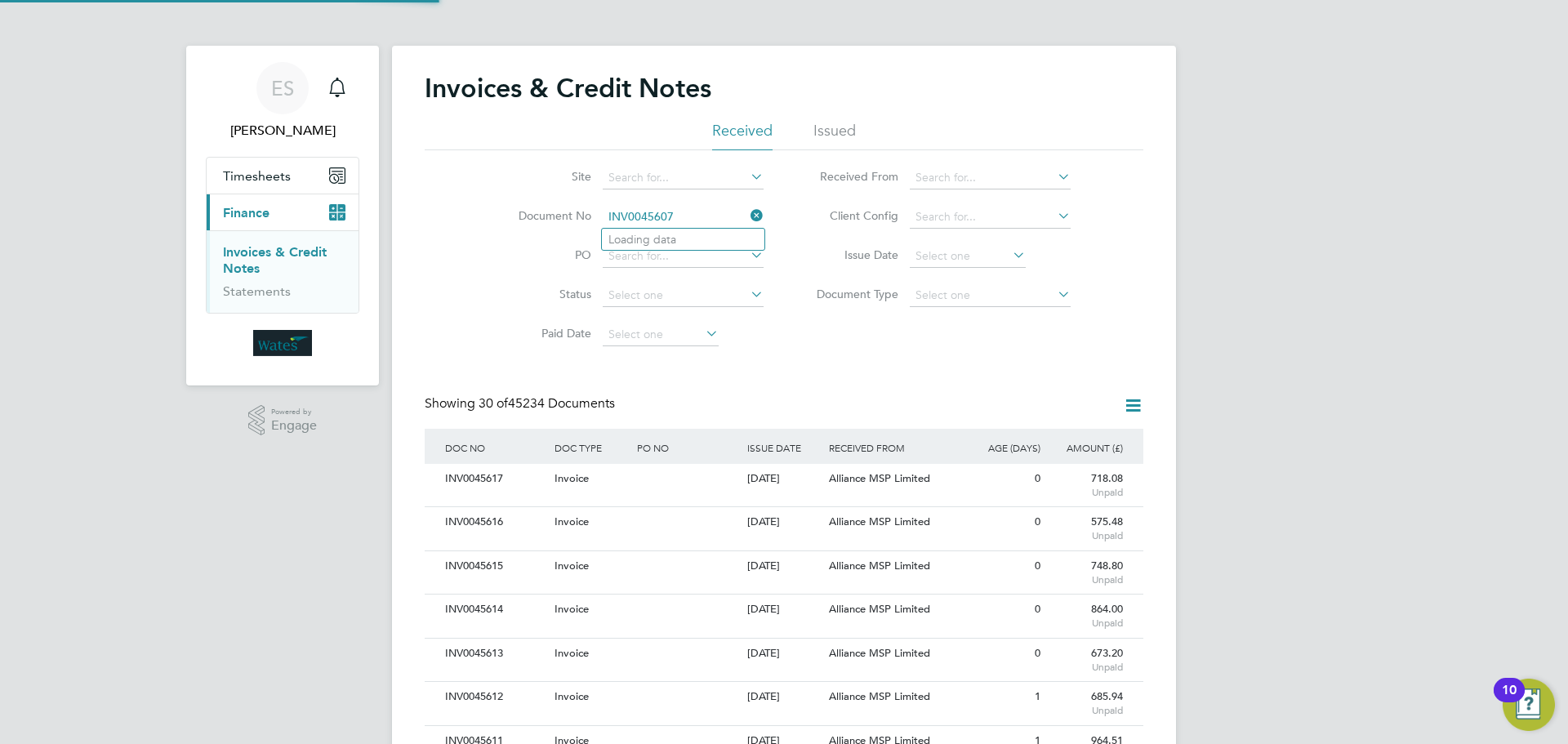
scroll to position [31, 111]
type input "INV0045607"
click at [662, 241] on b "INV0045607" at bounding box center [641, 240] width 65 height 14
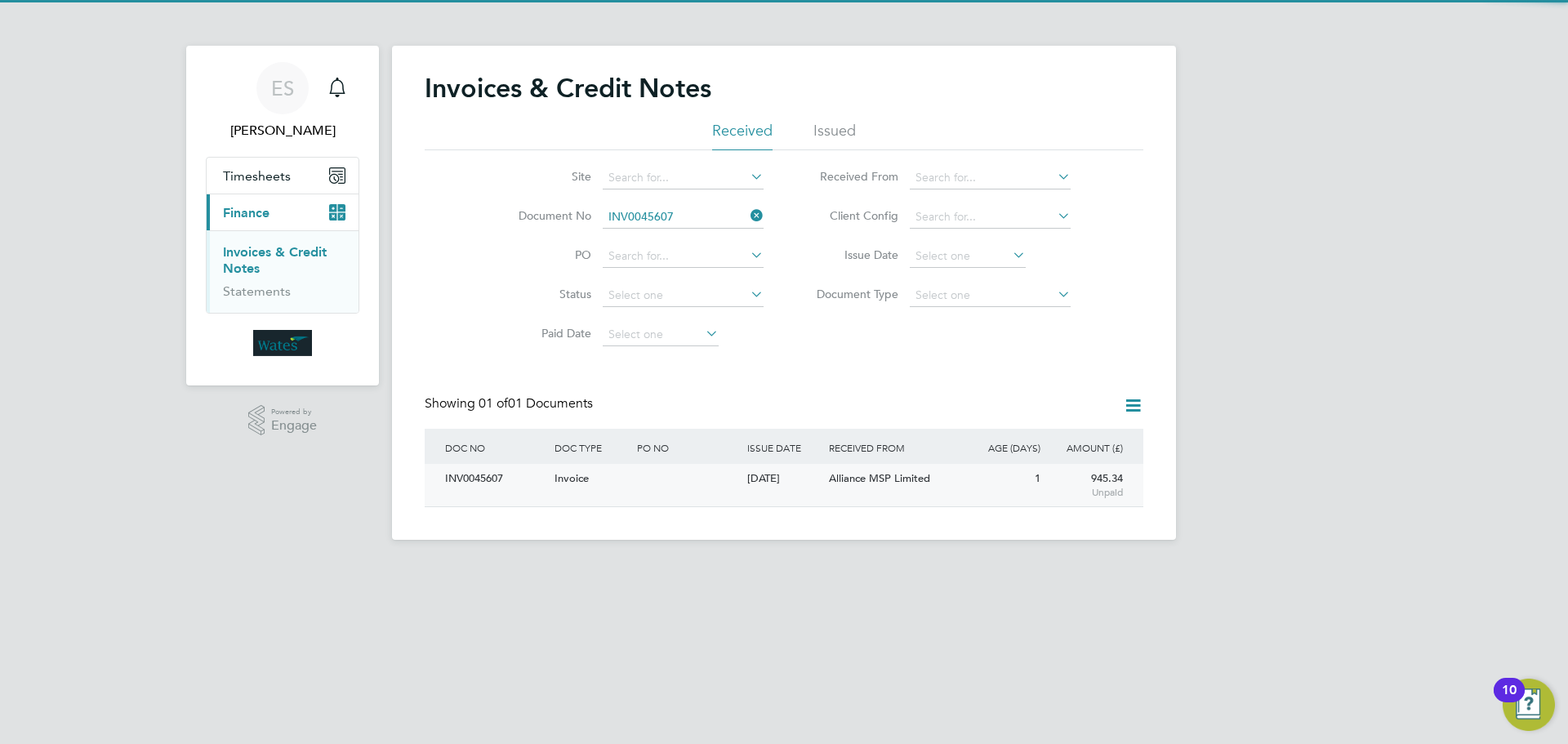
click at [478, 475] on div "INV0045607" at bounding box center [495, 479] width 110 height 30
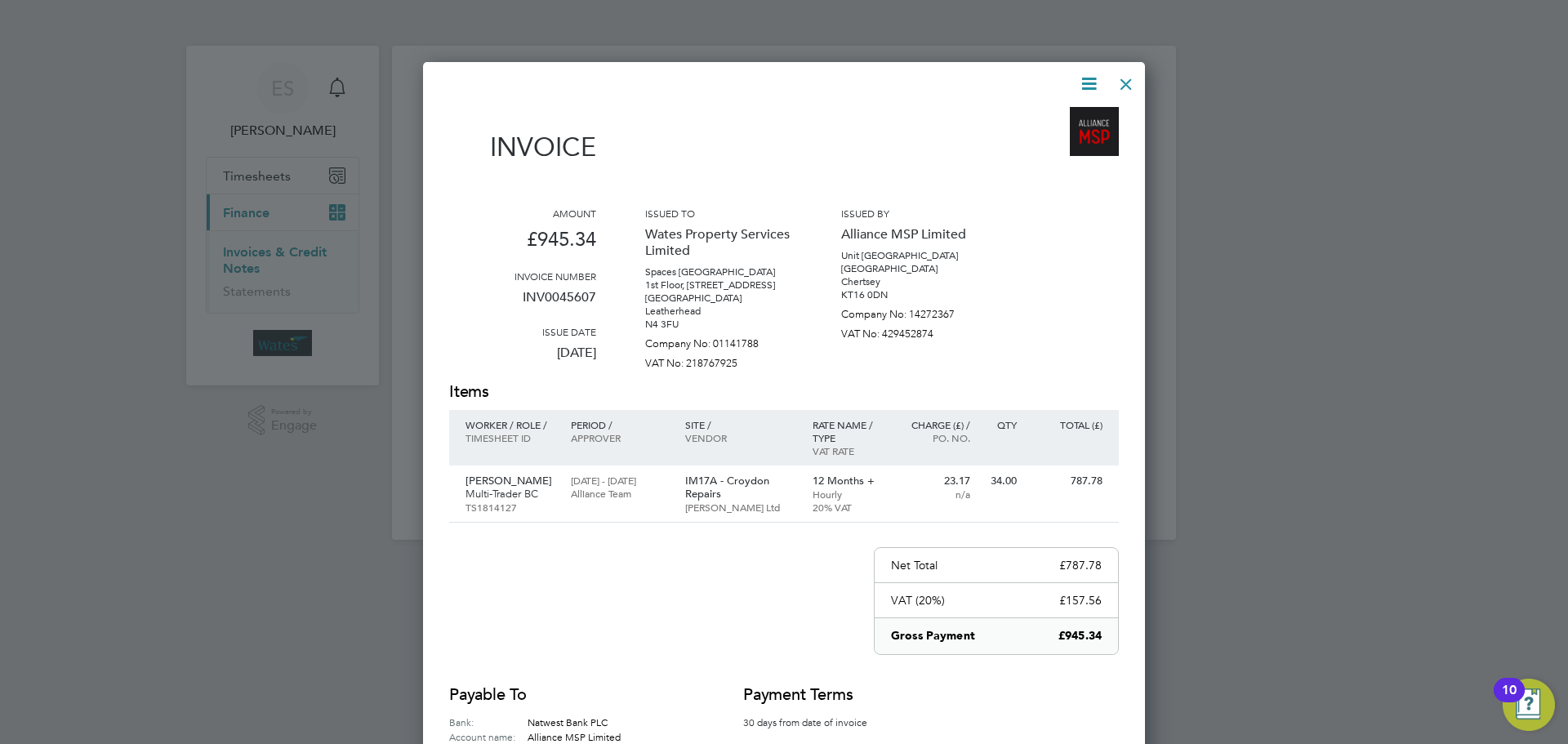
click at [1090, 81] on icon at bounding box center [1089, 84] width 20 height 20
click at [1038, 118] on li "Download Invoice" at bounding box center [1040, 123] width 113 height 23
click at [1097, 80] on icon at bounding box center [1089, 84] width 20 height 20
click at [1063, 137] on li "View timesheet" at bounding box center [1040, 145] width 113 height 23
click at [1131, 76] on div at bounding box center [1126, 79] width 29 height 29
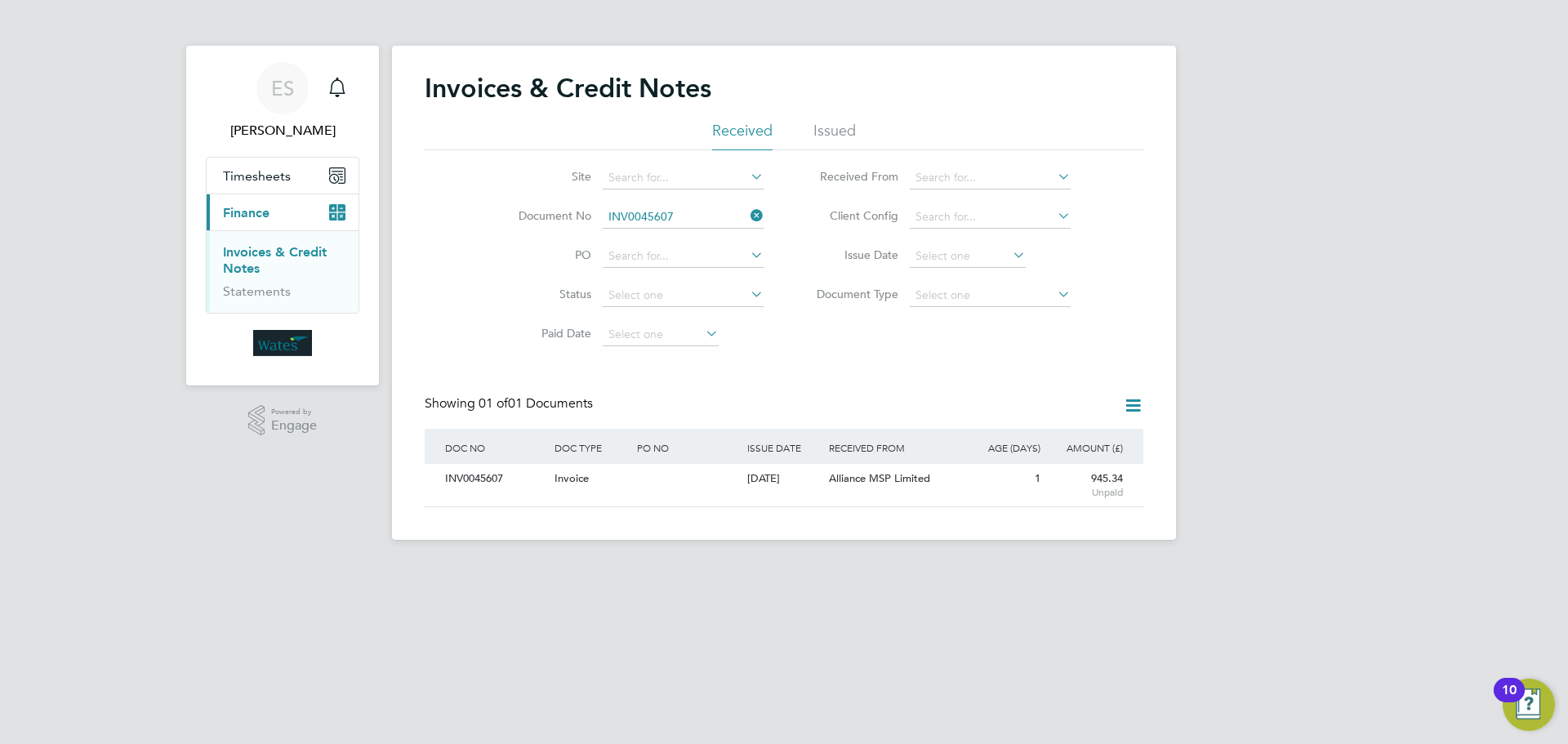
drag, startPoint x: 755, startPoint y: 208, endPoint x: 731, endPoint y: 212, distance: 24.3
click at [747, 208] on icon at bounding box center [747, 216] width 0 height 23
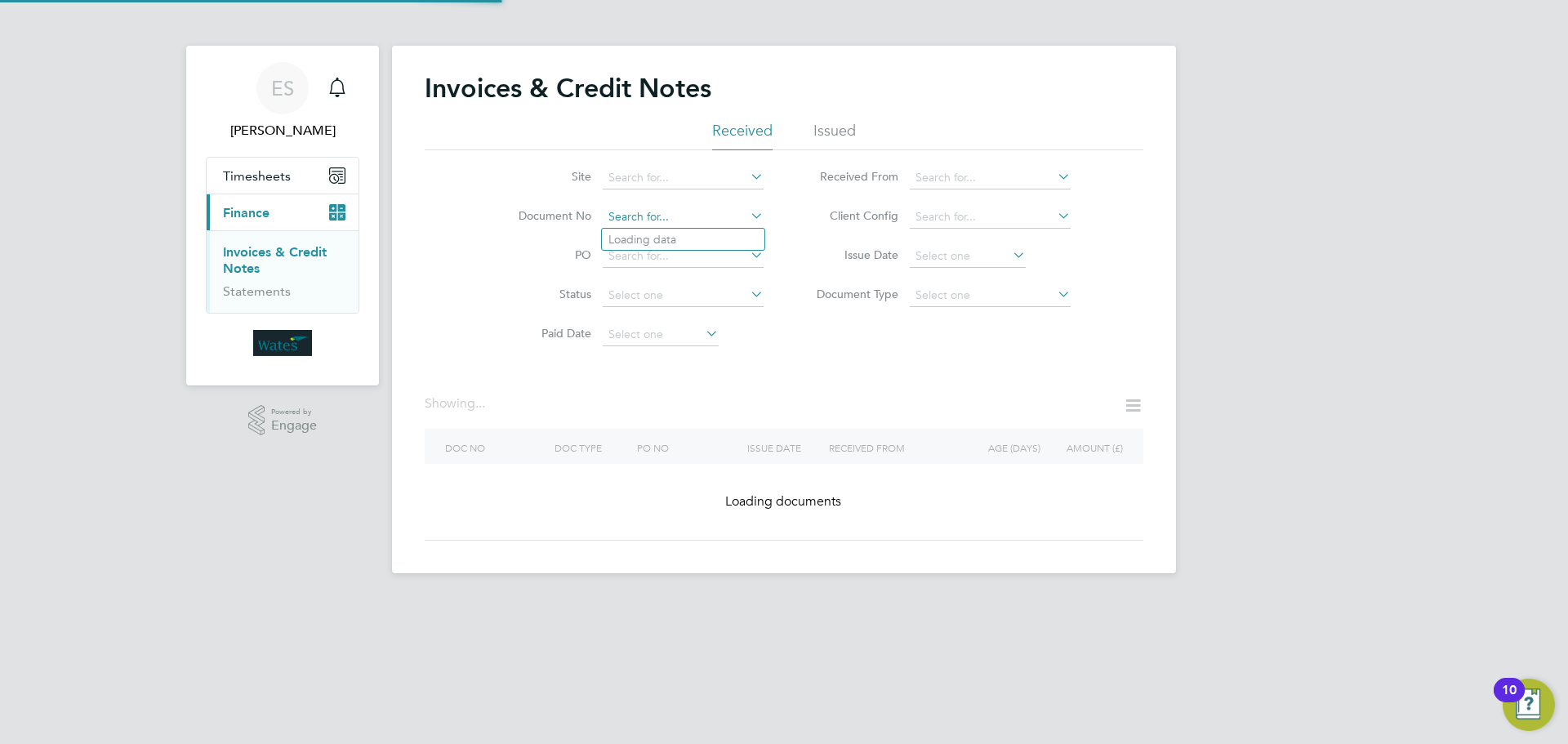
paste input "INV0045608"
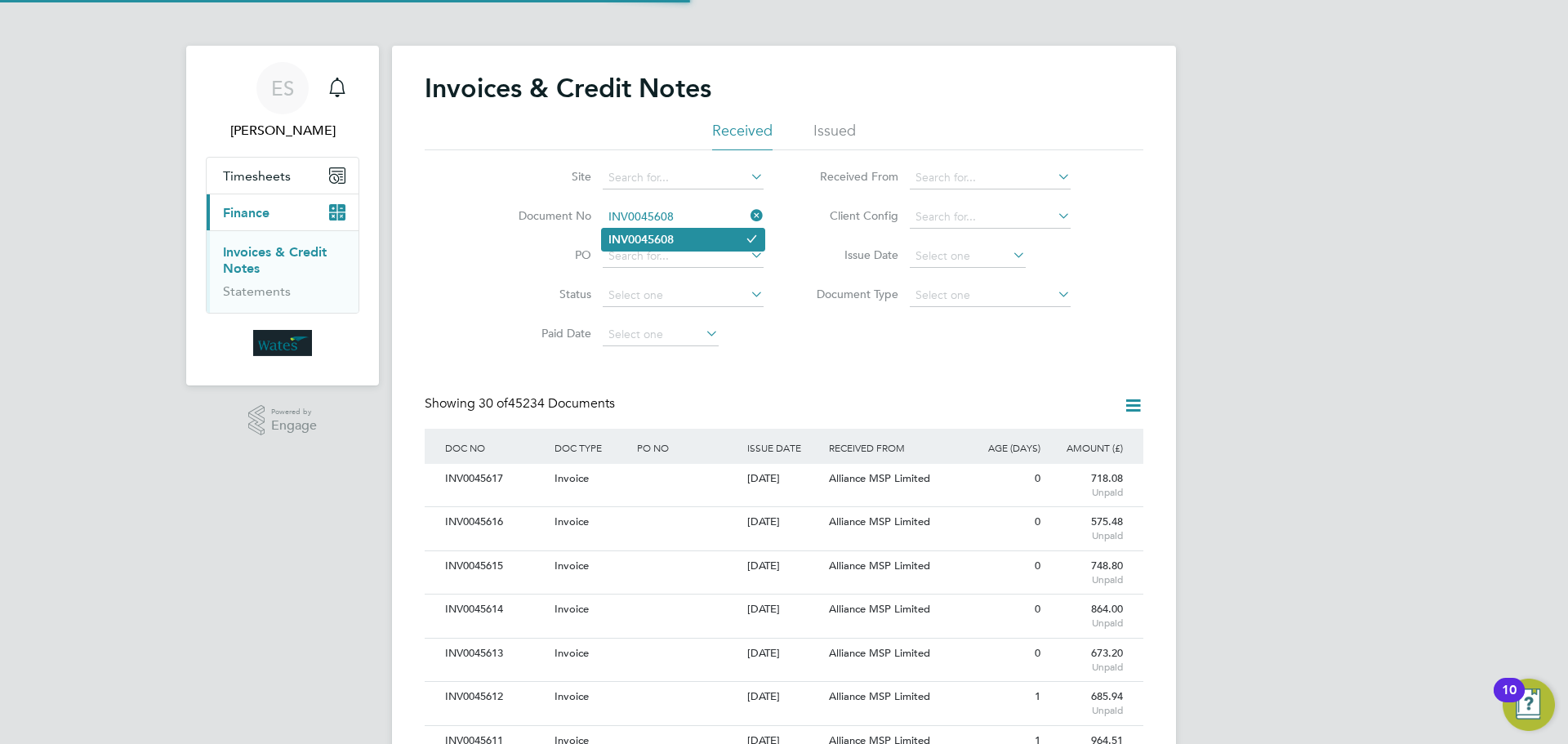
type input "INV0045608"
click at [676, 240] on li "INV0045608" at bounding box center [683, 240] width 162 height 22
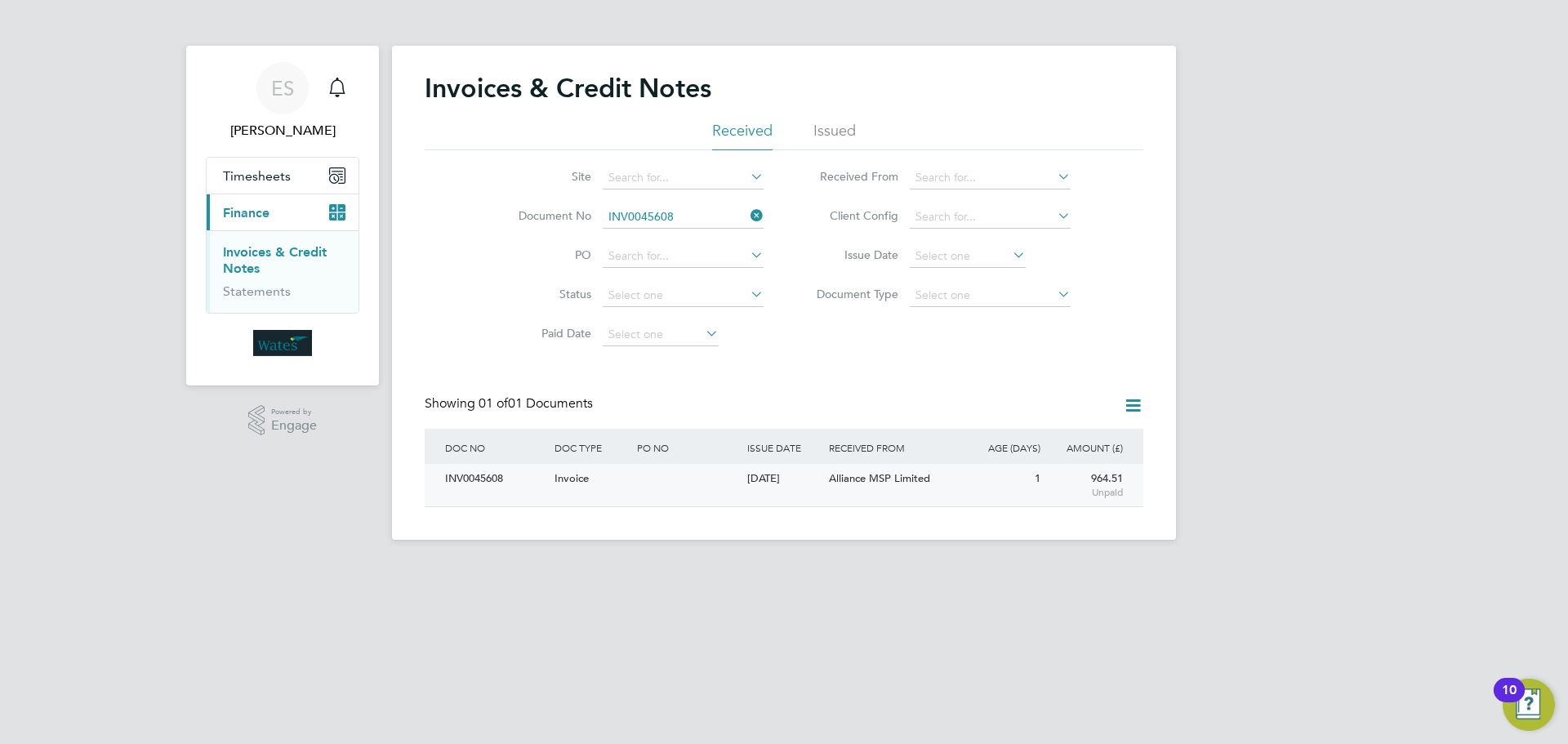
scroll to position [31, 138]
click at [483, 478] on div "INV0045608" at bounding box center [495, 479] width 110 height 30
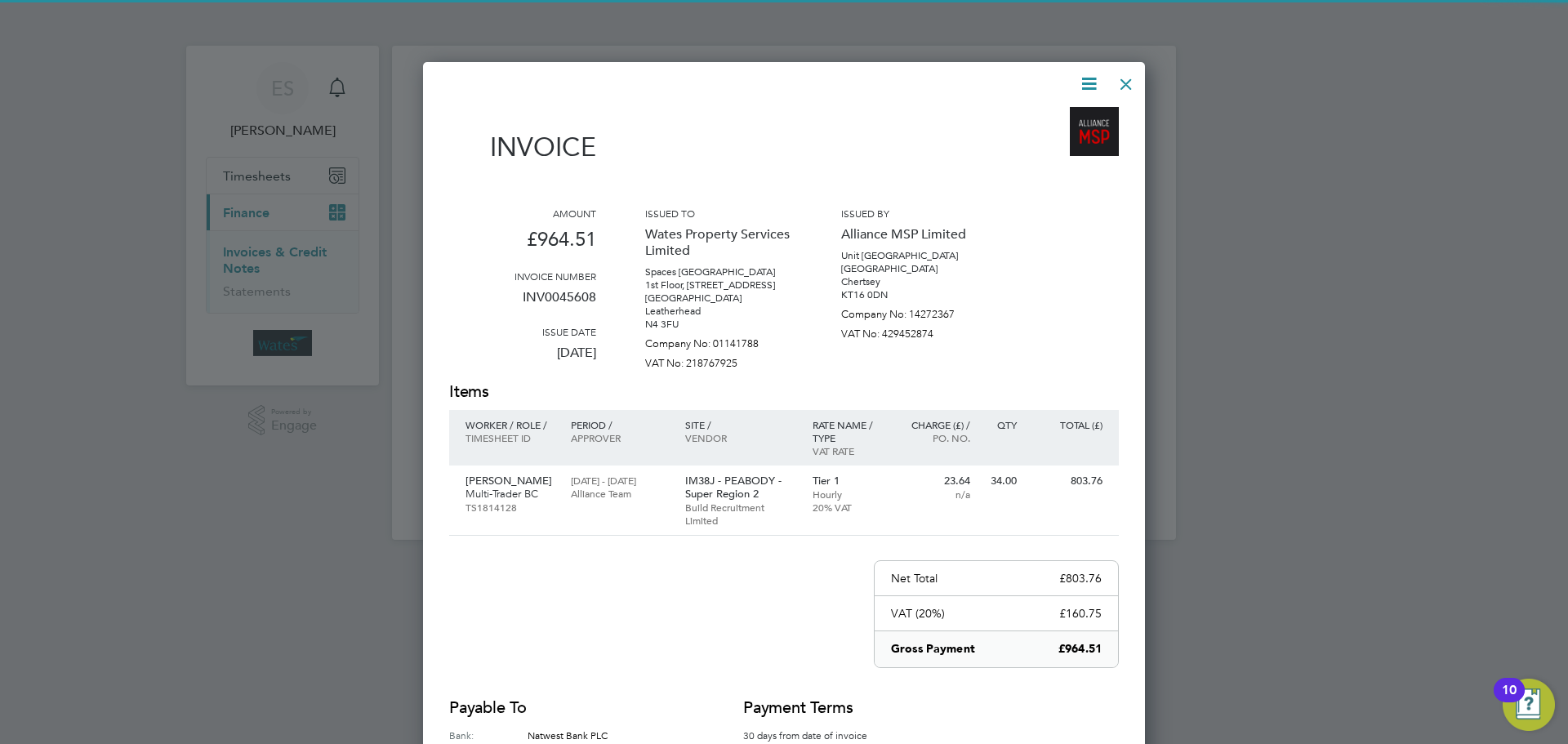
scroll to position [813, 723]
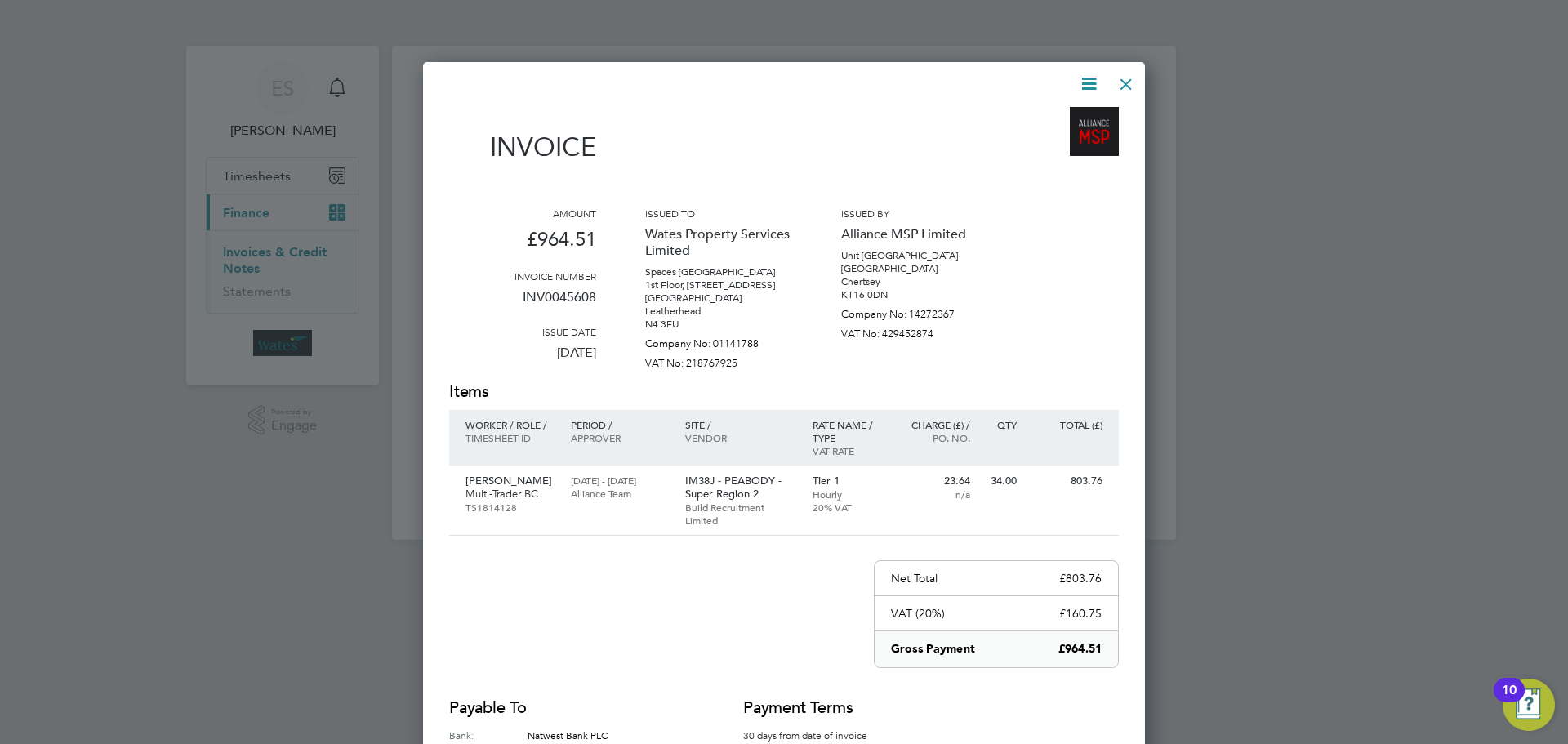
click at [1085, 80] on icon at bounding box center [1089, 84] width 20 height 20
click at [1063, 119] on li "Download Invoice" at bounding box center [1040, 123] width 113 height 23
click at [1082, 80] on icon at bounding box center [1089, 84] width 20 height 20
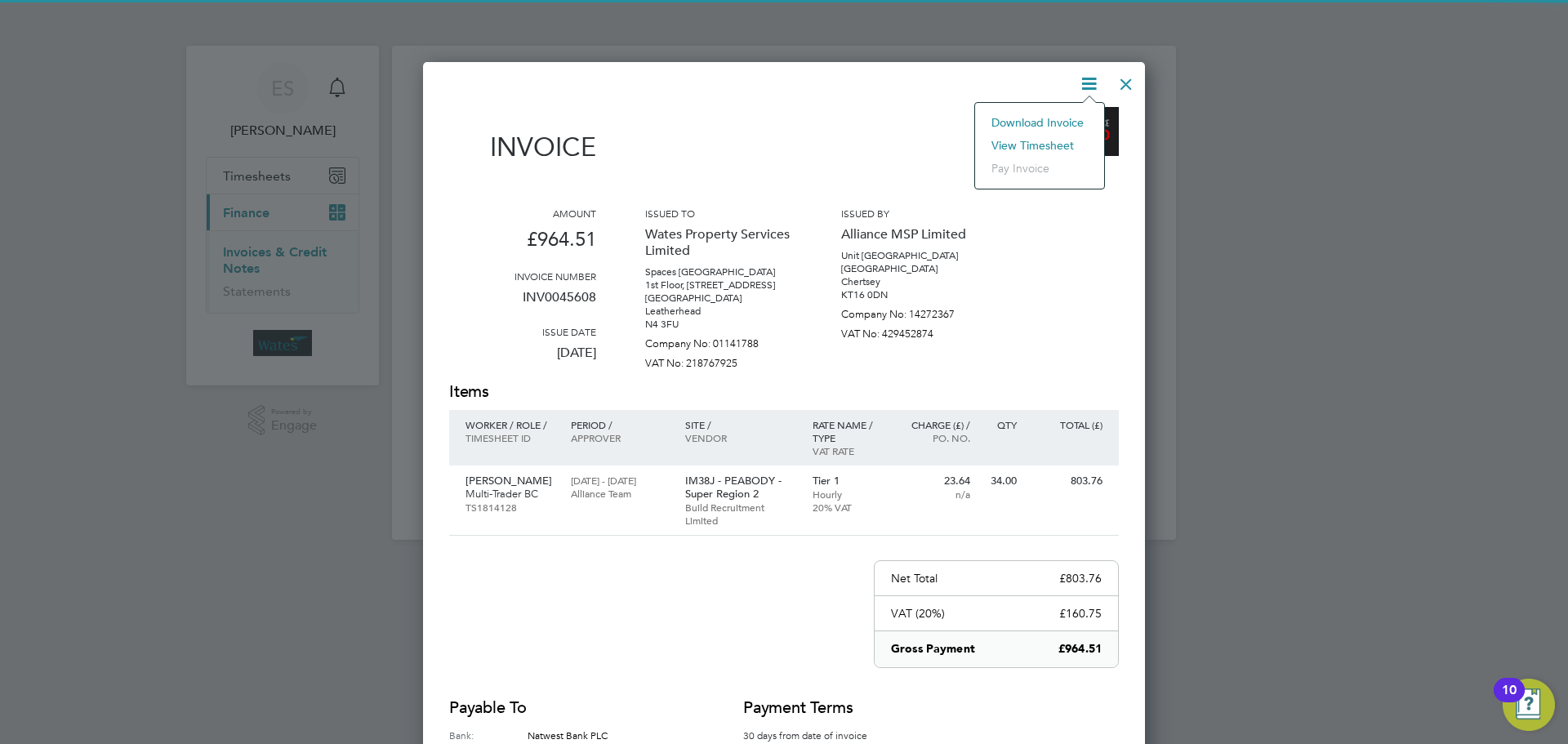
click at [1045, 140] on li "View timesheet" at bounding box center [1040, 145] width 113 height 23
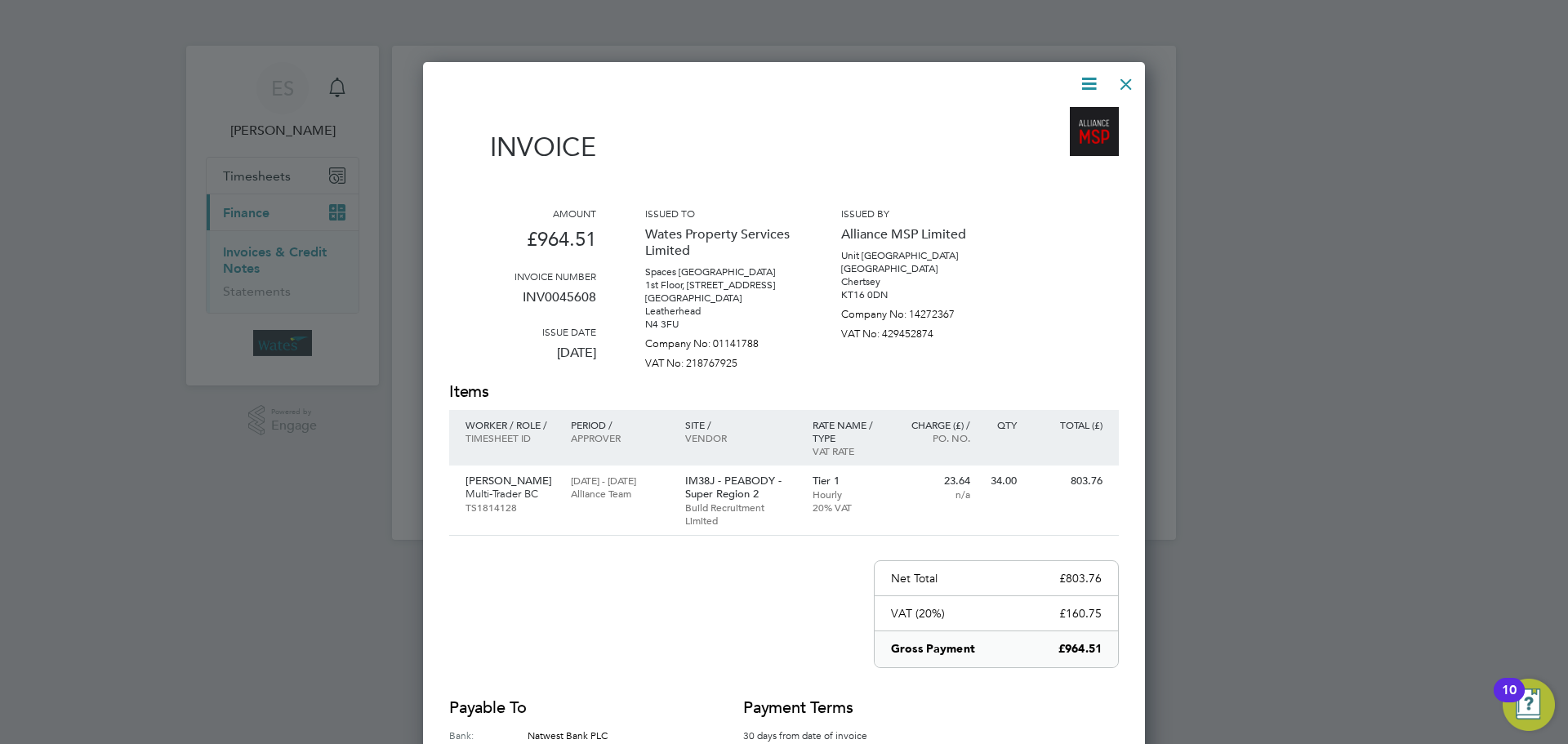
click at [1134, 83] on div at bounding box center [1126, 79] width 29 height 29
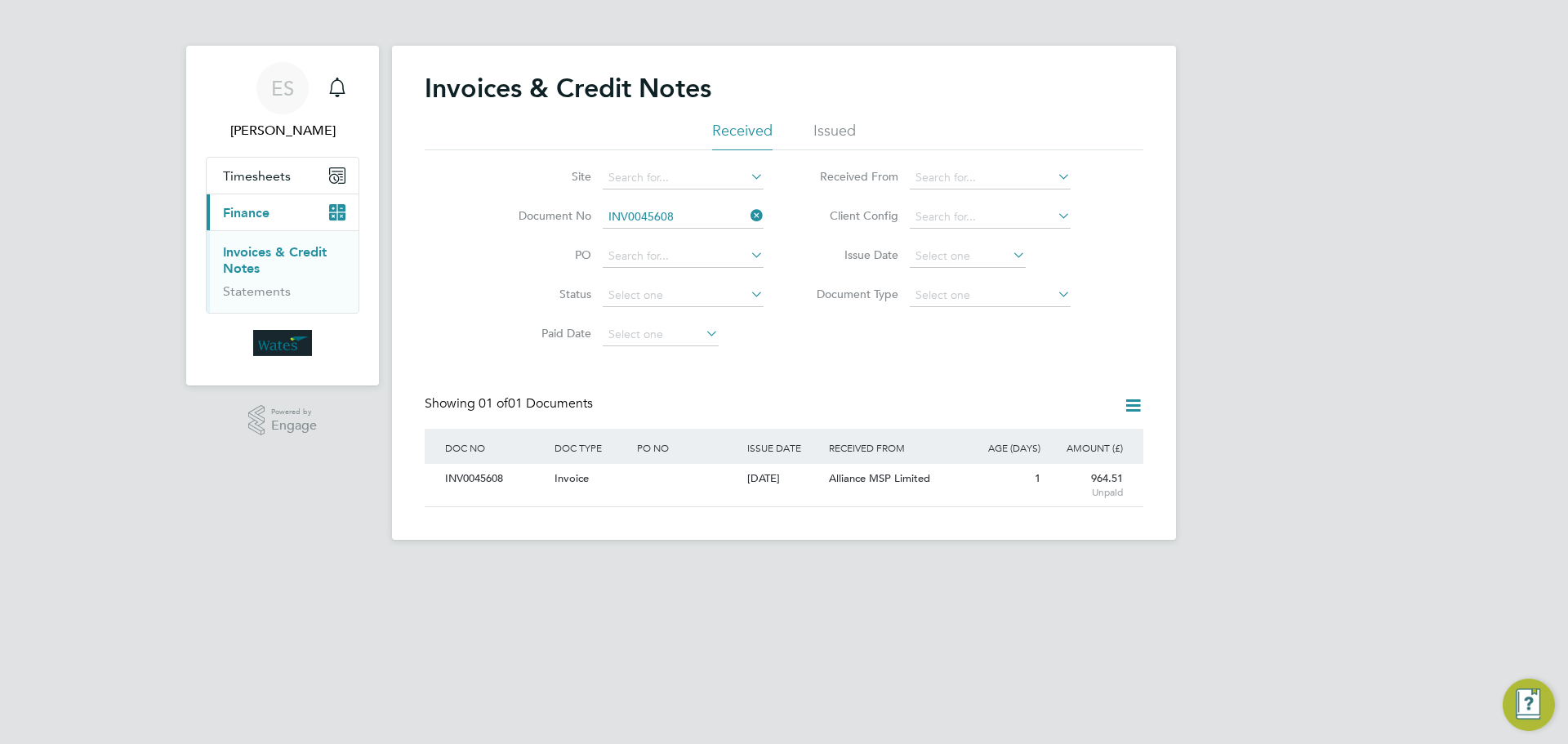
click at [747, 212] on icon at bounding box center [747, 216] width 0 height 23
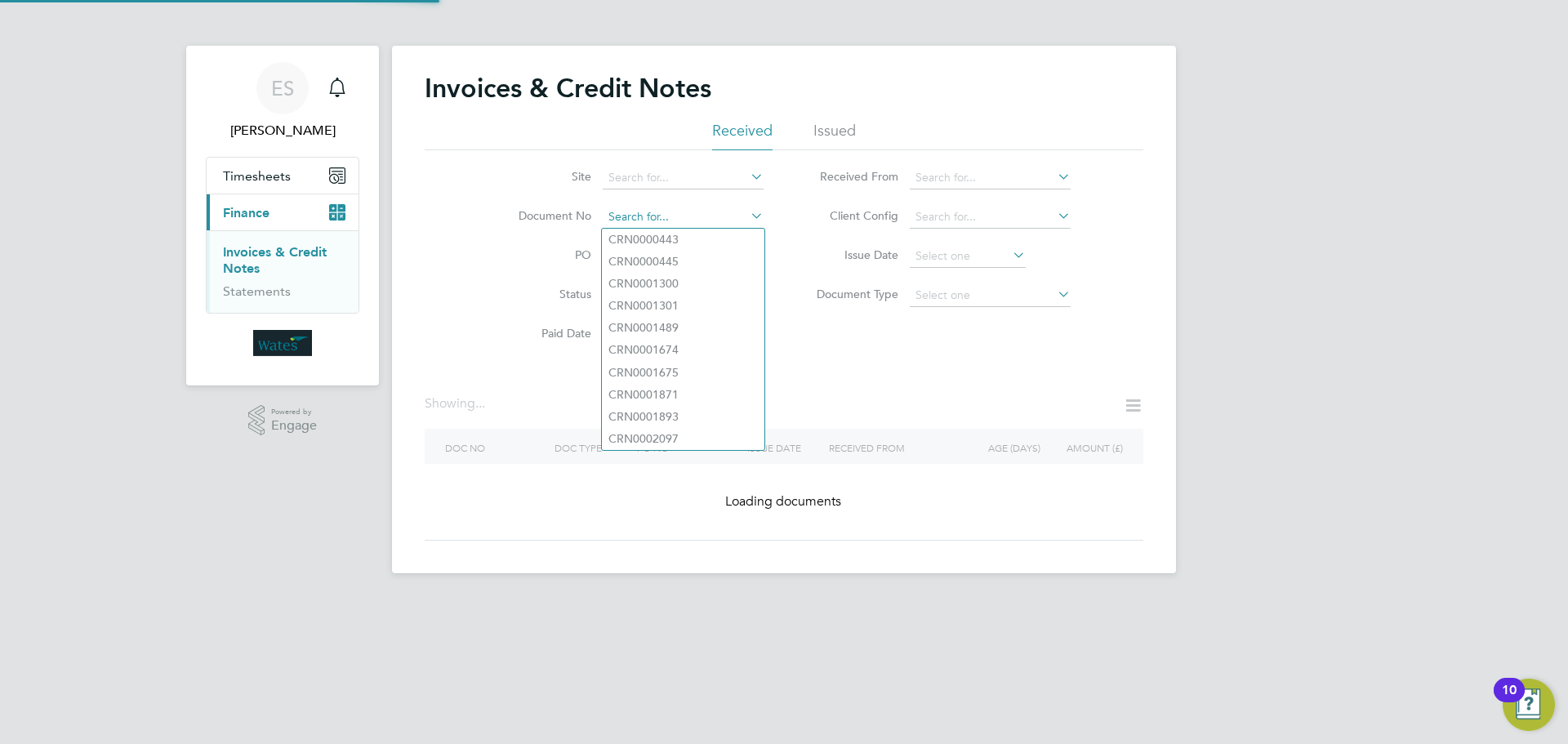
paste input "INV0045609"
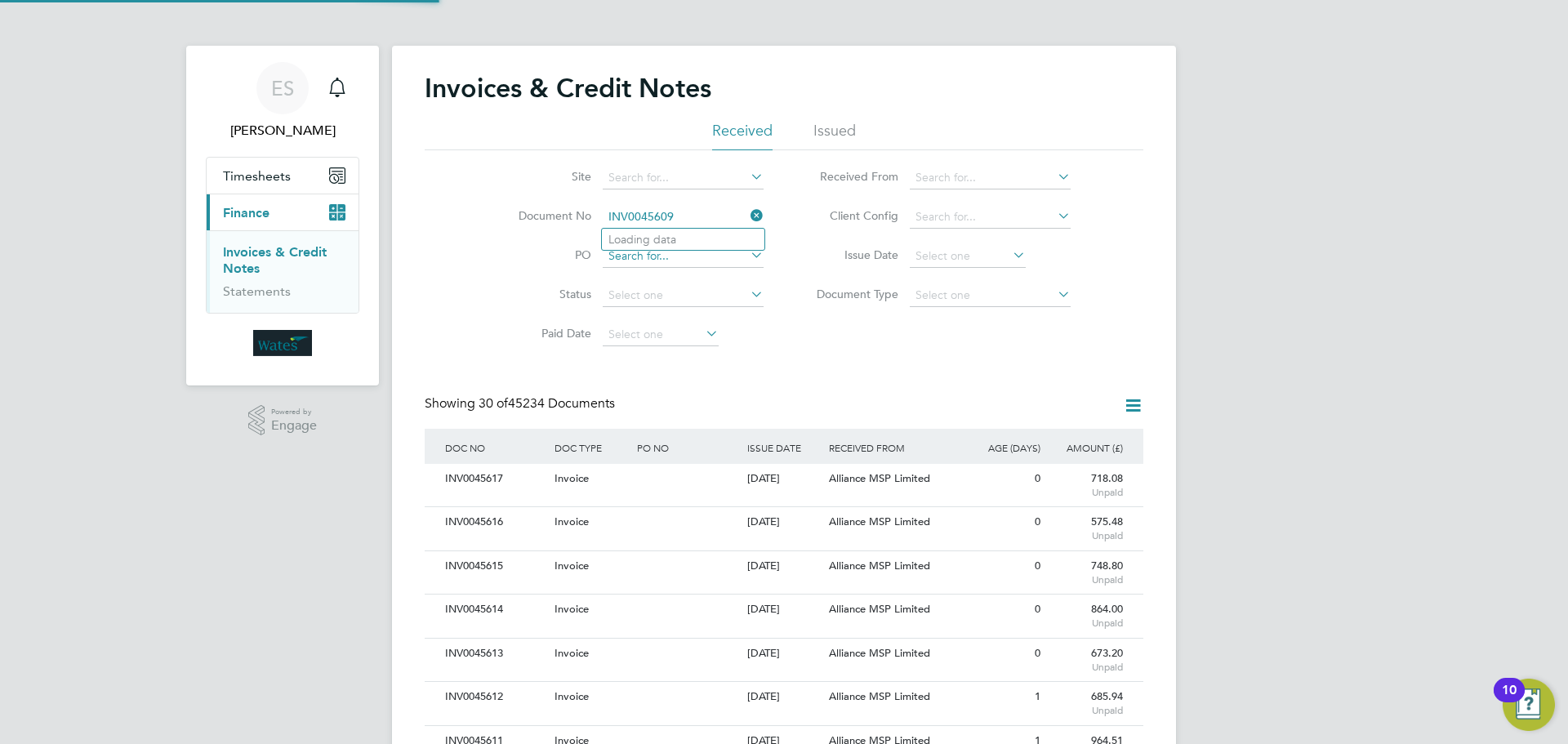
scroll to position [31, 111]
type input "INV0045609"
click at [666, 237] on b "INV0045609" at bounding box center [641, 240] width 65 height 14
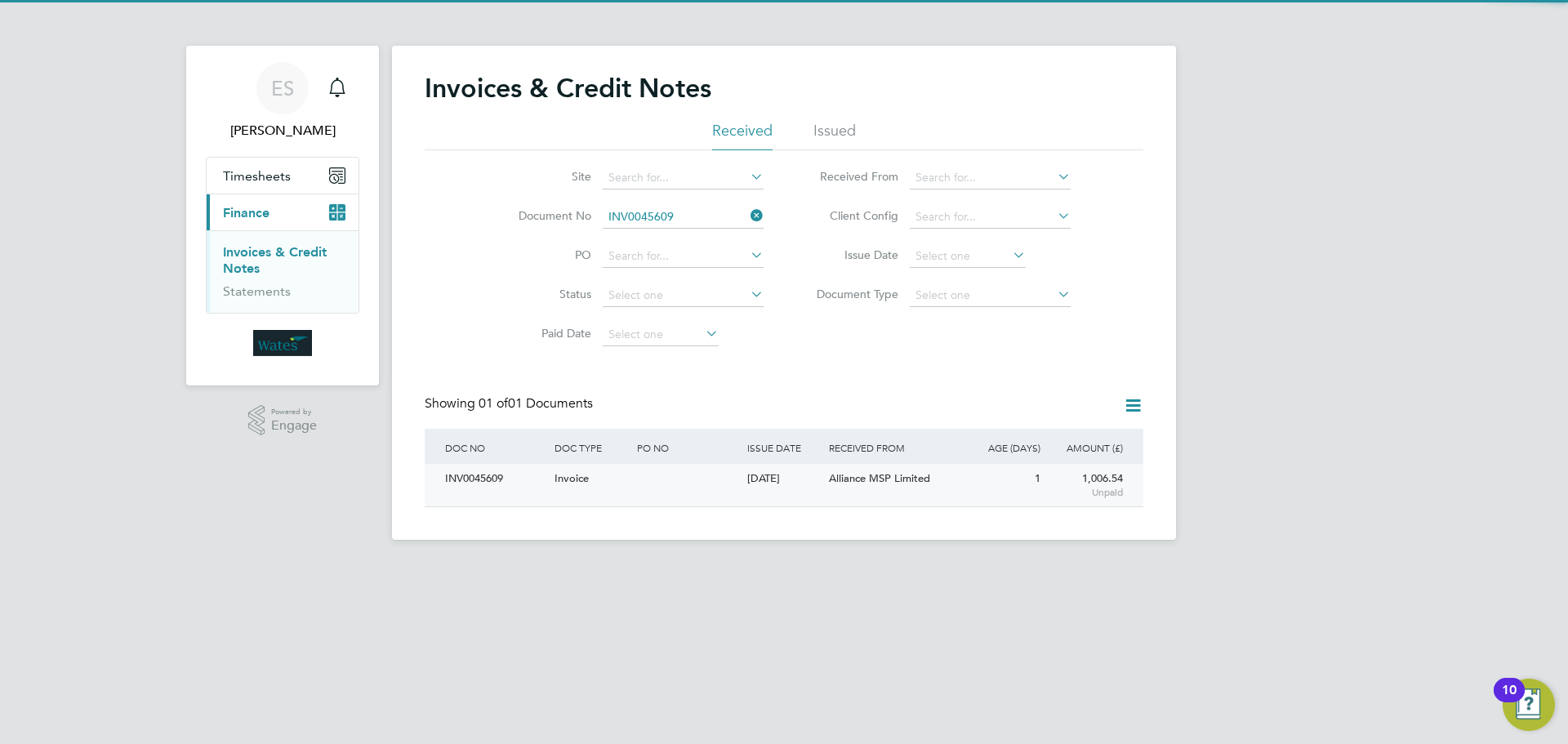
click at [493, 474] on div "INV0045609" at bounding box center [495, 479] width 110 height 30
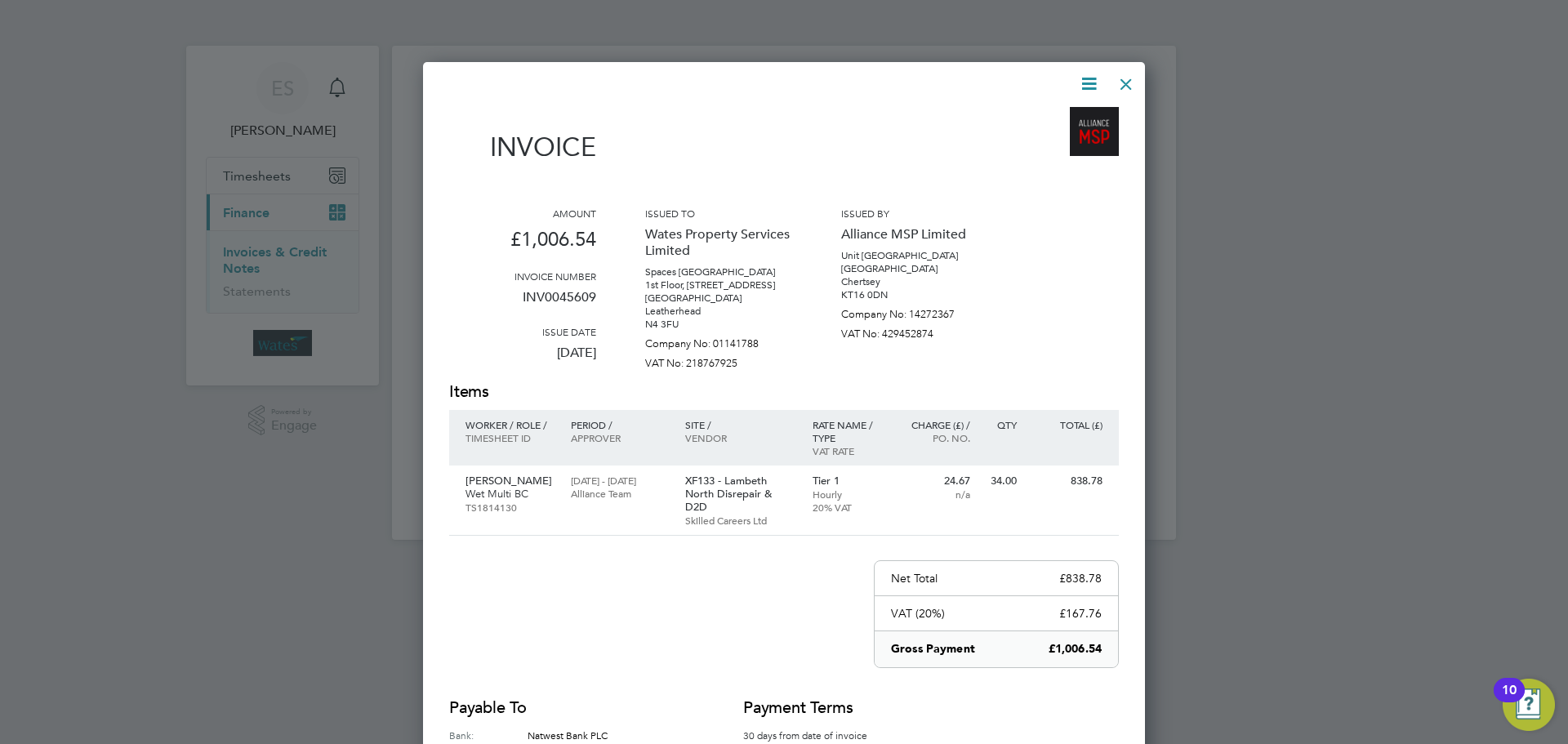
click at [1079, 83] on icon at bounding box center [1089, 84] width 20 height 20
click at [1056, 113] on li "Download Invoice" at bounding box center [1040, 123] width 113 height 23
click at [1091, 84] on icon at bounding box center [1089, 84] width 20 height 20
click at [1054, 139] on li "View timesheet" at bounding box center [1040, 145] width 113 height 23
click at [1133, 70] on div at bounding box center [1126, 79] width 29 height 29
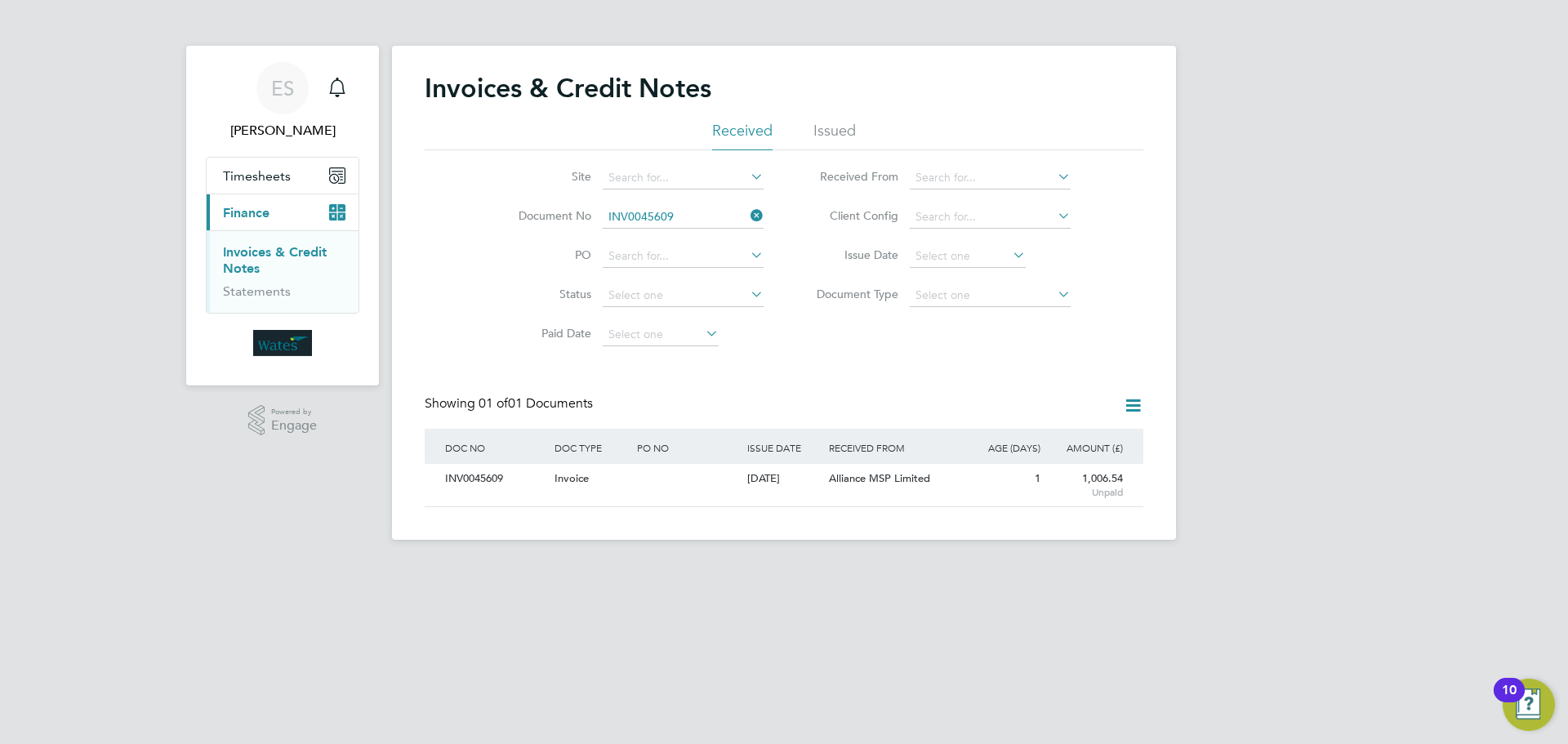
click at [747, 211] on icon at bounding box center [747, 216] width 0 height 23
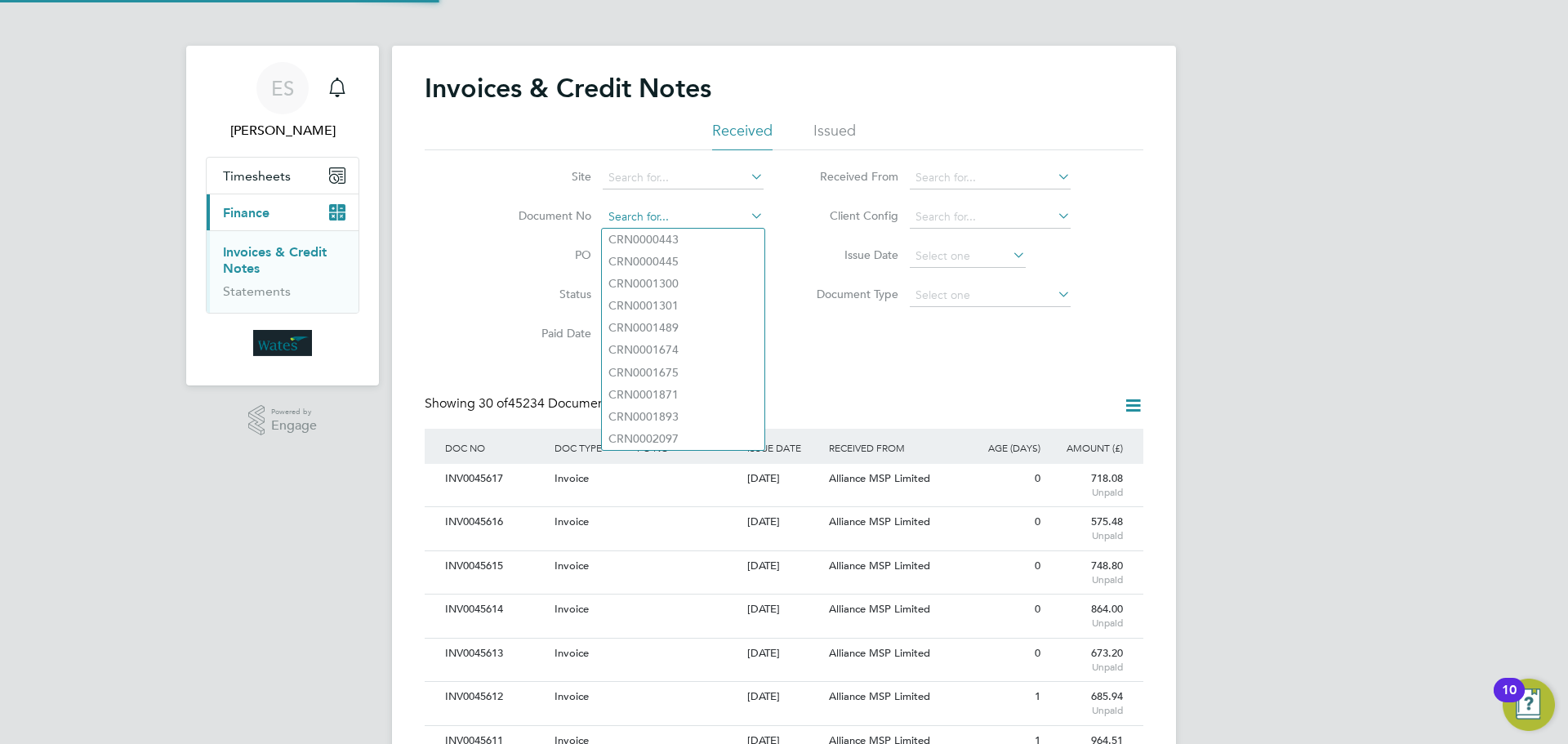
scroll to position [31, 111]
paste input "INV0045610"
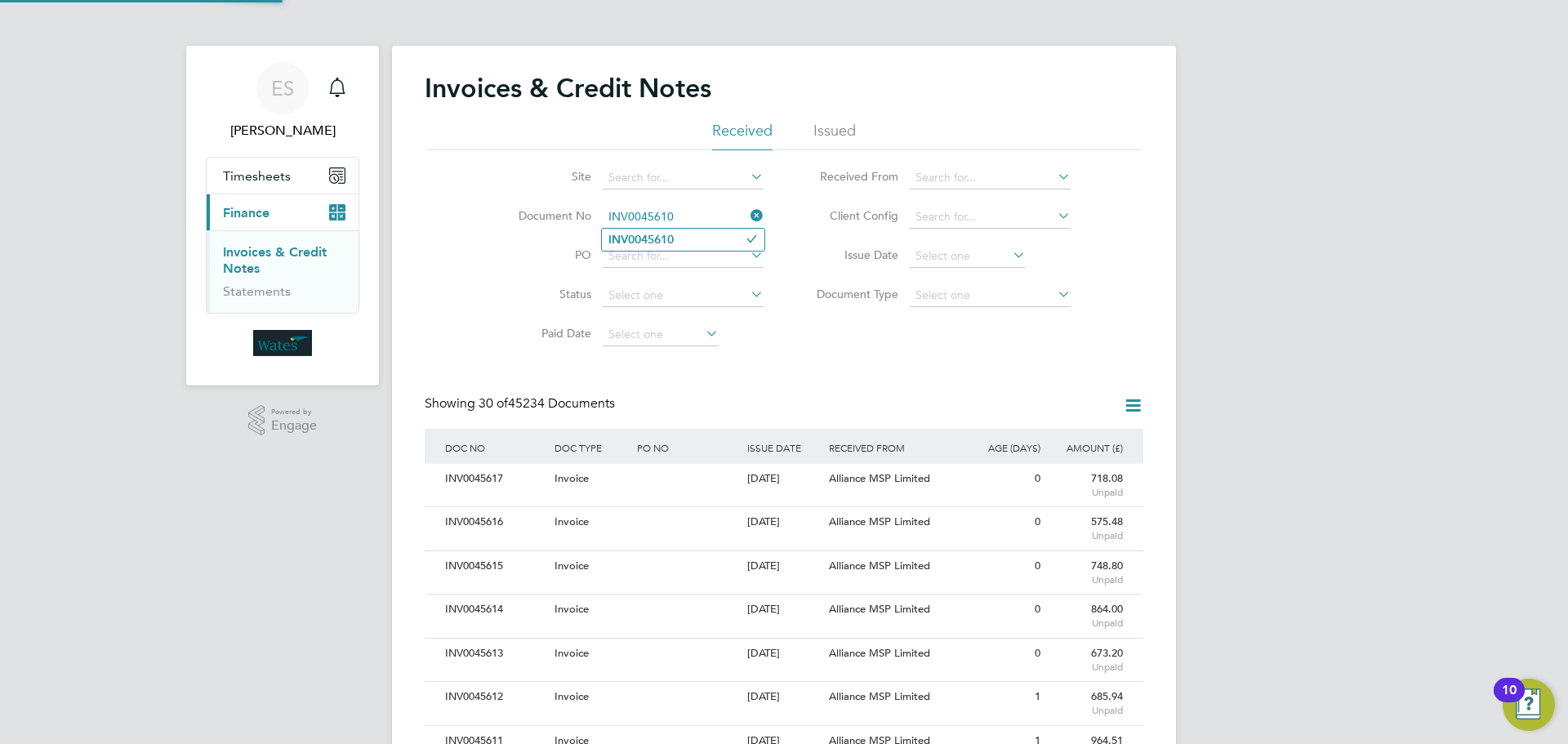
type input "INV0045610"
click at [684, 232] on li "INV0045610" at bounding box center [683, 240] width 162 height 22
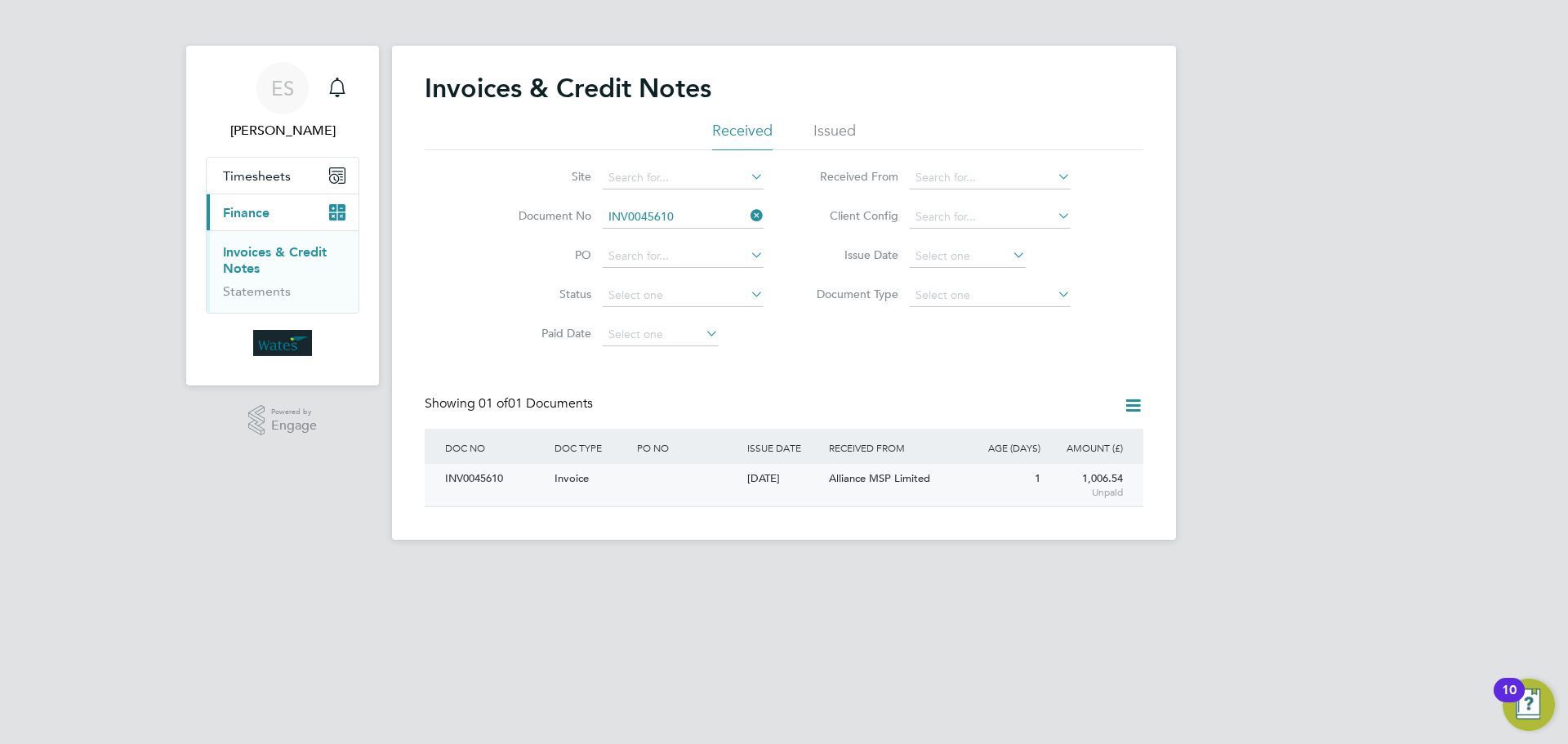
click at [477, 486] on div "INV0045610" at bounding box center [495, 479] width 110 height 30
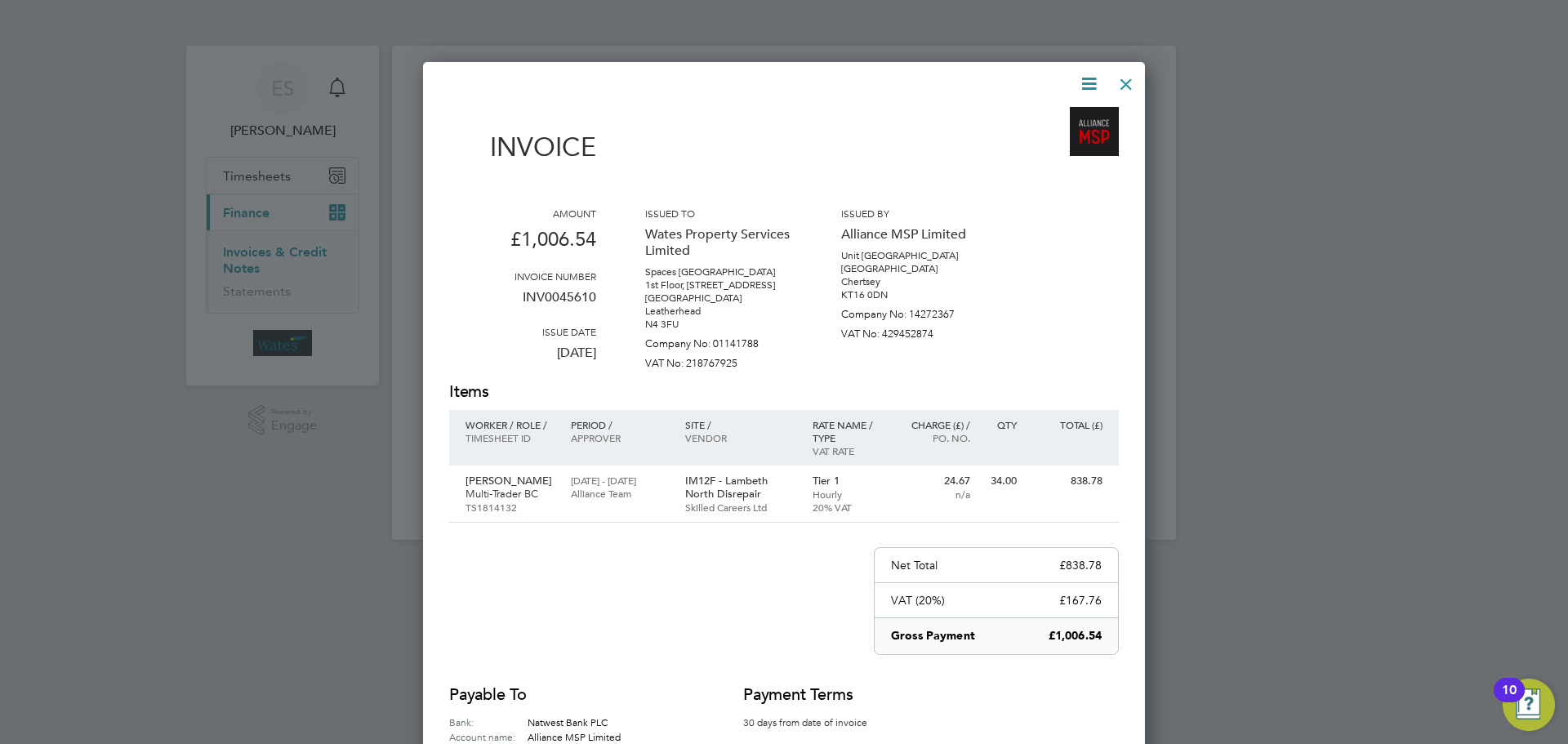
click at [1081, 86] on icon at bounding box center [1089, 84] width 20 height 20
click at [1060, 117] on li "Download Invoice" at bounding box center [1040, 123] width 113 height 23
click at [1084, 81] on icon at bounding box center [1089, 84] width 20 height 20
click at [1060, 133] on li "Download Invoice" at bounding box center [1040, 123] width 113 height 23
click at [1090, 78] on icon at bounding box center [1089, 84] width 20 height 20
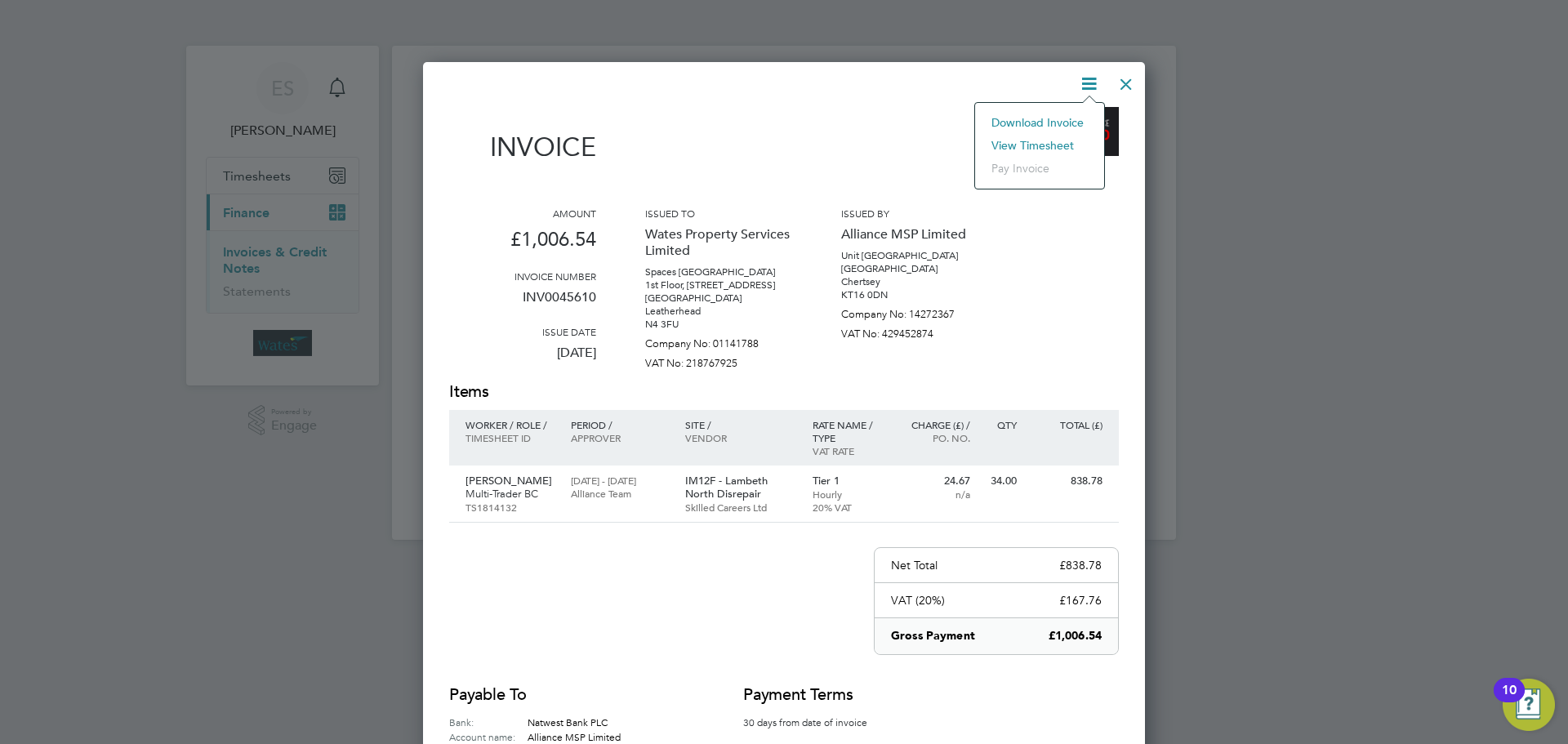
click at [1052, 140] on li "View timesheet" at bounding box center [1040, 145] width 113 height 23
click at [1114, 76] on div at bounding box center [1126, 79] width 29 height 29
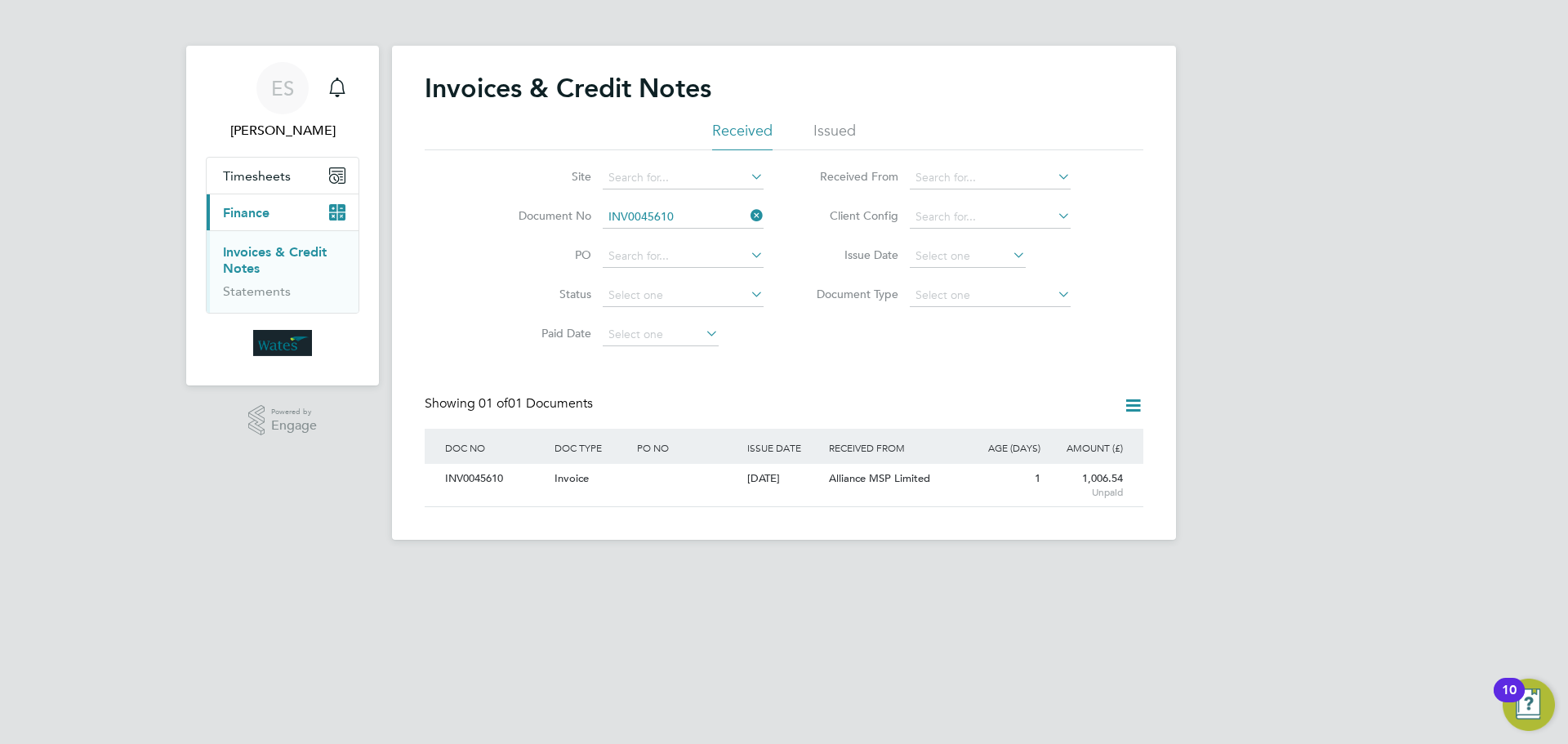
click at [747, 209] on icon at bounding box center [747, 216] width 0 height 23
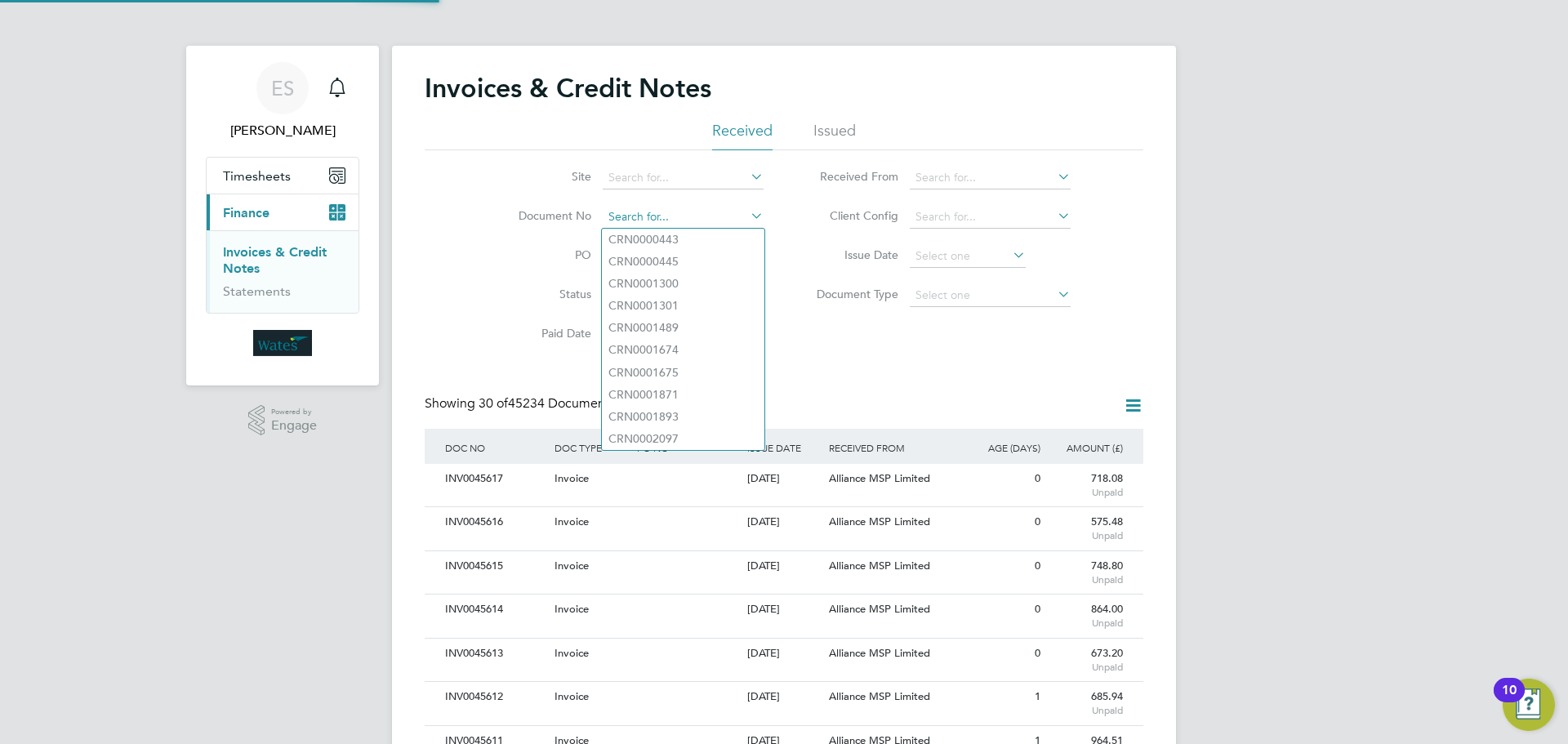
scroll to position [31, 138]
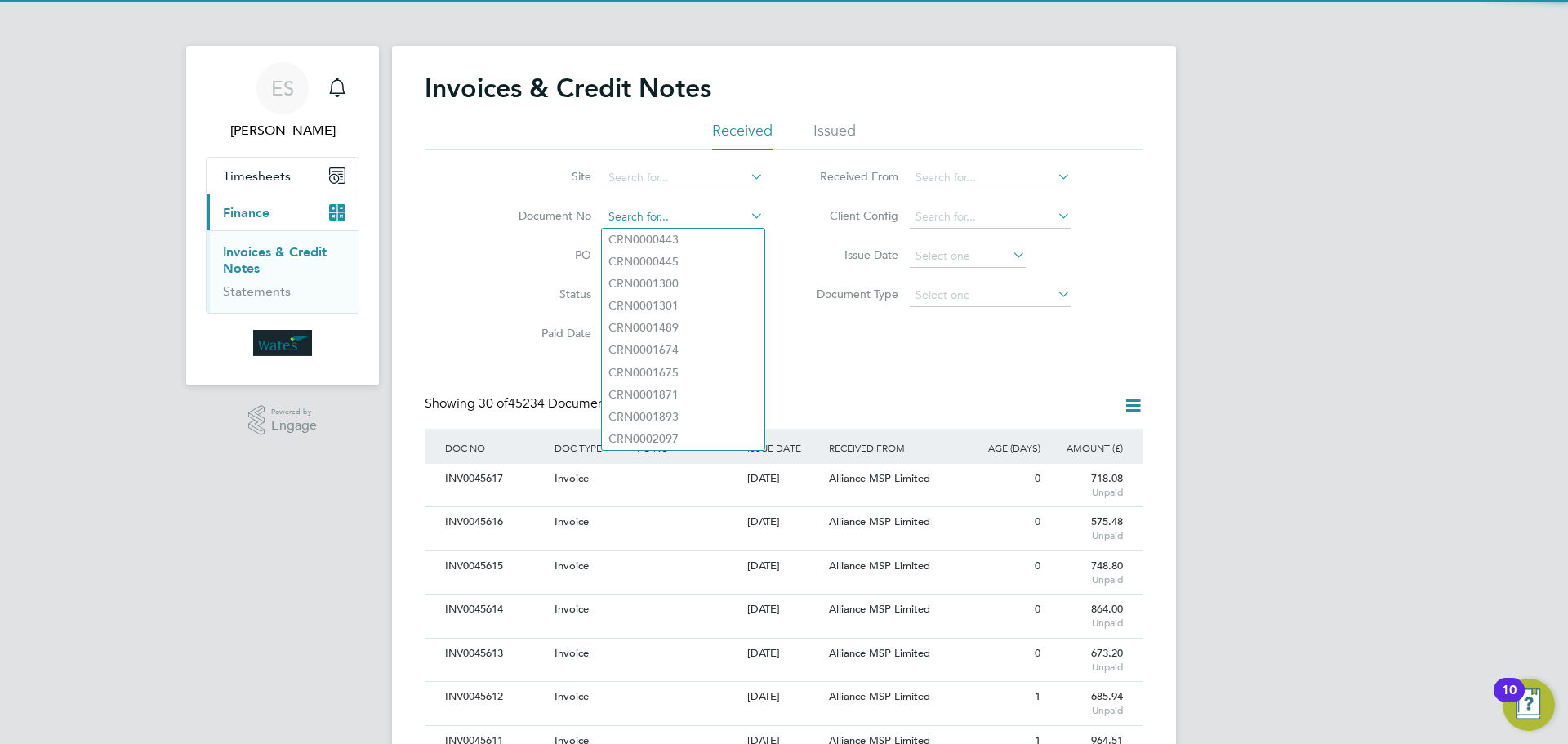
paste input "INV0045611"
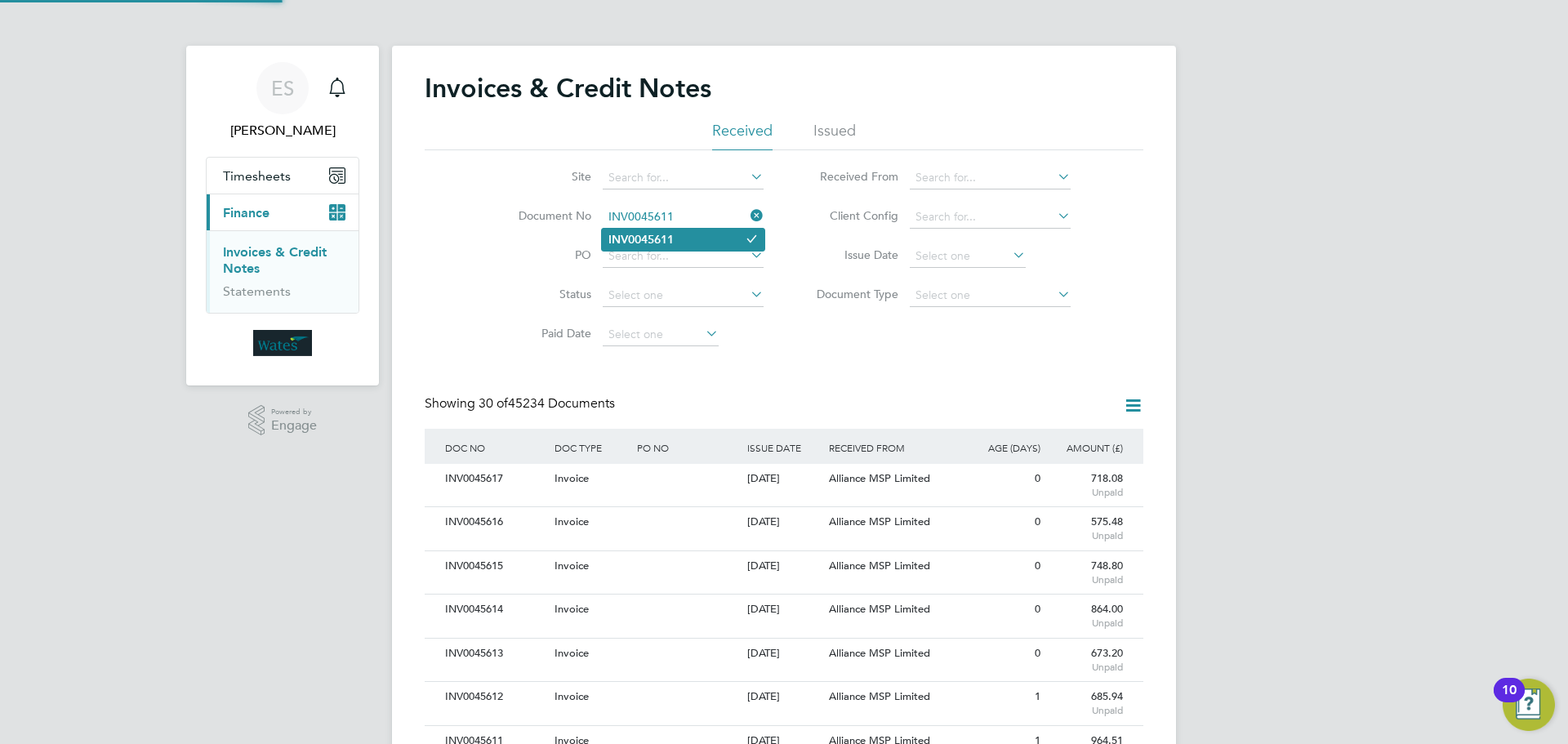
type input "INV0045611"
click at [667, 236] on b "INV0045611" at bounding box center [641, 240] width 65 height 14
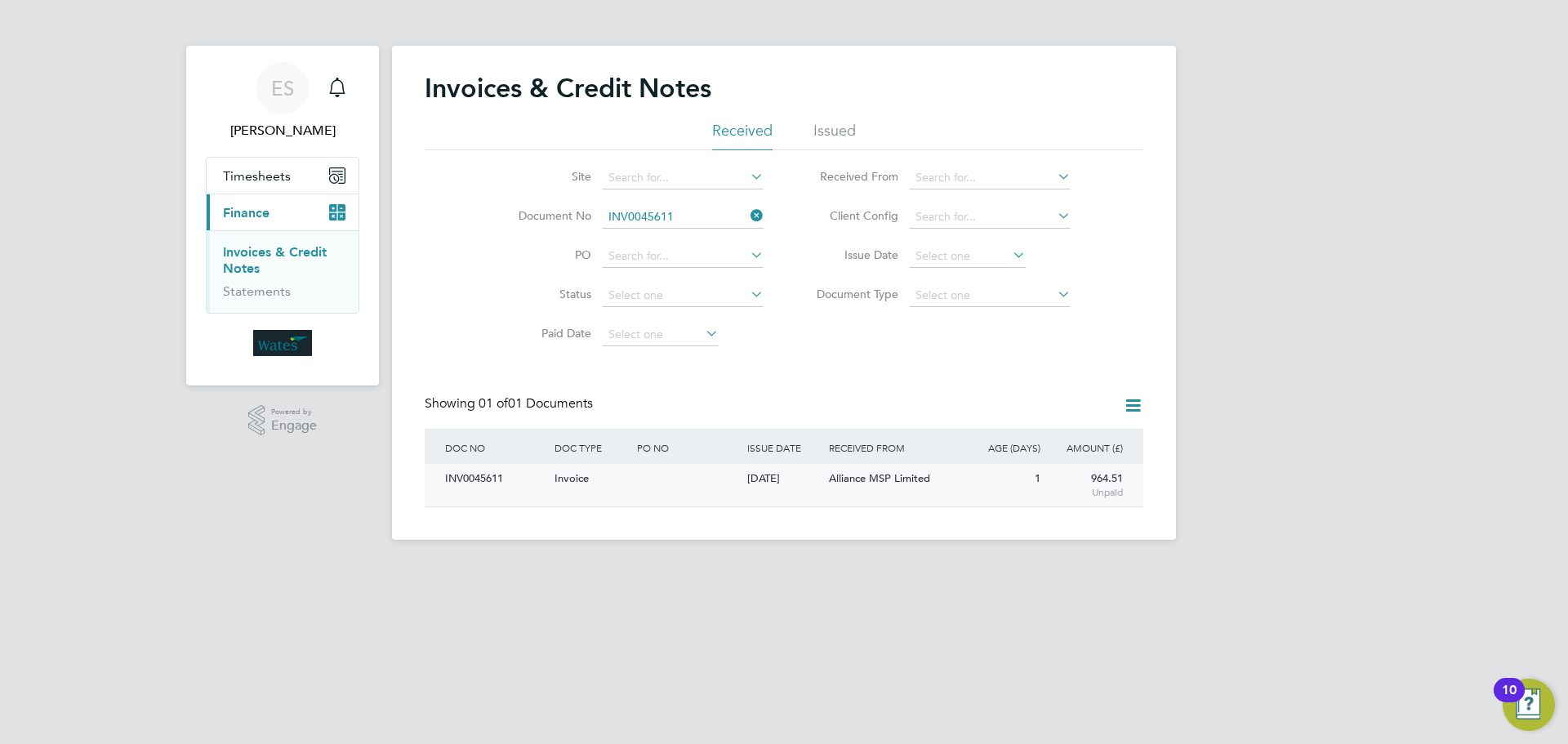
click at [478, 485] on div "INV0045611" at bounding box center [495, 479] width 110 height 30
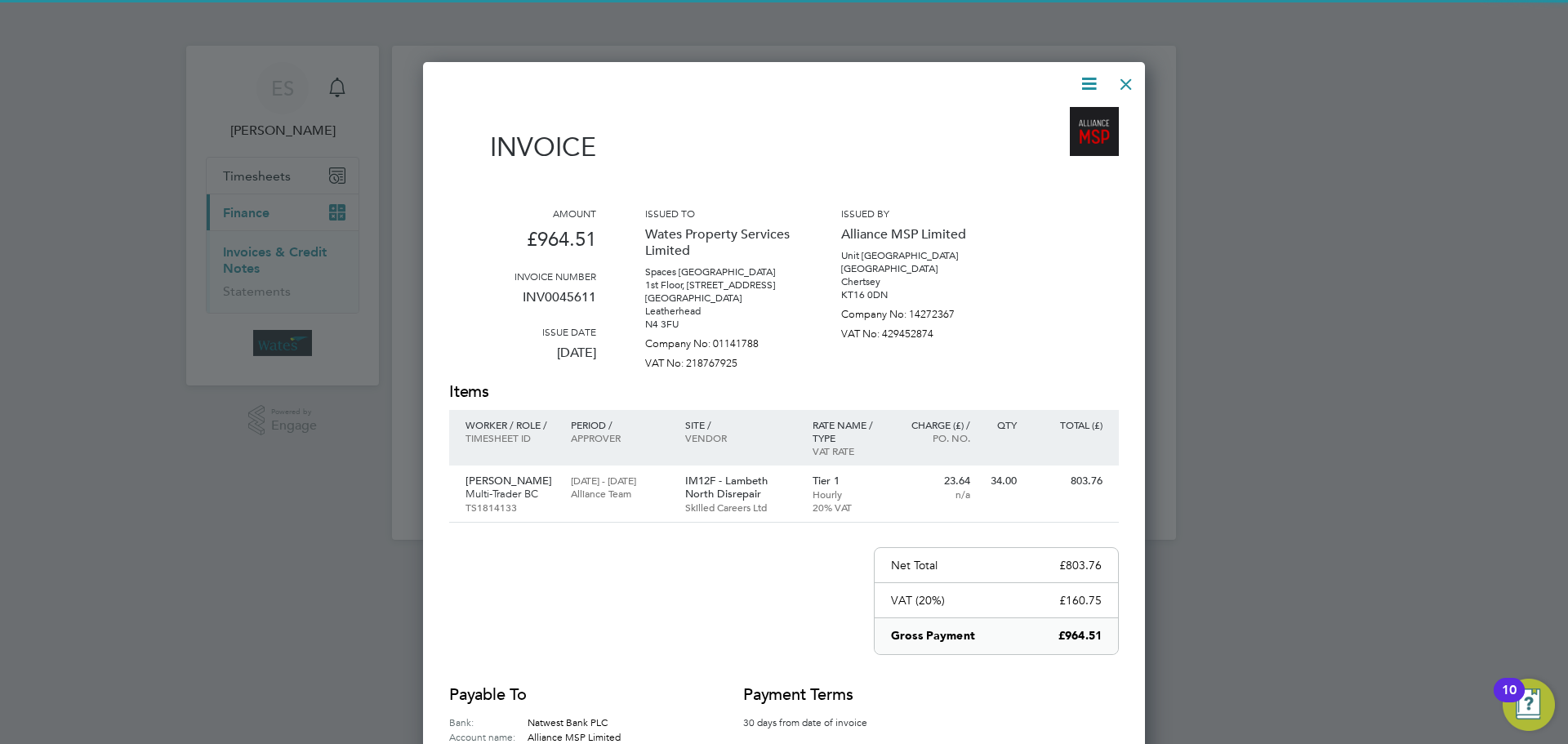
click at [1086, 74] on icon at bounding box center [1089, 84] width 20 height 20
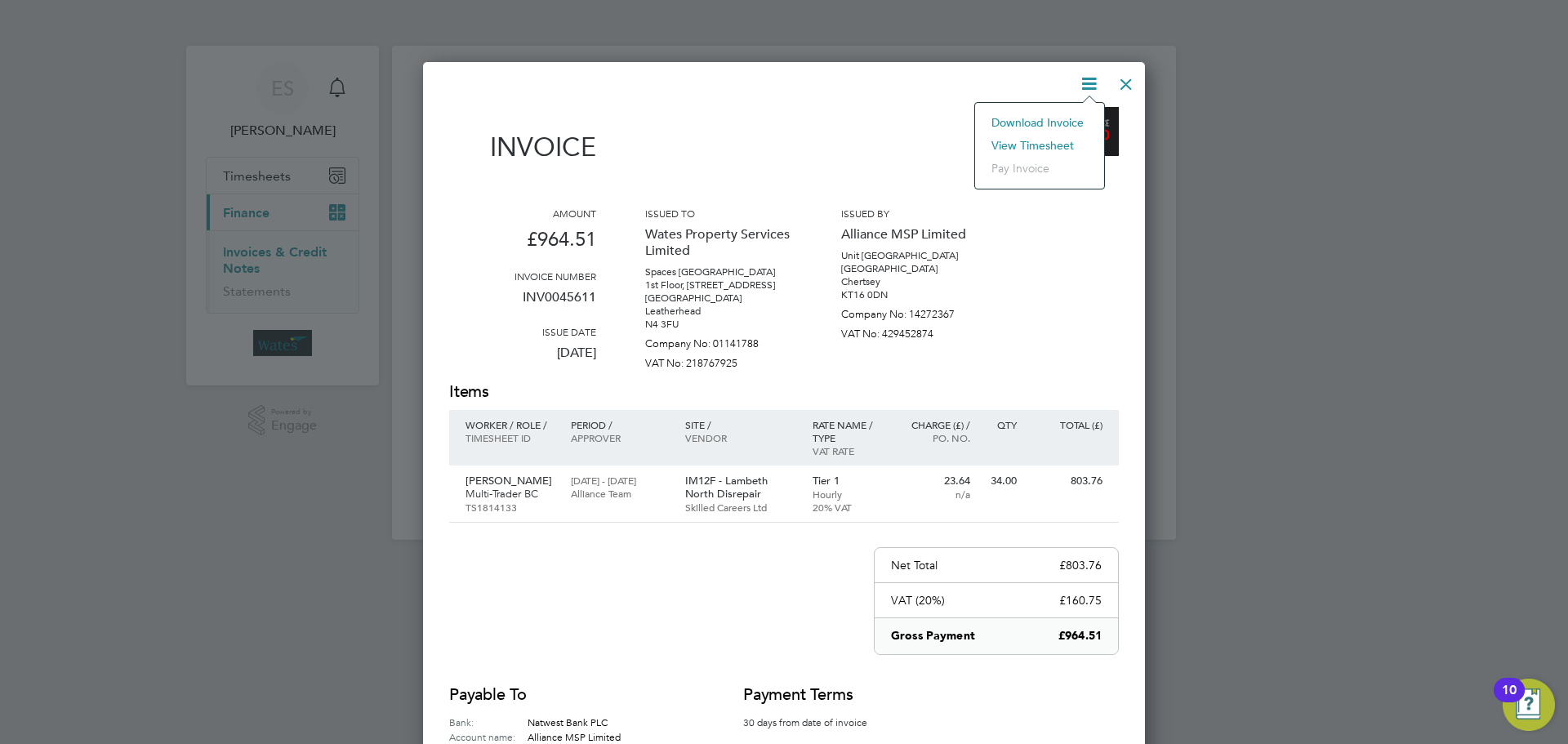
click at [1074, 117] on li "Download Invoice" at bounding box center [1040, 123] width 113 height 23
click at [1083, 79] on icon at bounding box center [1089, 84] width 20 height 20
click at [1055, 140] on li "View timesheet" at bounding box center [1040, 145] width 113 height 23
click at [1114, 79] on div at bounding box center [1126, 79] width 29 height 29
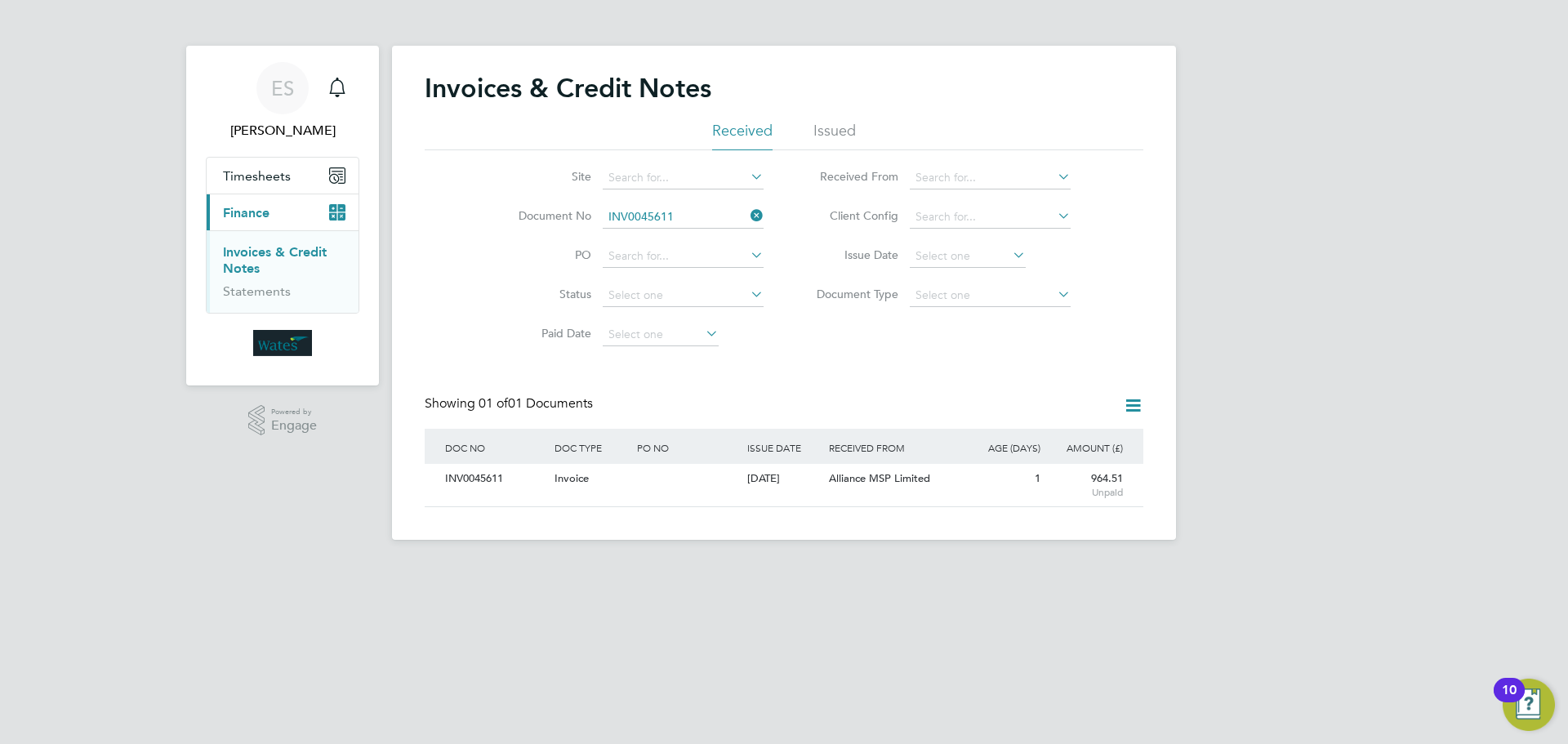
click at [747, 219] on icon at bounding box center [747, 216] width 0 height 23
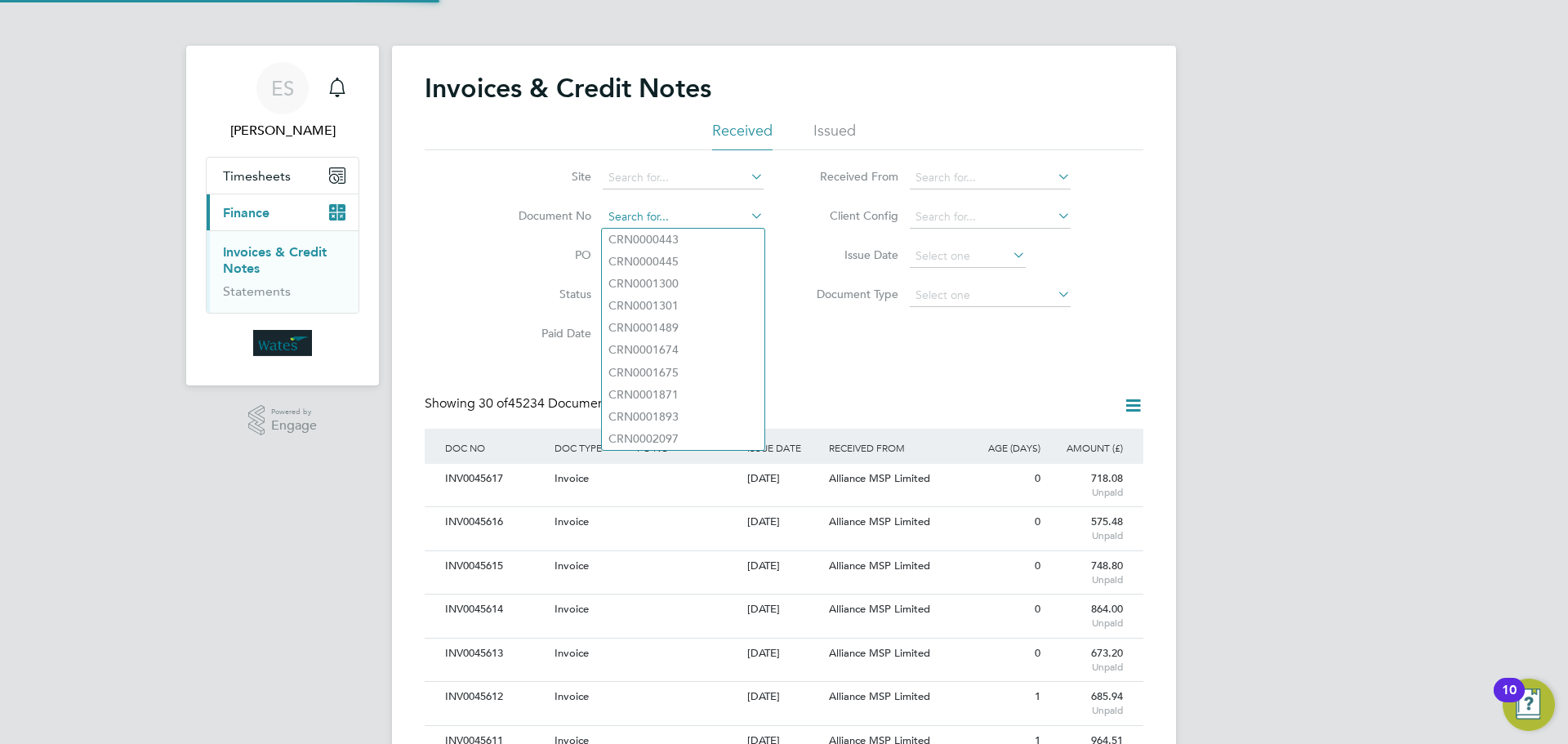
scroll to position [31, 138]
paste input "INV0045612"
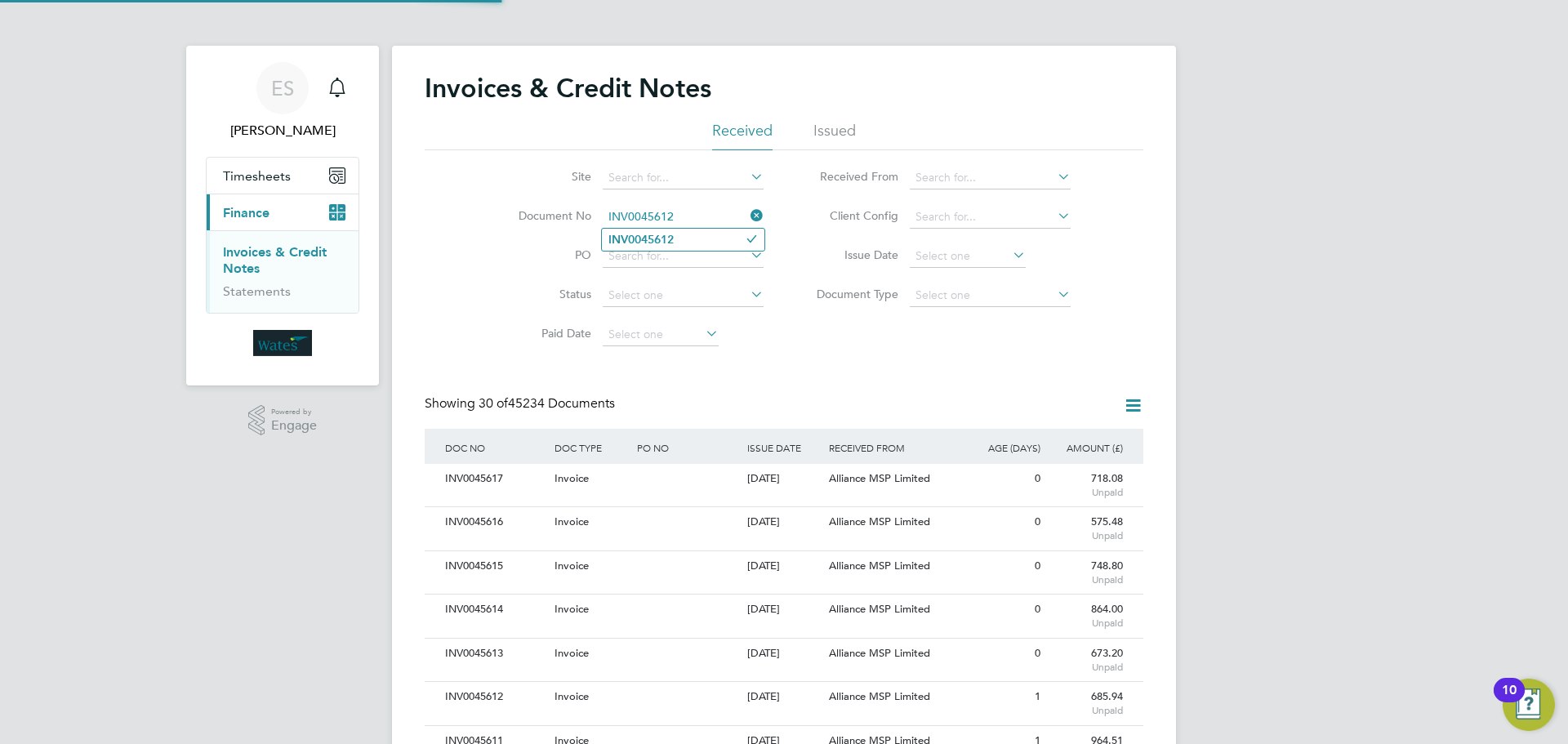
type input "INV0045612"
click at [669, 243] on b "INV0045612" at bounding box center [641, 240] width 65 height 14
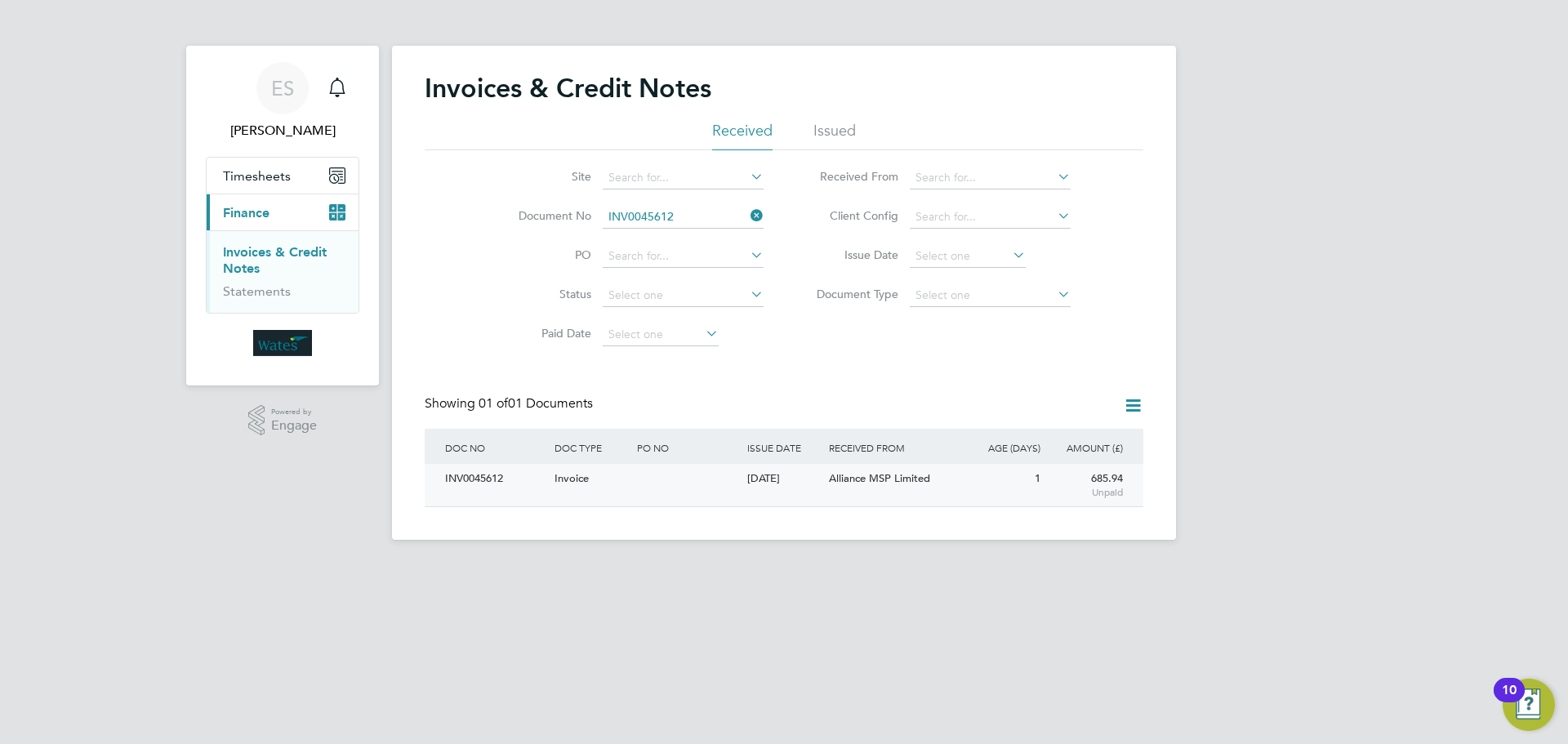
click at [502, 485] on div "INV0045612" at bounding box center [495, 479] width 110 height 30
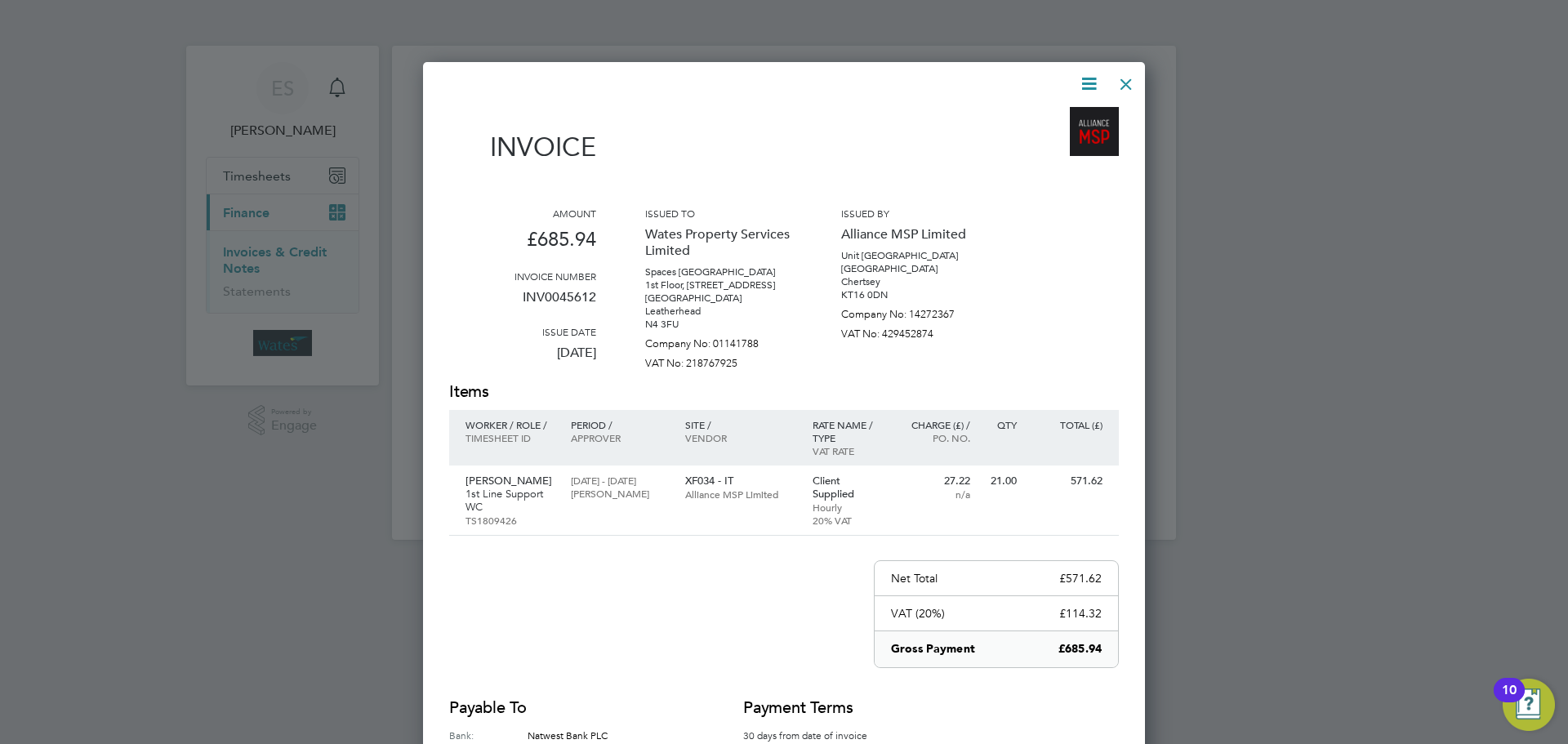
click at [1089, 78] on icon at bounding box center [1089, 84] width 20 height 20
click at [1062, 114] on li "Download Invoice" at bounding box center [1040, 123] width 113 height 23
click at [1082, 84] on icon at bounding box center [1089, 84] width 20 height 20
click at [1025, 134] on li "View timesheet" at bounding box center [1040, 145] width 113 height 23
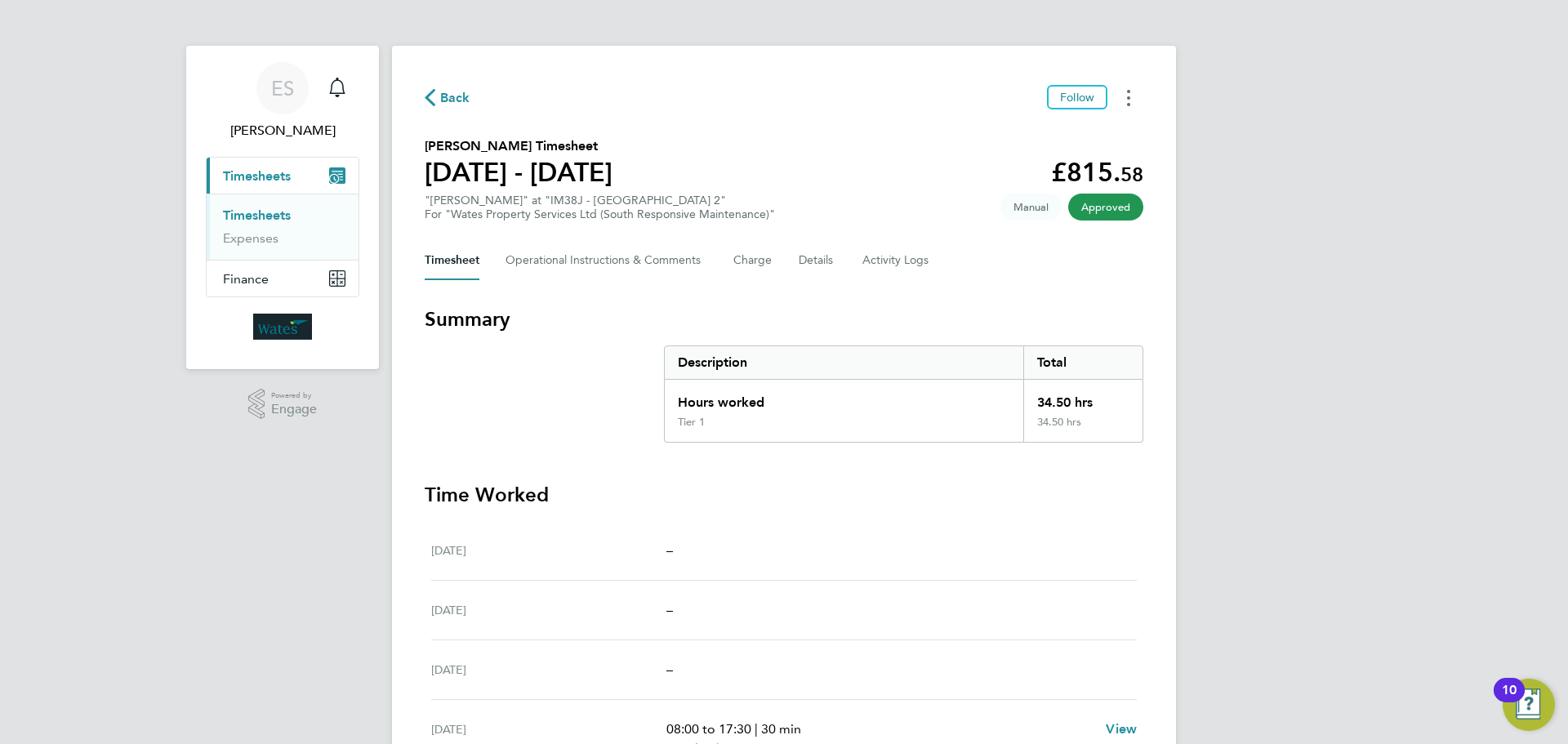
click at [1129, 102] on icon "Timesheets Menu" at bounding box center [1129, 98] width 4 height 16
click at [1083, 132] on link "Download timesheet" at bounding box center [1045, 134] width 196 height 33
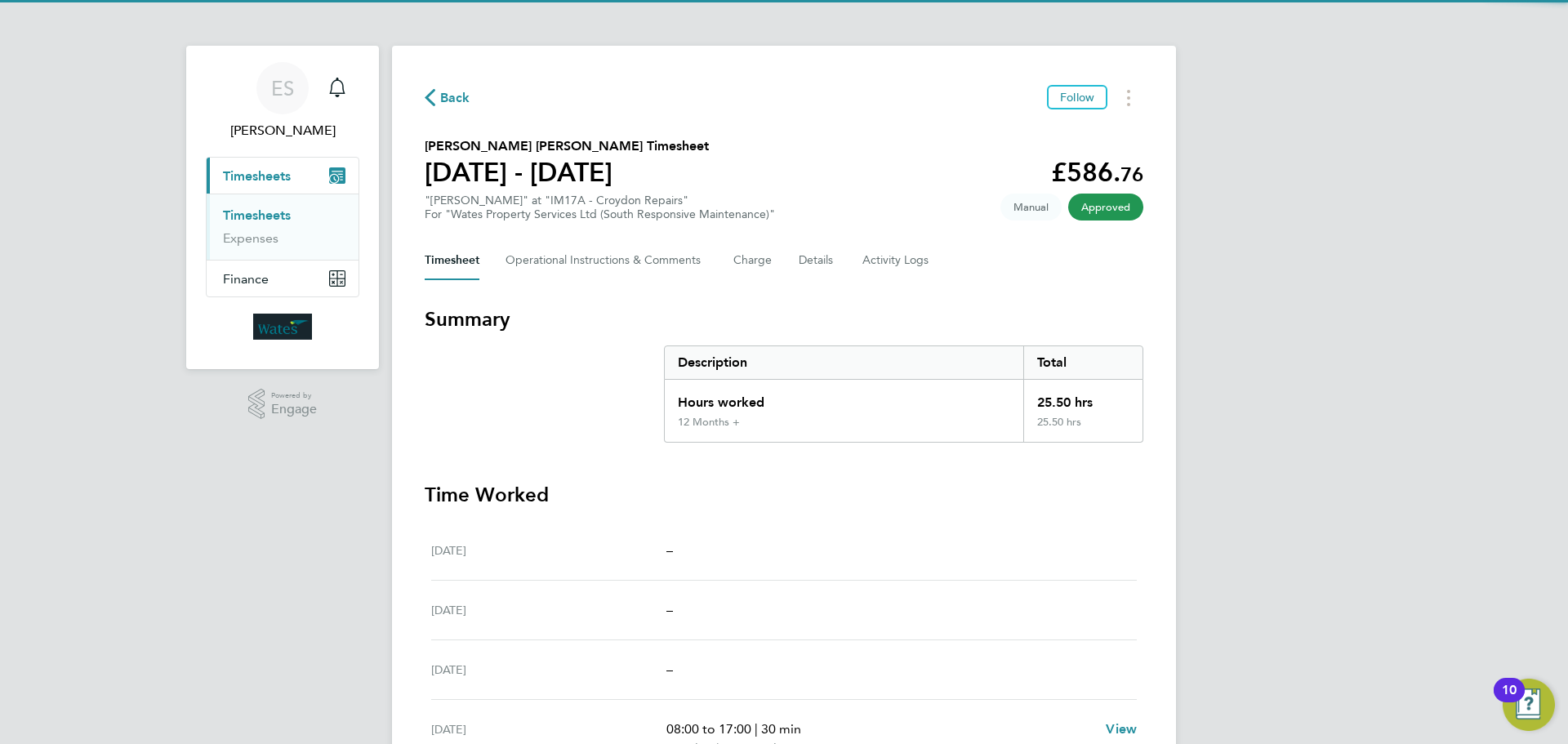
click at [1128, 84] on div "Back Follow Ricky John Morton's Timesheet 23 - 29 Aug 2025 £586. 76 "Carpenter …" at bounding box center [784, 541] width 784 height 991
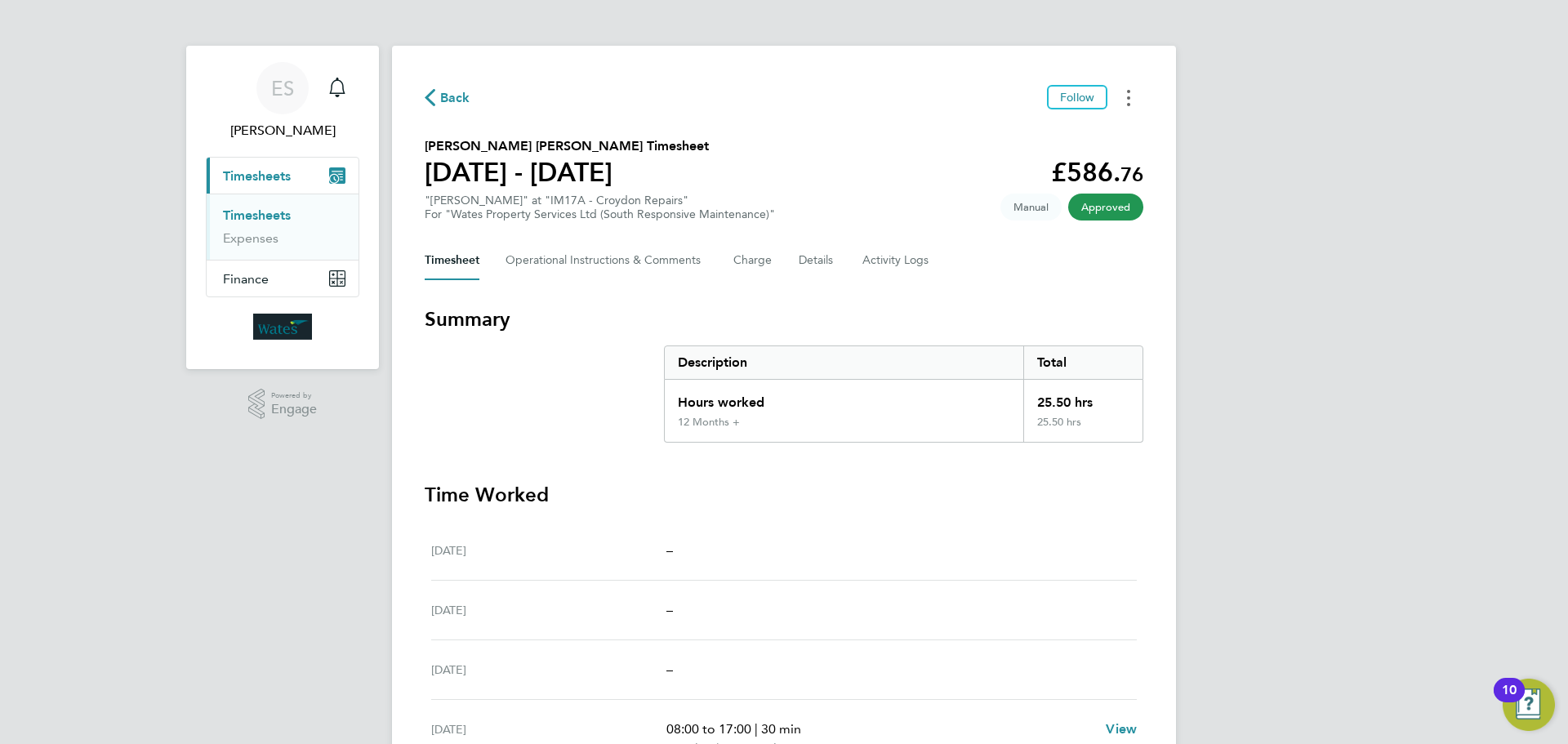
click at [1123, 94] on button "Timesheets Menu" at bounding box center [1128, 97] width 29 height 25
click at [1068, 131] on link "Download timesheet" at bounding box center [1045, 134] width 196 height 33
click at [1130, 101] on icon "Timesheets Menu" at bounding box center [1129, 98] width 4 height 16
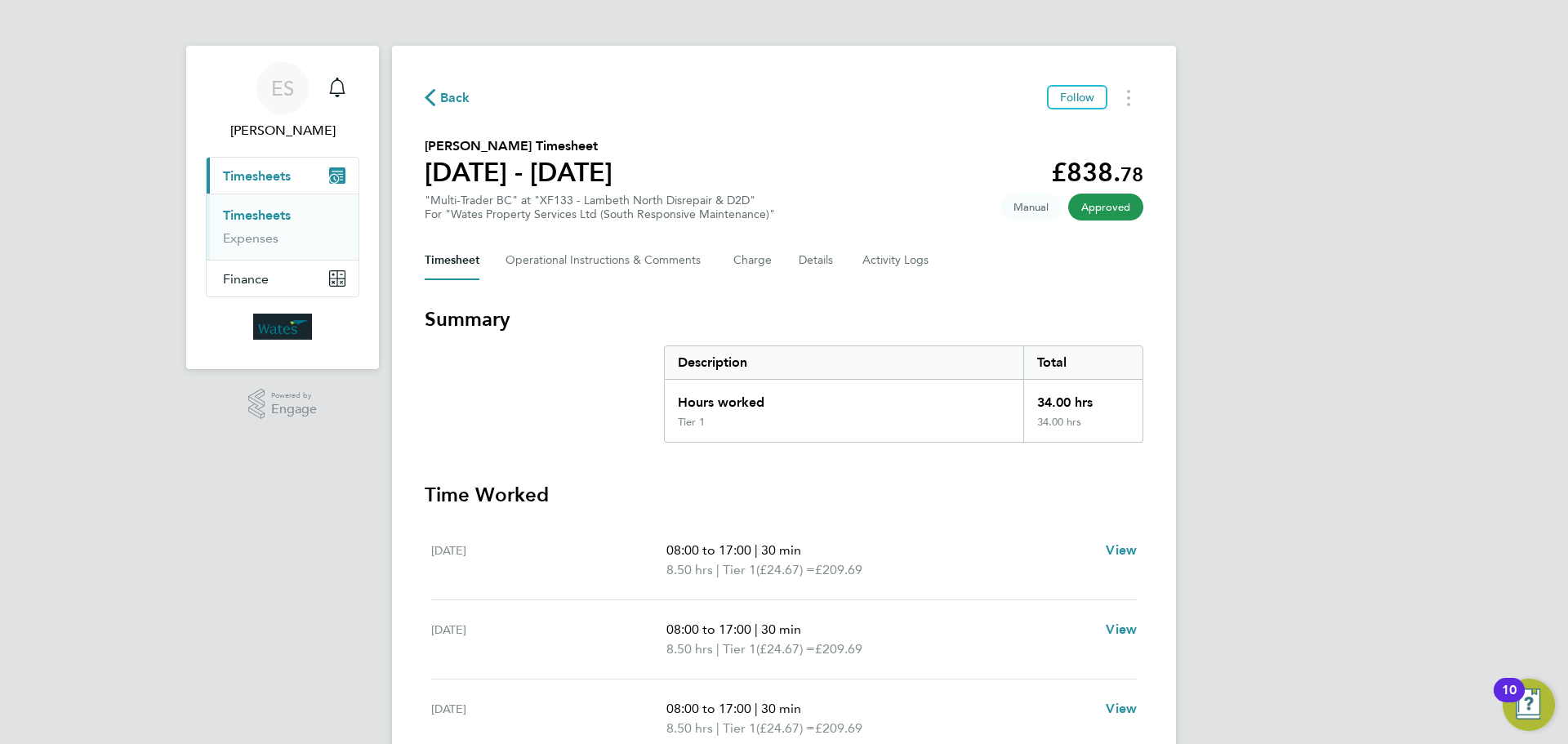
click at [1365, 566] on div "ES Emily Summerfield Notifications Applications: Current page: Timesheets Times…" at bounding box center [784, 452] width 1568 height 903
drag, startPoint x: 1413, startPoint y: 535, endPoint x: 1392, endPoint y: 528, distance: 22.1
click at [1413, 534] on div "ES Emily Summerfield Notifications Applications: Current page: Timesheets Times…" at bounding box center [784, 452] width 1568 height 903
click at [1126, 100] on button "Timesheets Menu" at bounding box center [1128, 97] width 29 height 25
click at [1087, 133] on link "Download timesheet" at bounding box center [1045, 134] width 196 height 33
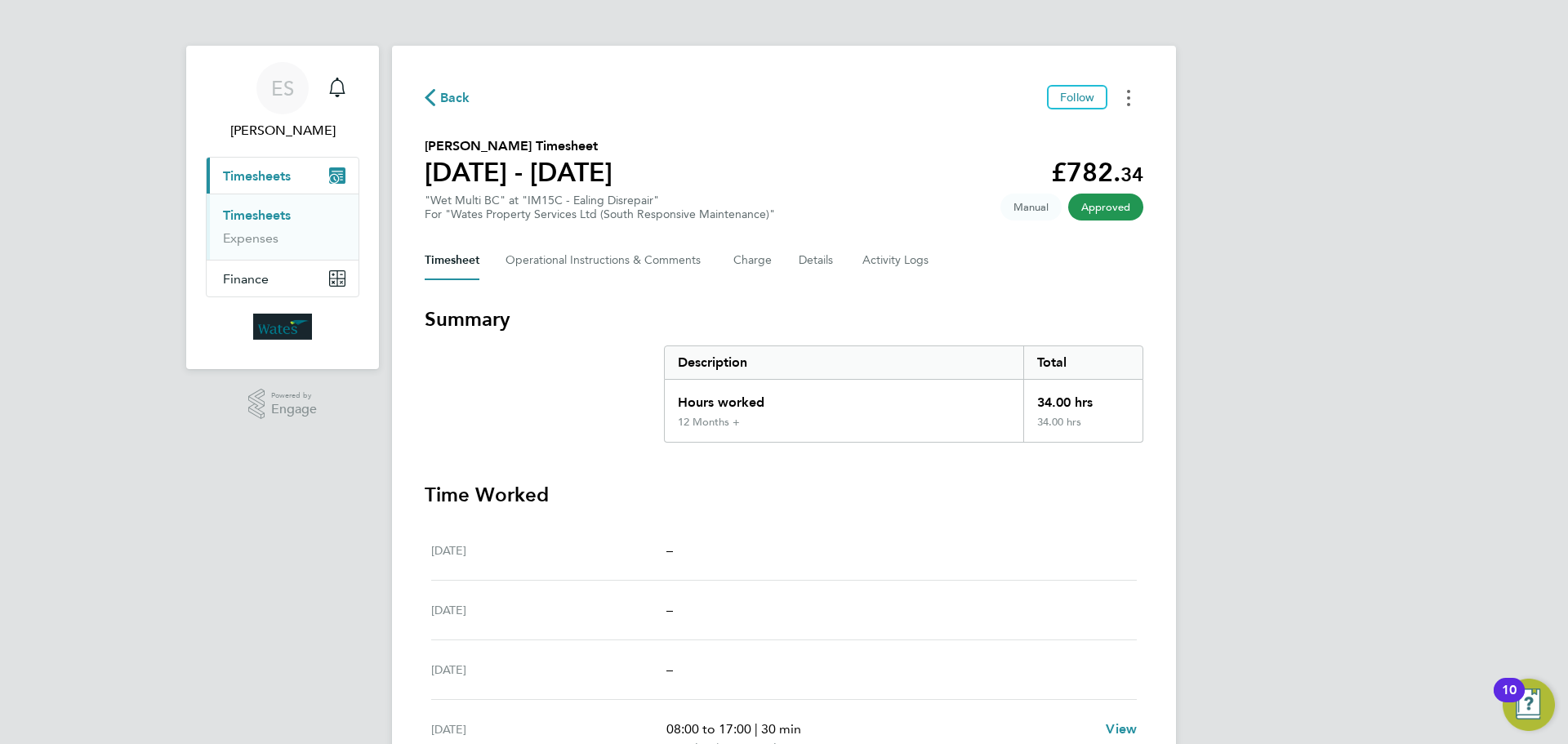
click at [1129, 102] on icon "Timesheets Menu" at bounding box center [1129, 98] width 4 height 16
click at [1078, 130] on link "Download timesheet" at bounding box center [1045, 134] width 196 height 33
click at [1129, 95] on icon "Timesheets Menu" at bounding box center [1129, 98] width 4 height 16
click at [1045, 132] on link "Download timesheet" at bounding box center [1045, 134] width 196 height 33
click at [1128, 94] on icon "Timesheets Menu" at bounding box center [1129, 98] width 4 height 16
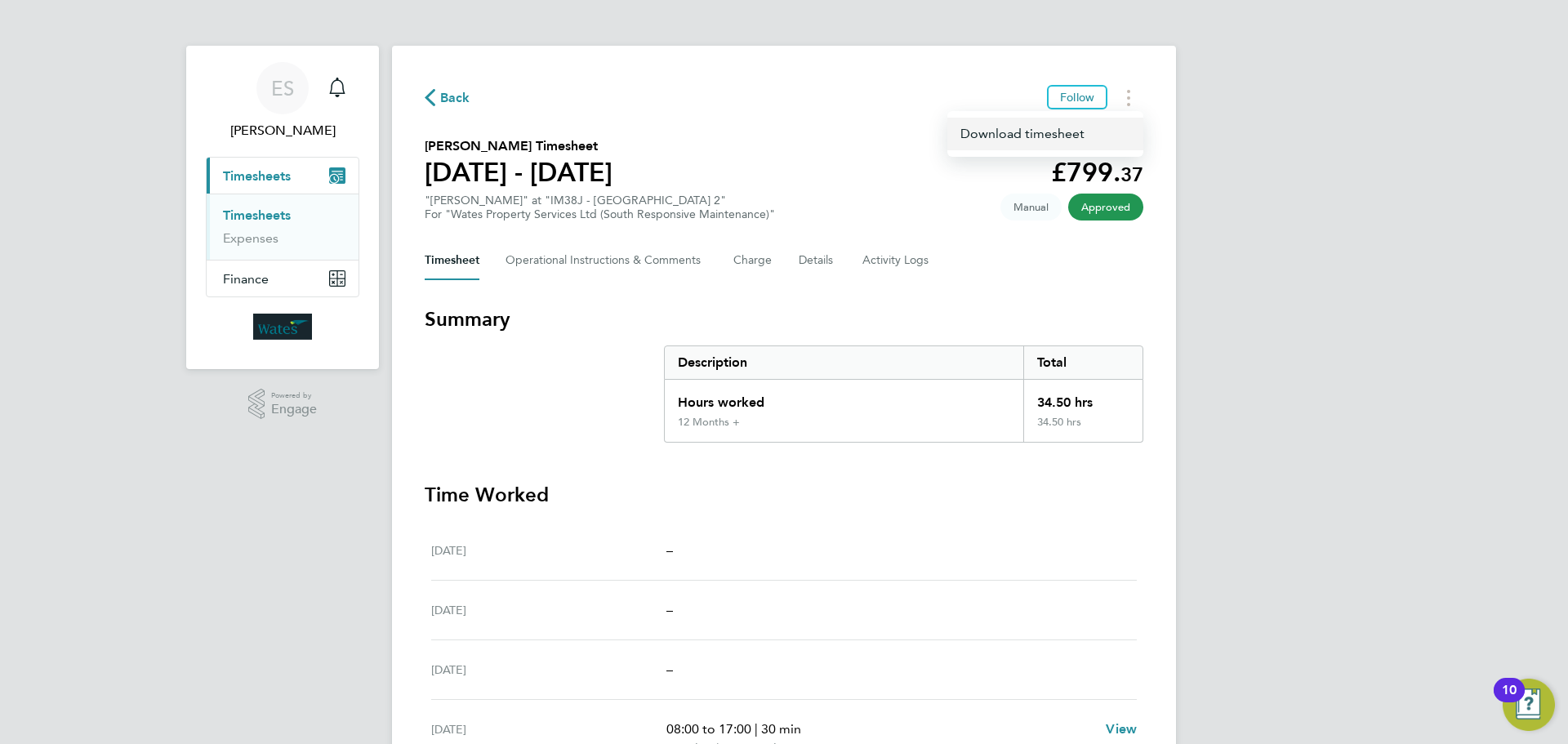
click at [1033, 131] on link "Download timesheet" at bounding box center [1045, 134] width 196 height 33
click at [1133, 92] on button "Timesheets Menu" at bounding box center [1128, 97] width 29 height 25
click at [1080, 128] on link "Download timesheet" at bounding box center [1045, 134] width 196 height 33
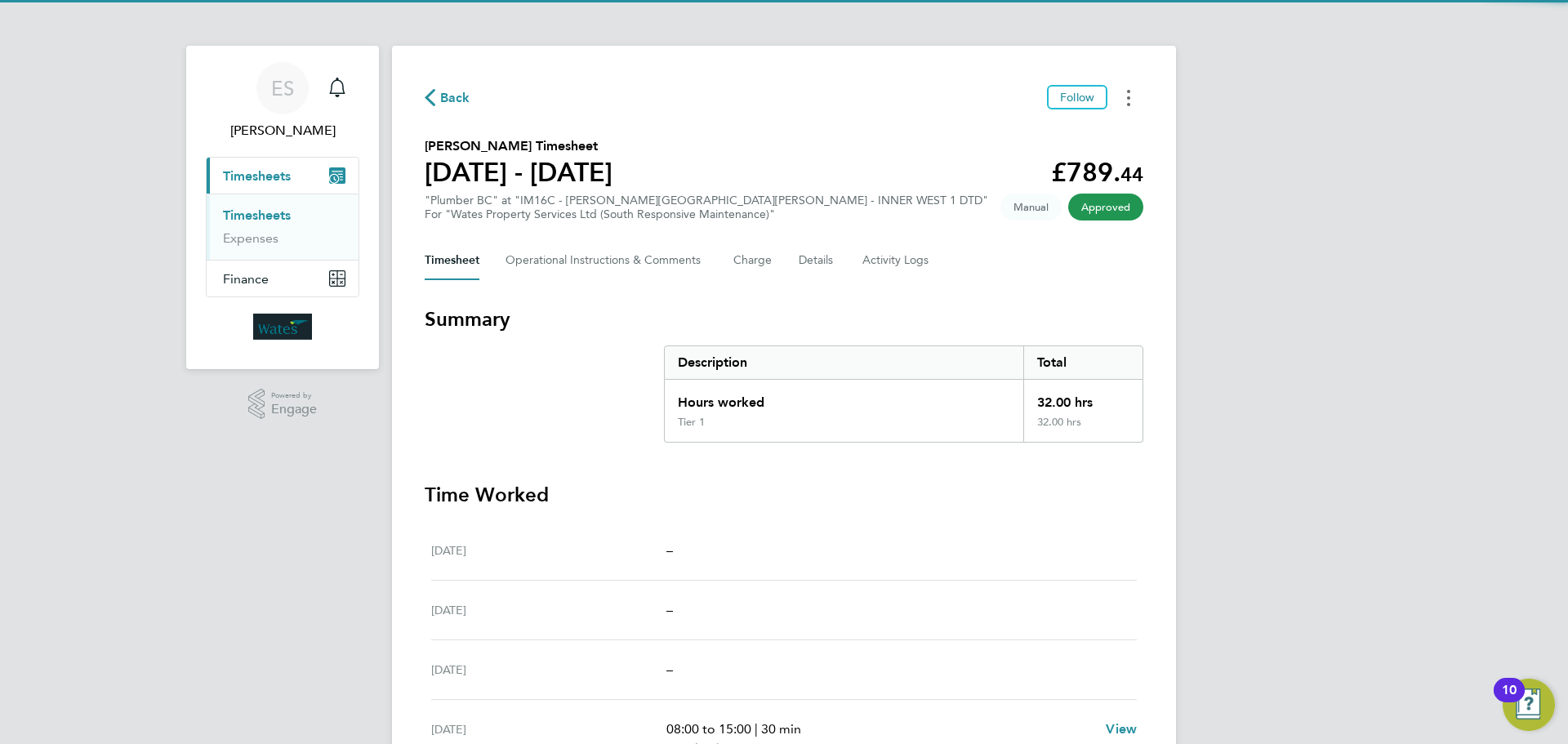
click at [1122, 92] on button "Timesheets Menu" at bounding box center [1128, 97] width 29 height 25
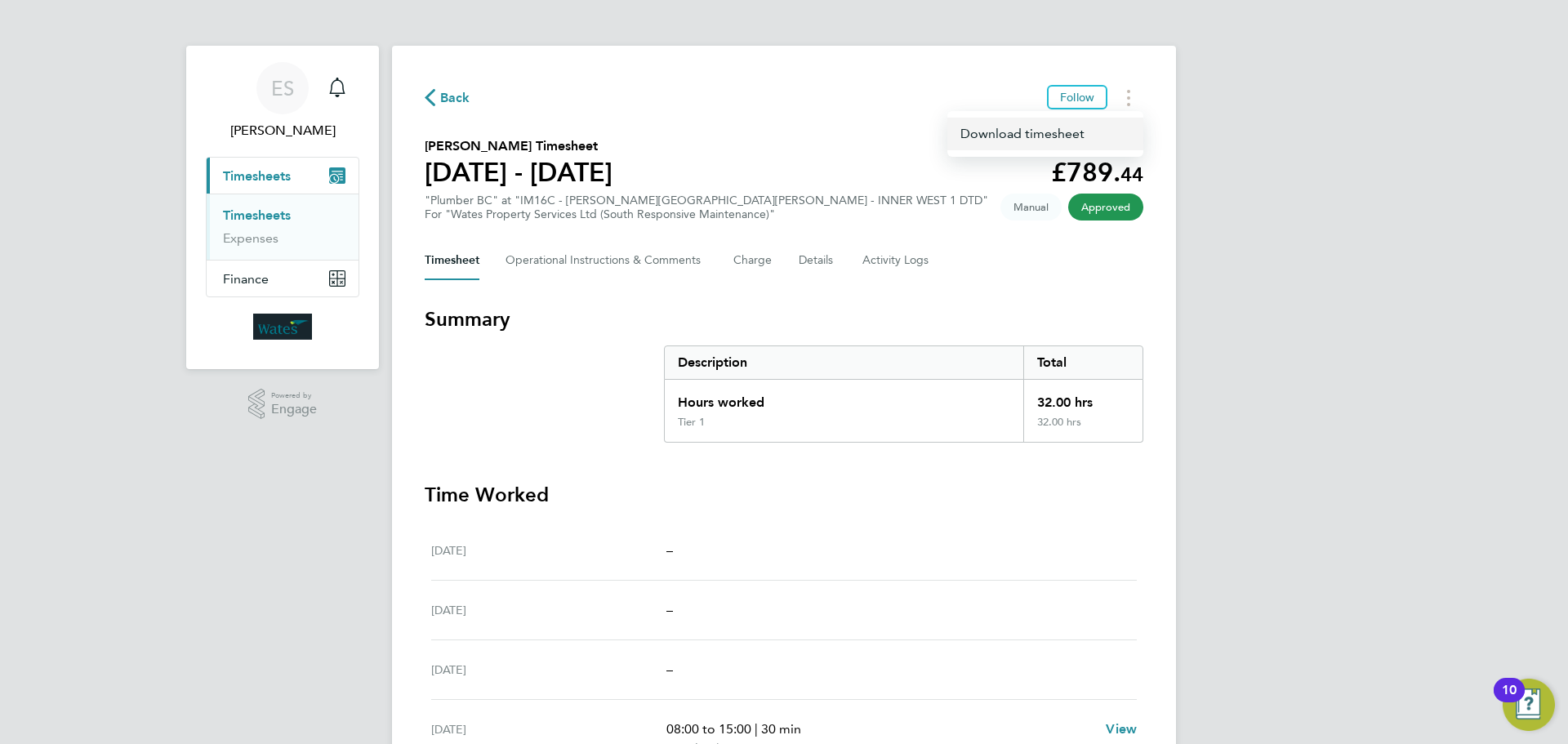
click at [1055, 127] on link "Download timesheet" at bounding box center [1045, 134] width 196 height 33
click at [1134, 82] on div "Back Follow Haymanot Nebyu's Timesheet 23 - 29 Aug 2025 £838. 78 "Multi-Trader …" at bounding box center [784, 551] width 784 height 1010
click at [1131, 96] on button "Timesheets Menu" at bounding box center [1128, 97] width 29 height 25
click at [1083, 126] on link "Download timesheet" at bounding box center [1045, 134] width 196 height 33
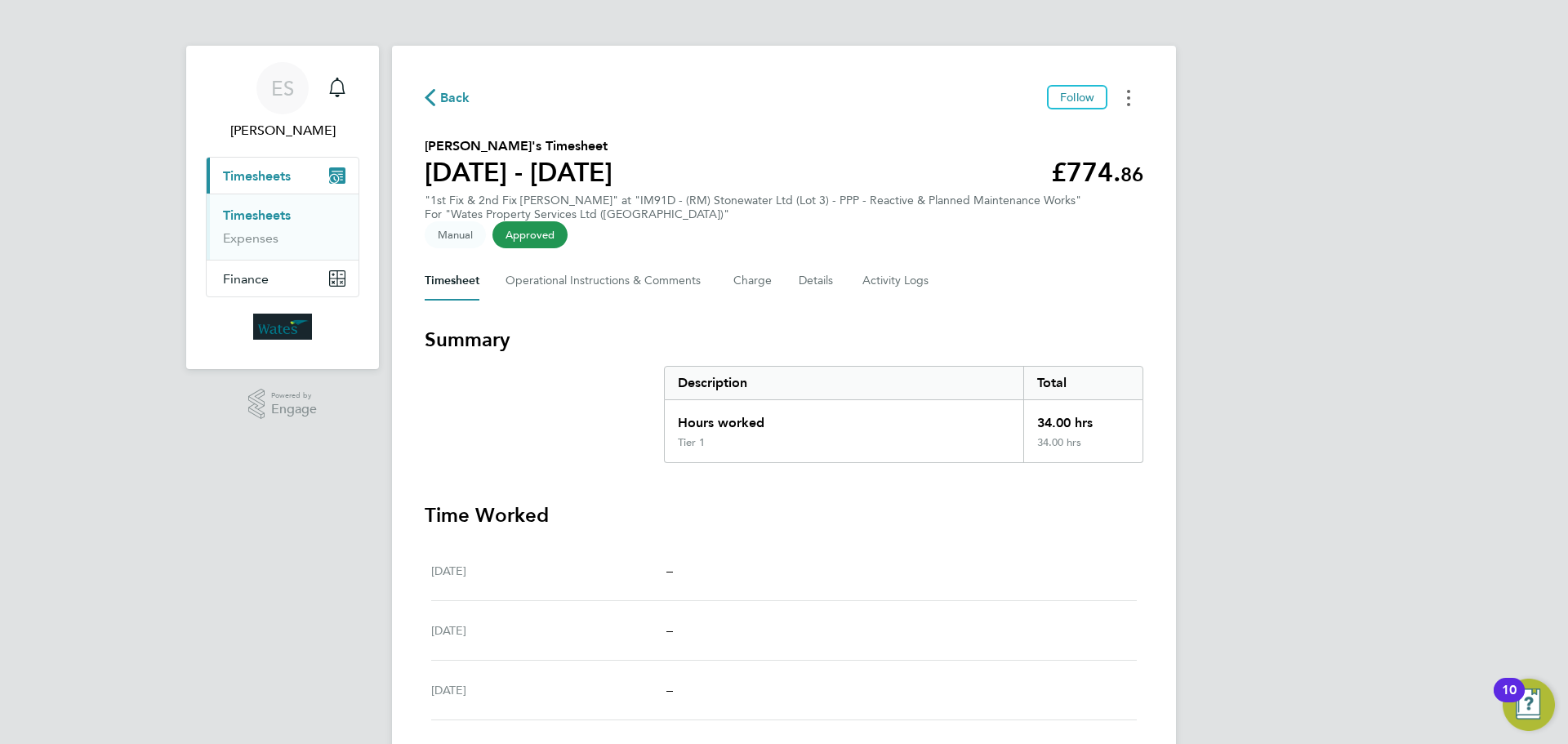
click at [1131, 94] on button "Timesheets Menu" at bounding box center [1128, 97] width 29 height 25
click at [1076, 133] on link "Download timesheet" at bounding box center [1045, 134] width 196 height 33
click at [1371, 575] on div "ES Emily Summerfield Notifications Applications: Current page: Timesheets Times…" at bounding box center [784, 552] width 1568 height 1103
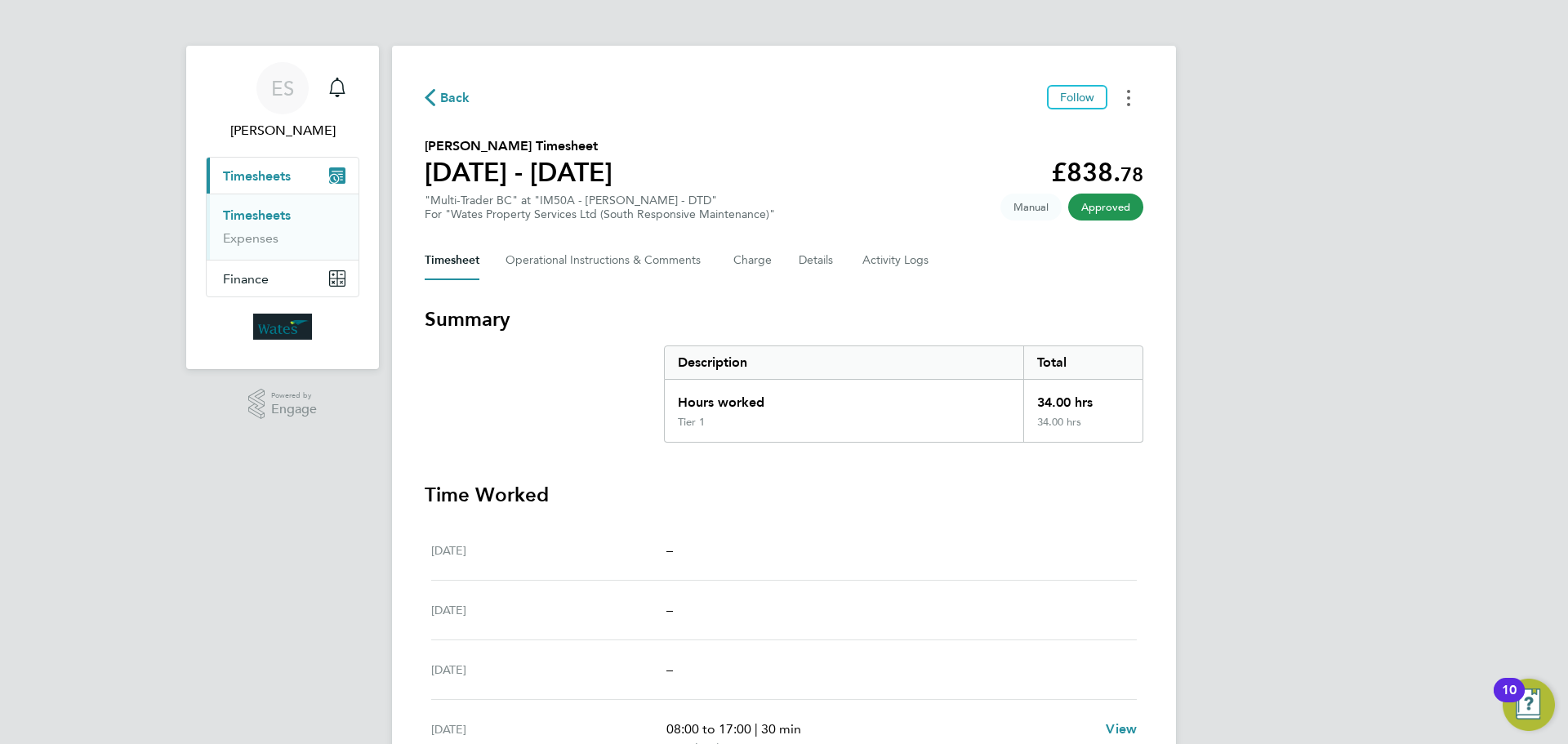
click at [1120, 92] on button "Timesheets Menu" at bounding box center [1128, 97] width 29 height 25
click at [1056, 137] on link "Download timesheet" at bounding box center [1045, 134] width 196 height 33
click at [1134, 98] on button "Timesheets Menu" at bounding box center [1128, 97] width 29 height 25
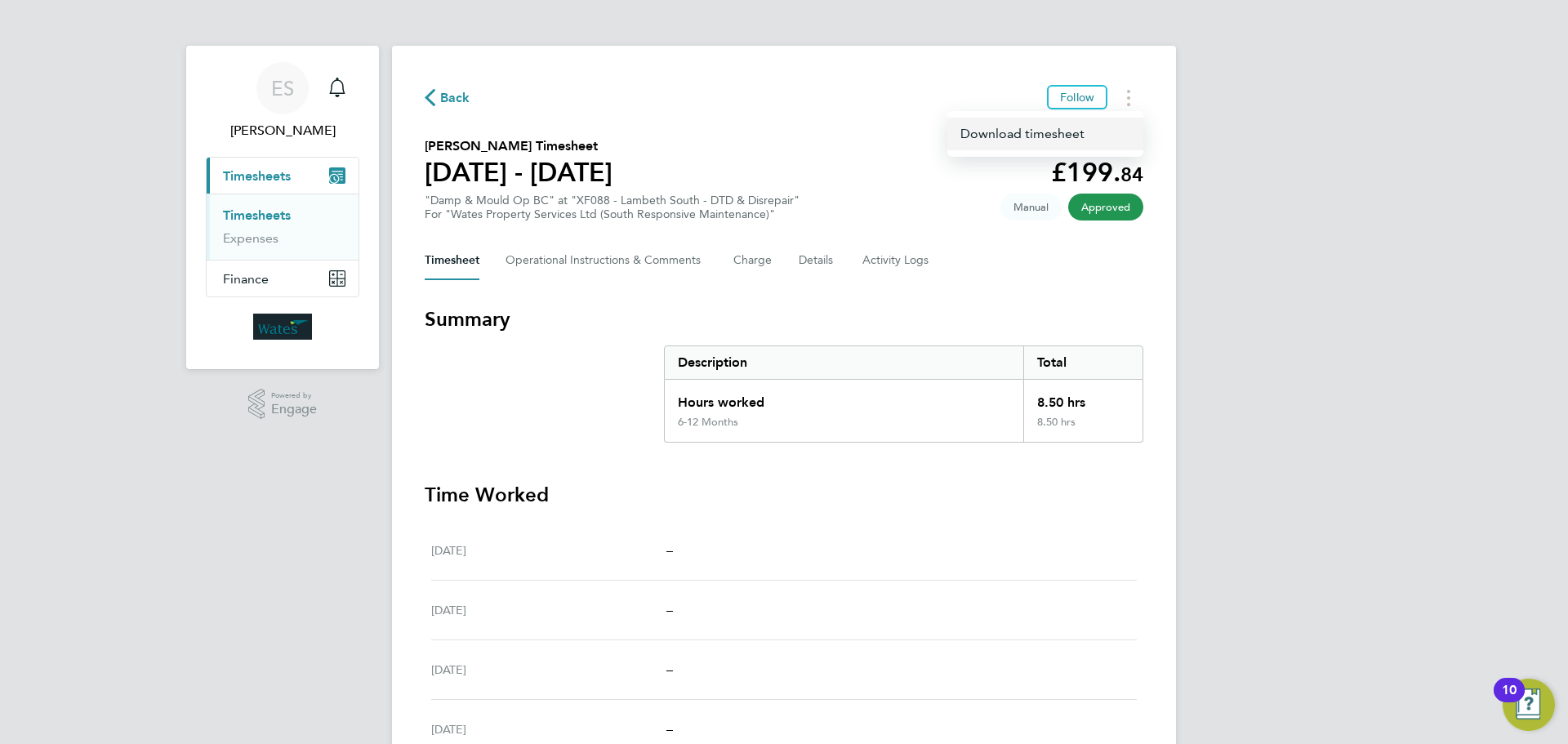
click at [1065, 133] on link "Download timesheet" at bounding box center [1045, 134] width 196 height 33
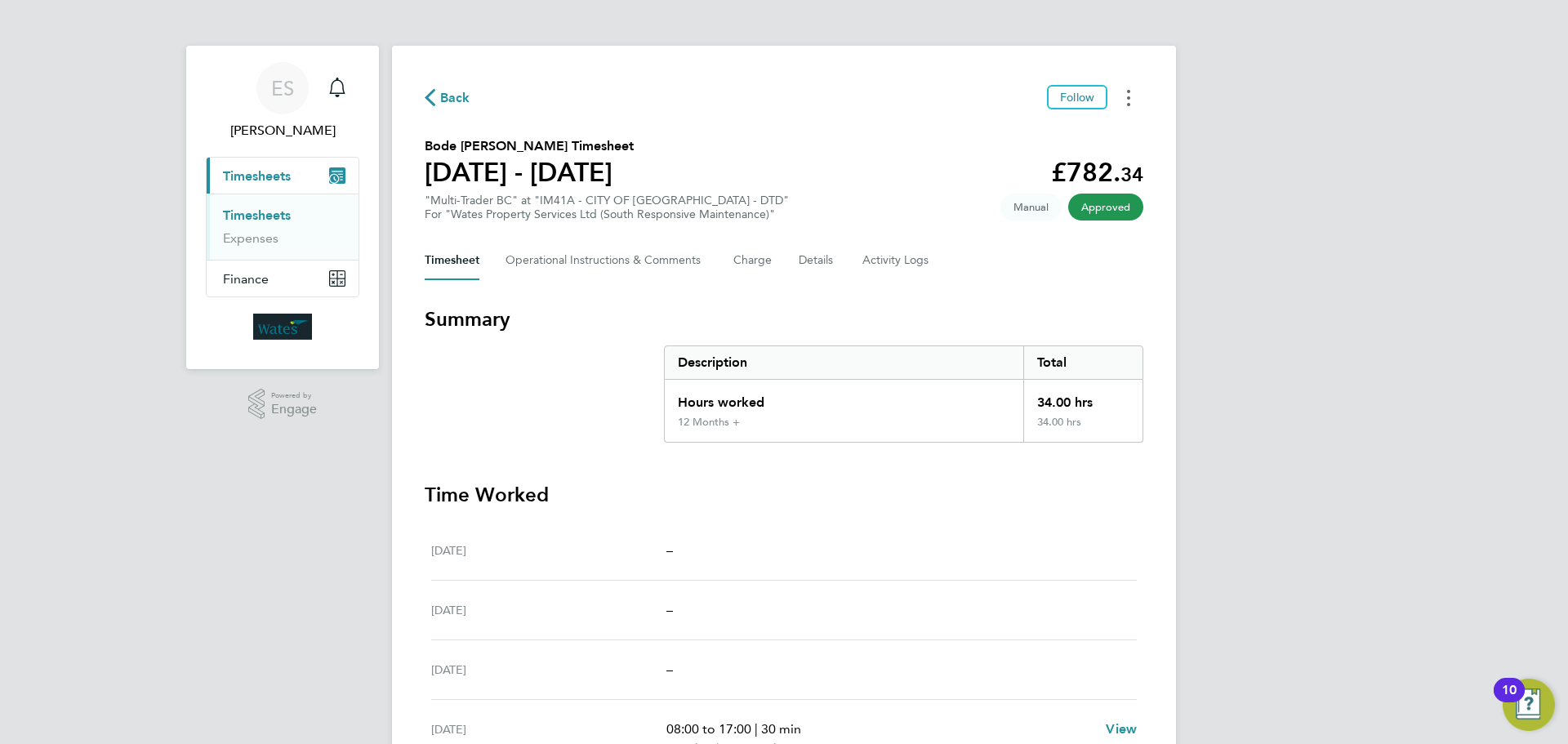
click at [1119, 94] on button "Timesheets Menu" at bounding box center [1128, 97] width 29 height 25
click at [1058, 126] on link "Download timesheet" at bounding box center [1045, 134] width 196 height 33
click at [1126, 101] on button "Timesheets Menu" at bounding box center [1128, 97] width 29 height 25
click at [1070, 135] on link "Download timesheet" at bounding box center [1045, 134] width 196 height 33
click at [1128, 93] on circle "Timesheets Menu" at bounding box center [1129, 92] width 4 height 4
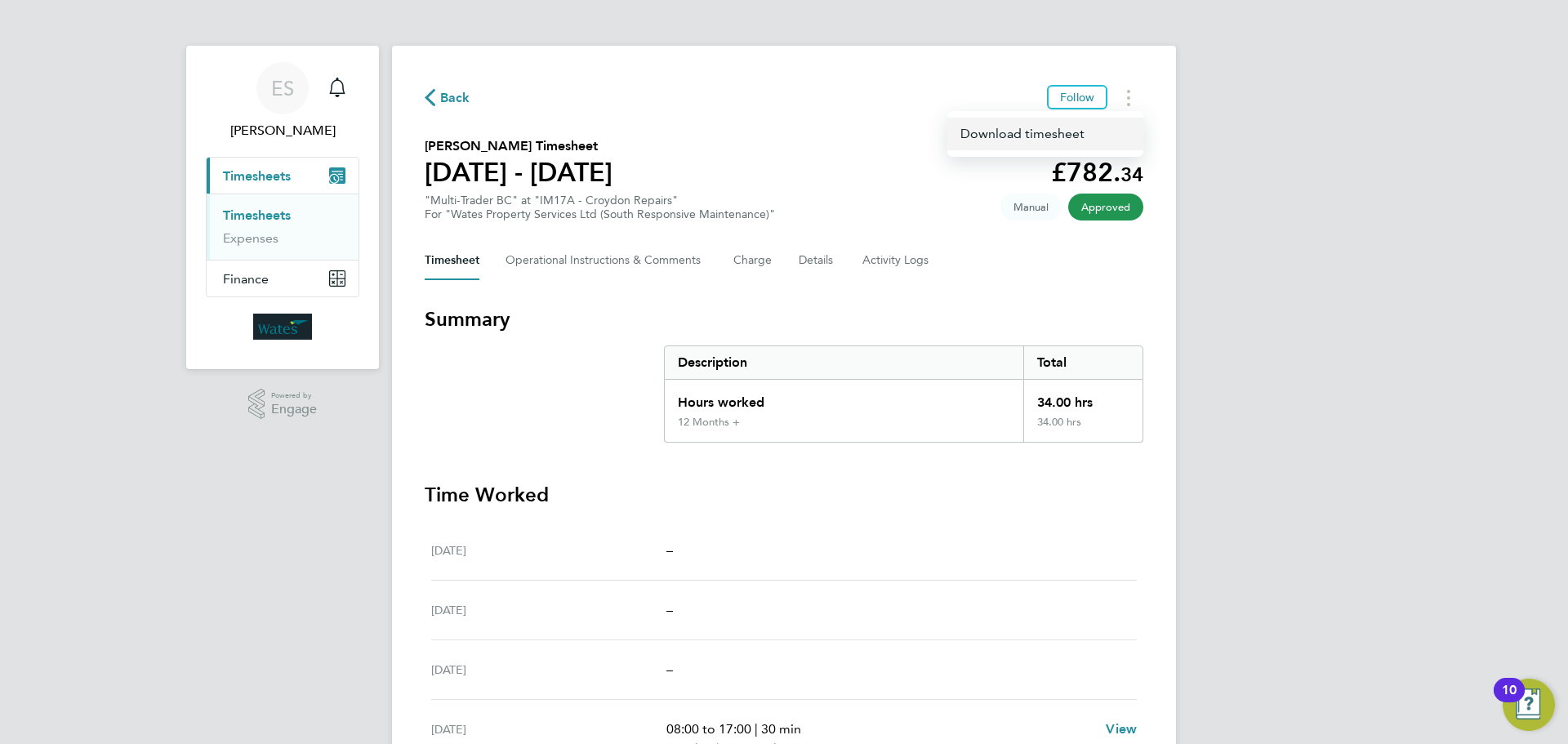
click at [1073, 132] on link "Download timesheet" at bounding box center [1045, 134] width 196 height 33
click at [1131, 83] on div "Back Follow Mark Cross's Timesheet 23 - 29 Aug 2025 £803. 76 "Multi-Trader BC" …" at bounding box center [784, 551] width 784 height 1010
click at [1131, 100] on button "Timesheets Menu" at bounding box center [1128, 97] width 29 height 25
click at [1068, 136] on link "Download timesheet" at bounding box center [1045, 134] width 196 height 33
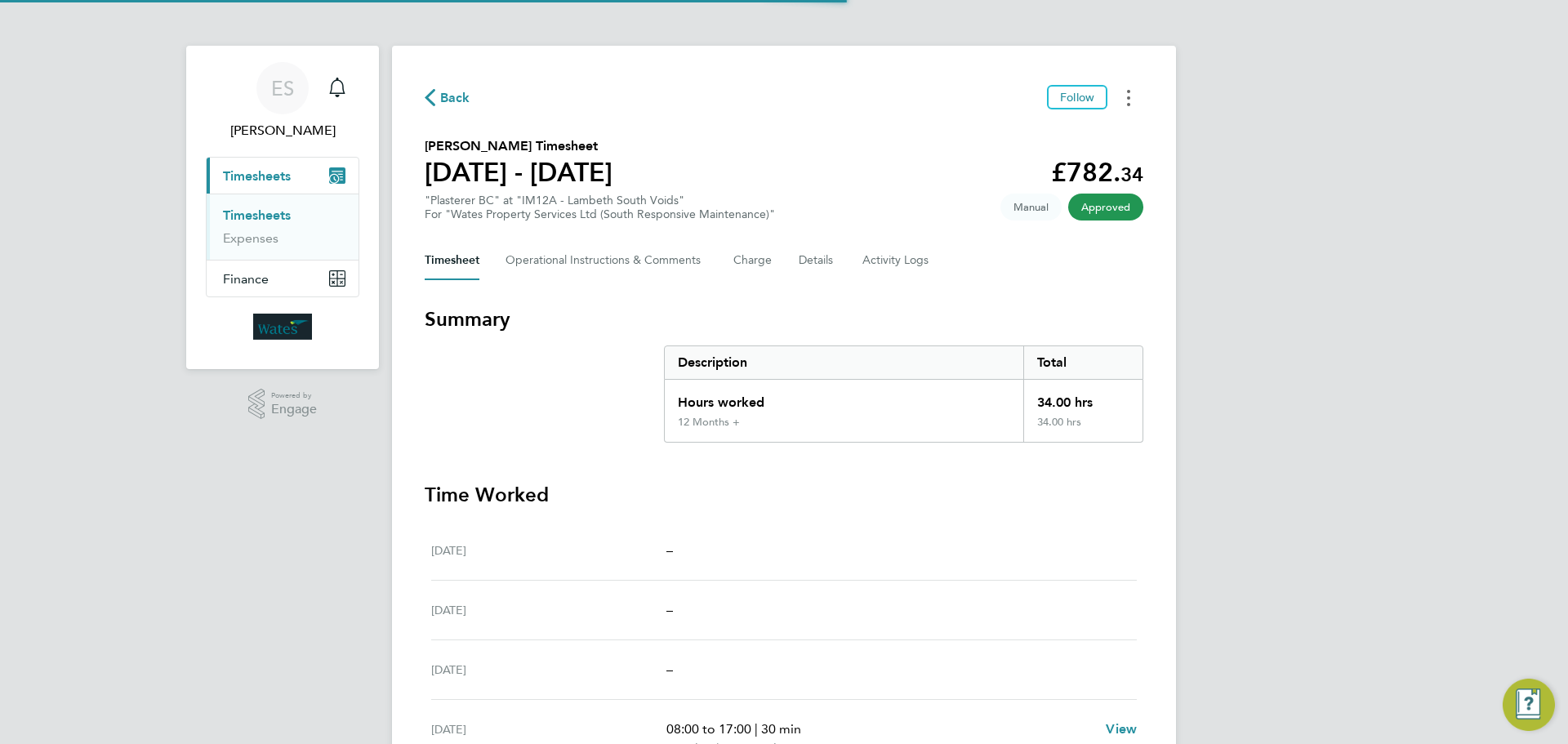
click at [1121, 103] on button "Timesheets Menu" at bounding box center [1128, 97] width 29 height 25
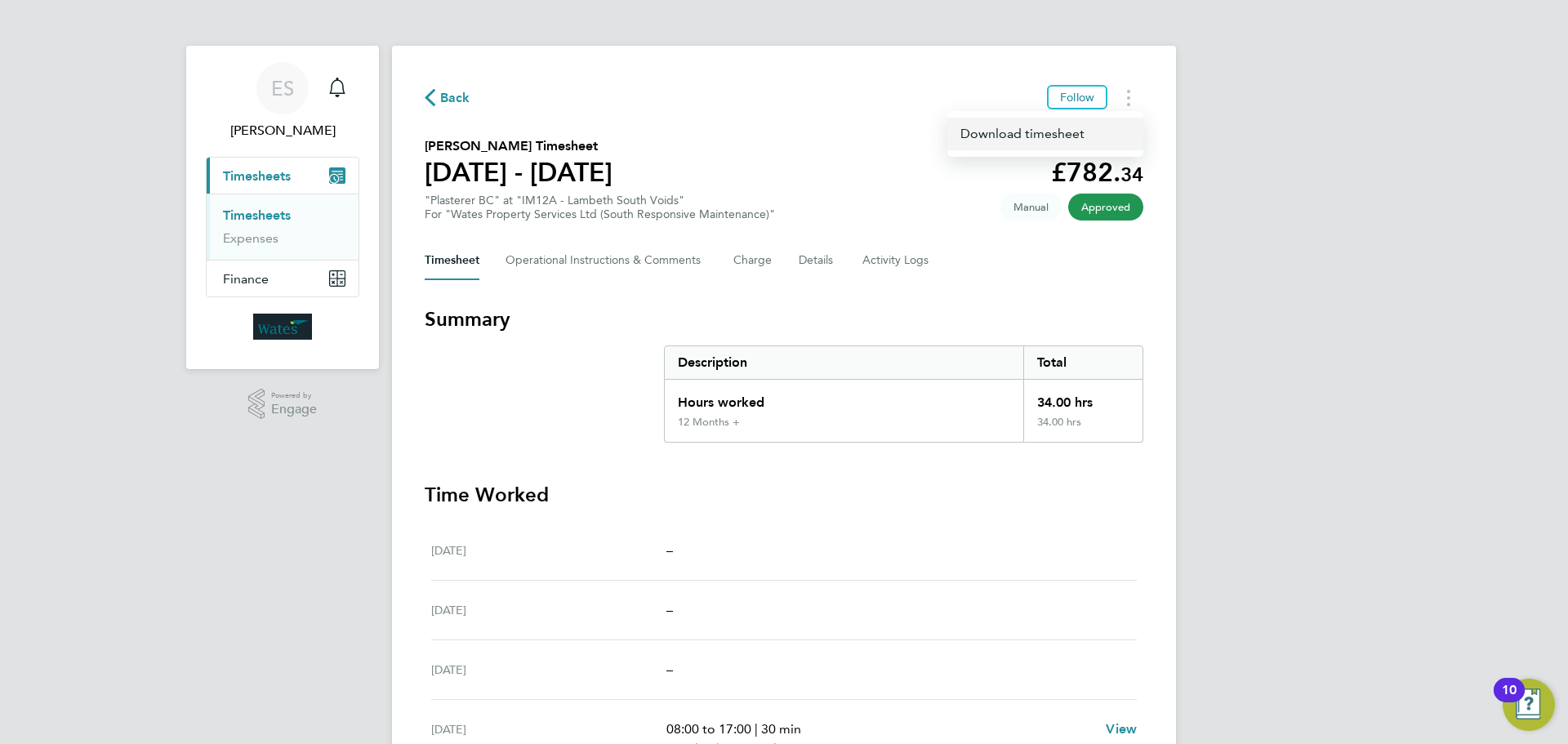
click at [1056, 135] on link "Download timesheet" at bounding box center [1045, 134] width 196 height 33
click at [1136, 90] on button "Timesheets Menu" at bounding box center [1128, 97] width 29 height 25
click at [1084, 130] on link "Download timesheet" at bounding box center [1045, 134] width 196 height 33
click at [1131, 94] on button "Timesheets Menu" at bounding box center [1128, 97] width 29 height 25
click at [1078, 131] on link "Download timesheet" at bounding box center [1045, 134] width 196 height 33
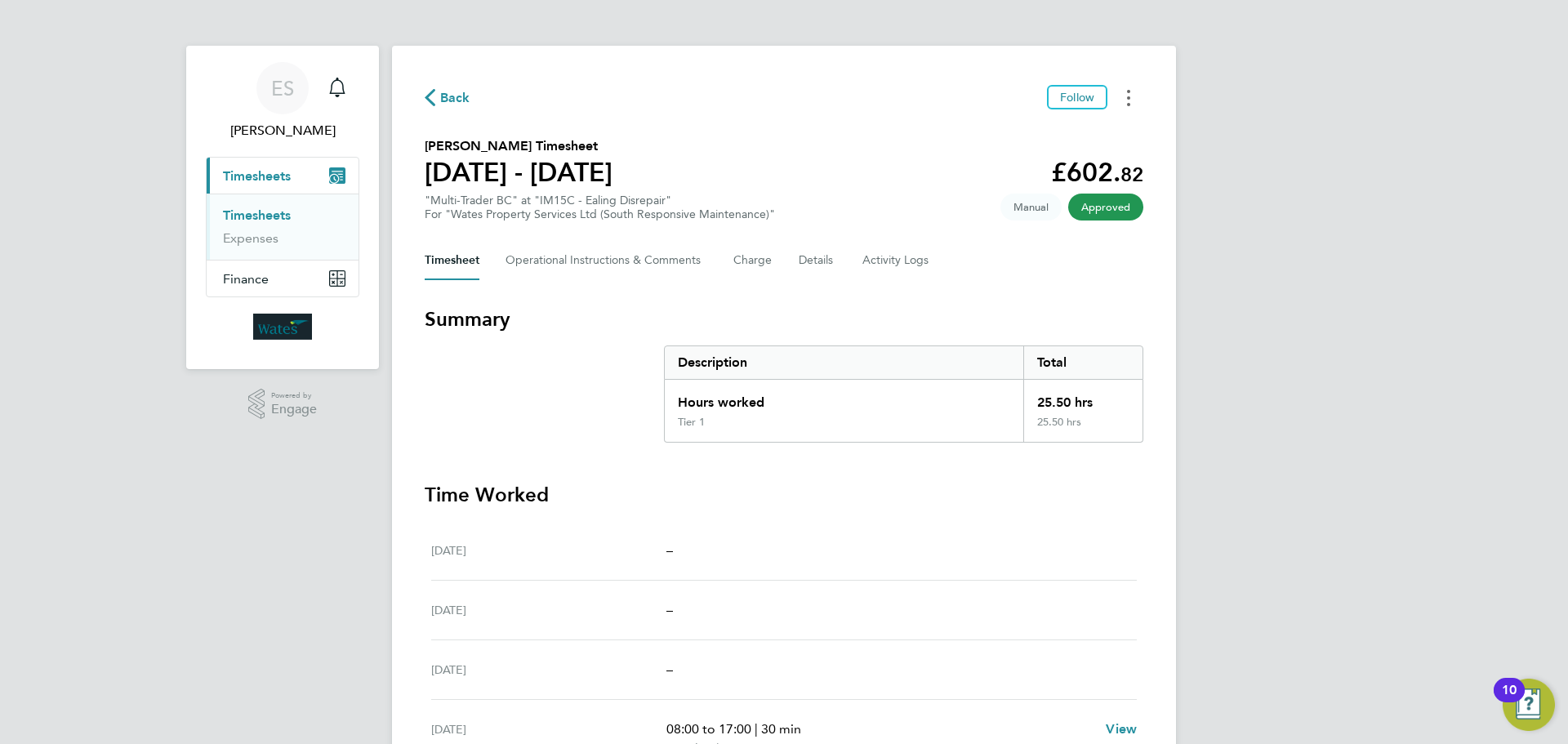
click at [1124, 99] on button "Timesheets Menu" at bounding box center [1128, 97] width 29 height 25
click at [1045, 135] on link "Download timesheet" at bounding box center [1045, 134] width 196 height 33
click at [1123, 94] on button "Timesheets Menu" at bounding box center [1128, 97] width 29 height 25
click at [1048, 138] on link "Download timesheet" at bounding box center [1045, 134] width 196 height 33
click at [1123, 94] on button "Timesheets Menu" at bounding box center [1128, 97] width 29 height 25
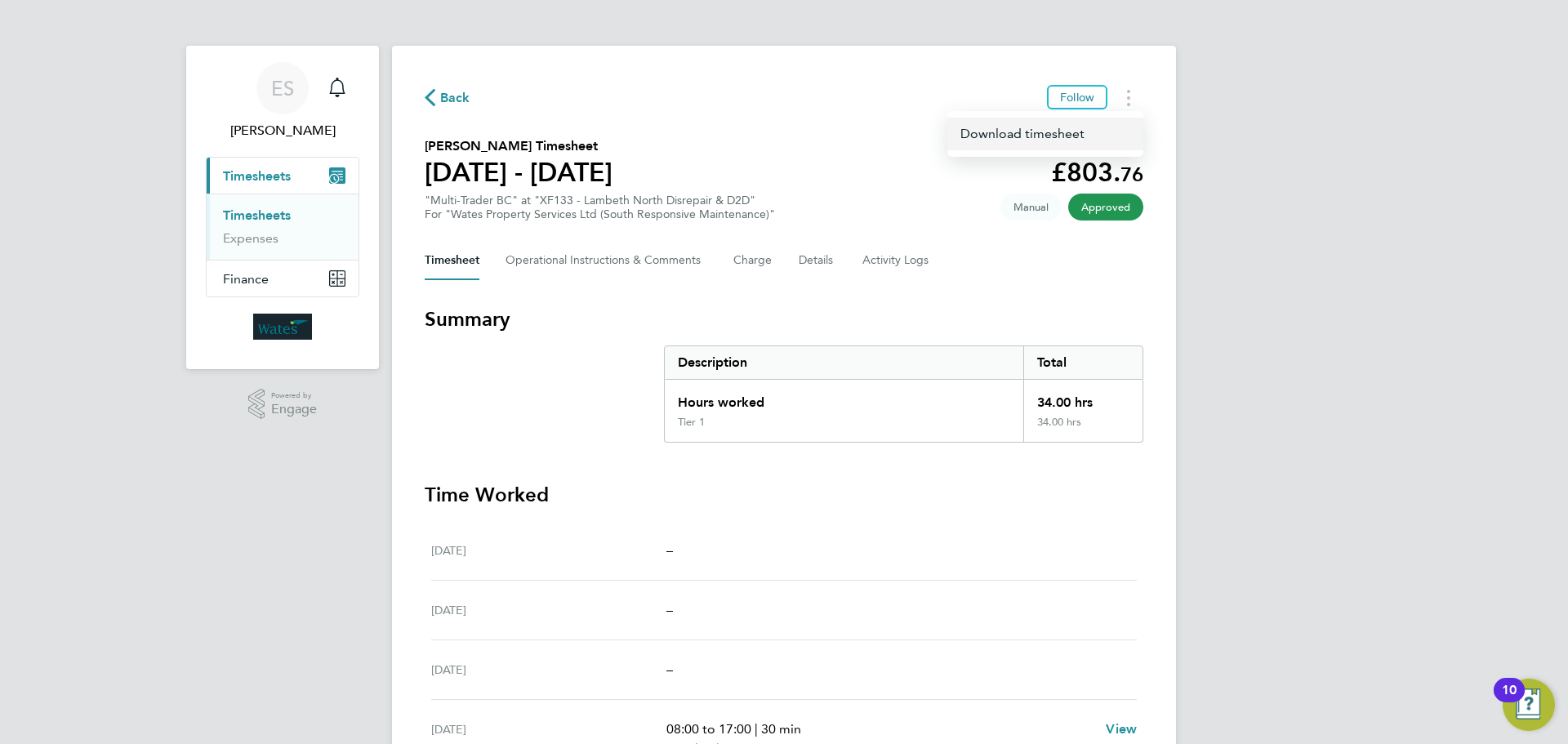
click at [1075, 142] on link "Download timesheet" at bounding box center [1045, 134] width 196 height 33
click at [1130, 94] on icon "Timesheets Menu" at bounding box center [1129, 98] width 4 height 16
click at [1072, 132] on link "Download timesheet" at bounding box center [1045, 134] width 196 height 33
click at [1131, 90] on button "Timesheets Menu" at bounding box center [1128, 97] width 29 height 25
click at [1061, 130] on link "Download timesheet" at bounding box center [1045, 134] width 196 height 33
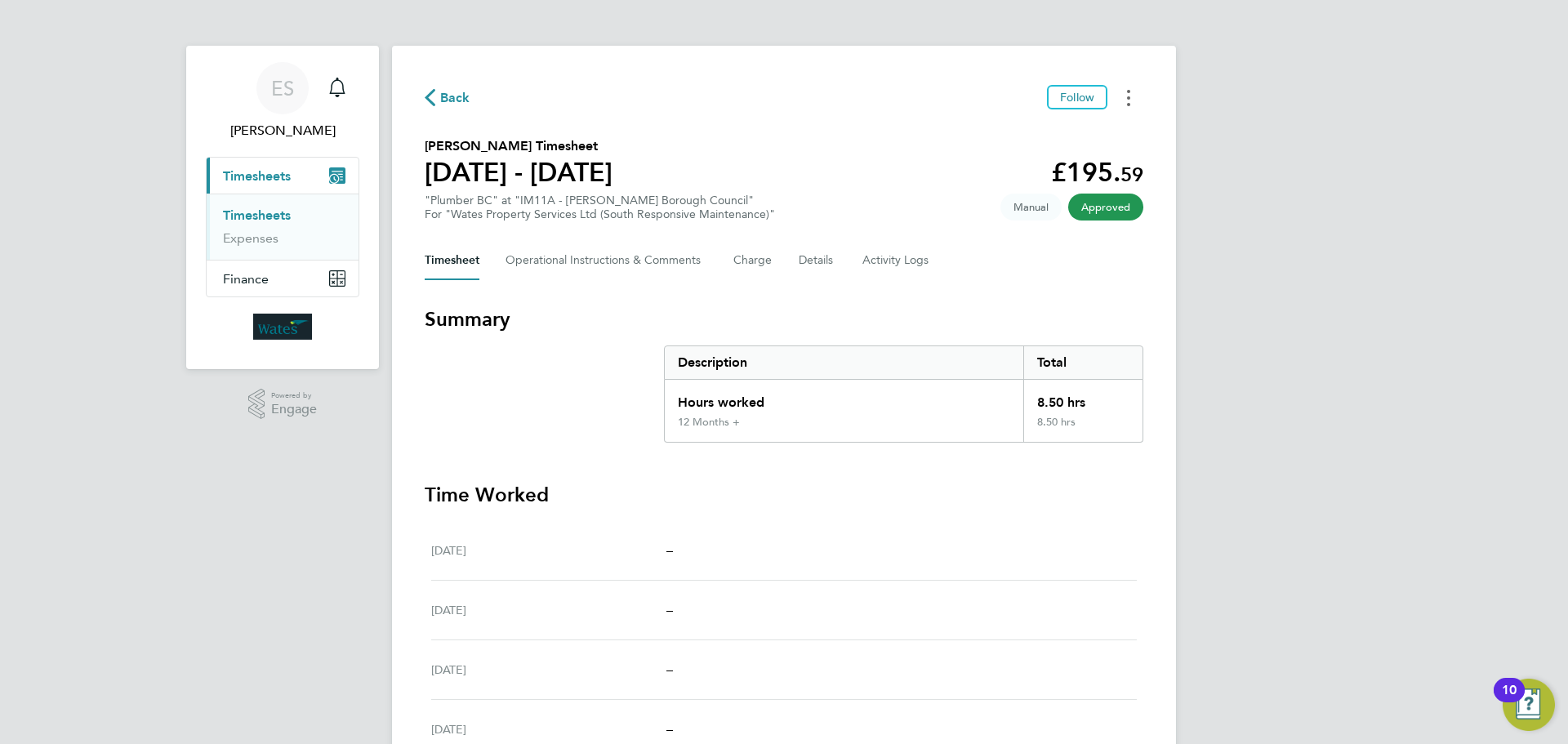
click at [1134, 94] on button "Timesheets Menu" at bounding box center [1128, 97] width 29 height 25
click at [1065, 136] on link "Download timesheet" at bounding box center [1045, 134] width 196 height 33
click at [1132, 101] on button "Timesheets Menu" at bounding box center [1128, 97] width 29 height 25
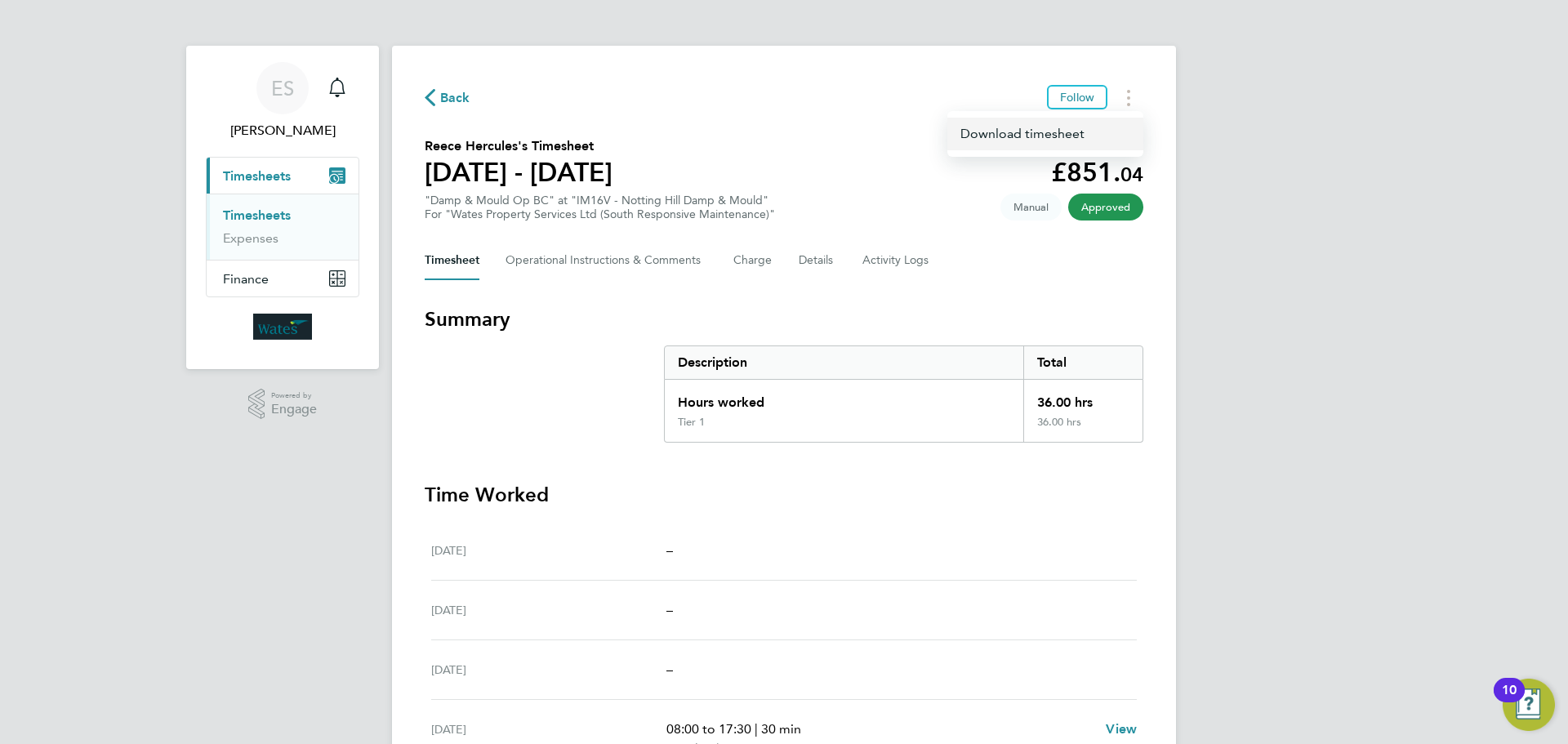
click at [1089, 129] on link "Download timesheet" at bounding box center [1045, 134] width 196 height 33
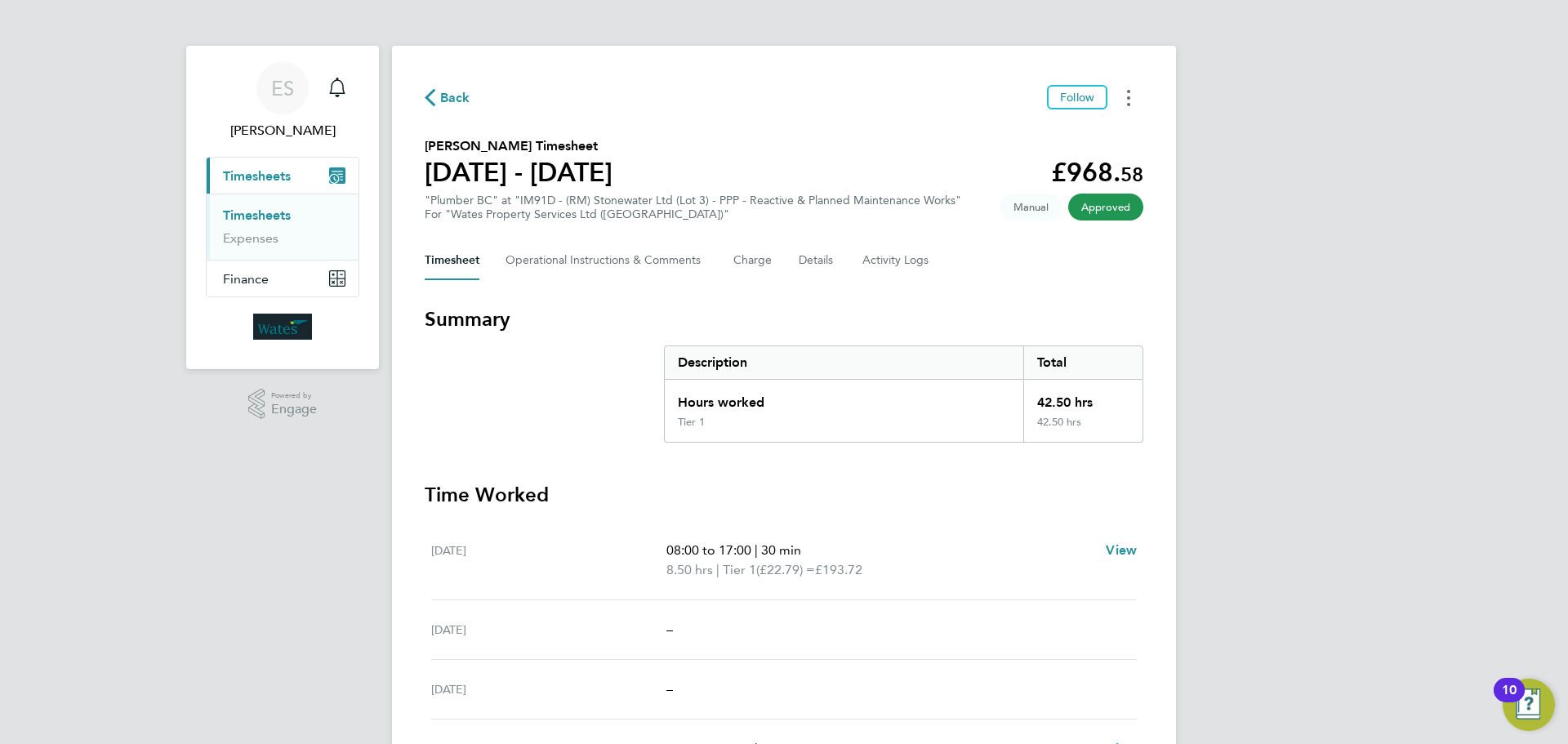
click at [1123, 87] on button "Timesheets Menu" at bounding box center [1128, 97] width 29 height 25
click at [1057, 130] on link "Download timesheet" at bounding box center [1045, 134] width 196 height 33
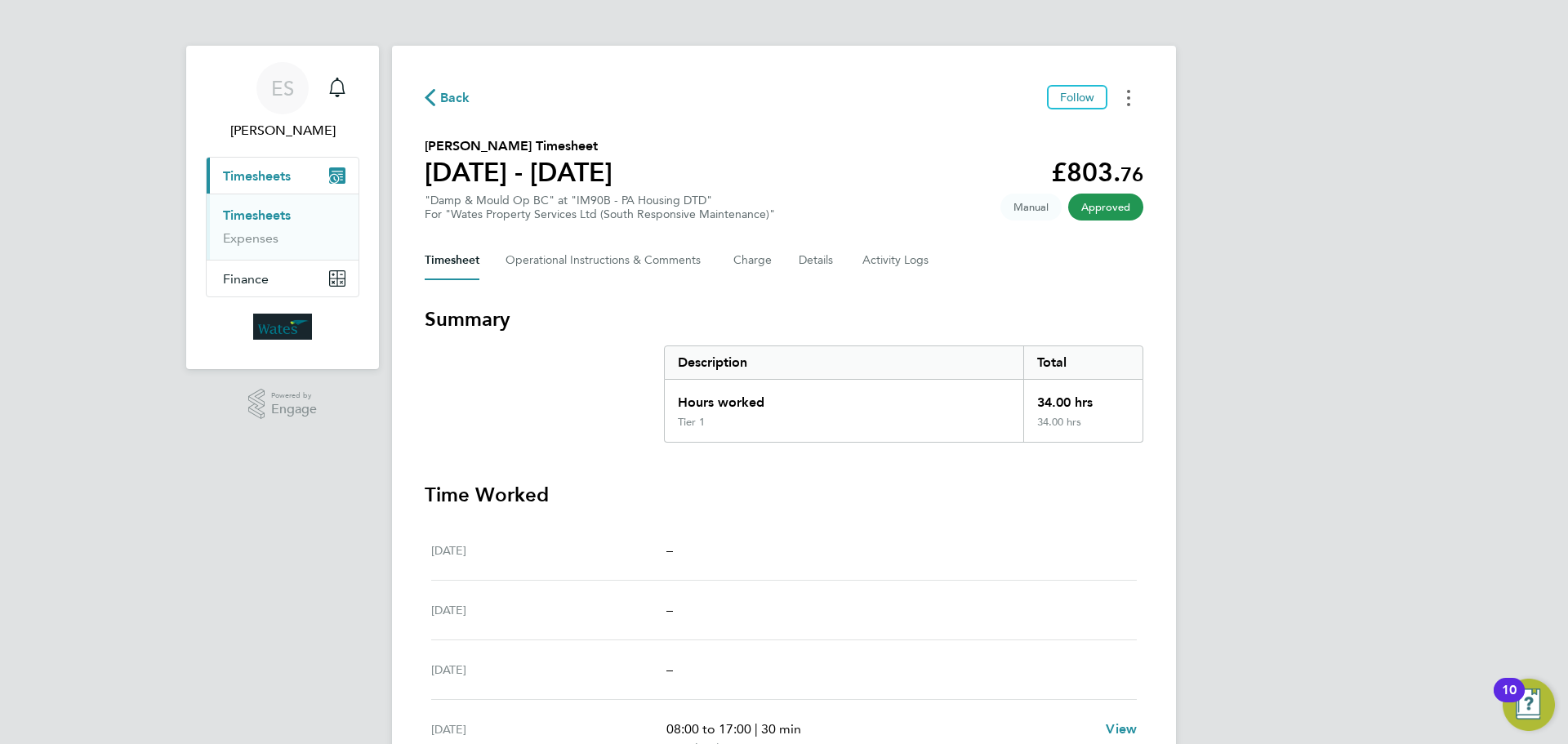
click at [1138, 100] on button "Timesheets Menu" at bounding box center [1128, 97] width 29 height 25
click at [1074, 138] on link "Download timesheet" at bounding box center [1045, 134] width 196 height 33
click at [1135, 100] on button "Timesheets Menu" at bounding box center [1128, 97] width 29 height 25
click at [1081, 125] on link "Download timesheet" at bounding box center [1045, 134] width 196 height 33
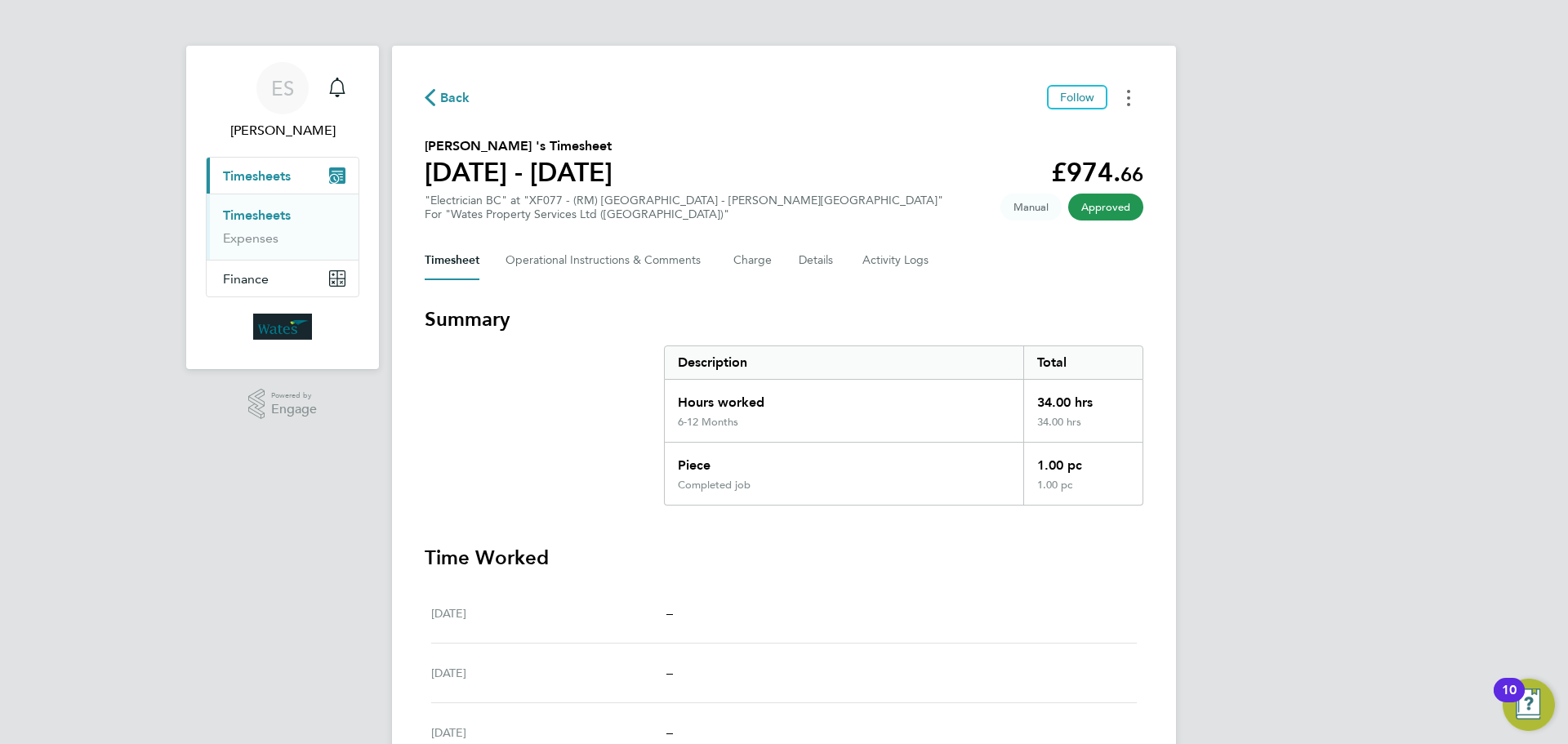
click at [1123, 93] on button "Timesheets Menu" at bounding box center [1128, 97] width 29 height 25
click at [1074, 135] on link "Download timesheet" at bounding box center [1045, 134] width 196 height 33
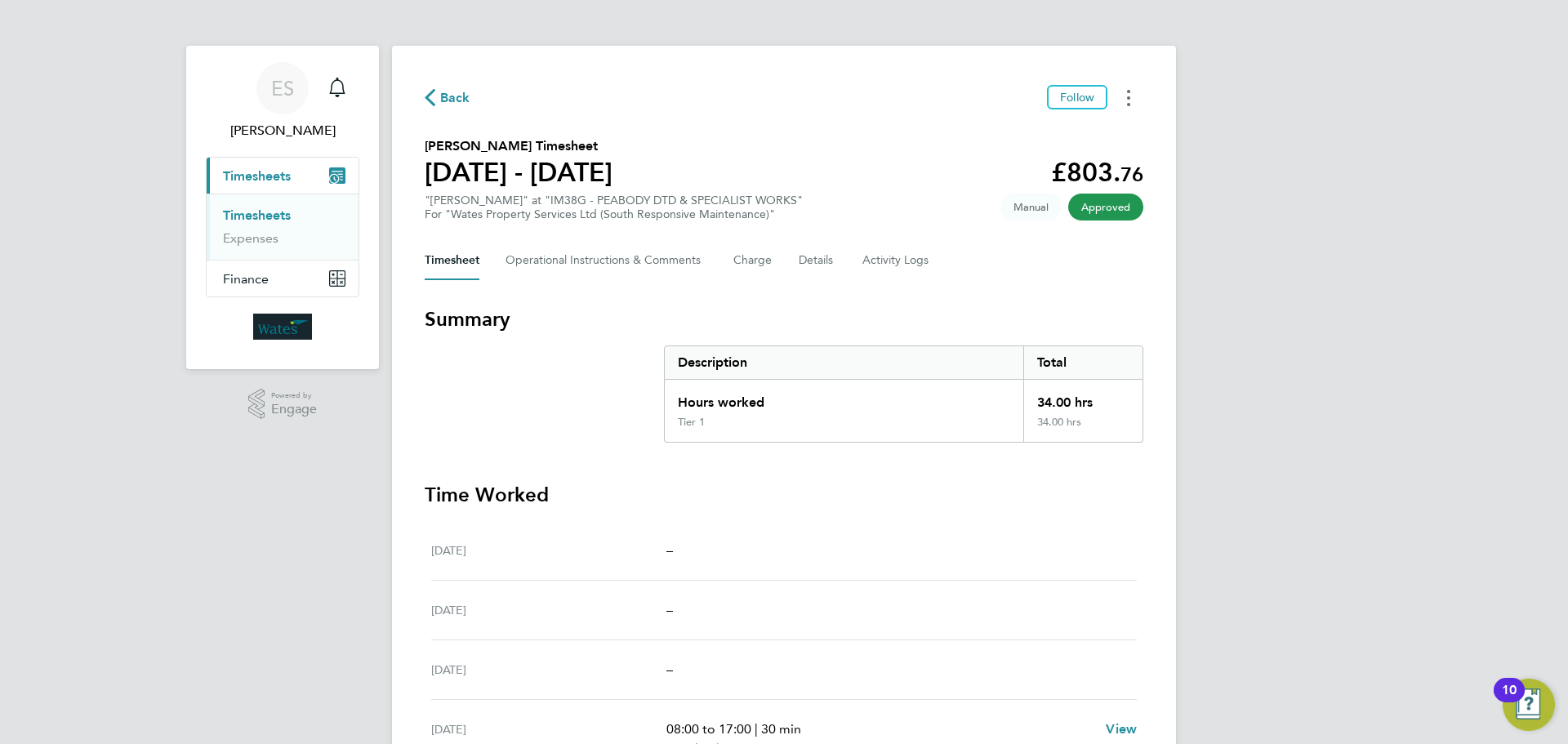
click at [1133, 94] on button "Timesheets Menu" at bounding box center [1128, 97] width 29 height 25
click at [1074, 138] on link "Download timesheet" at bounding box center [1045, 134] width 196 height 33
click at [1118, 94] on button "Timesheets Menu" at bounding box center [1128, 97] width 29 height 25
click at [1050, 134] on link "Download timesheet" at bounding box center [1045, 134] width 196 height 33
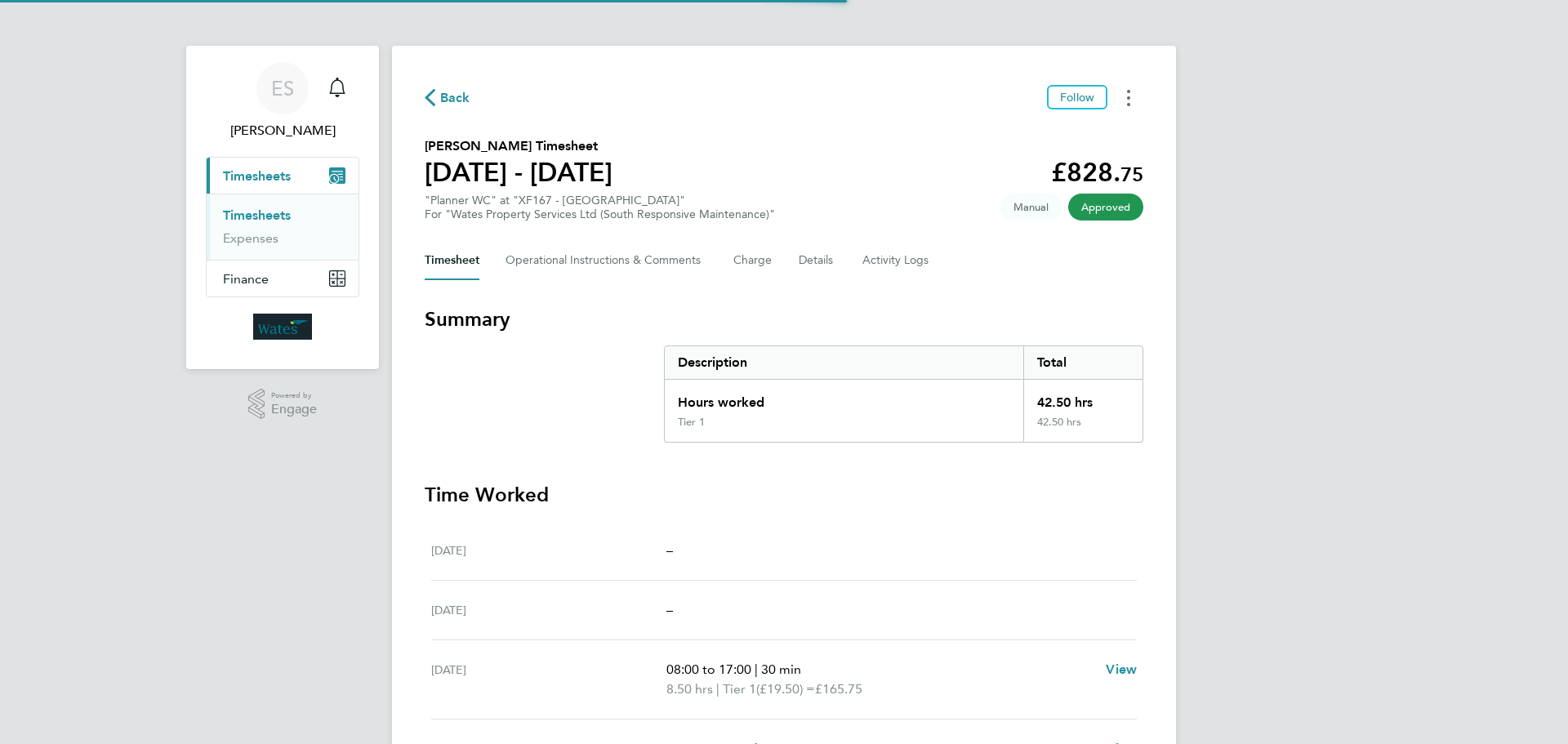
click at [1137, 86] on button "Timesheets Menu" at bounding box center [1128, 97] width 29 height 25
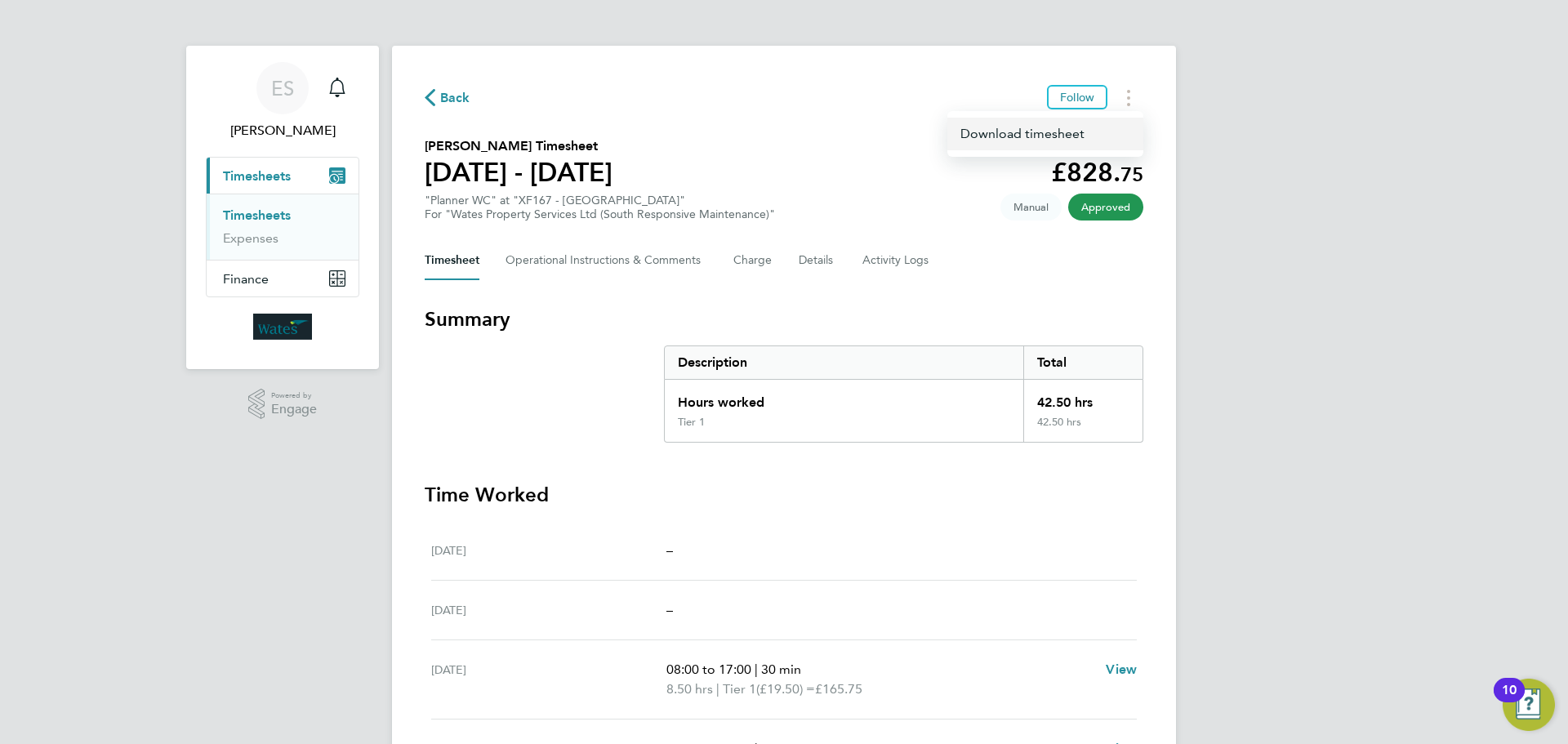
click at [1066, 137] on link "Download timesheet" at bounding box center [1045, 134] width 196 height 33
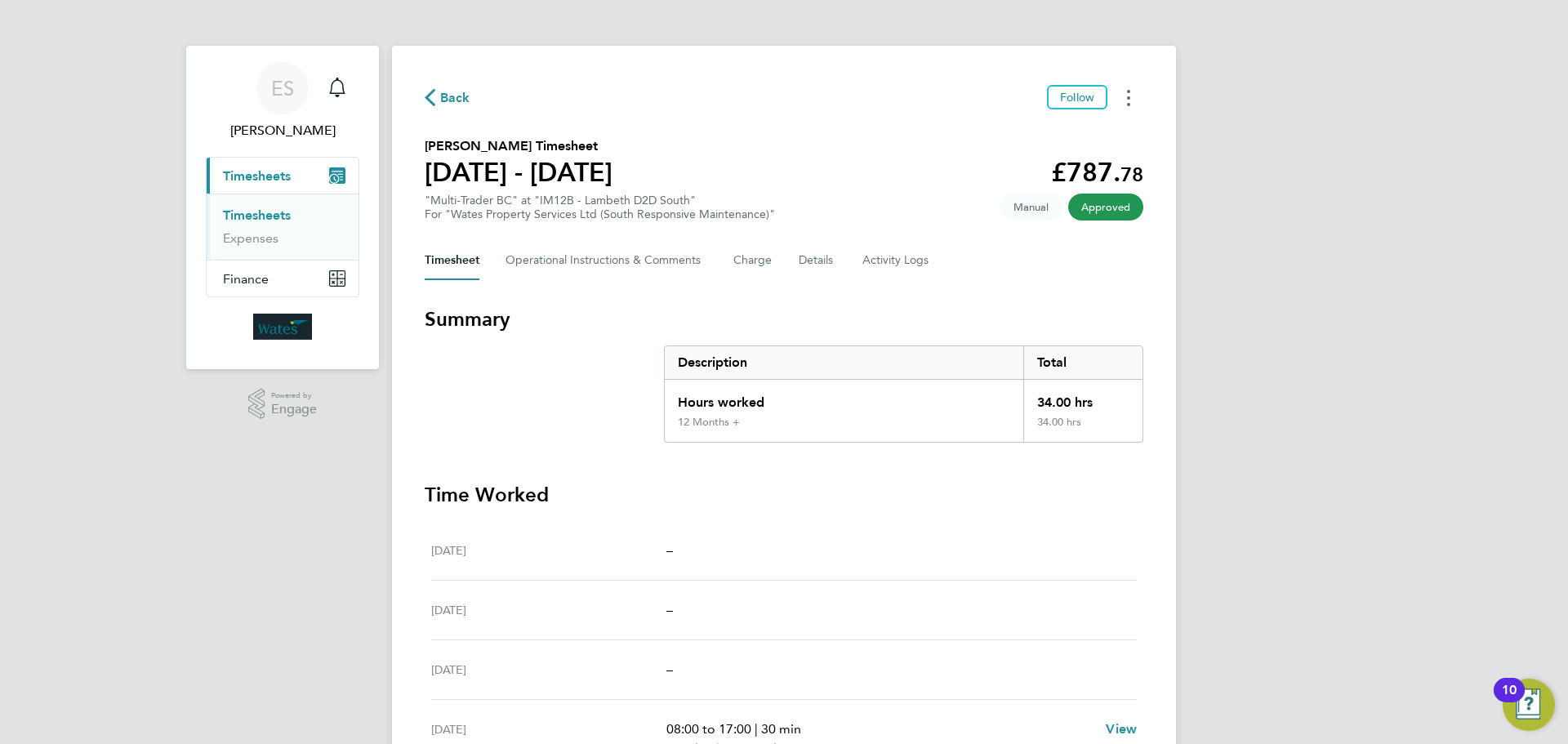
click at [1131, 91] on button "Timesheets Menu" at bounding box center [1128, 97] width 29 height 25
click at [1038, 135] on link "Download timesheet" at bounding box center [1045, 134] width 196 height 33
click at [1139, 87] on button "Timesheets Menu" at bounding box center [1128, 97] width 29 height 25
click at [1045, 132] on link "Download timesheet" at bounding box center [1045, 134] width 196 height 33
click at [1125, 98] on button "Timesheets Menu" at bounding box center [1128, 97] width 29 height 25
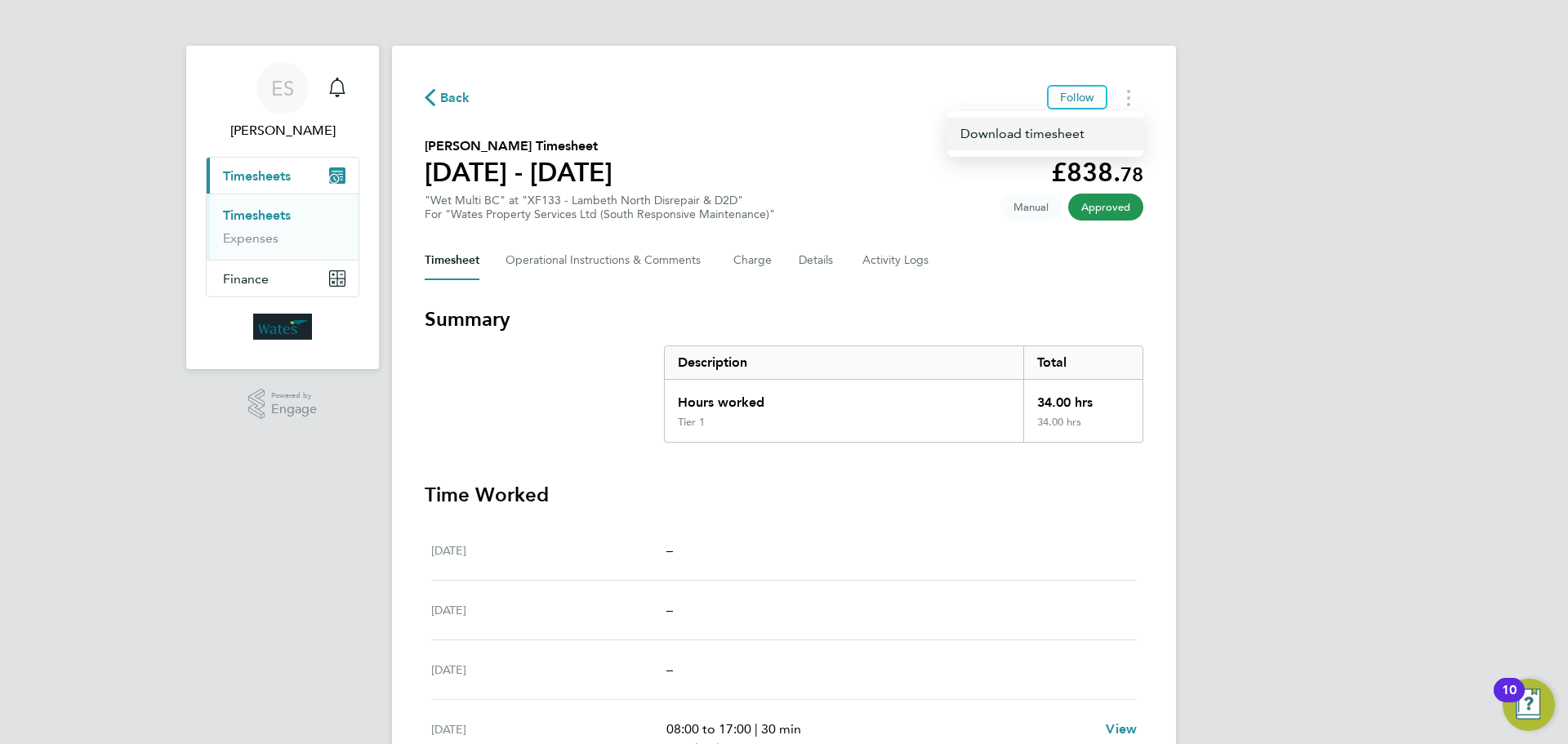
click at [996, 130] on link "Download timesheet" at bounding box center [1045, 134] width 196 height 33
click at [1125, 99] on button "Timesheets Menu" at bounding box center [1128, 97] width 29 height 25
click at [1074, 133] on link "Download timesheet" at bounding box center [1045, 134] width 196 height 33
click at [1121, 102] on button "Timesheets Menu" at bounding box center [1128, 97] width 29 height 25
click at [1051, 132] on link "Download timesheet" at bounding box center [1045, 134] width 196 height 33
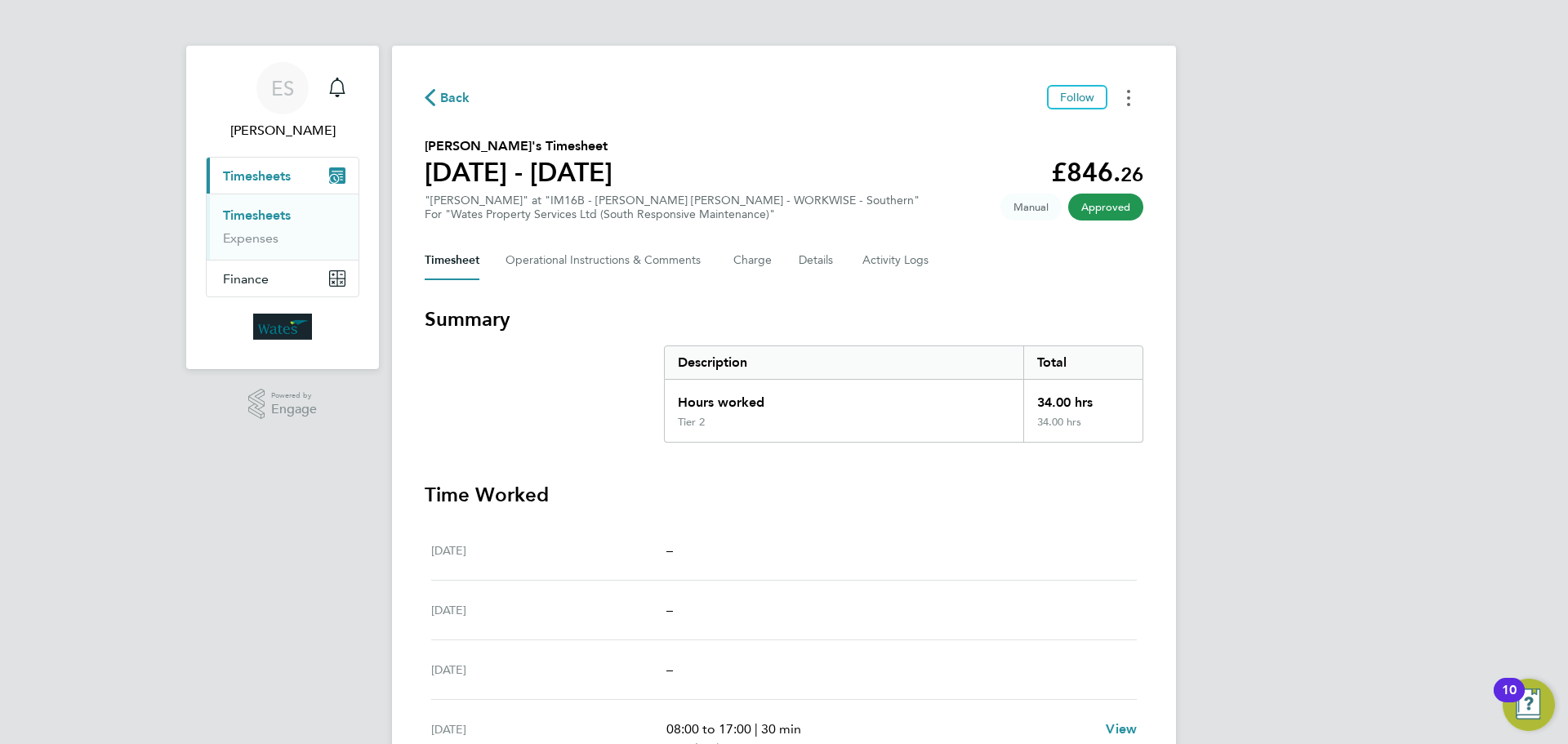
click at [1131, 94] on button "Timesheets Menu" at bounding box center [1128, 97] width 29 height 25
click at [1072, 135] on link "Download timesheet" at bounding box center [1045, 134] width 196 height 33
click at [1125, 91] on button "Timesheets Menu" at bounding box center [1128, 97] width 29 height 25
click at [1059, 132] on link "Download timesheet" at bounding box center [1045, 134] width 196 height 33
click at [1132, 102] on button "Timesheets Menu" at bounding box center [1128, 97] width 29 height 25
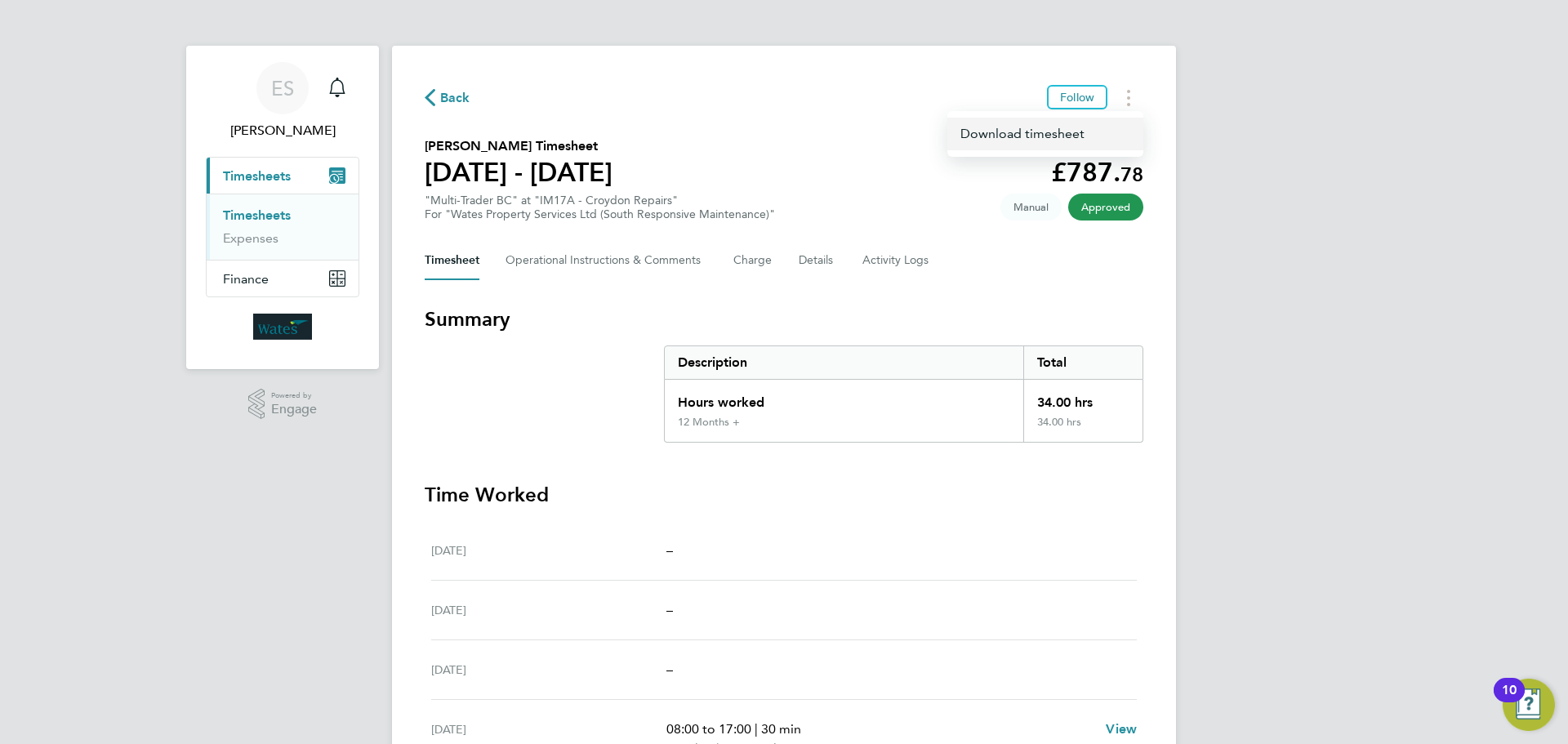
click at [1086, 130] on link "Download timesheet" at bounding box center [1045, 134] width 196 height 33
click at [1122, 100] on button "Timesheets Menu" at bounding box center [1128, 97] width 29 height 25
click at [1090, 133] on link "Download timesheet" at bounding box center [1045, 134] width 196 height 33
click at [1127, 103] on icon "Timesheets Menu" at bounding box center [1129, 98] width 4 height 16
click at [1067, 134] on link "Download timesheet" at bounding box center [1045, 134] width 196 height 33
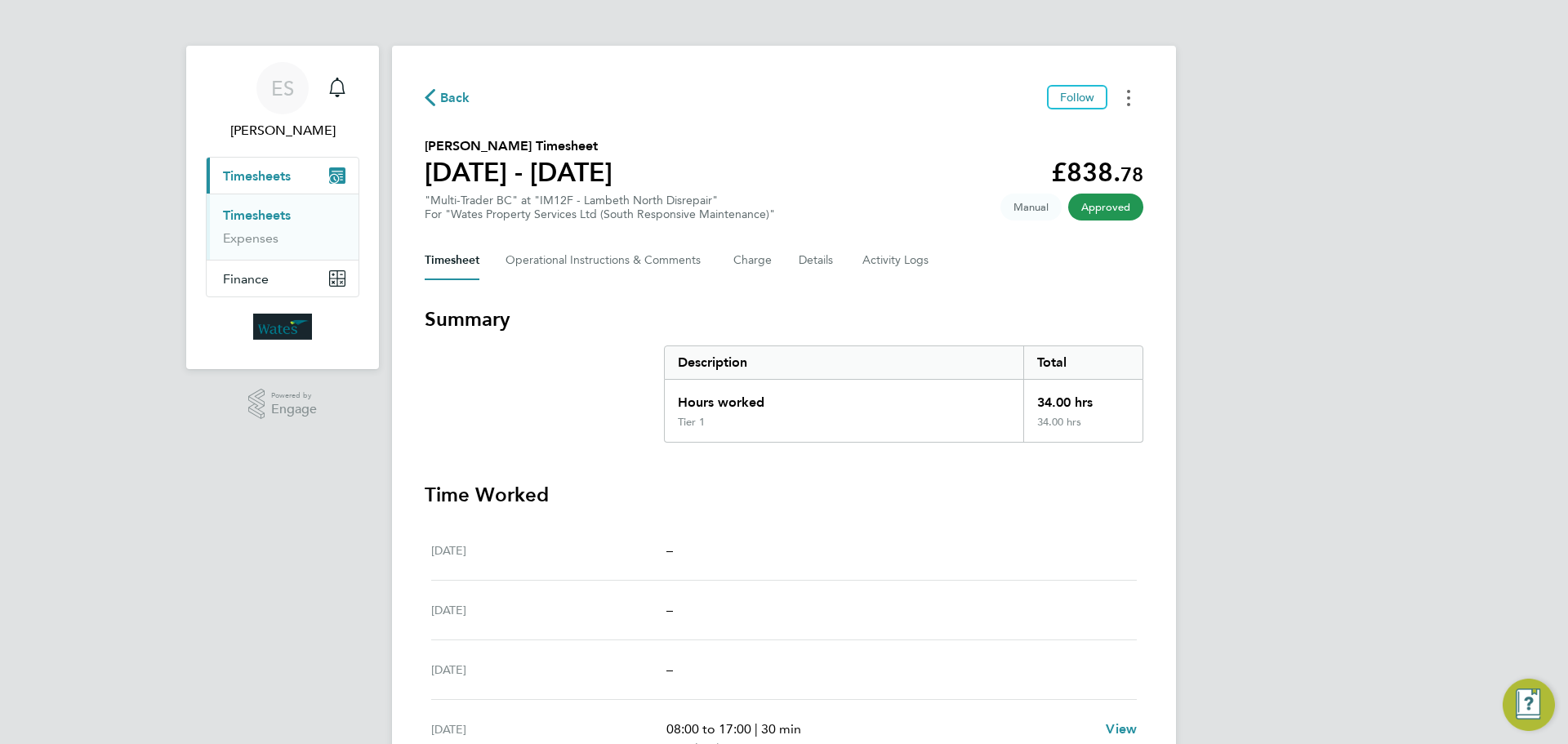
click at [1127, 93] on icon "Timesheets Menu" at bounding box center [1129, 98] width 4 height 16
click at [1092, 137] on link "Download timesheet" at bounding box center [1045, 134] width 196 height 33
click at [1123, 107] on button "Timesheets Menu" at bounding box center [1128, 97] width 29 height 25
click at [1090, 127] on link "Download timesheet" at bounding box center [1045, 134] width 196 height 33
click at [1120, 96] on button "Timesheets Menu" at bounding box center [1128, 97] width 29 height 25
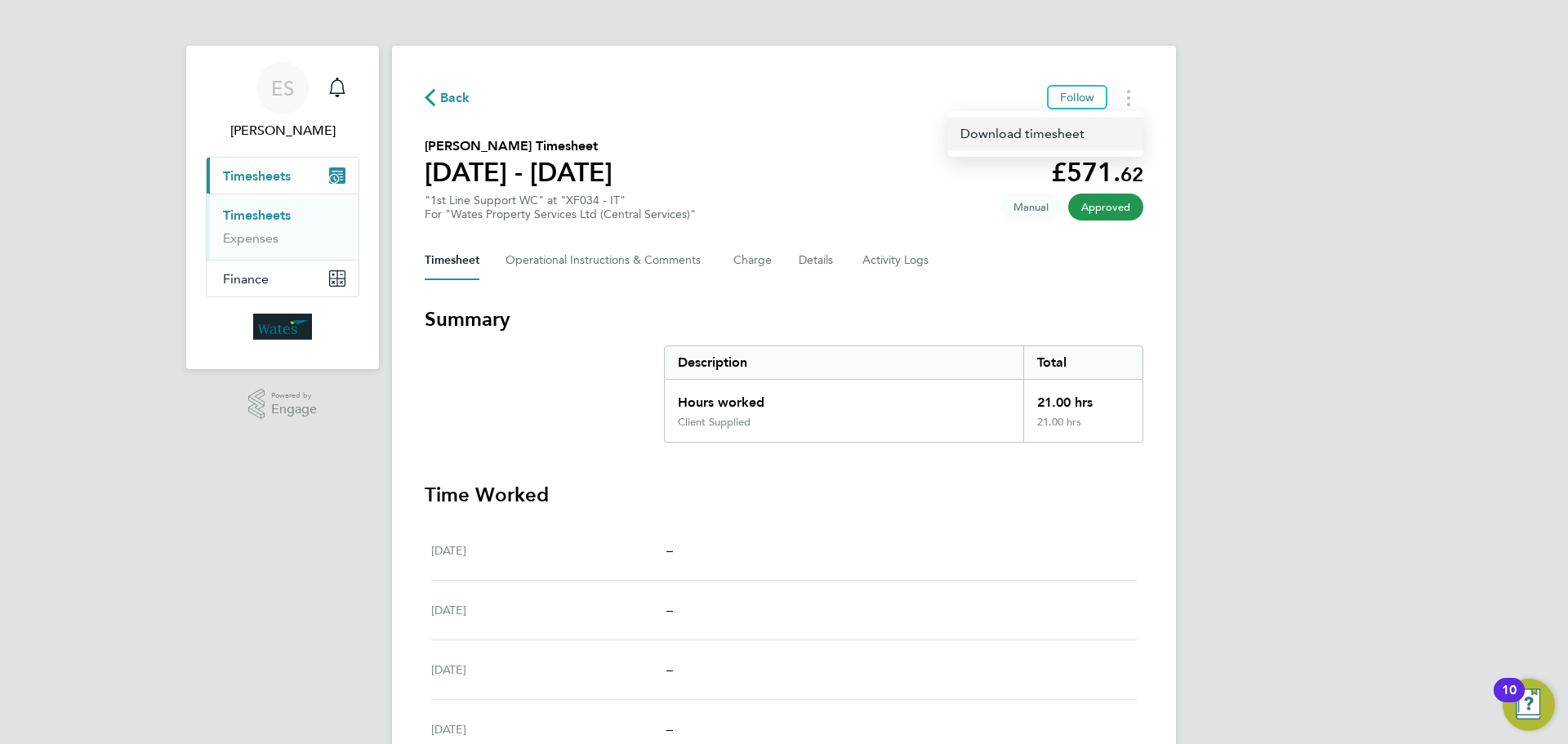
click at [1080, 133] on link "Download timesheet" at bounding box center [1045, 134] width 196 height 33
